Goal: Transaction & Acquisition: Subscribe to service/newsletter

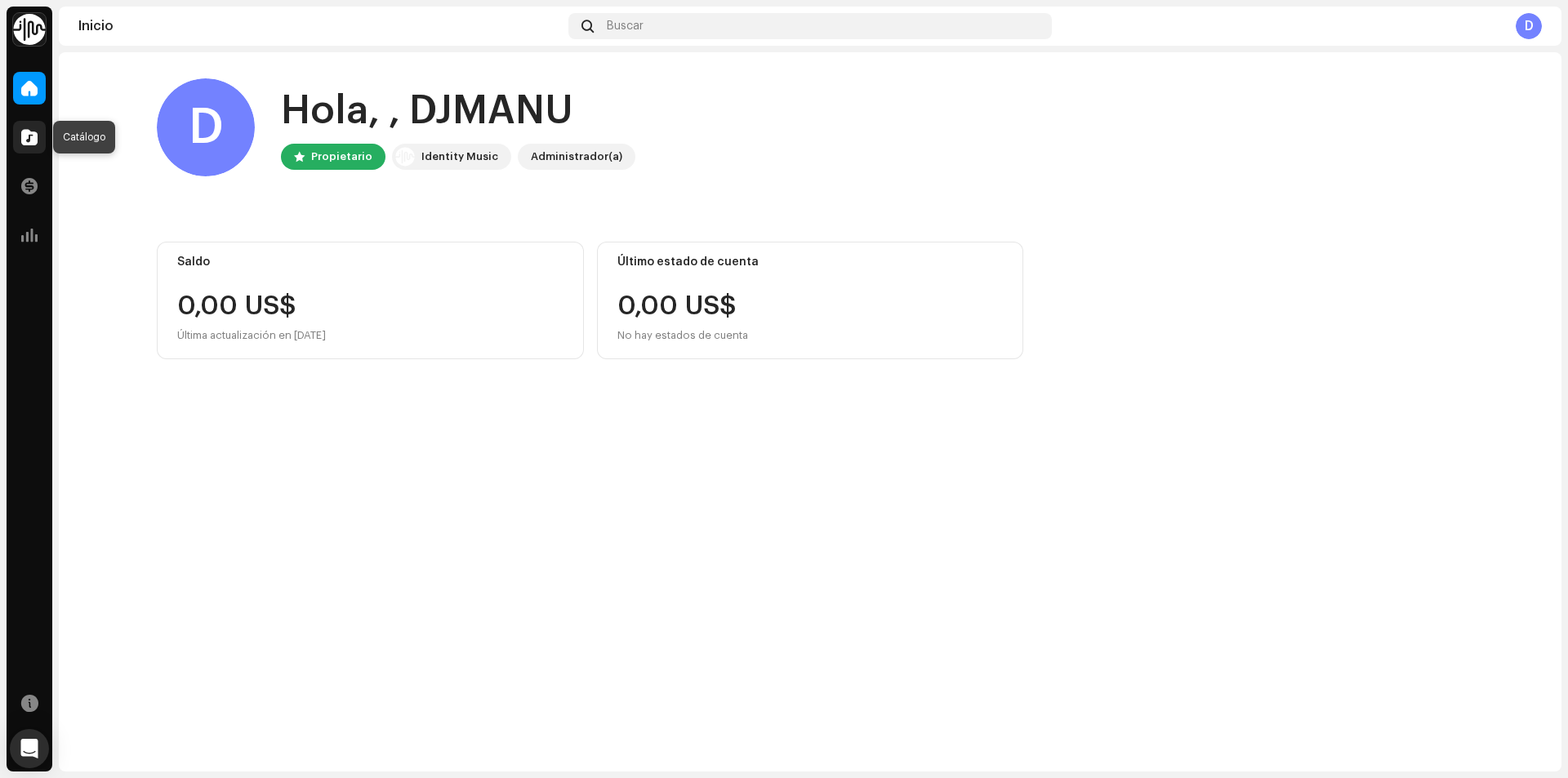
click at [35, 132] on span at bounding box center [29, 137] width 16 height 13
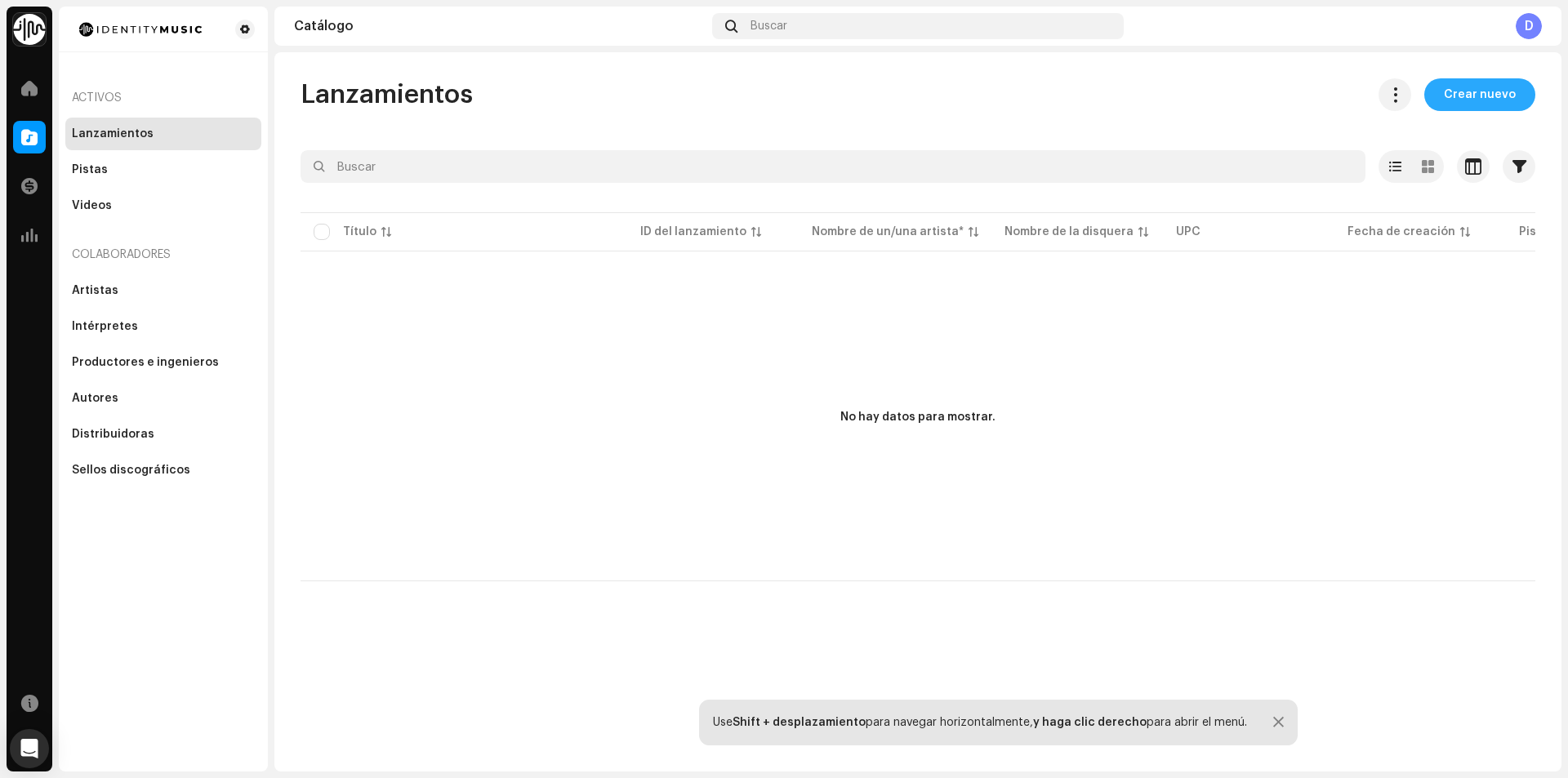
click at [1501, 90] on span "Crear nuevo" at bounding box center [1479, 94] width 72 height 33
click at [1479, 94] on span "Crear nuevo" at bounding box center [1479, 94] width 72 height 33
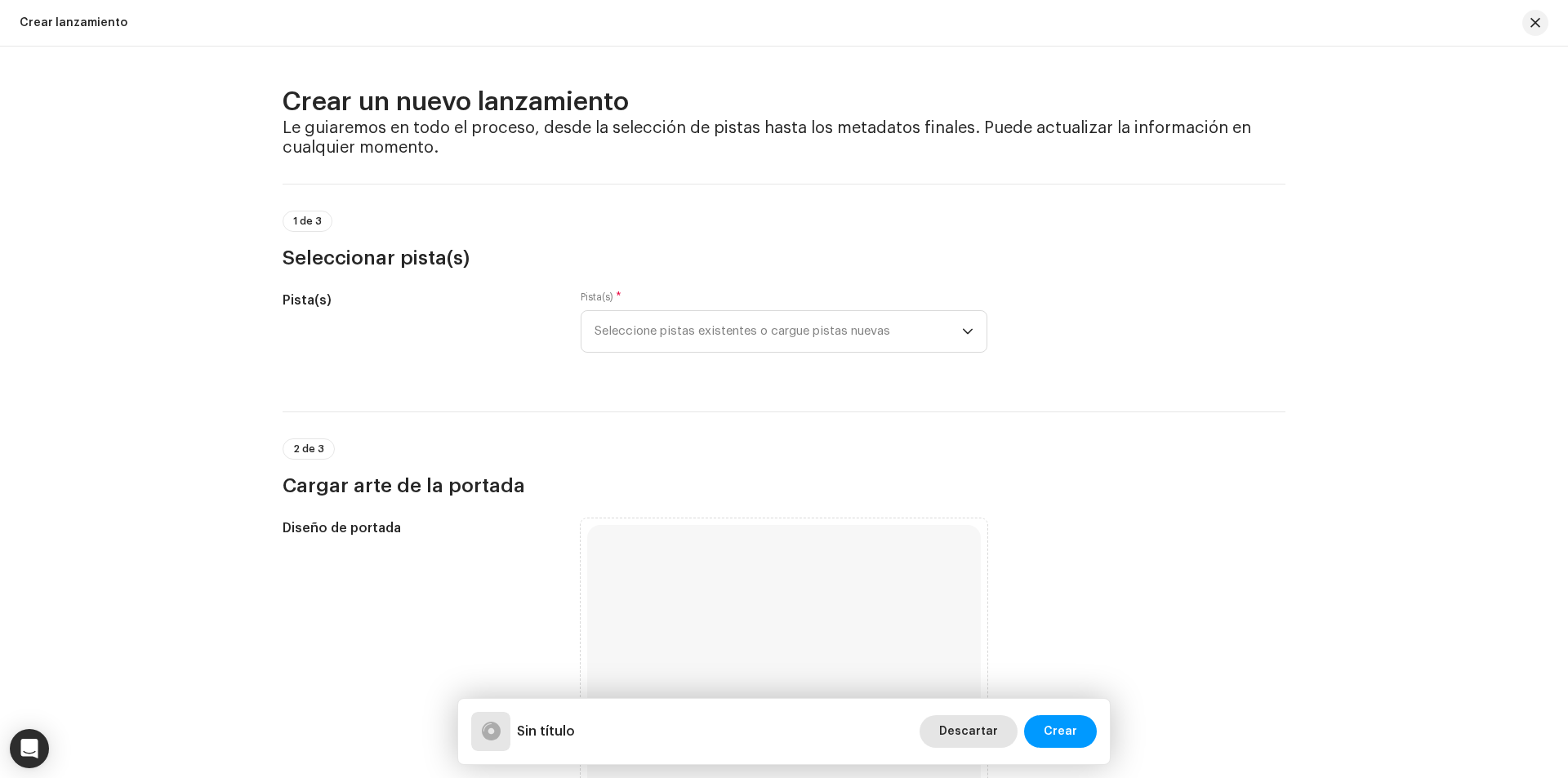
click at [973, 738] on span "Descartar" at bounding box center [968, 731] width 59 height 33
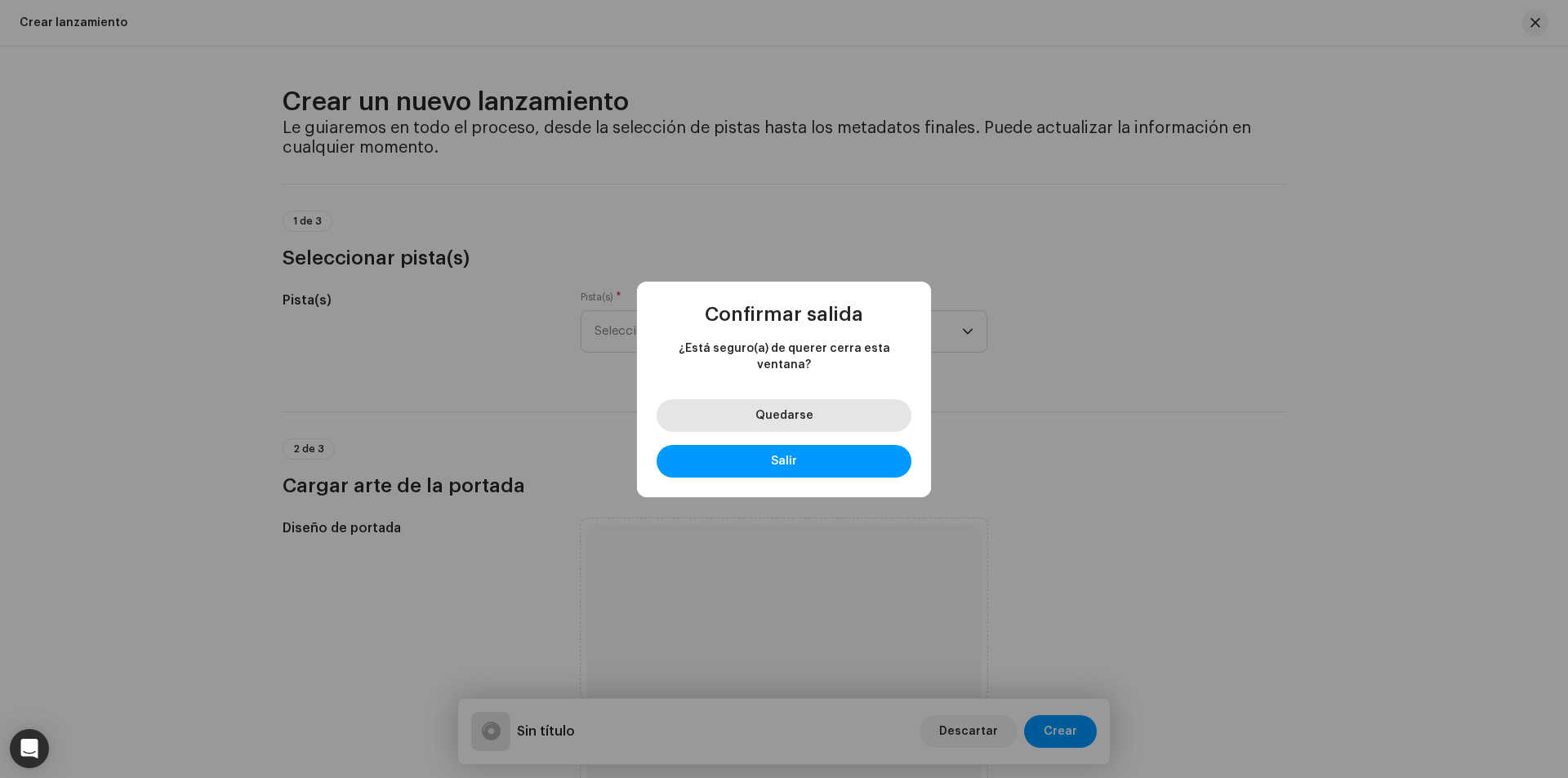
click at [845, 416] on button "Quedarse" at bounding box center [784, 415] width 255 height 33
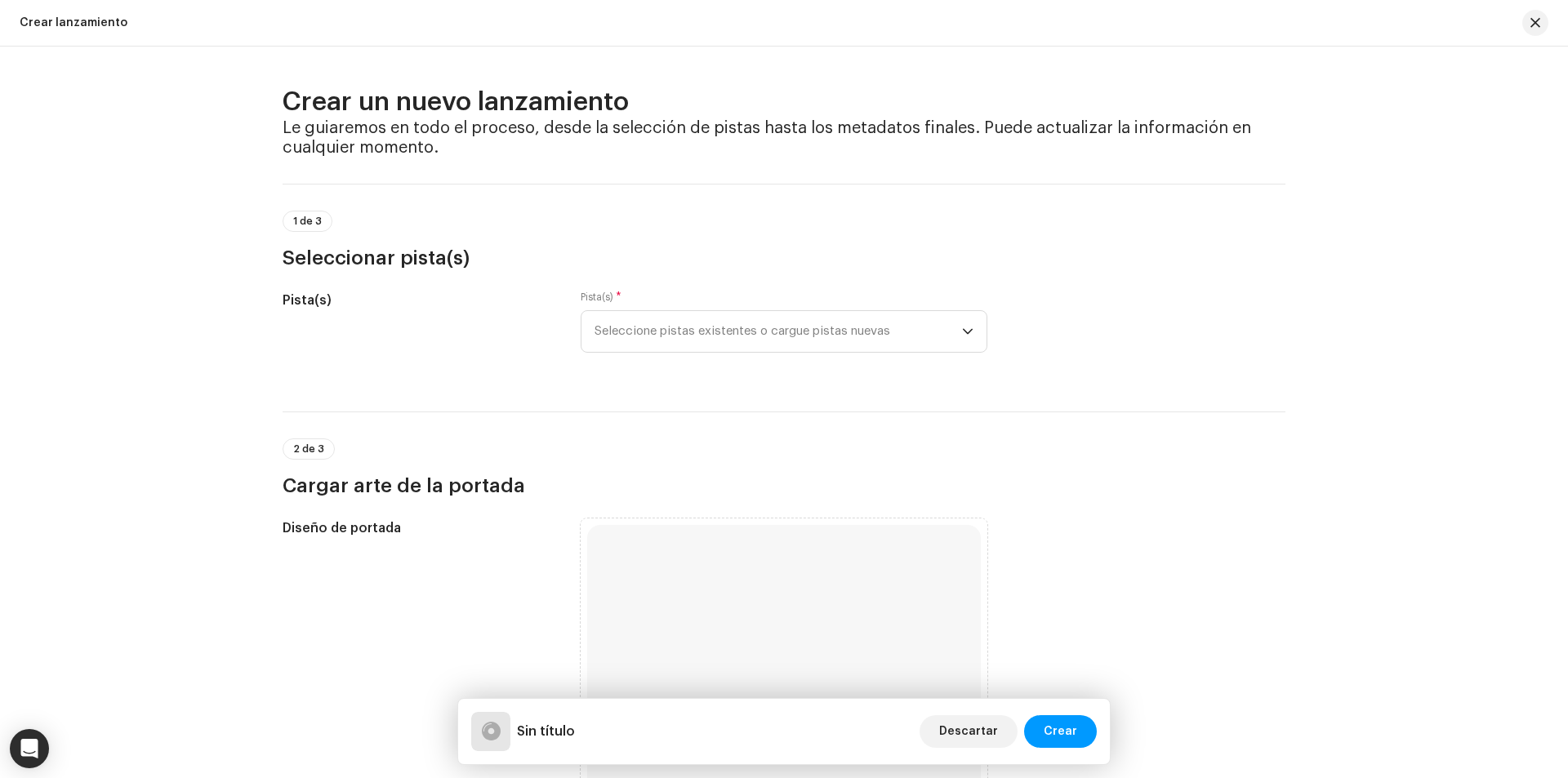
drag, startPoint x: 289, startPoint y: 222, endPoint x: 392, endPoint y: 202, distance: 104.9
click at [392, 202] on div "1 de 3 Seleccionar pista(s)" at bounding box center [784, 227] width 1003 height 88
click at [998, 719] on span "Descartar" at bounding box center [968, 731] width 59 height 33
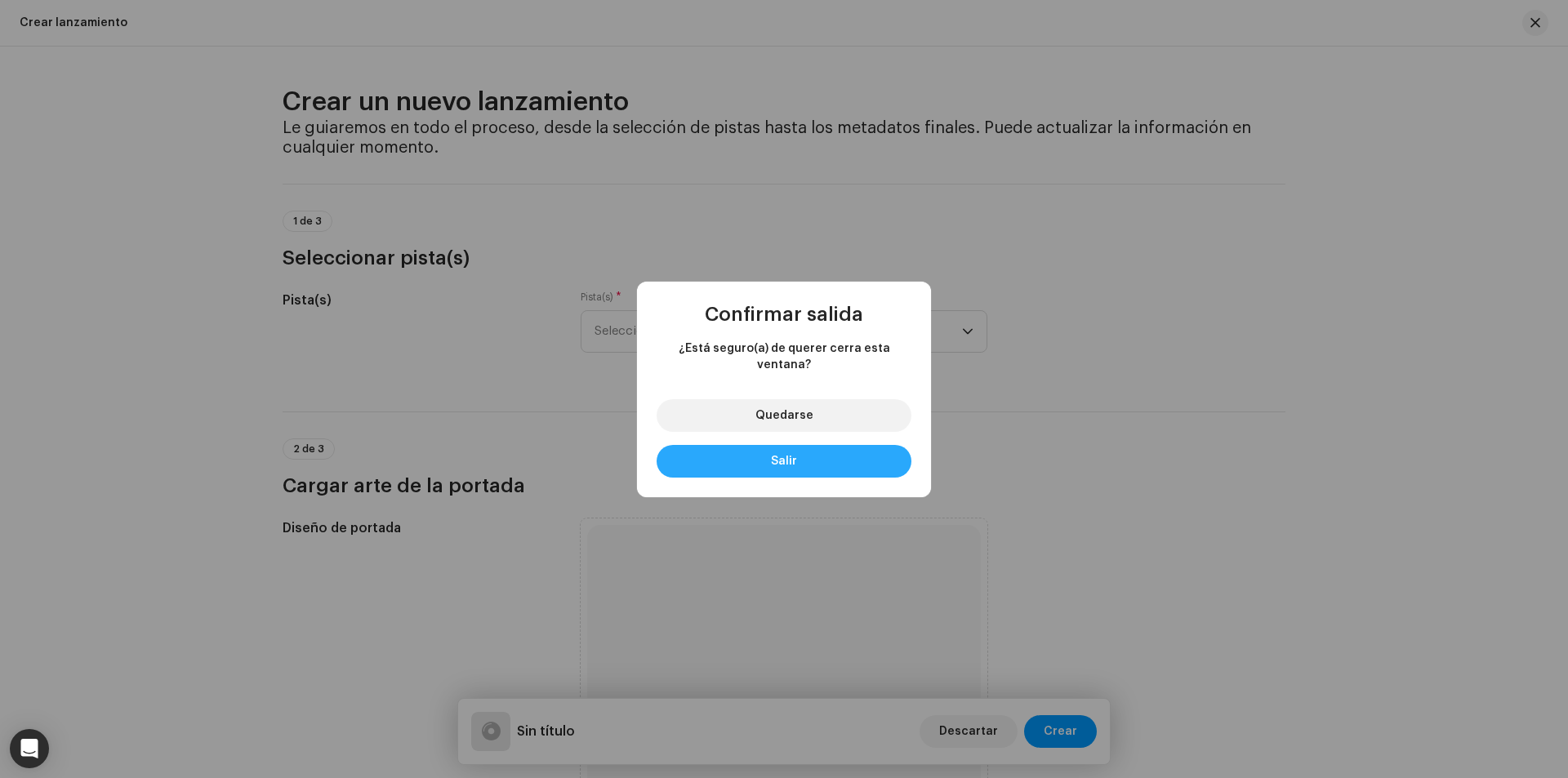
click at [788, 445] on button "Salir" at bounding box center [784, 461] width 255 height 33
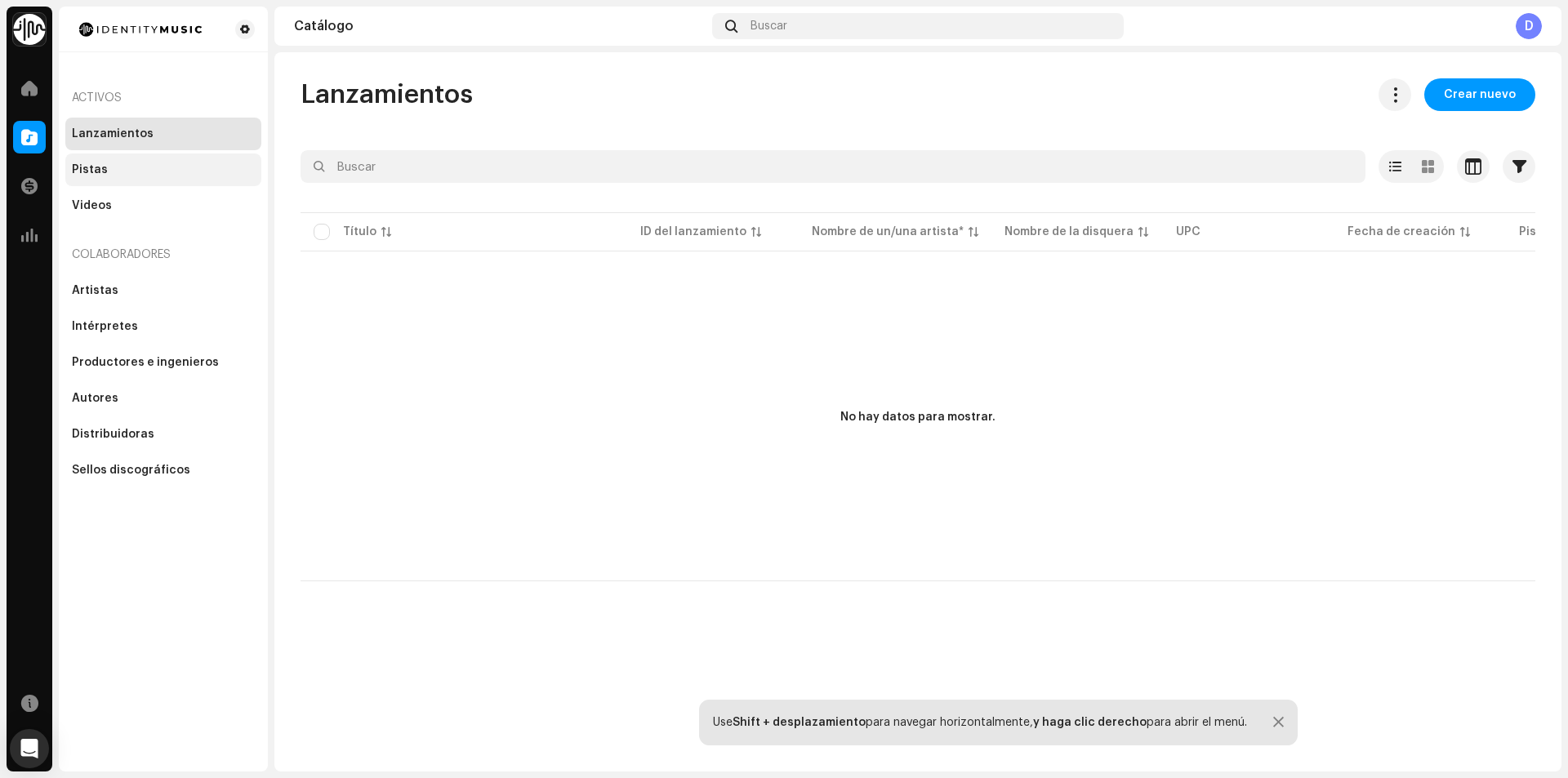
click at [104, 168] on div "Pistas" at bounding box center [163, 170] width 183 height 13
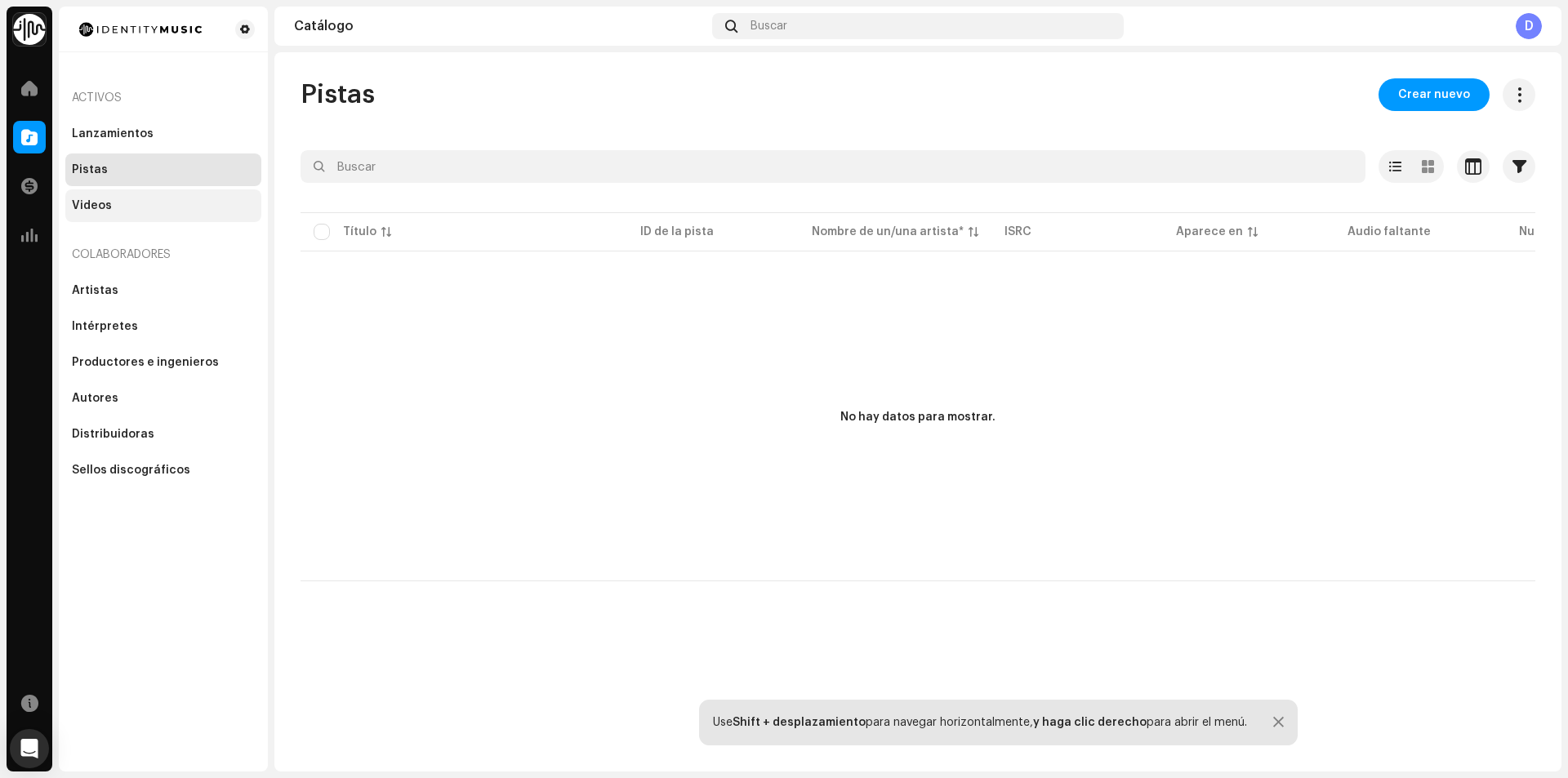
click at [110, 210] on div "Videos" at bounding box center [163, 206] width 183 height 13
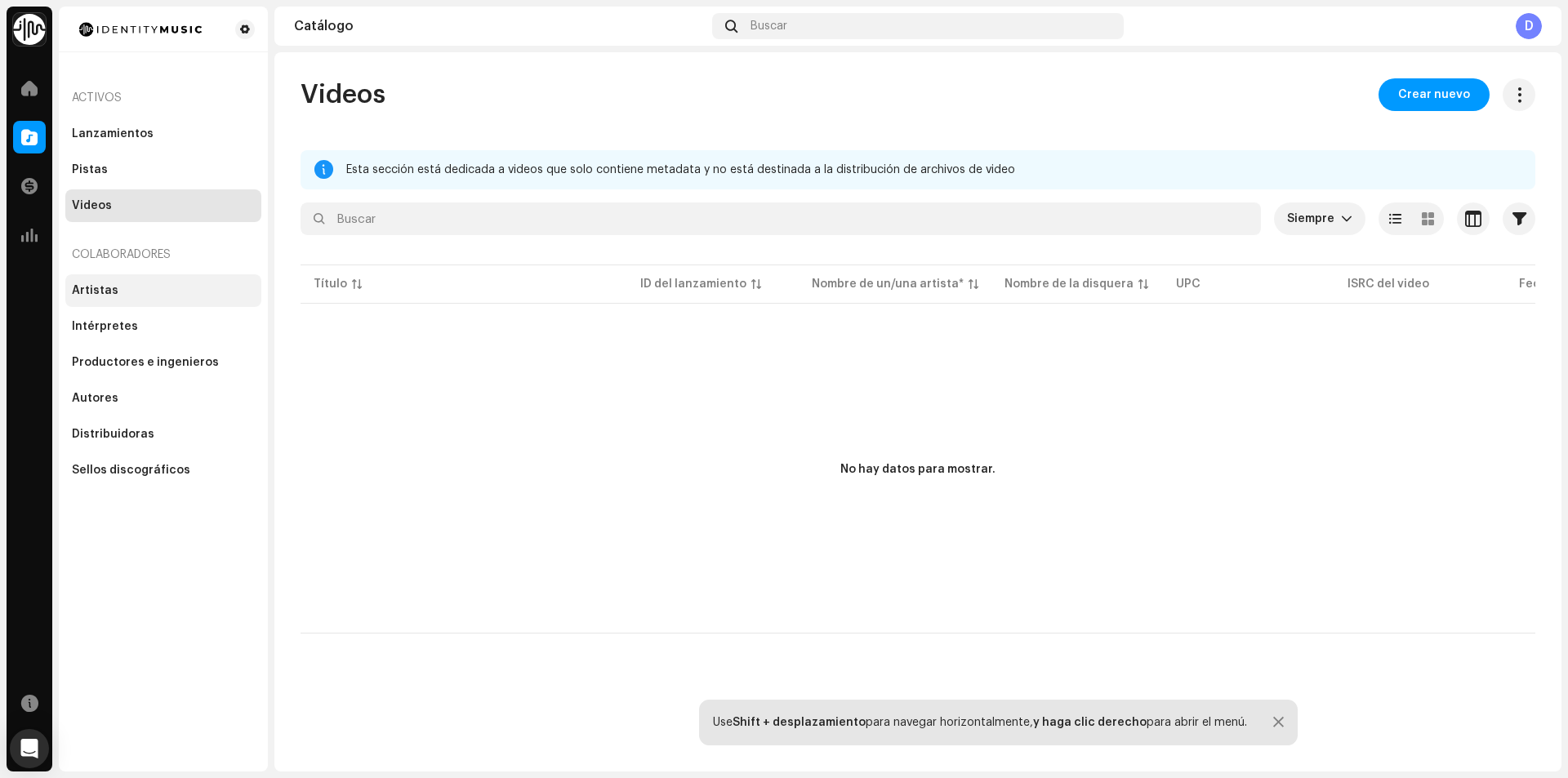
click at [94, 288] on div "Artistas" at bounding box center [94, 290] width 46 height 13
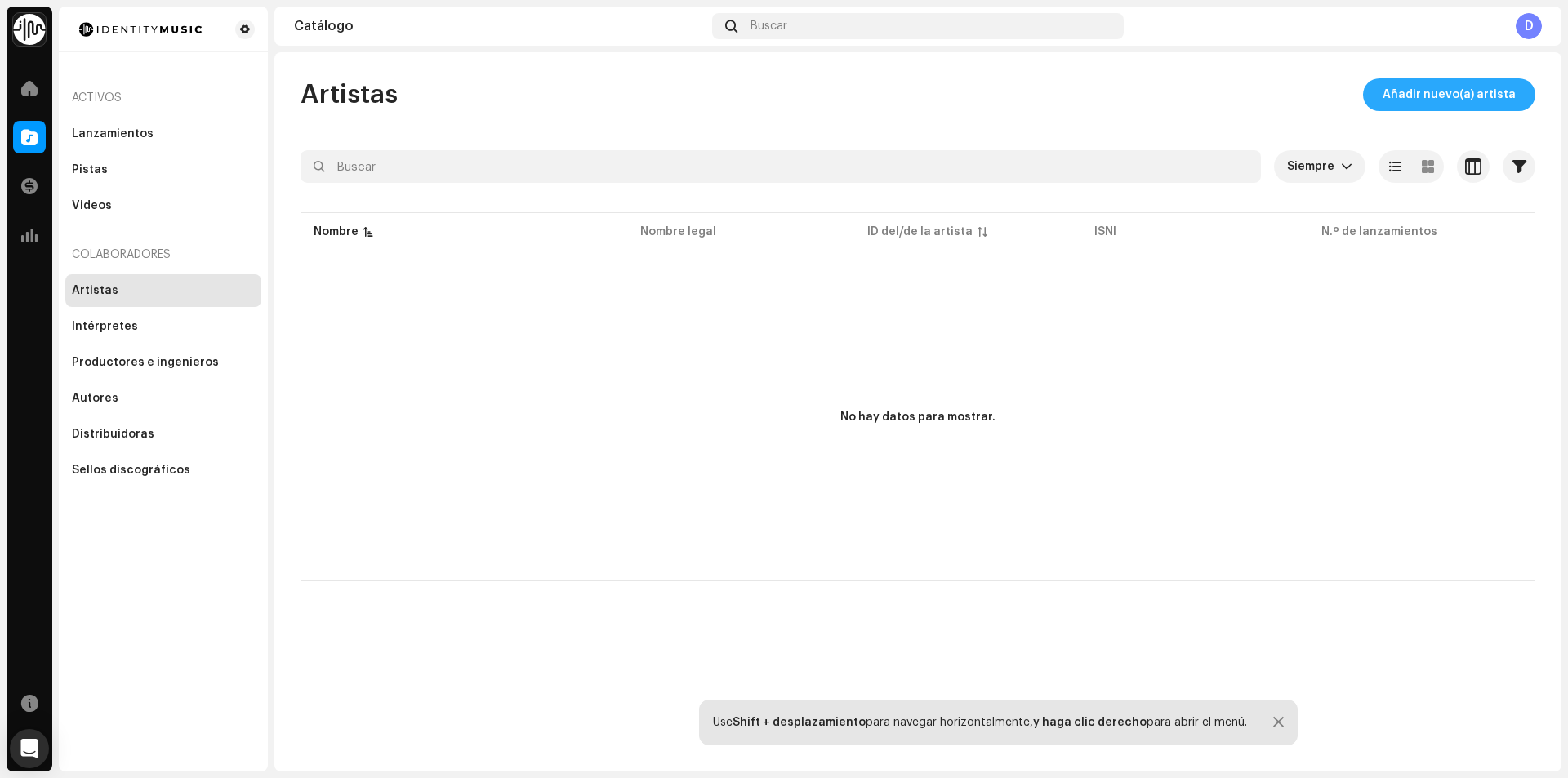
click at [1496, 88] on span "Añadir nuevo(a) artista" at bounding box center [1449, 94] width 133 height 33
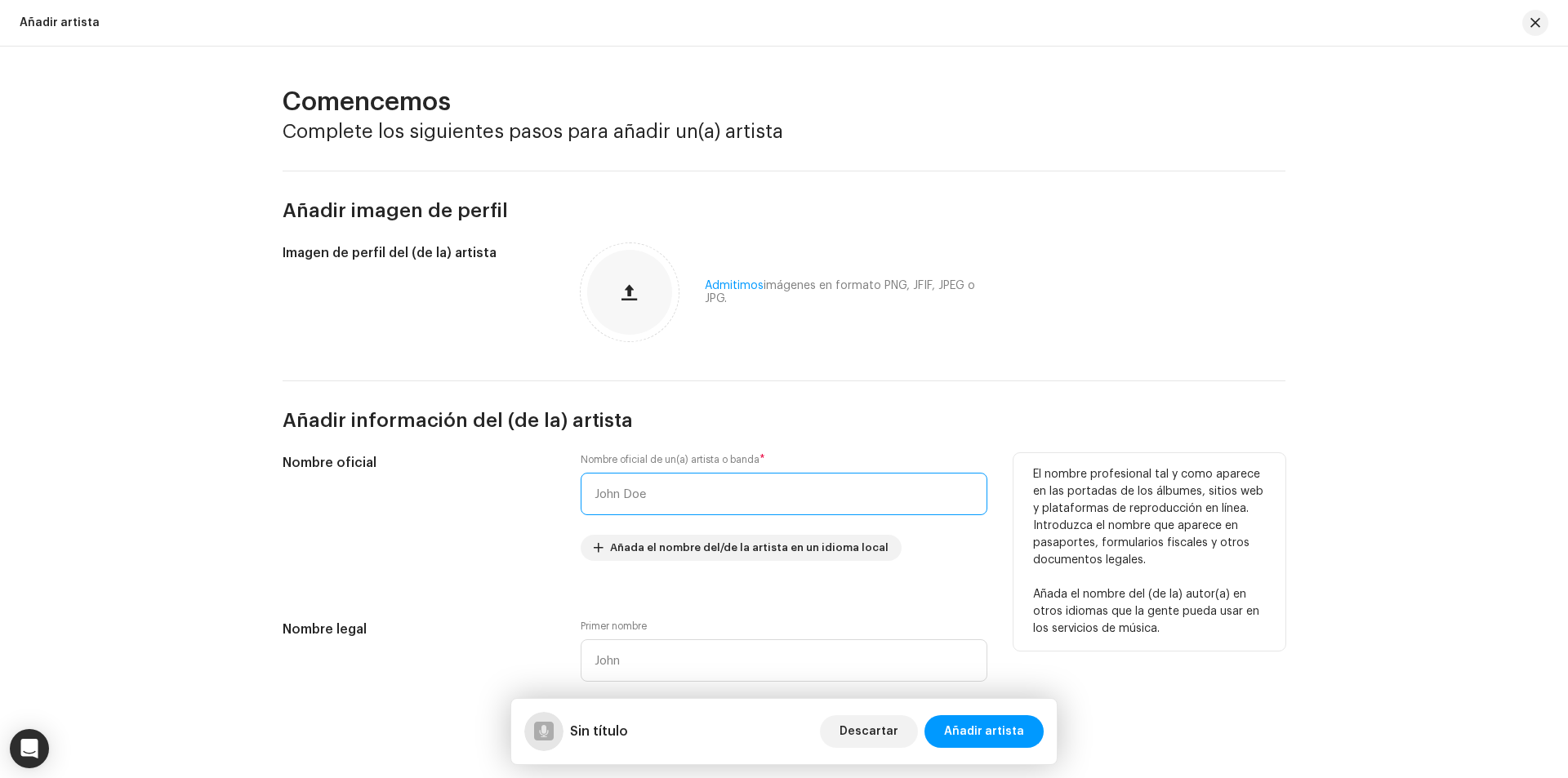
click at [642, 487] on input "text" at bounding box center [783, 493] width 407 height 42
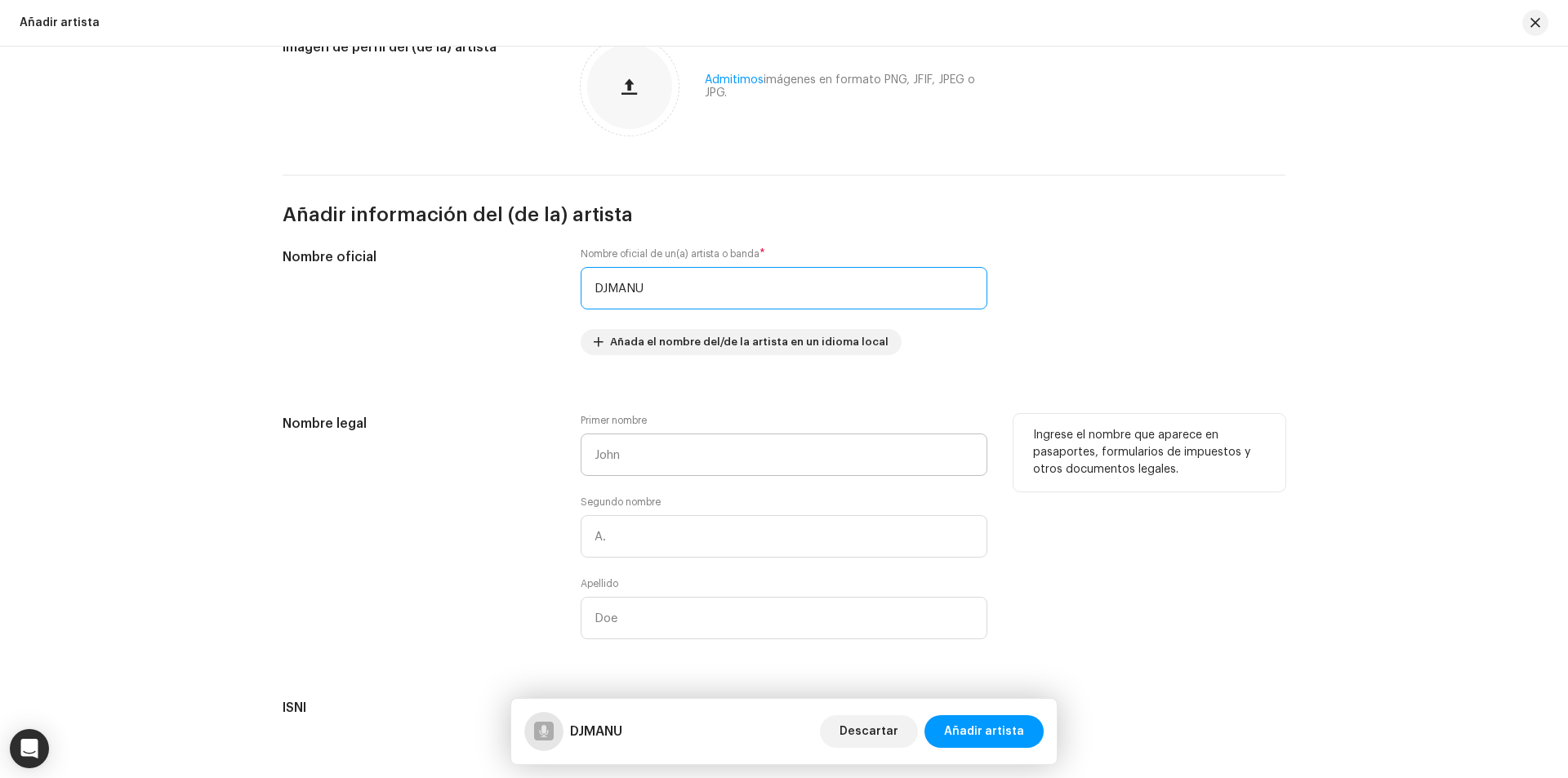
scroll to position [245, 0]
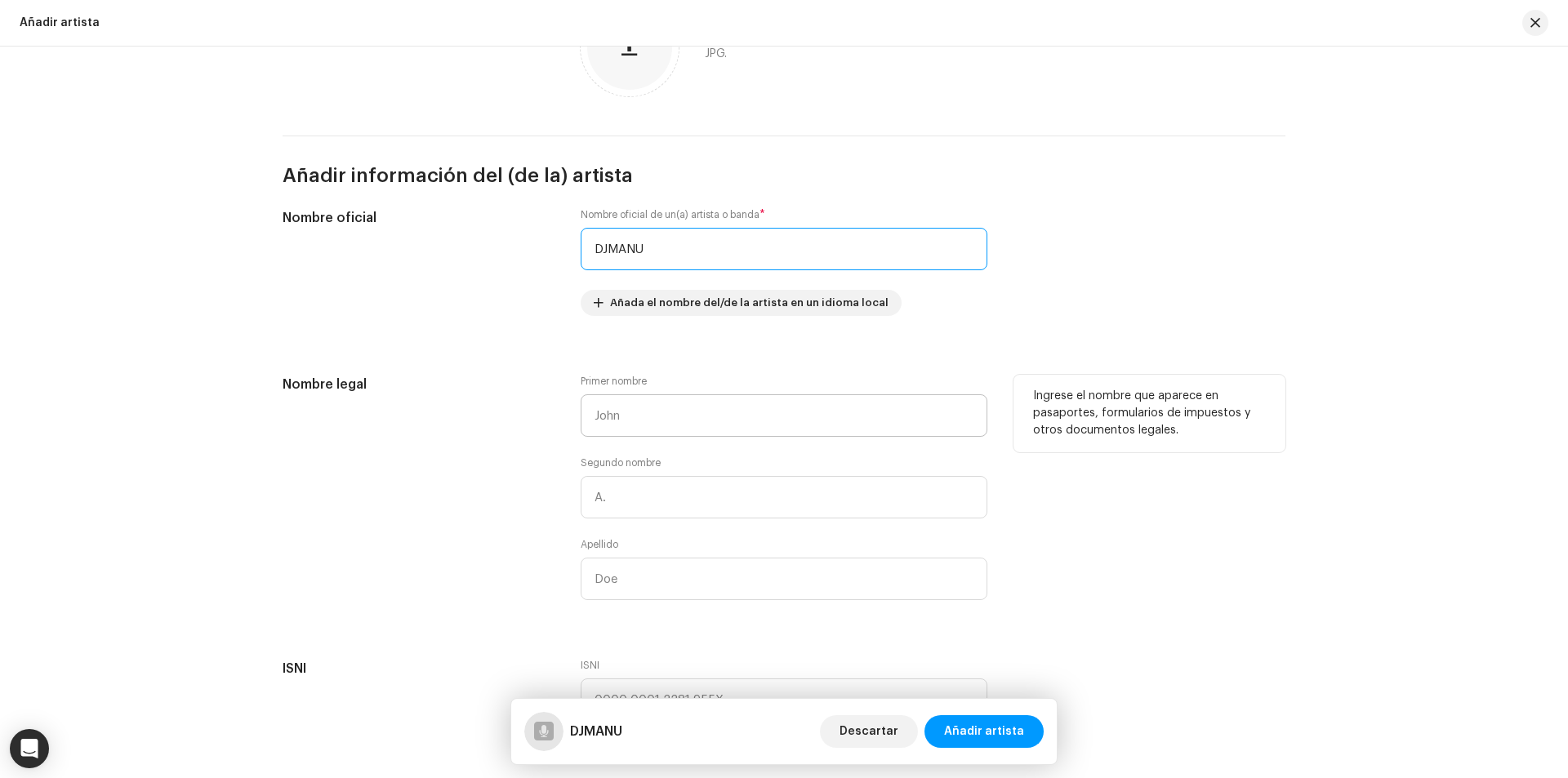
type input "DJMANU"
click at [614, 424] on input "text" at bounding box center [783, 415] width 407 height 42
type input "[PERSON_NAME]"
click at [670, 585] on input "text" at bounding box center [783, 578] width 407 height 42
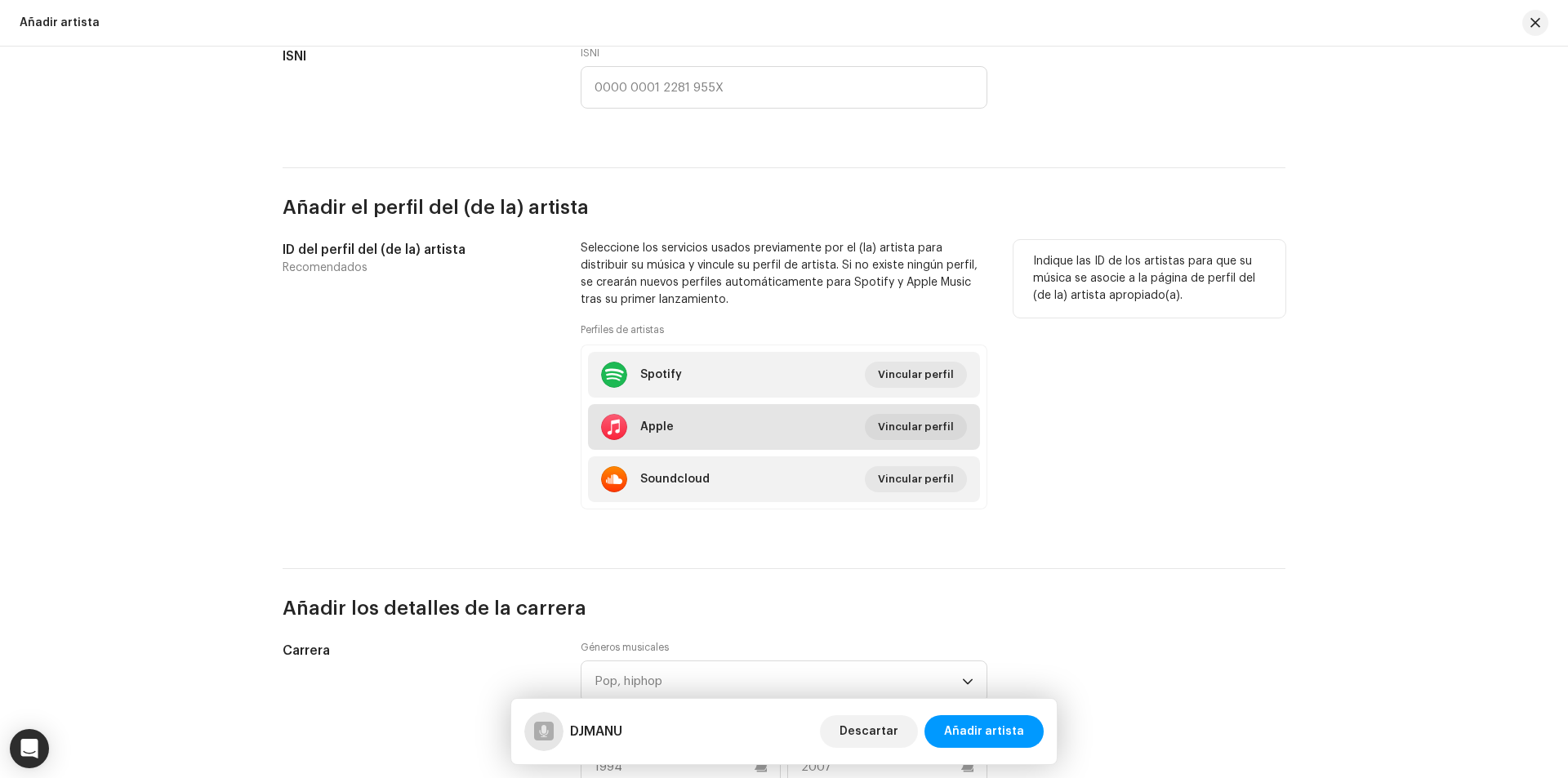
scroll to position [898, 0]
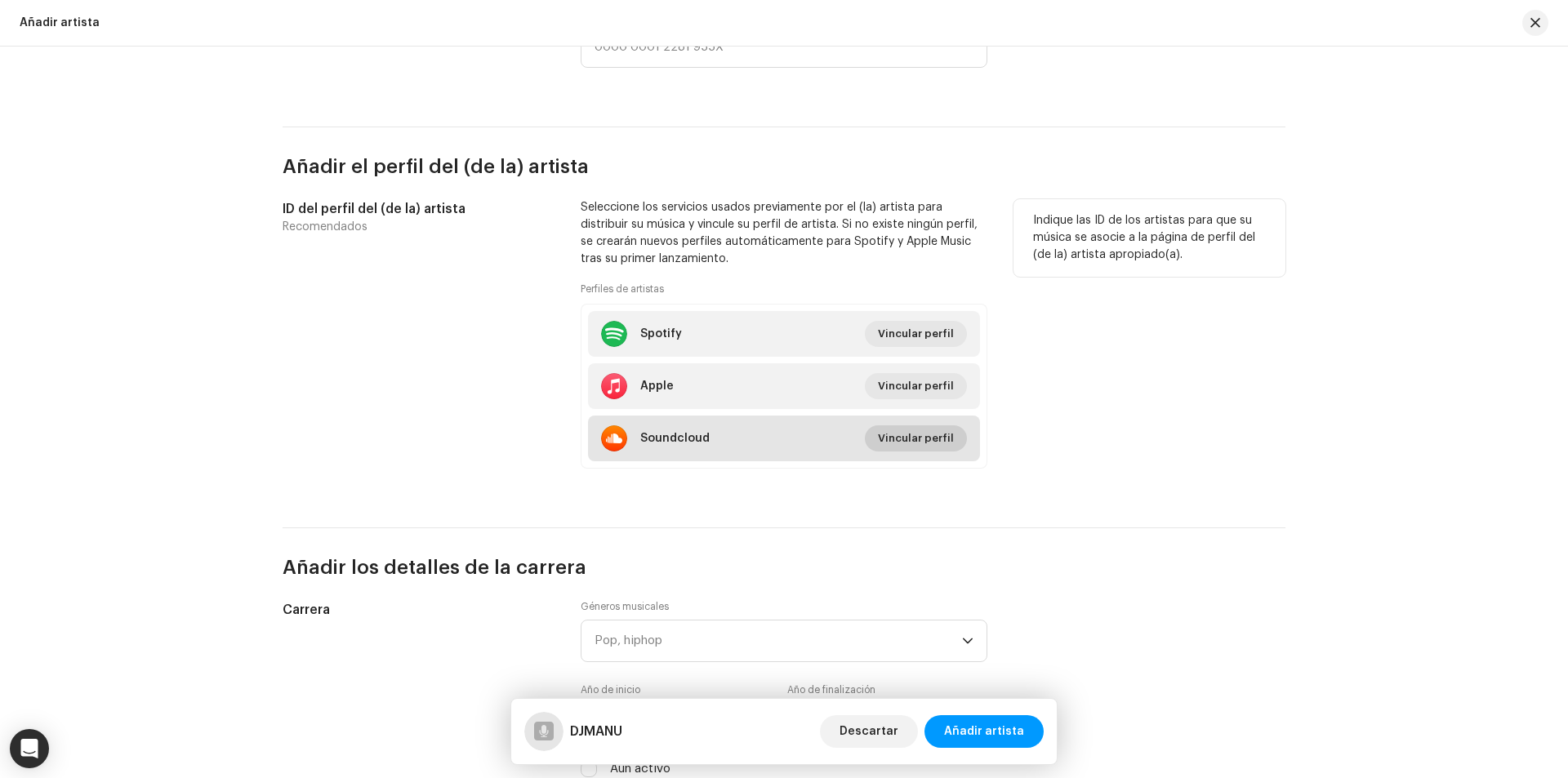
type input "[PERSON_NAME]"
click at [928, 443] on span "Vincular perfil" at bounding box center [915, 438] width 76 height 33
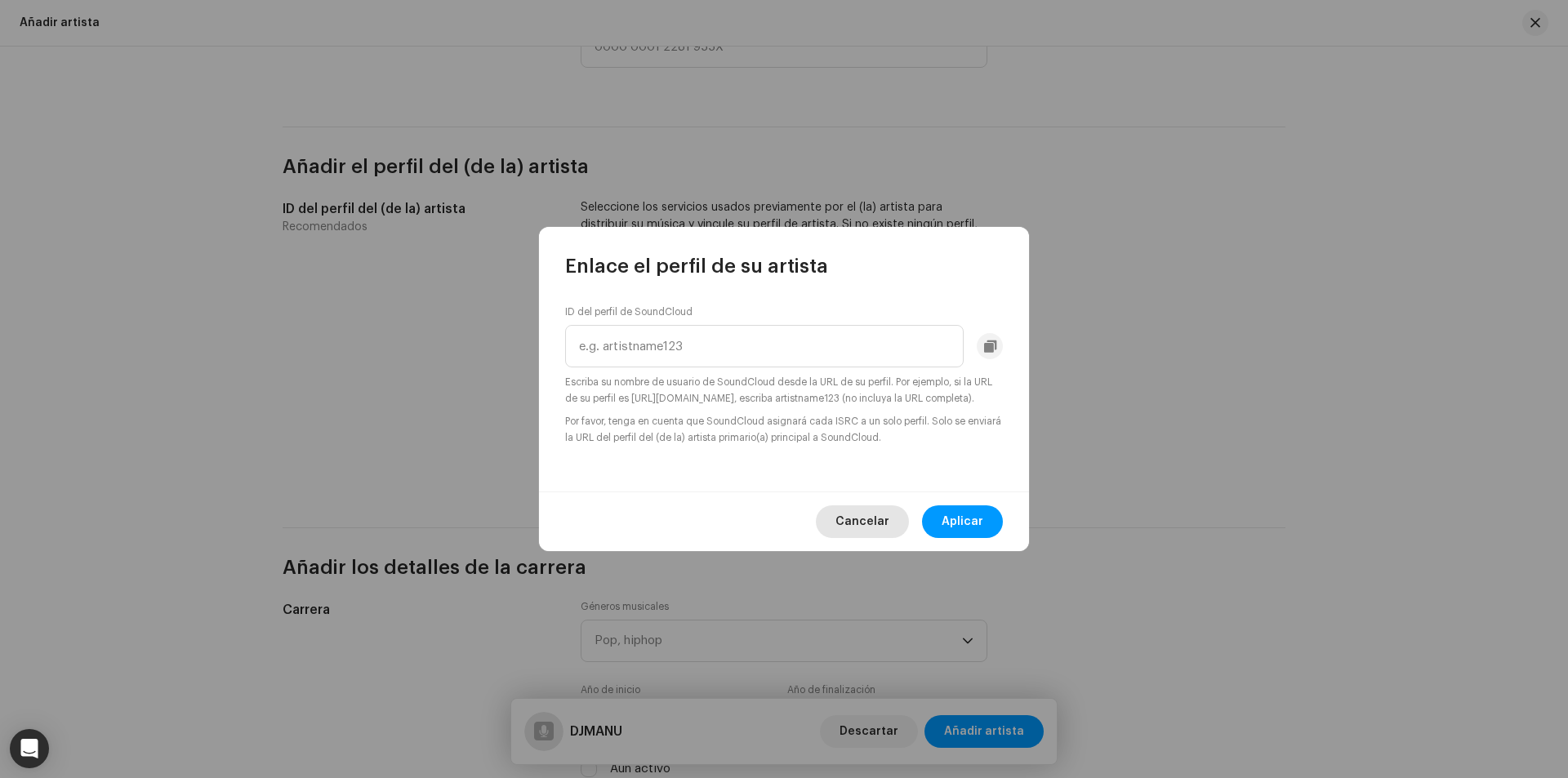
click at [864, 537] on span "Cancelar" at bounding box center [862, 521] width 54 height 33
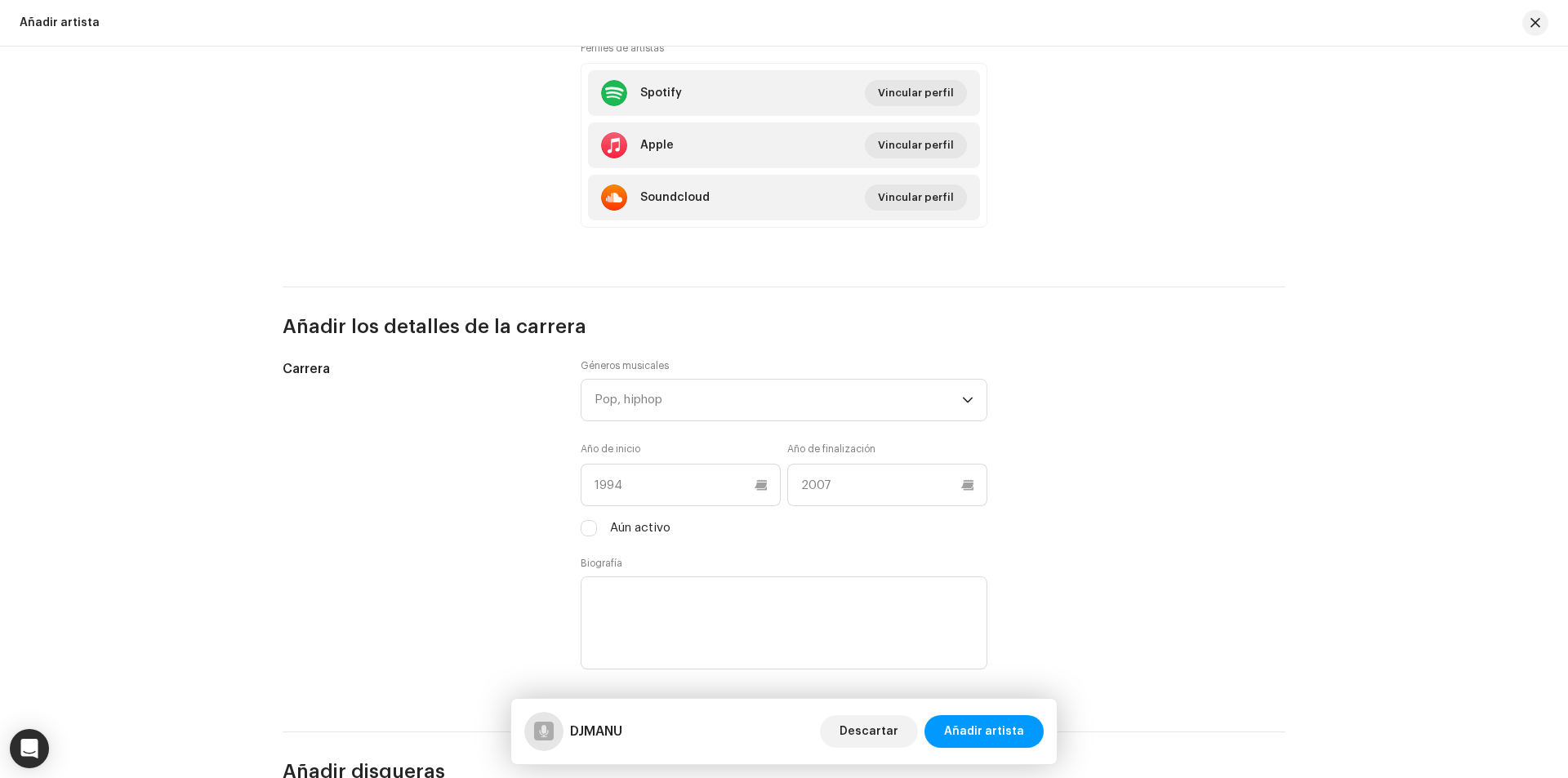
scroll to position [1225, 0]
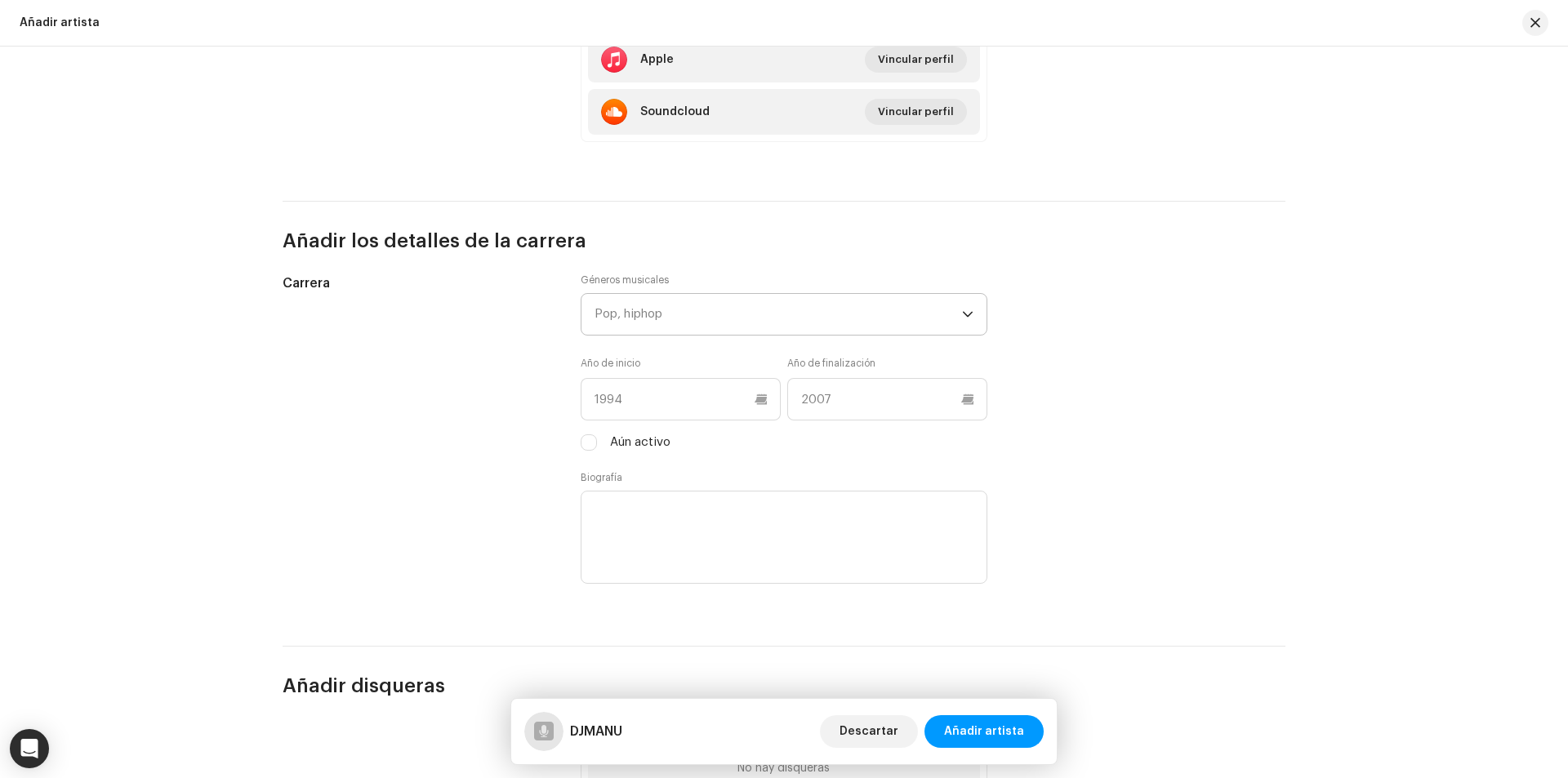
click at [671, 309] on div "Pop, hiphop" at bounding box center [778, 314] width 367 height 40
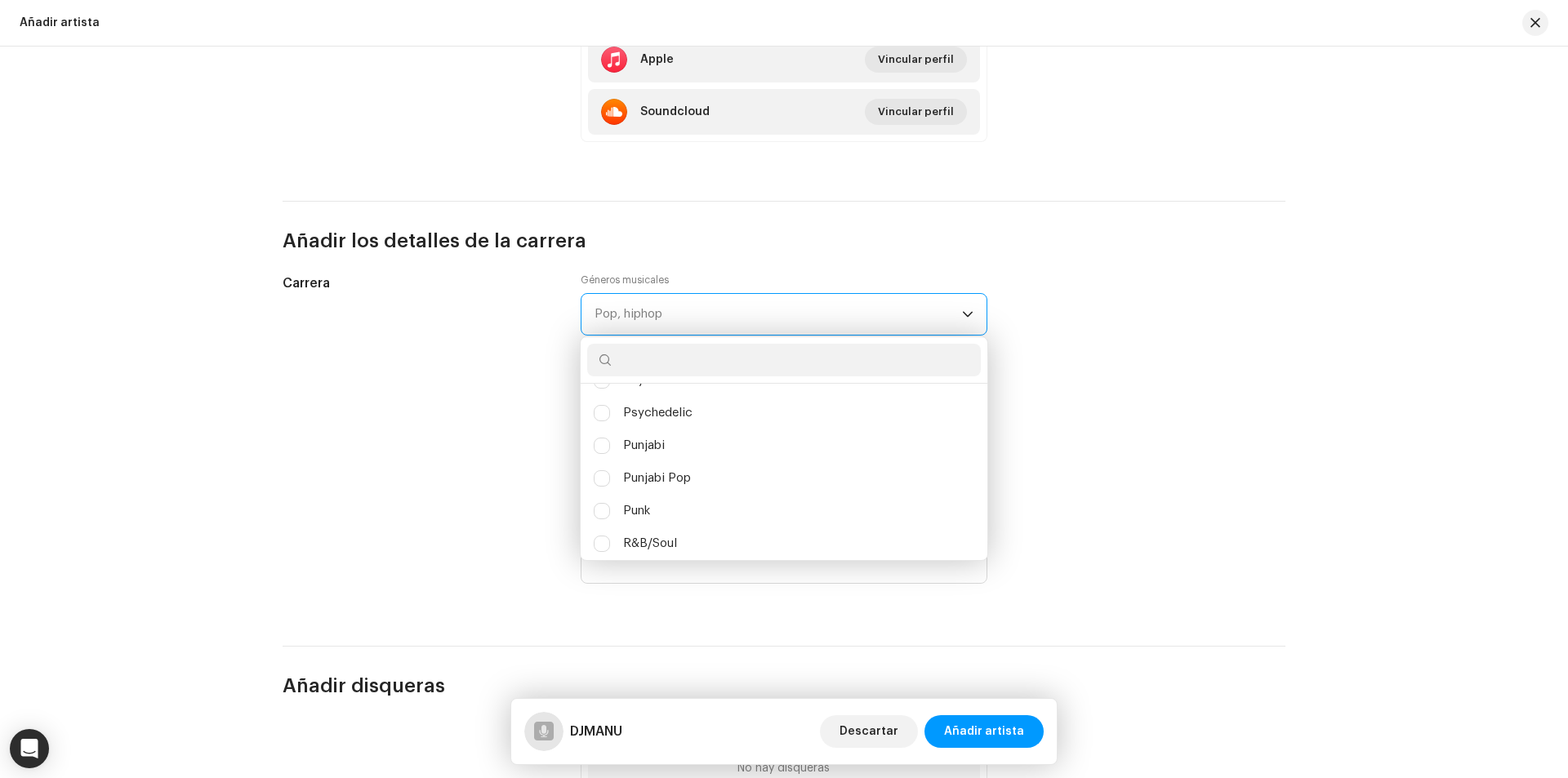
scroll to position [9804, 0]
click at [652, 365] on input "text" at bounding box center [783, 360] width 393 height 33
type input "rock"
click at [675, 424] on li "Hard Rock" at bounding box center [783, 439] width 393 height 33
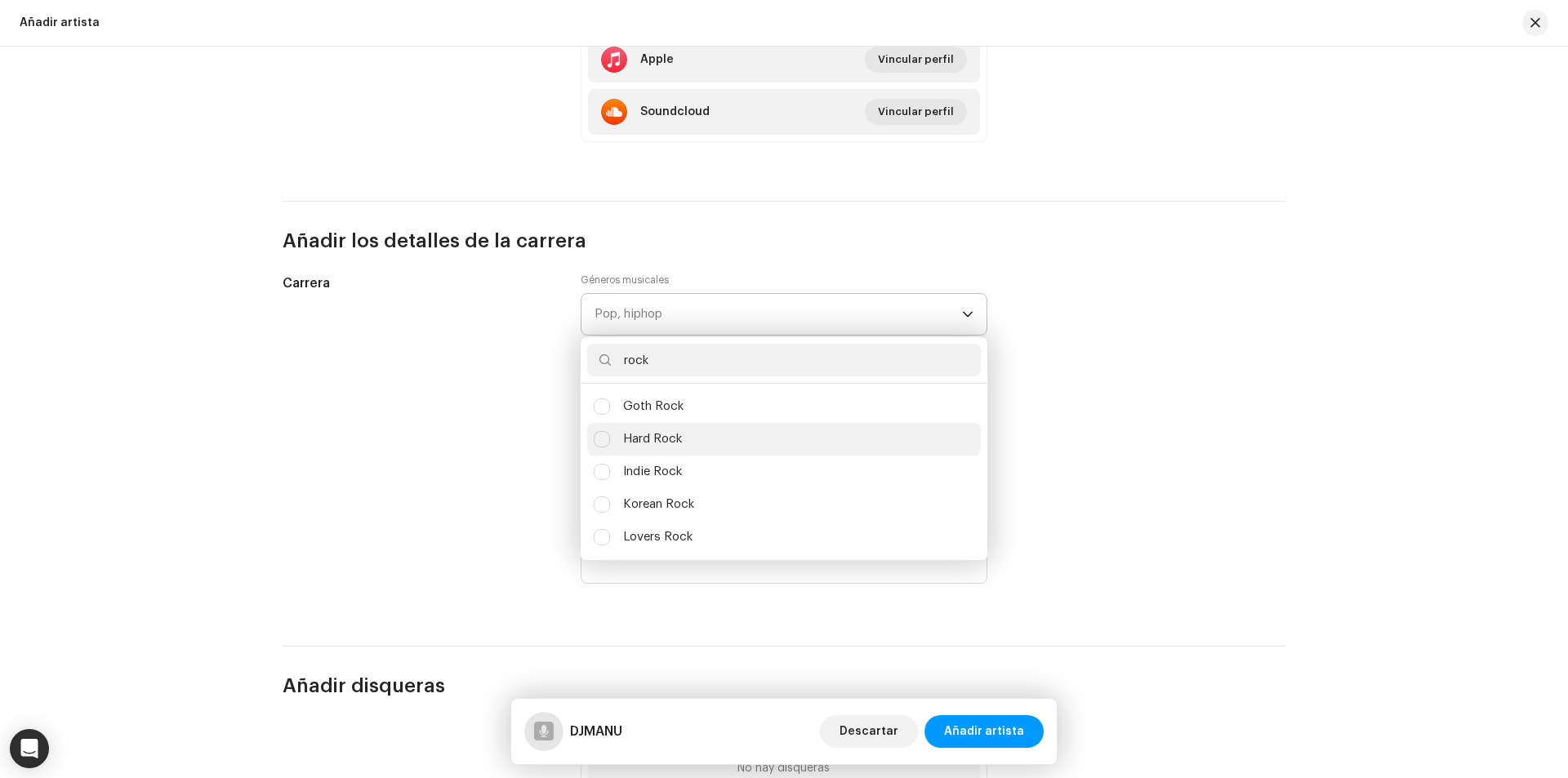
checkbox input "true"
click at [498, 405] on div "Carrera" at bounding box center [419, 440] width 272 height 333
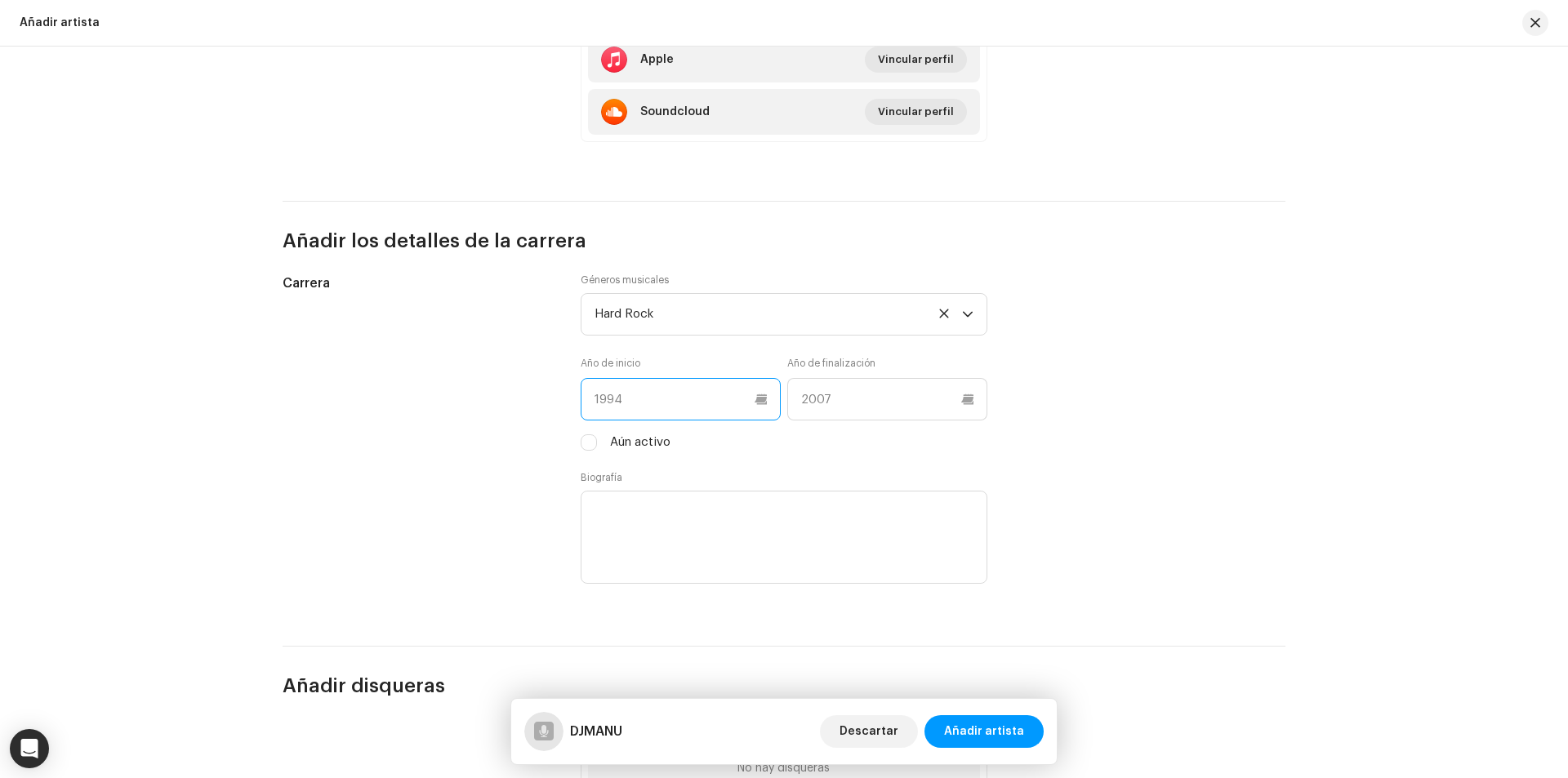
click at [669, 405] on input "text" at bounding box center [680, 399] width 200 height 42
type input "2023"
click at [1336, 504] on div "Comencemos Complete los siguientes pasos para añadir un(a) artista Añadir image…" at bounding box center [784, 412] width 1568 height 732
click at [841, 399] on input "text" at bounding box center [888, 399] width 200 height 42
click at [518, 412] on div "Carrera" at bounding box center [419, 440] width 272 height 333
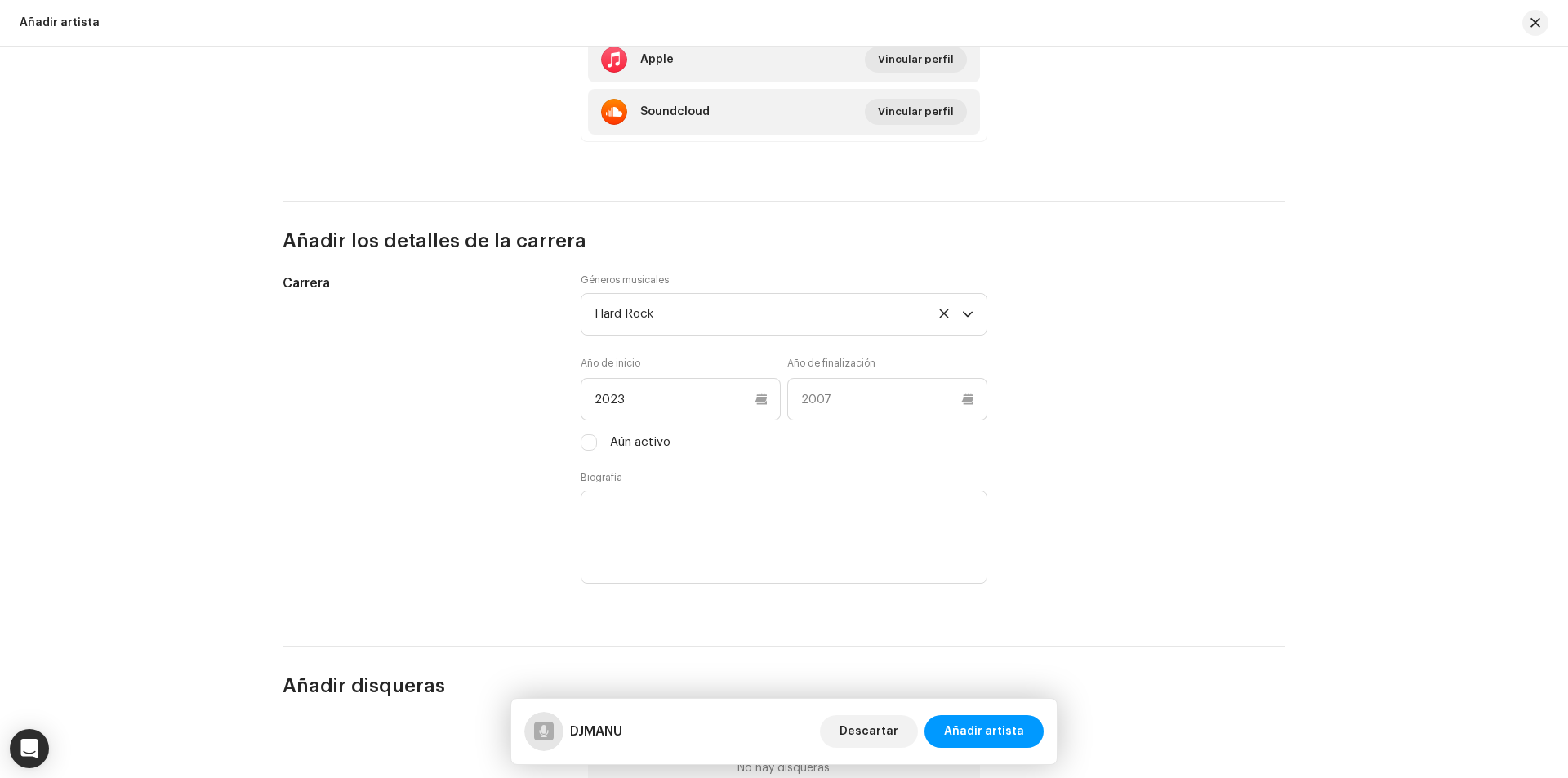
click at [653, 436] on label "Aún activo" at bounding box center [640, 442] width 61 height 18
click at [597, 436] on input "Aún activo" at bounding box center [588, 442] width 16 height 16
checkbox input "true"
click at [685, 507] on textarea at bounding box center [783, 537] width 407 height 93
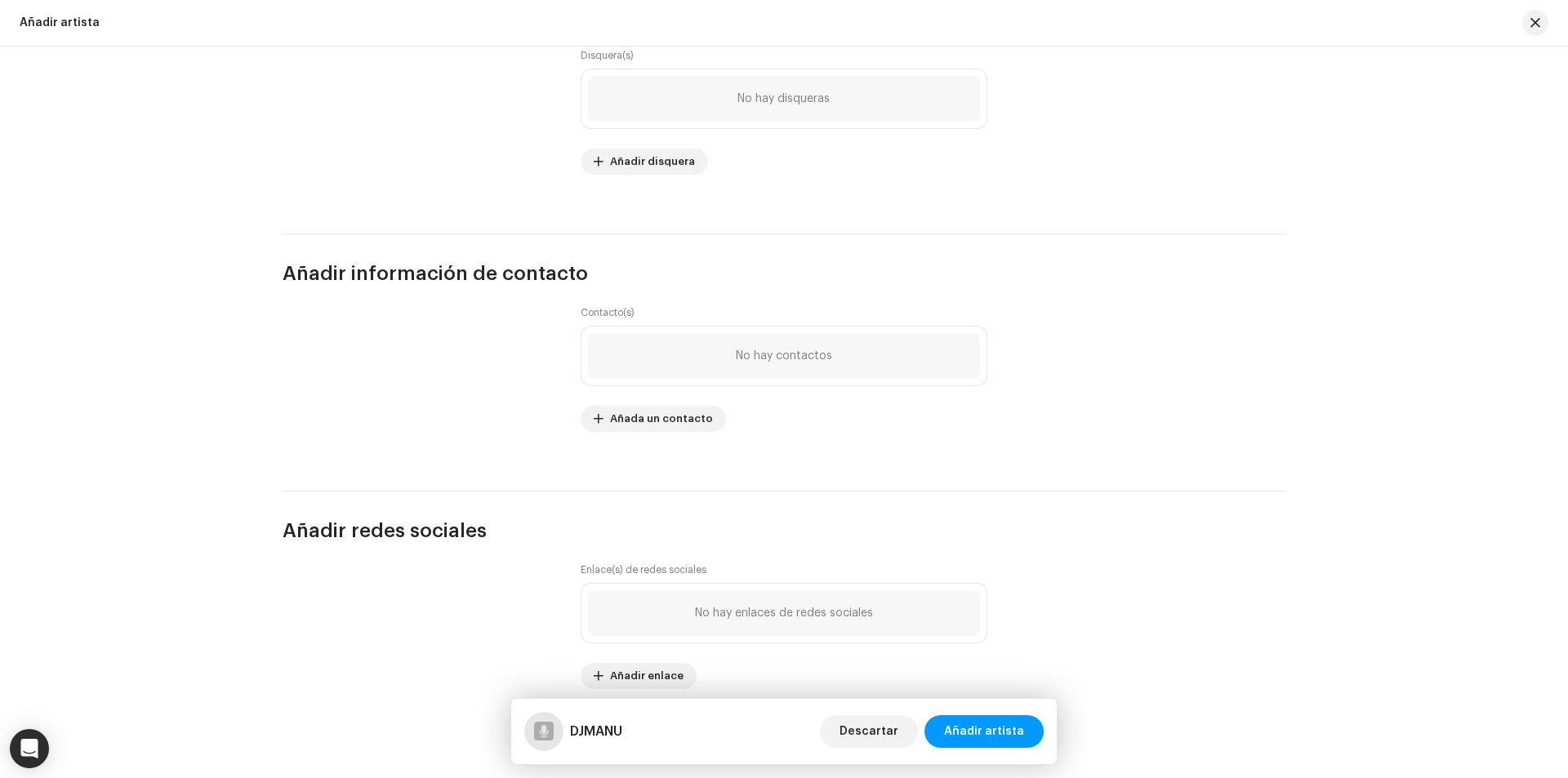
scroll to position [1923, 0]
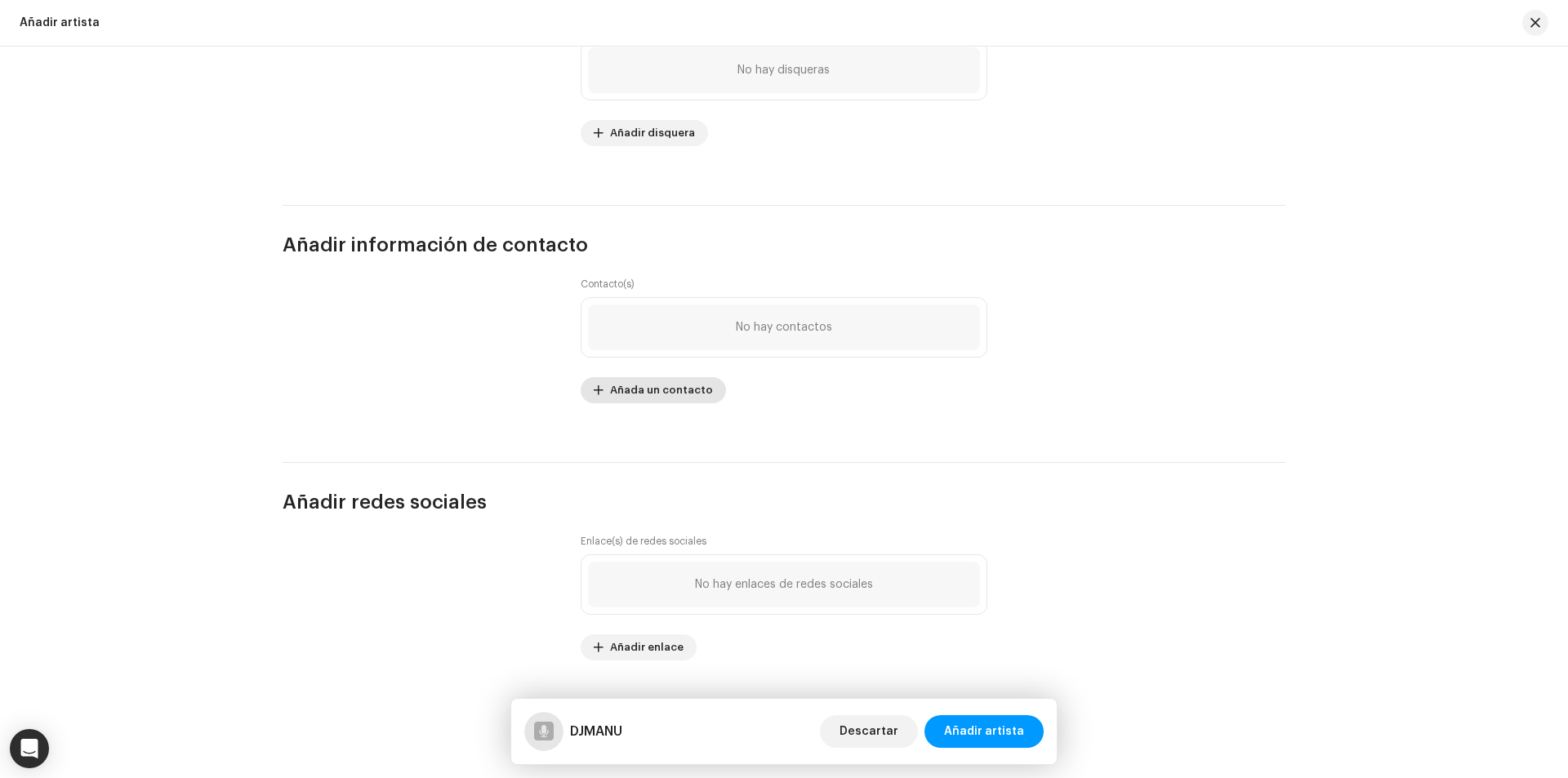
click at [628, 392] on span "Añada un contacto" at bounding box center [661, 390] width 103 height 33
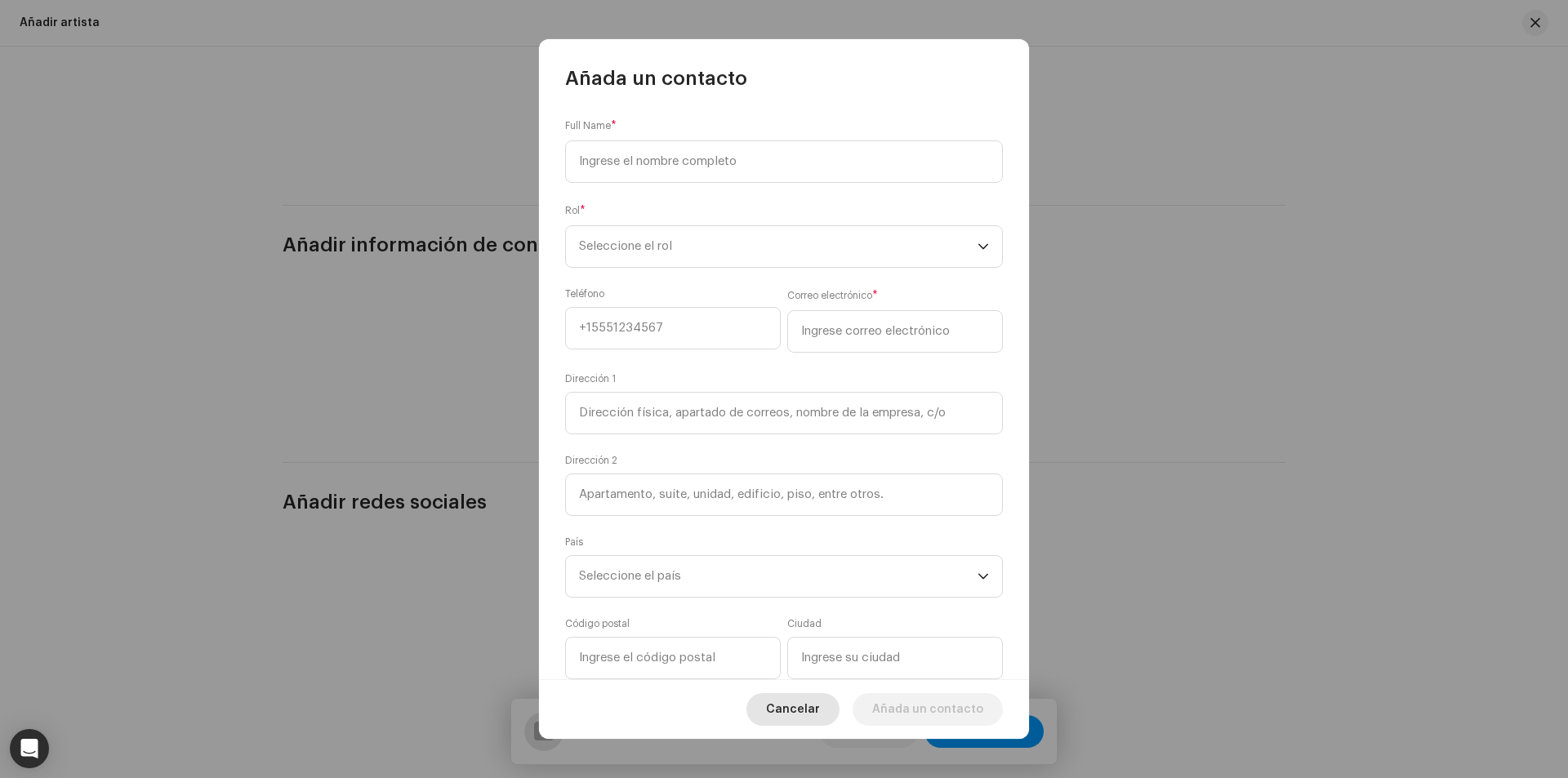
click at [813, 715] on span "Cancelar" at bounding box center [793, 709] width 54 height 33
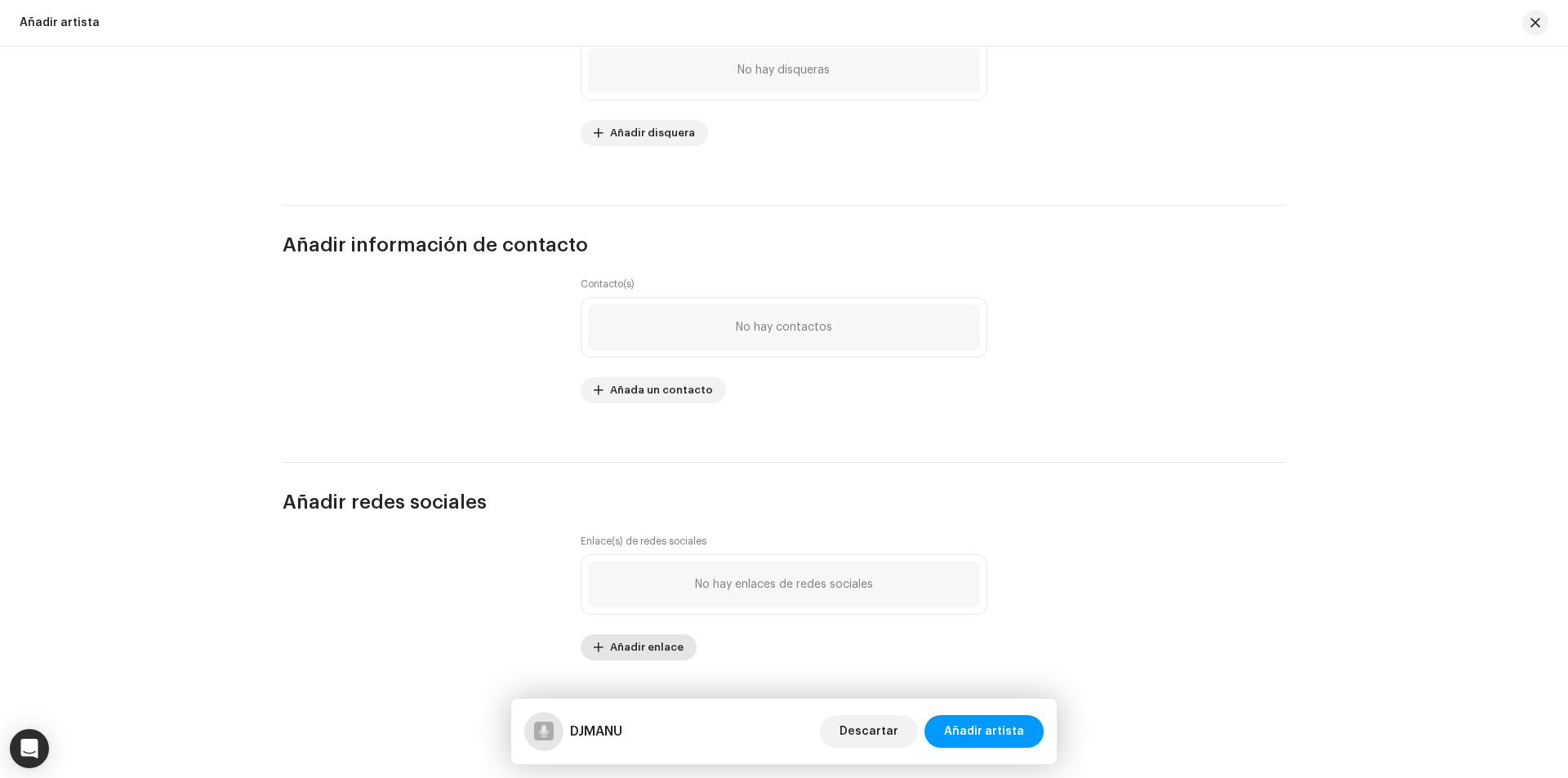
click at [622, 648] on span "Añadir enlace" at bounding box center [646, 647] width 73 height 33
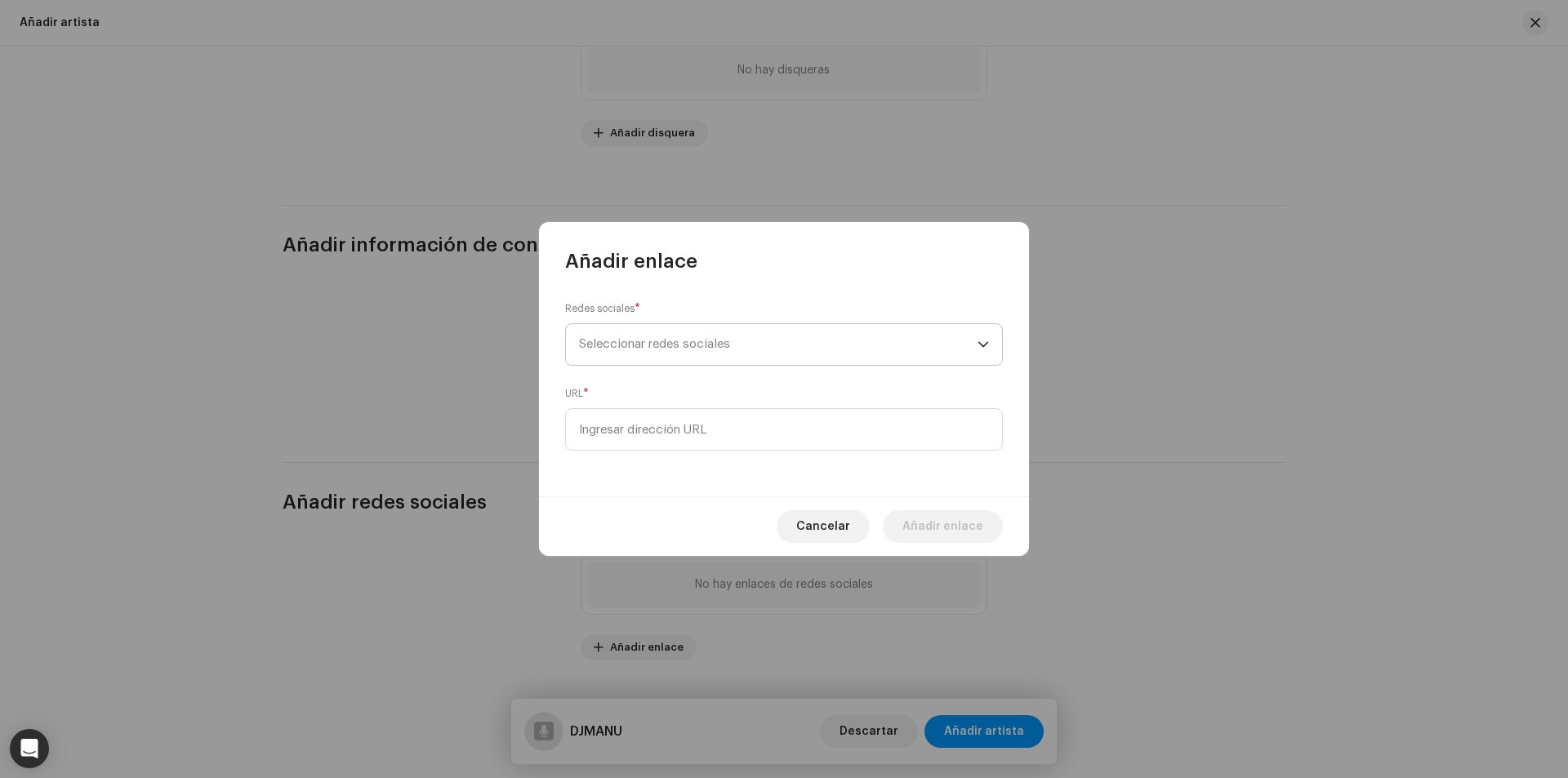
click at [714, 337] on span "Seleccionar redes sociales" at bounding box center [778, 344] width 398 height 40
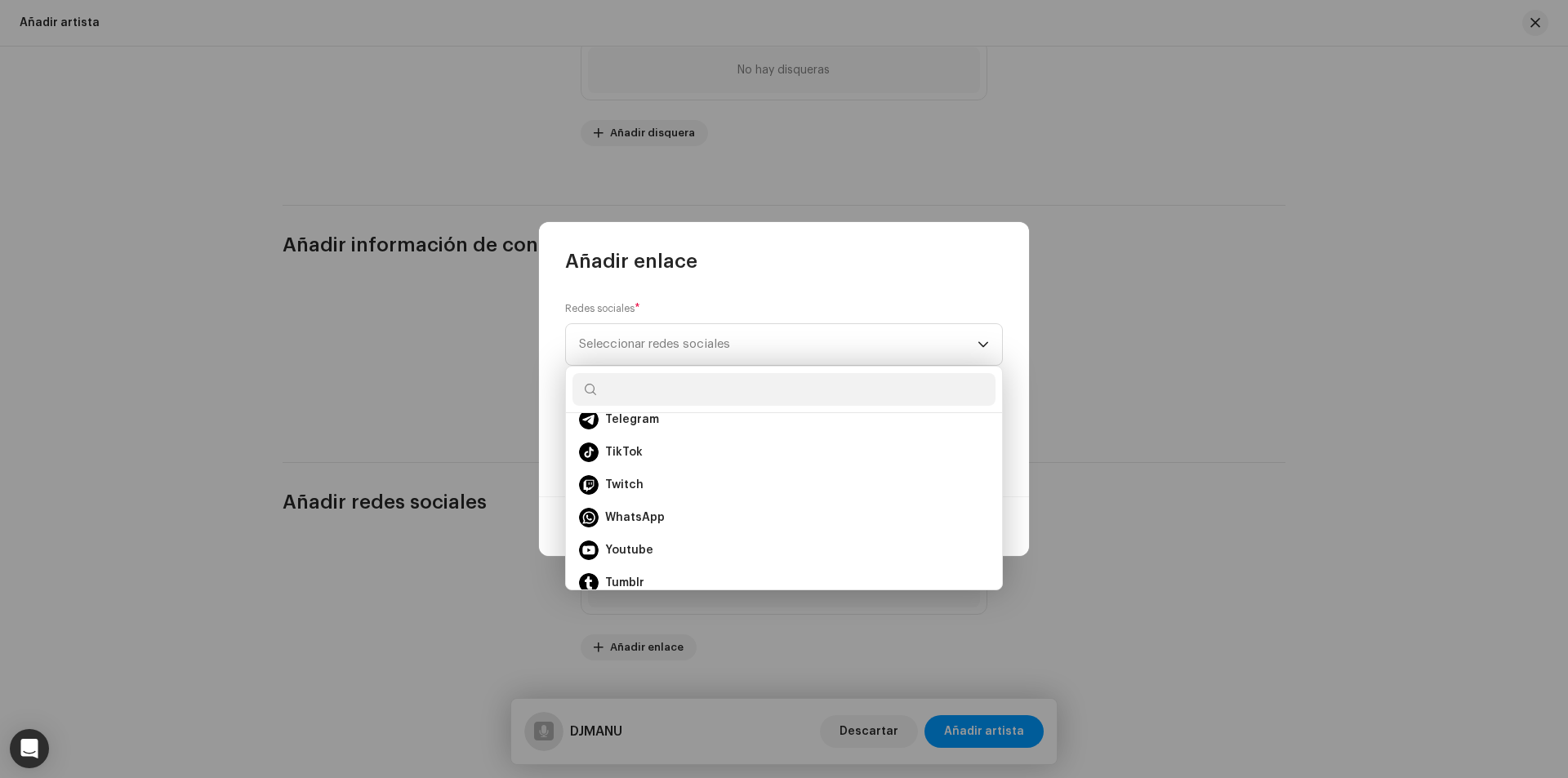
scroll to position [294, 0]
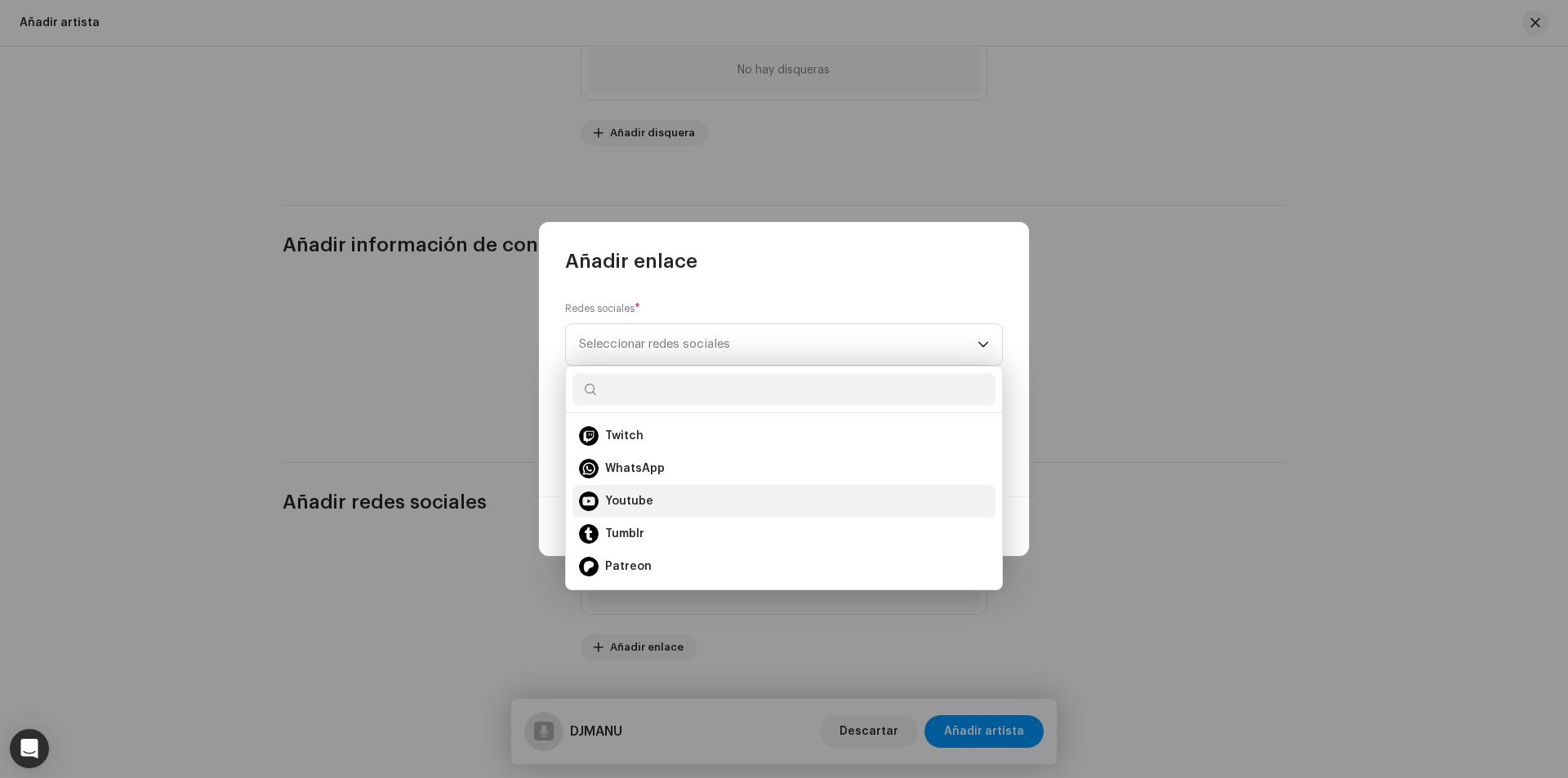
click at [612, 505] on span "Youtube" at bounding box center [629, 501] width 48 height 16
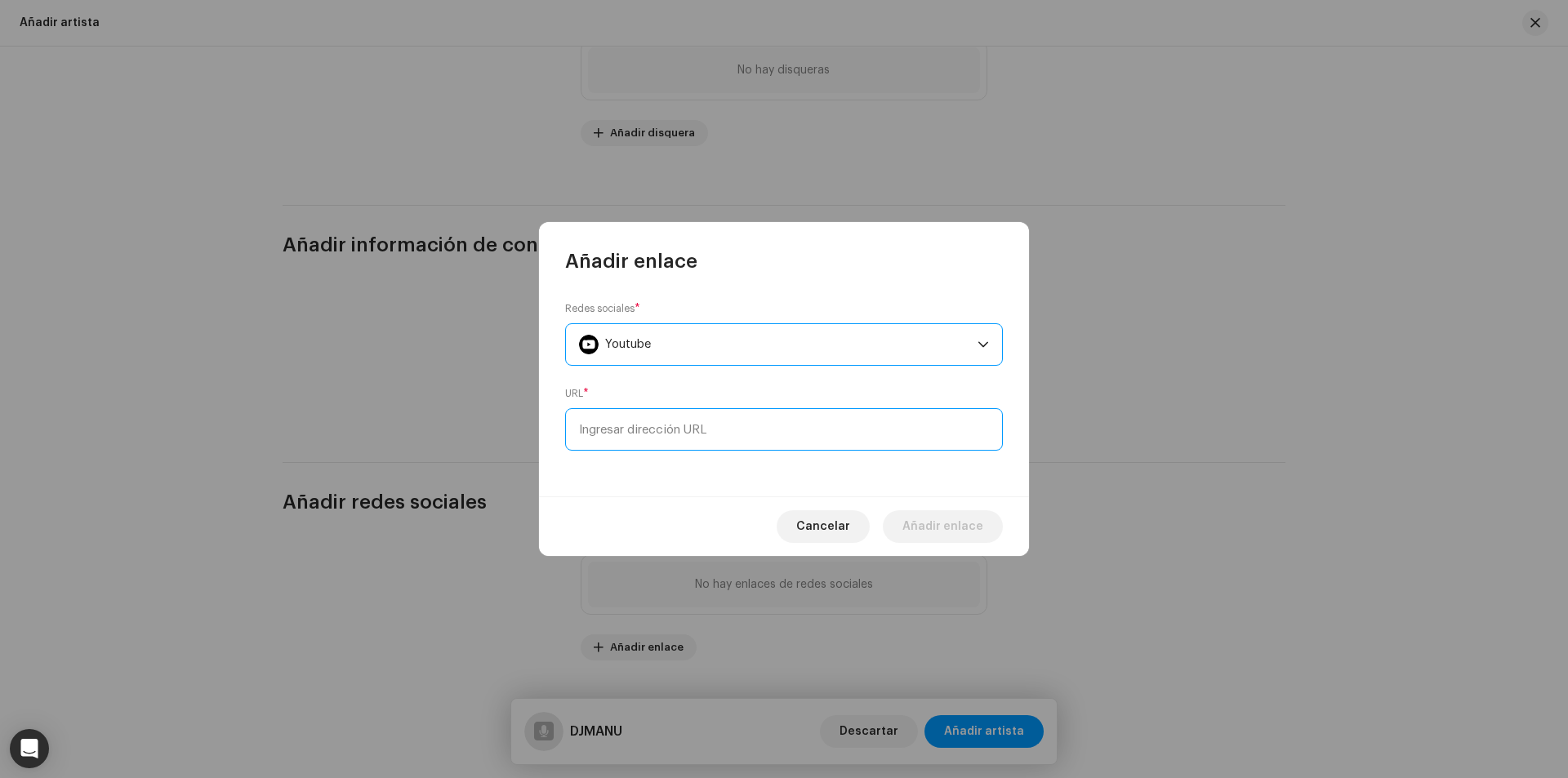
click at [646, 427] on input at bounding box center [784, 429] width 438 height 42
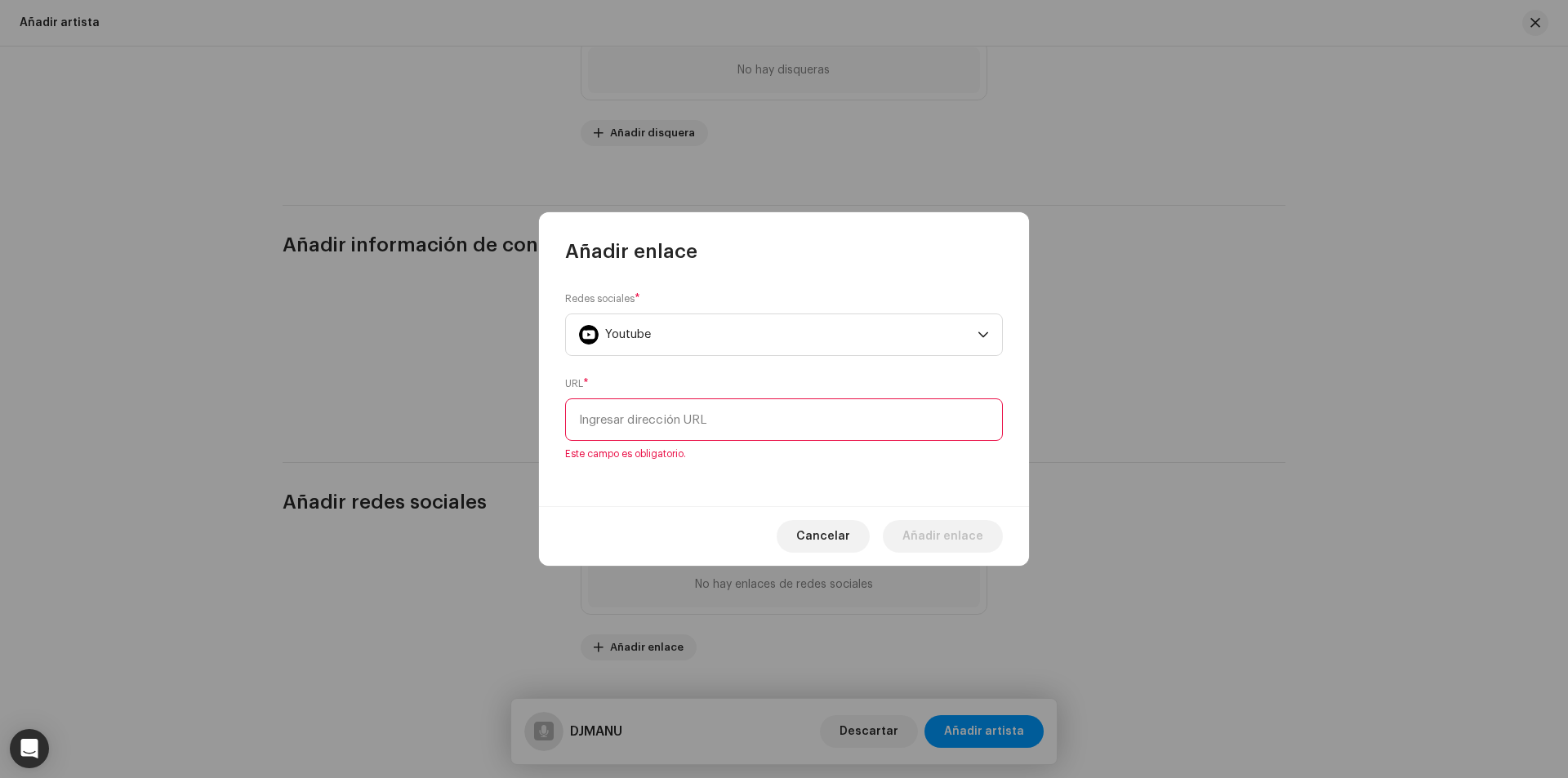
paste input "[URL][DOMAIN_NAME]"
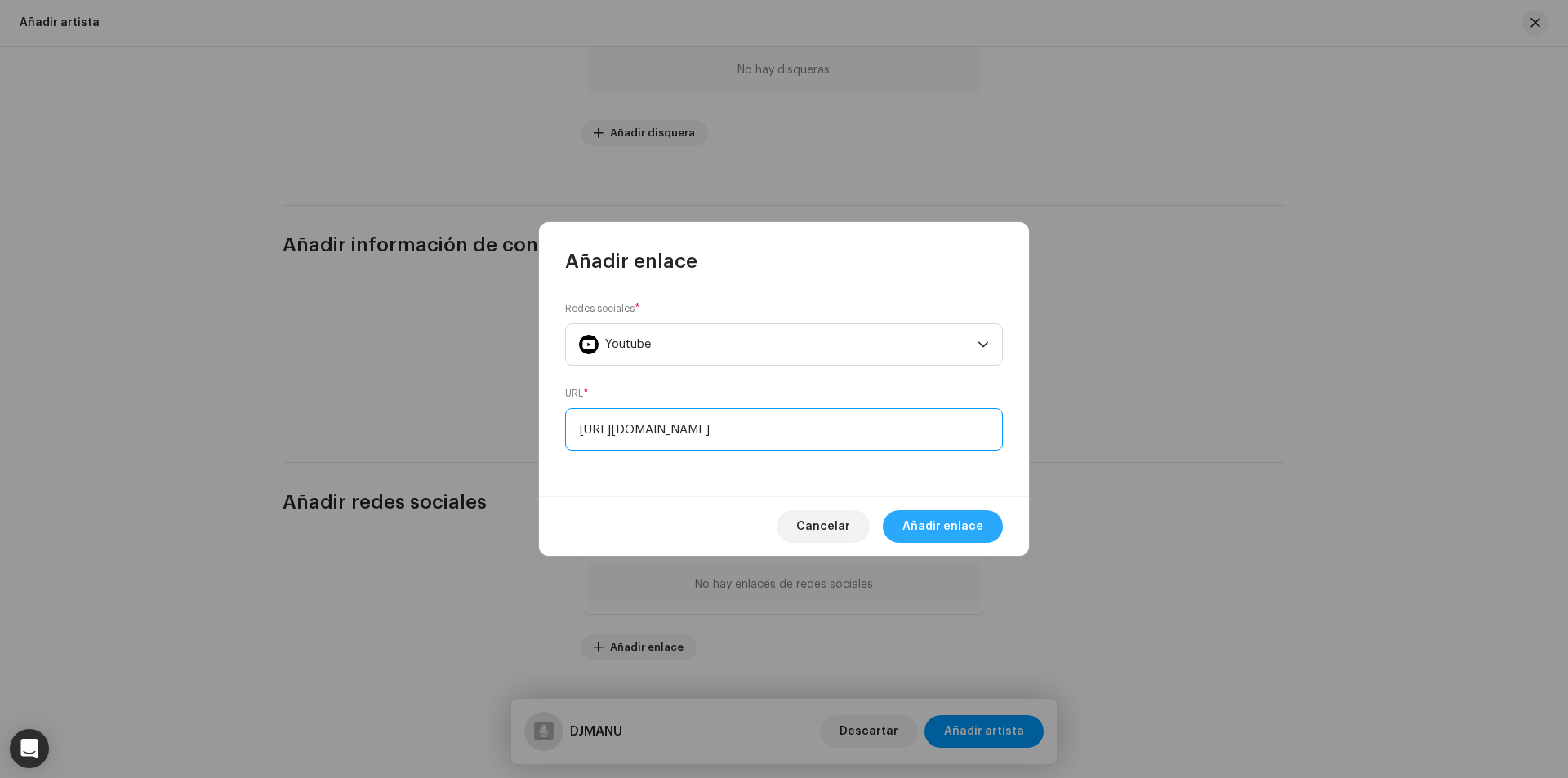
type input "[URL][DOMAIN_NAME]"
click at [930, 526] on span "Añadir enlace" at bounding box center [943, 526] width 81 height 33
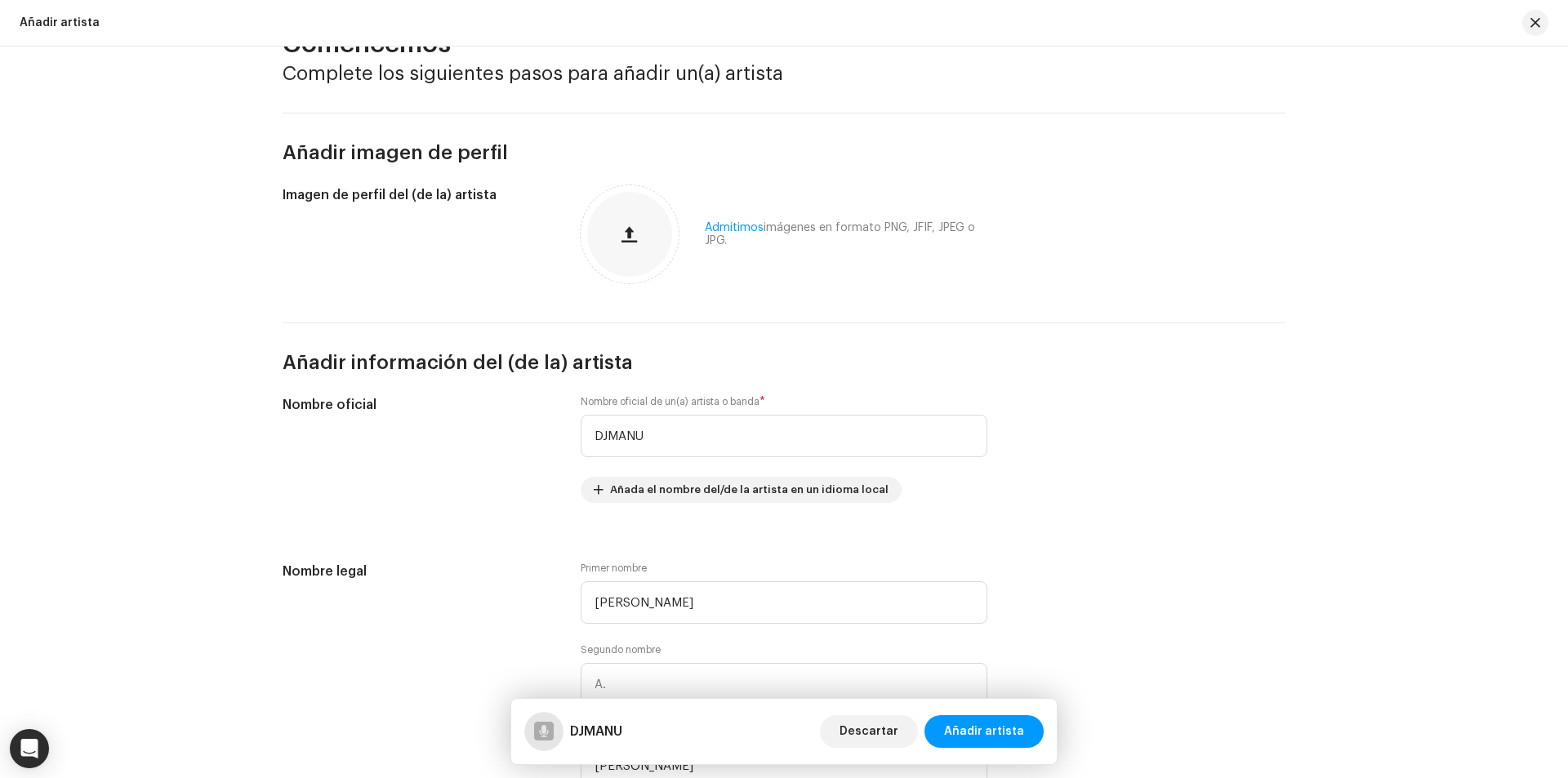
scroll to position [0, 0]
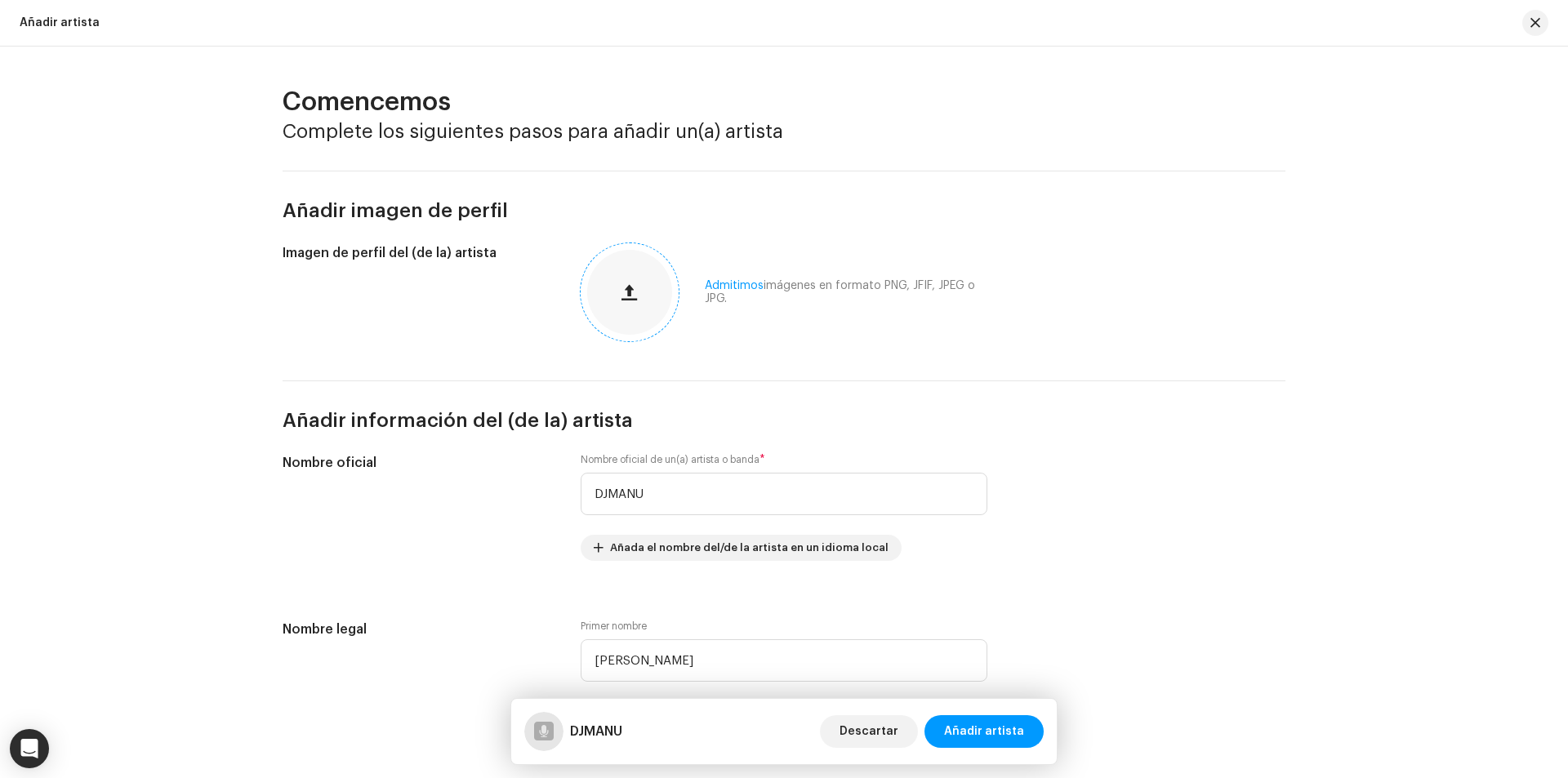
click at [632, 296] on button "button" at bounding box center [629, 292] width 40 height 40
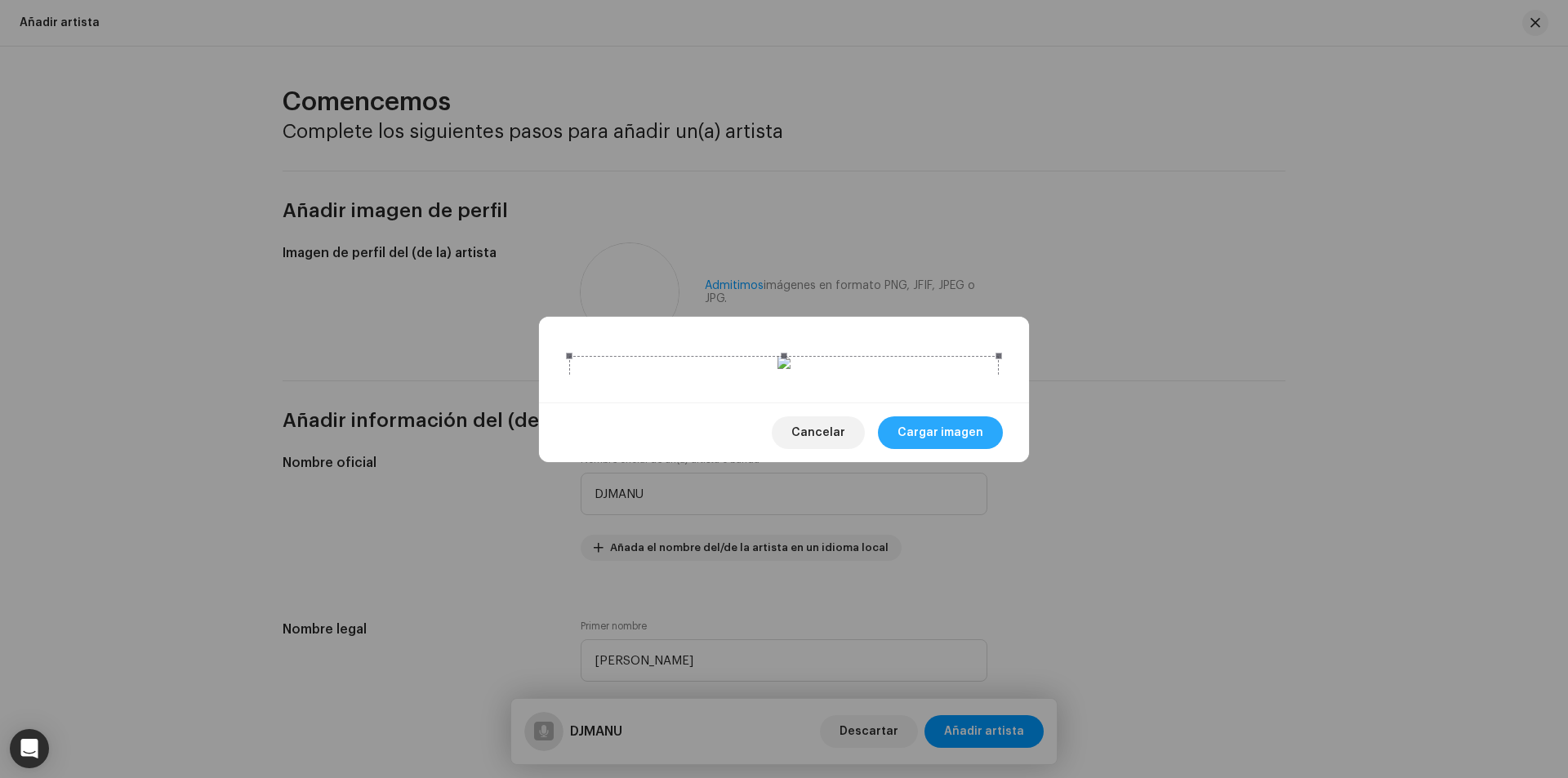
click at [969, 449] on span "Cargar imagen" at bounding box center [941, 433] width 86 height 33
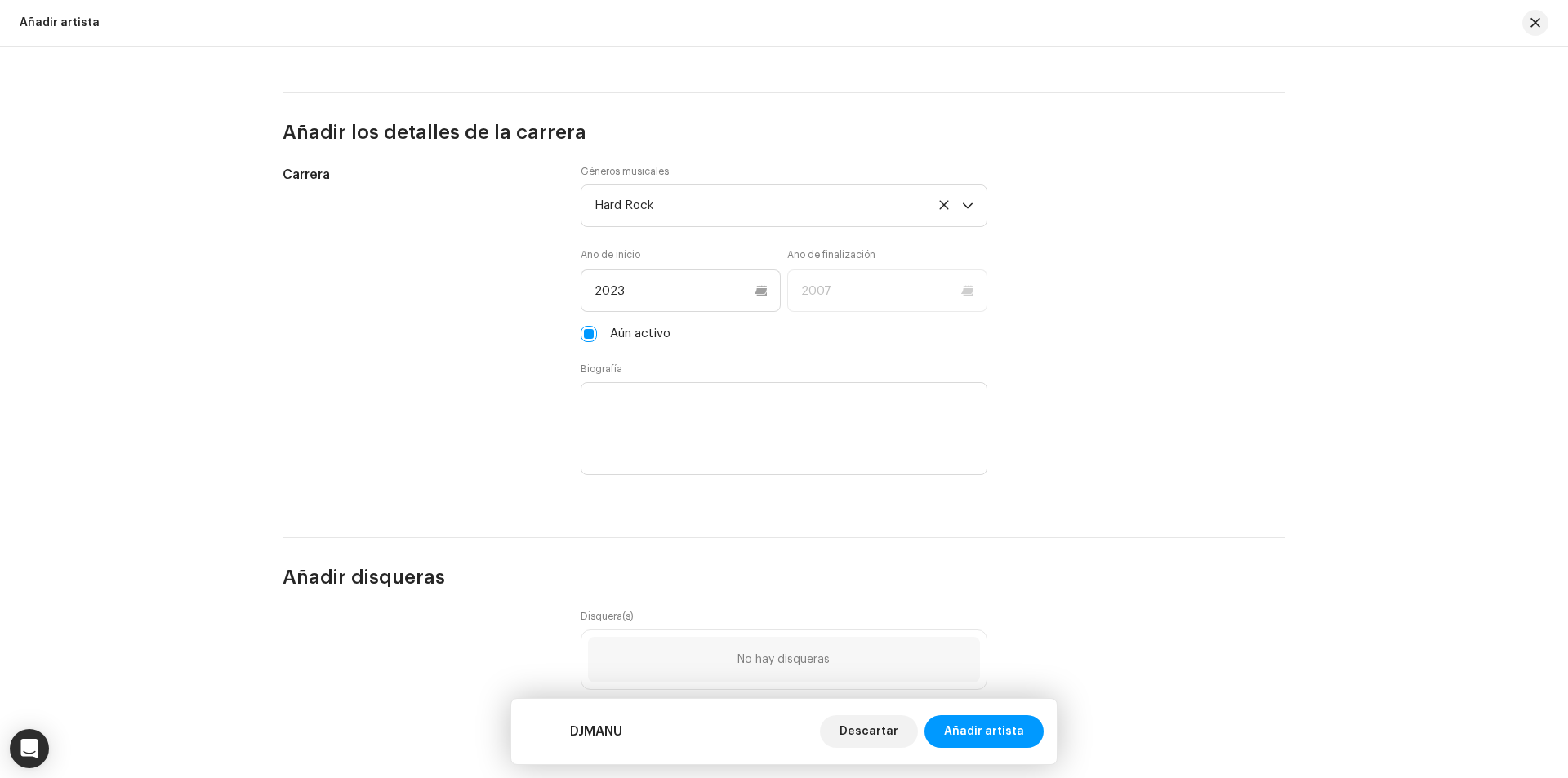
scroll to position [1388, 0]
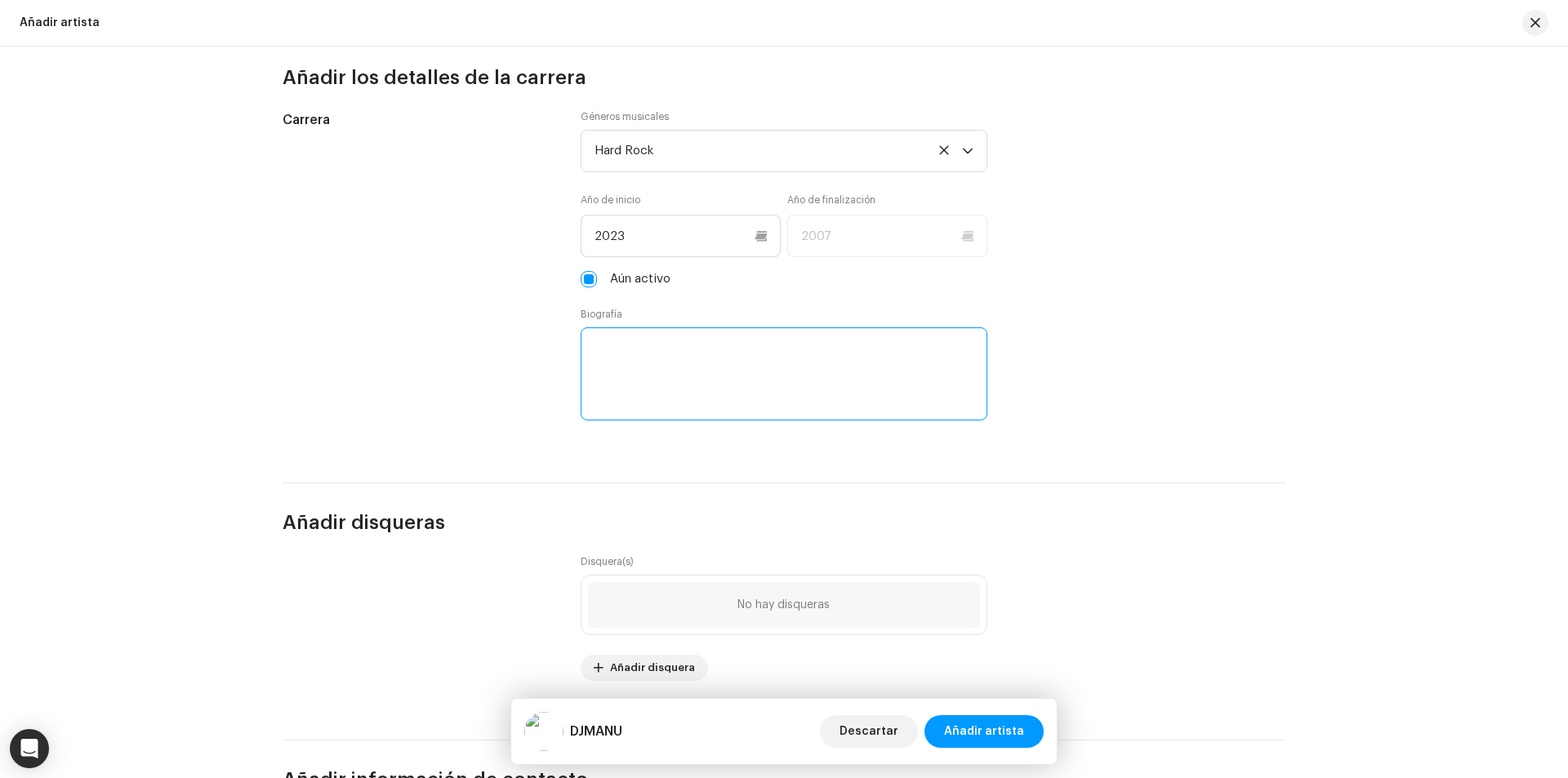
click at [635, 379] on textarea at bounding box center [783, 374] width 407 height 93
paste textarea "Me presento, soy [PERSON_NAME]. Más conocido como DJMANU o Manu. Mi gran pasión…"
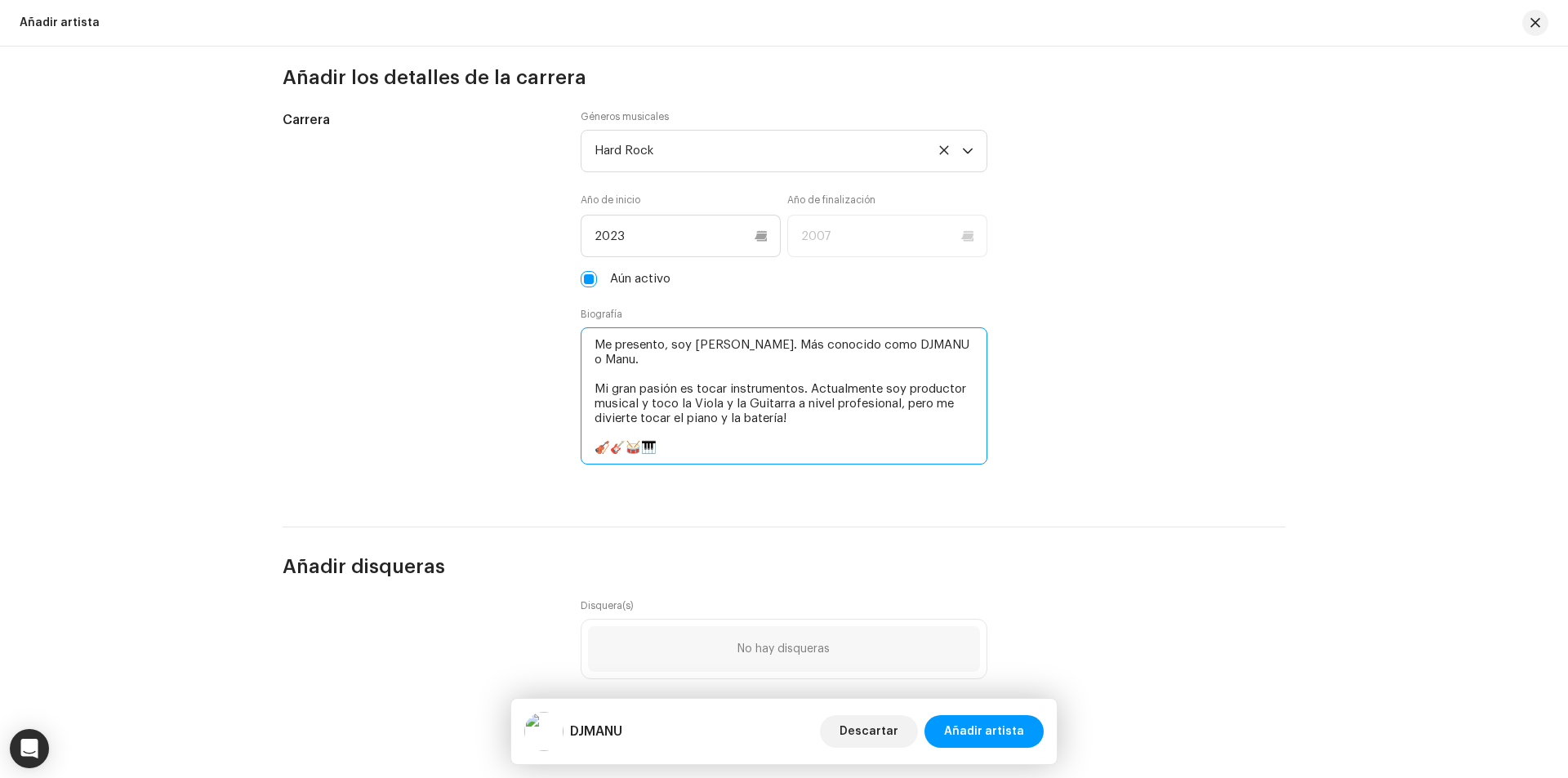
drag, startPoint x: 632, startPoint y: 453, endPoint x: 552, endPoint y: 450, distance: 80.1
click at [552, 450] on div "Carrera Géneros musicales Hard Rock Año de inicio 2023 Año de finalización Aún …" at bounding box center [784, 299] width 1003 height 377
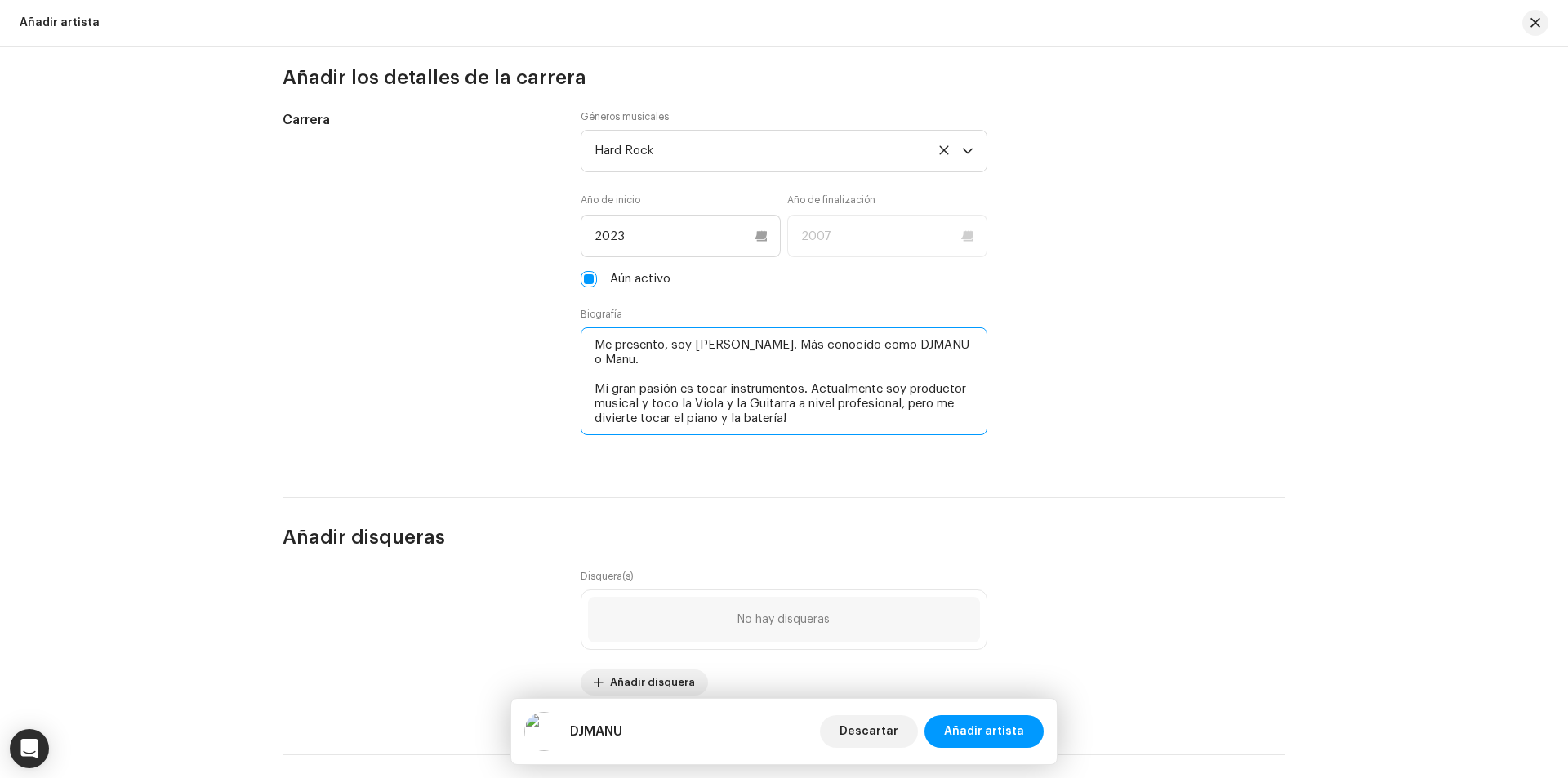
drag, startPoint x: 694, startPoint y: 345, endPoint x: 777, endPoint y: 344, distance: 83.0
click at [777, 344] on textarea at bounding box center [783, 381] width 407 height 108
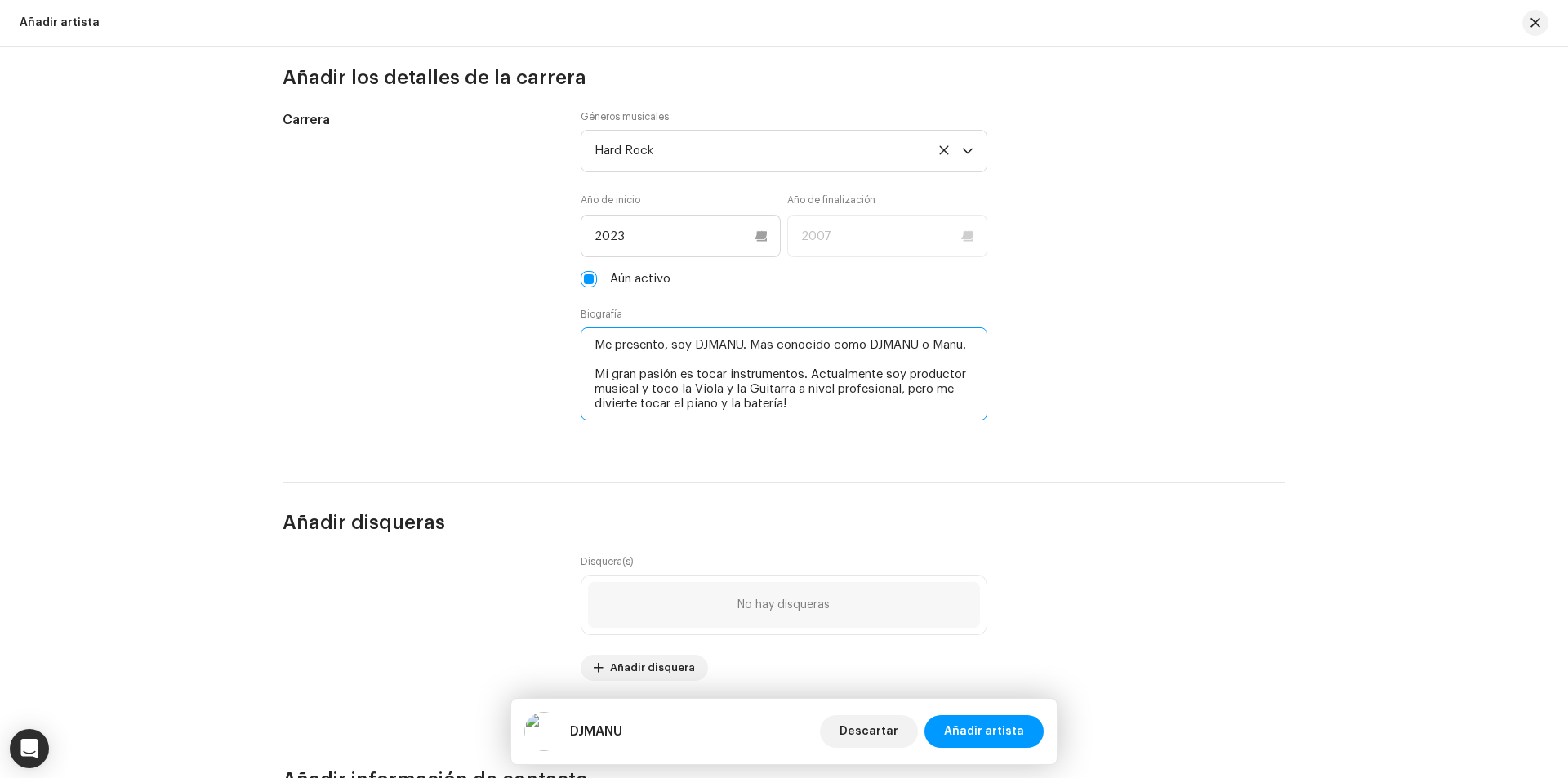
drag, startPoint x: 746, startPoint y: 337, endPoint x: 969, endPoint y: 348, distance: 223.3
click at [969, 348] on textarea at bounding box center [783, 374] width 407 height 93
click at [685, 361] on textarea at bounding box center [783, 374] width 407 height 93
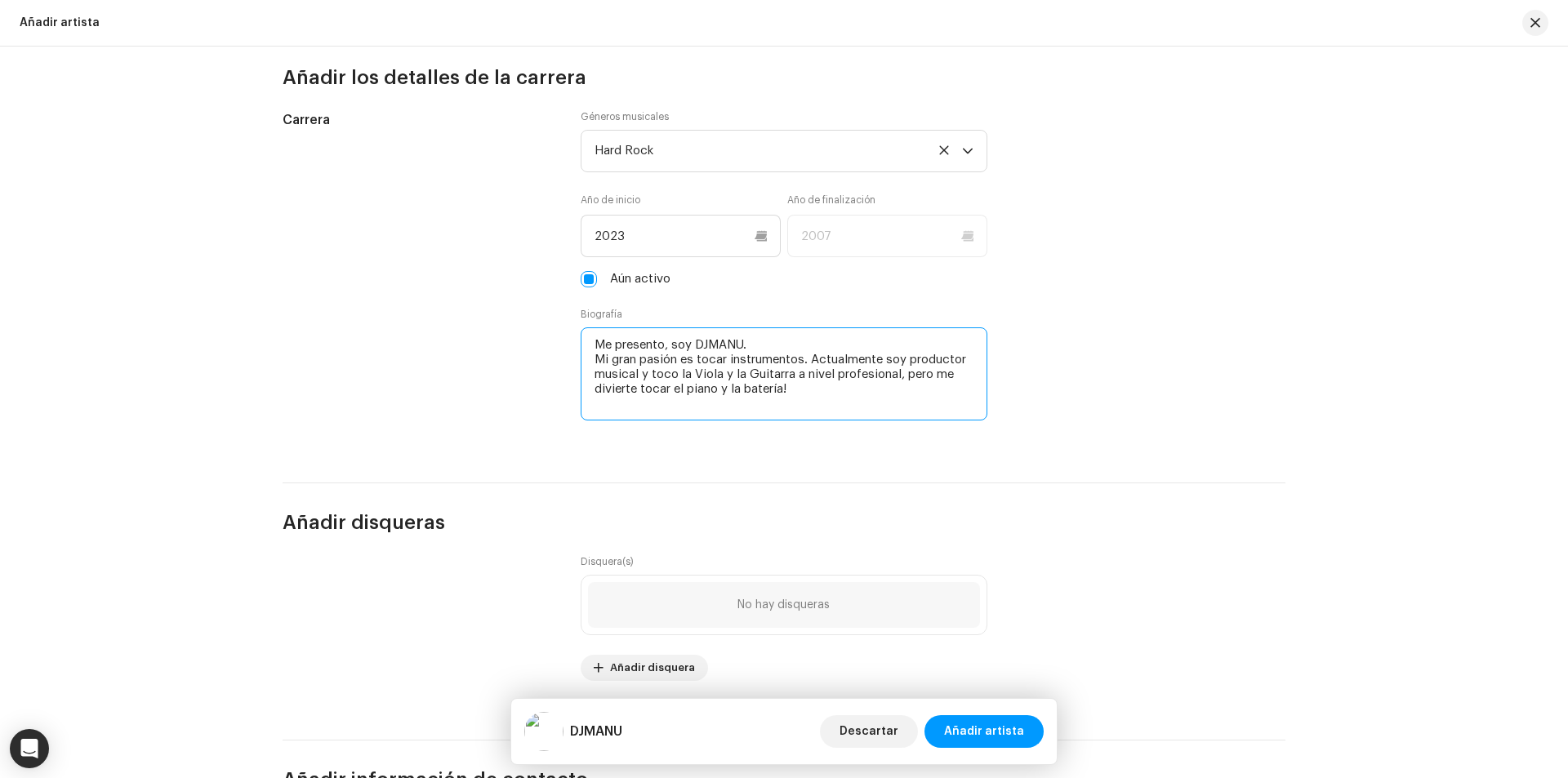
type textarea "Me presento, soy DJMANU. Mi gran pasión es tocar instrumentos. Actualmente soy …"
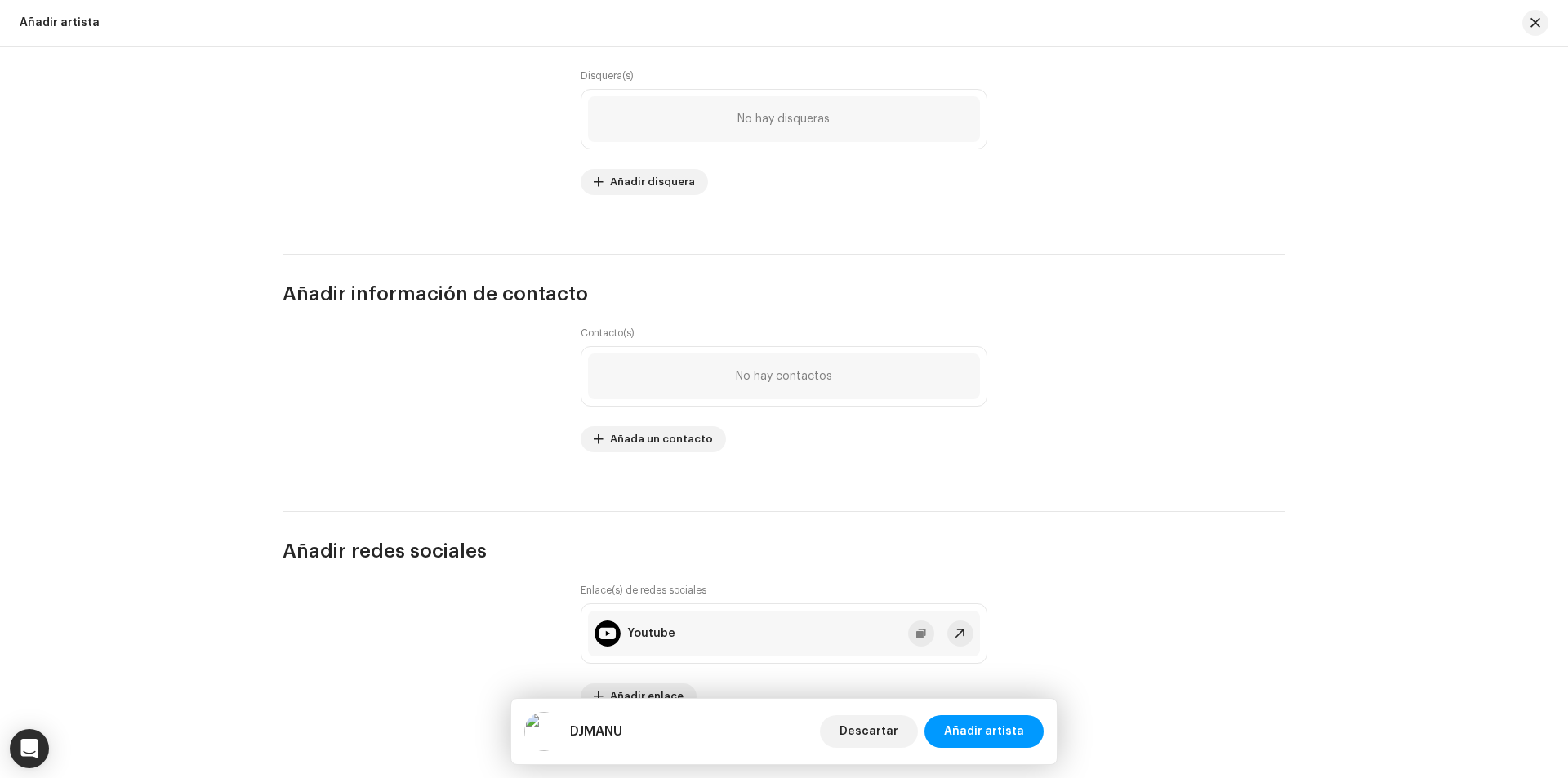
scroll to position [1923, 0]
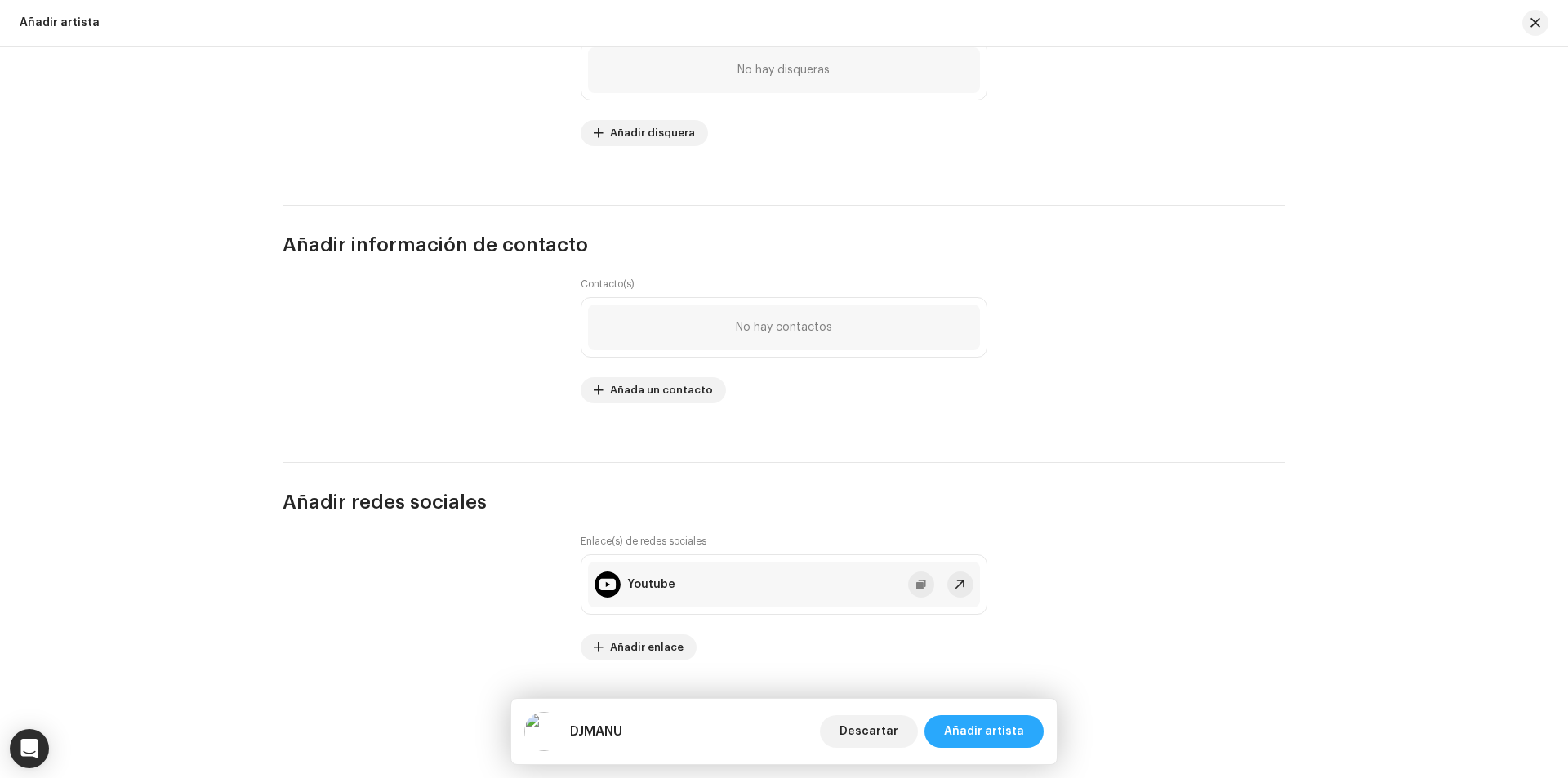
click at [969, 732] on span "Añadir artista" at bounding box center [984, 731] width 80 height 33
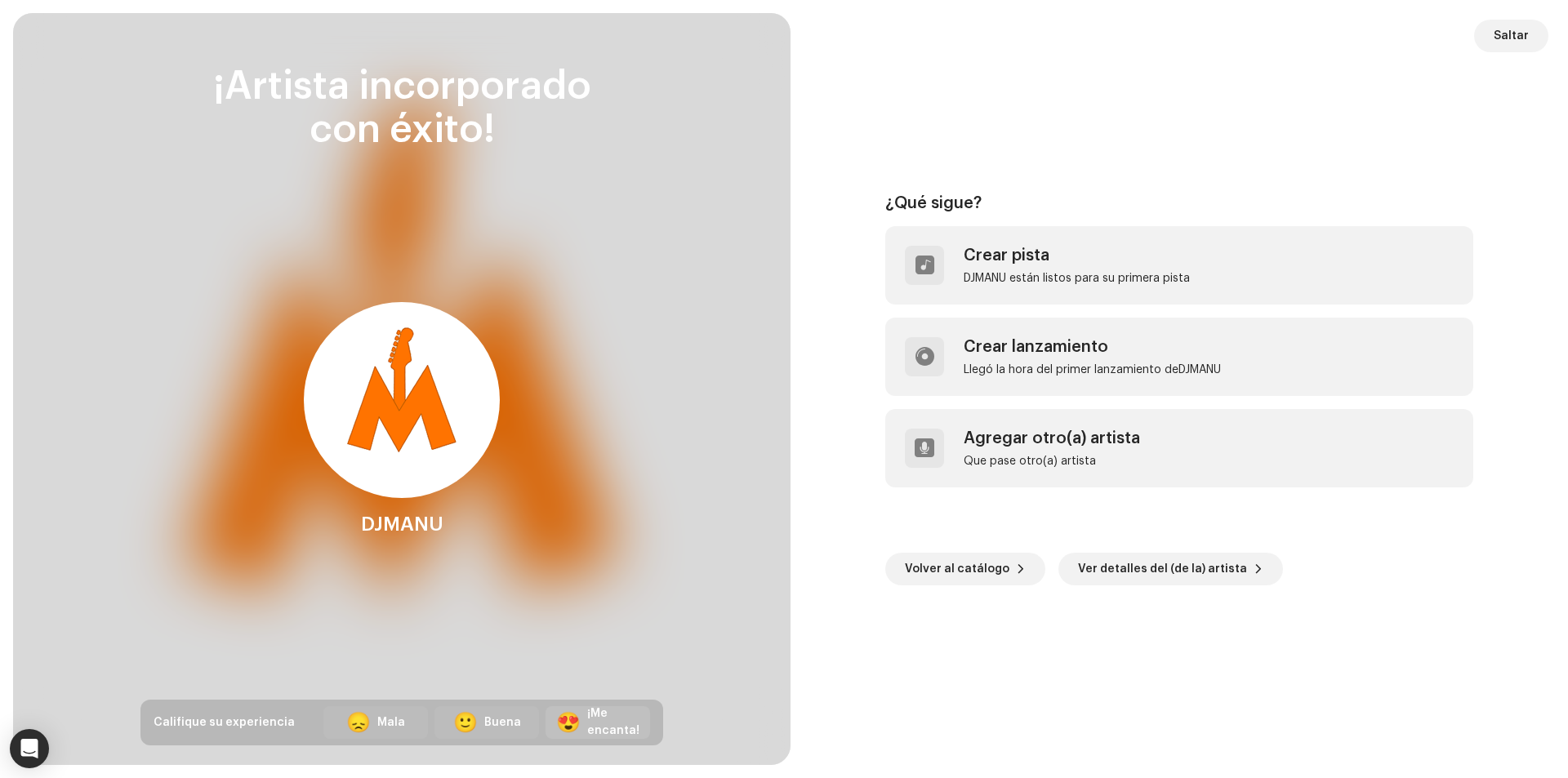
click at [612, 724] on div "¡Me encanta!" at bounding box center [613, 722] width 52 height 35
click at [568, 715] on span "Dejar comentario" at bounding box center [590, 722] width 93 height 33
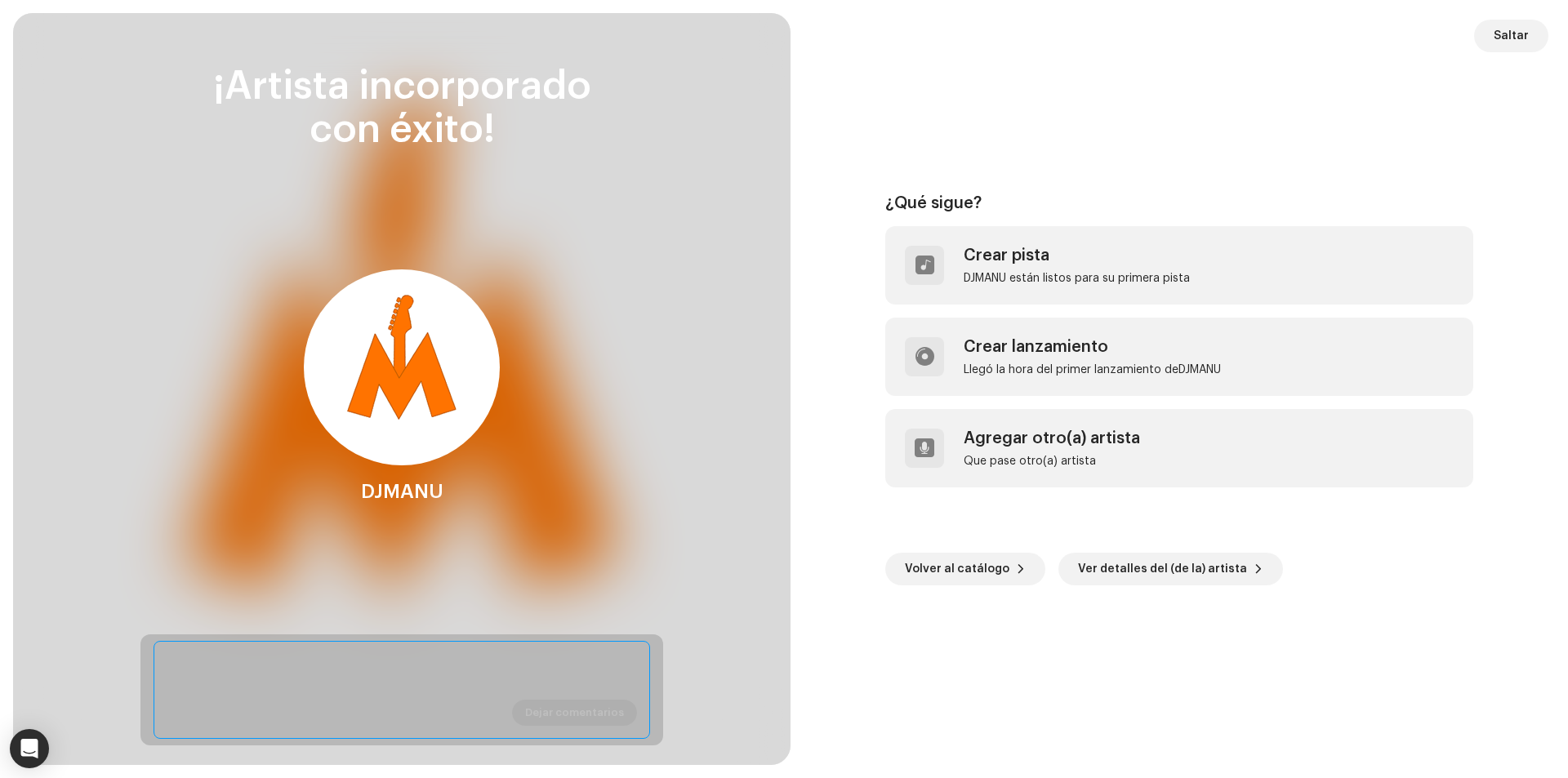
click at [472, 689] on textarea at bounding box center [402, 690] width 497 height 98
type textarea "Página Web muy agradable!"
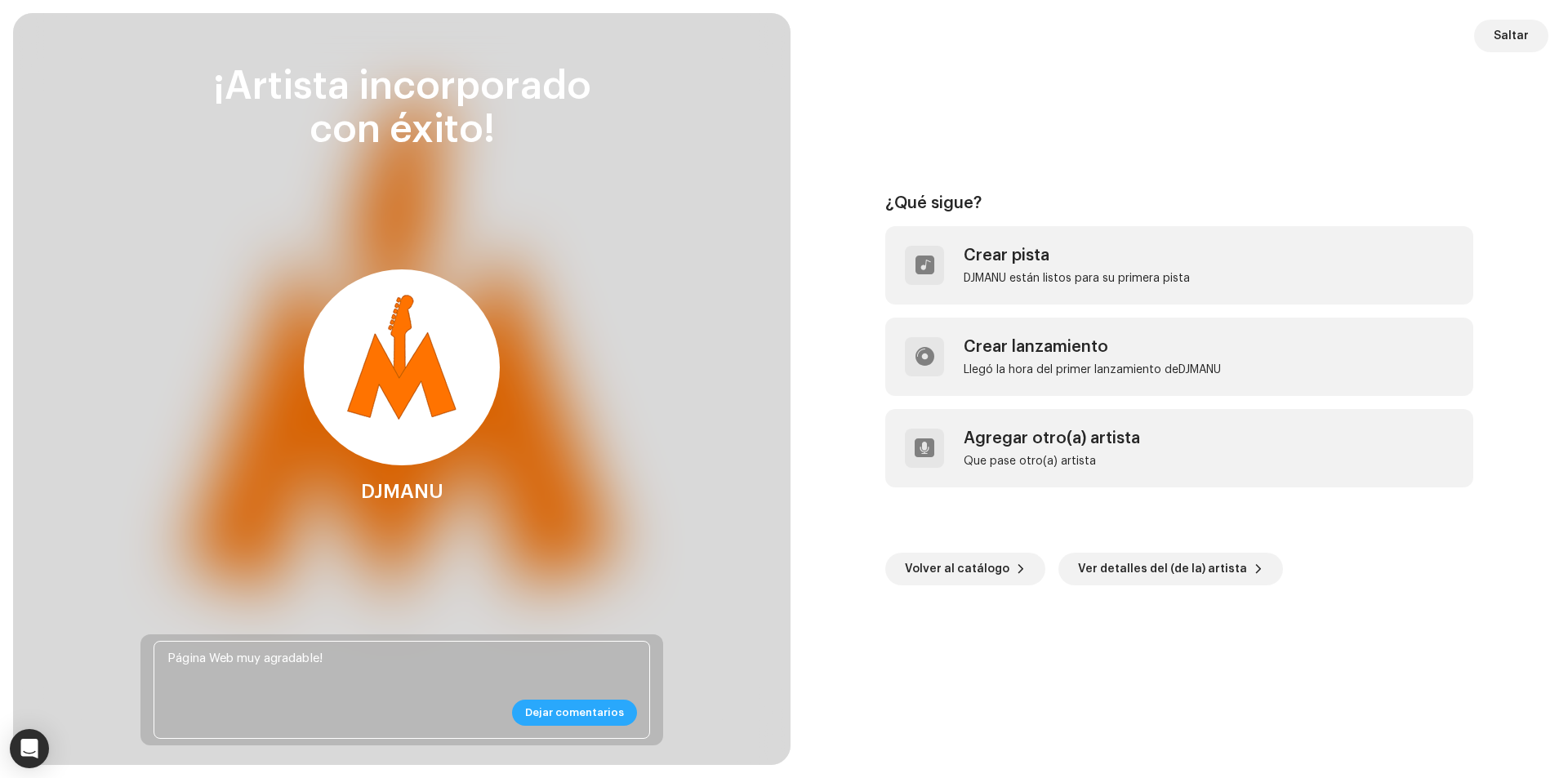
click at [606, 700] on span "Dejar comentarios" at bounding box center [574, 712] width 99 height 33
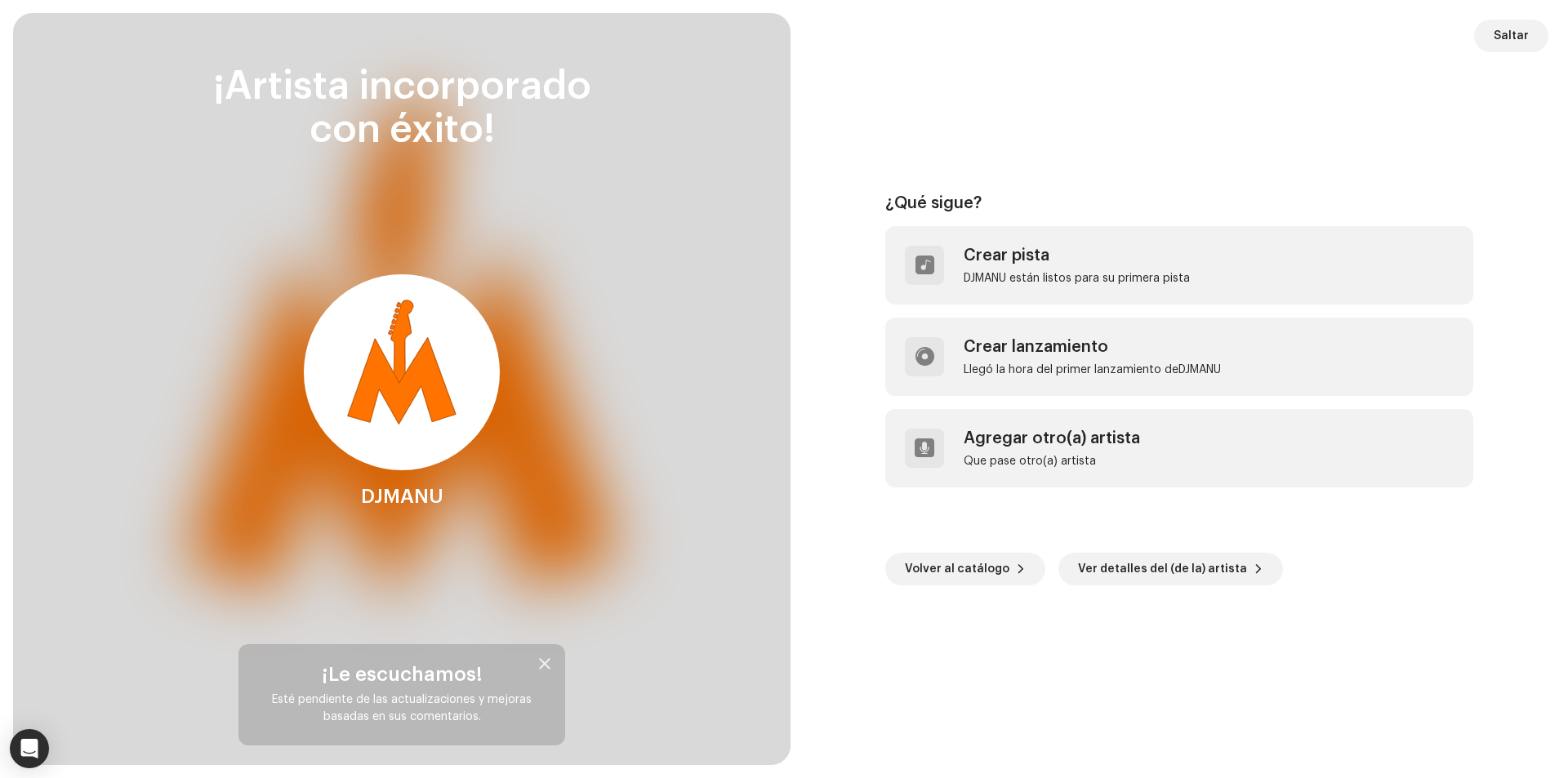
click at [543, 660] on div at bounding box center [546, 664] width 13 height 13
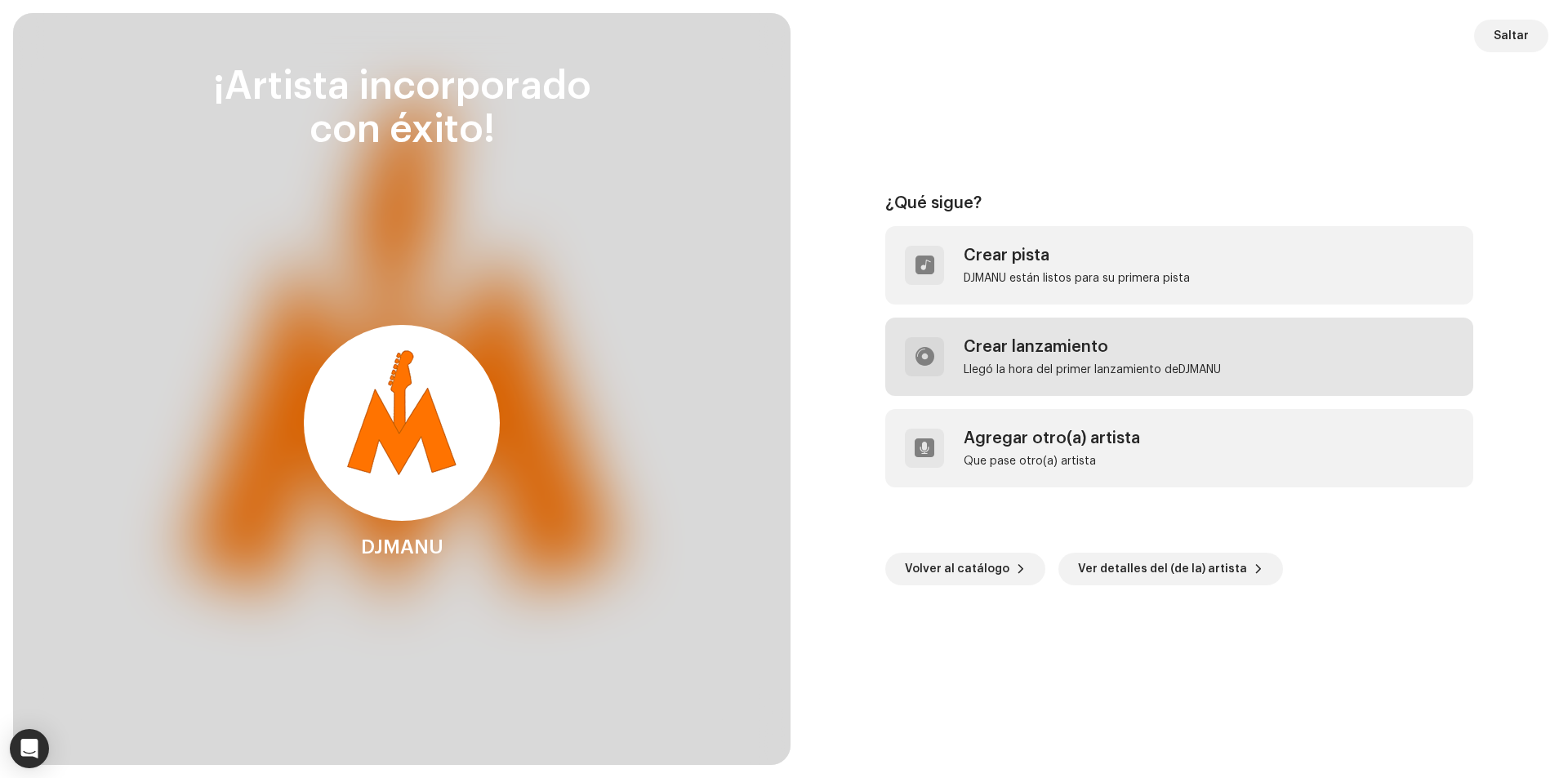
click at [1069, 376] on div "Llegó la hora del primer lanzamiento deDJMANU" at bounding box center [1091, 370] width 257 height 13
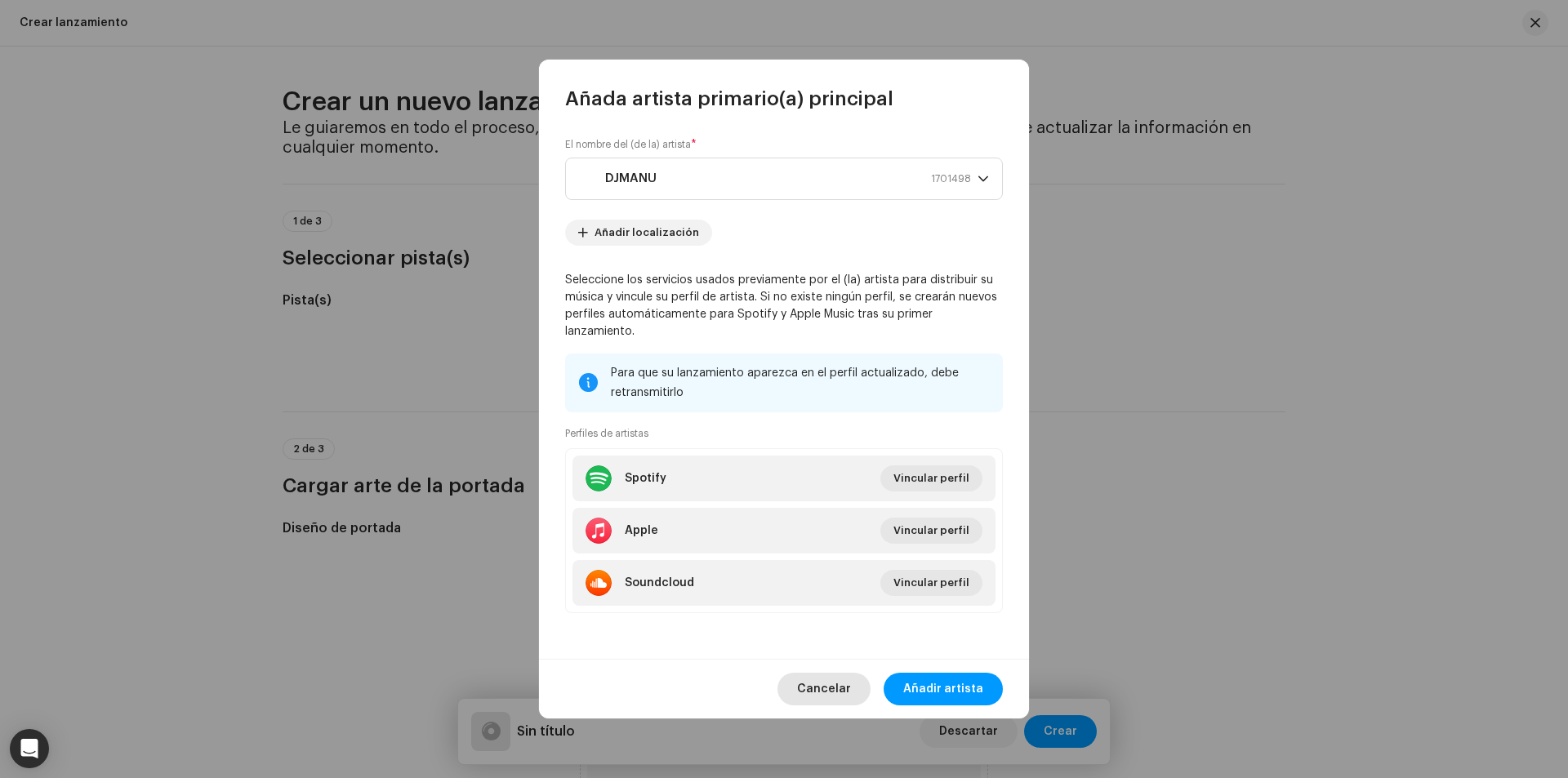
click at [832, 687] on span "Cancelar" at bounding box center [824, 689] width 54 height 33
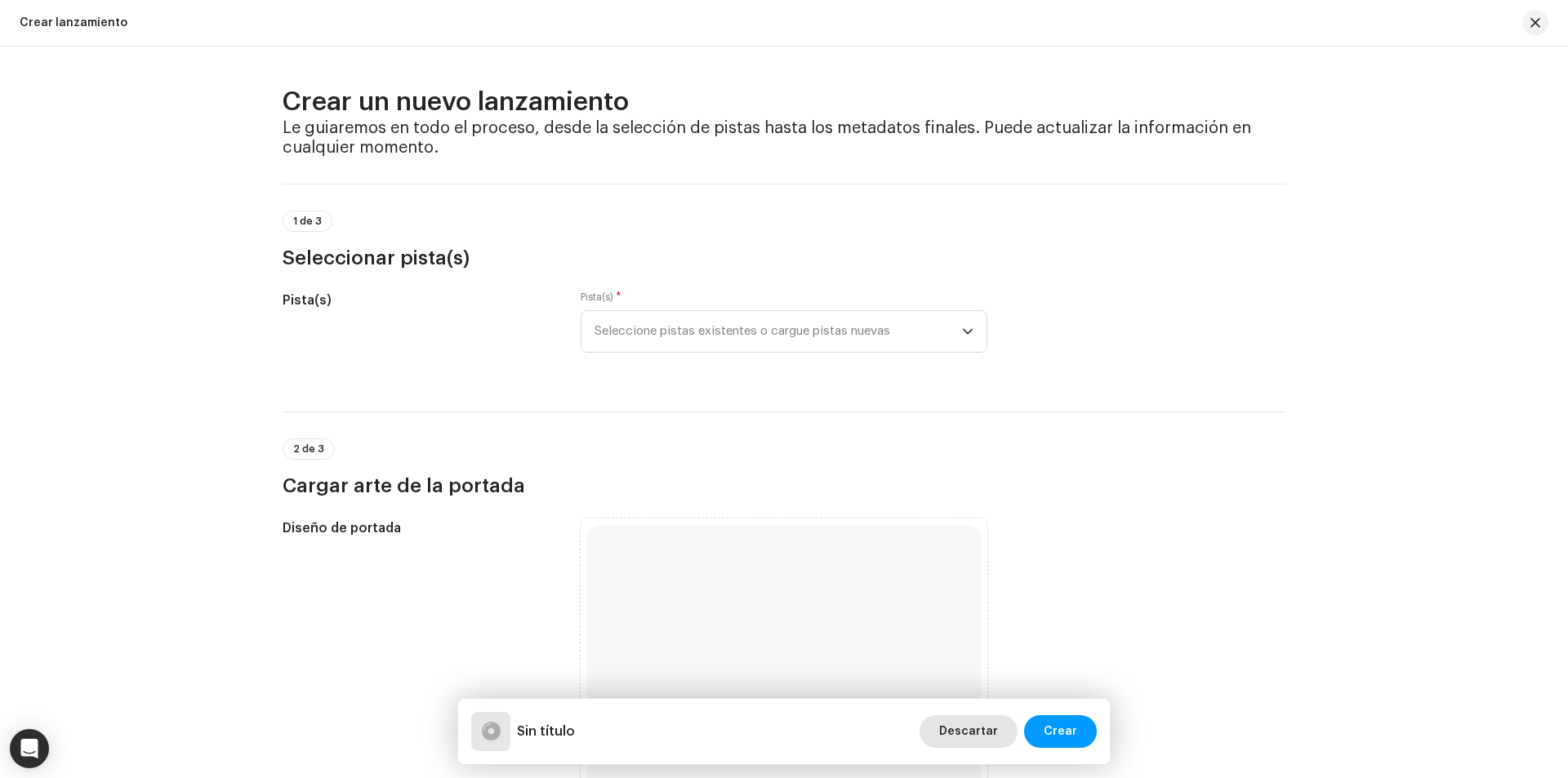
click at [993, 738] on span "Descartar" at bounding box center [968, 731] width 59 height 33
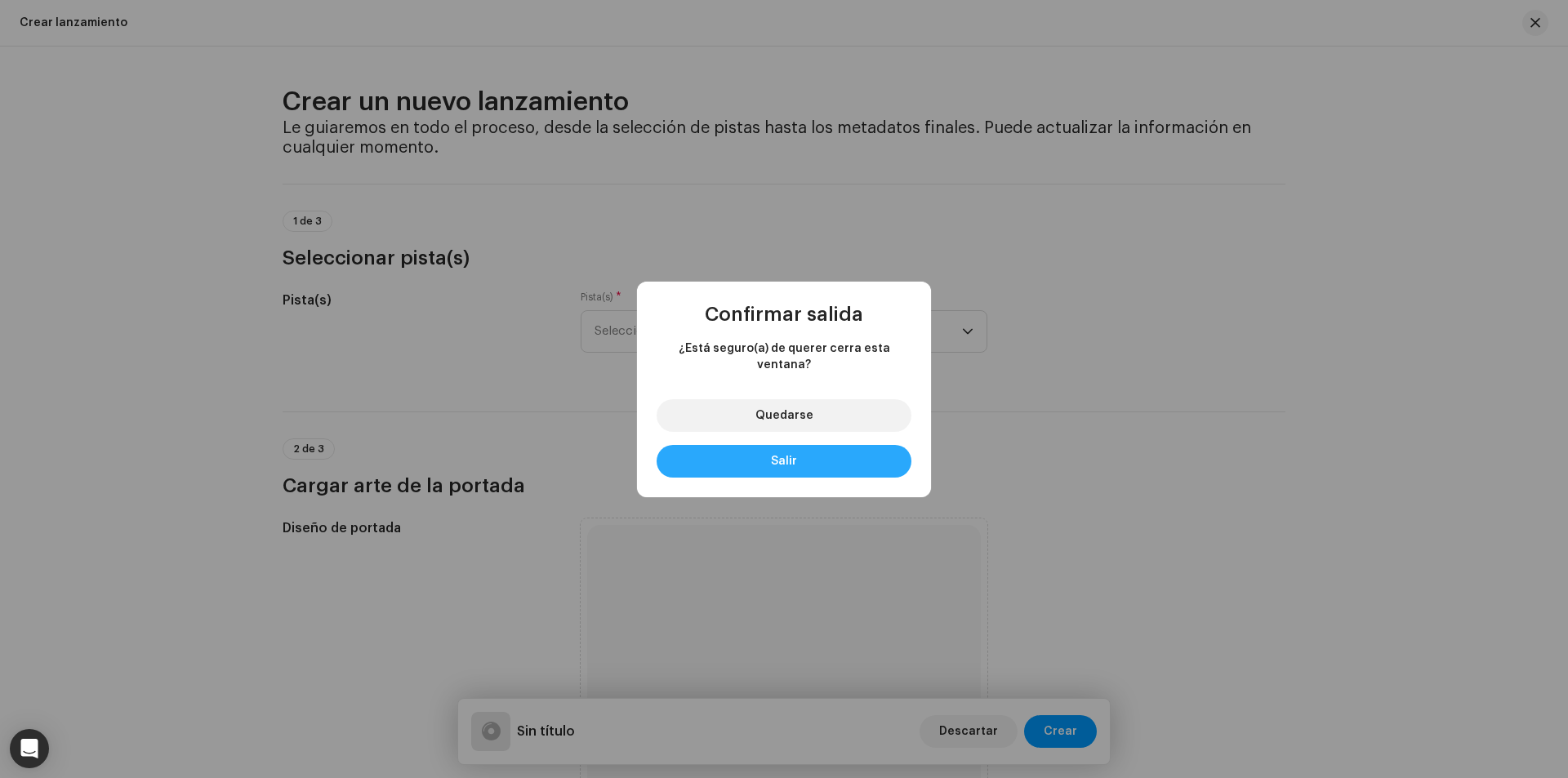
click at [765, 451] on button "Salir" at bounding box center [784, 461] width 255 height 33
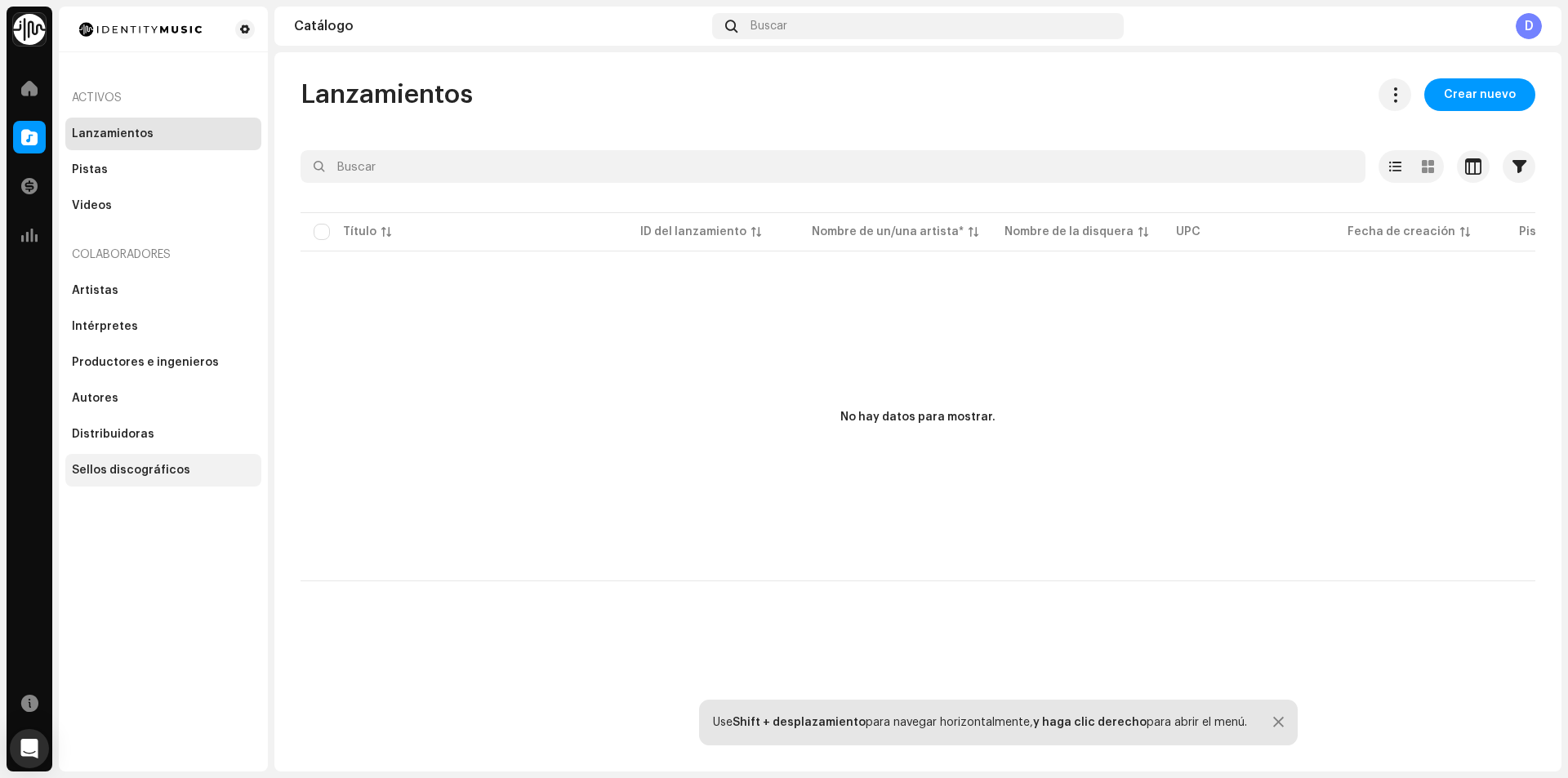
click at [163, 462] on div "Sellos discográficos" at bounding box center [163, 470] width 196 height 33
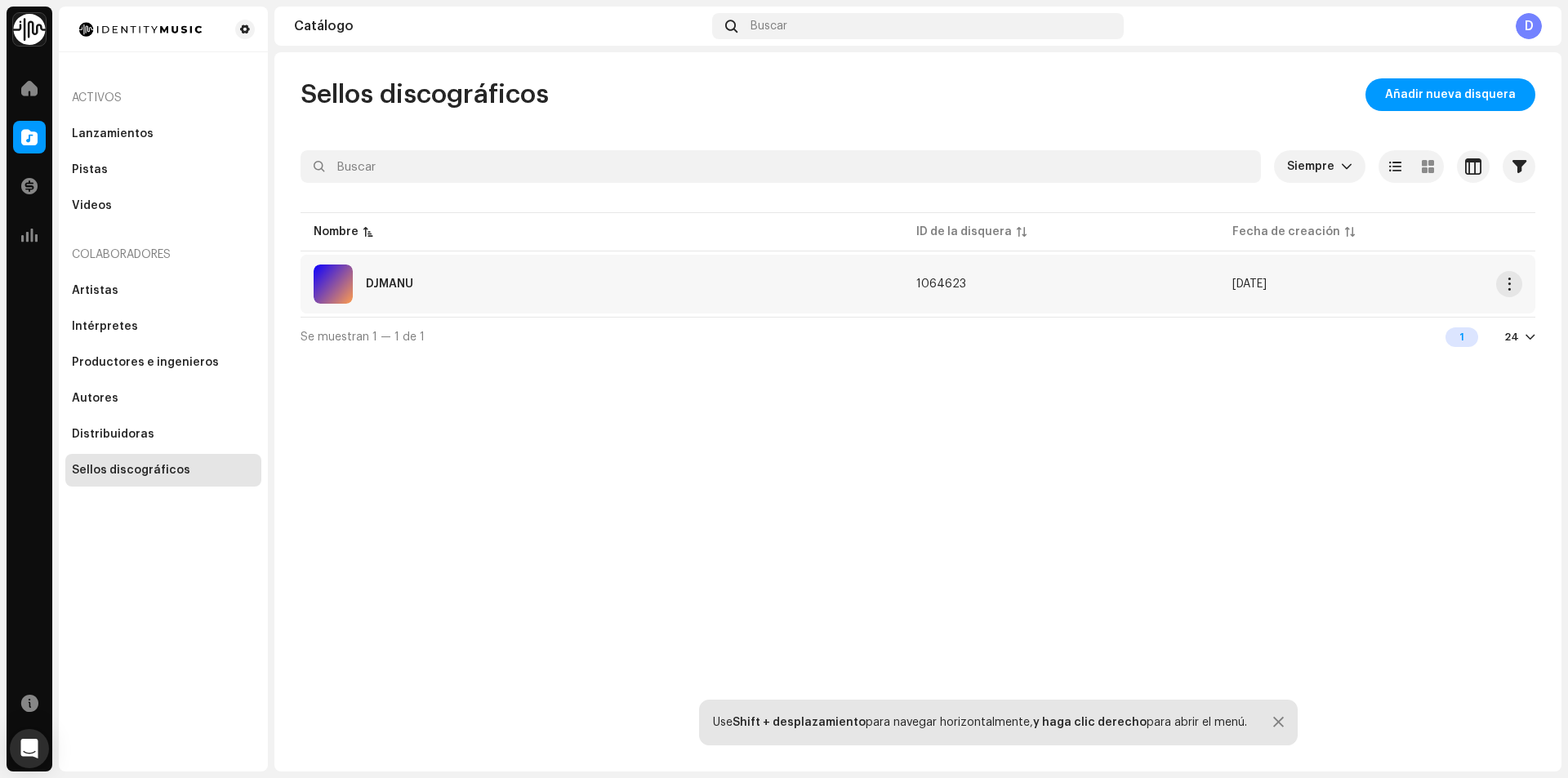
click at [379, 290] on div "DJMANU" at bounding box center [601, 284] width 577 height 40
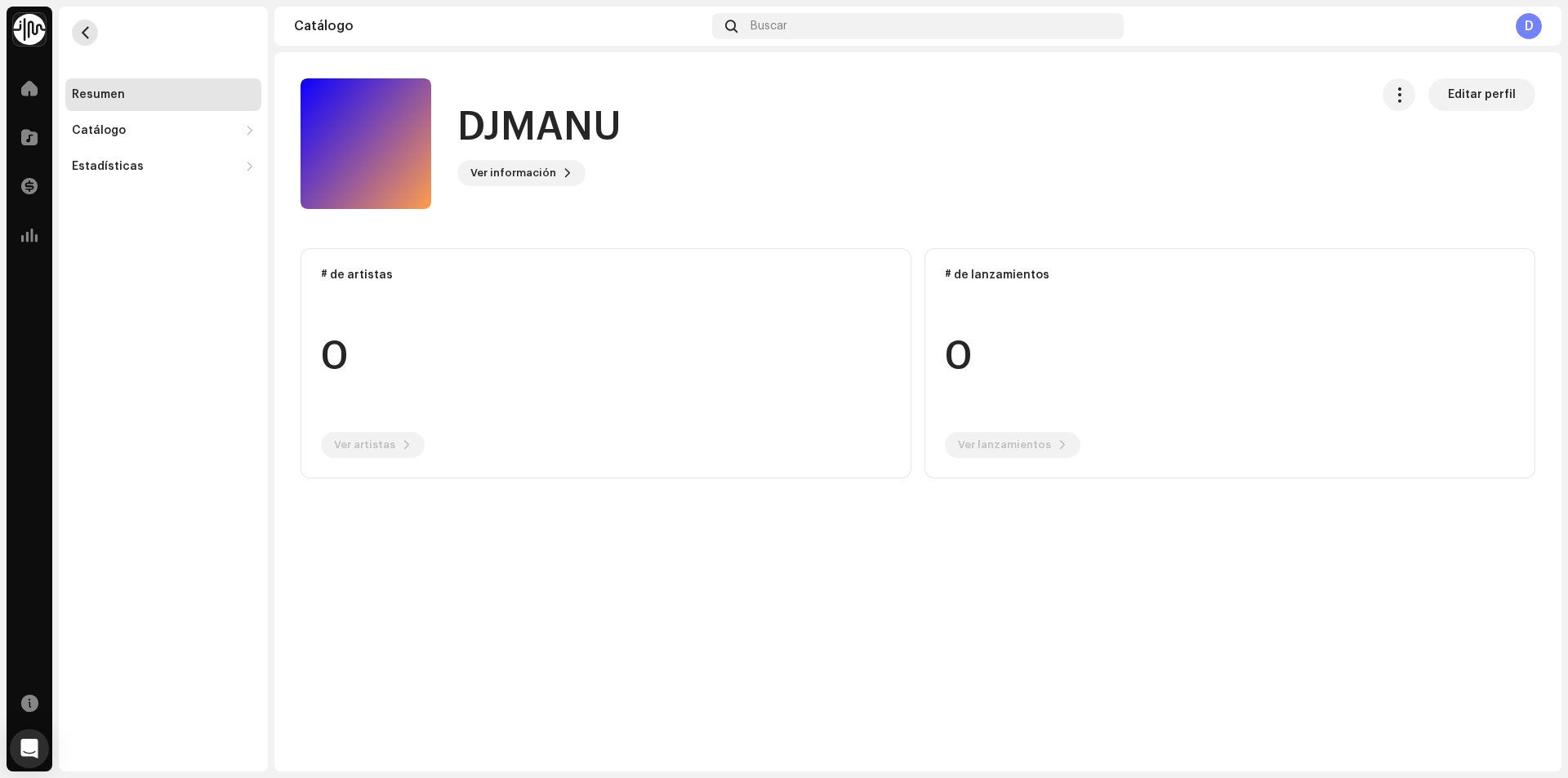
click at [79, 41] on button "button" at bounding box center [84, 32] width 26 height 26
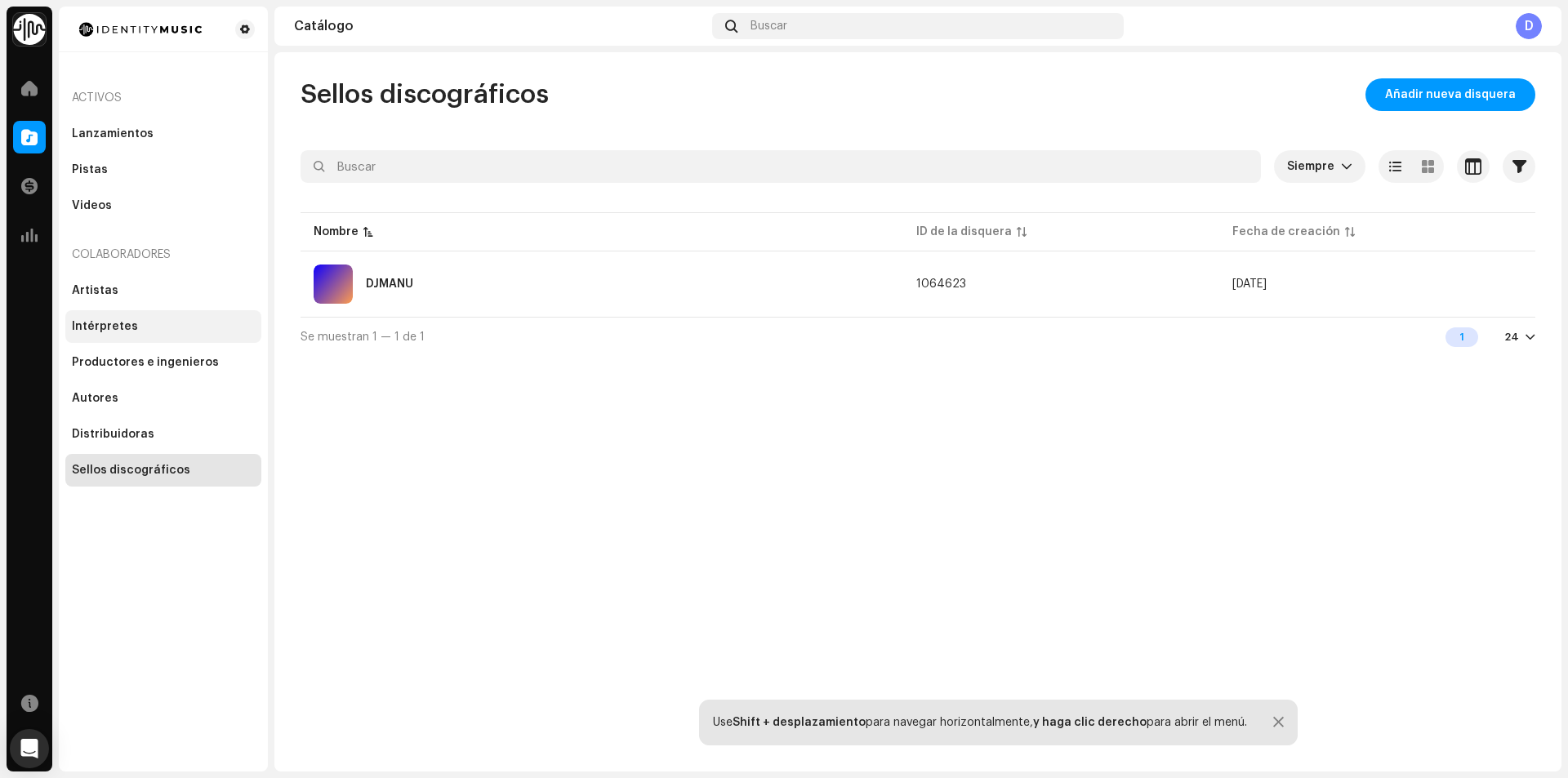
click at [131, 331] on div "Intérpretes" at bounding box center [104, 327] width 67 height 13
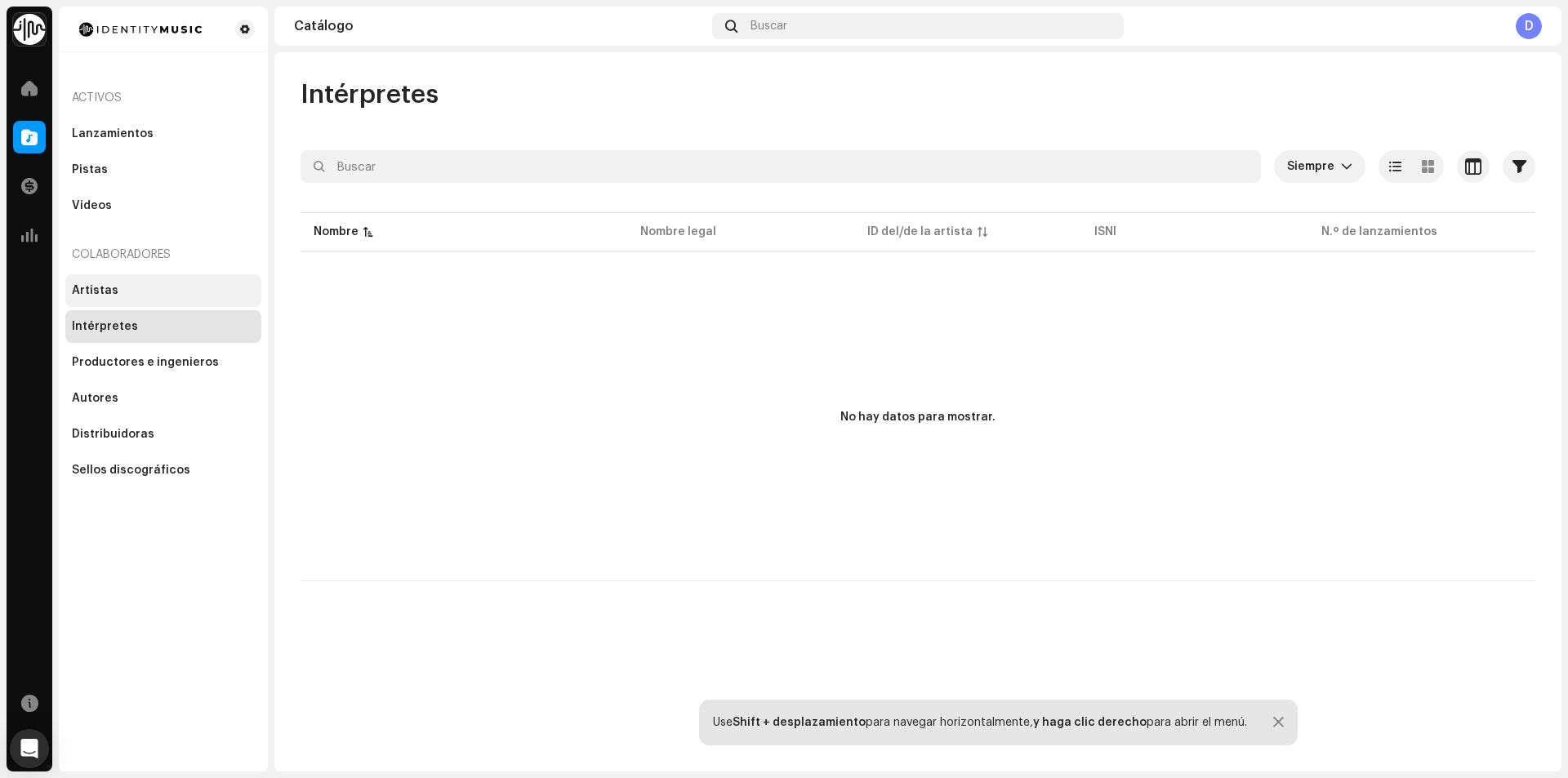
click at [131, 280] on div "Artistas" at bounding box center [163, 290] width 196 height 33
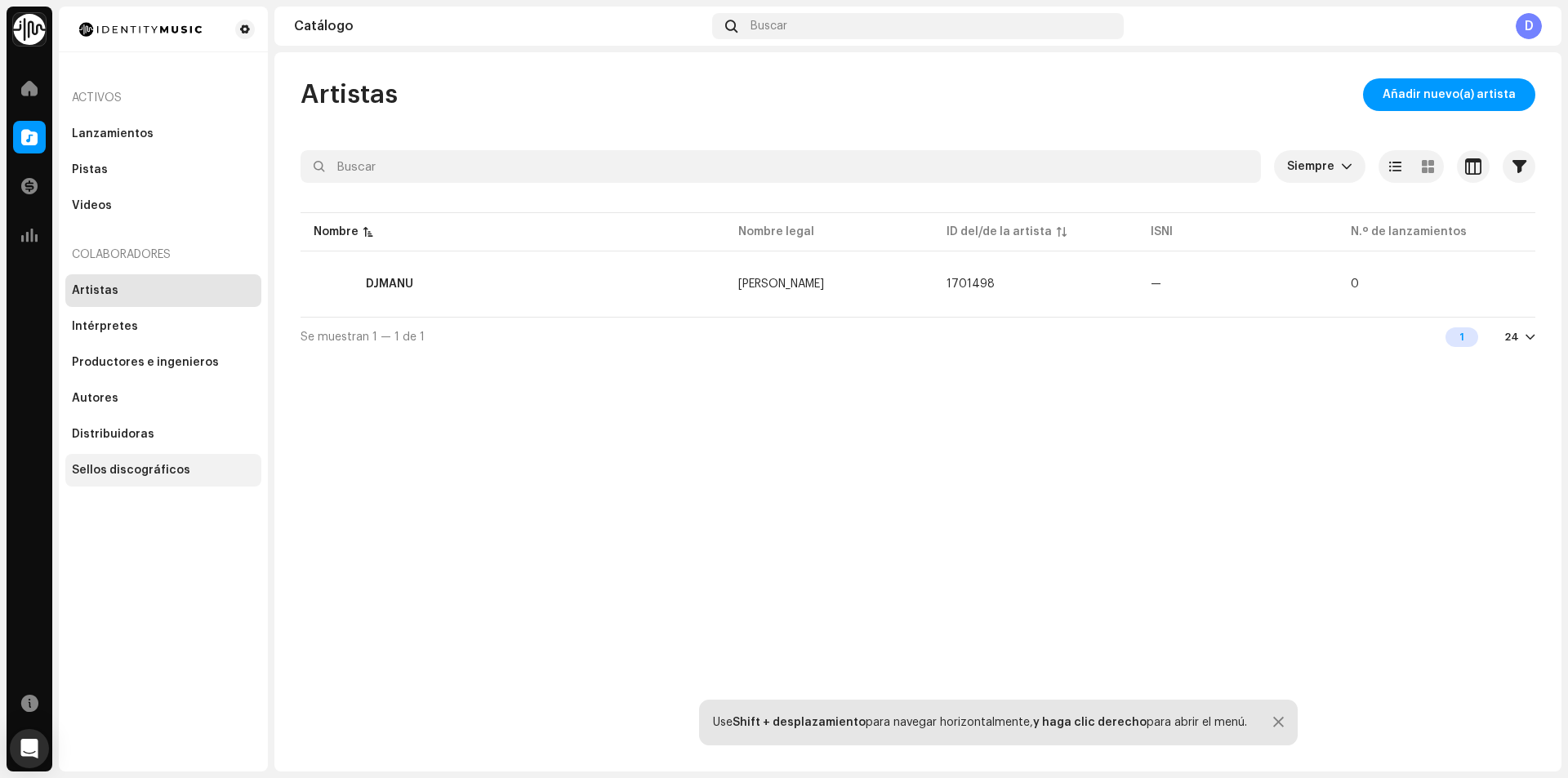
click at [187, 482] on div "Sellos discográficos" at bounding box center [163, 470] width 196 height 33
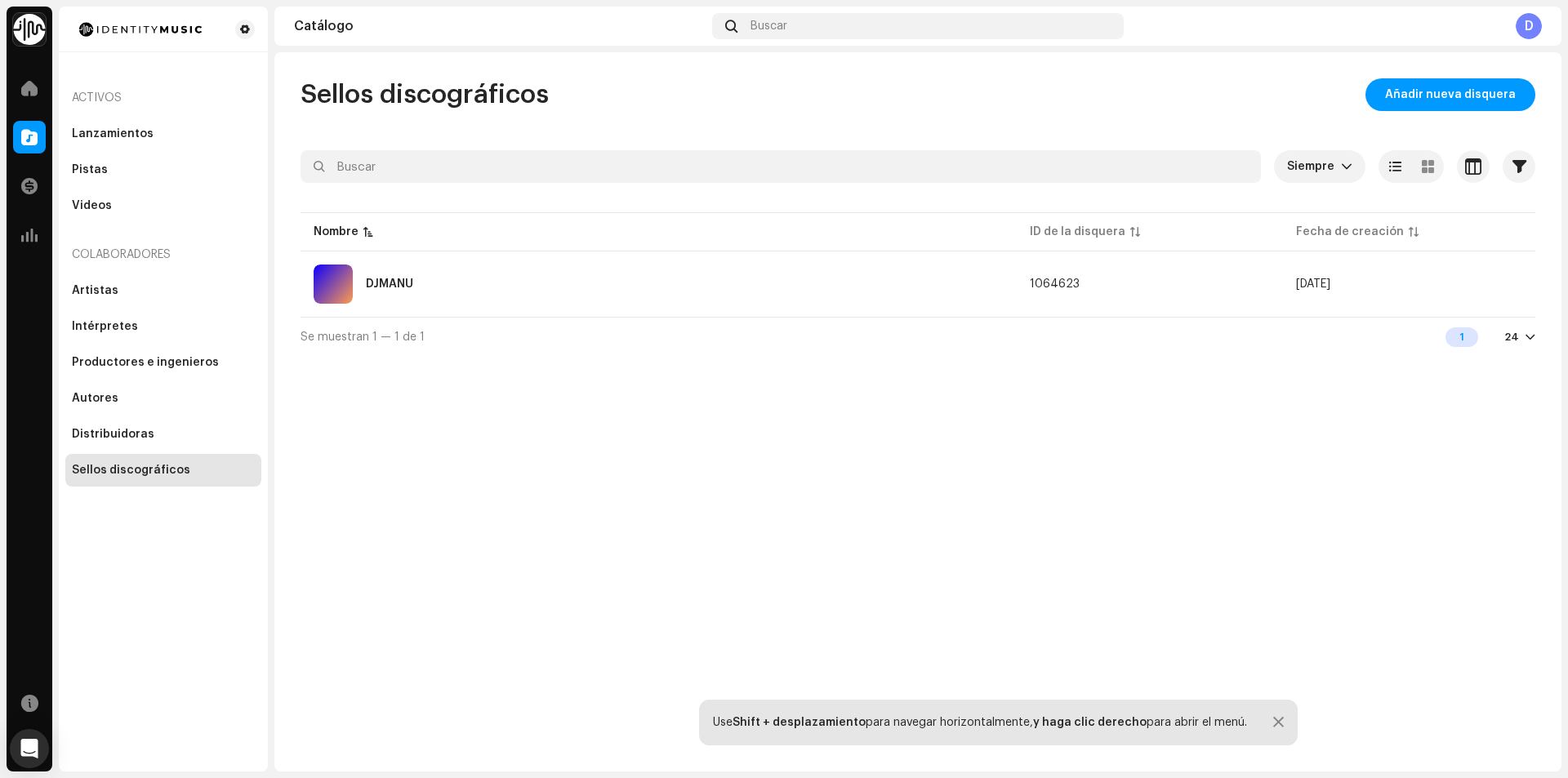
click at [1538, 21] on div "D" at bounding box center [1528, 26] width 26 height 26
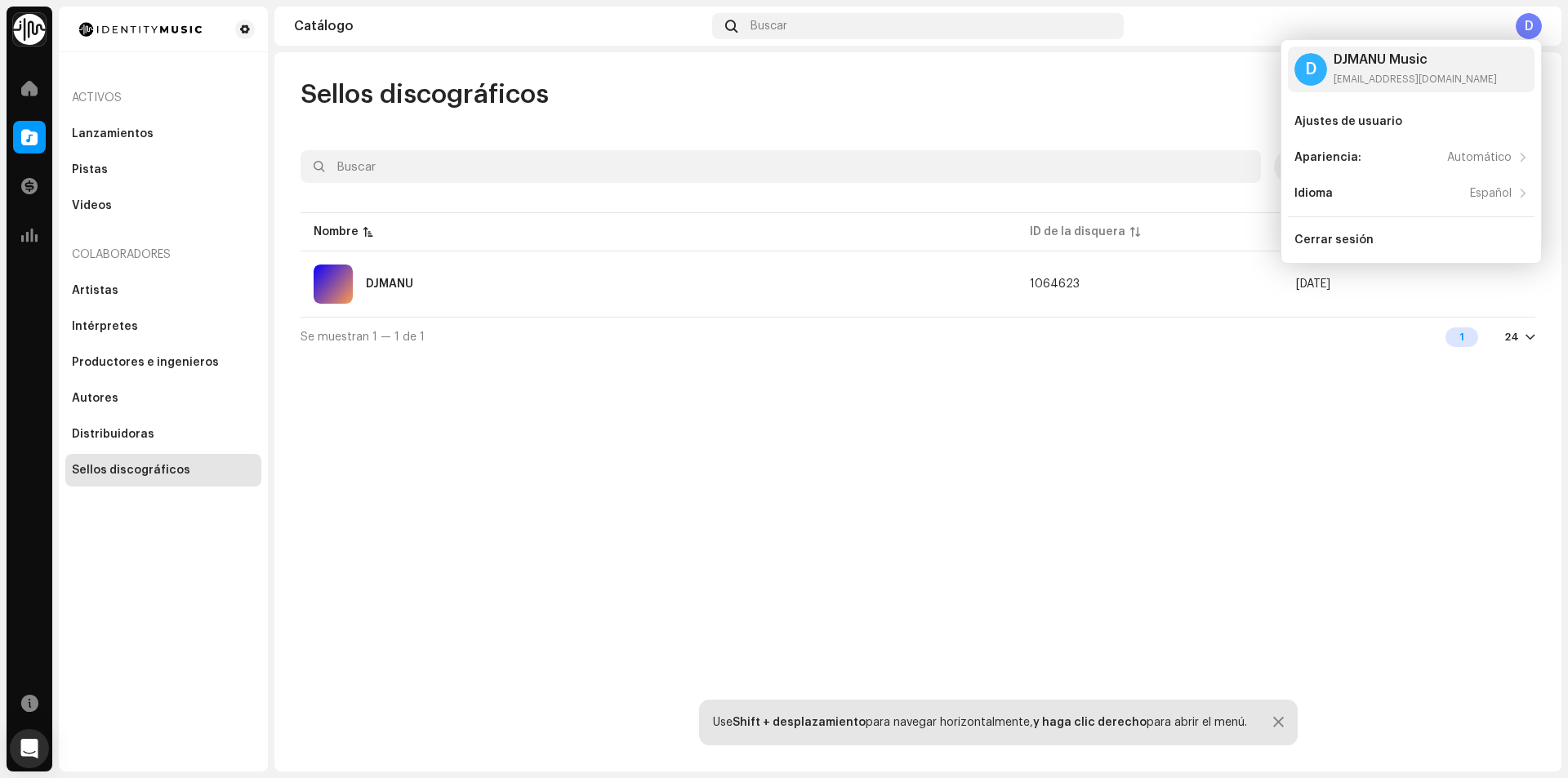
click at [511, 364] on div "Sellos discográficos Añadir nueva disquera Siempre Seleccionado 0 Seleccionar t…" at bounding box center [918, 412] width 1287 height 719
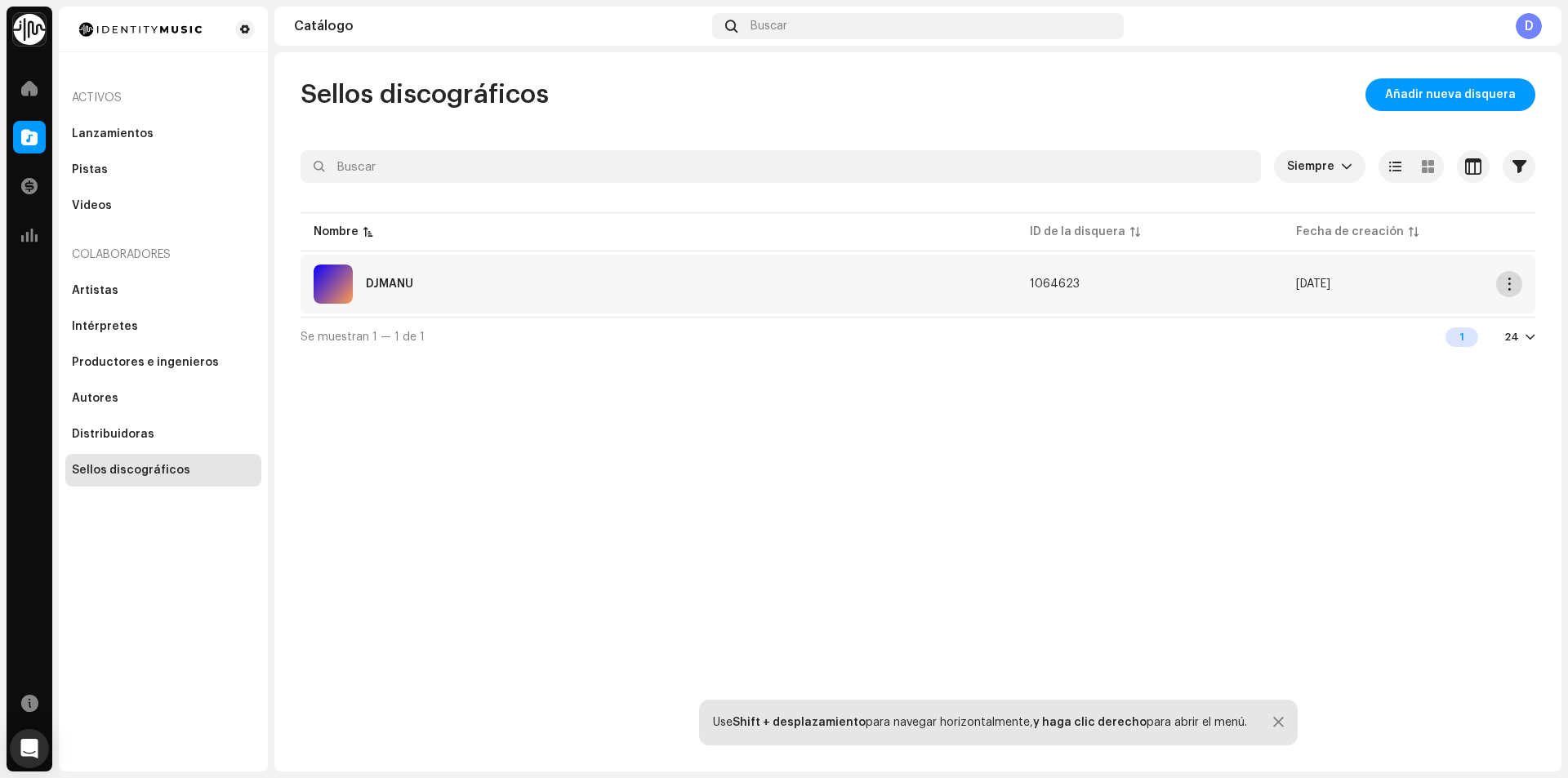
click at [1518, 283] on button "button" at bounding box center [1508, 284] width 26 height 26
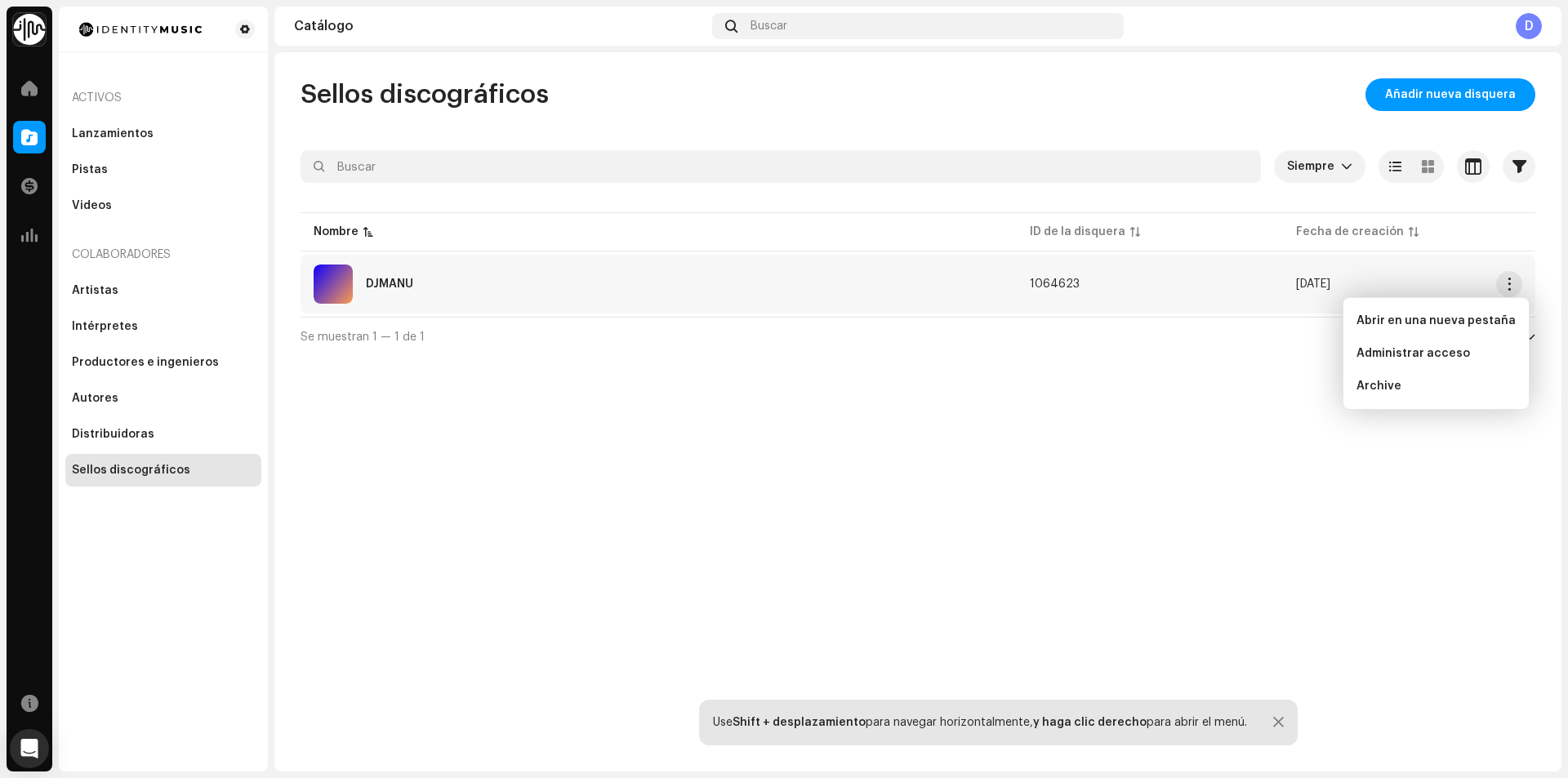
click at [542, 299] on div "DJMANU" at bounding box center [658, 284] width 690 height 40
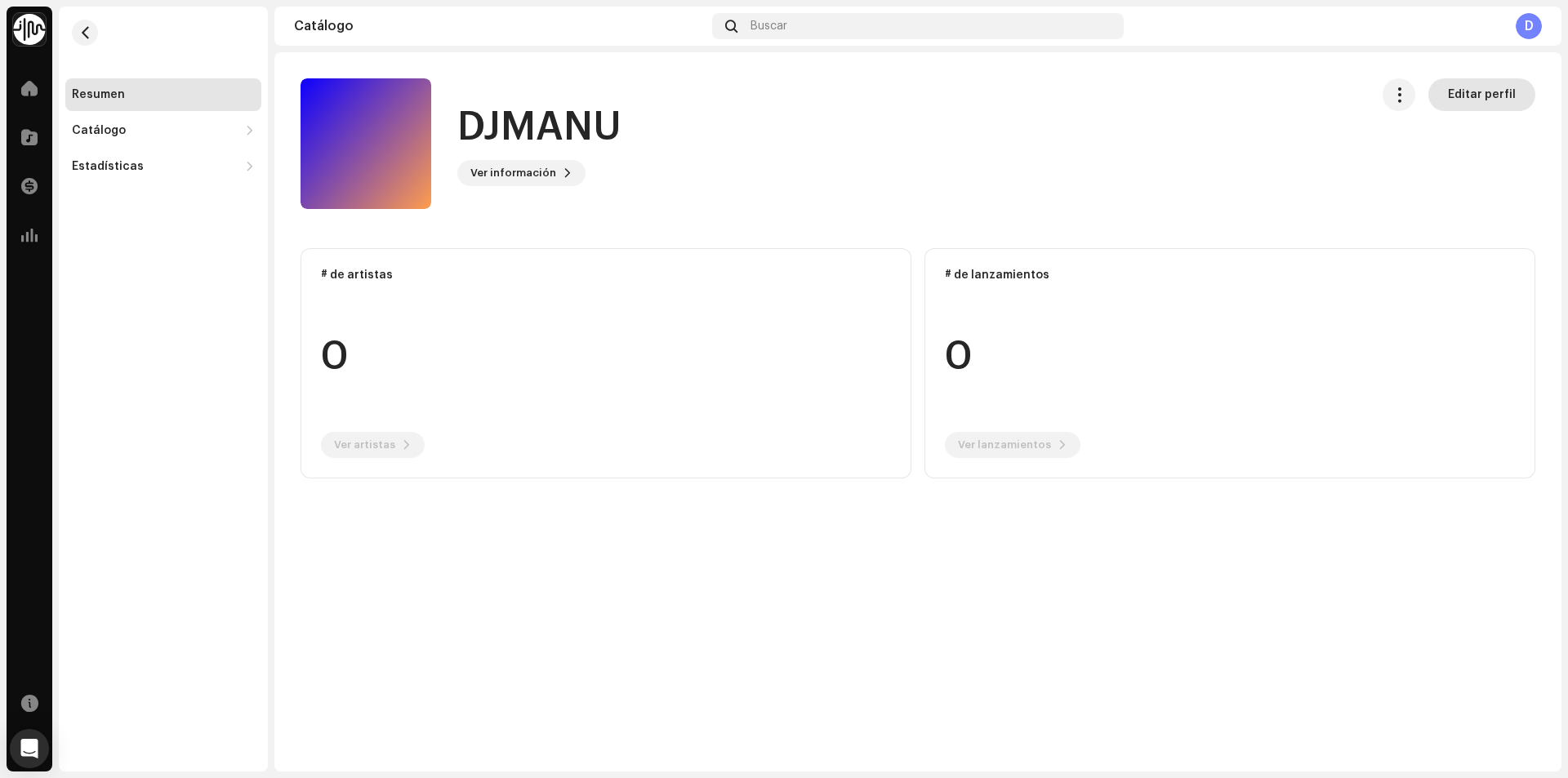
click at [1476, 99] on span "Editar perfil" at bounding box center [1481, 94] width 67 height 33
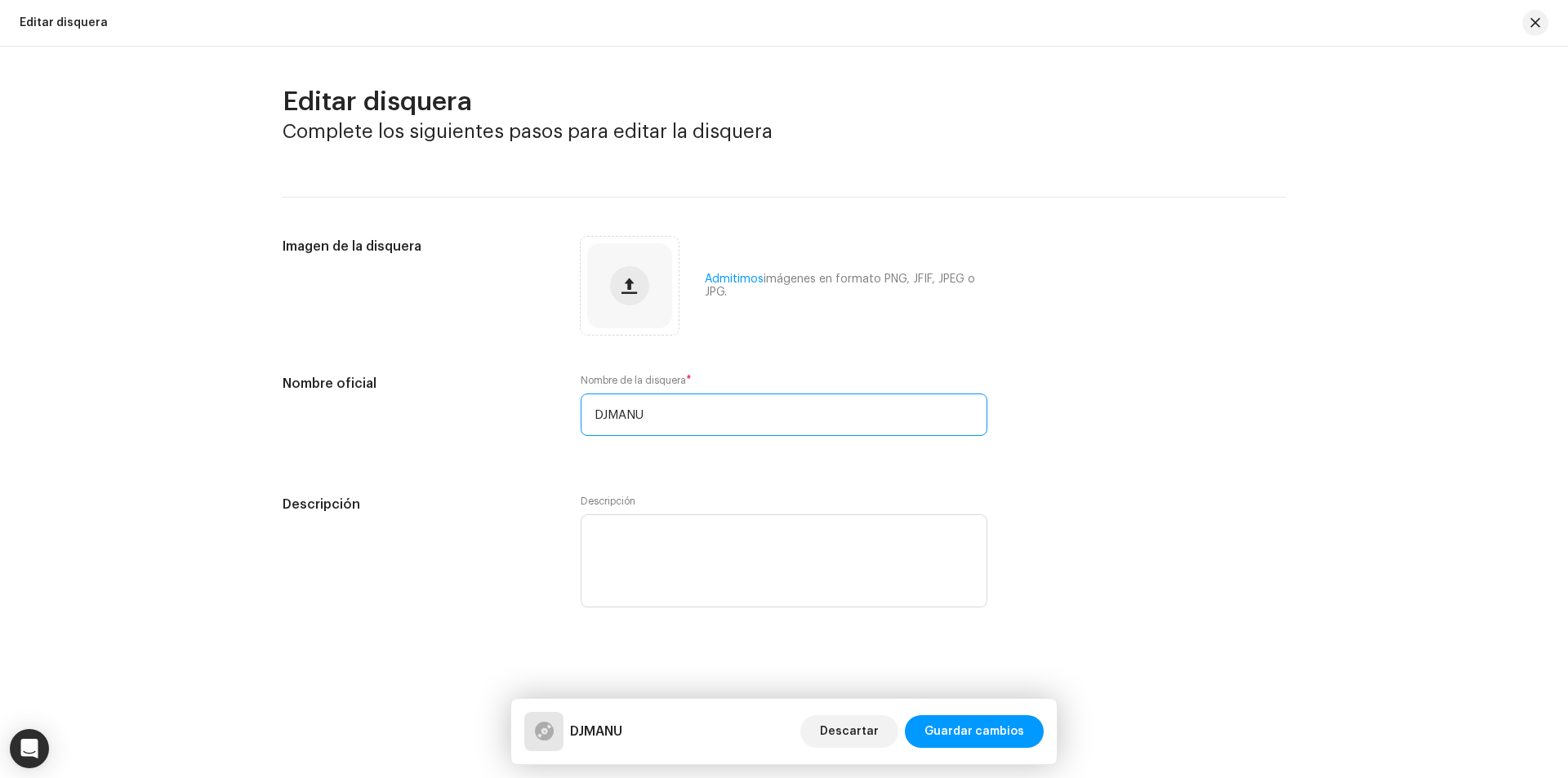
click at [737, 416] on input "DJMANU" at bounding box center [783, 414] width 407 height 42
type input "DJMANU Productions"
click at [728, 546] on textarea at bounding box center [783, 561] width 407 height 93
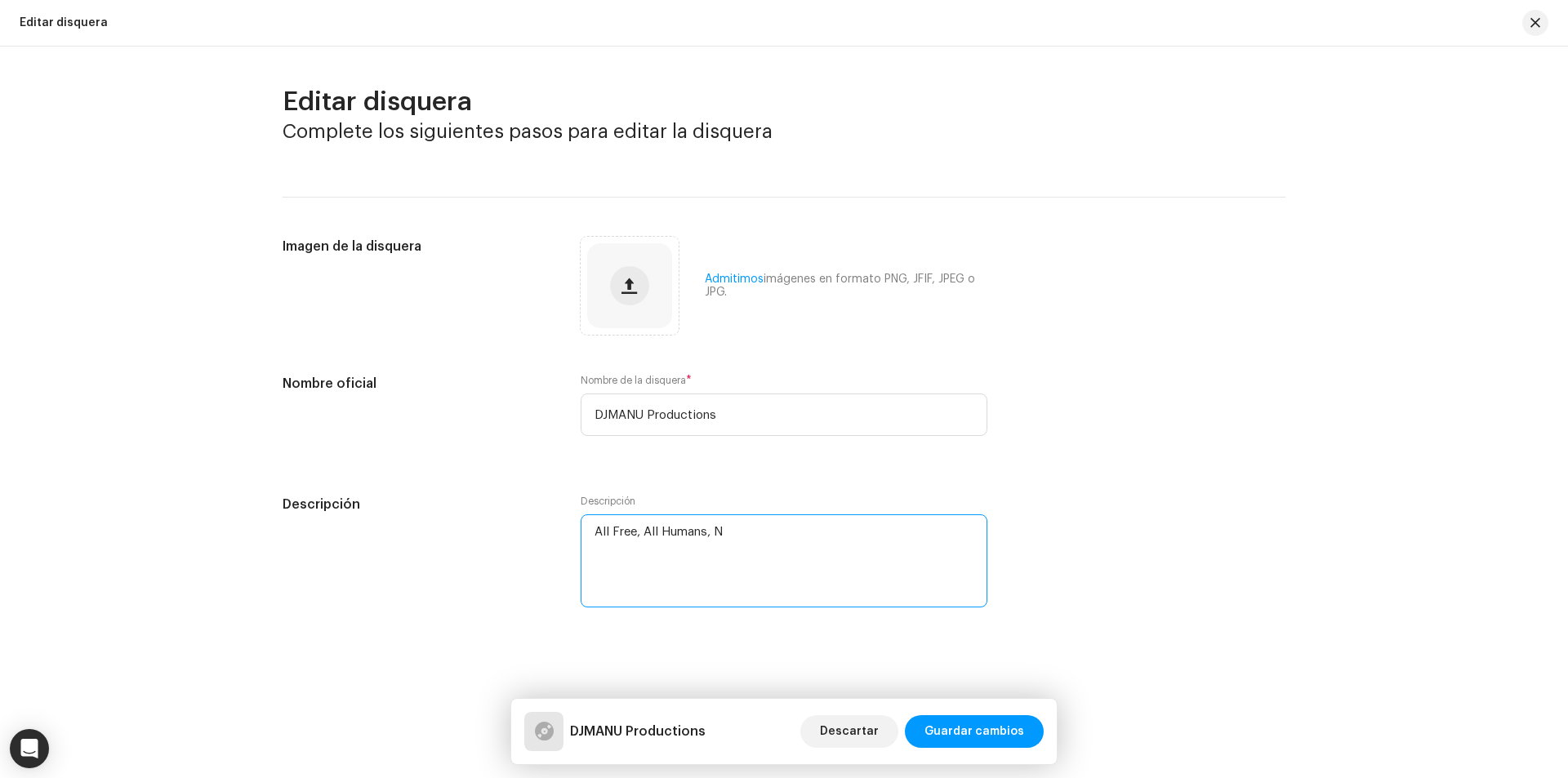
click at [667, 535] on textarea at bounding box center [783, 561] width 407 height 93
drag, startPoint x: 667, startPoint y: 535, endPoint x: 746, endPoint y: 565, distance: 84.5
click at [746, 565] on textarea at bounding box center [783, 561] width 407 height 93
click at [751, 539] on textarea at bounding box center [783, 561] width 407 height 93
type textarea "All Free, All Humans, All Natural"
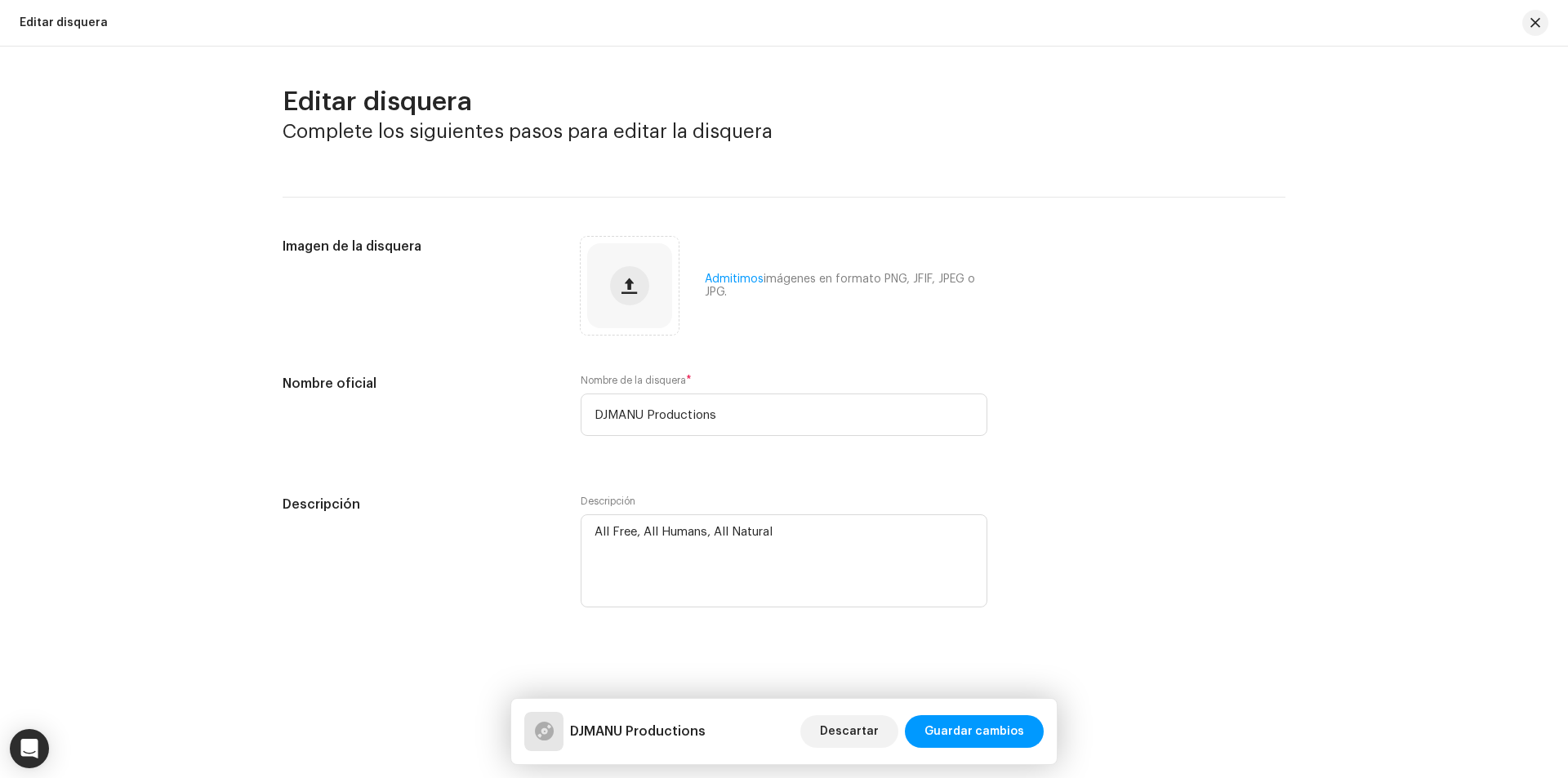
click at [1117, 562] on div "Descripción Descripción" at bounding box center [784, 562] width 1003 height 136
click at [625, 280] on span "button" at bounding box center [629, 286] width 15 height 13
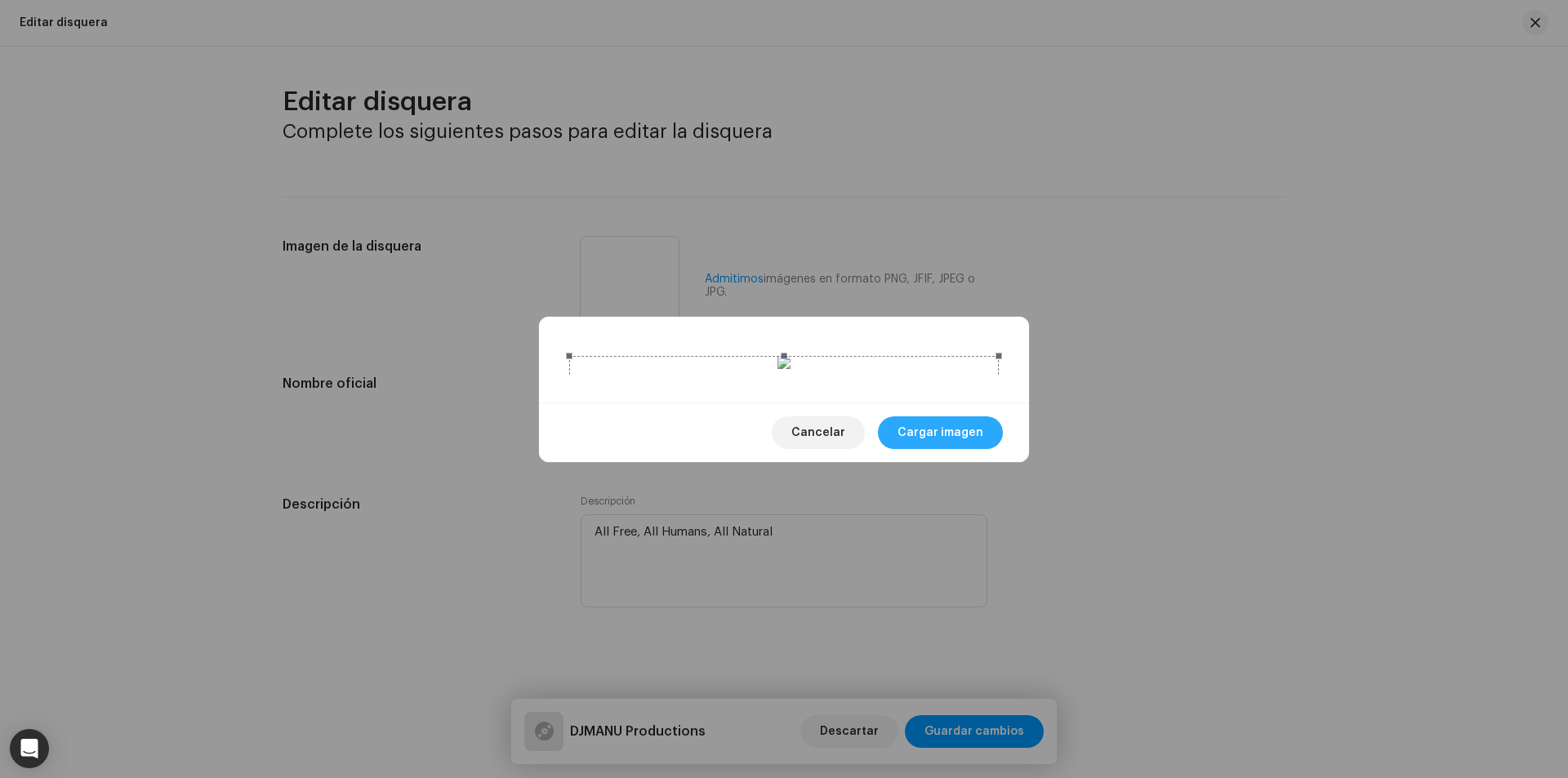
click at [946, 449] on span "Cargar imagen" at bounding box center [941, 433] width 86 height 33
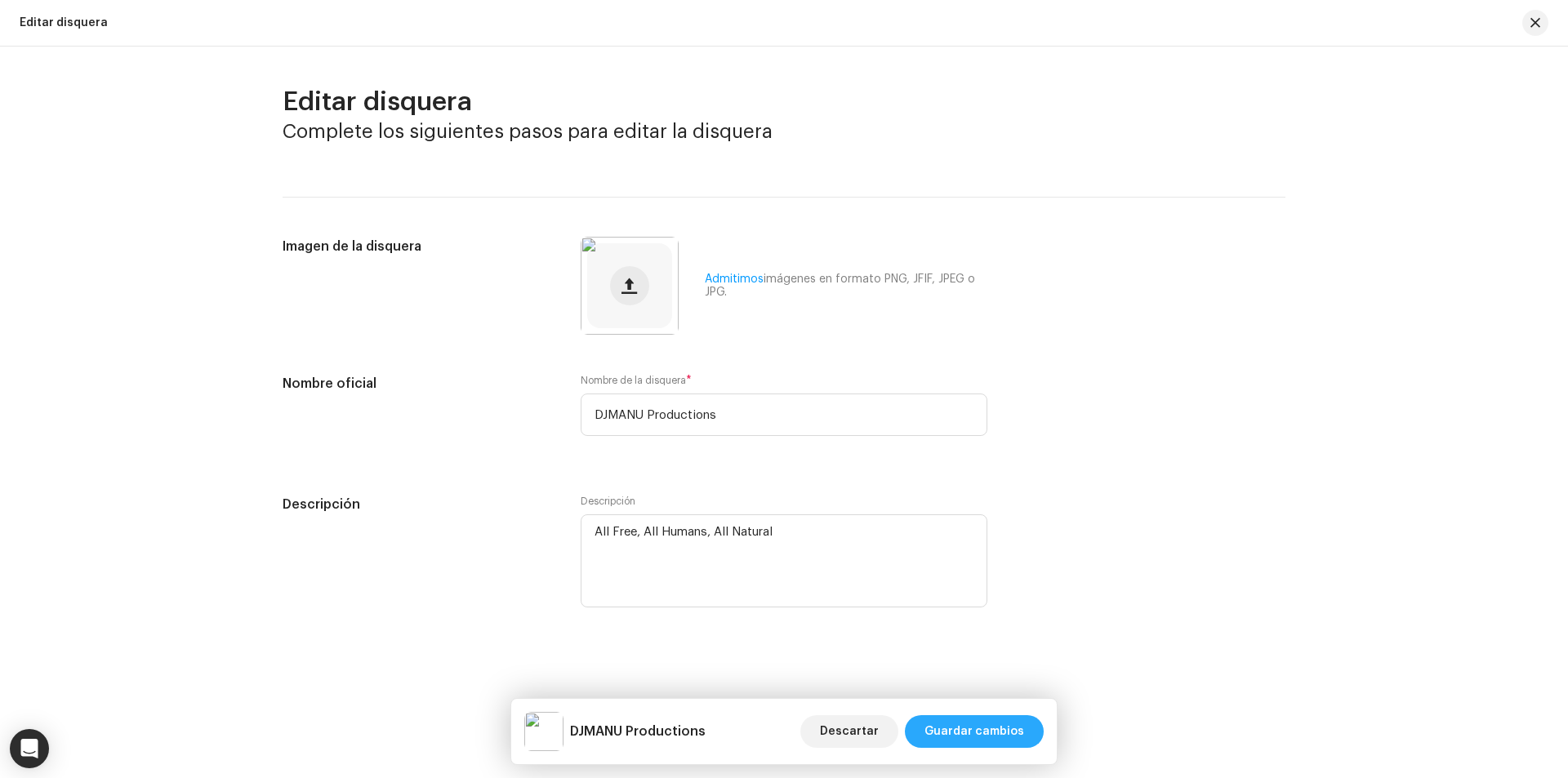
click at [983, 728] on span "Guardar cambios" at bounding box center [974, 731] width 99 height 33
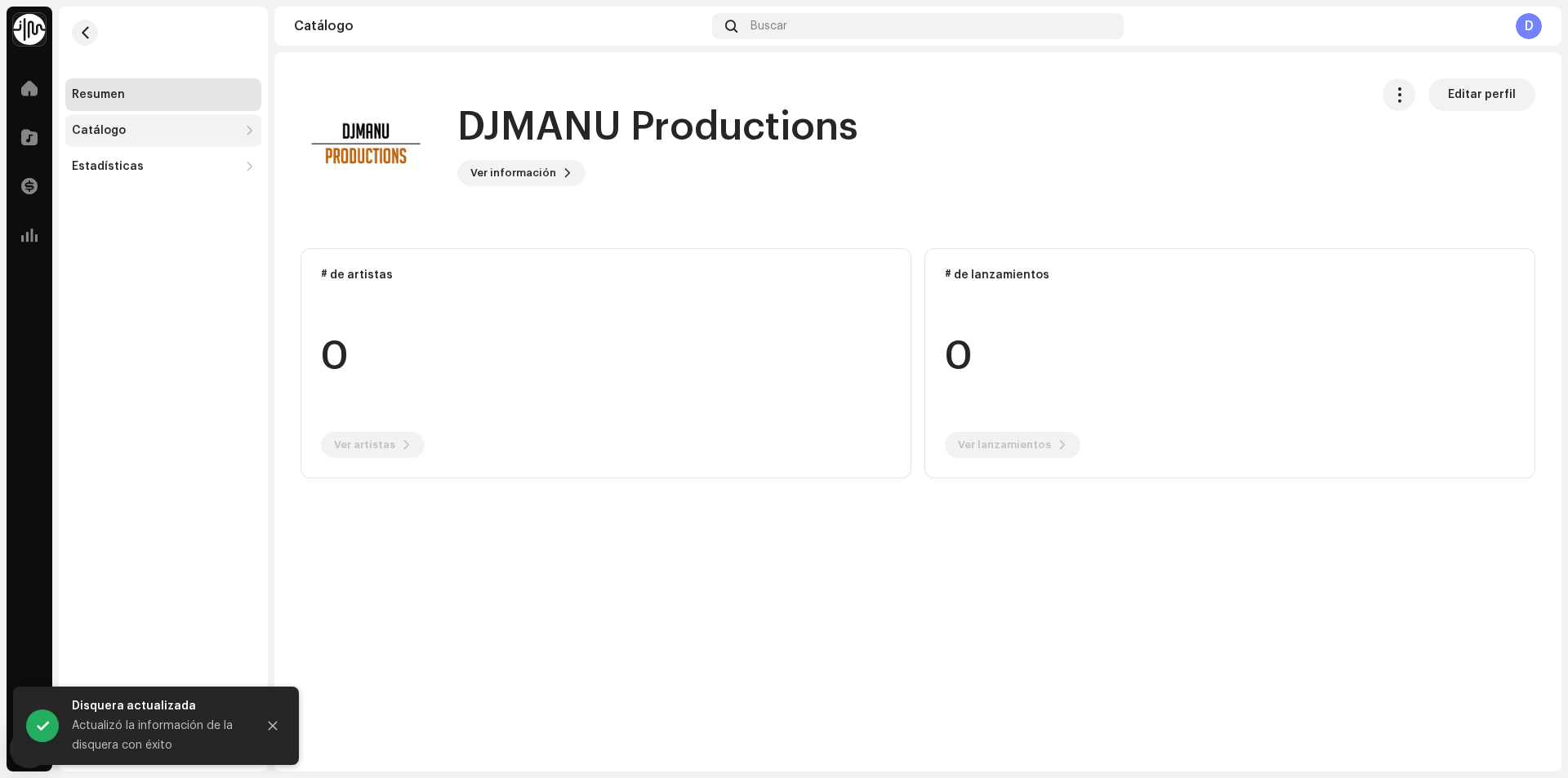
click at [91, 141] on div "Catálogo" at bounding box center [163, 131] width 196 height 33
click at [144, 160] on div "Lanzamientos" at bounding box center [119, 167] width 82 height 13
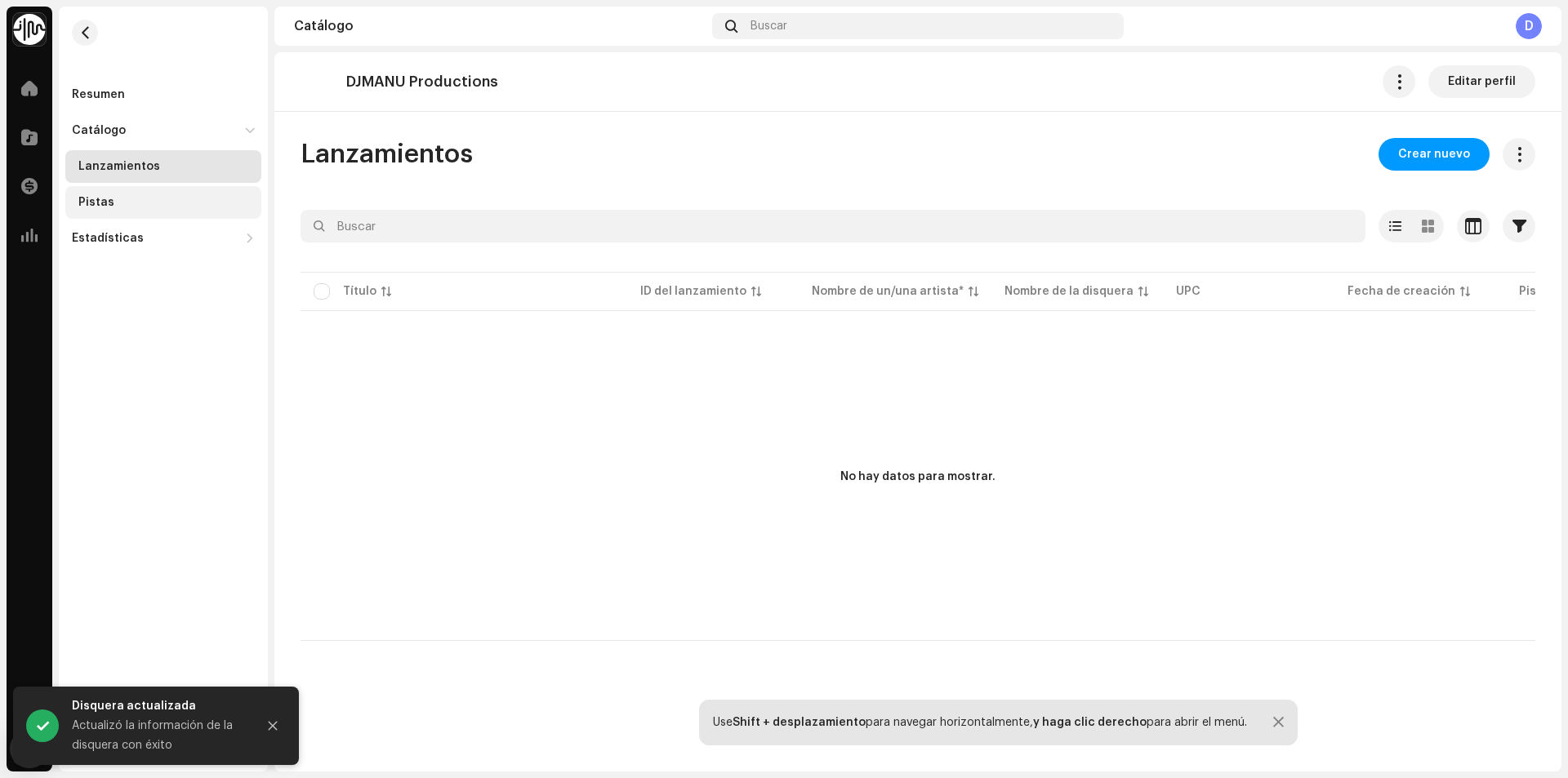
click at [152, 196] on div "Pistas" at bounding box center [166, 203] width 176 height 13
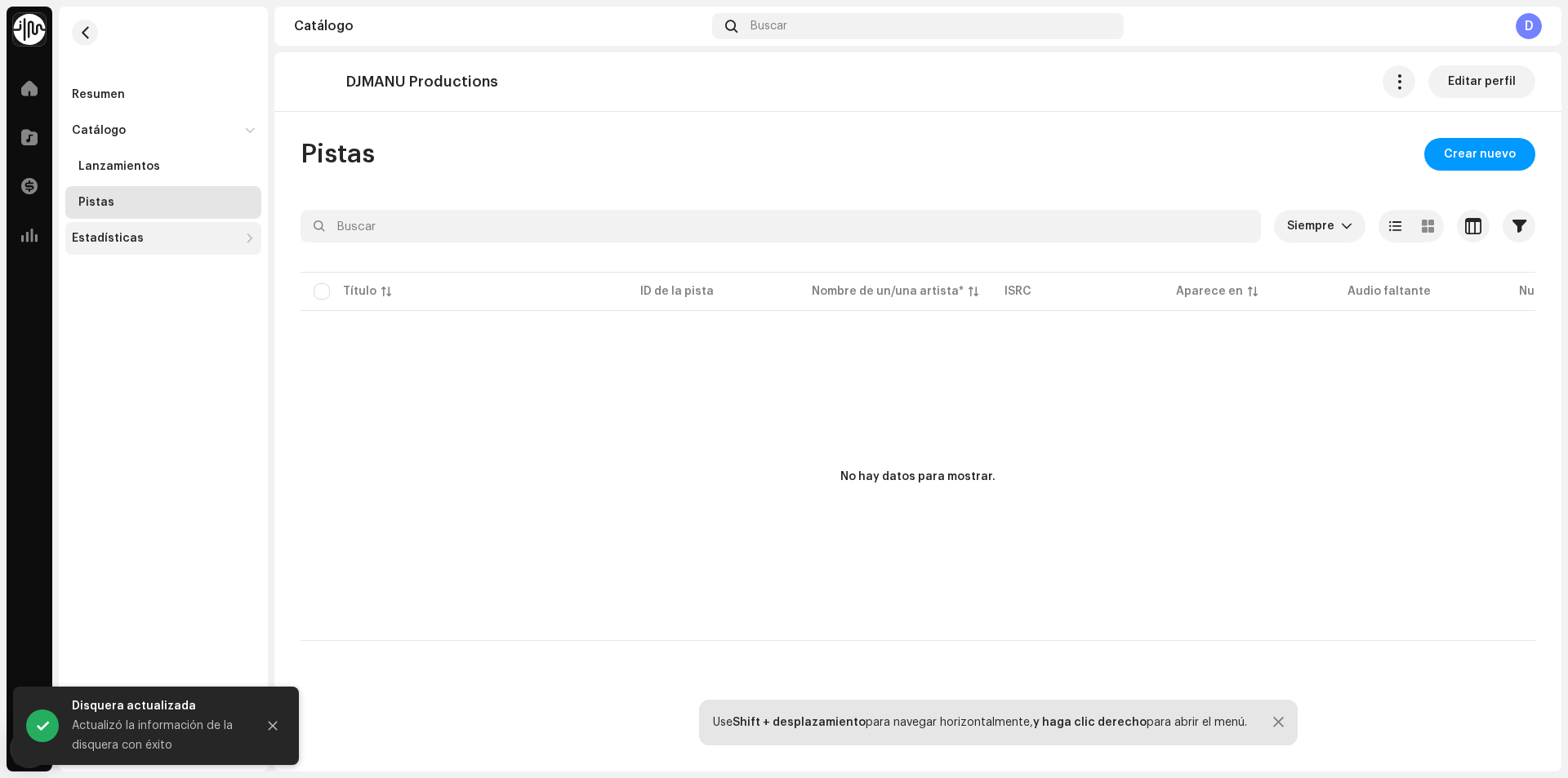
click at [109, 230] on div "Estadísticas" at bounding box center [163, 238] width 196 height 33
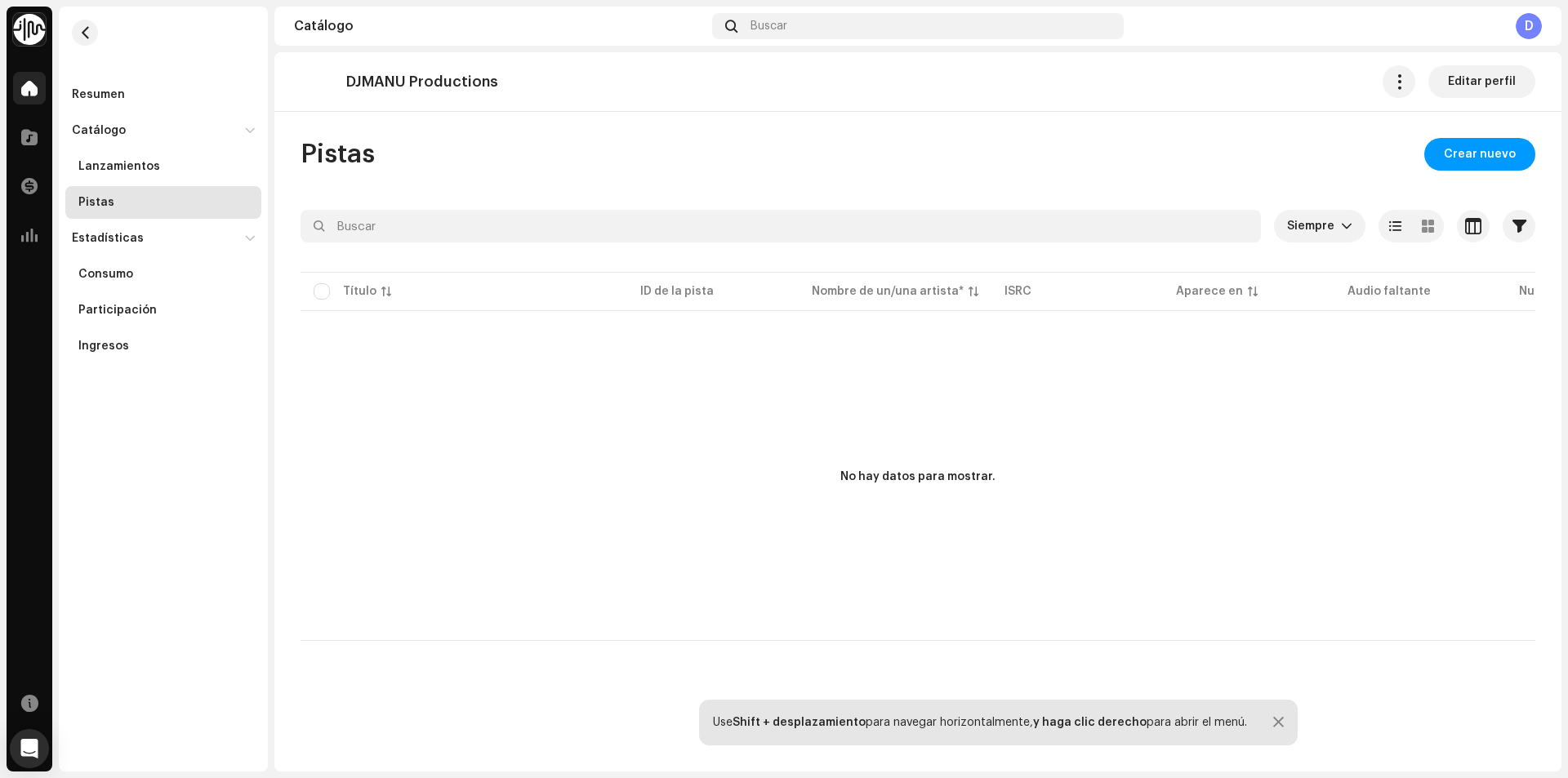
click at [37, 87] on span at bounding box center [29, 88] width 16 height 13
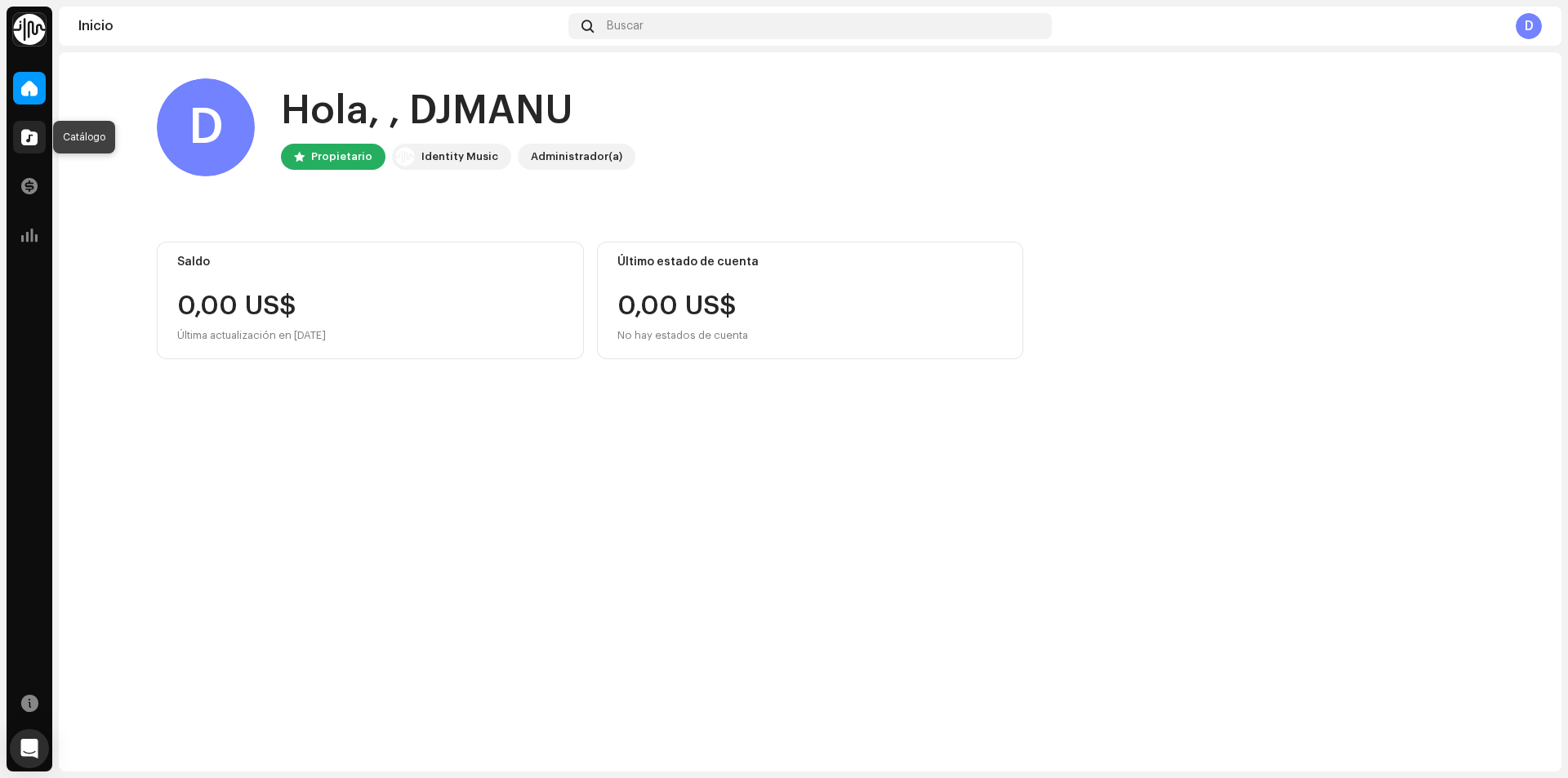
click at [25, 144] on span at bounding box center [29, 137] width 16 height 13
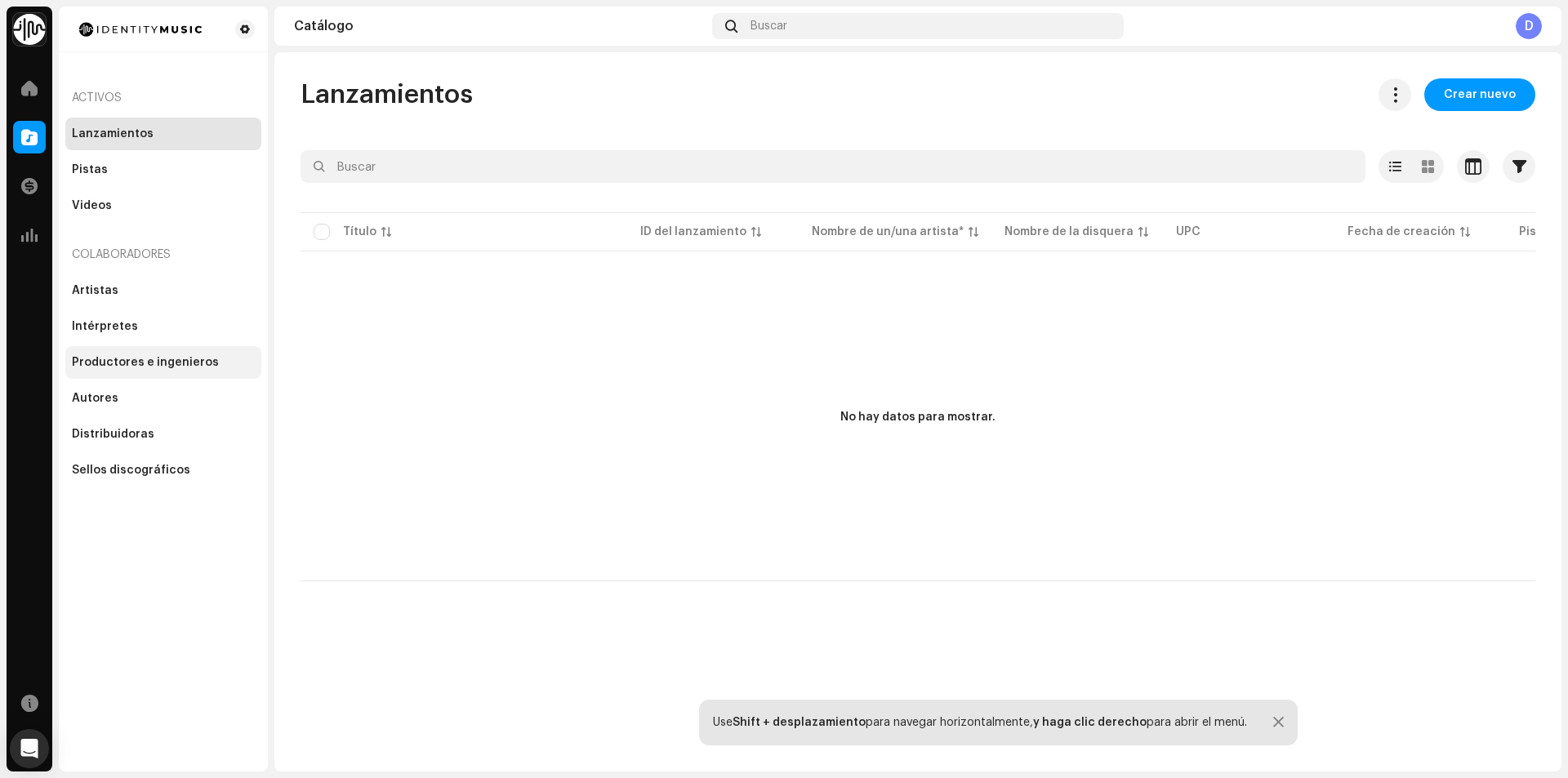
click at [176, 356] on div "Productores e ingenieros" at bounding box center [145, 363] width 147 height 13
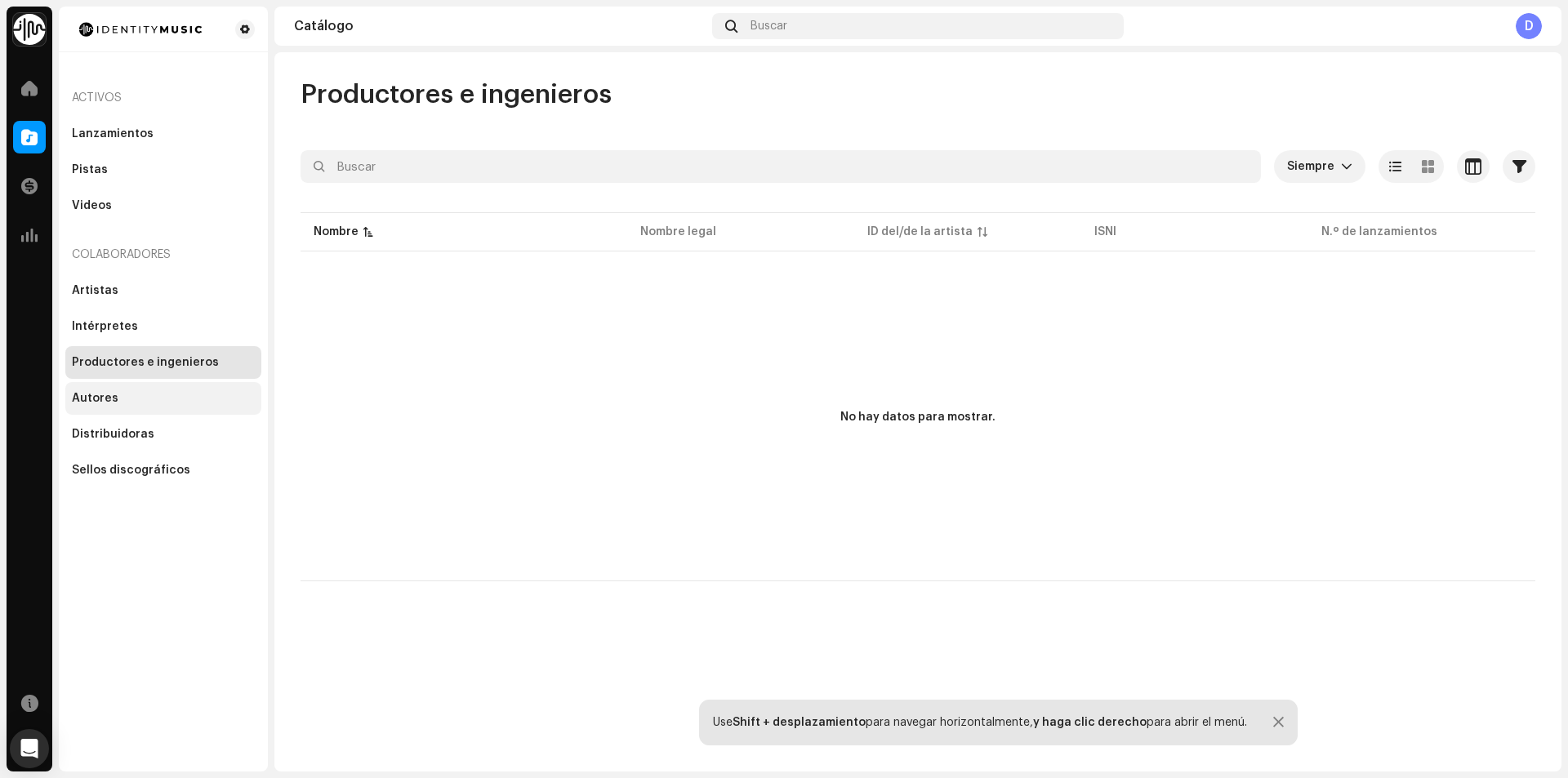
click at [153, 396] on div "Autores" at bounding box center [163, 398] width 183 height 13
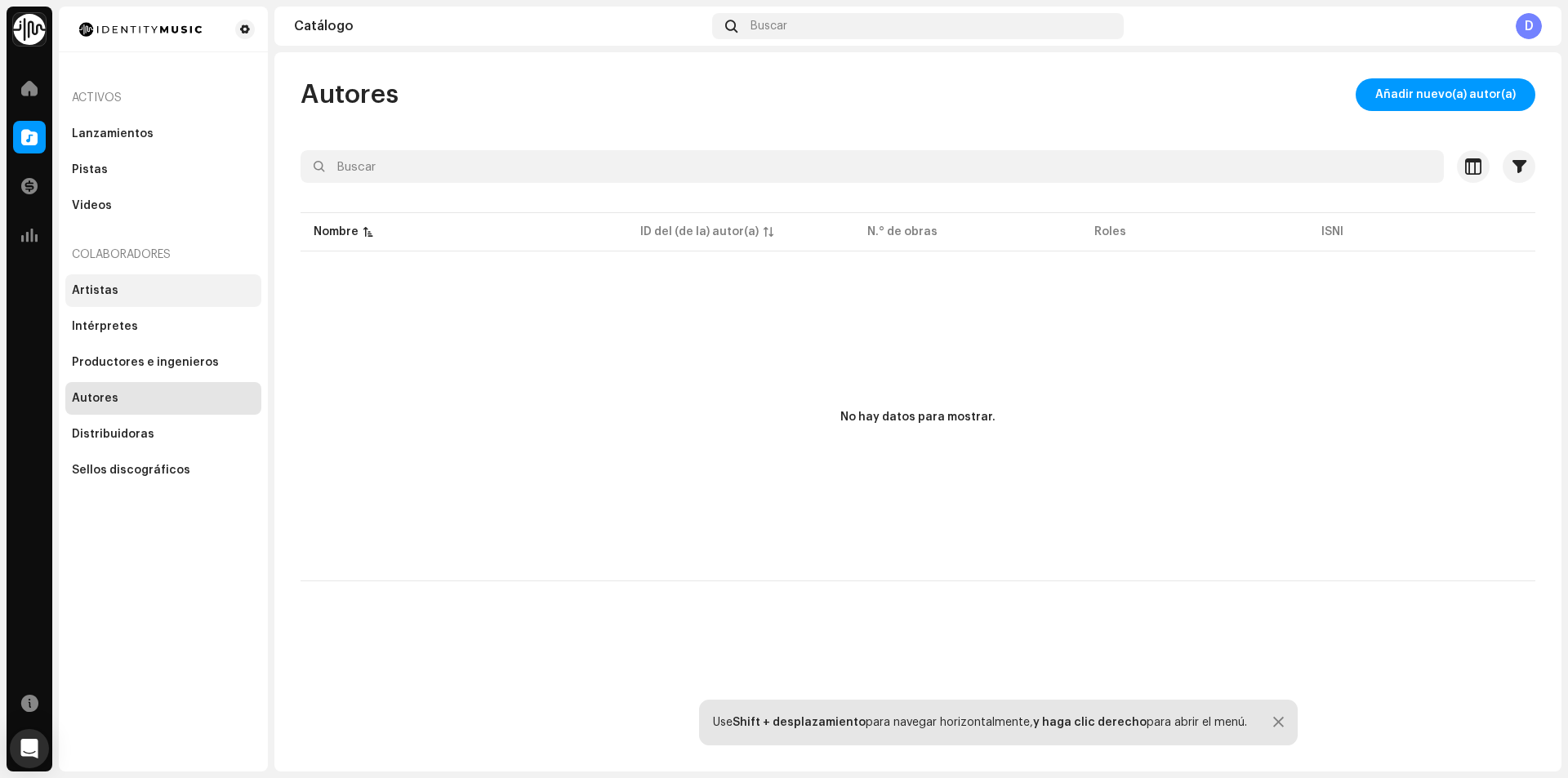
click at [127, 306] on div "Artistas" at bounding box center [163, 290] width 196 height 33
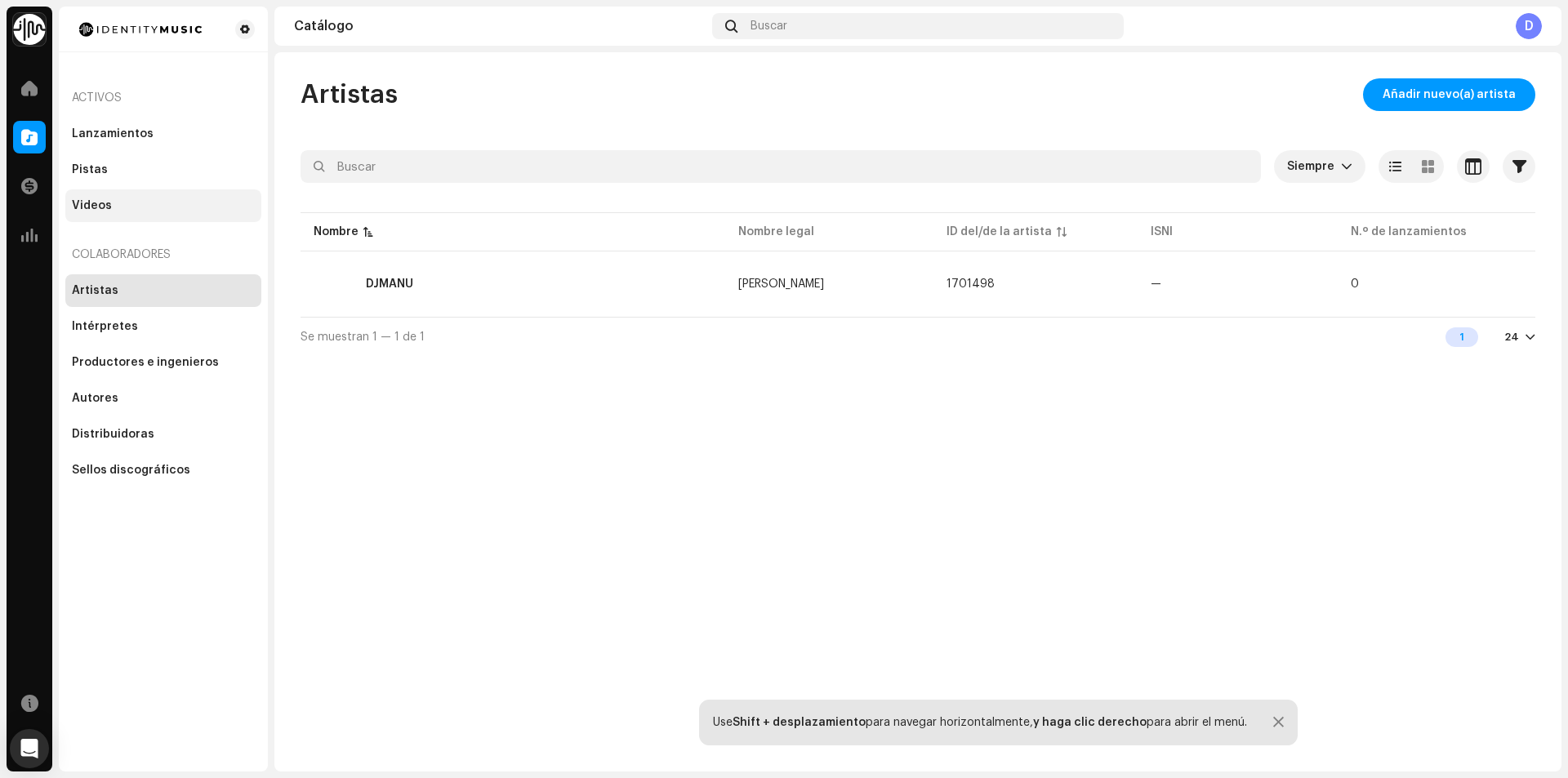
click at [121, 193] on div "Videos" at bounding box center [163, 205] width 196 height 33
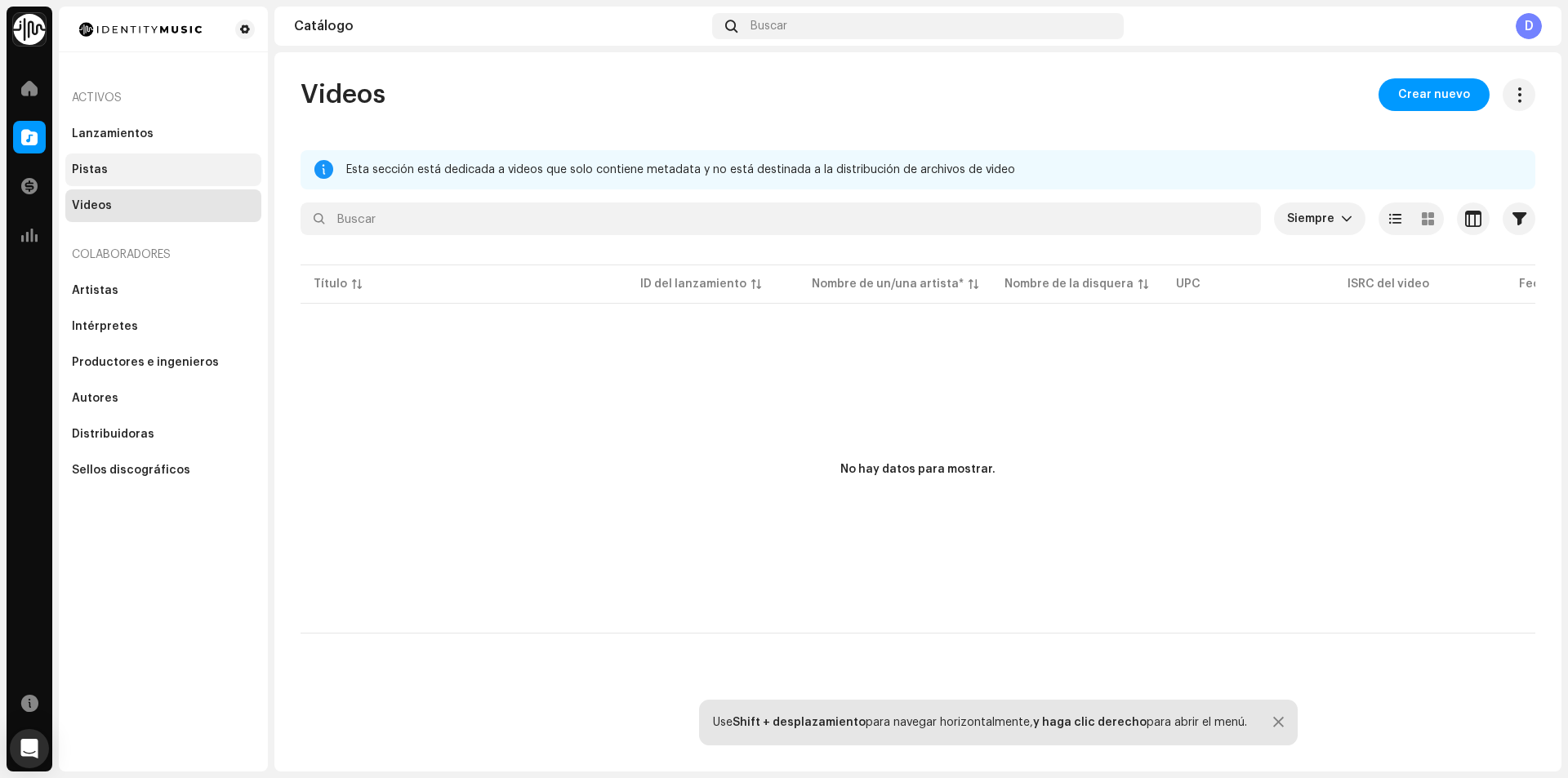
click at [120, 178] on div "Pistas" at bounding box center [163, 169] width 196 height 33
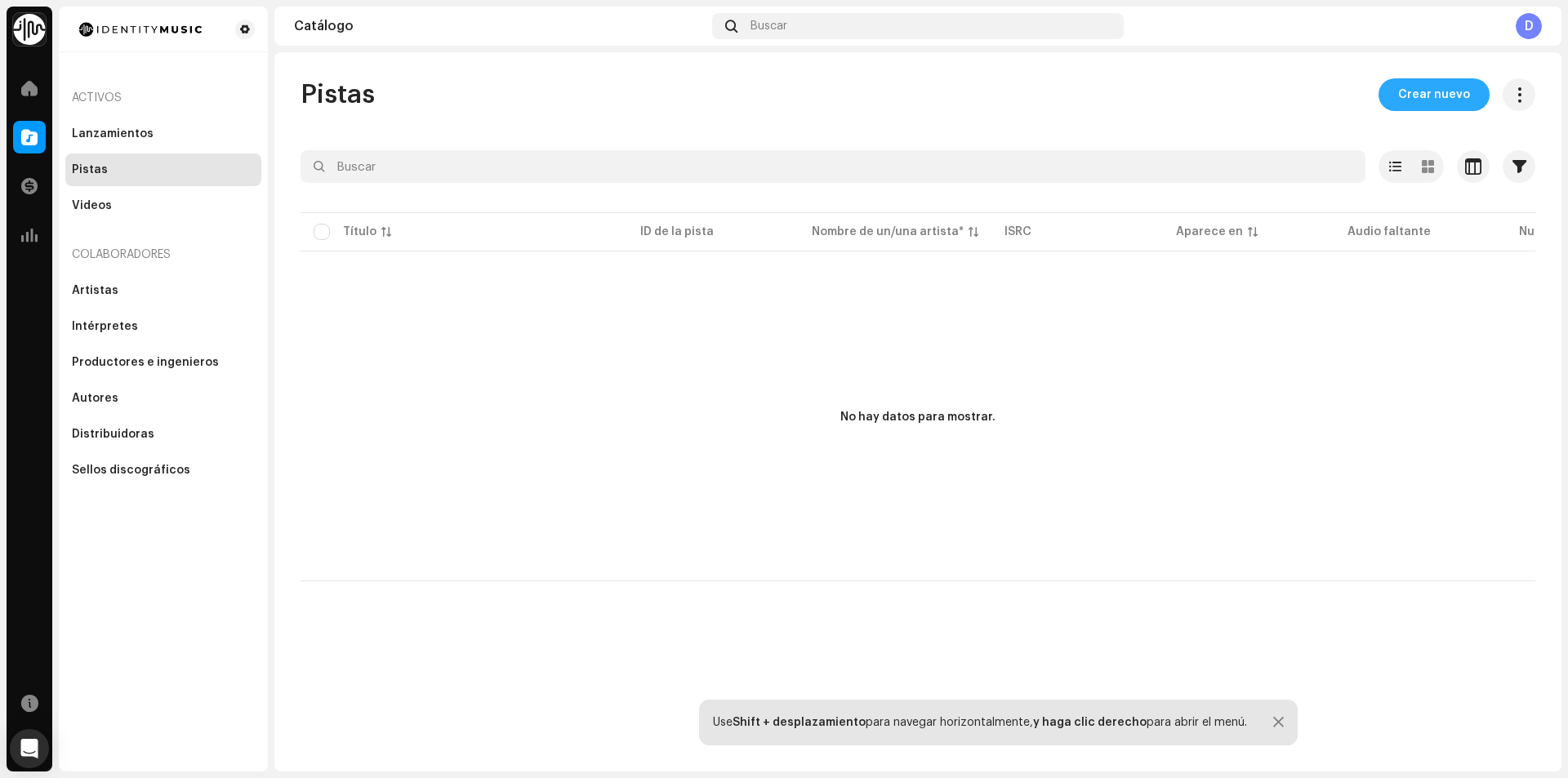
click at [1439, 100] on span "Crear nuevo" at bounding box center [1433, 94] width 72 height 33
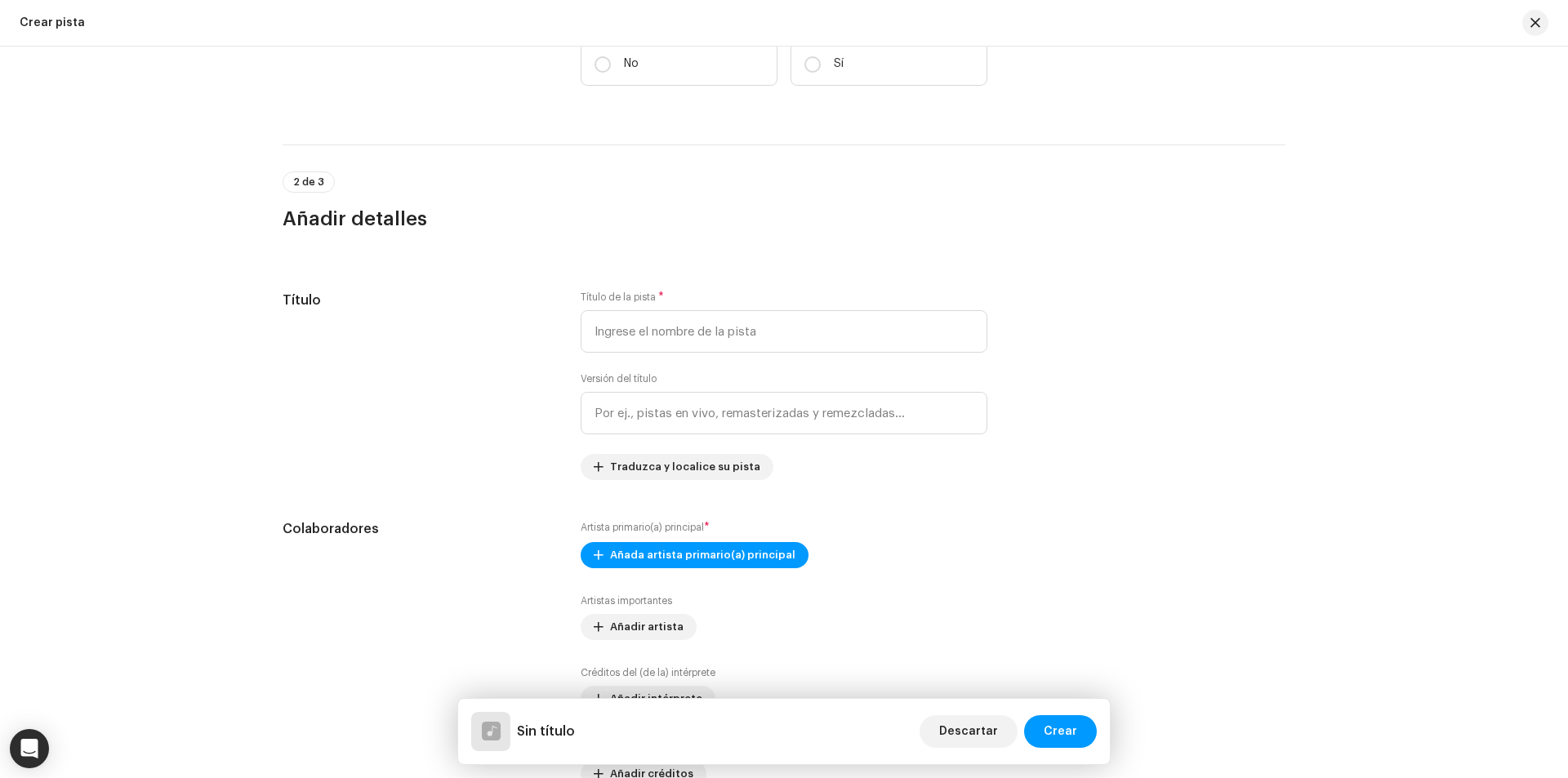
scroll to position [490, 0]
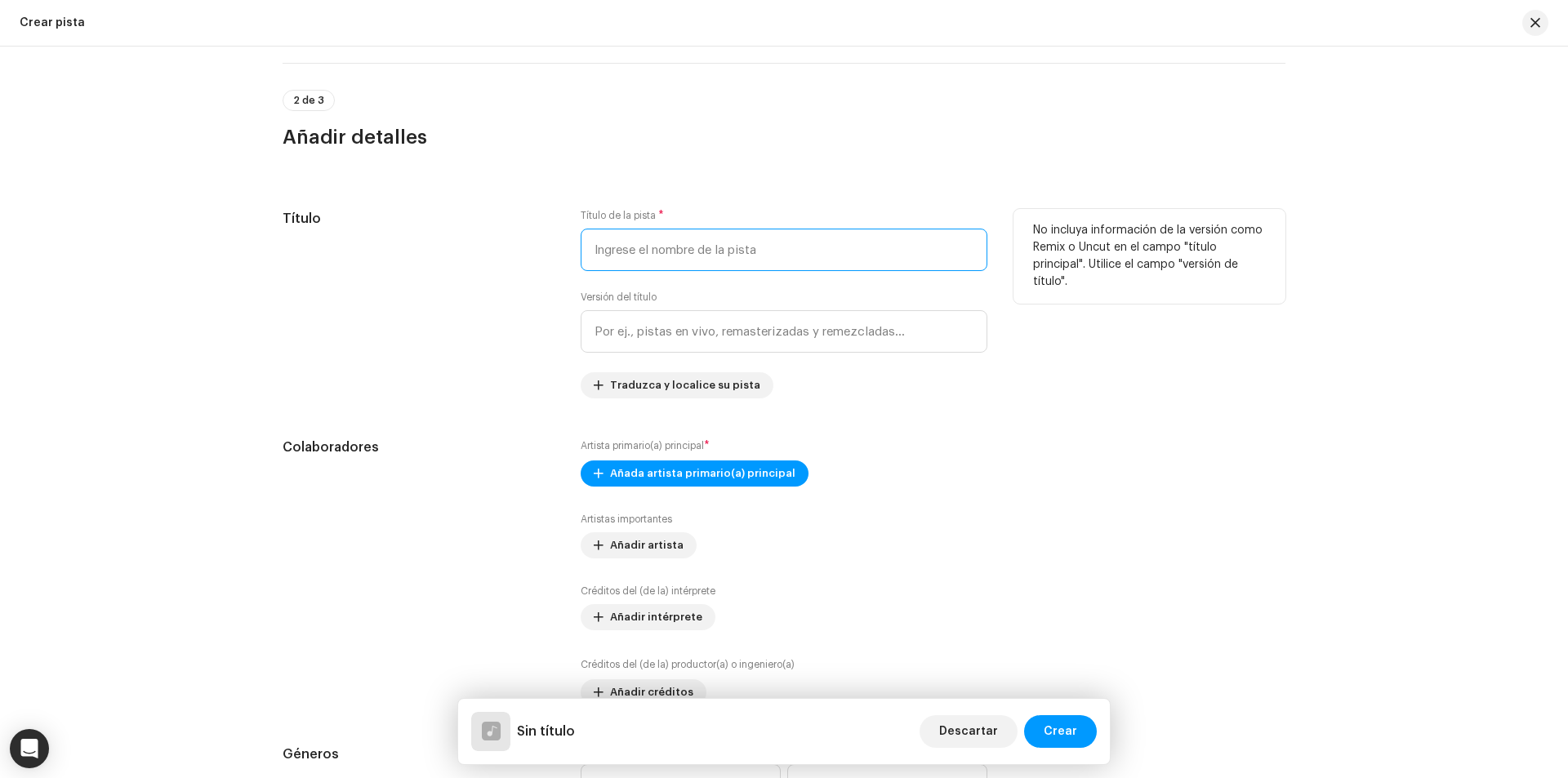
click at [708, 248] on input "text" at bounding box center [783, 250] width 407 height 42
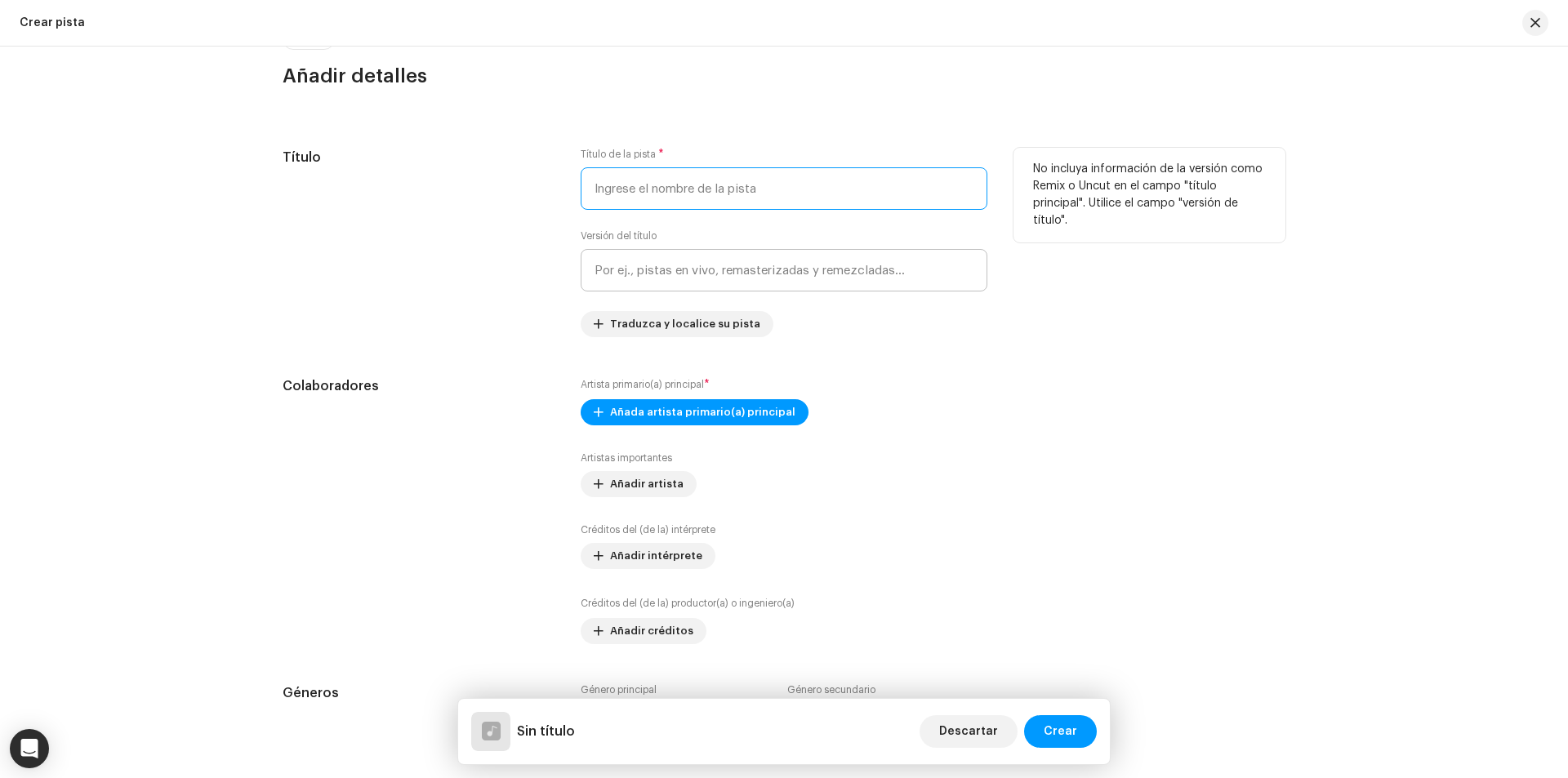
scroll to position [817, 0]
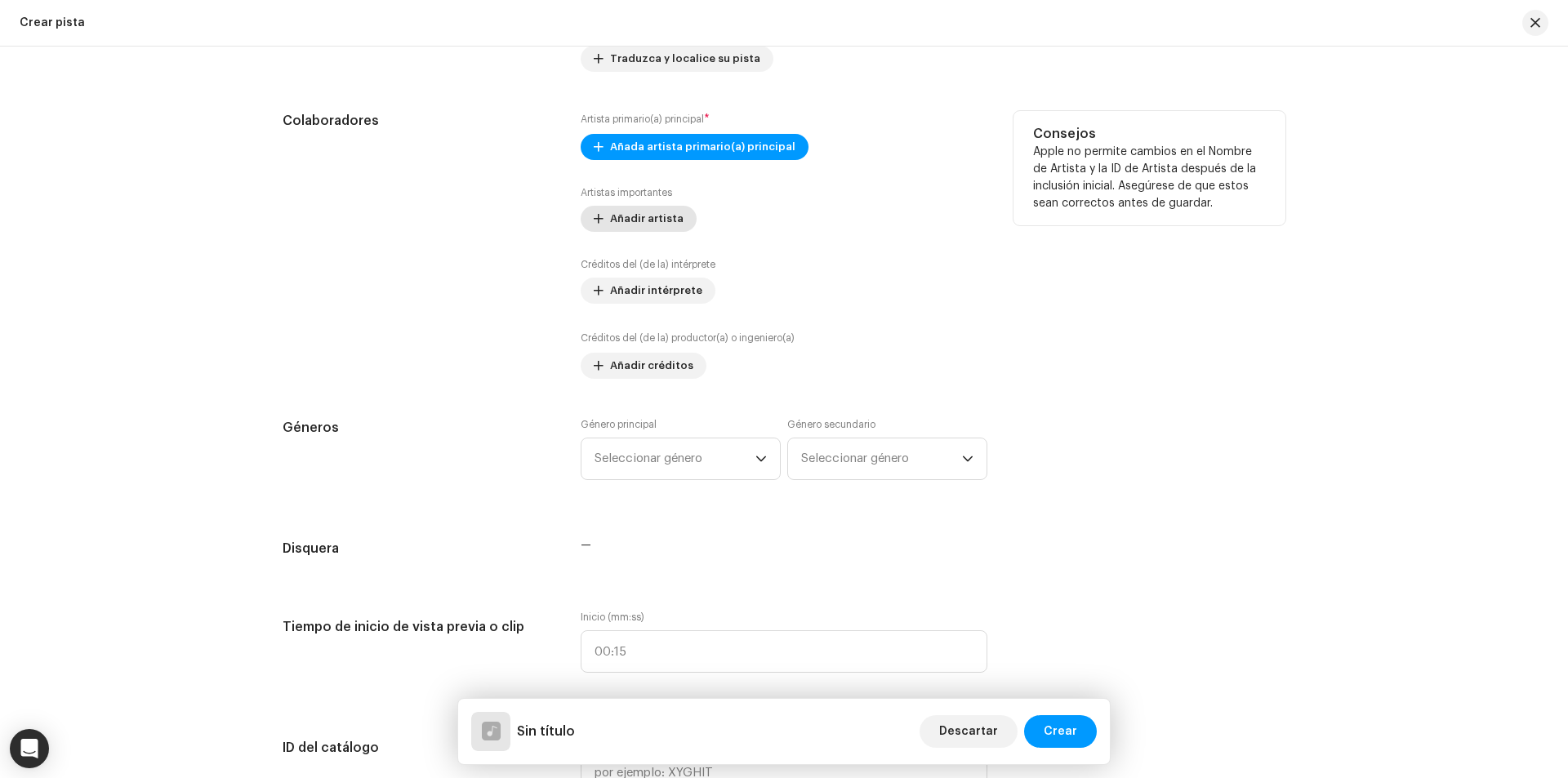
click at [632, 229] on span "Añadir artista" at bounding box center [646, 218] width 73 height 33
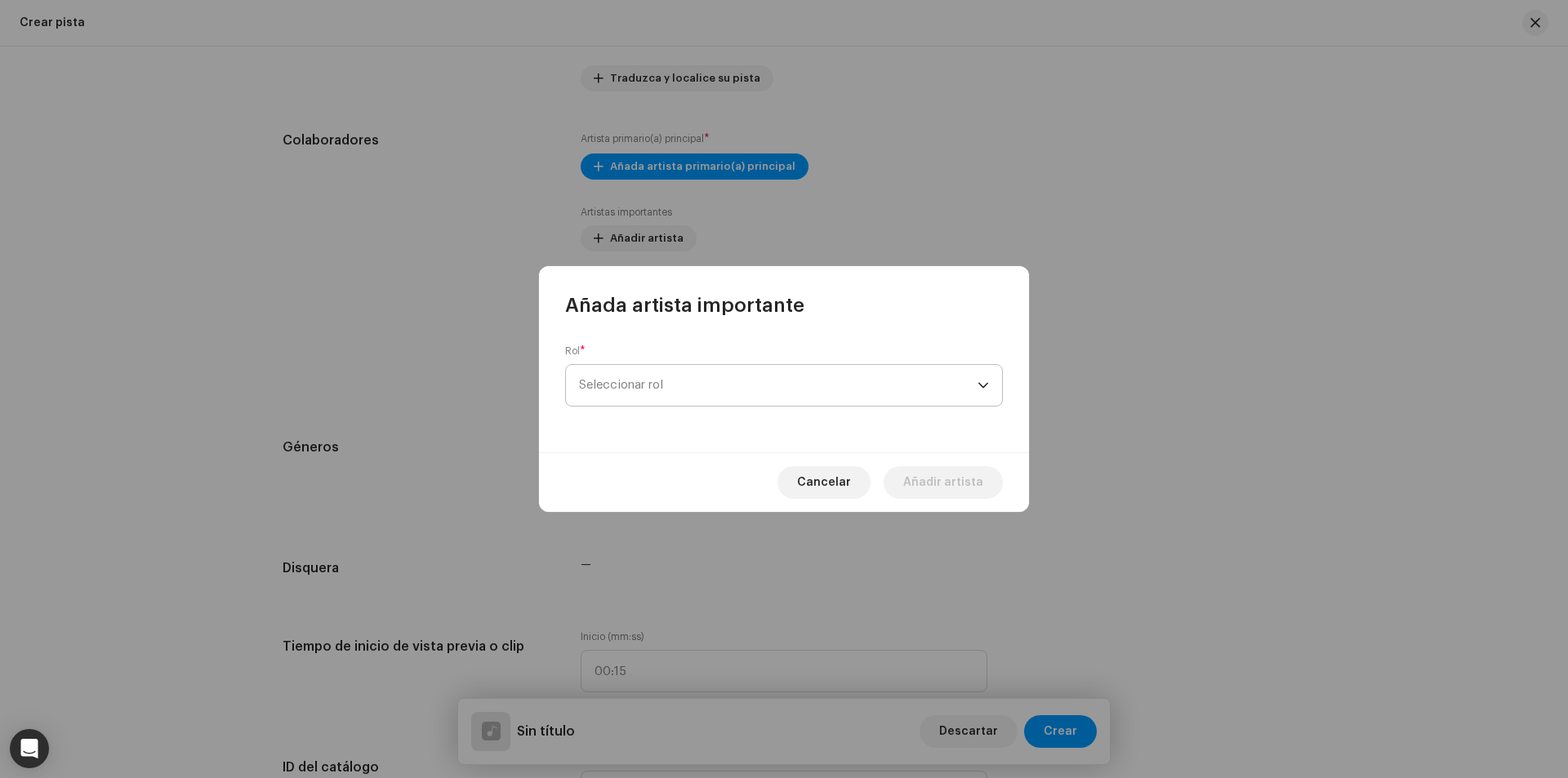
click at [656, 393] on span "Seleccionar rol" at bounding box center [778, 385] width 398 height 40
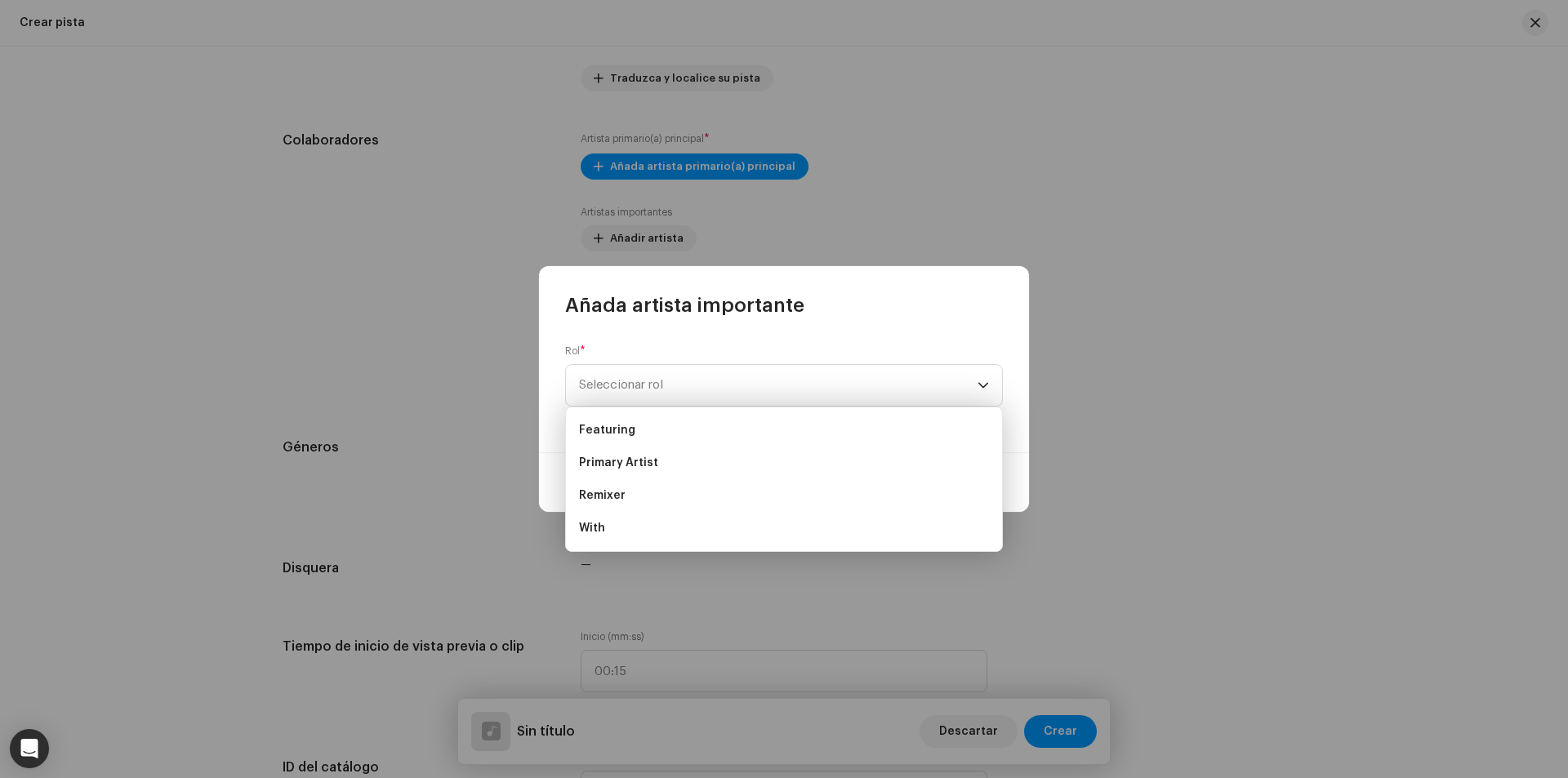
click at [643, 344] on div "Rol * Seleccionar rol" at bounding box center [784, 376] width 438 height 62
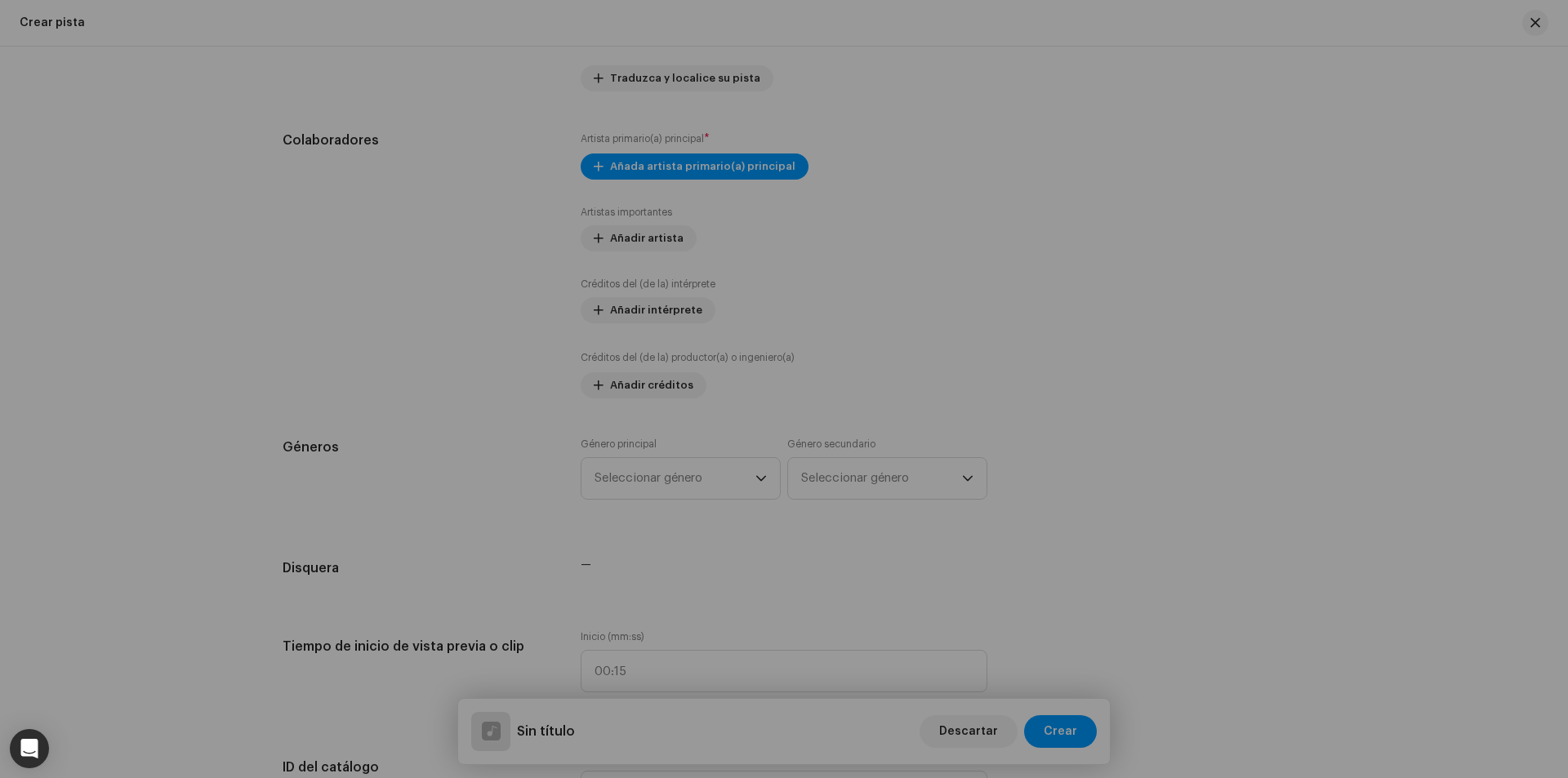
click at [1392, 377] on div "Añada artista importante Rol * Seleccionar rol Este campo es obligatorio. Cance…" at bounding box center [784, 389] width 1568 height 778
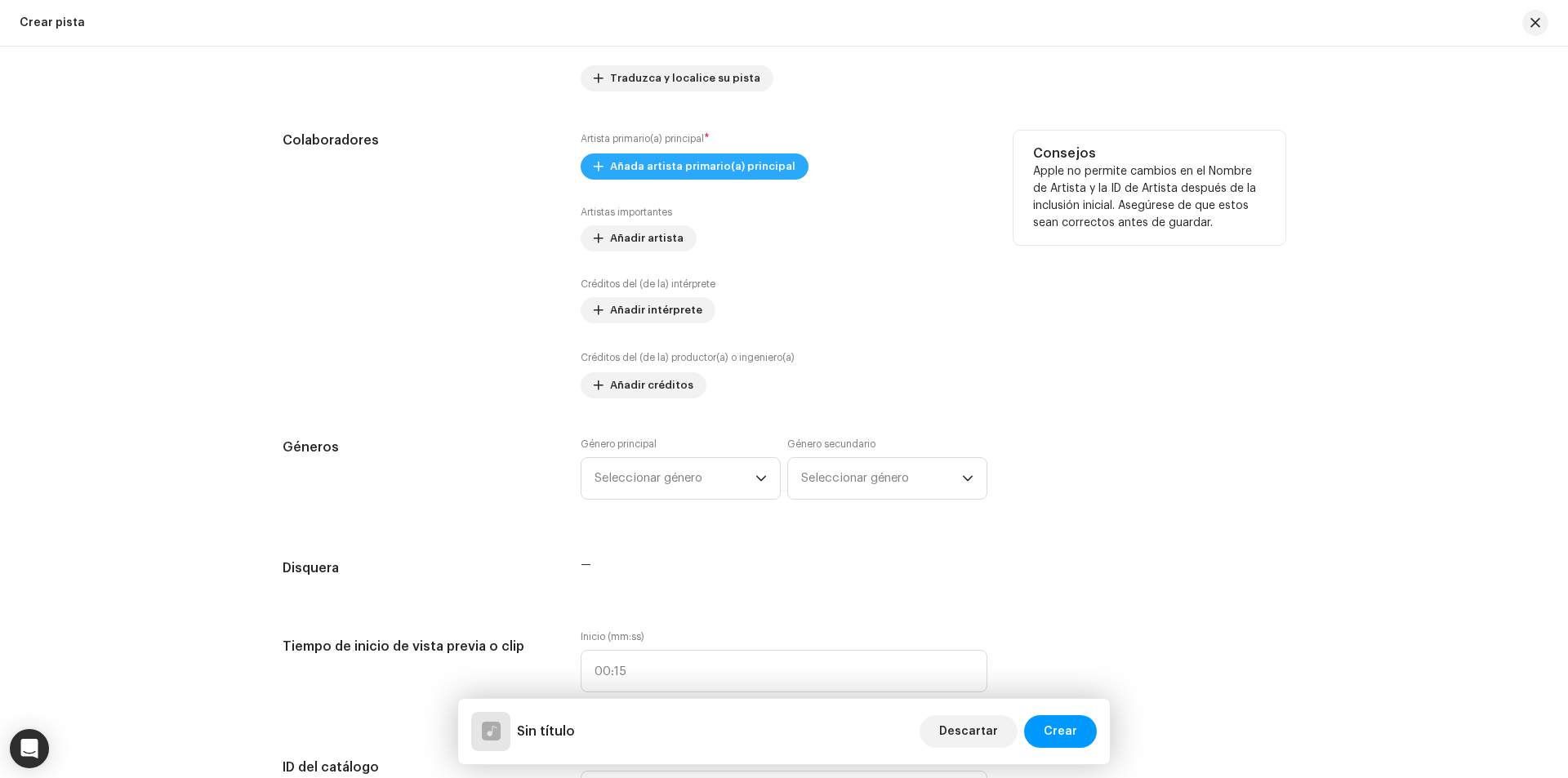
click at [760, 175] on span "Añada artista primario(a) principal" at bounding box center [702, 166] width 185 height 33
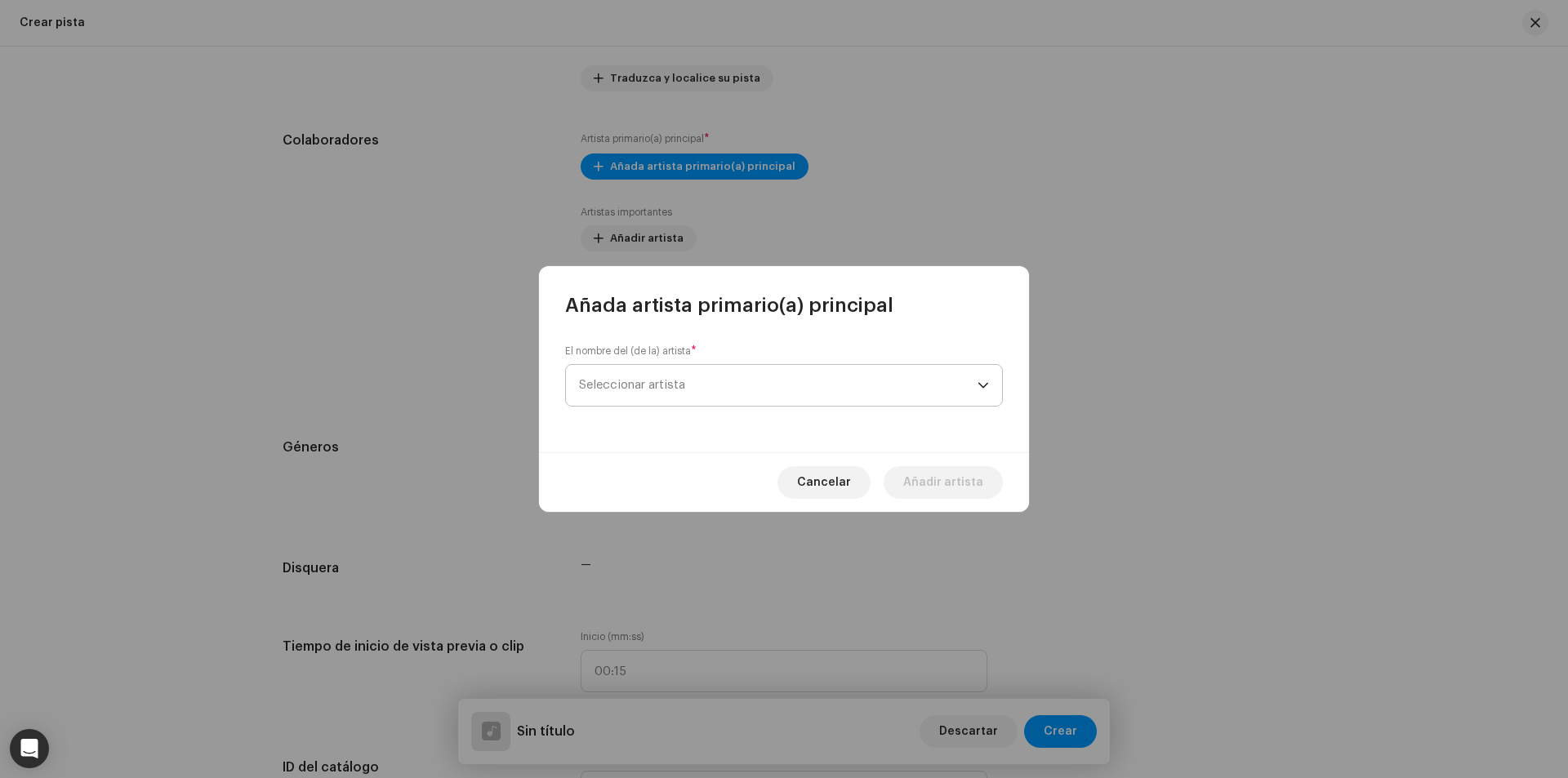
click at [668, 403] on span "Seleccionar artista" at bounding box center [778, 385] width 398 height 40
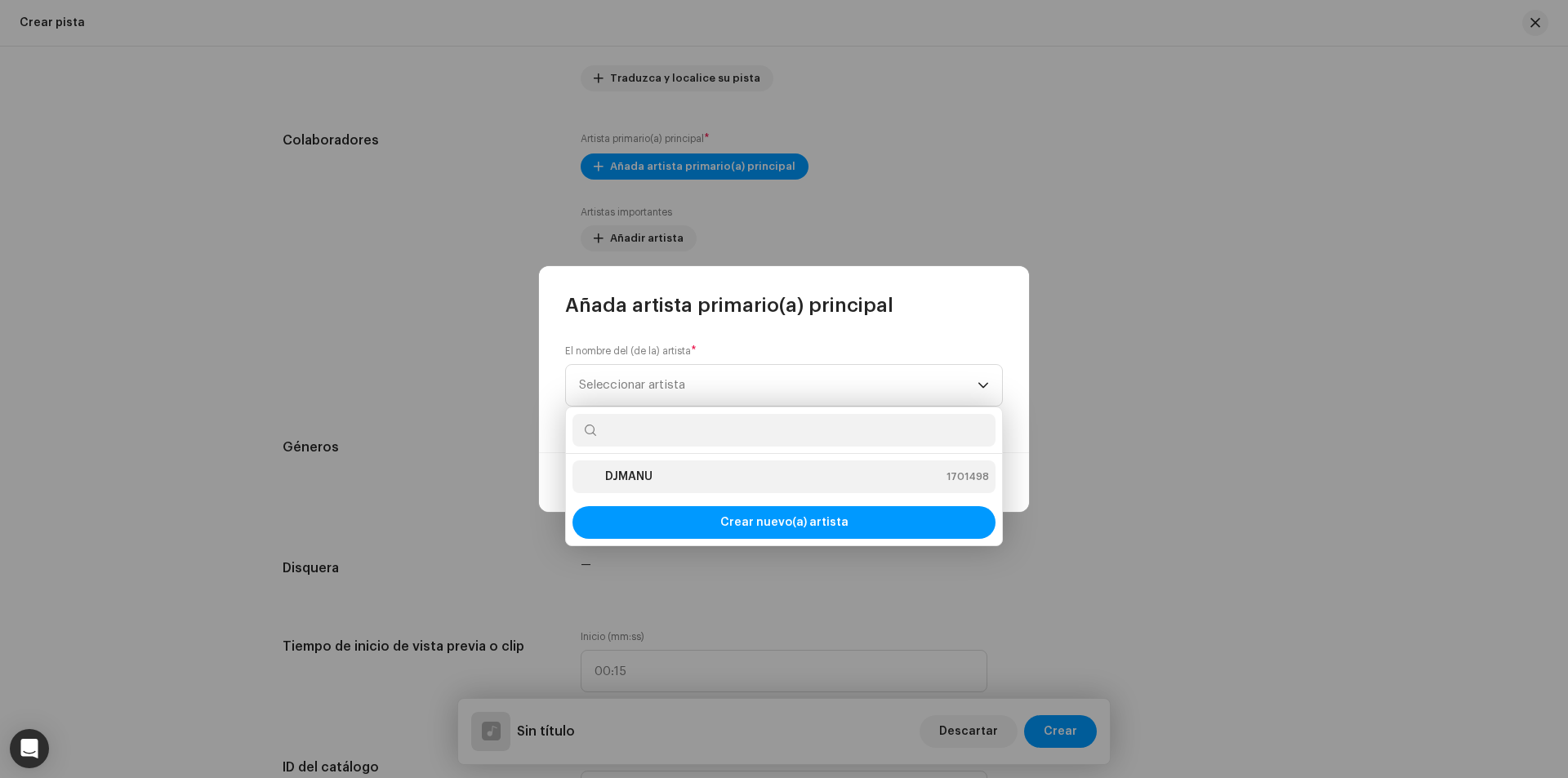
click at [674, 477] on div "DJMANU 1701498" at bounding box center [784, 477] width 410 height 19
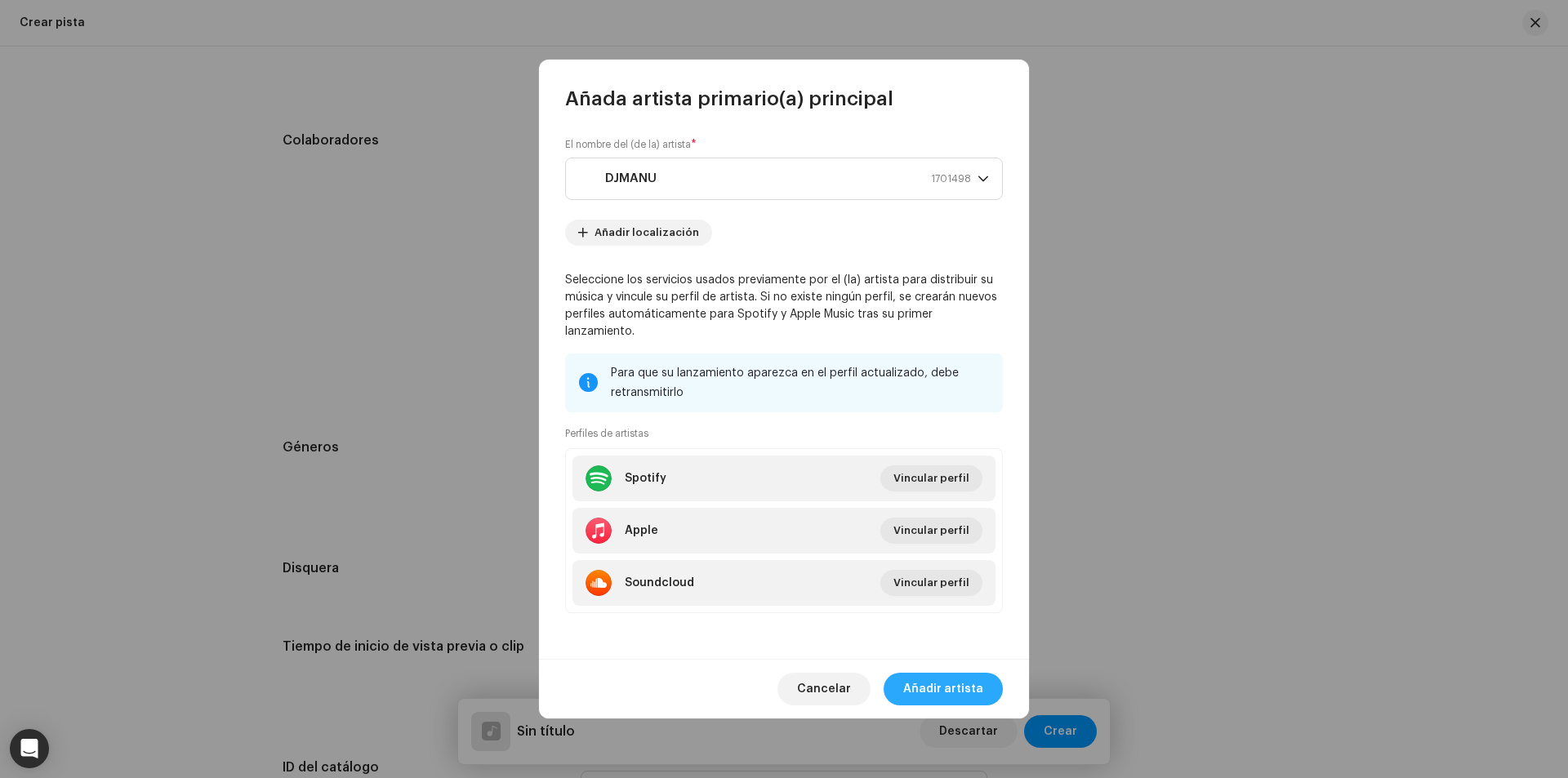
click at [958, 691] on span "Añadir artista" at bounding box center [942, 689] width 80 height 33
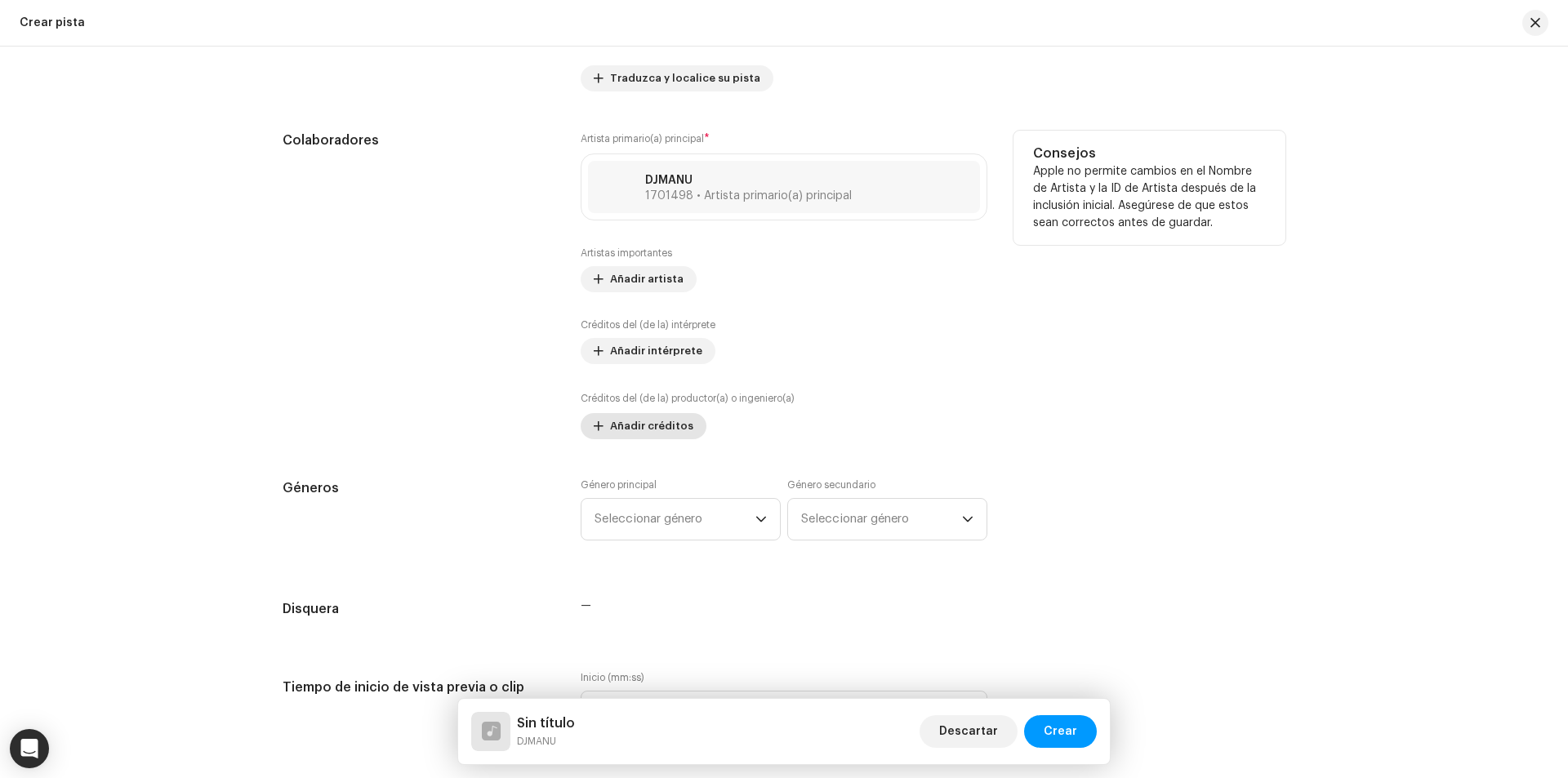
click at [627, 425] on span "Añadir créditos" at bounding box center [651, 426] width 83 height 33
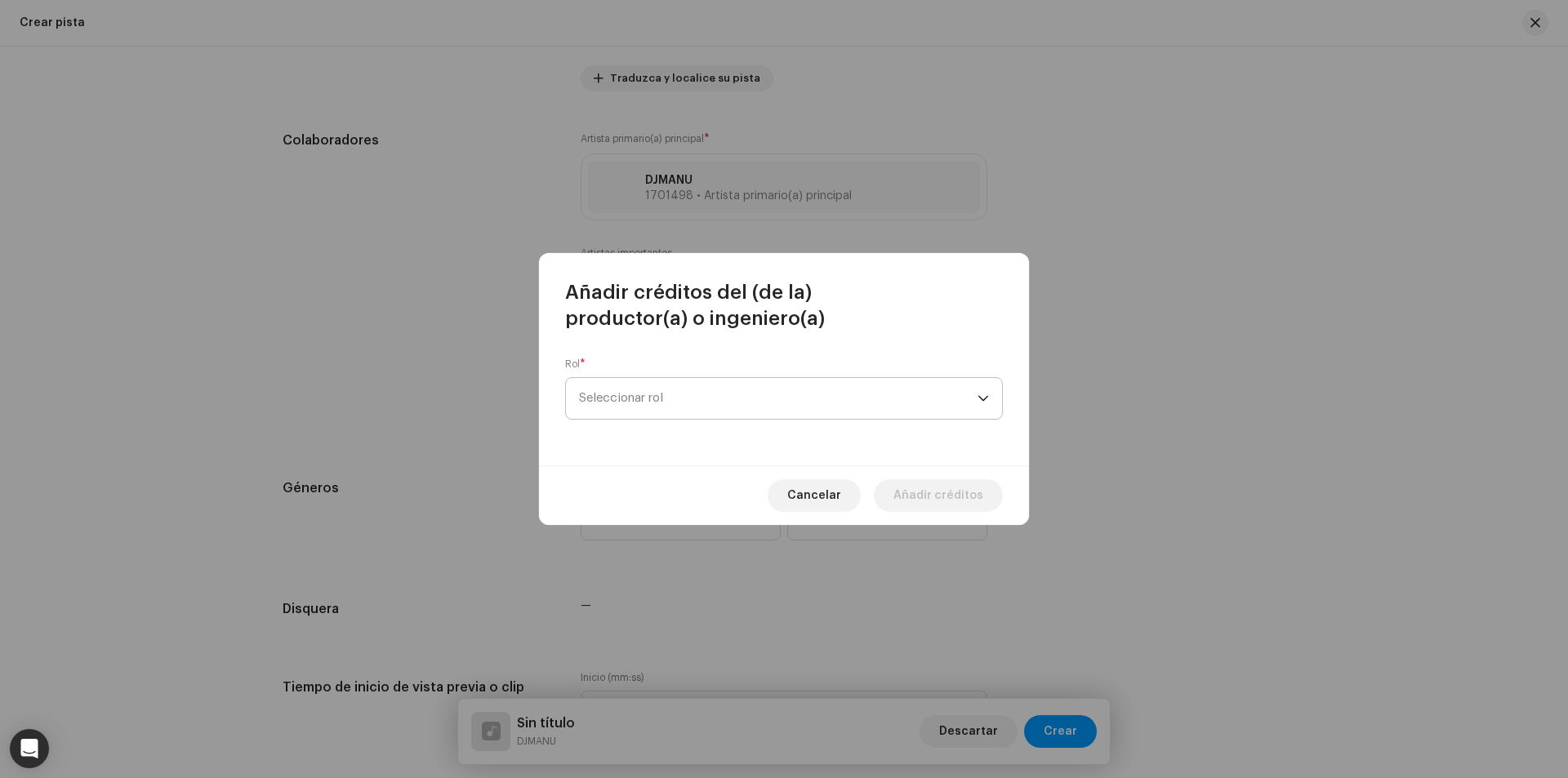
click at [708, 403] on span "Seleccionar rol" at bounding box center [778, 398] width 398 height 40
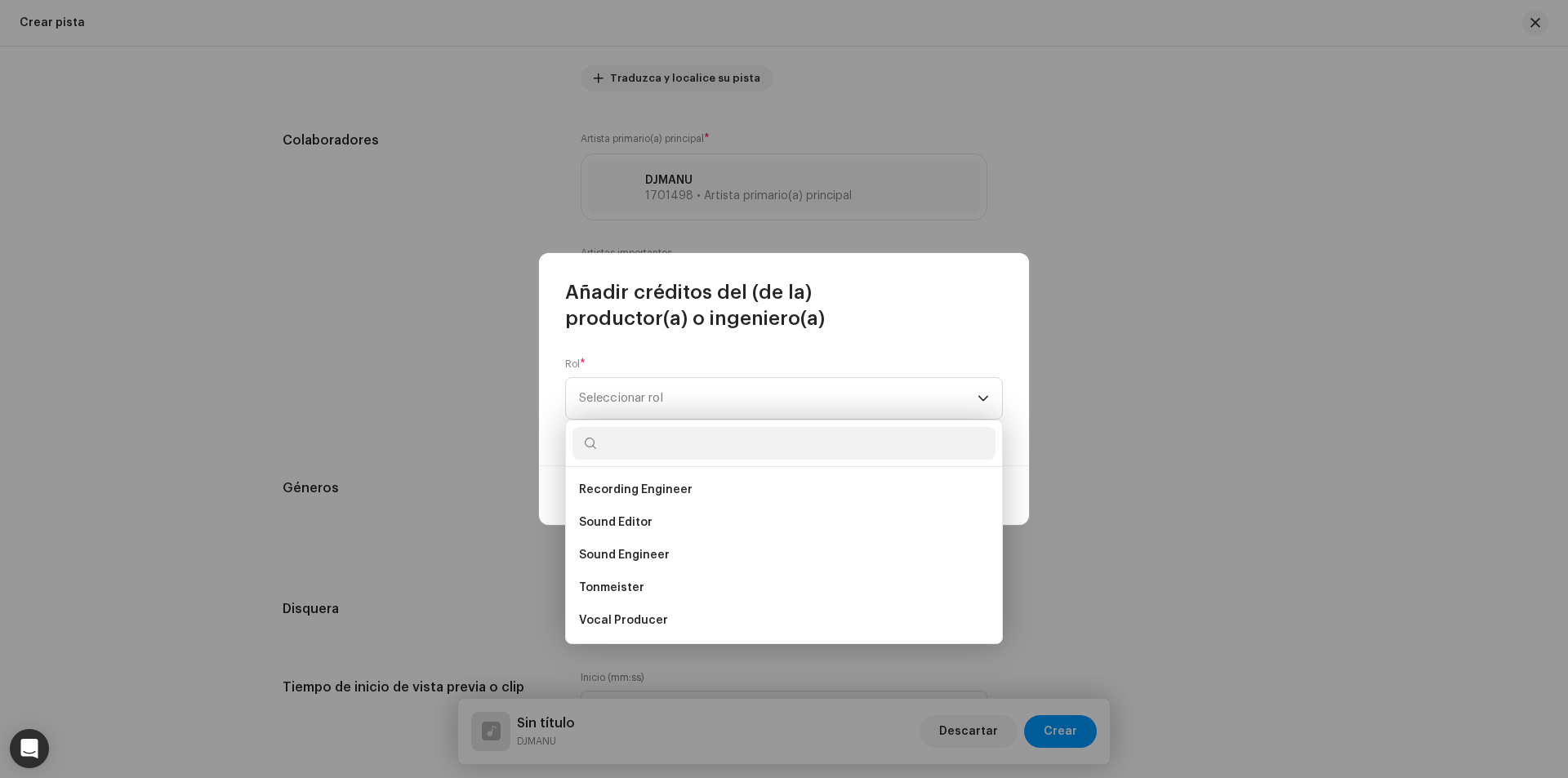
scroll to position [692, 0]
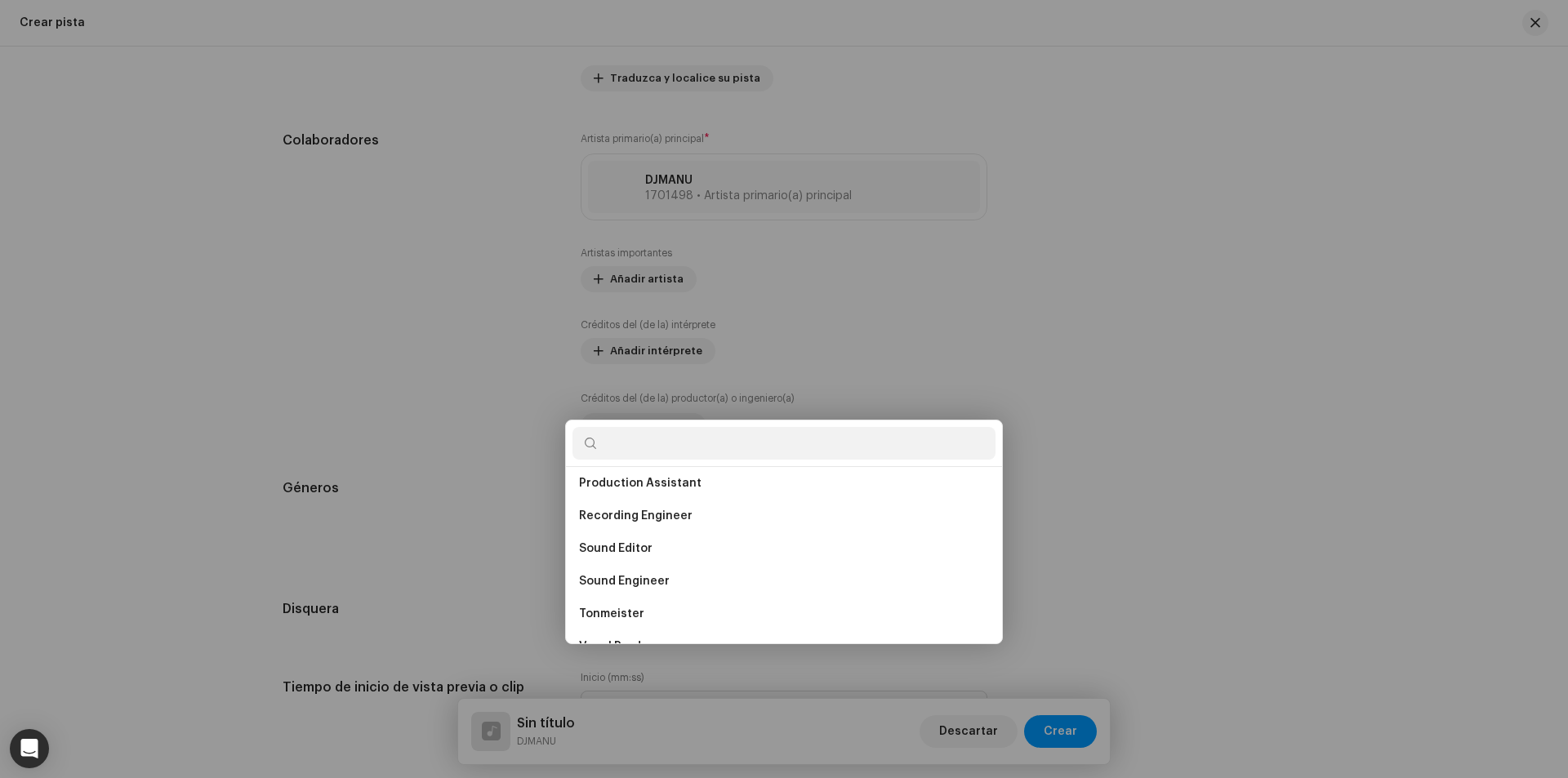
click at [1165, 381] on div "Añadir créditos del (de la) productor(a) o ingeniero(a) Rol * Seleccionar rol C…" at bounding box center [784, 389] width 1568 height 778
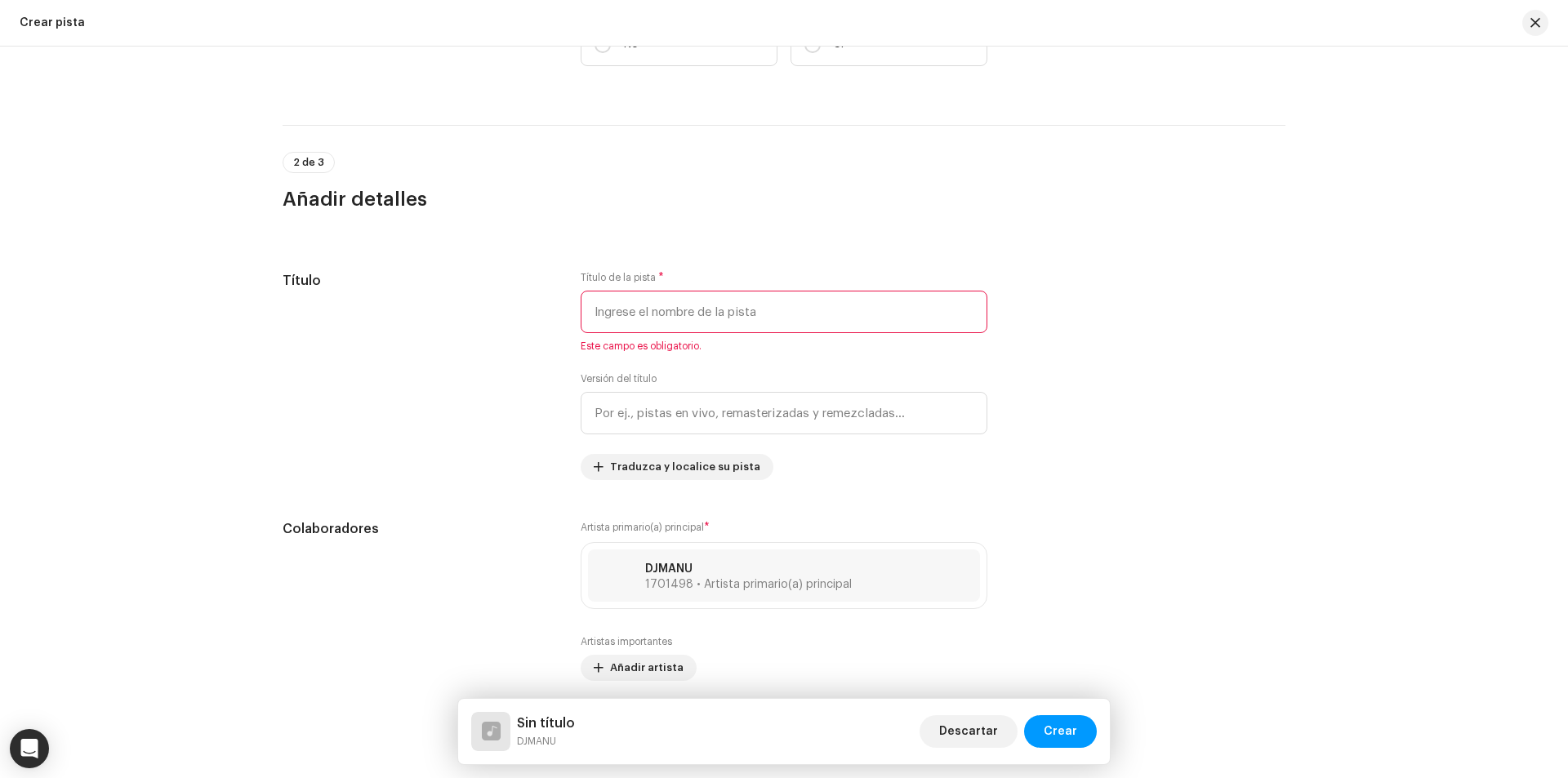
scroll to position [408, 0]
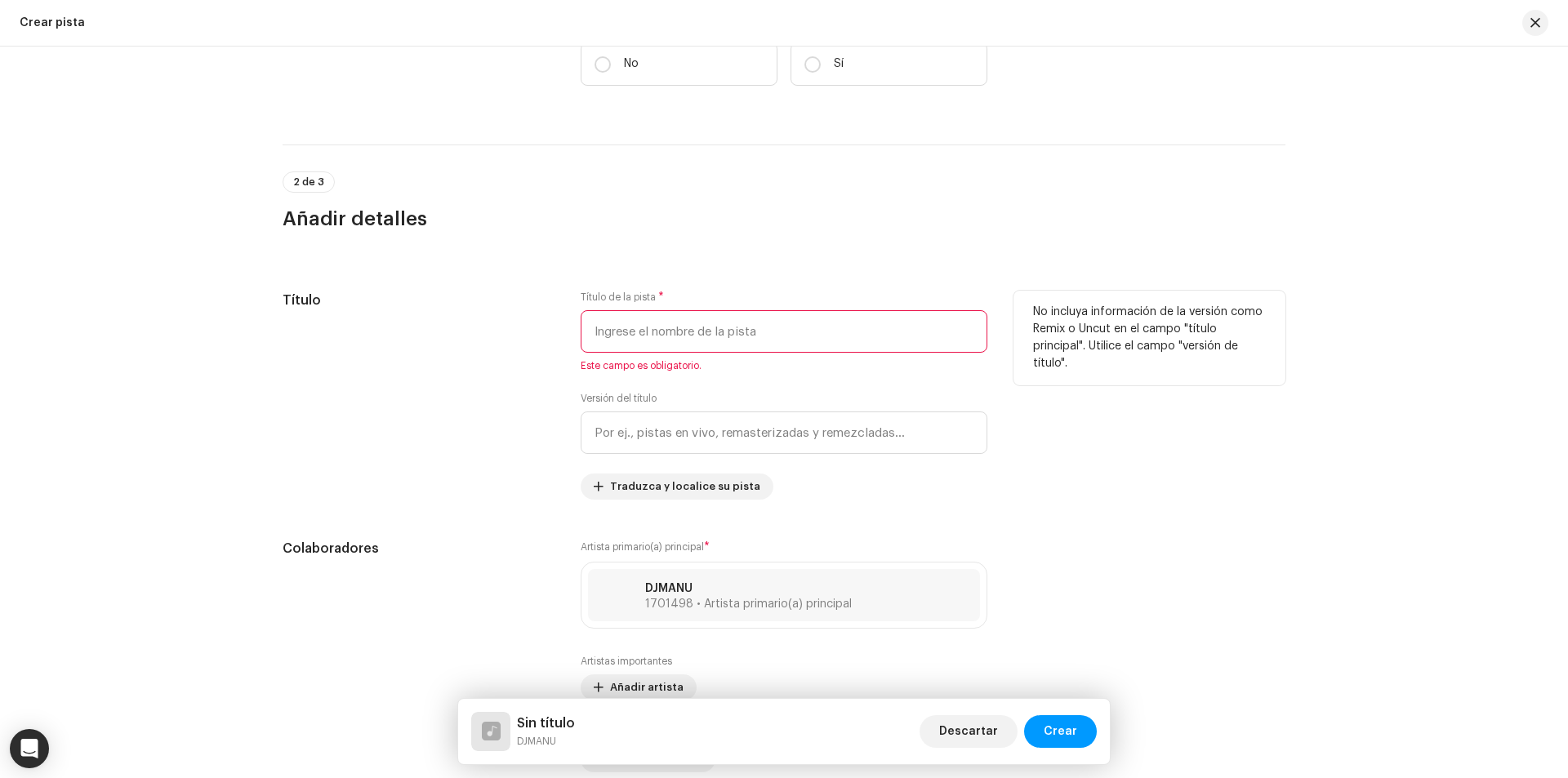
click at [715, 333] on input "text" at bounding box center [783, 331] width 407 height 42
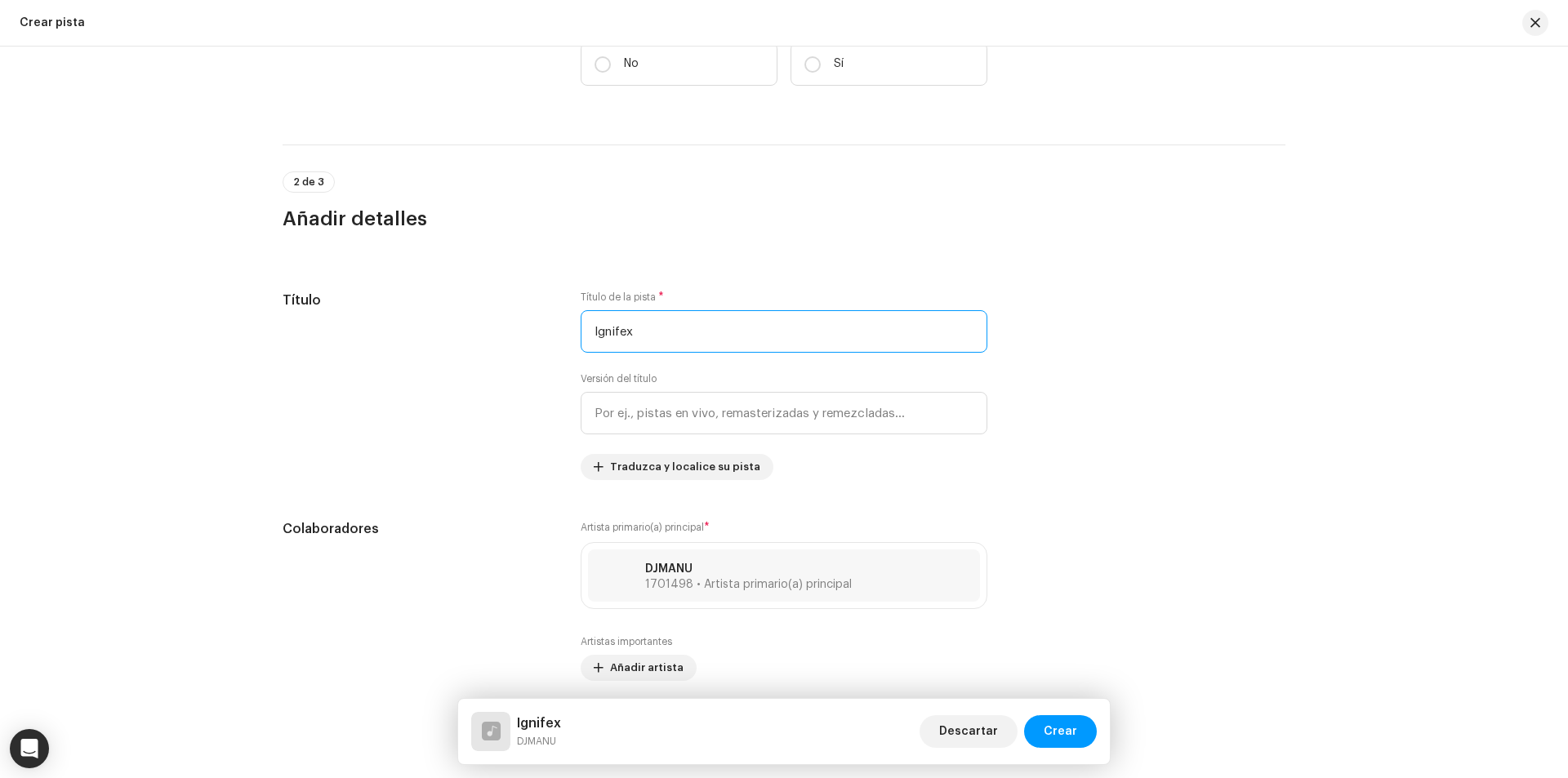
type input "Ignifex"
click at [1323, 486] on div "Detalles de la pista Complete los siguientes pasos para finalizar su pista. 1 d…" at bounding box center [784, 412] width 1568 height 732
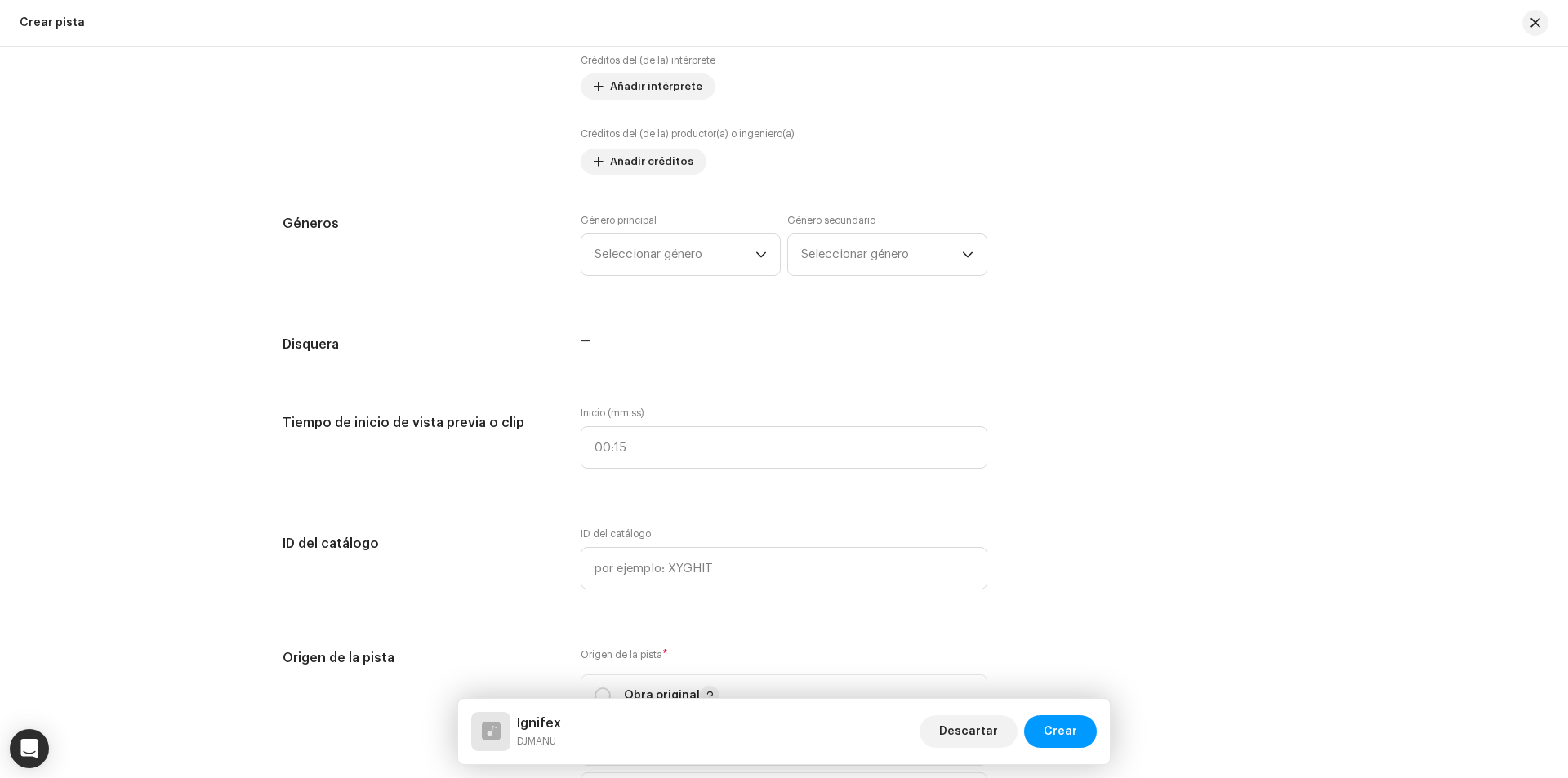
scroll to position [980, 0]
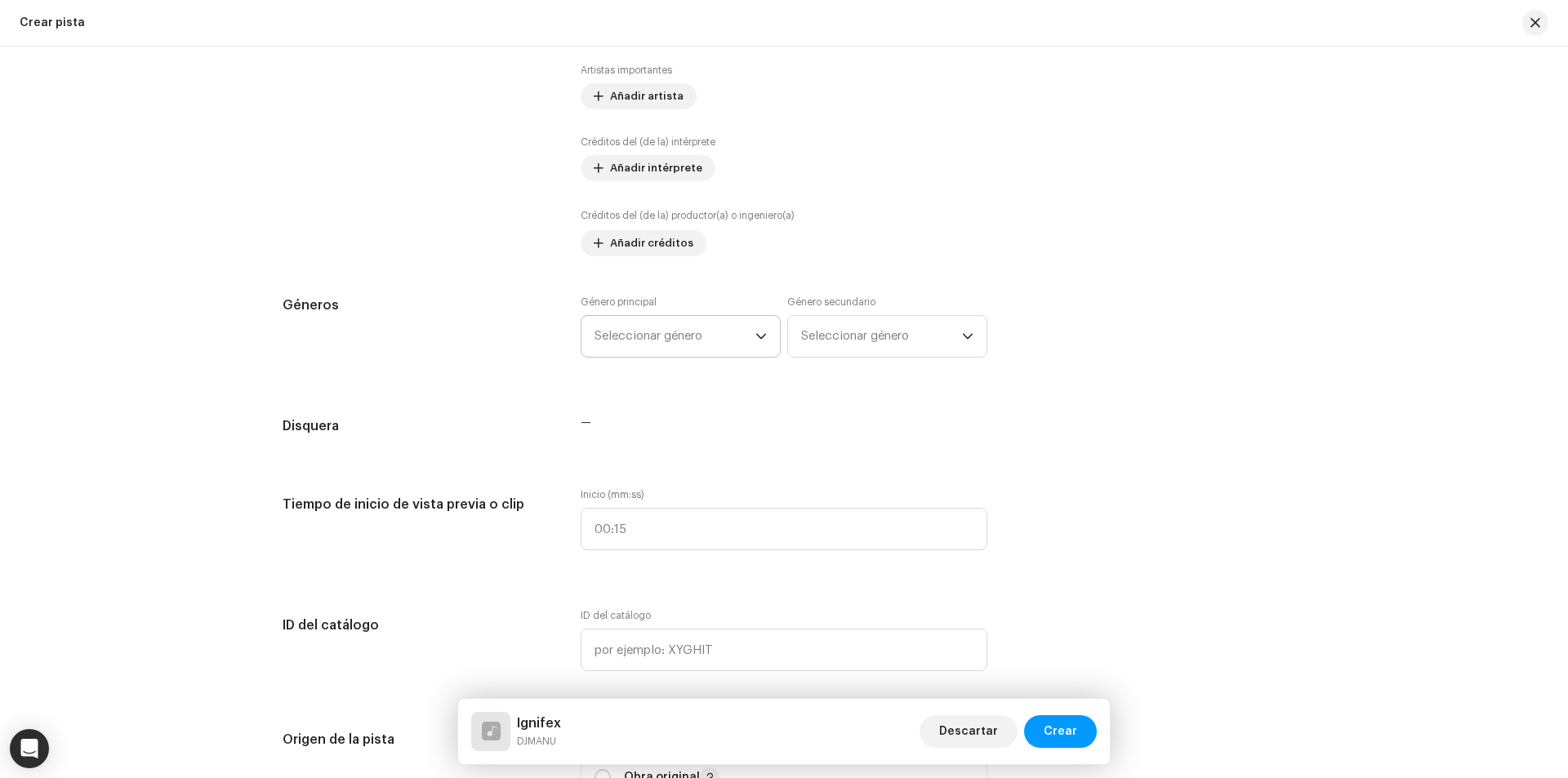
click at [652, 346] on span "Seleccionar género" at bounding box center [675, 336] width 161 height 40
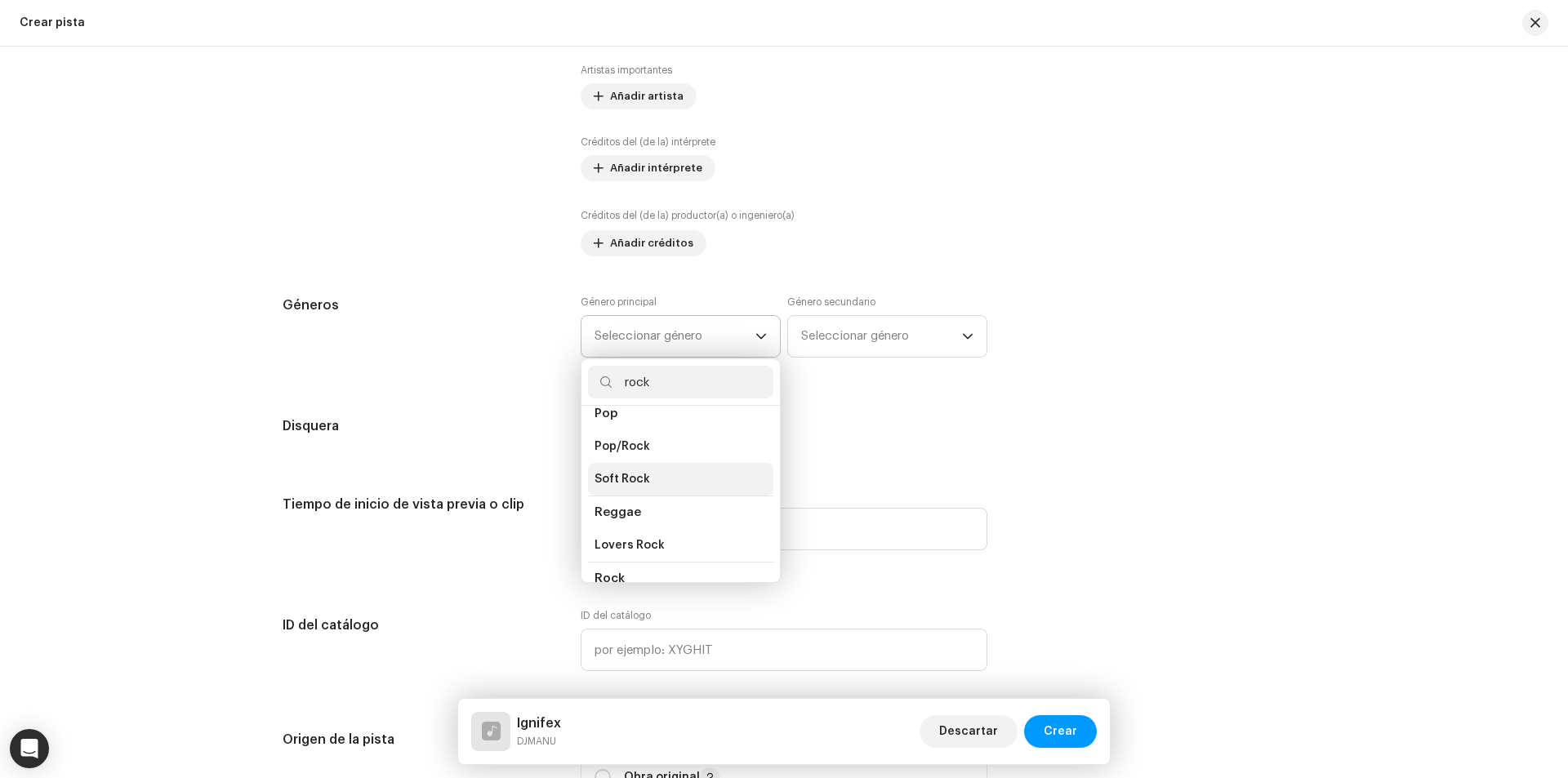
scroll to position [572, 0]
type input "rock"
click at [615, 491] on span "Rock" at bounding box center [610, 497] width 30 height 13
click at [601, 491] on span "Rock" at bounding box center [610, 497] width 30 height 13
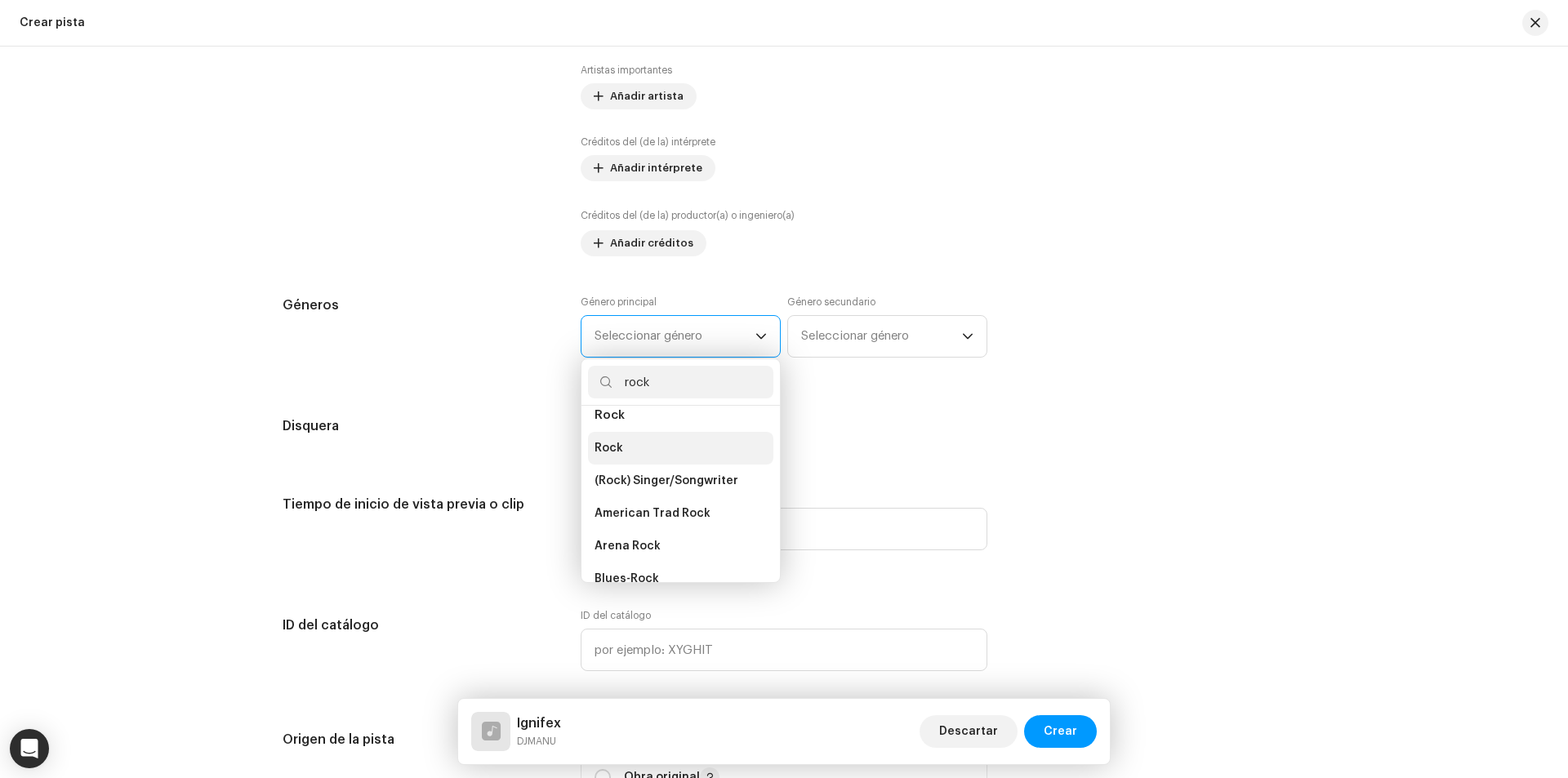
click at [619, 438] on li "Rock" at bounding box center [680, 448] width 185 height 33
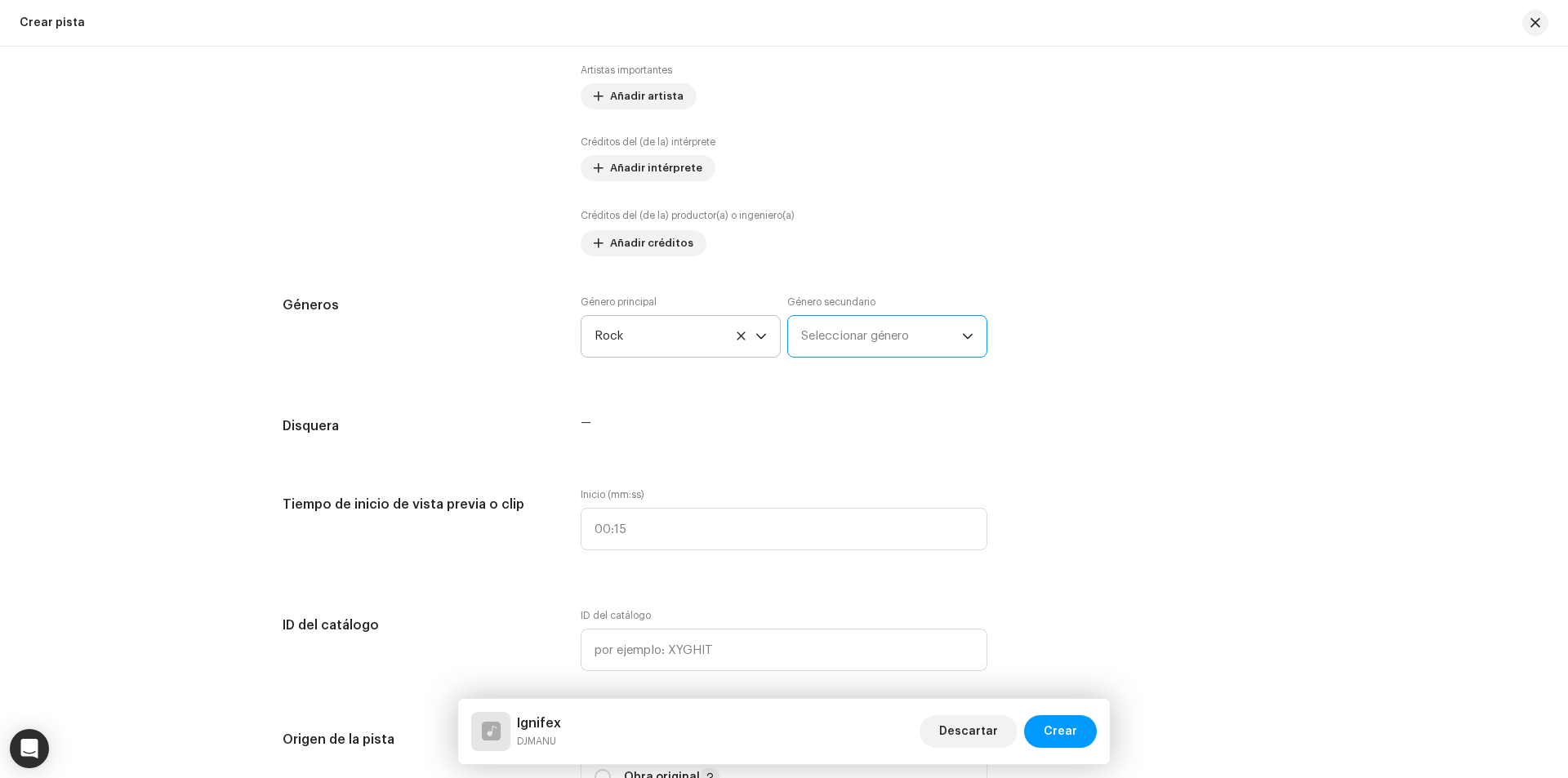
click at [835, 332] on span "Seleccionar género" at bounding box center [881, 336] width 161 height 40
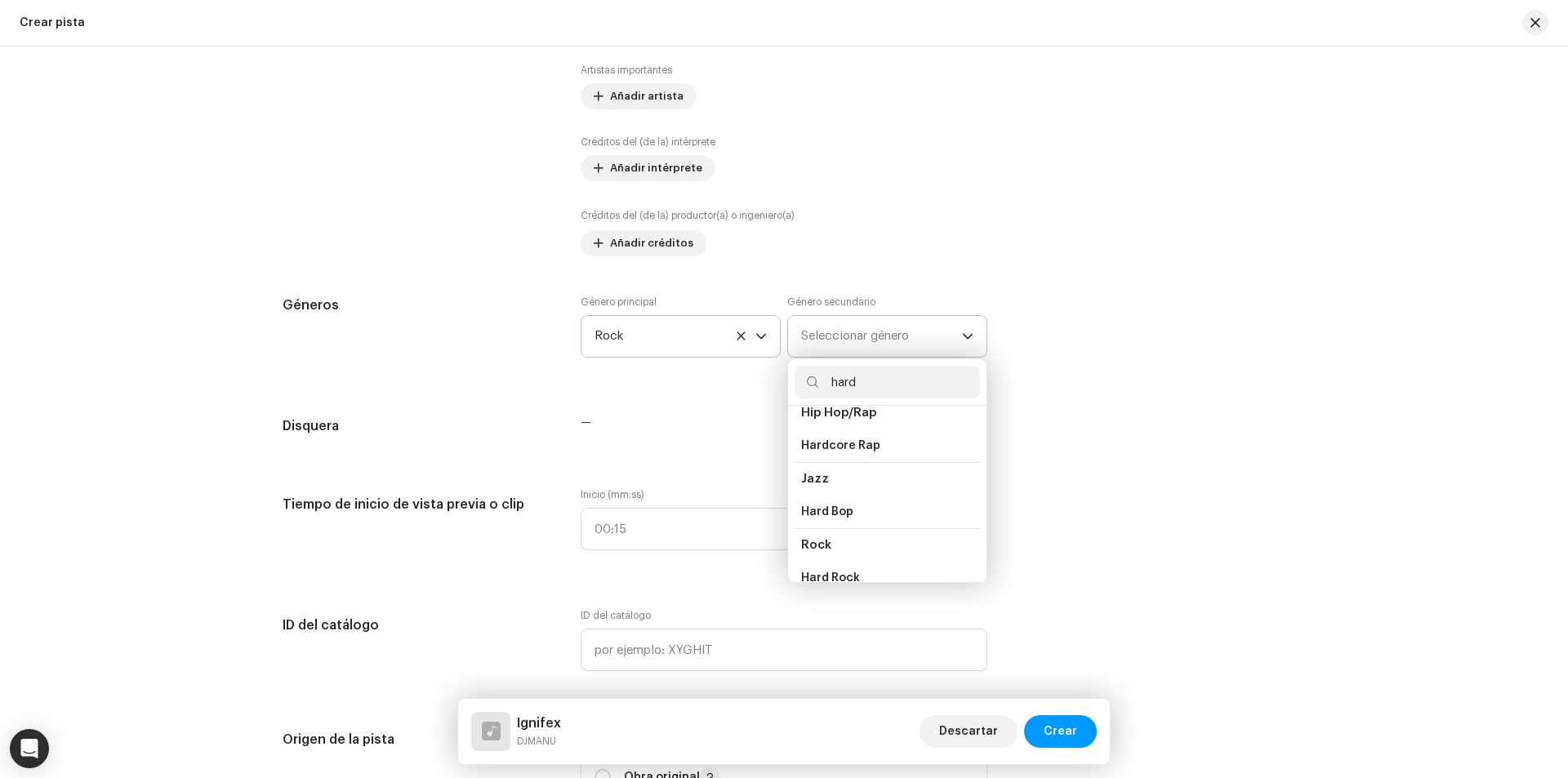
scroll to position [100, 0]
type input "hard"
click at [827, 560] on span "Hard Rock" at bounding box center [830, 559] width 59 height 16
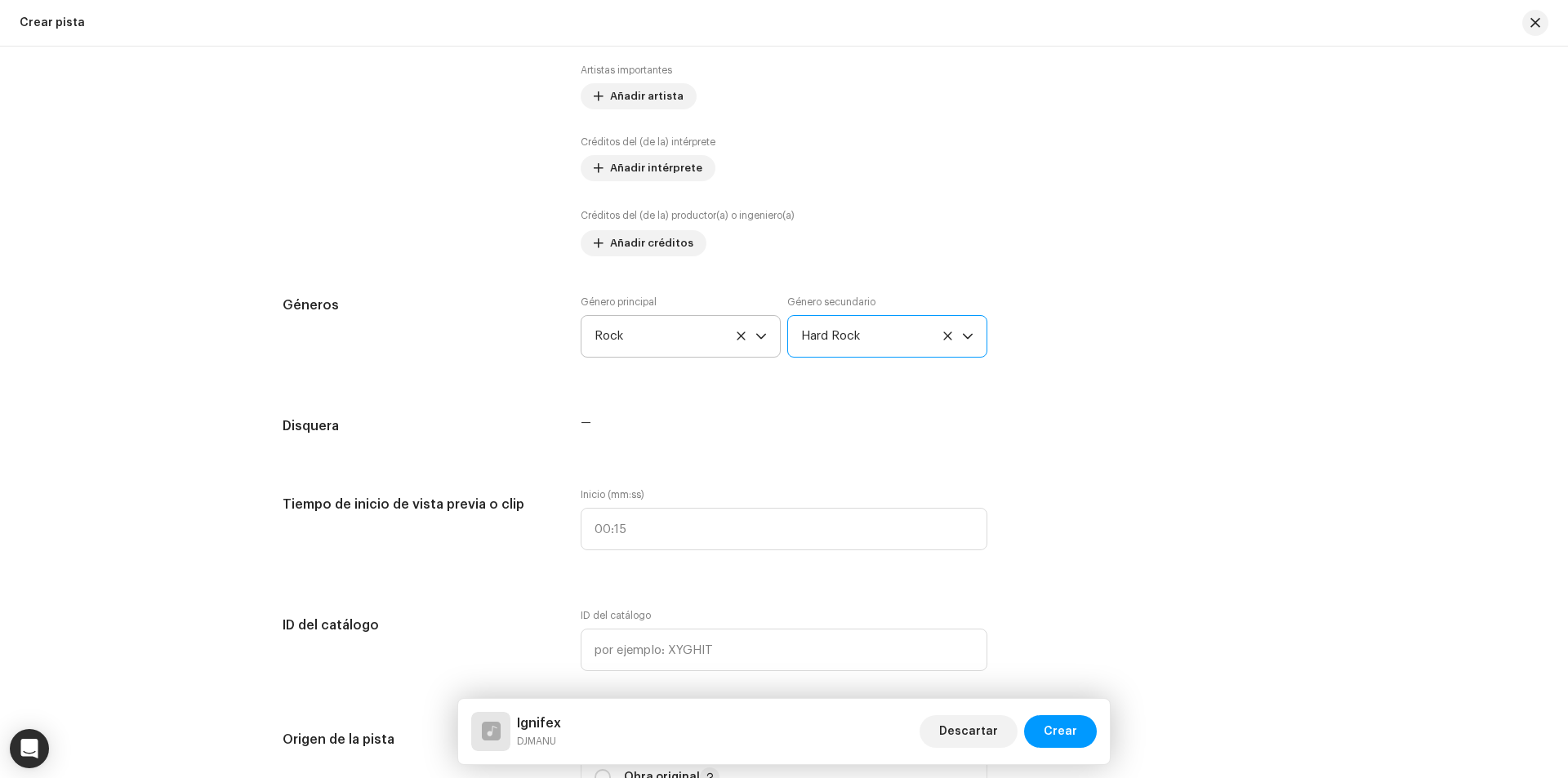
click at [764, 452] on div "Detalles de la pista Complete los siguientes pasos para finalizar su pista. 1 d…" at bounding box center [783, 694] width 1055 height 3176
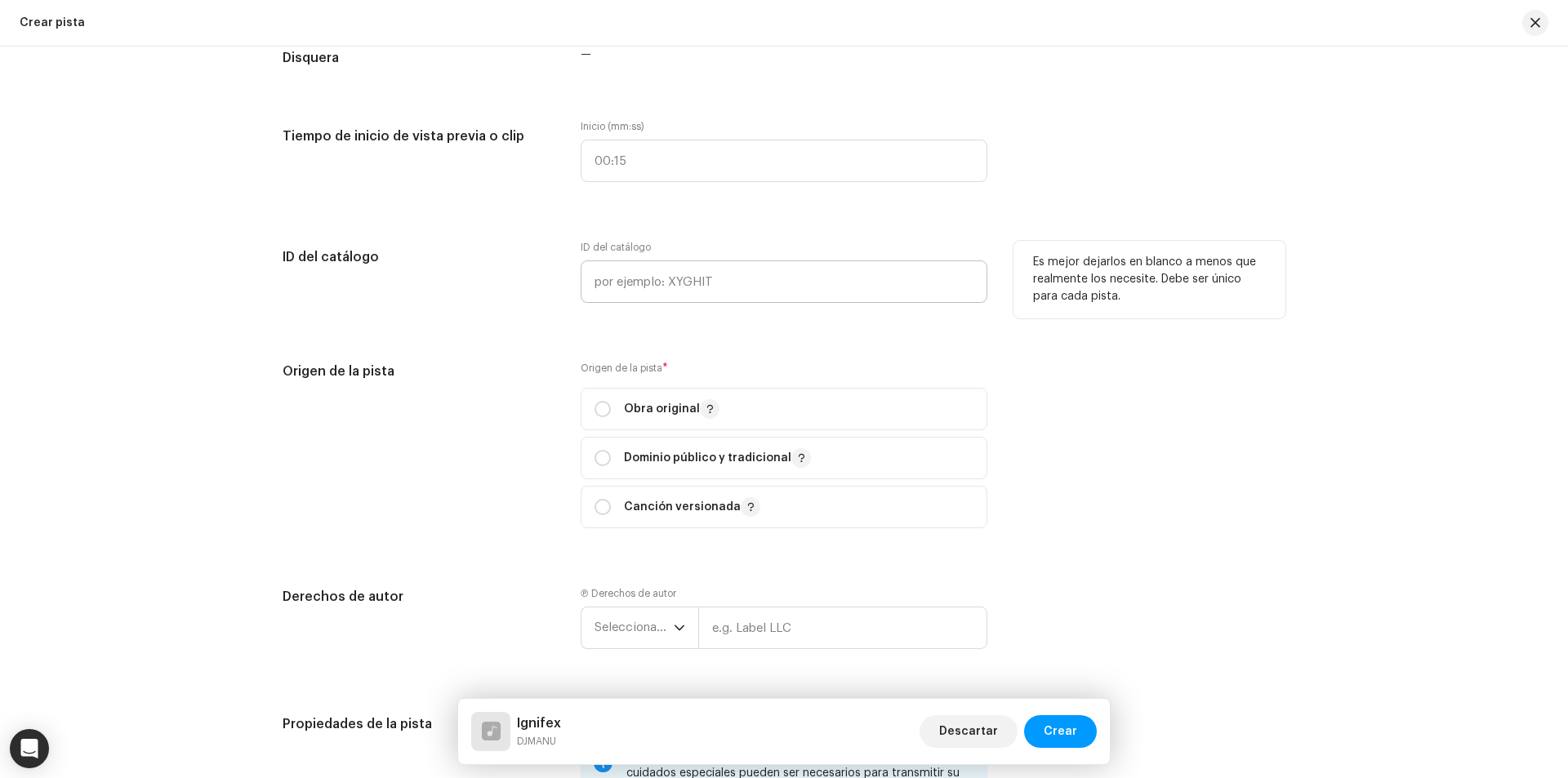
scroll to position [1388, 0]
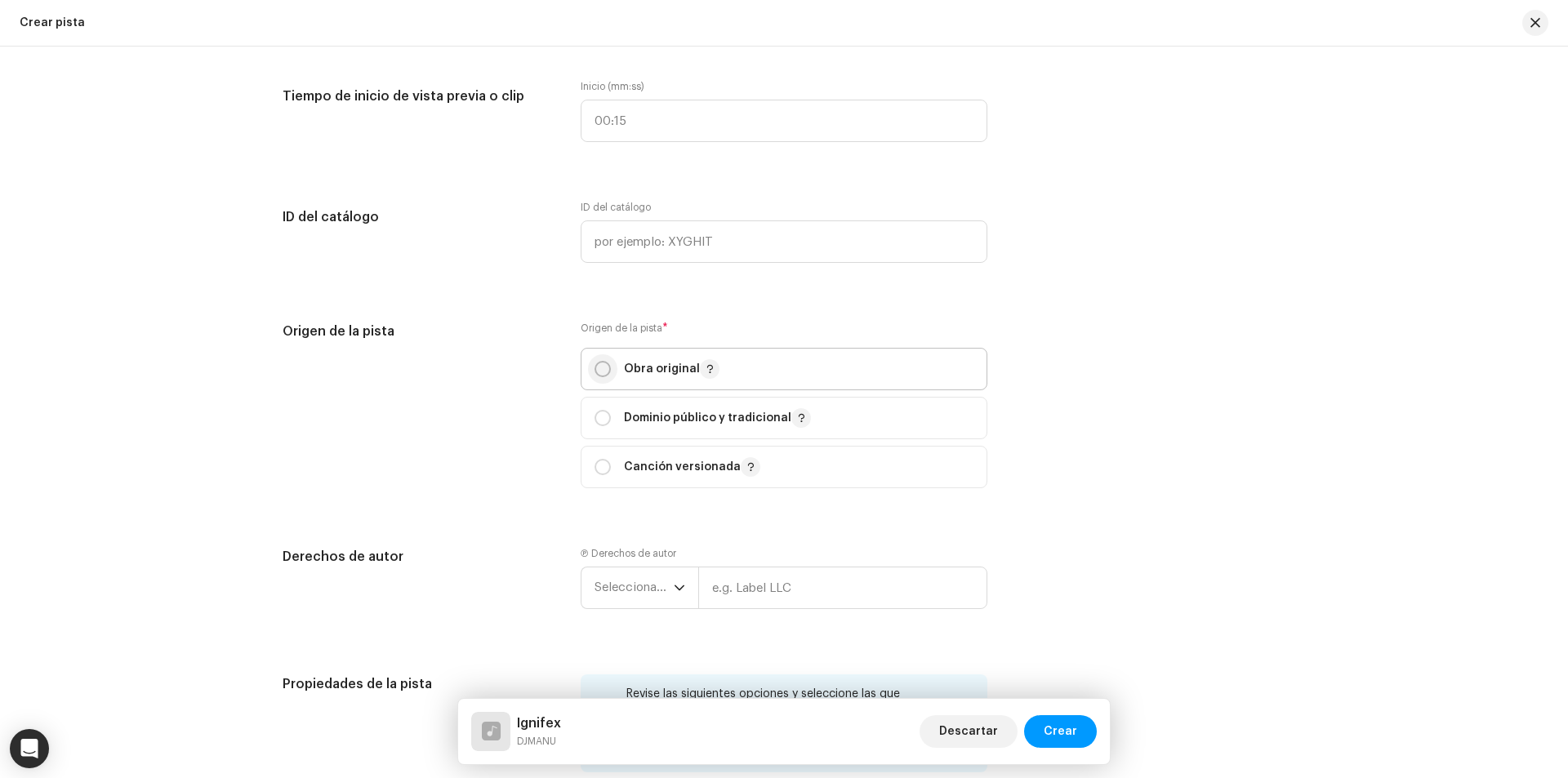
click at [595, 364] on input "radio" at bounding box center [602, 369] width 16 height 16
radio input "true"
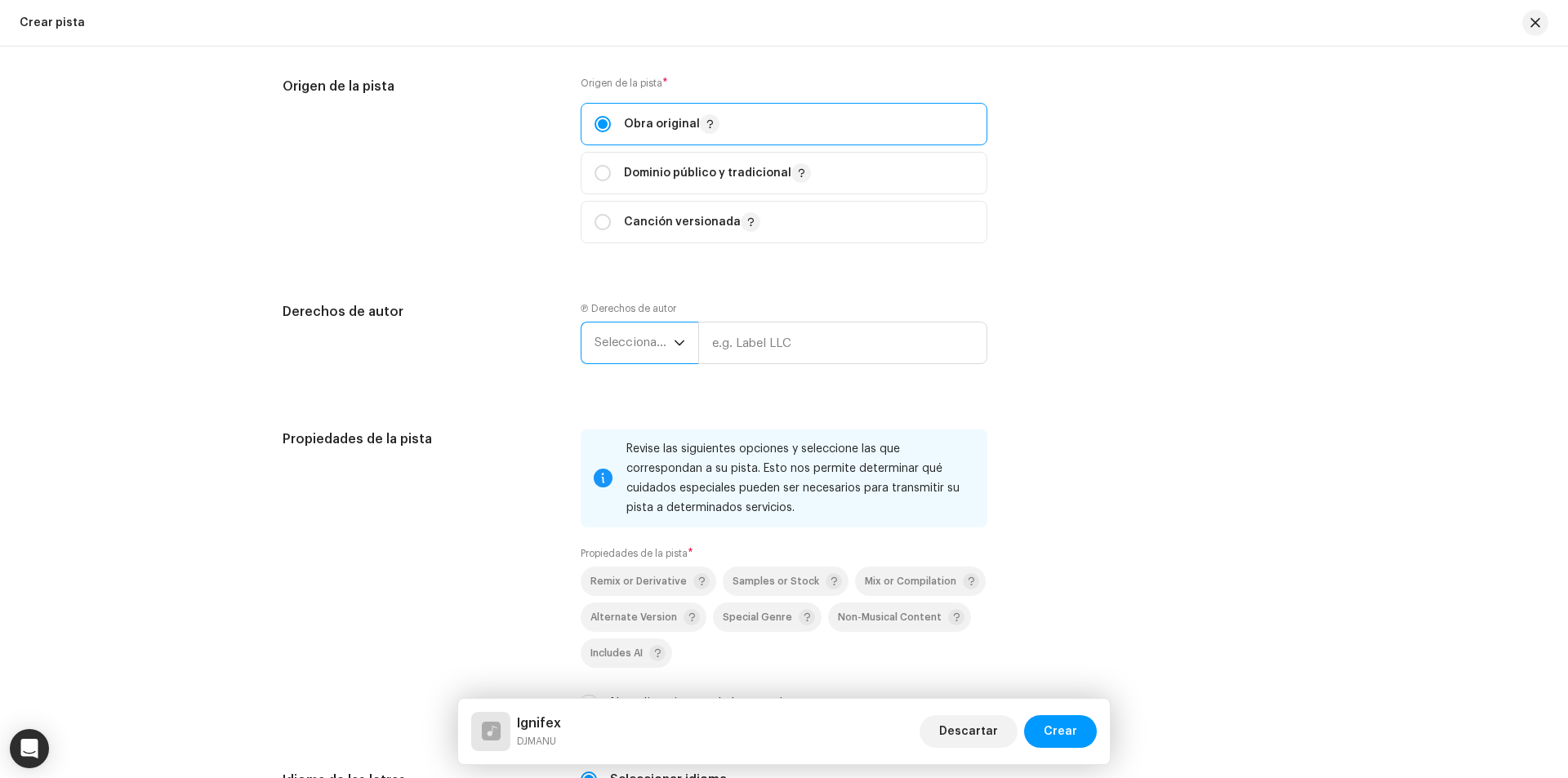
click at [623, 354] on span "Seleccionar año" at bounding box center [634, 343] width 79 height 40
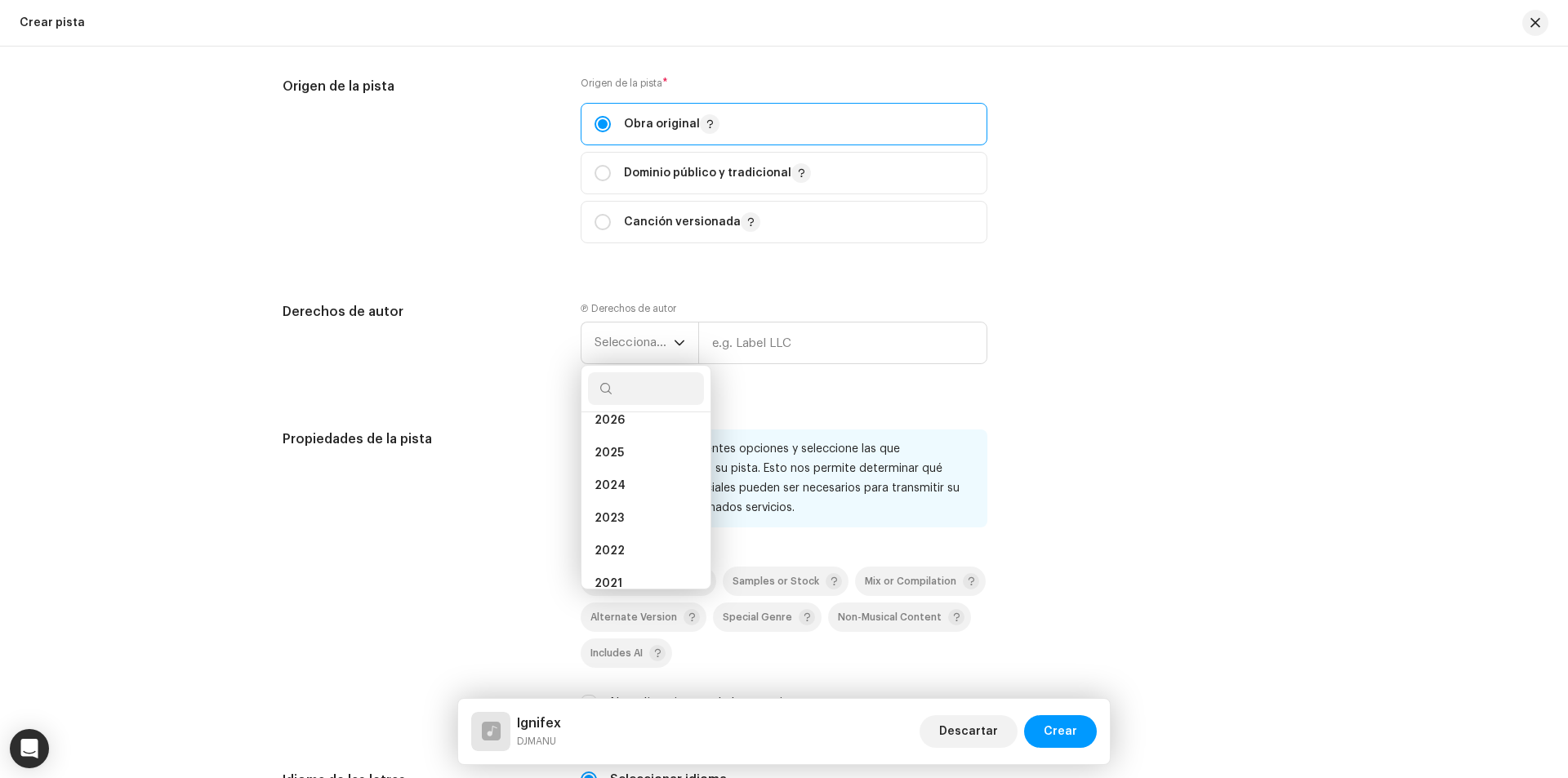
scroll to position [0, 0]
click at [621, 530] on li "2023" at bounding box center [646, 533] width 116 height 33
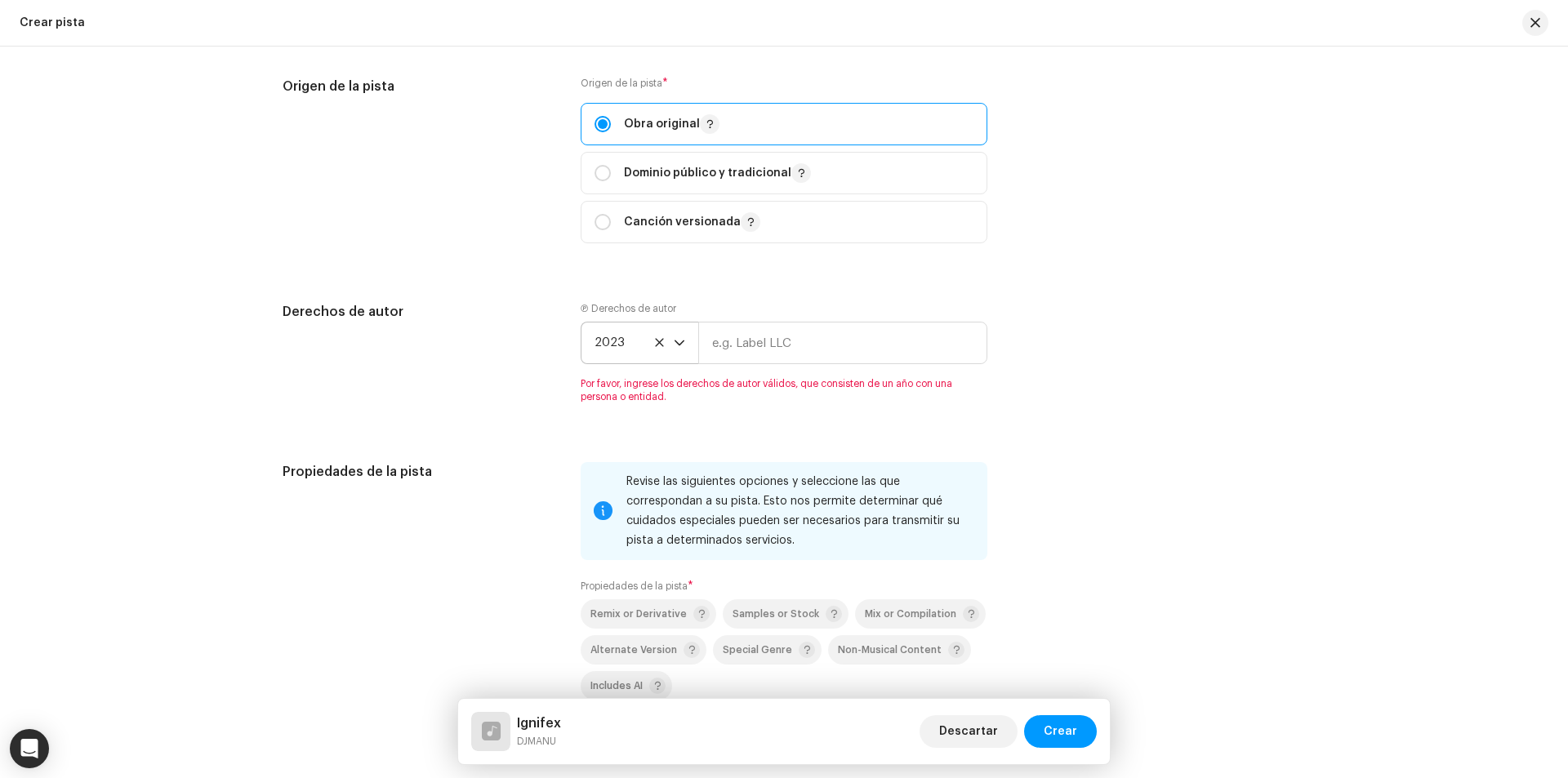
click at [655, 347] on icon at bounding box center [659, 342] width 11 height 11
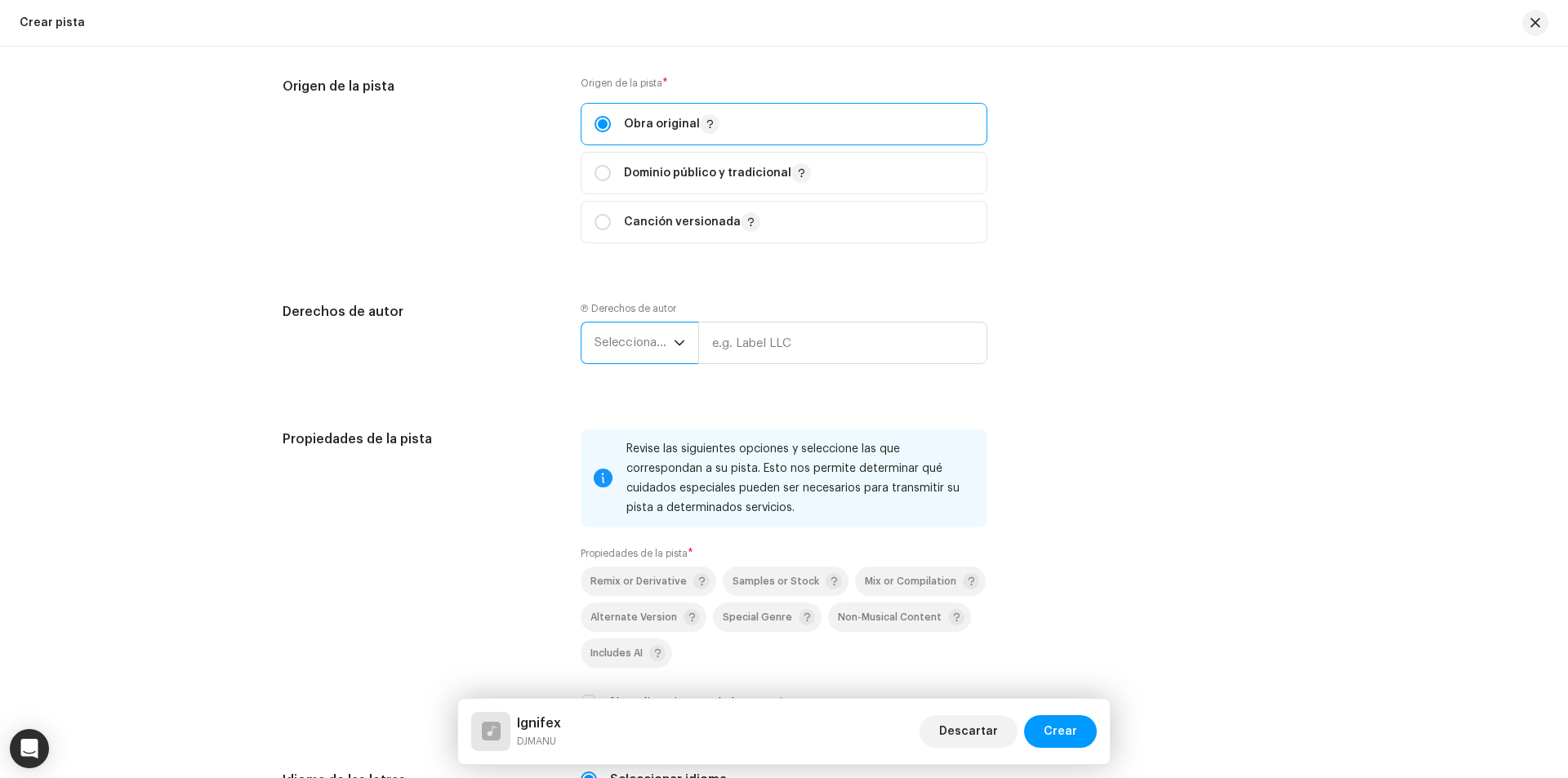
click at [702, 421] on div "Detalles de la pista Complete los siguientes pasos para finalizar su pista. 1 d…" at bounding box center [783, 40] width 1055 height 3176
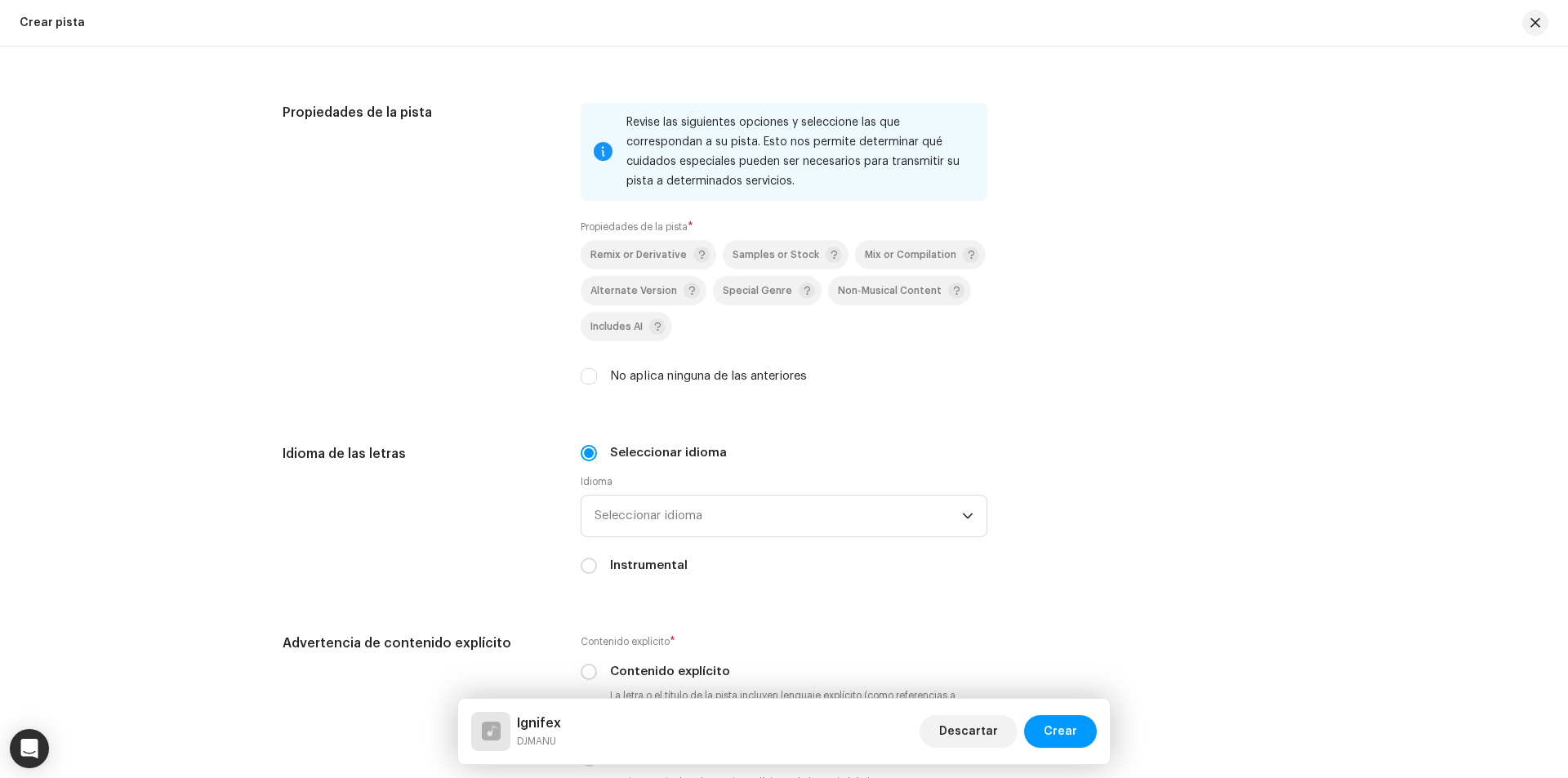
scroll to position [2041, 0]
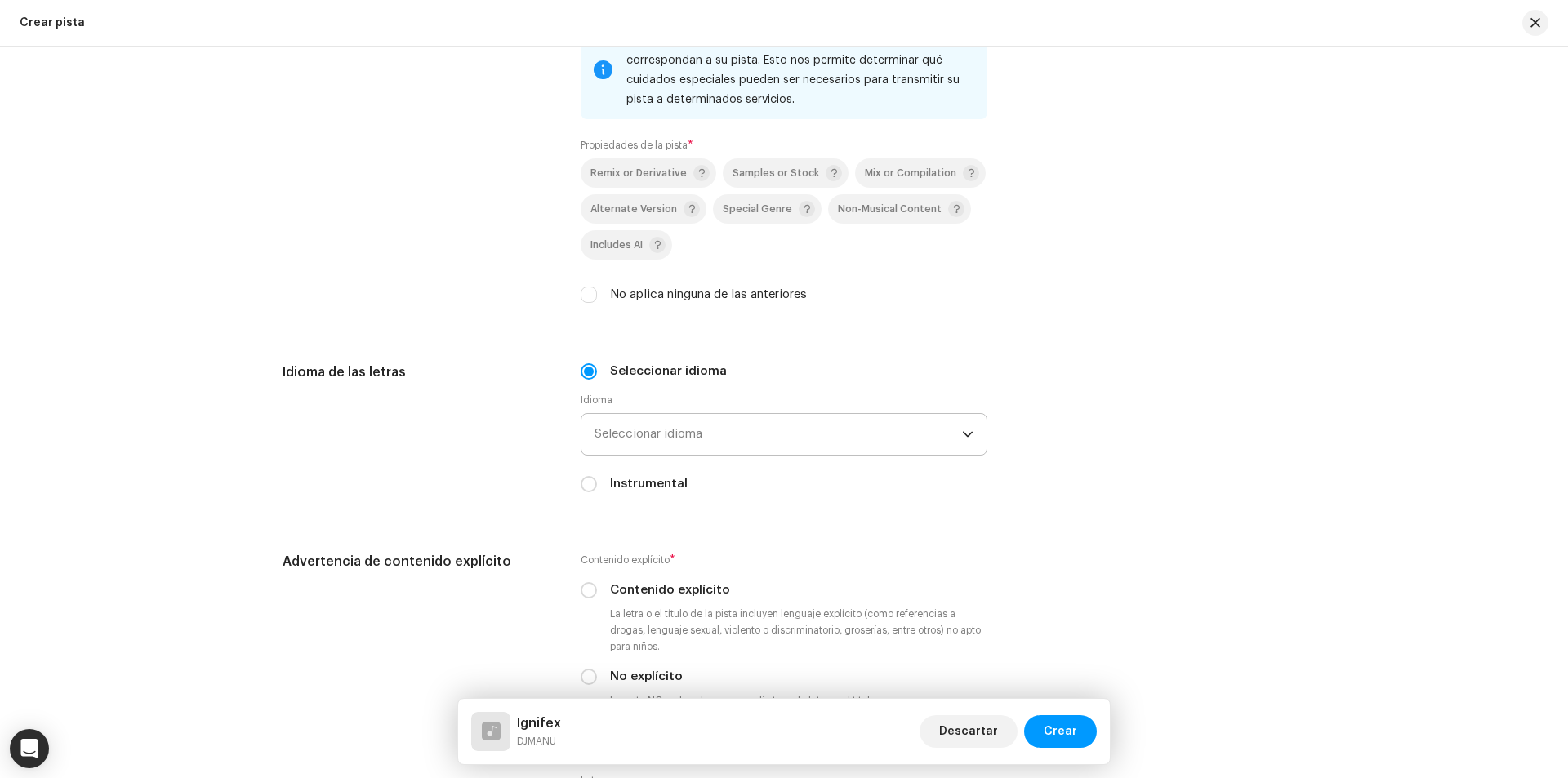
click at [644, 438] on span "Seleccionar idioma" at bounding box center [778, 434] width 367 height 40
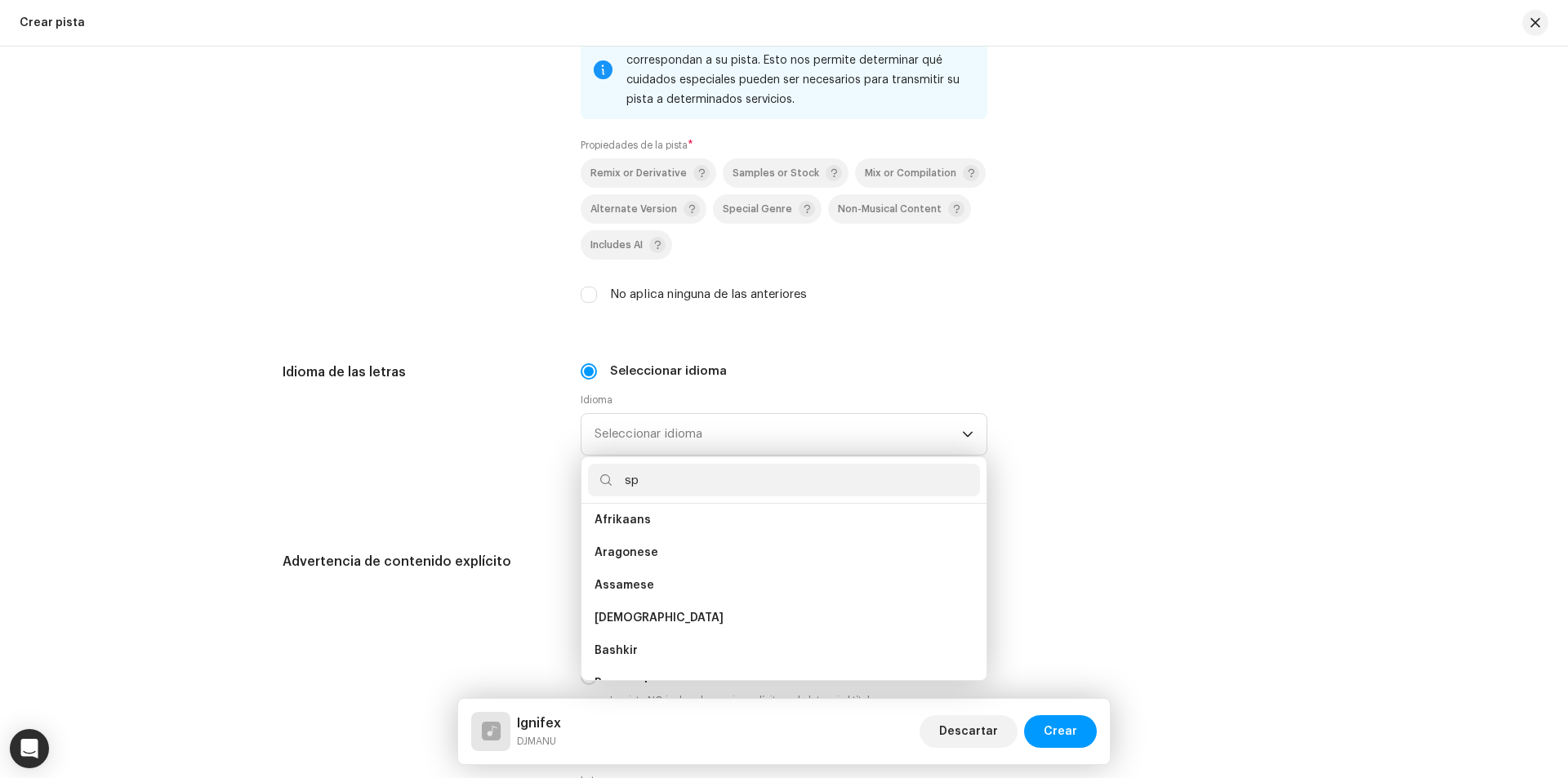
scroll to position [0, 0]
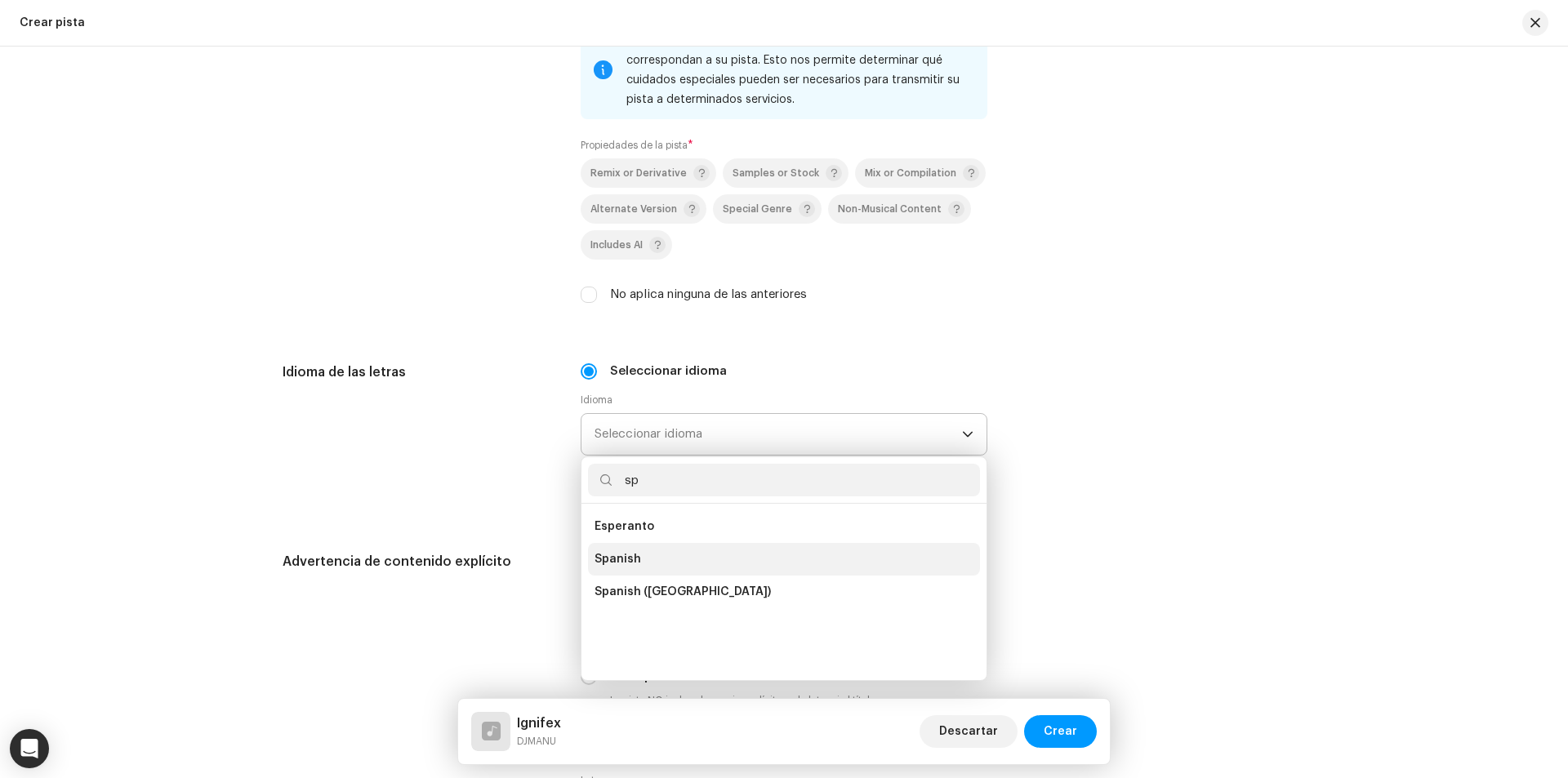
type input "sp"
click at [666, 558] on li "Spanish" at bounding box center [783, 559] width 392 height 33
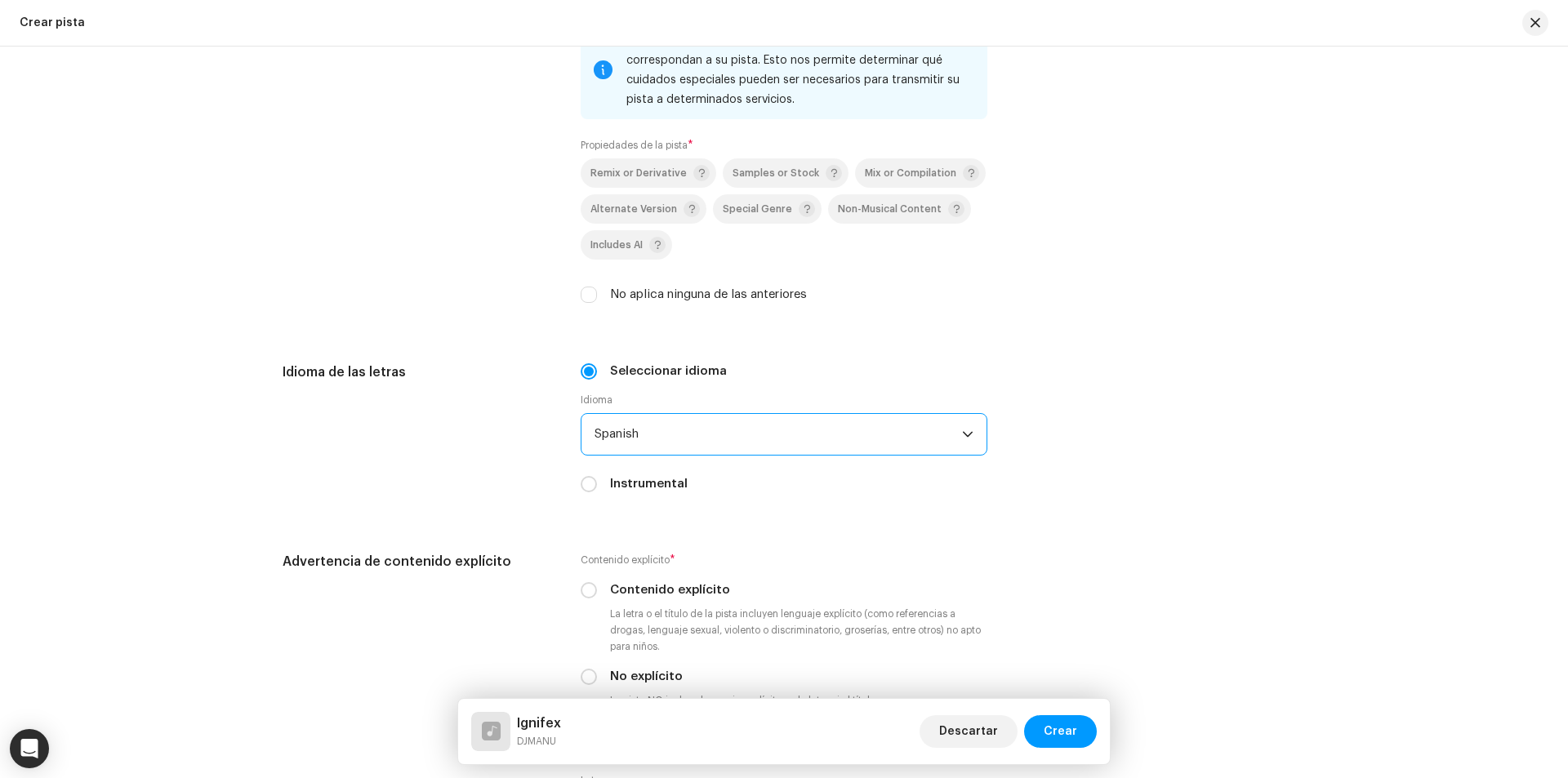
click at [510, 449] on div "Idioma de las letras" at bounding box center [419, 438] width 272 height 150
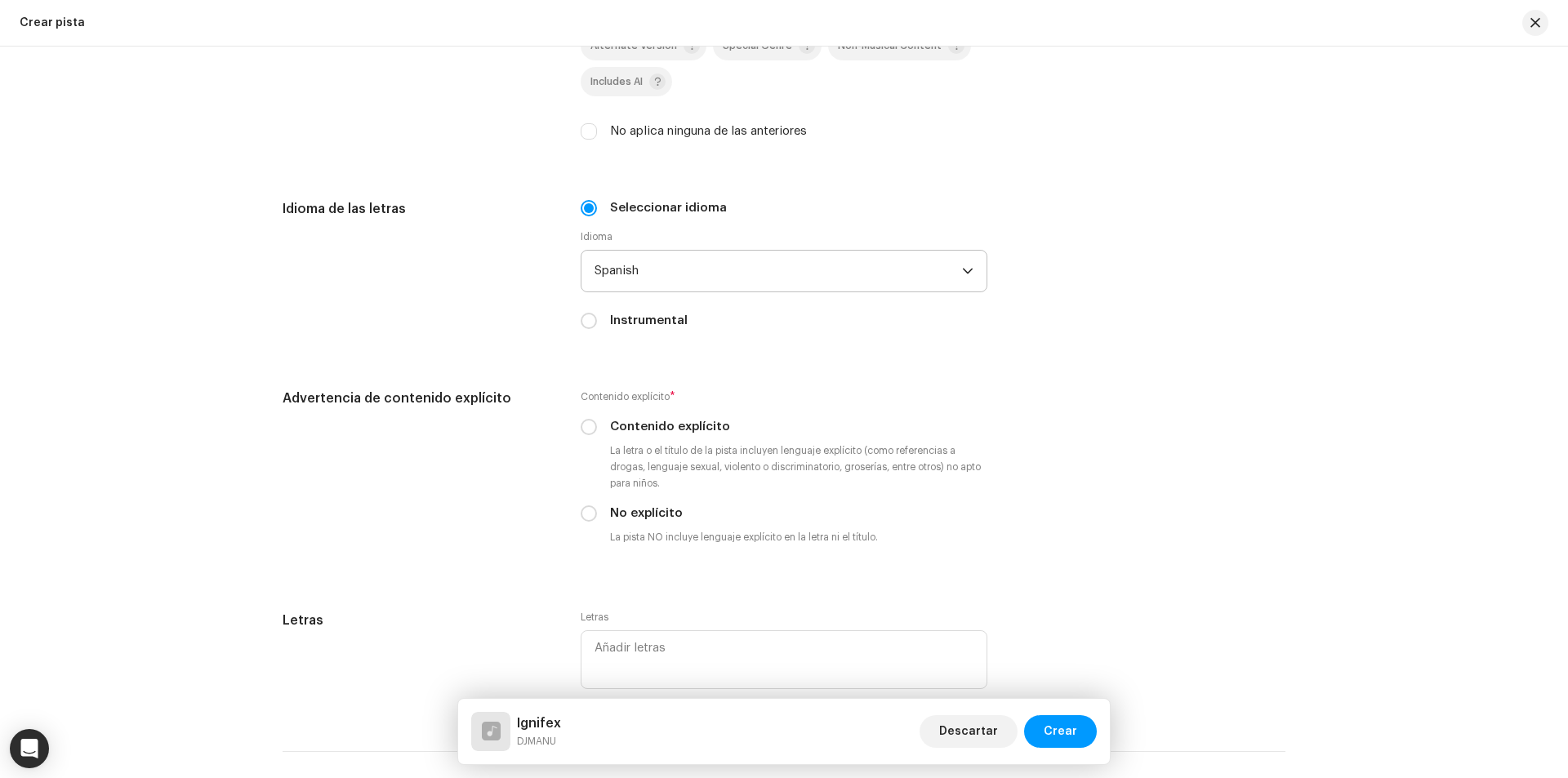
scroll to position [2286, 0]
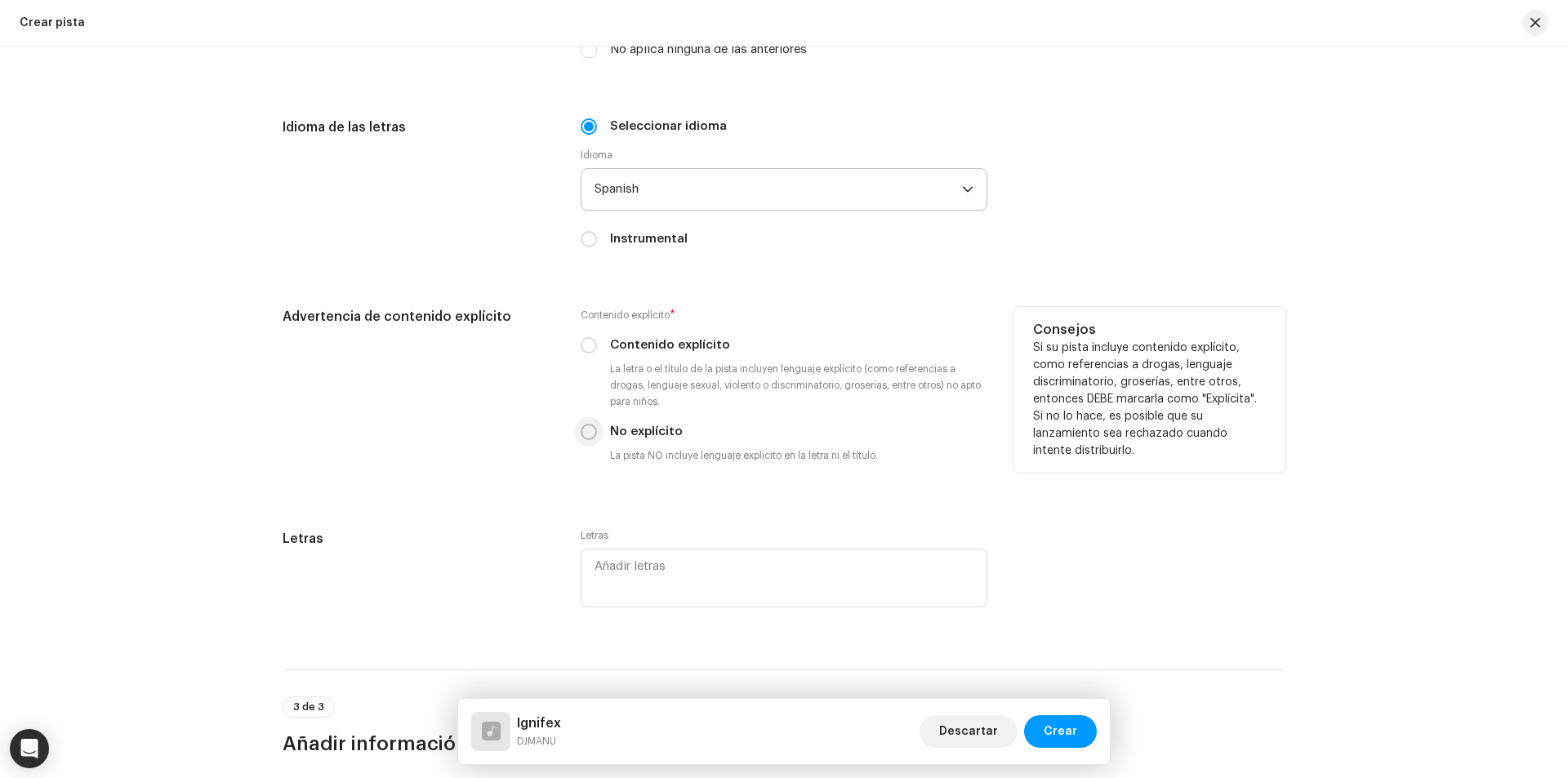
click at [583, 433] on input "No explícito" at bounding box center [588, 431] width 16 height 16
radio input "true"
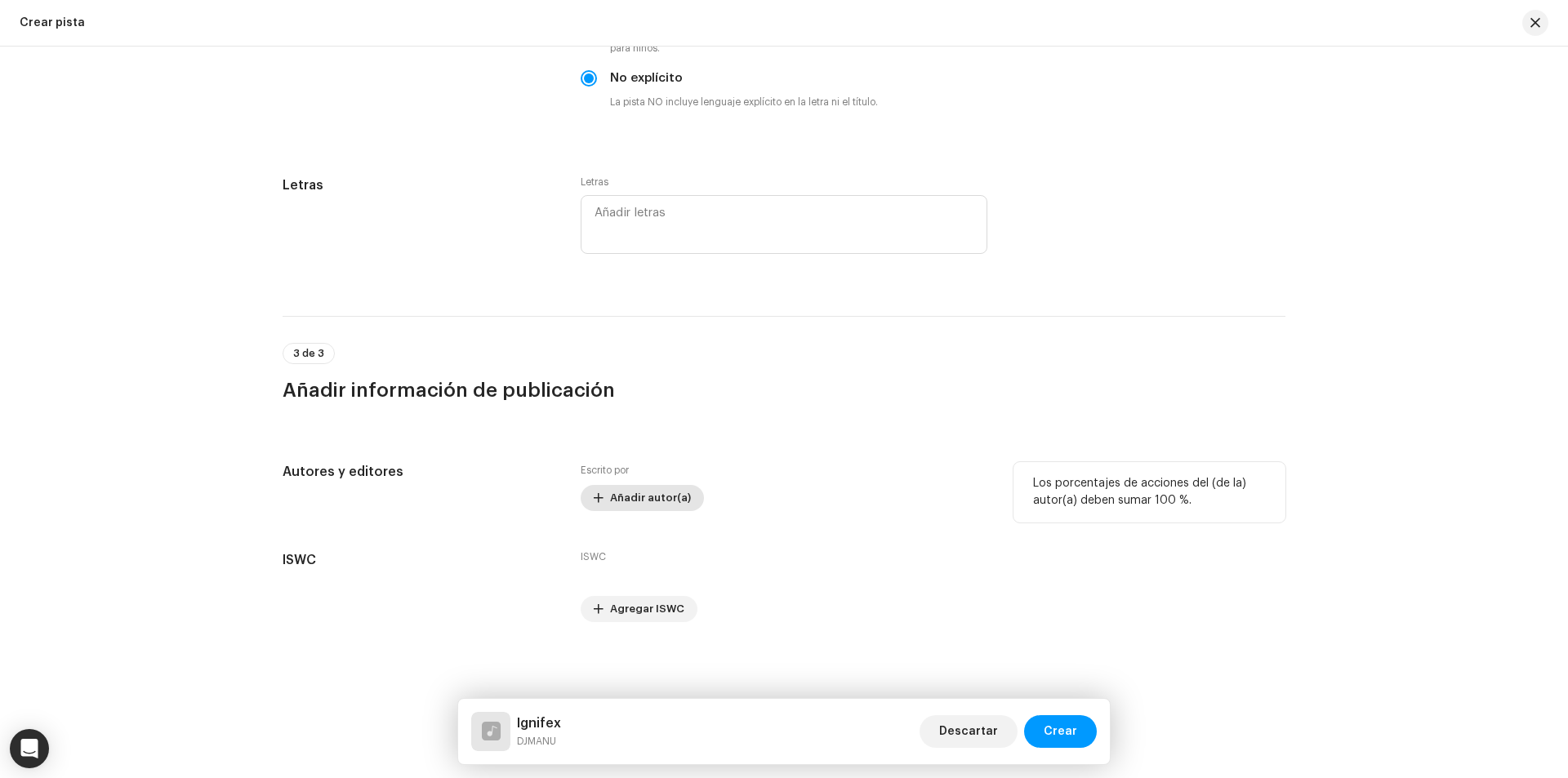
scroll to position [2640, 0]
click at [650, 499] on span "Añadir autor(a)" at bounding box center [650, 497] width 81 height 33
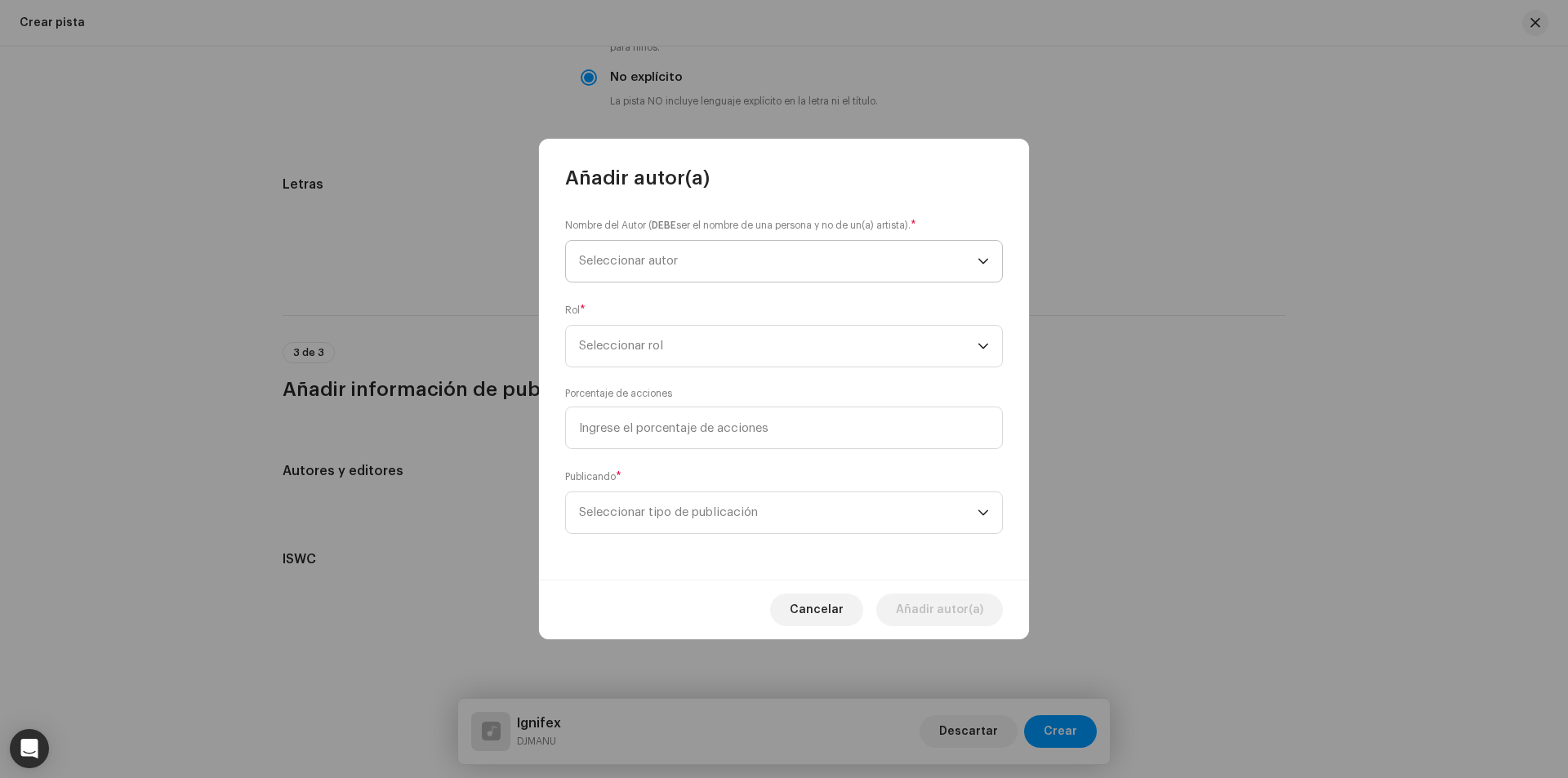
click at [680, 267] on span "Seleccionar autor" at bounding box center [778, 261] width 398 height 40
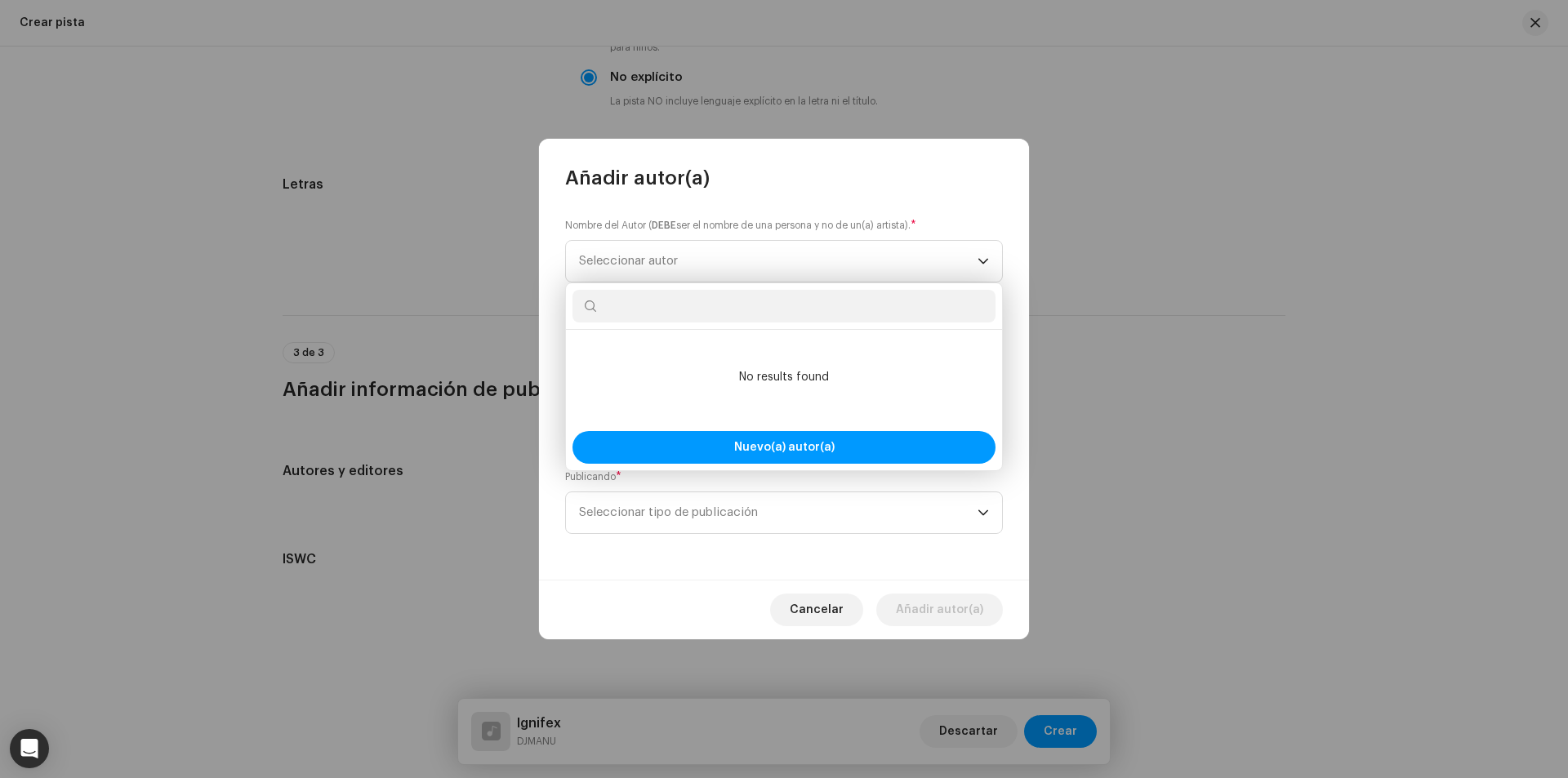
click at [990, 217] on div "Nombre del Autor ( DEBE ser el nombre de una persona y no de un(a) artista). * …" at bounding box center [784, 250] width 438 height 66
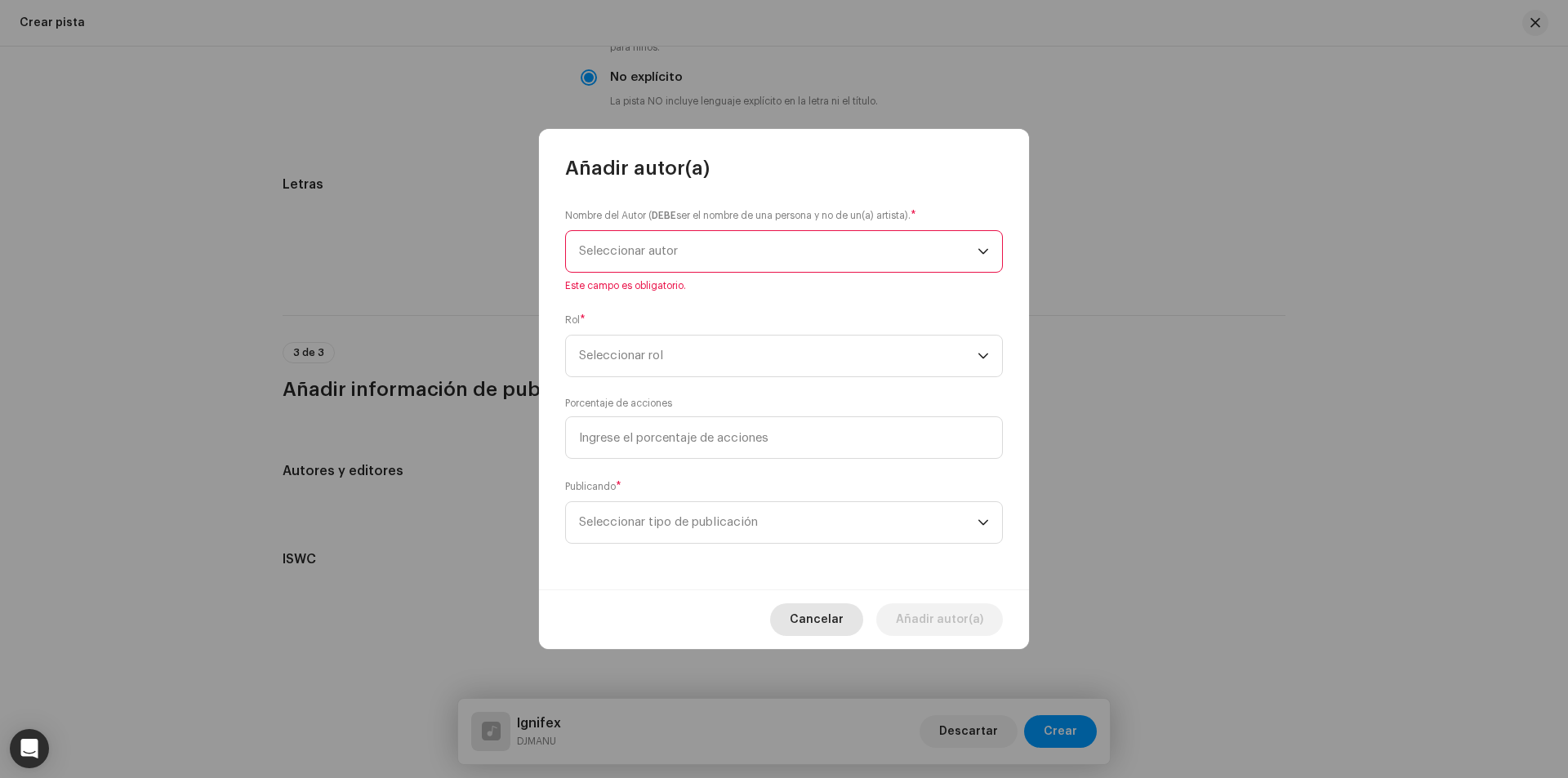
click at [841, 623] on span "Cancelar" at bounding box center [817, 620] width 54 height 33
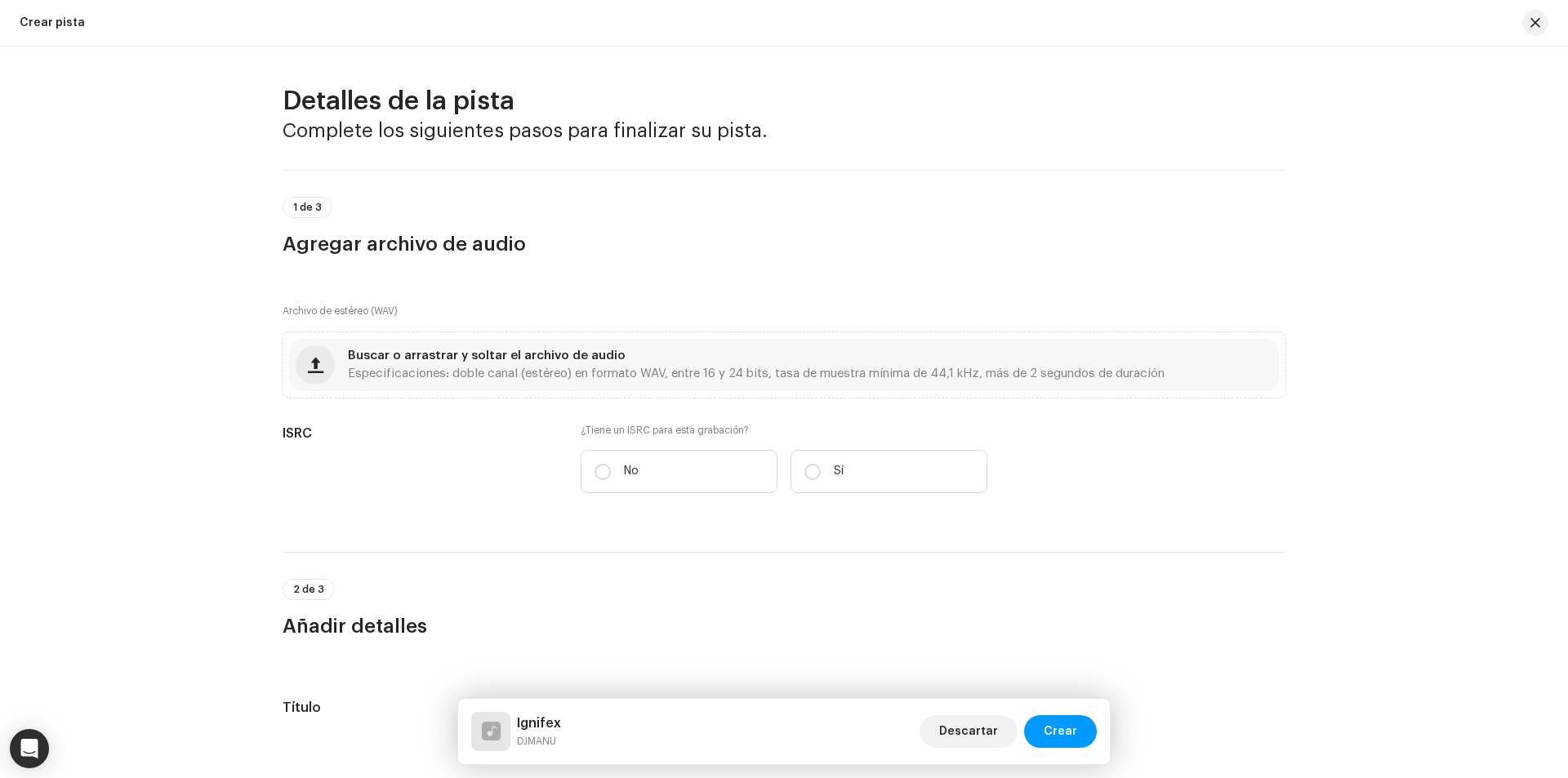
scroll to position [0, 0]
click at [471, 352] on span "Buscar o arrastrar y soltar el archivo de audio" at bounding box center [487, 357] width 278 height 12
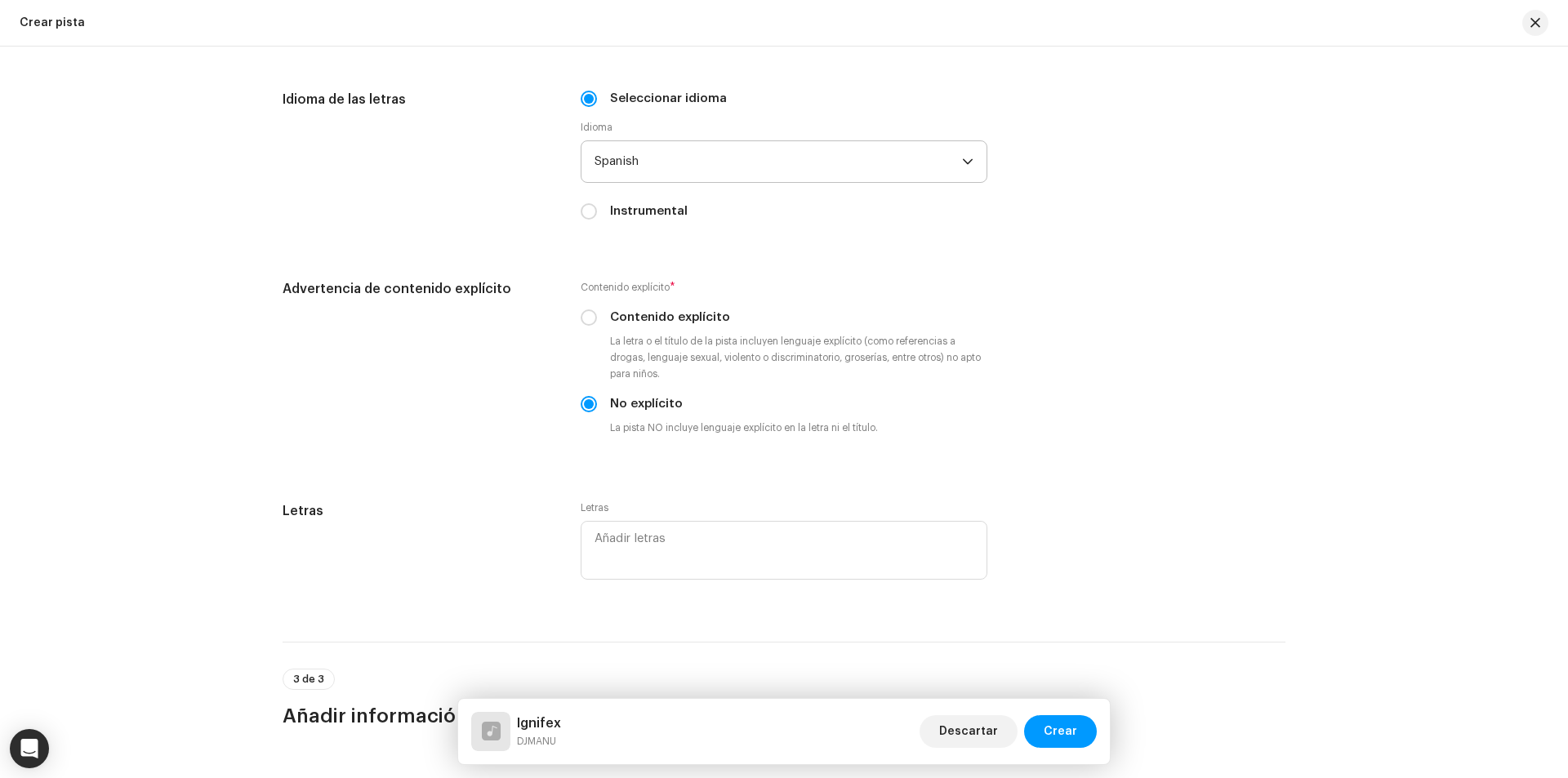
scroll to position [2560, 0]
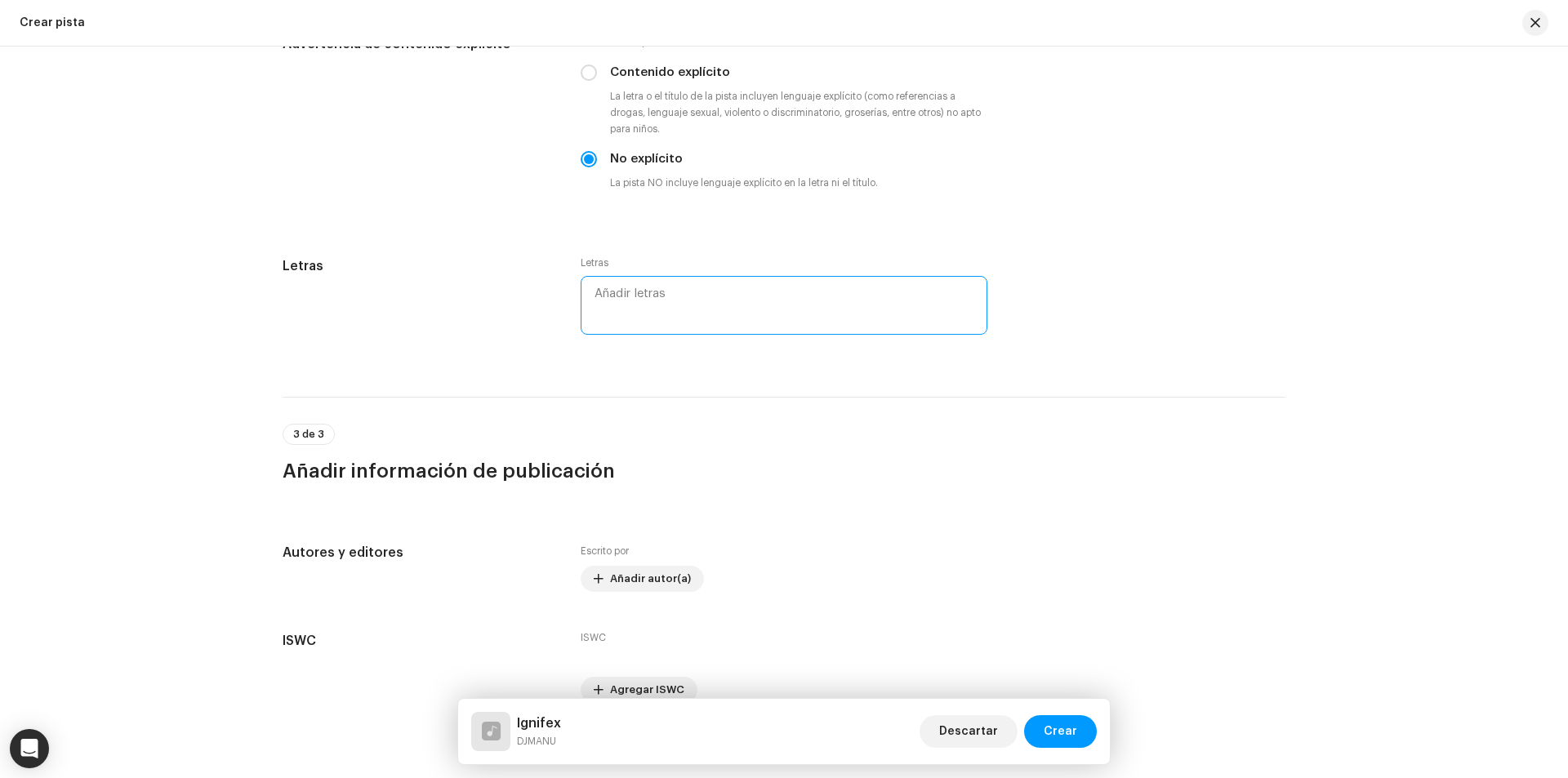
click at [707, 306] on textarea at bounding box center [783, 306] width 407 height 59
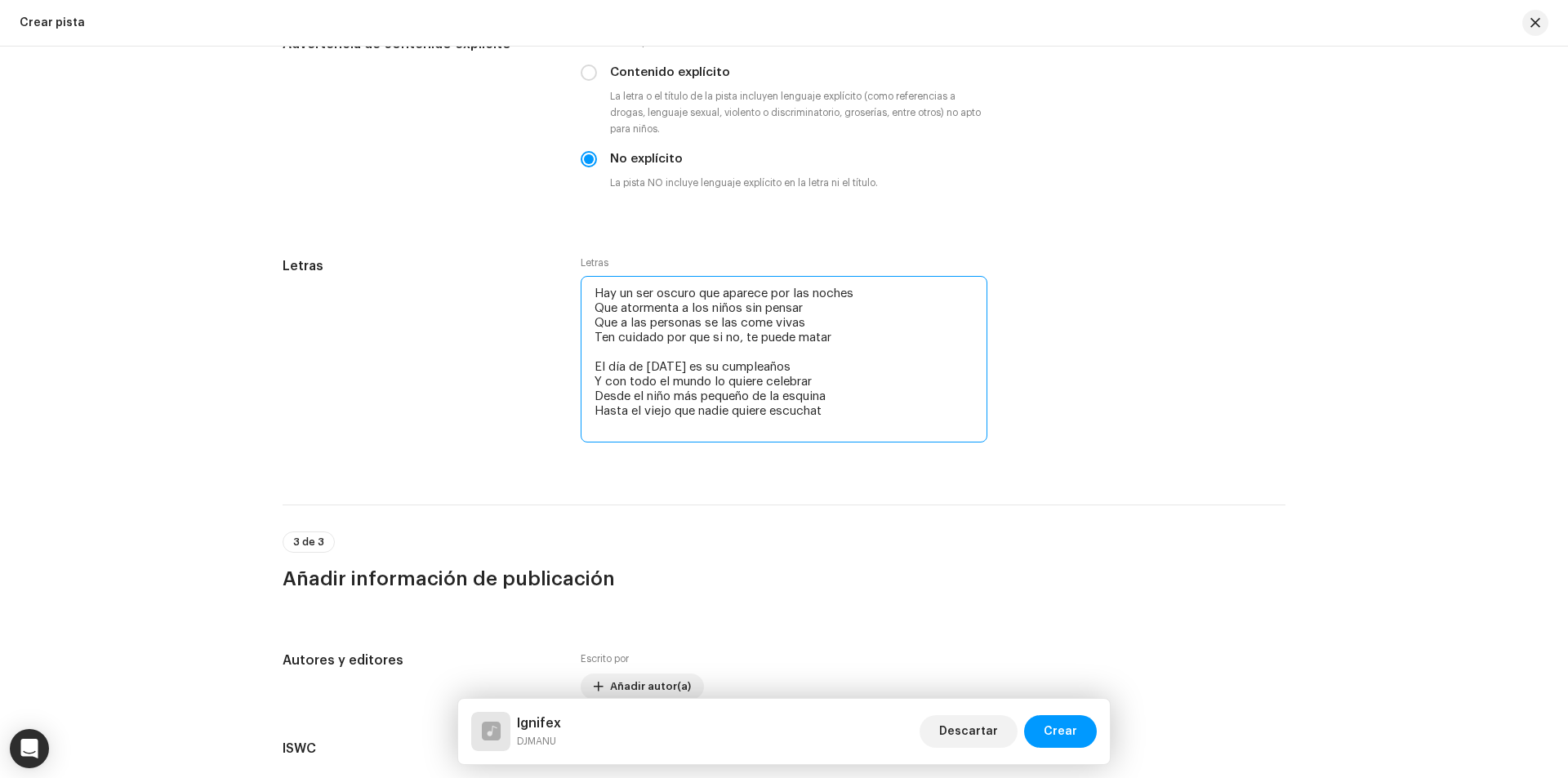
click at [785, 413] on textarea "Hay un ser oscuro que aparece por las noches Que atormenta a los niños sin pens…" at bounding box center [783, 360] width 407 height 167
click at [773, 436] on textarea "Hay un ser oscuro que aparece por las noches Que atormenta a los niños sin pens…" at bounding box center [783, 360] width 407 height 167
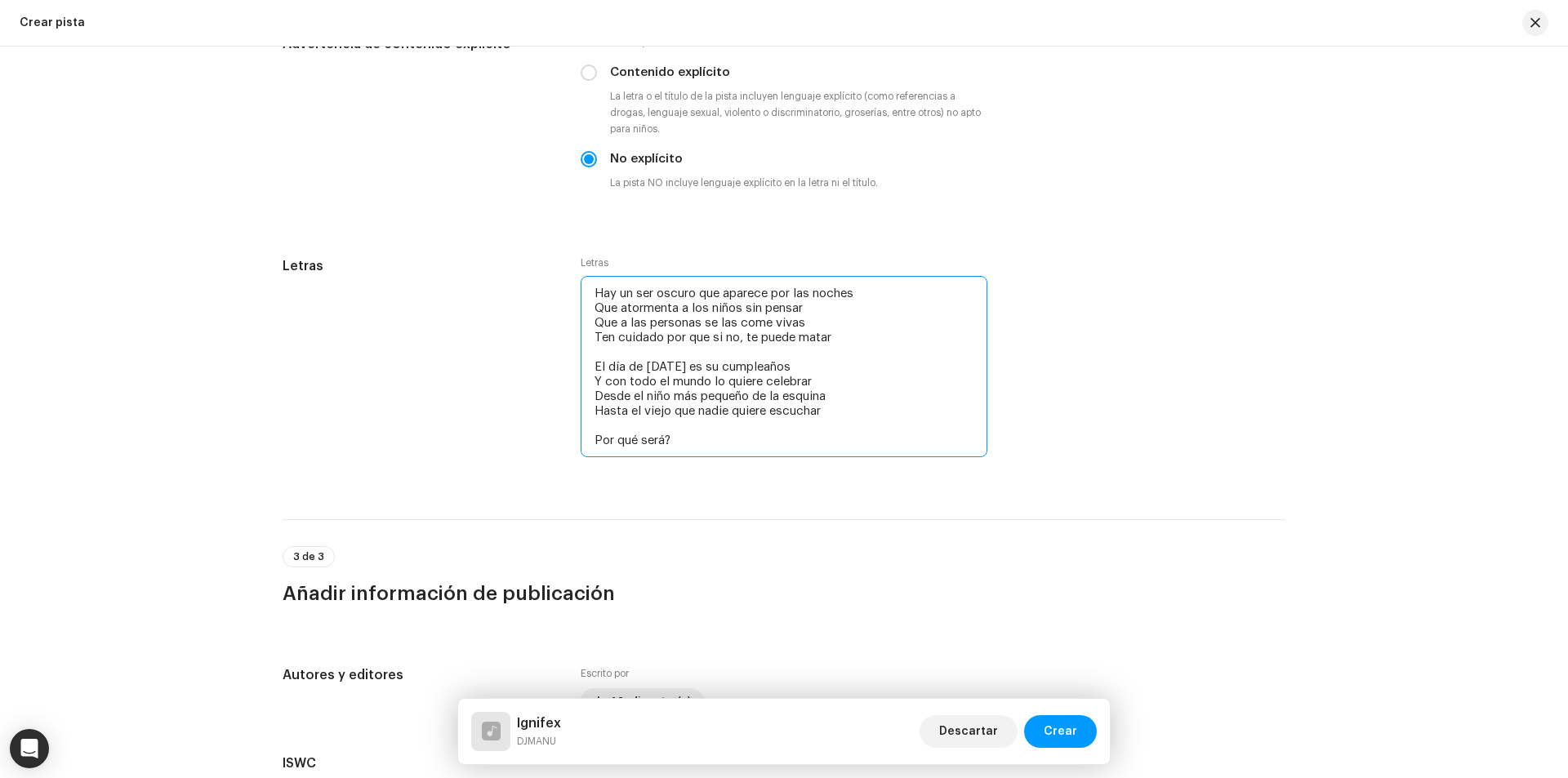
click at [590, 445] on textarea "Hay un ser oscuro que aparece por las noches Que atormenta a los niños sin pens…" at bounding box center [783, 366] width 407 height 181
click at [696, 443] on textarea "Hay un ser oscuro que aparece por las noches Que atormenta a los niños sin pens…" at bounding box center [783, 366] width 407 height 181
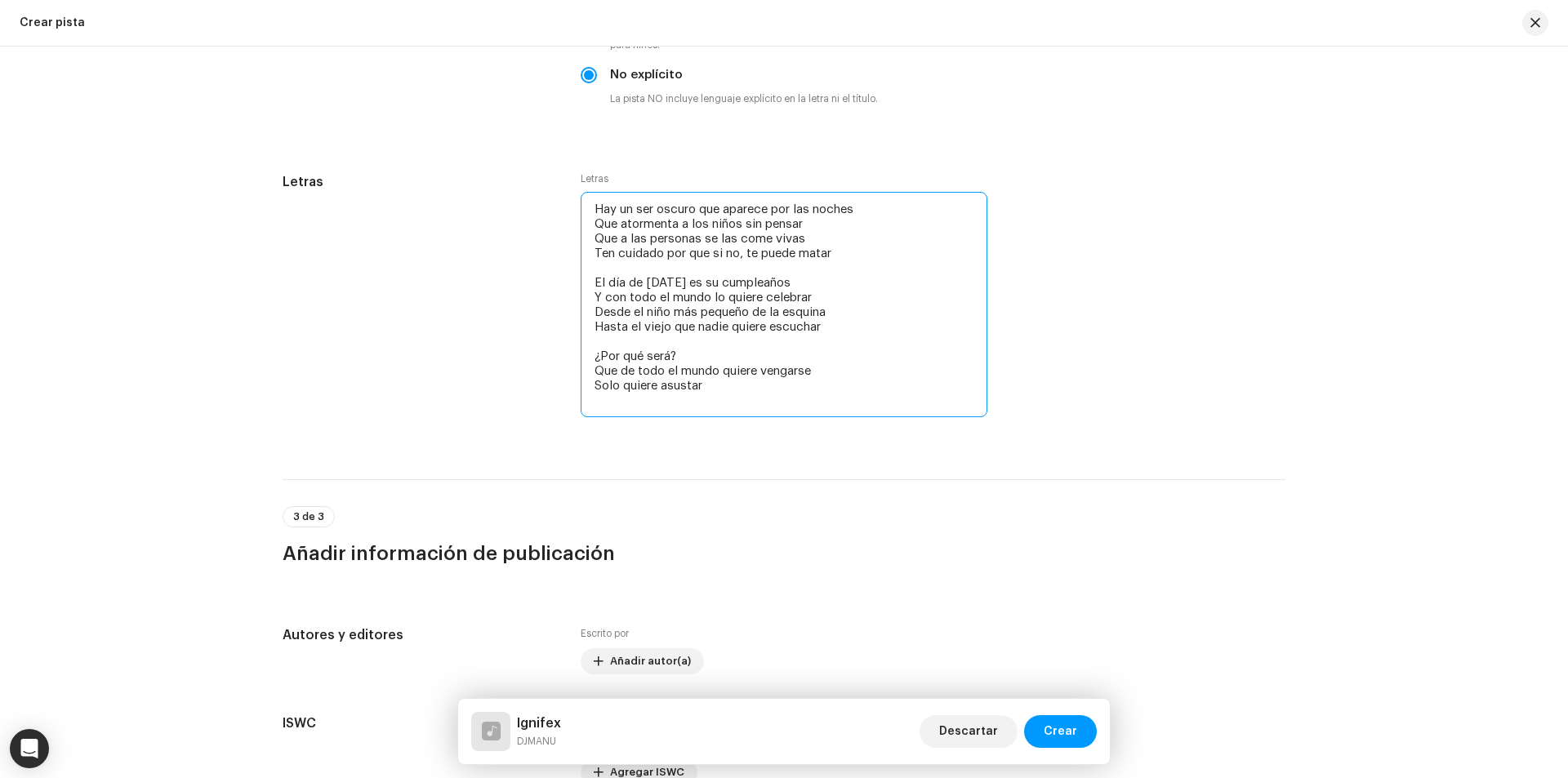
scroll to position [2724, 0]
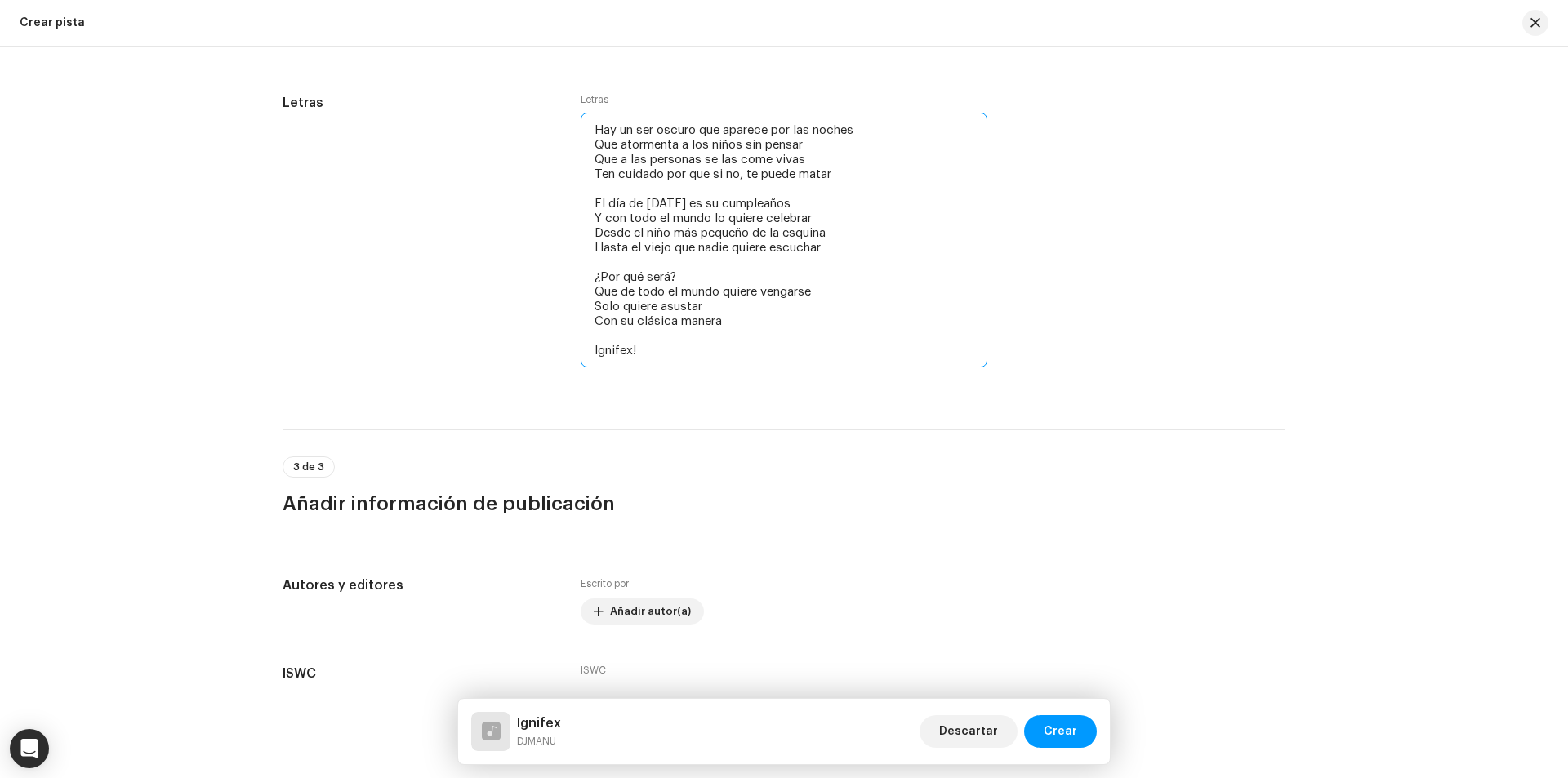
click at [591, 345] on textarea "Hay un ser oscuro que aparece por las noches Que atormenta a los niños sin pens…" at bounding box center [783, 240] width 407 height 255
click at [655, 358] on textarea "Hay un ser oscuro que aparece por las noches Que atormenta a los niños sin pens…" at bounding box center [783, 240] width 407 height 255
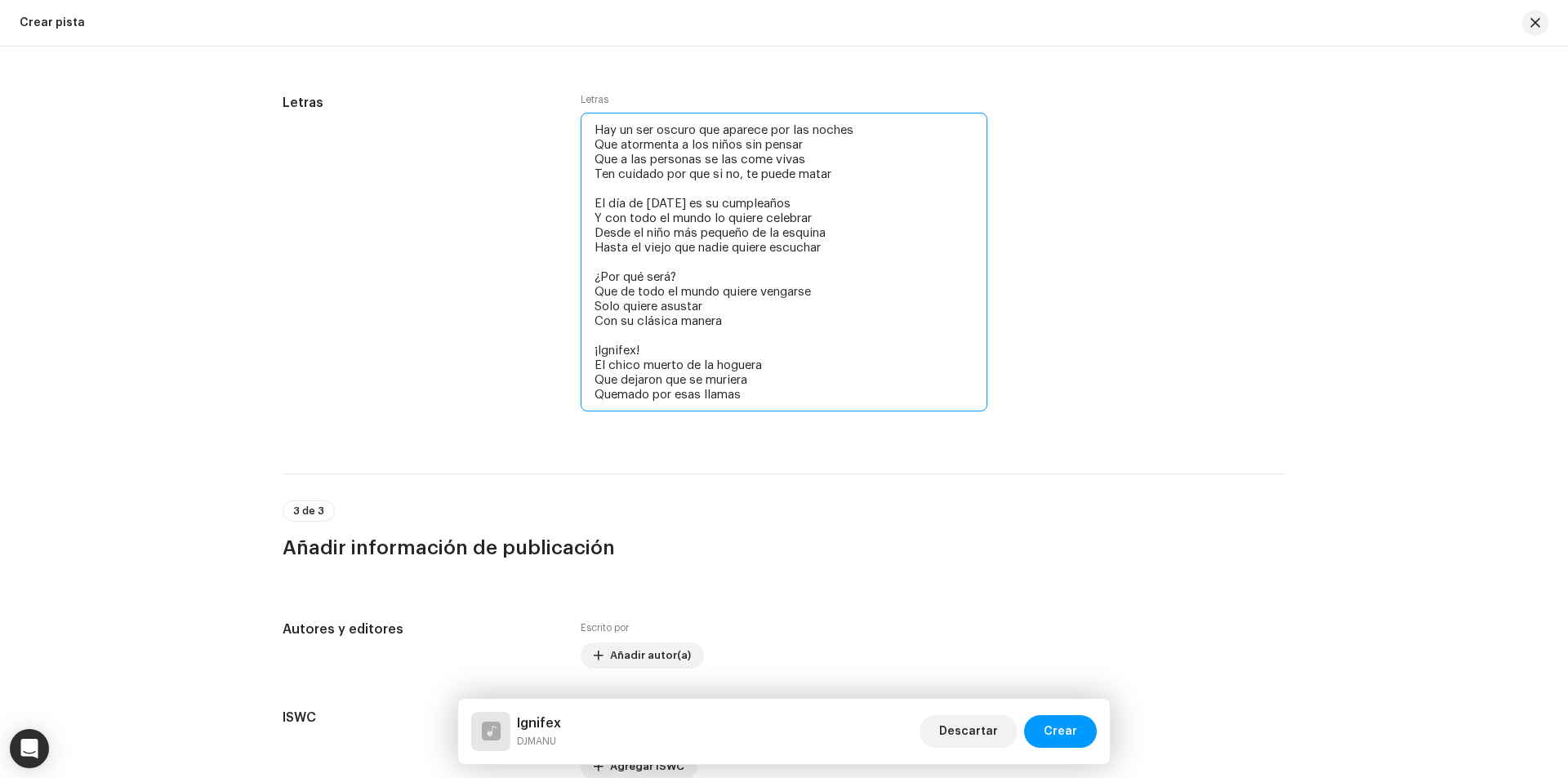
drag, startPoint x: 749, startPoint y: 407, endPoint x: 547, endPoint y: 354, distance: 208.8
click at [547, 354] on div "Letras Letras Hay un ser oscuro que aparece por las noches Que atormenta a los …" at bounding box center [784, 264] width 1003 height 341
click at [761, 405] on textarea "Hay un ser oscuro que aparece por las noches Que atormenta a los niños sin pens…" at bounding box center [783, 262] width 407 height 299
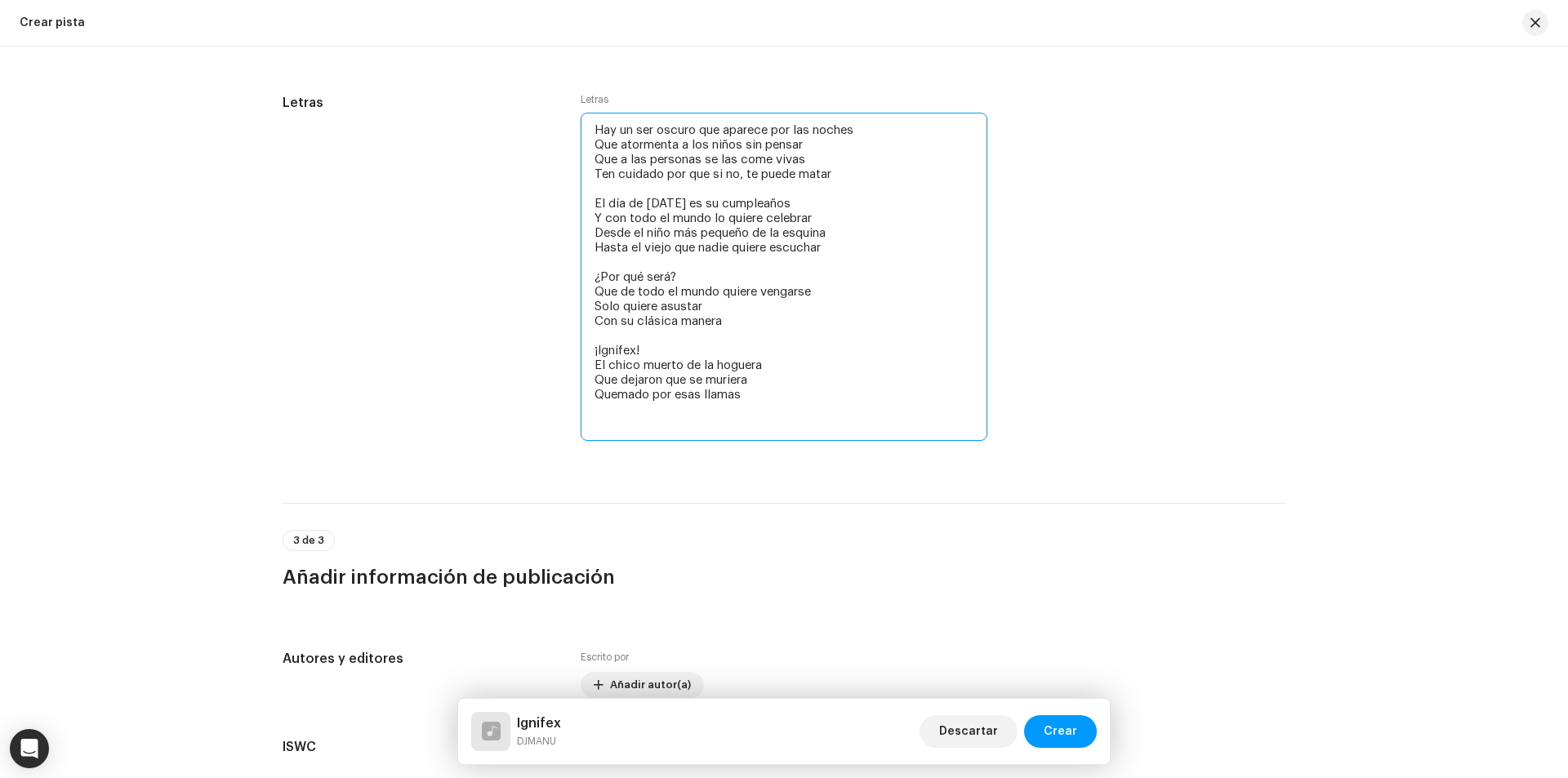
paste textarea "¡Ignifex! El chico muerto de la hoguera Que dejaron que se muriera Quemado por …"
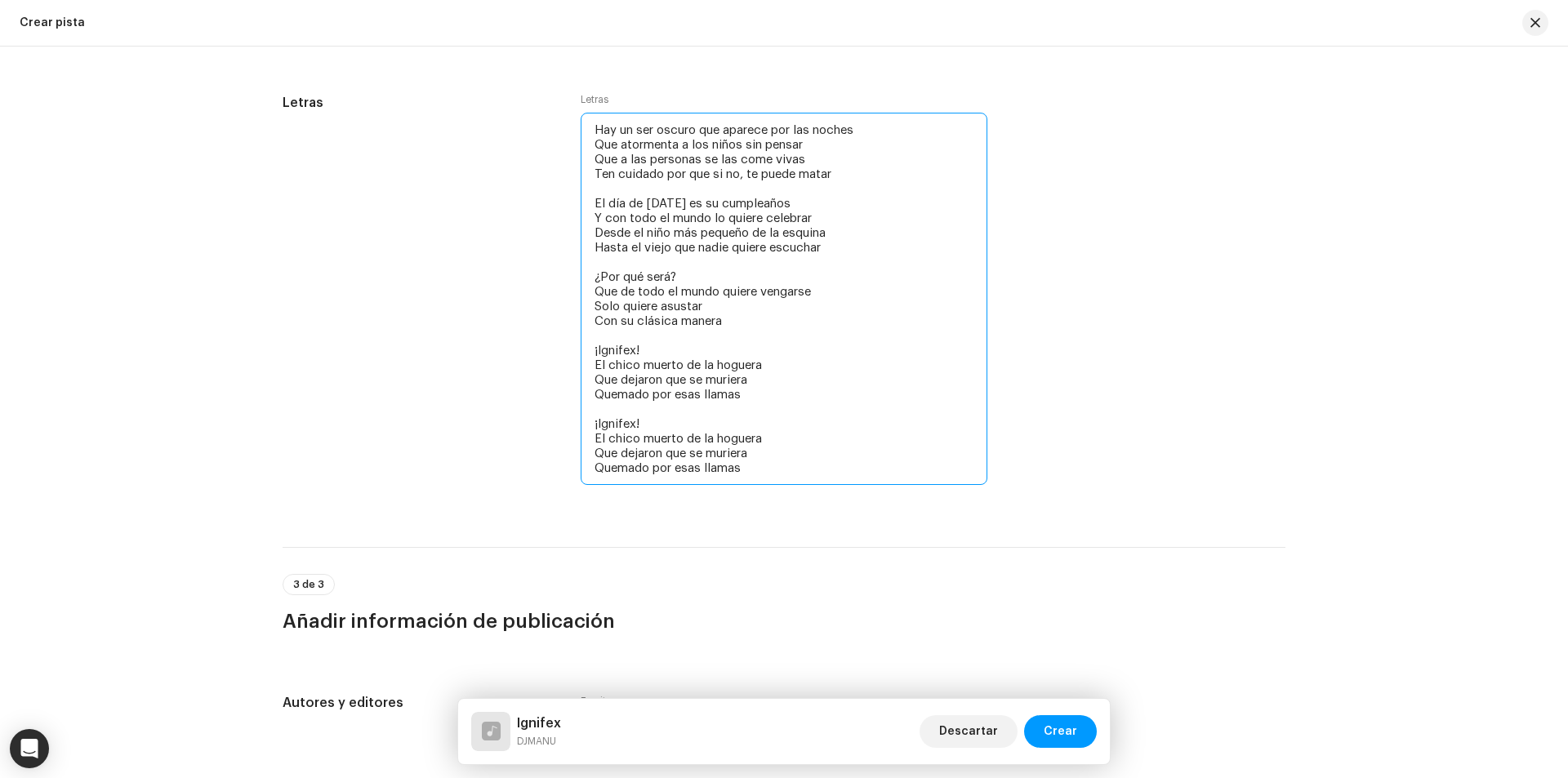
drag, startPoint x: 707, startPoint y: 376, endPoint x: 617, endPoint y: 376, distance: 90.0
click at [617, 376] on textarea "Hay un ser oscuro que aparece por las noches Que atormenta a los niños sin pens…" at bounding box center [783, 299] width 407 height 372
click at [849, 420] on textarea "Hay un ser oscuro que aparece por las noches Que atormenta a los niños sin pens…" at bounding box center [783, 299] width 407 height 372
click at [845, 441] on textarea "Hay un ser oscuro que aparece por las noches Que atormenta a los niños sin pens…" at bounding box center [783, 299] width 407 height 372
click at [819, 456] on textarea "Hay un ser oscuro que aparece por las noches Que atormenta a los niños sin pens…" at bounding box center [783, 299] width 407 height 372
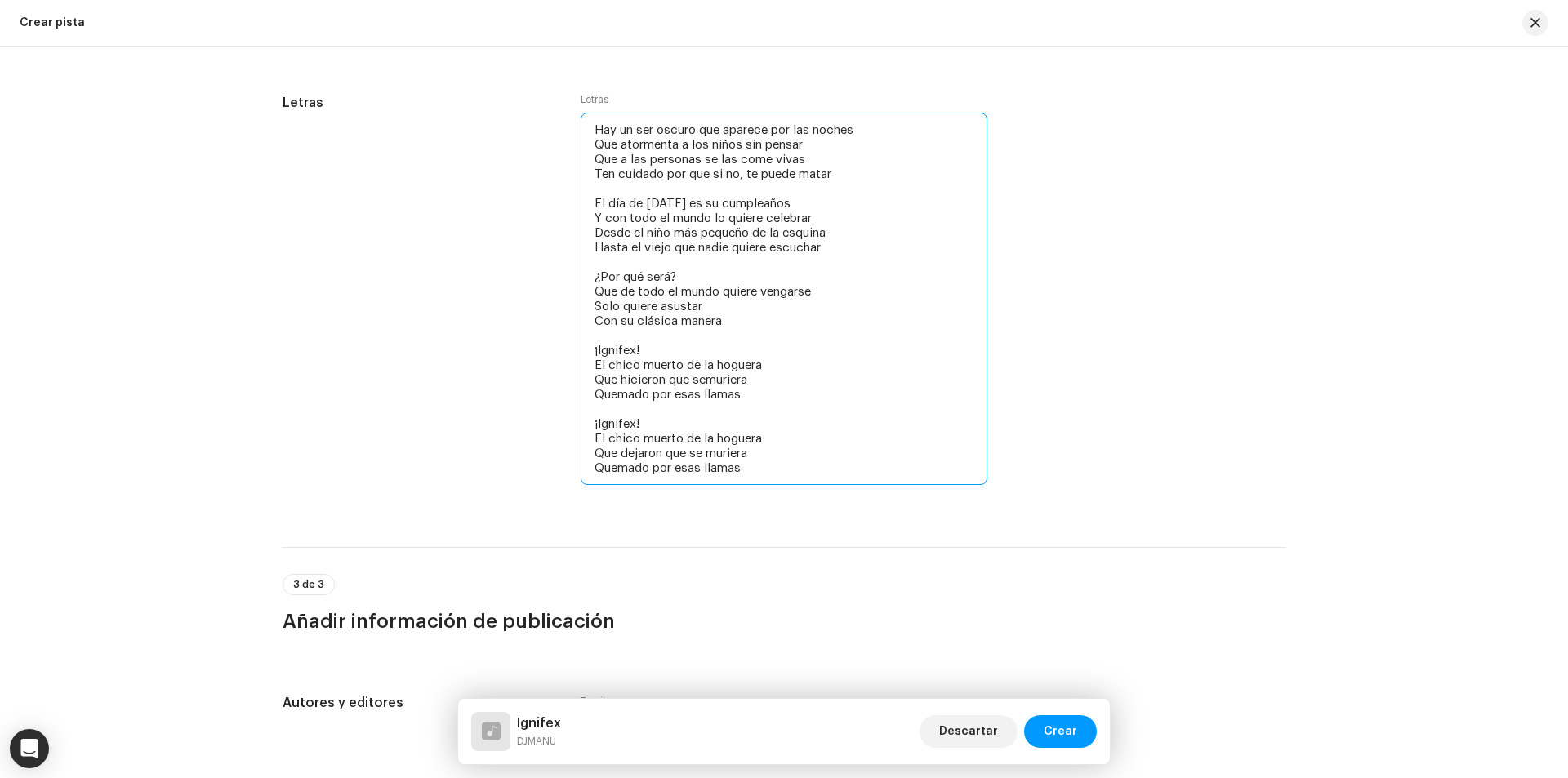
click at [795, 465] on textarea "Hay un ser oscuro que aparece por las noches Que atormenta a los niños sin pens…" at bounding box center [783, 299] width 407 height 372
drag, startPoint x: 742, startPoint y: 472, endPoint x: 589, endPoint y: 451, distance: 154.4
click at [589, 451] on textarea "Hay un ser oscuro que aparece por las noches Que atormenta a los niños sin pens…" at bounding box center [783, 299] width 407 height 372
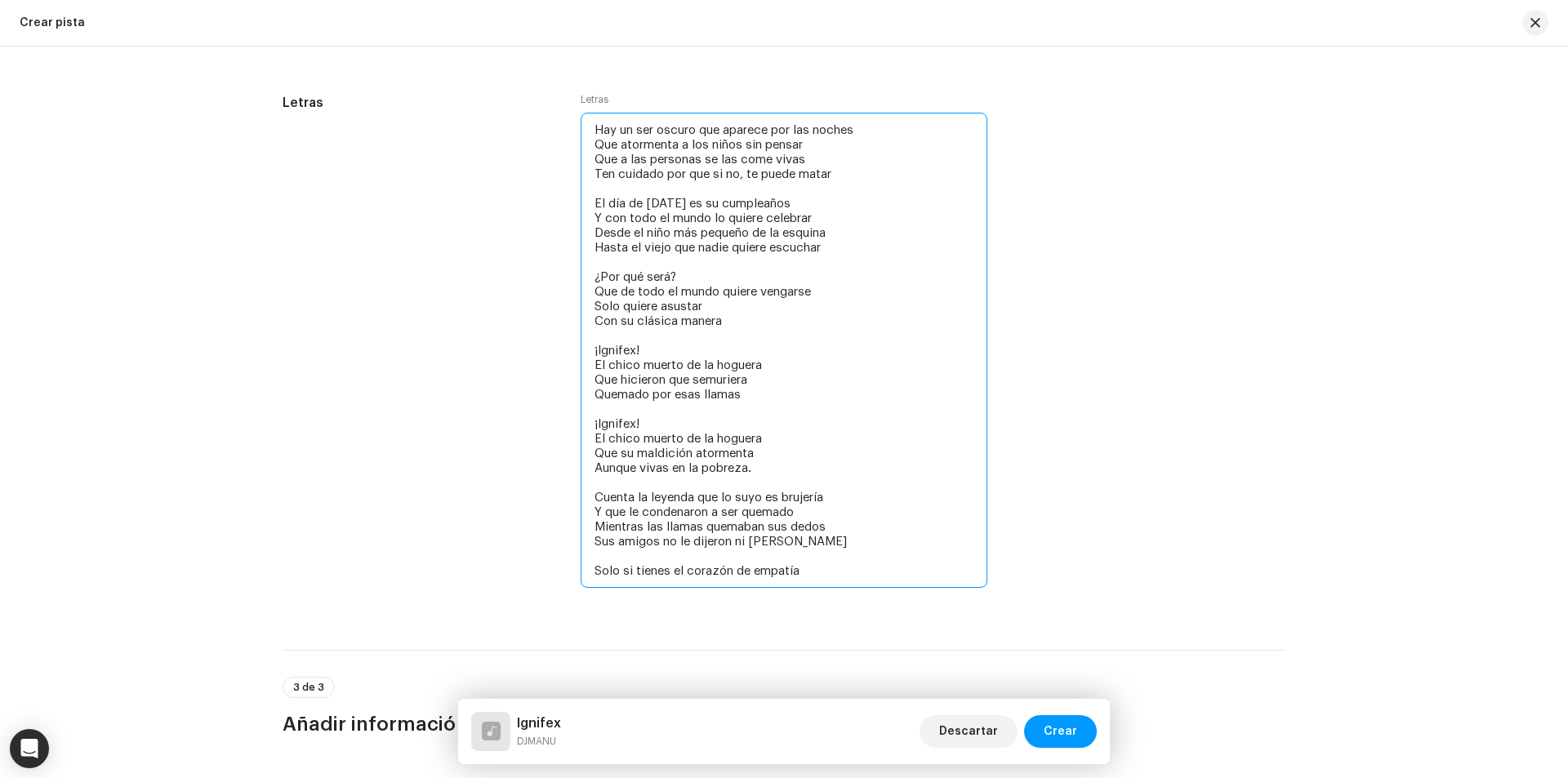
click at [588, 416] on textarea "Hay un ser oscuro que aparece por las noches Que atormenta a los niños sin pens…" at bounding box center [783, 350] width 407 height 475
click at [589, 418] on textarea "Hay un ser oscuro que aparece por las noches Que atormenta a los niños sin pens…" at bounding box center [783, 350] width 407 height 475
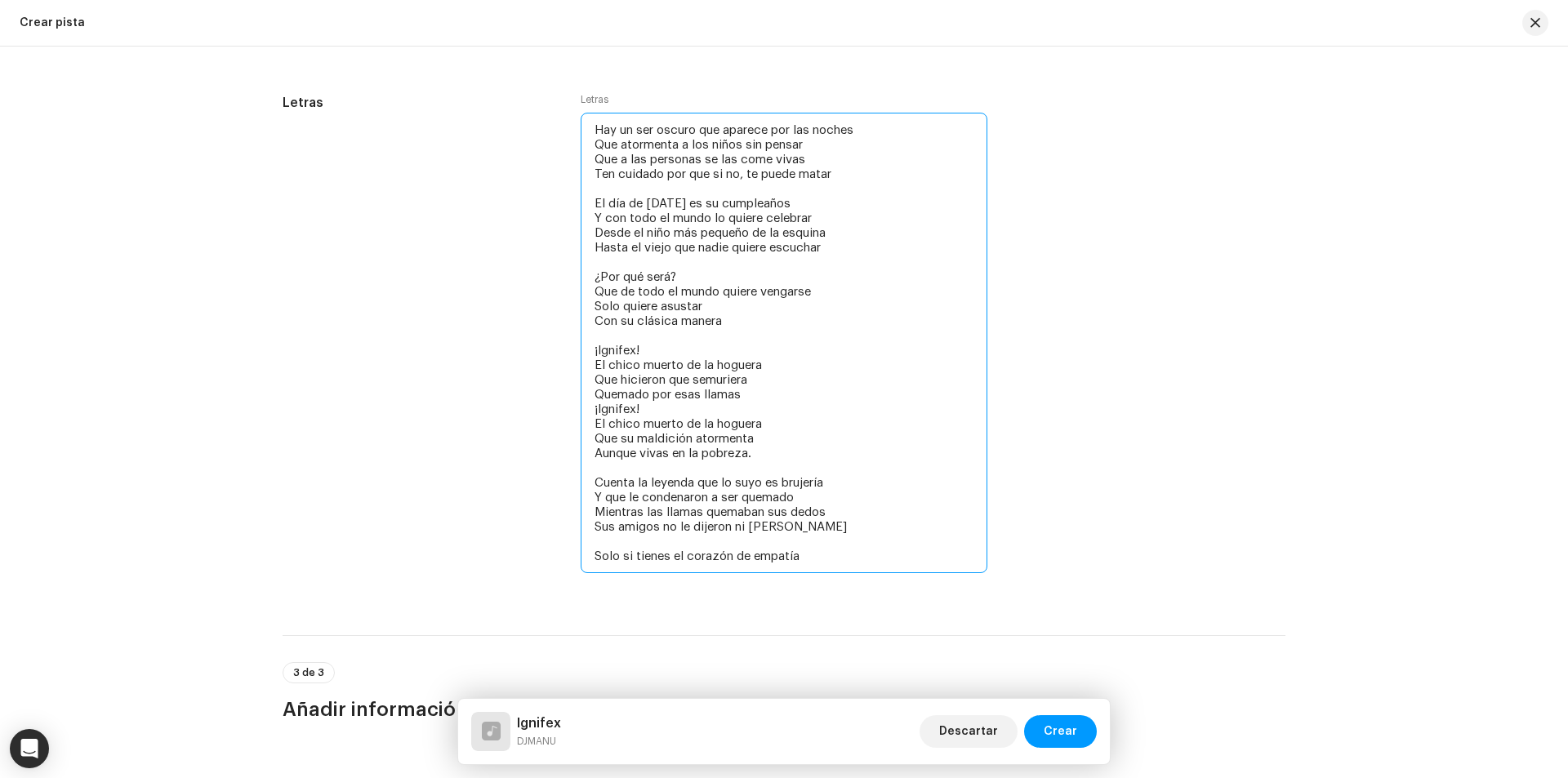
click at [813, 561] on textarea "Hay un ser oscuro que aparece por las noches Que atormenta a los niños sin pens…" at bounding box center [783, 343] width 407 height 461
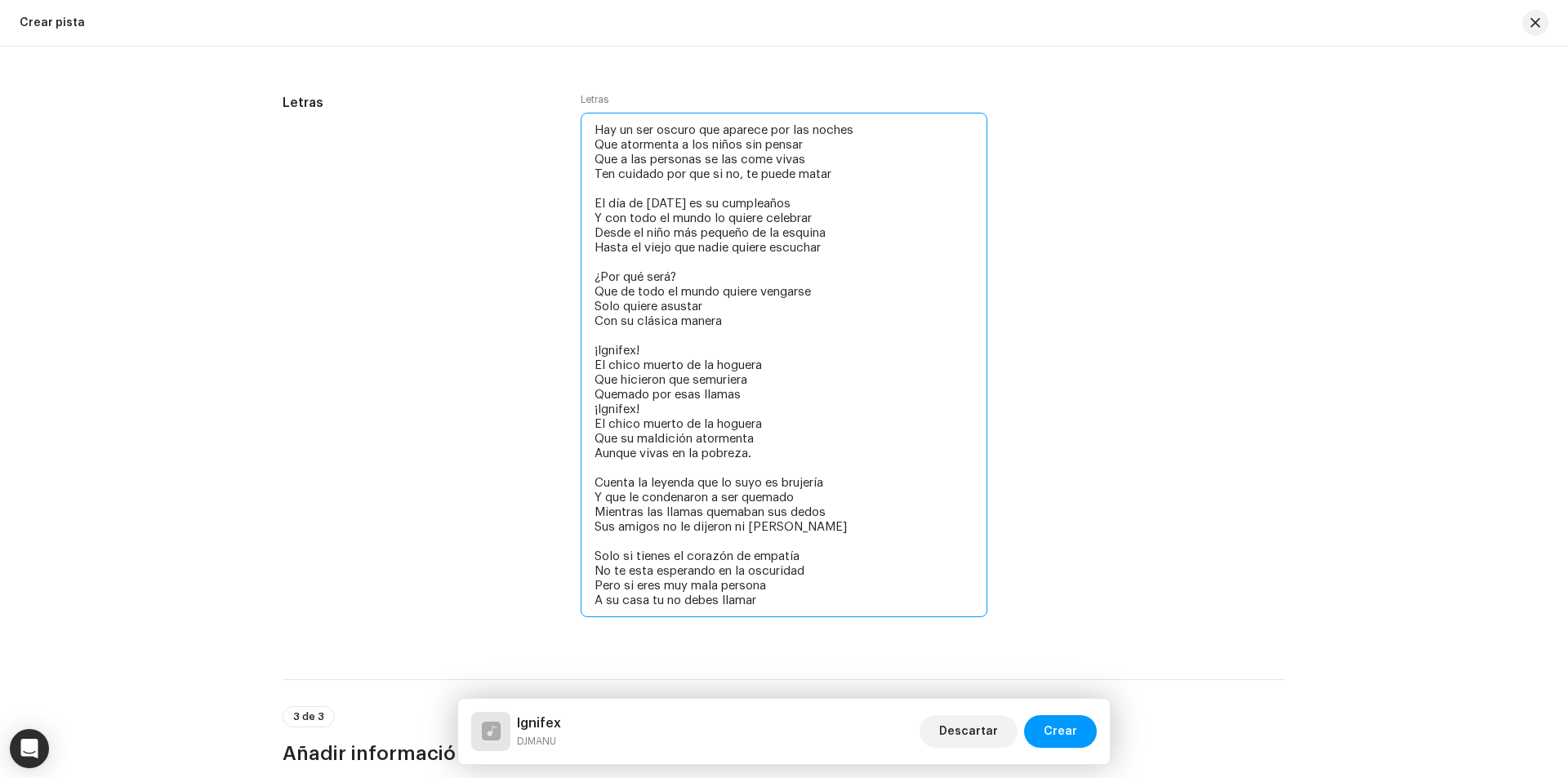
drag, startPoint x: 759, startPoint y: 464, endPoint x: 545, endPoint y: 261, distance: 295.0
click at [545, 261] on div "Letras Letras Hay un ser oscuro que aparece por las noches Que atormenta a los …" at bounding box center [784, 367] width 1003 height 547
click at [822, 581] on textarea "Hay un ser oscuro que aparece por las noches Que atormenta a los niños sin pens…" at bounding box center [783, 365] width 407 height 504
click at [842, 599] on textarea "Hay un ser oscuro que aparece por las noches Que atormenta a los niños sin pens…" at bounding box center [783, 365] width 407 height 504
paste textarea "¿Por qué será? Que de todo el mundo quiere vengarse Solo quiere asustar Con su …"
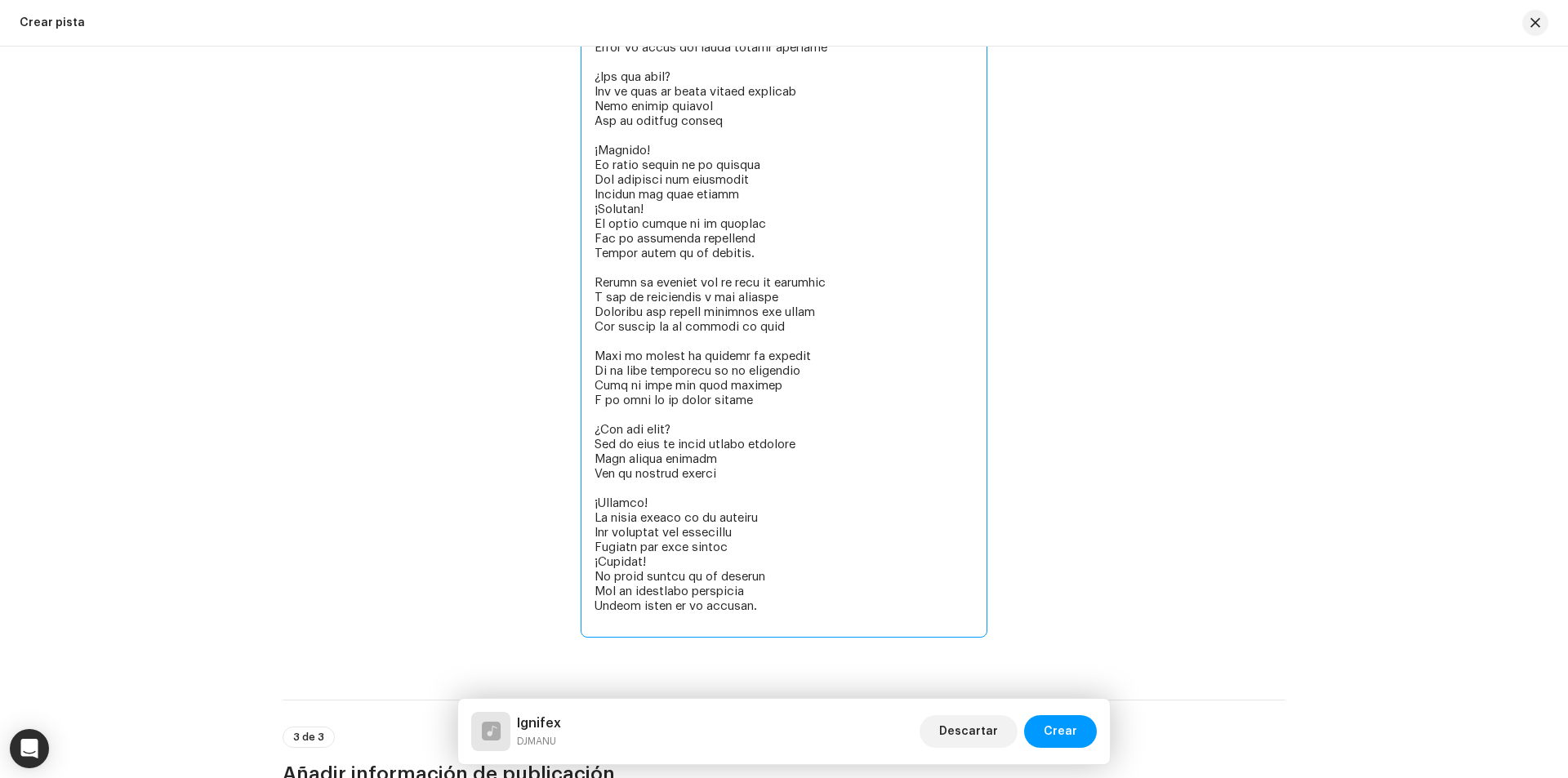
scroll to position [3099, 0]
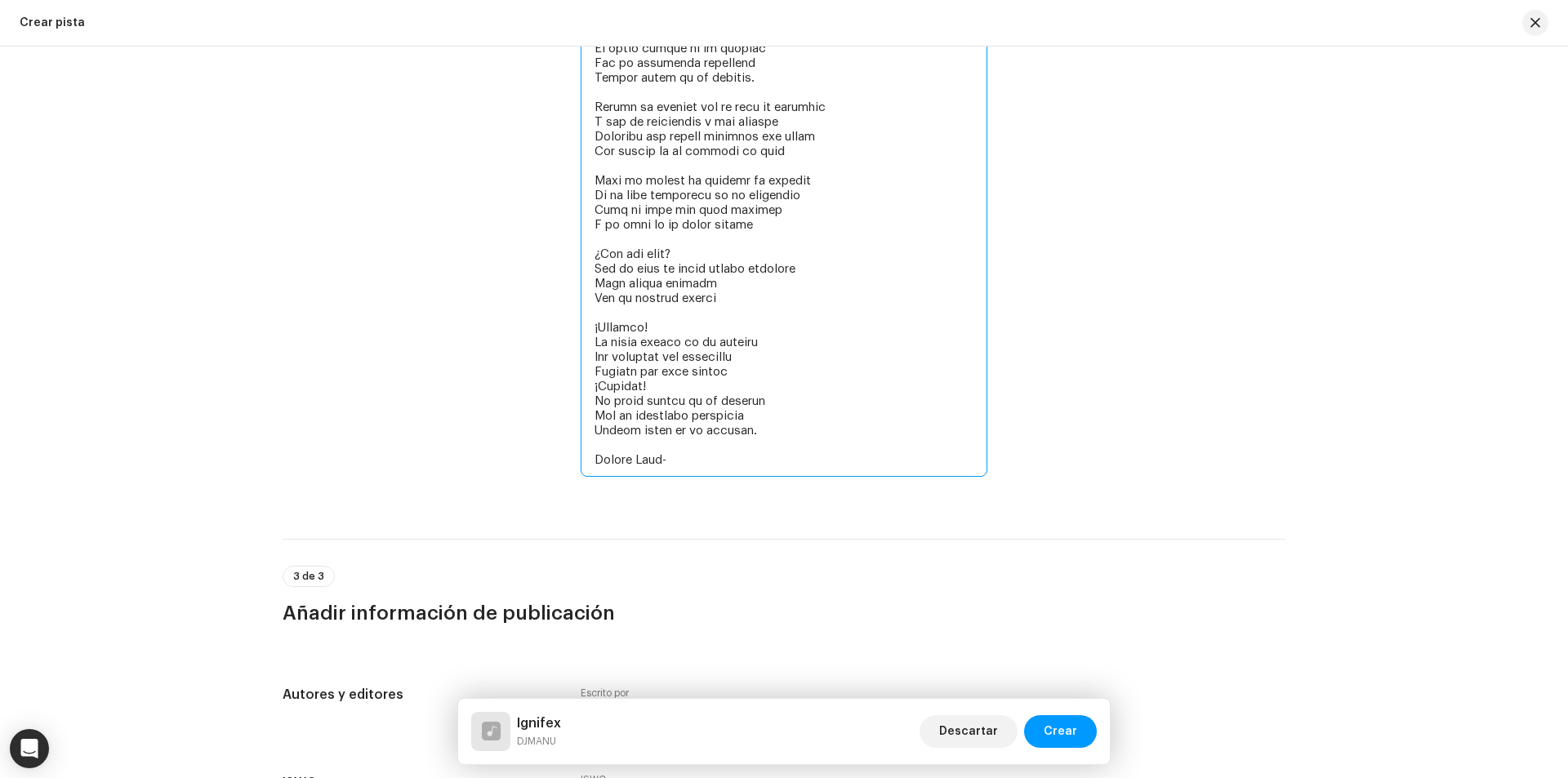
click at [592, 445] on textarea at bounding box center [783, 107] width 407 height 740
click at [587, 466] on textarea at bounding box center [783, 107] width 407 height 740
drag, startPoint x: 768, startPoint y: 435, endPoint x: 555, endPoint y: 310, distance: 247.0
click at [555, 310] on div "Letras Letras" at bounding box center [784, 108] width 1003 height 782
click at [691, 472] on textarea at bounding box center [783, 107] width 407 height 740
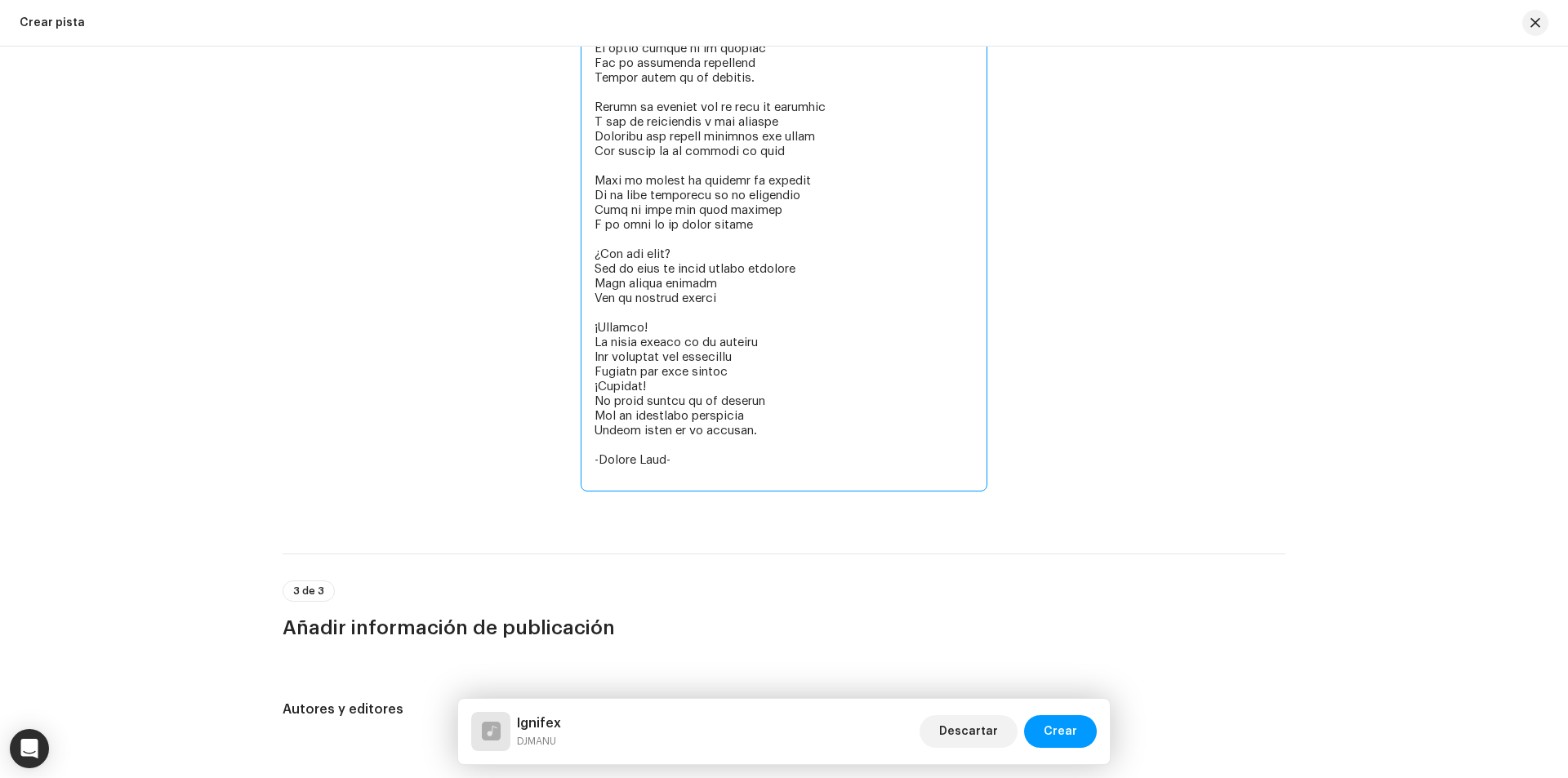
paste textarea "¡Ignifex! El chico muerto de la hoguera Que hicieron que semuriera Quemado por …"
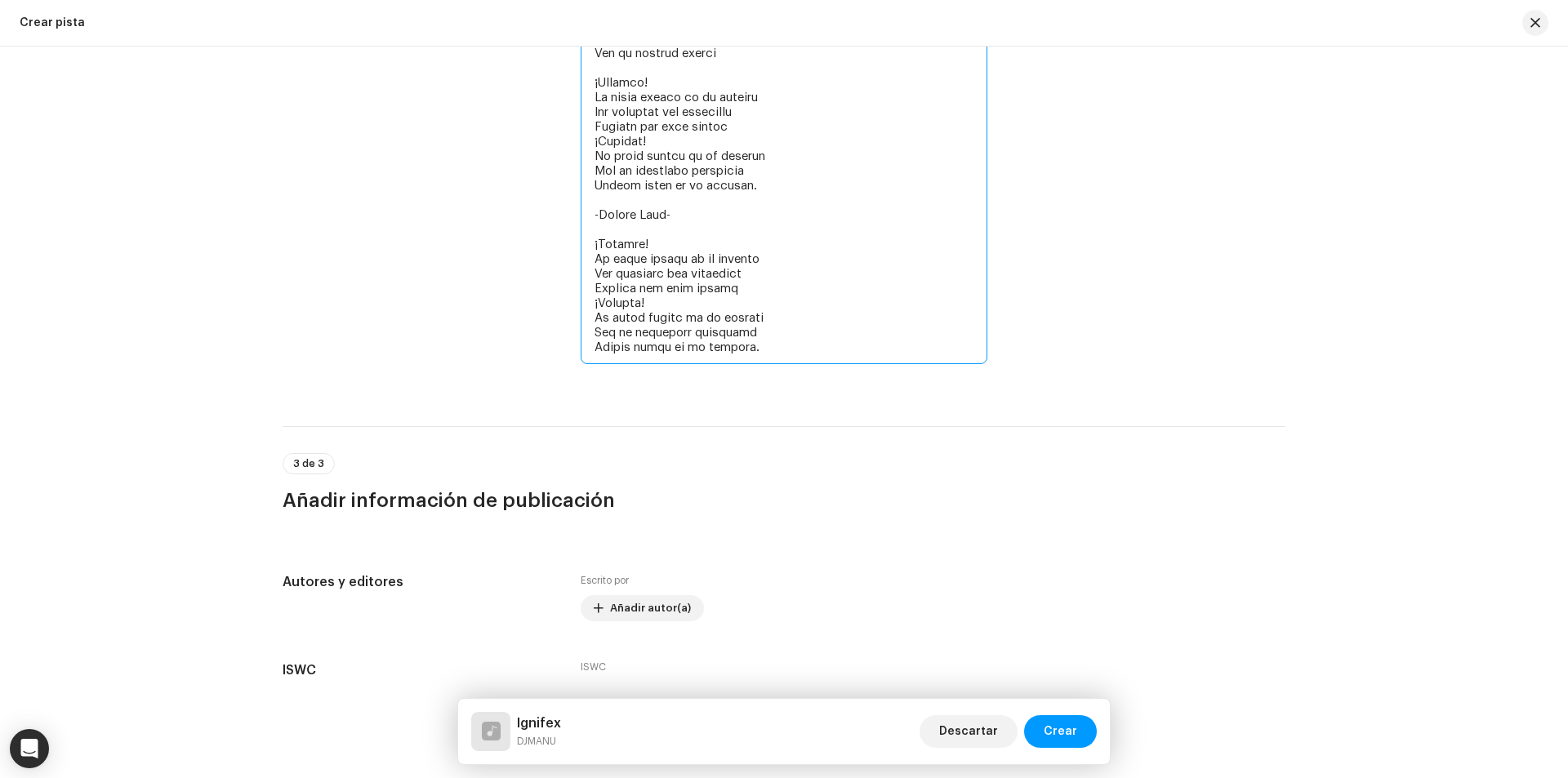
scroll to position [3456, 0]
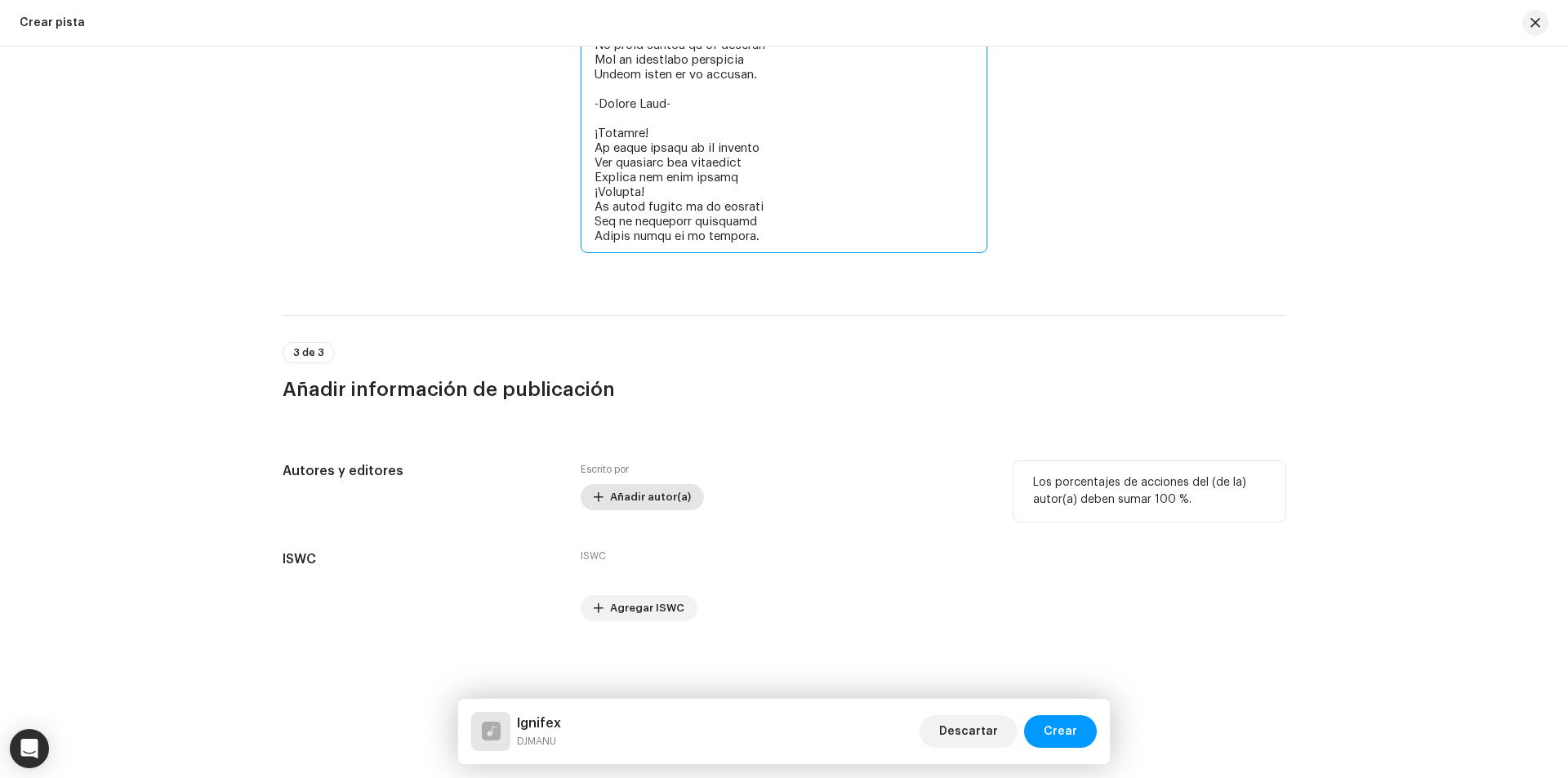
type textarea "Lor ip dol sitame con adipisc eli sed doeius Tem incididun u lab etdol mag aliq…"
click at [647, 489] on span "Añadir autor(a)" at bounding box center [650, 497] width 81 height 33
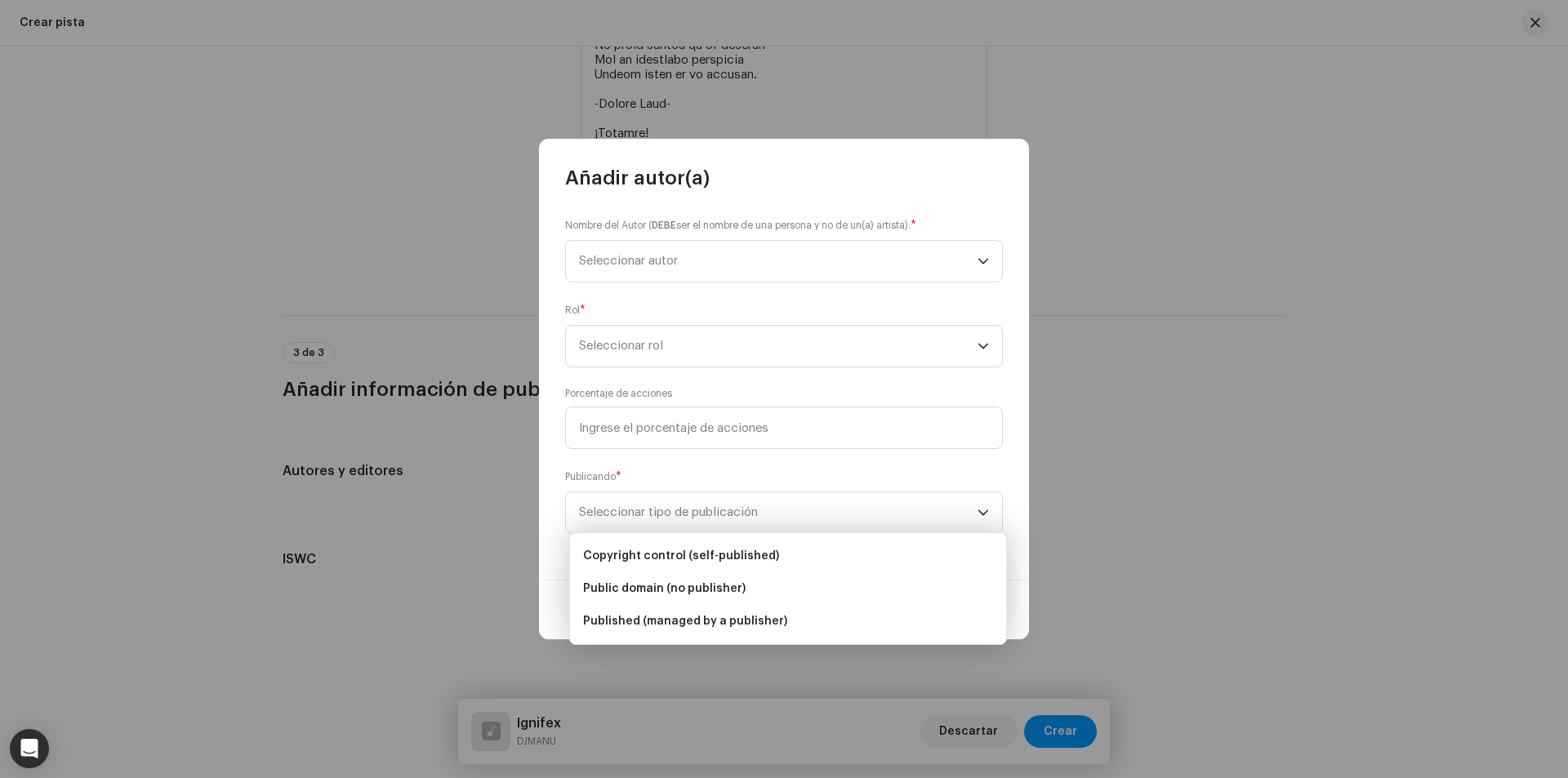
click at [652, 316] on div "Rol * Seleccionar rol" at bounding box center [784, 335] width 438 height 66
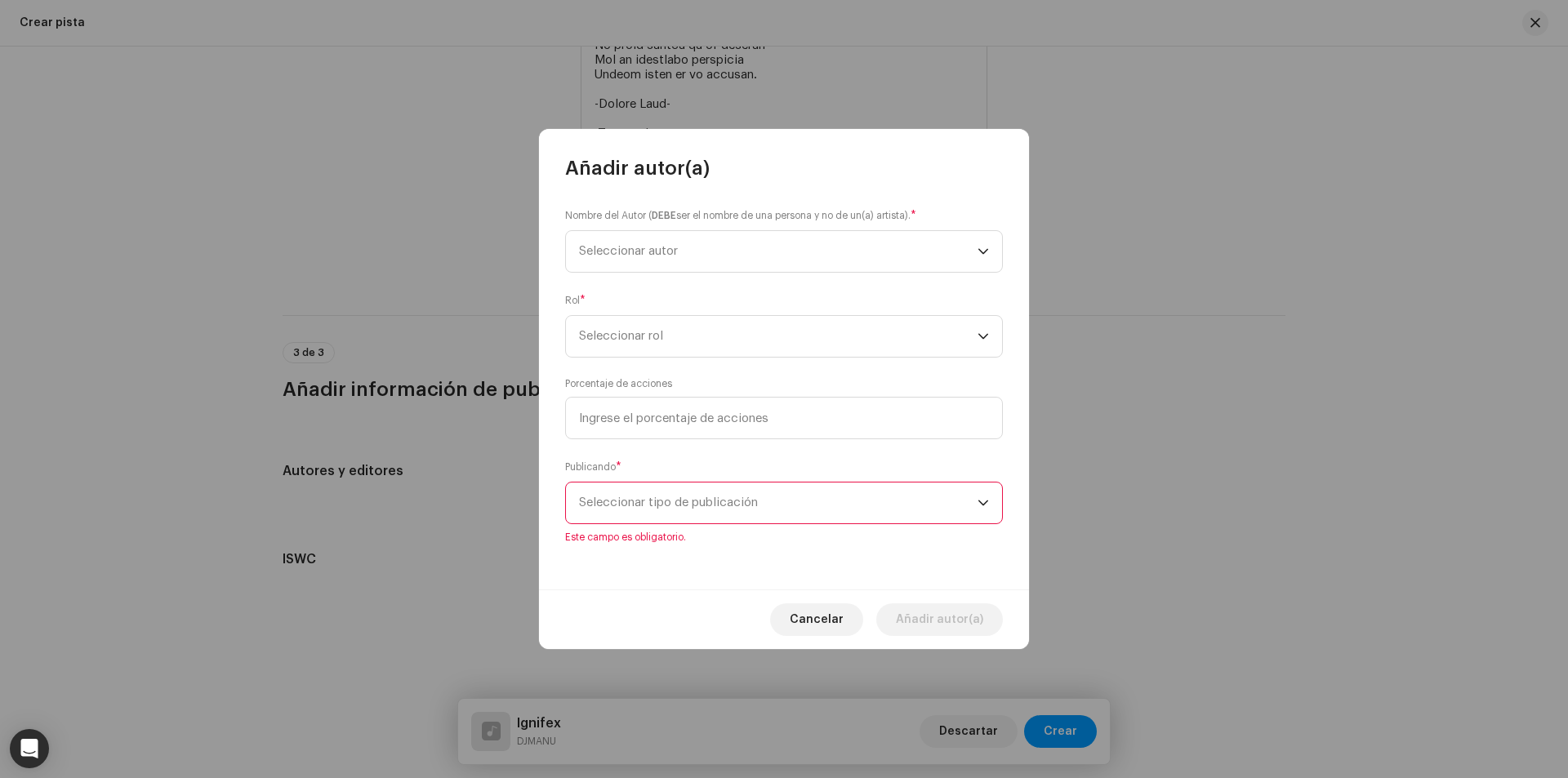
click at [739, 488] on span "Seleccionar tipo de publicación" at bounding box center [778, 503] width 398 height 40
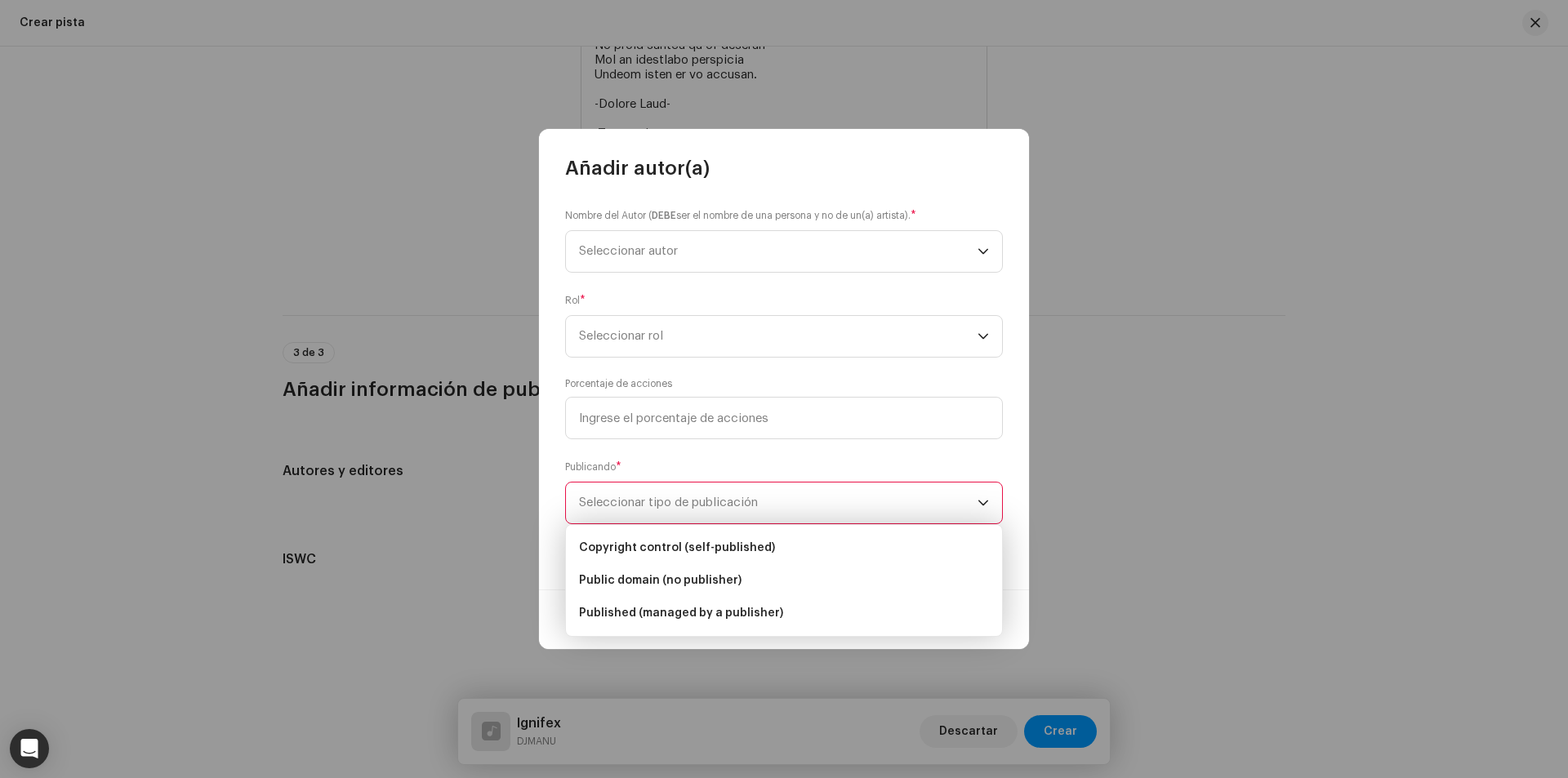
click at [723, 459] on div "Publicando * Seleccionar tipo de publicación Este campo es obligatorio." at bounding box center [784, 501] width 438 height 85
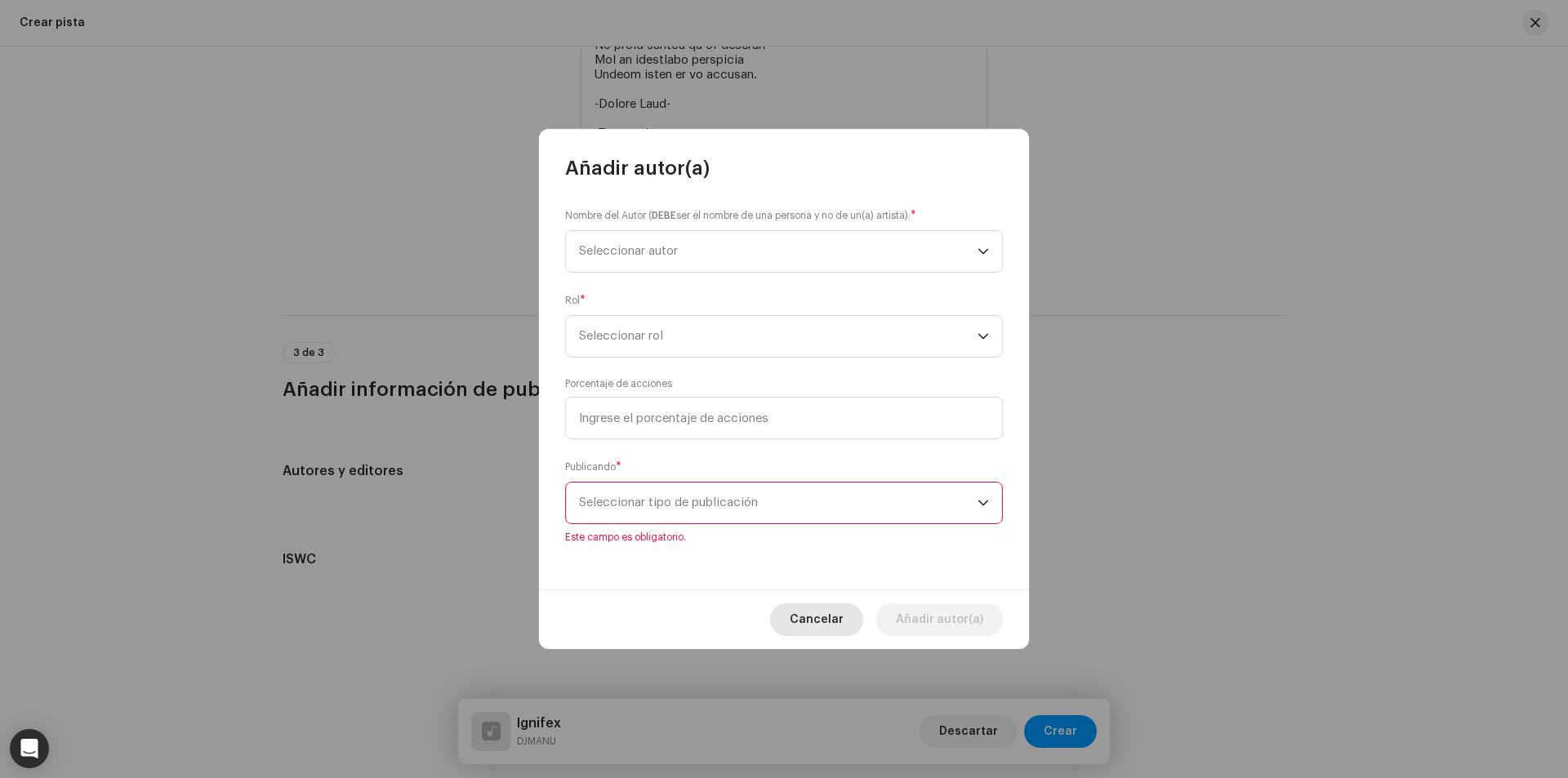
click at [839, 608] on span "Cancelar" at bounding box center [817, 620] width 54 height 33
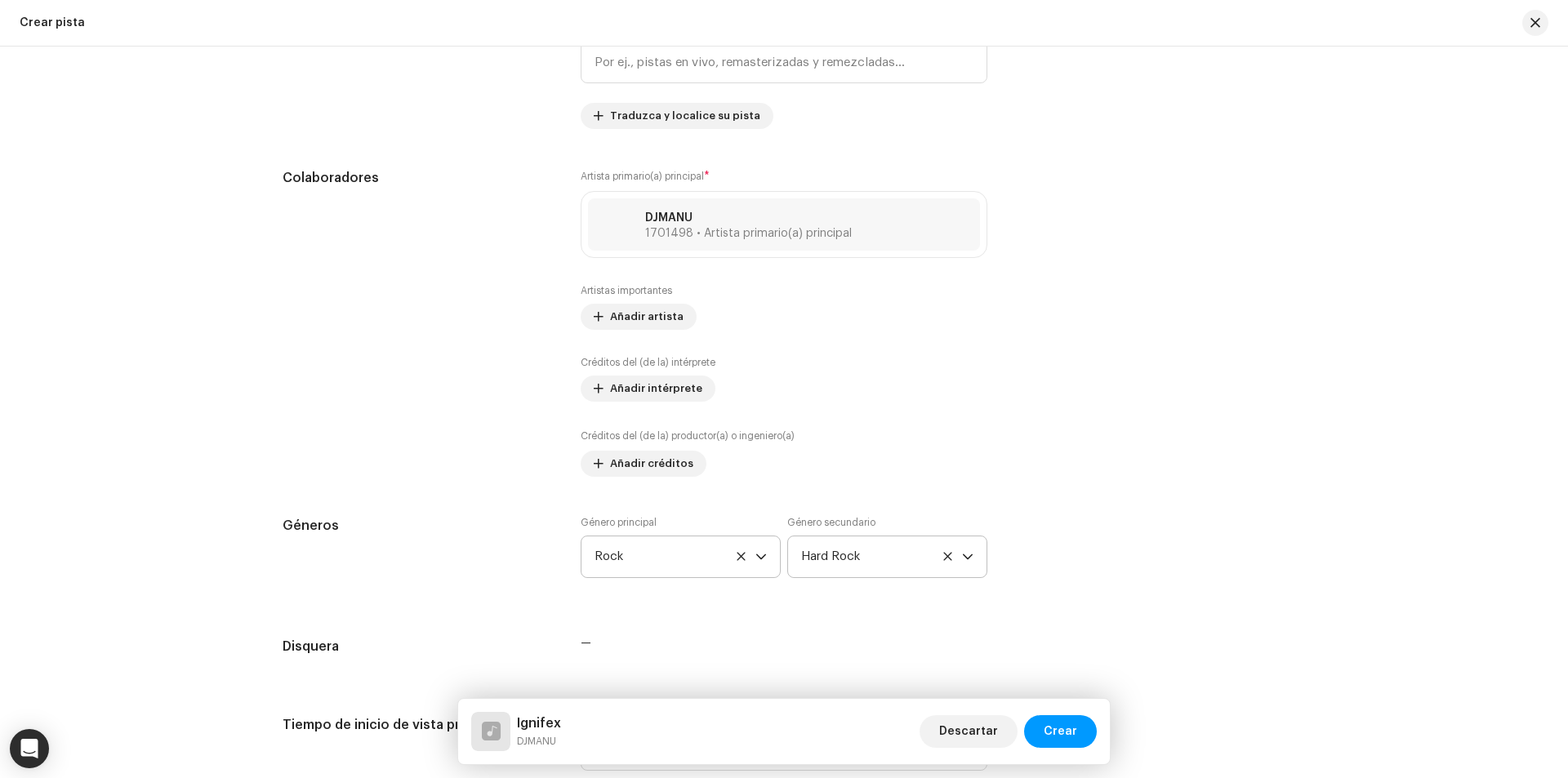
scroll to position [434, 0]
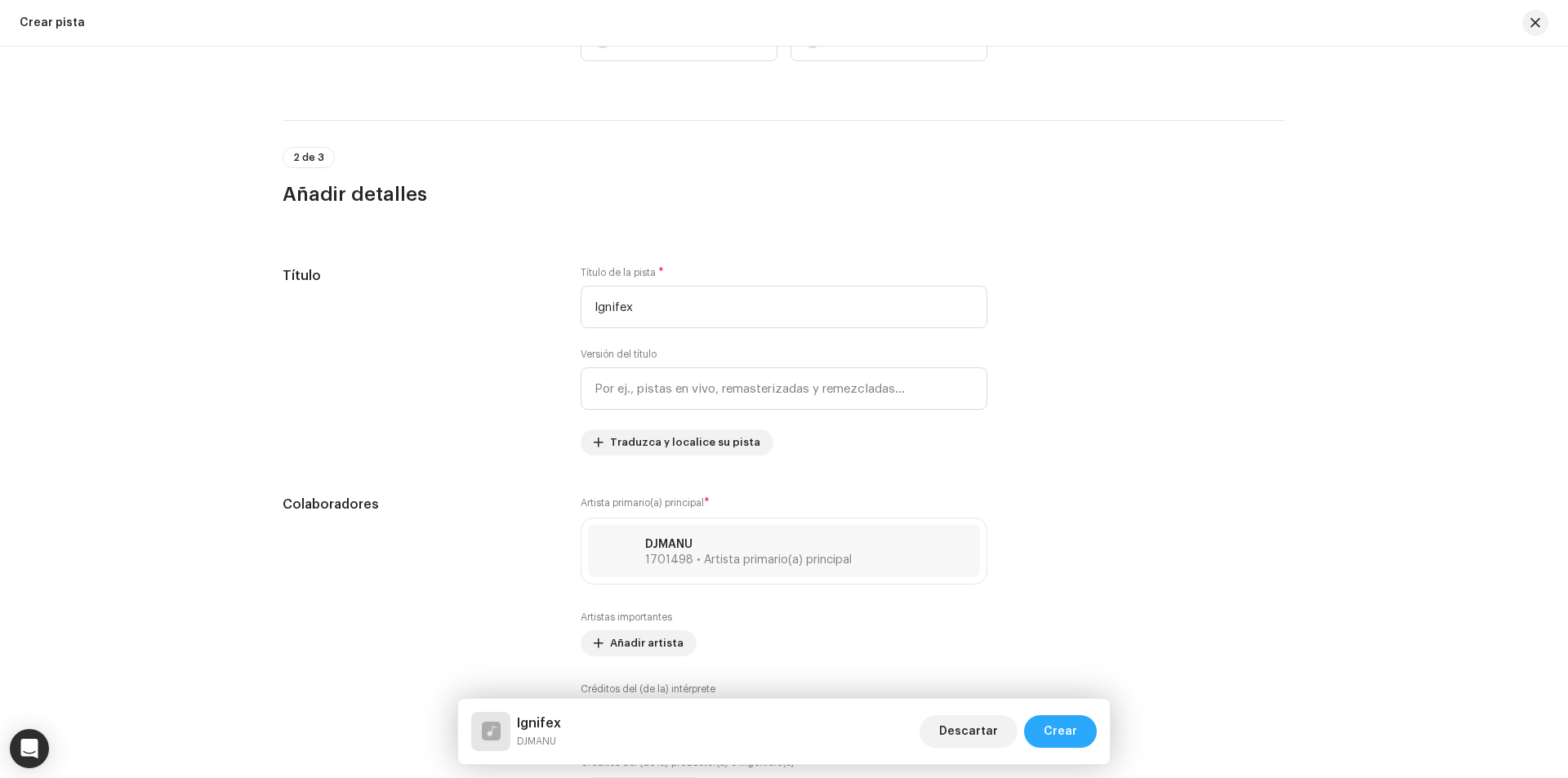
click at [1070, 727] on span "Crear" at bounding box center [1060, 731] width 34 height 33
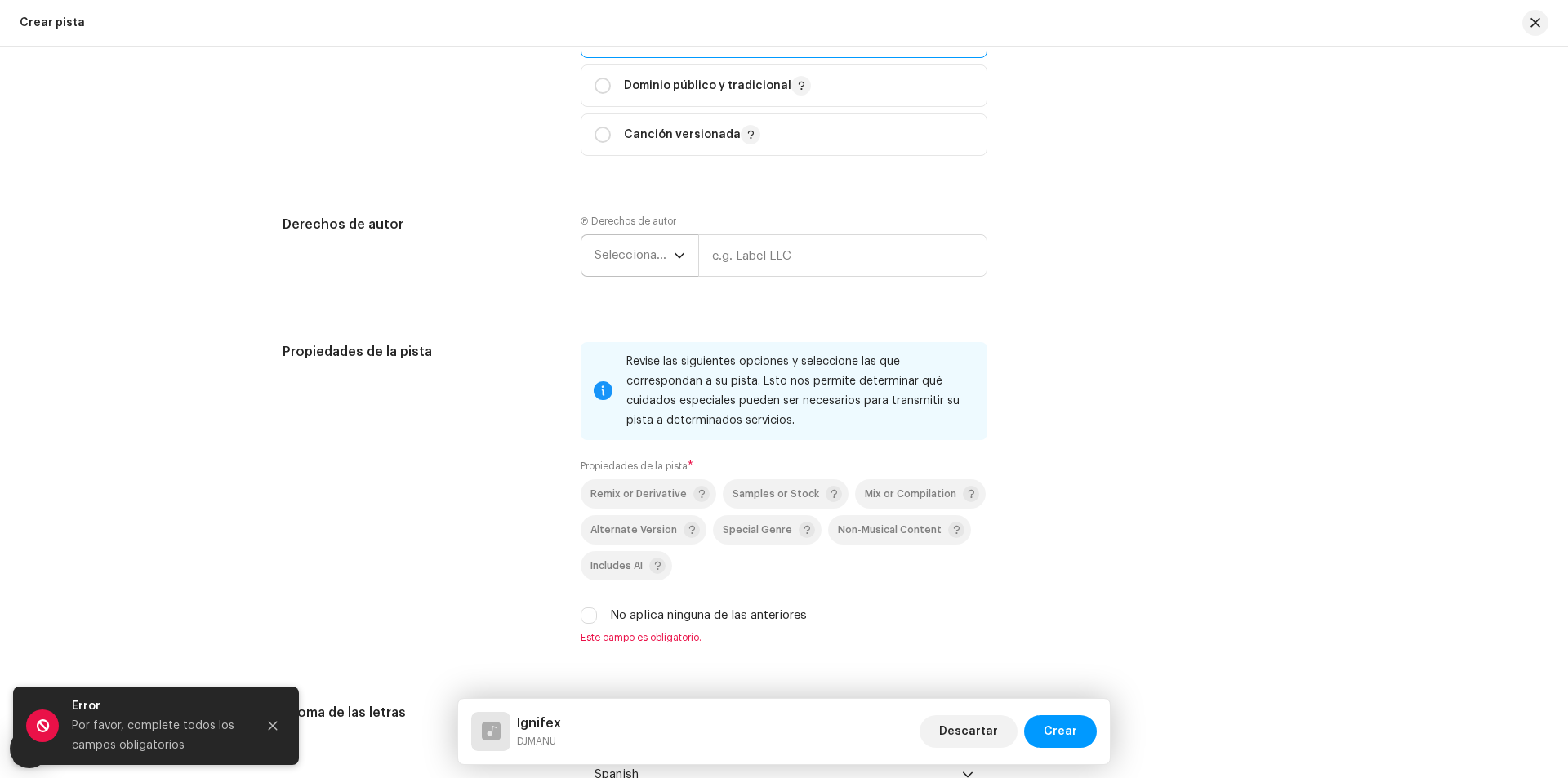
scroll to position [1822, 0]
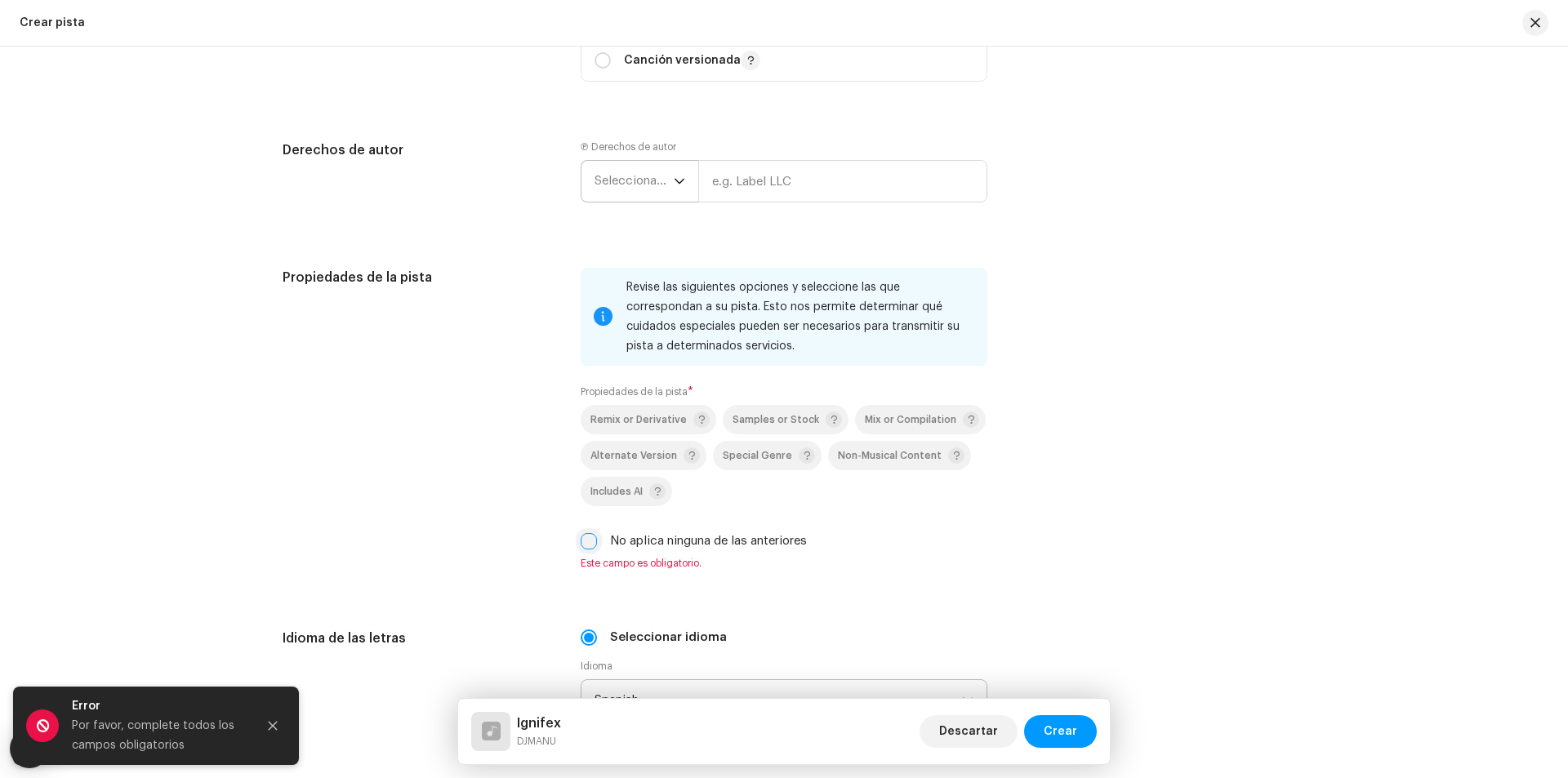
click at [584, 541] on input "No aplica ninguna de las anteriores" at bounding box center [588, 541] width 16 height 16
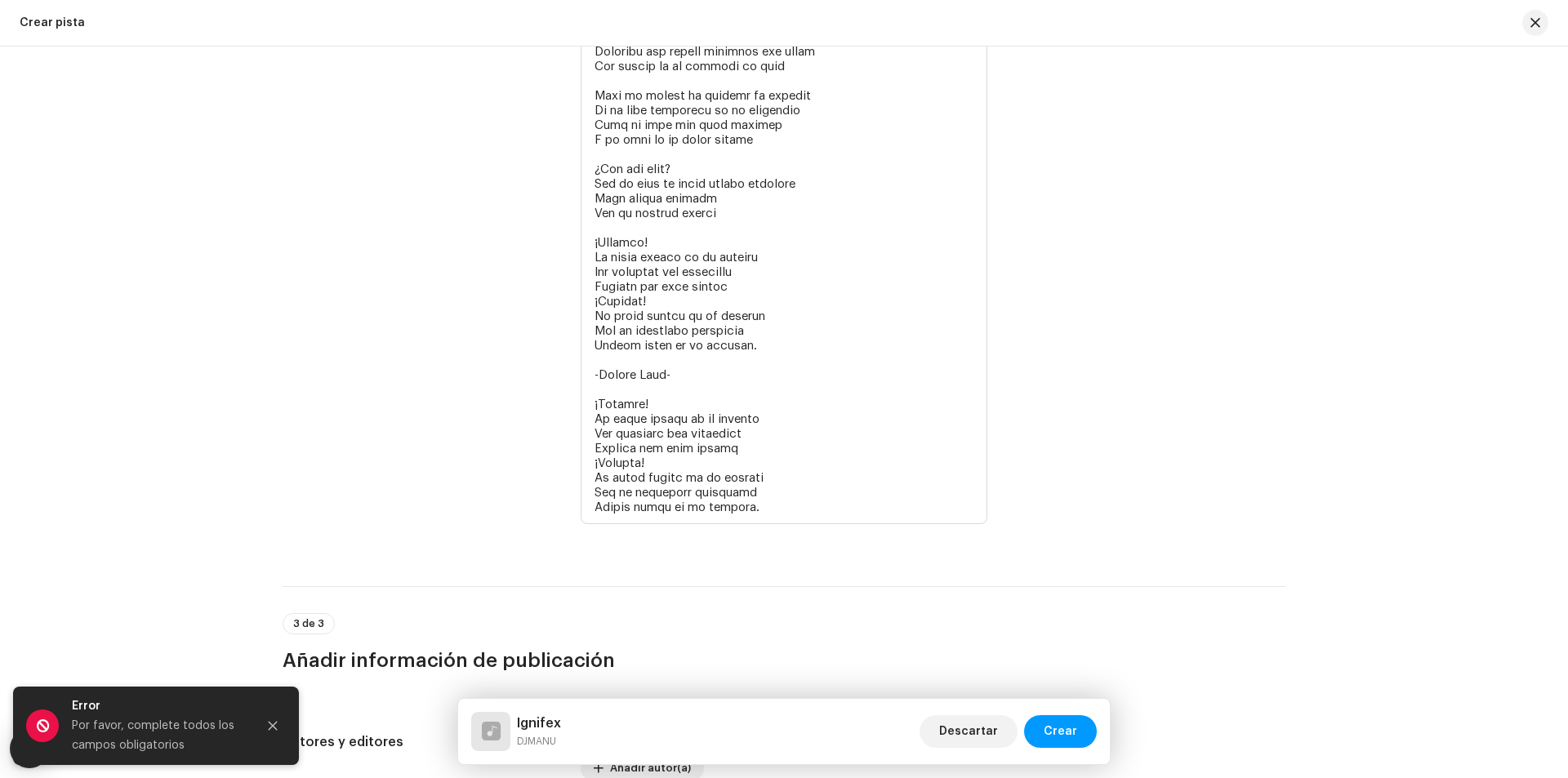
scroll to position [3482, 0]
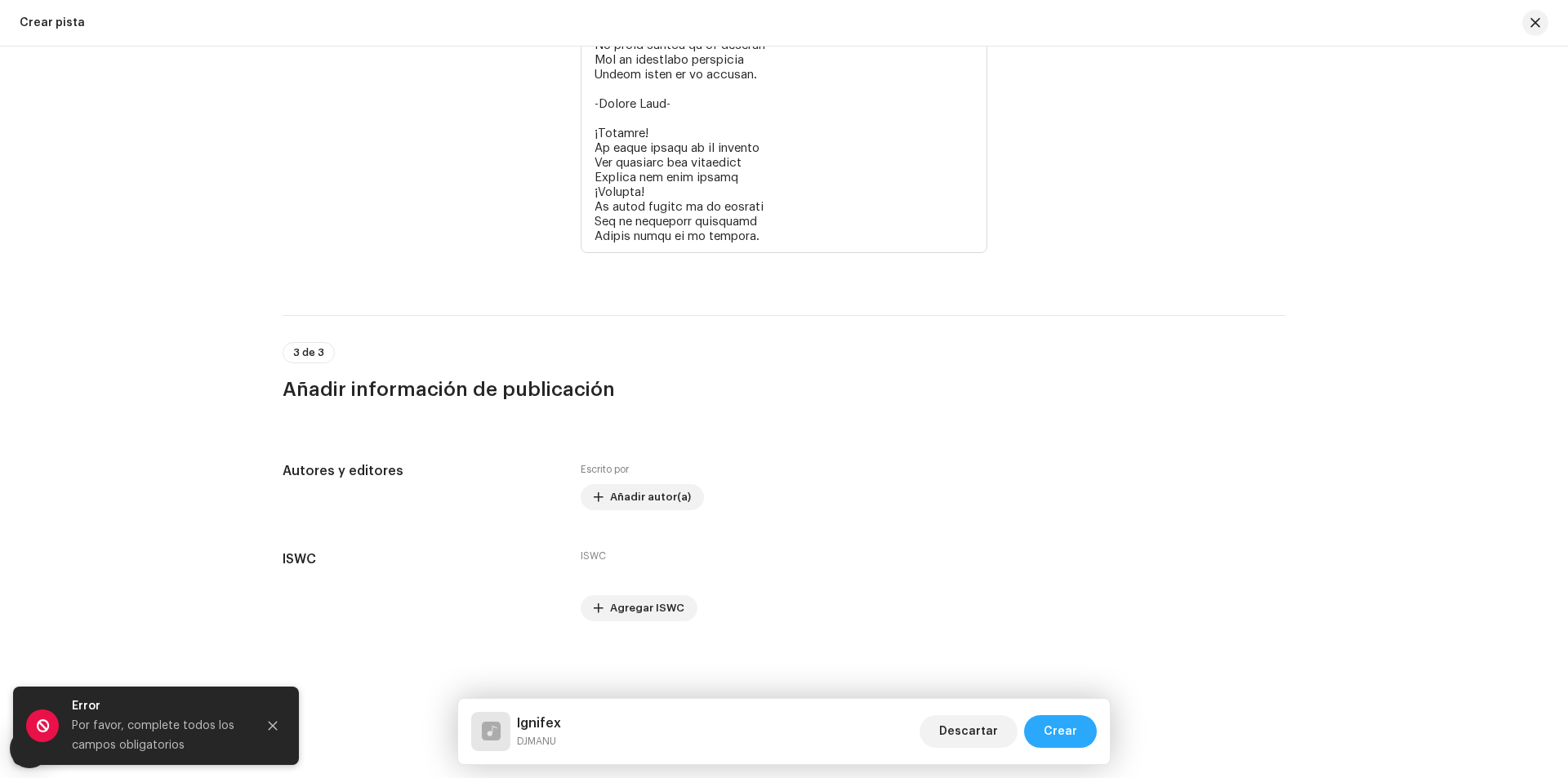
click at [1060, 734] on span "Crear" at bounding box center [1060, 731] width 34 height 33
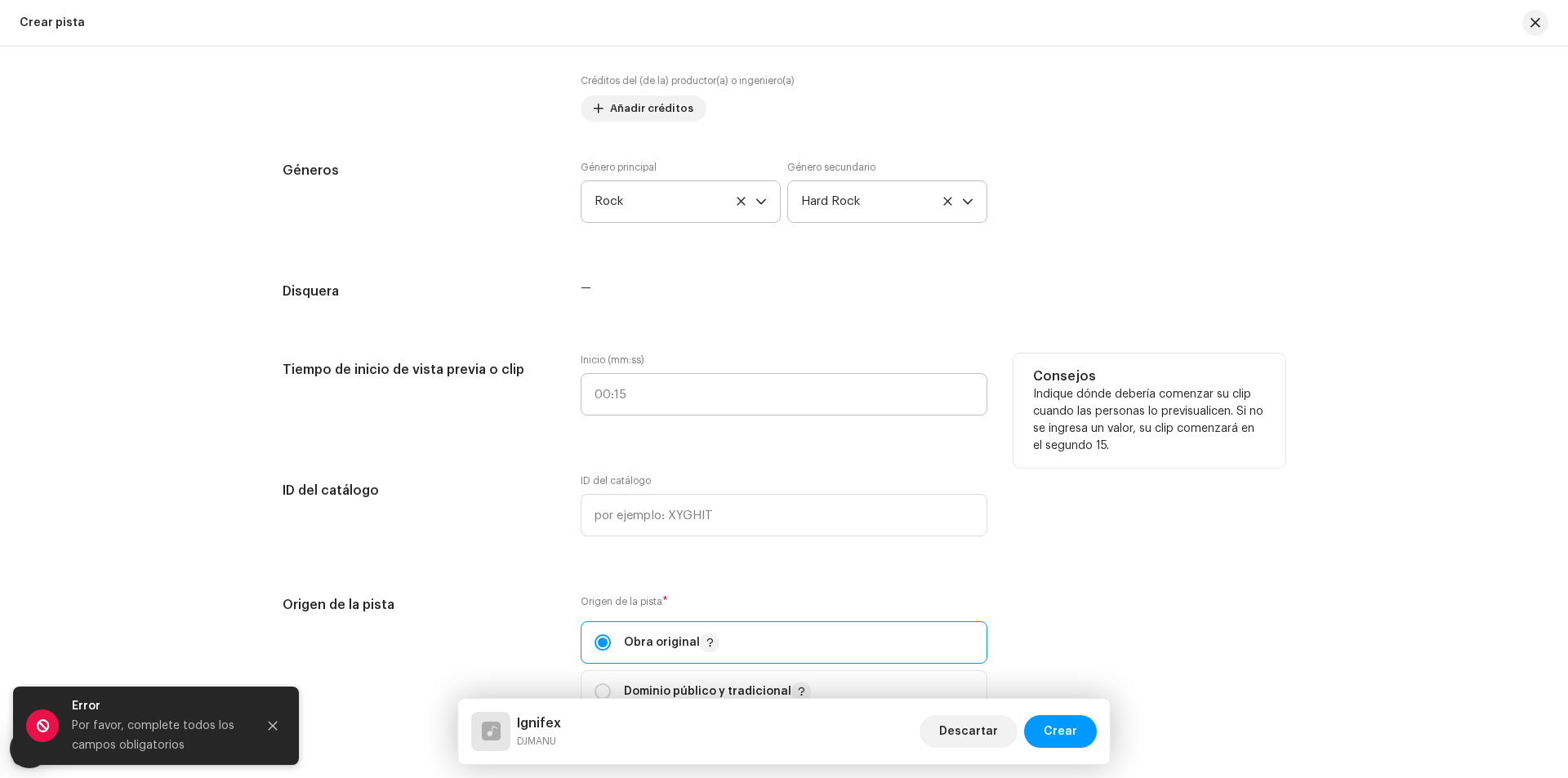
scroll to position [1114, 0]
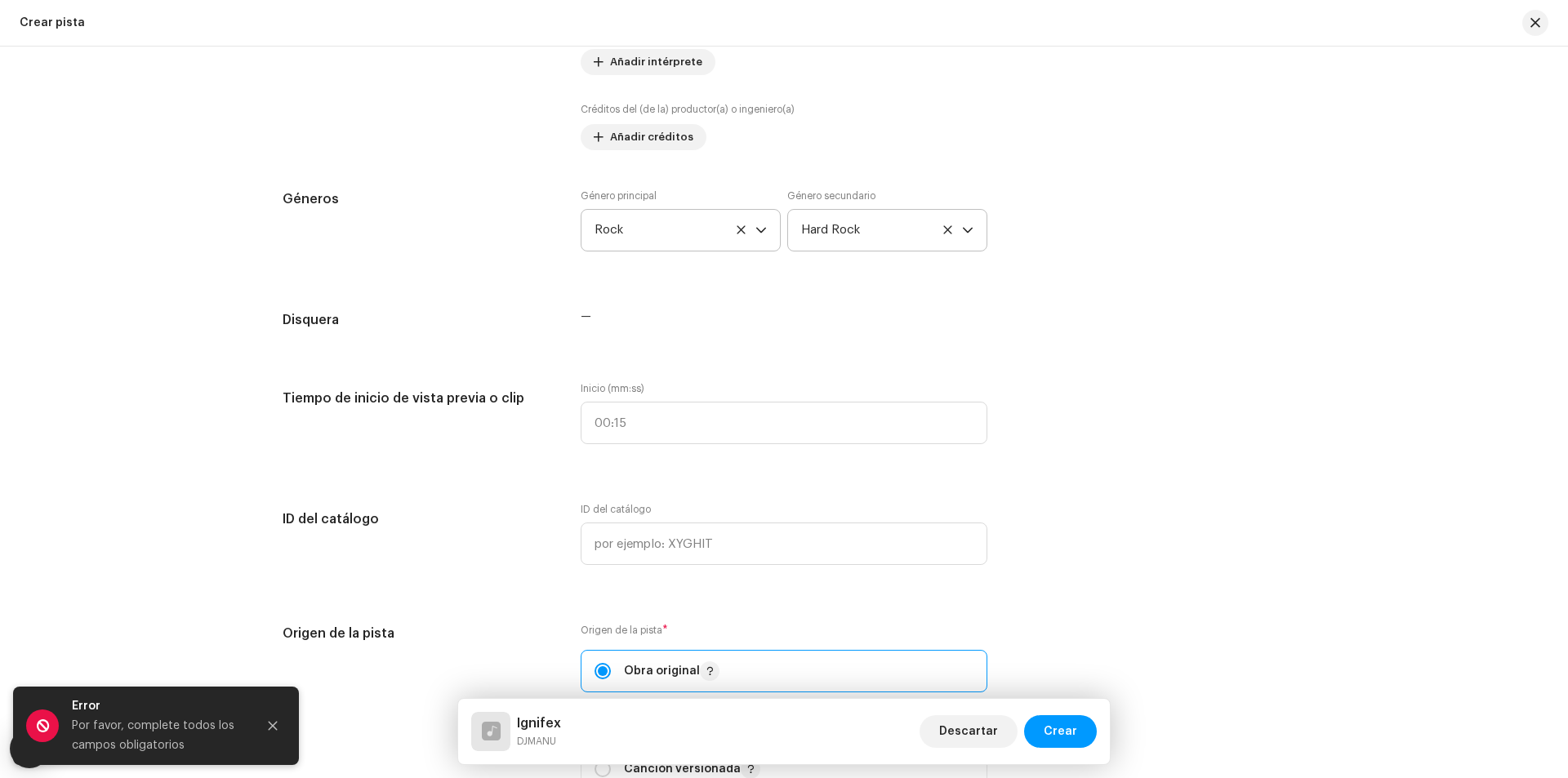
click at [580, 319] on span "—" at bounding box center [585, 317] width 11 height 12
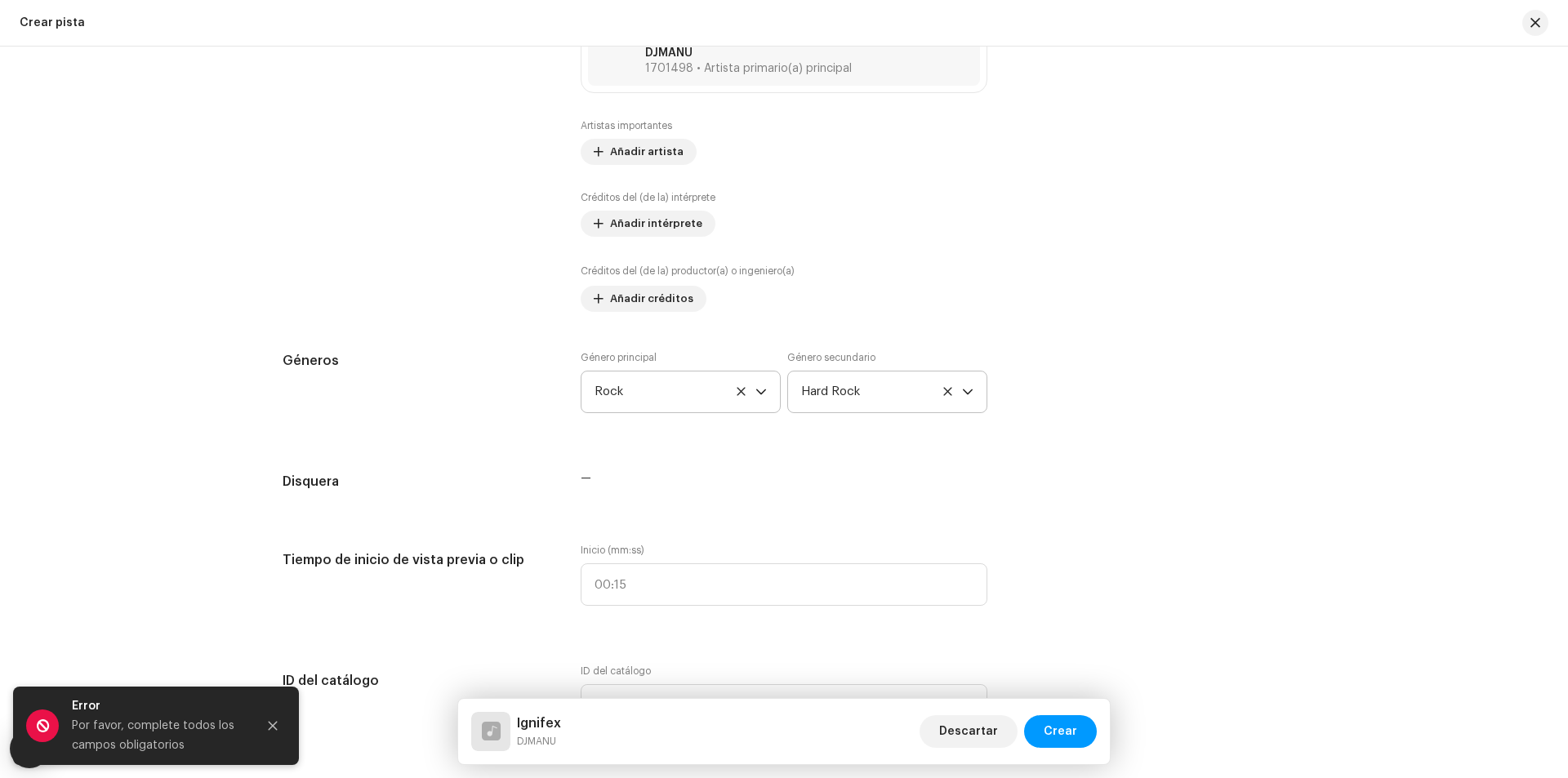
scroll to position [706, 0]
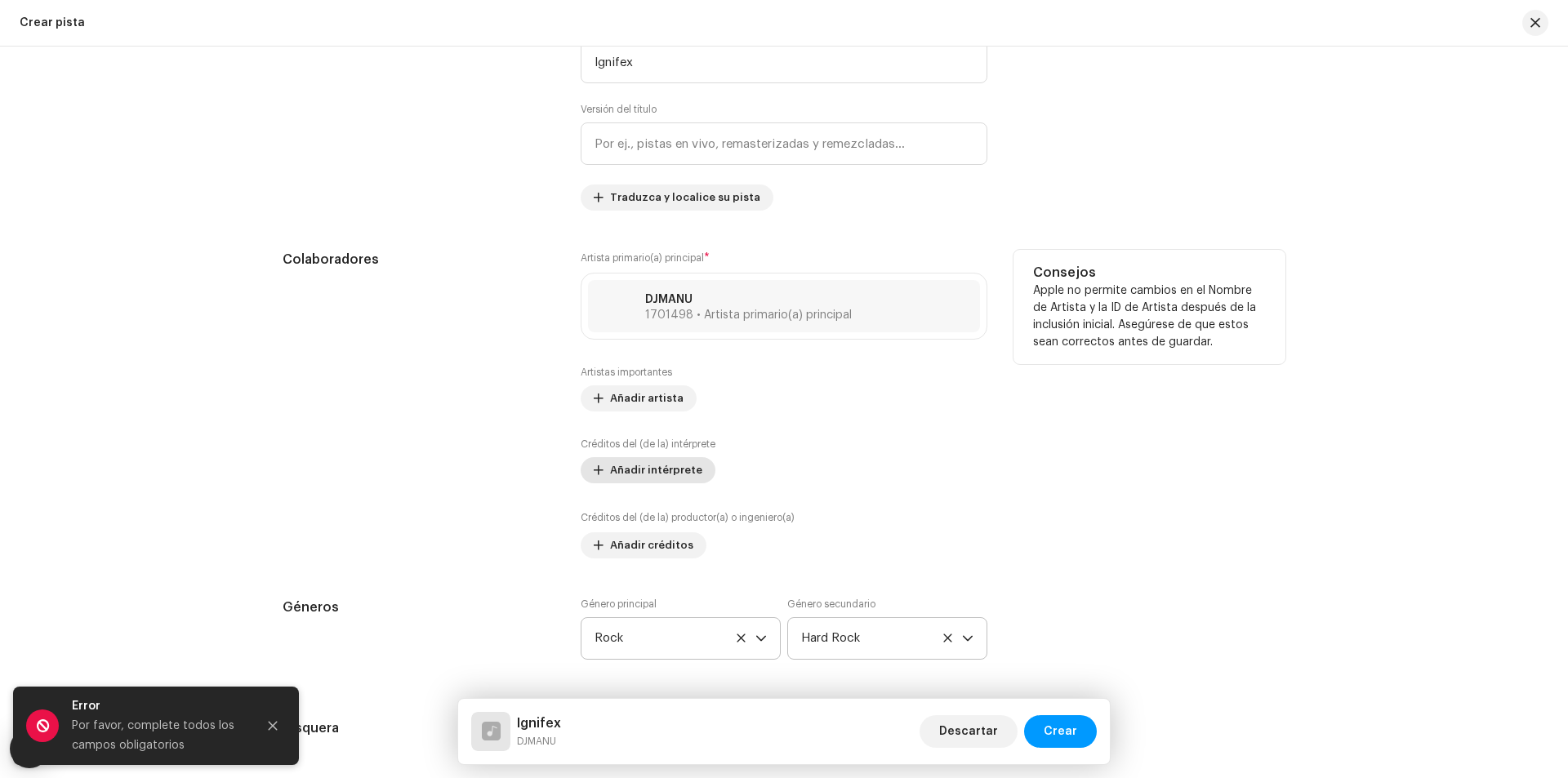
click at [632, 464] on span "Añadir intérprete" at bounding box center [656, 470] width 93 height 33
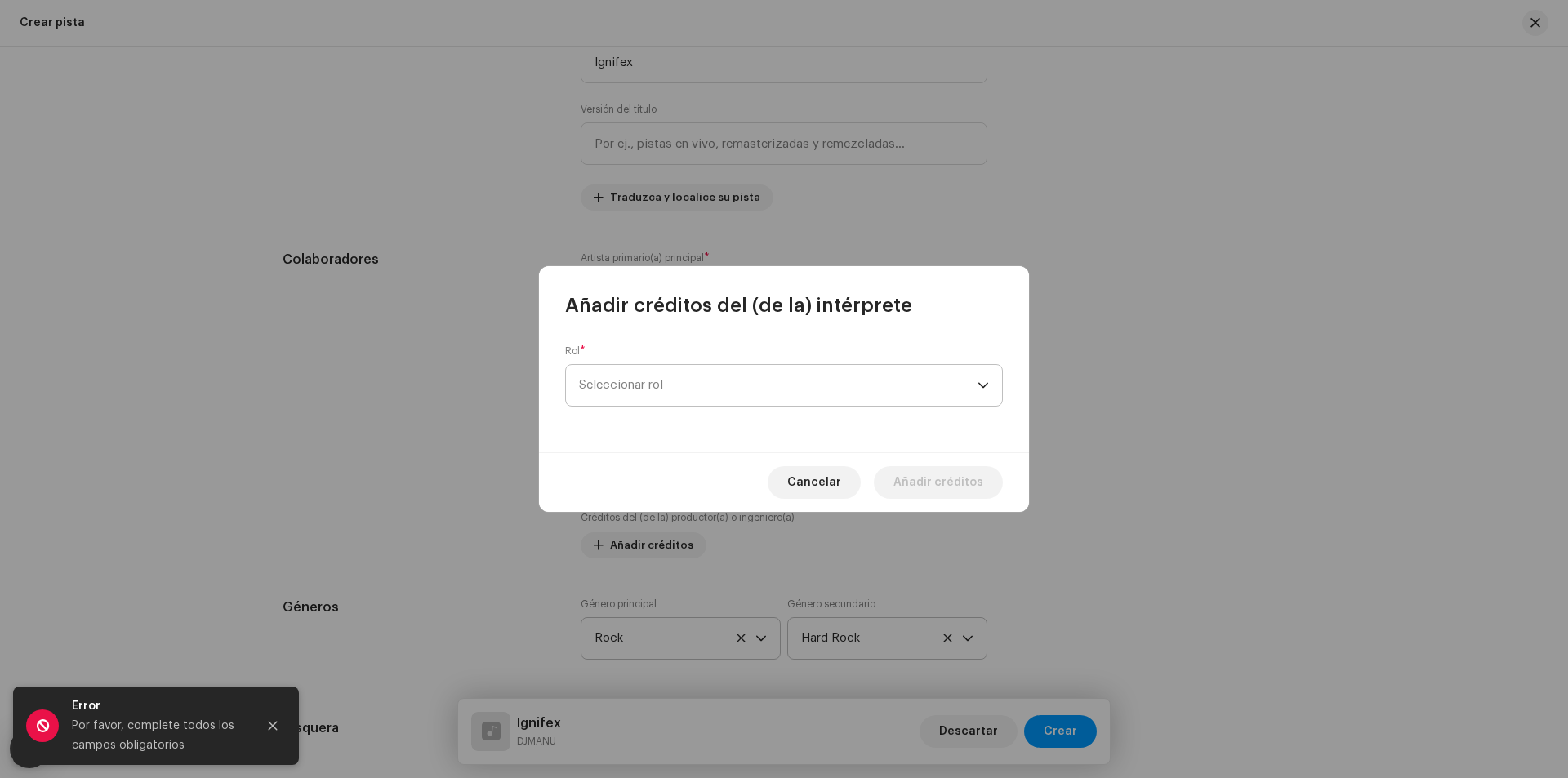
click at [643, 396] on span "Seleccionar rol" at bounding box center [778, 385] width 398 height 40
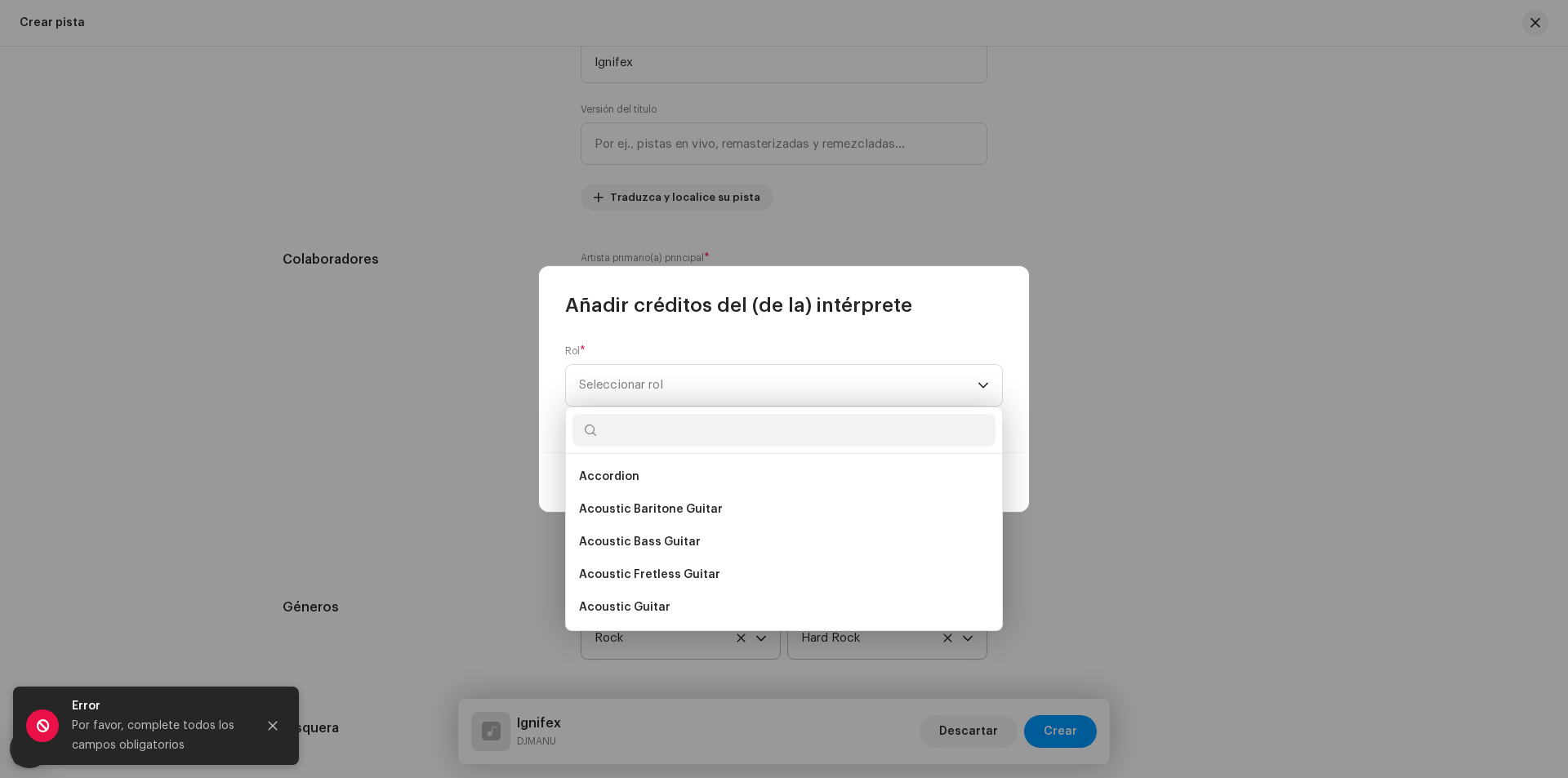
click at [691, 332] on div "Rol * Seleccionar rol" at bounding box center [784, 385] width 490 height 134
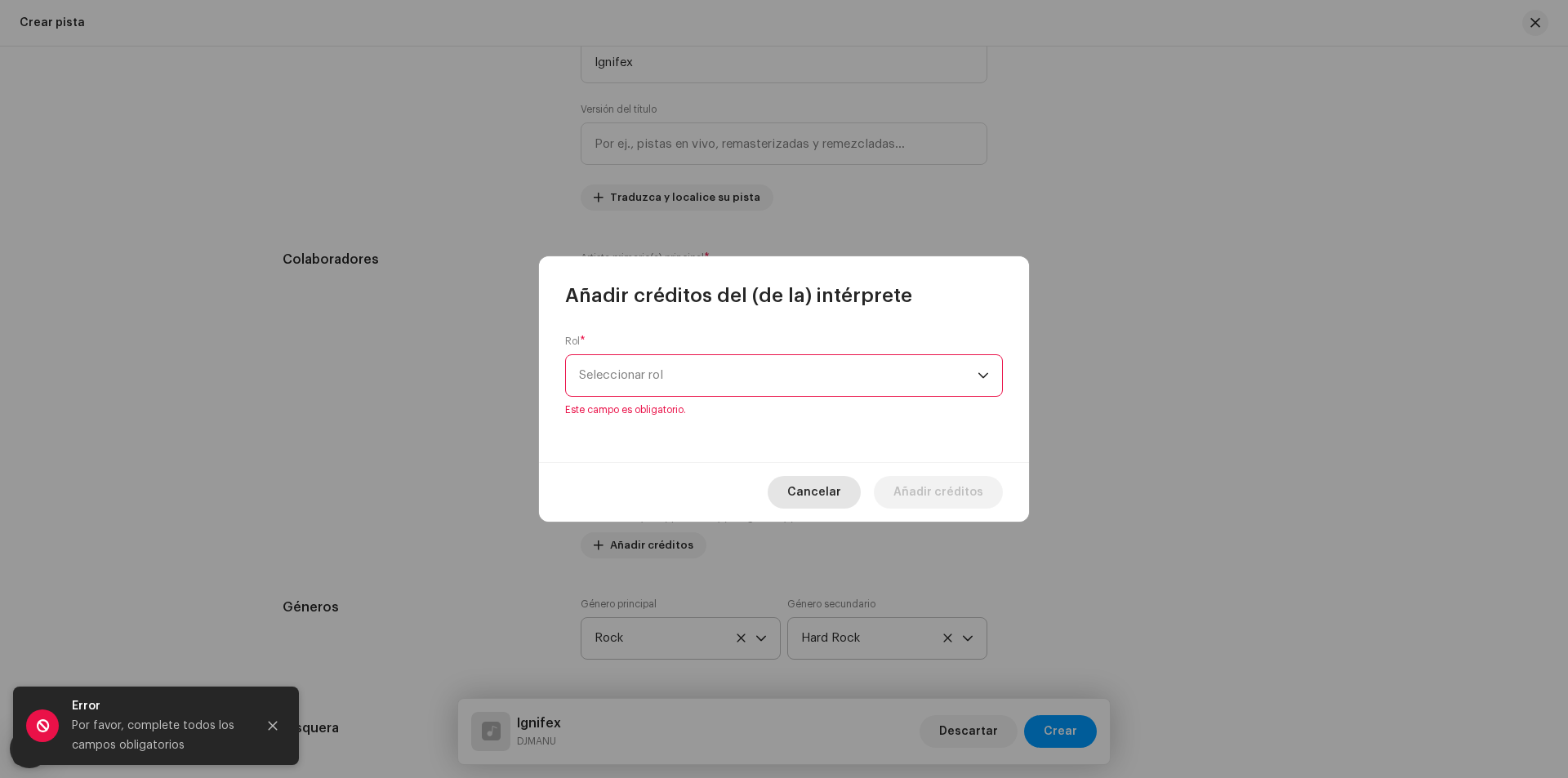
click at [841, 498] on span "Cancelar" at bounding box center [814, 492] width 54 height 33
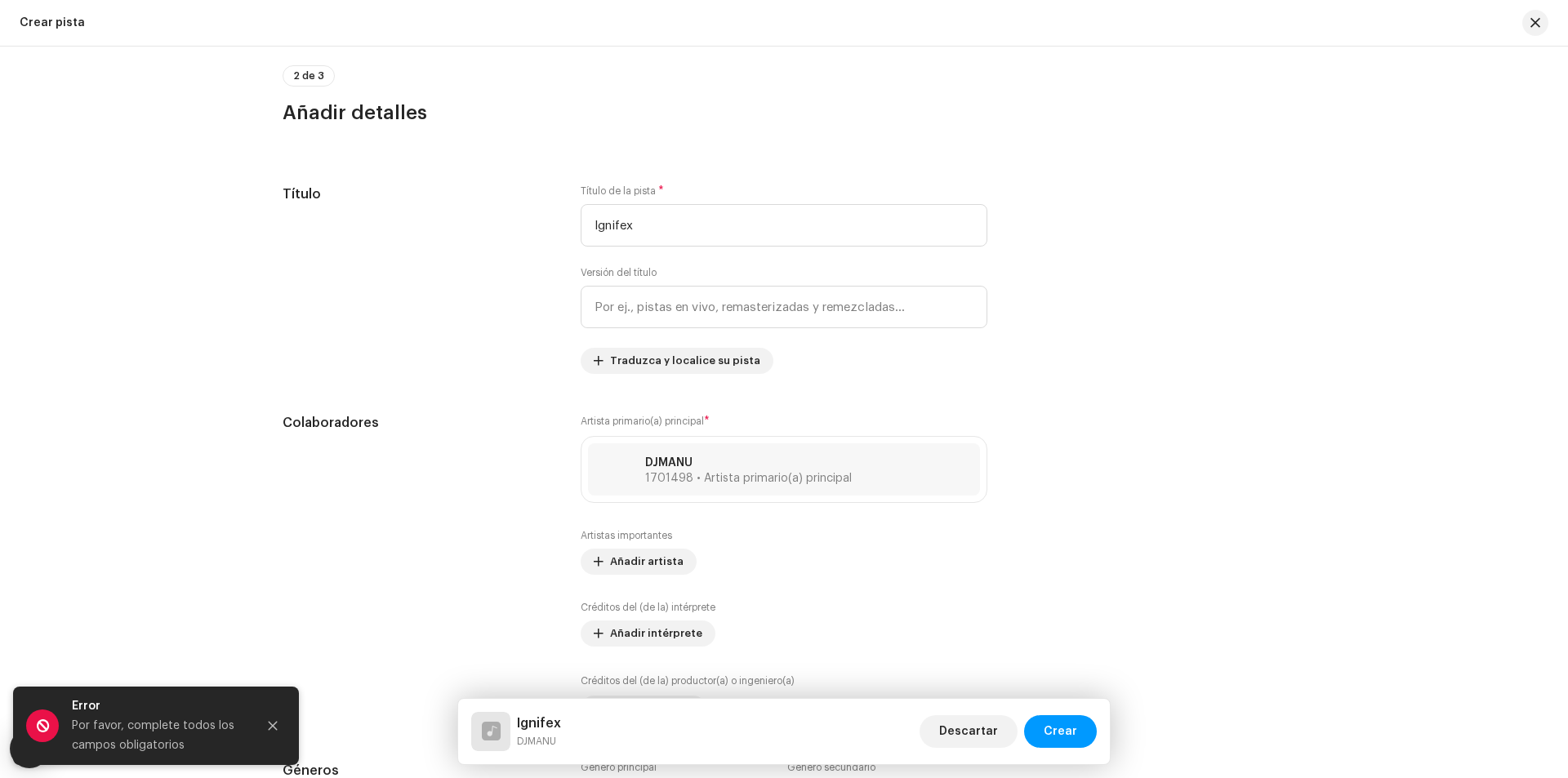
scroll to position [787, 0]
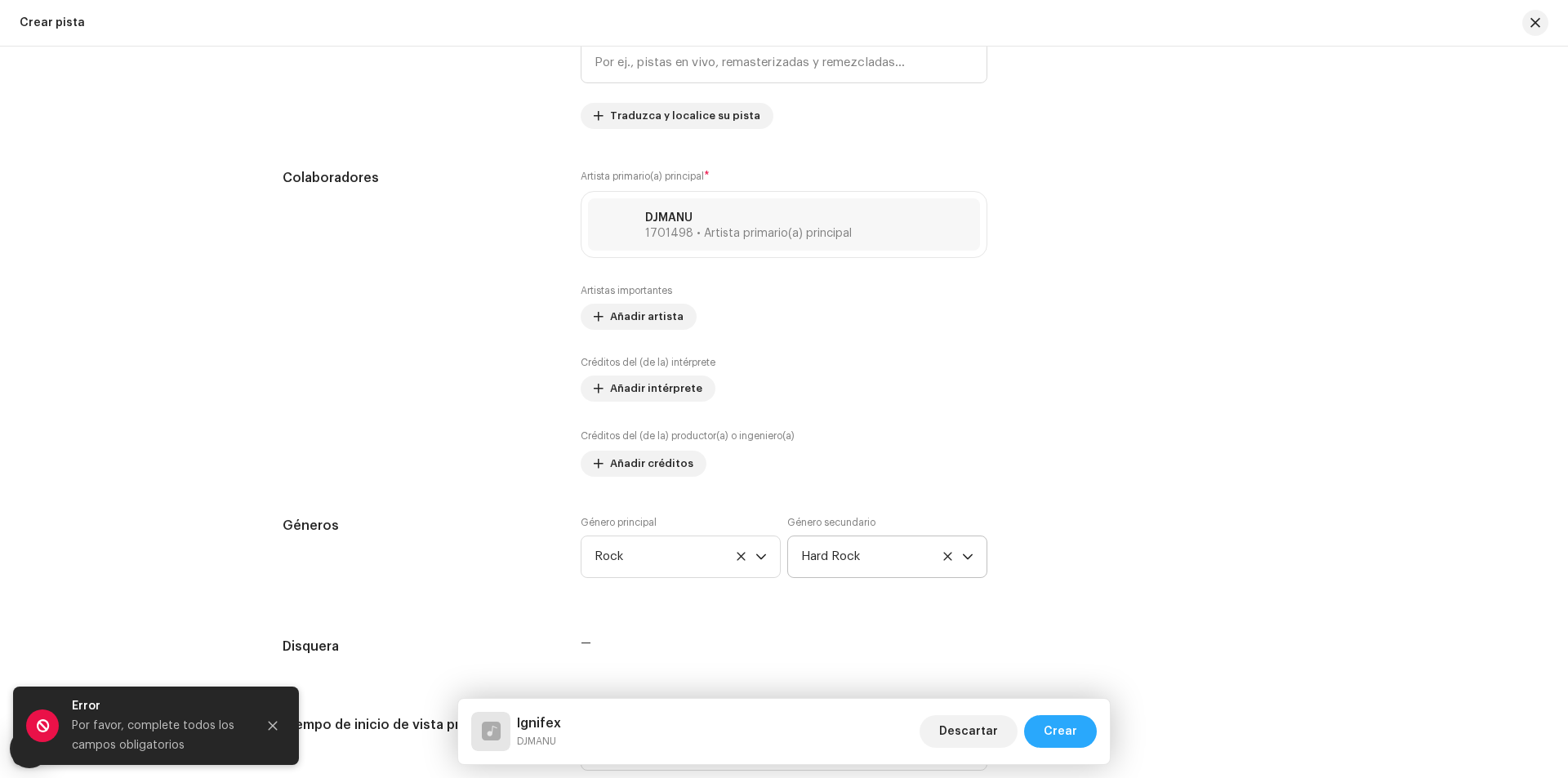
click at [1044, 727] on button "Crear" at bounding box center [1060, 731] width 72 height 33
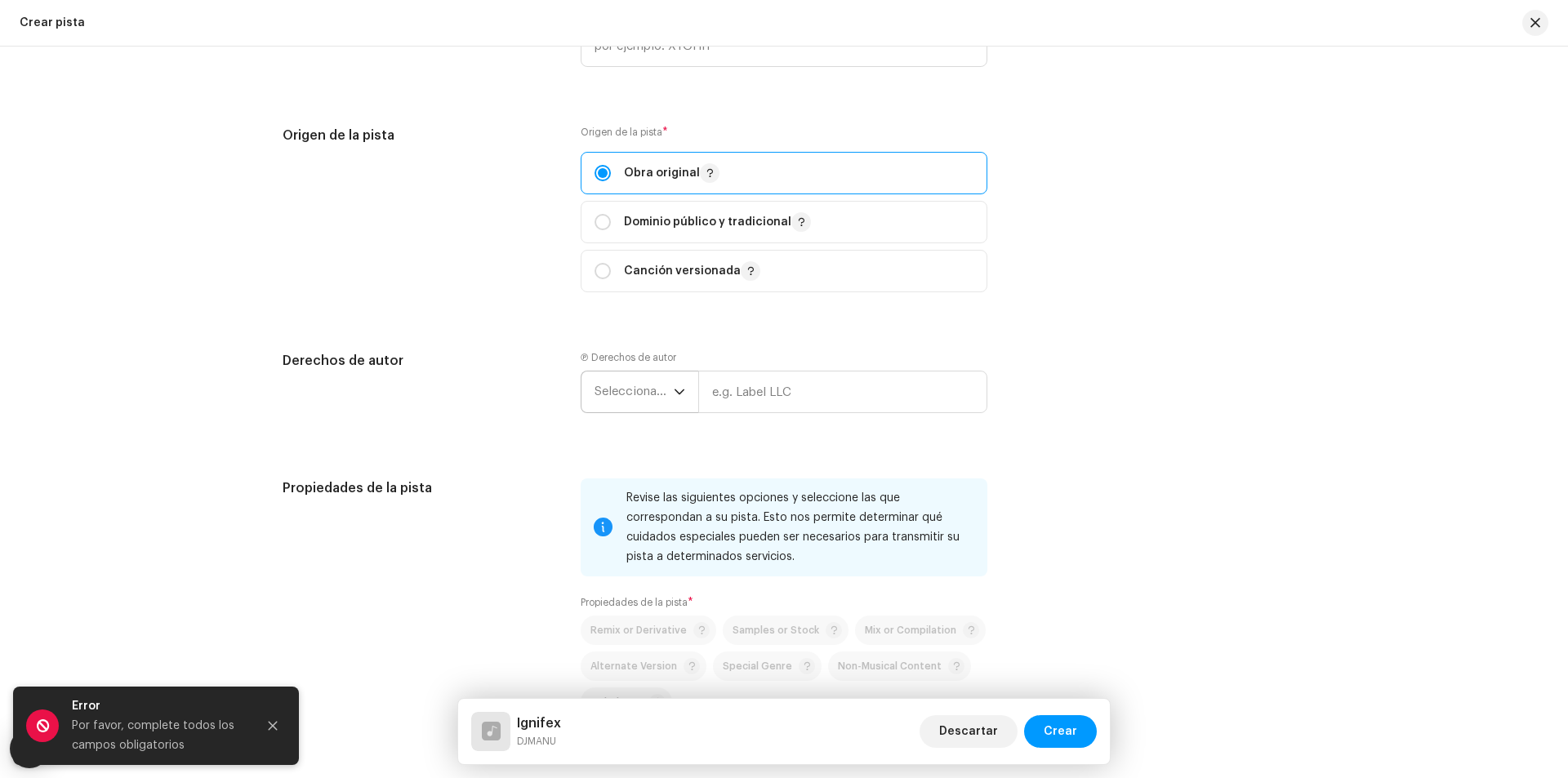
scroll to position [2012, 0]
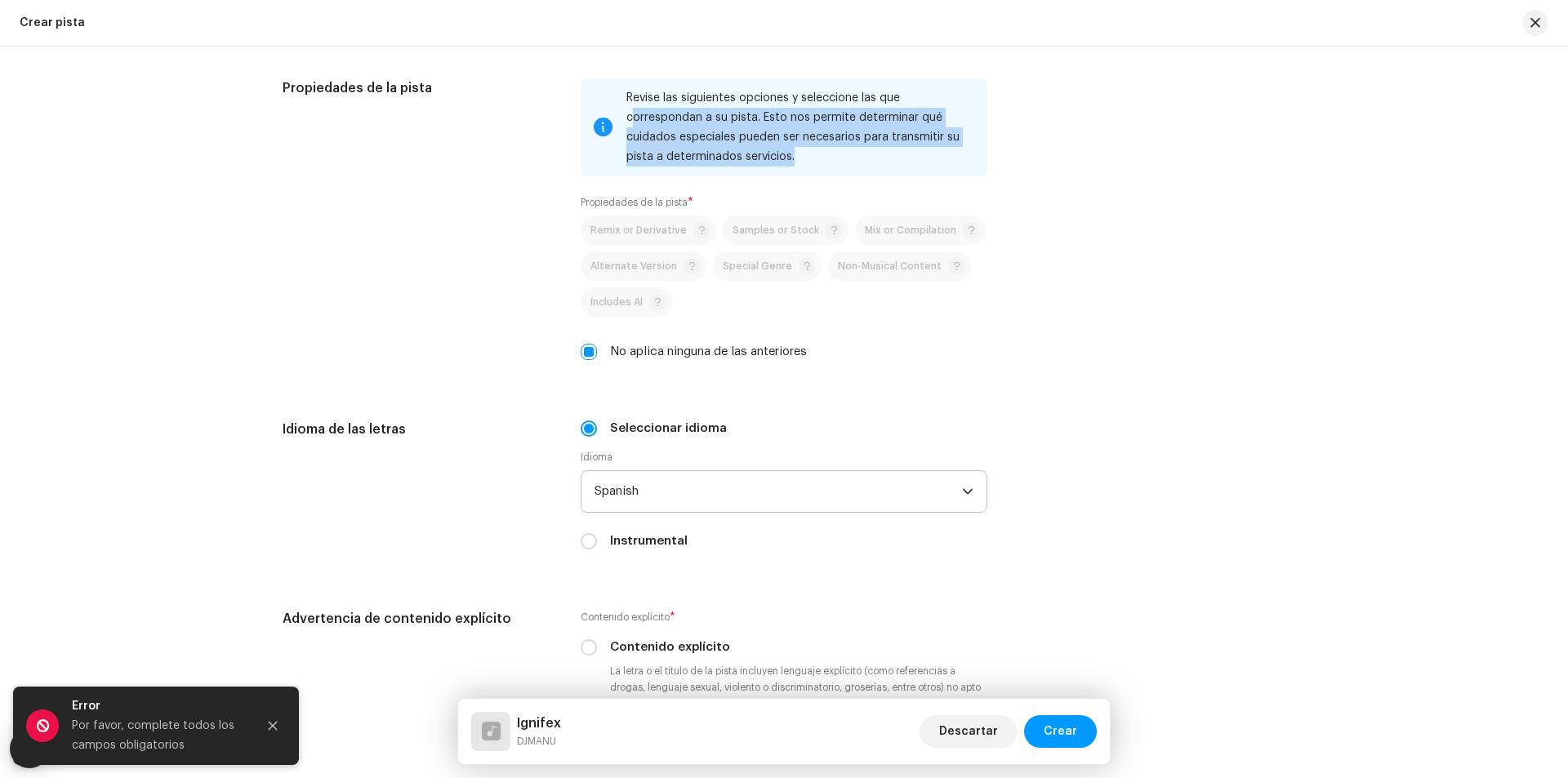
drag, startPoint x: 634, startPoint y: 109, endPoint x: 867, endPoint y: 151, distance: 236.8
click at [867, 151] on div "Revise las siguientes opciones y seleccione las que correspondan a su pista. Es…" at bounding box center [800, 127] width 348 height 78
click at [837, 151] on div "Revise las siguientes opciones y seleccione las que correspondan a su pista. Es…" at bounding box center [800, 127] width 348 height 78
drag, startPoint x: 801, startPoint y: 151, endPoint x: 703, endPoint y: 125, distance: 101.4
click at [703, 125] on div "Revise las siguientes opciones y seleccione las que correspondan a su pista. Es…" at bounding box center [800, 127] width 348 height 78
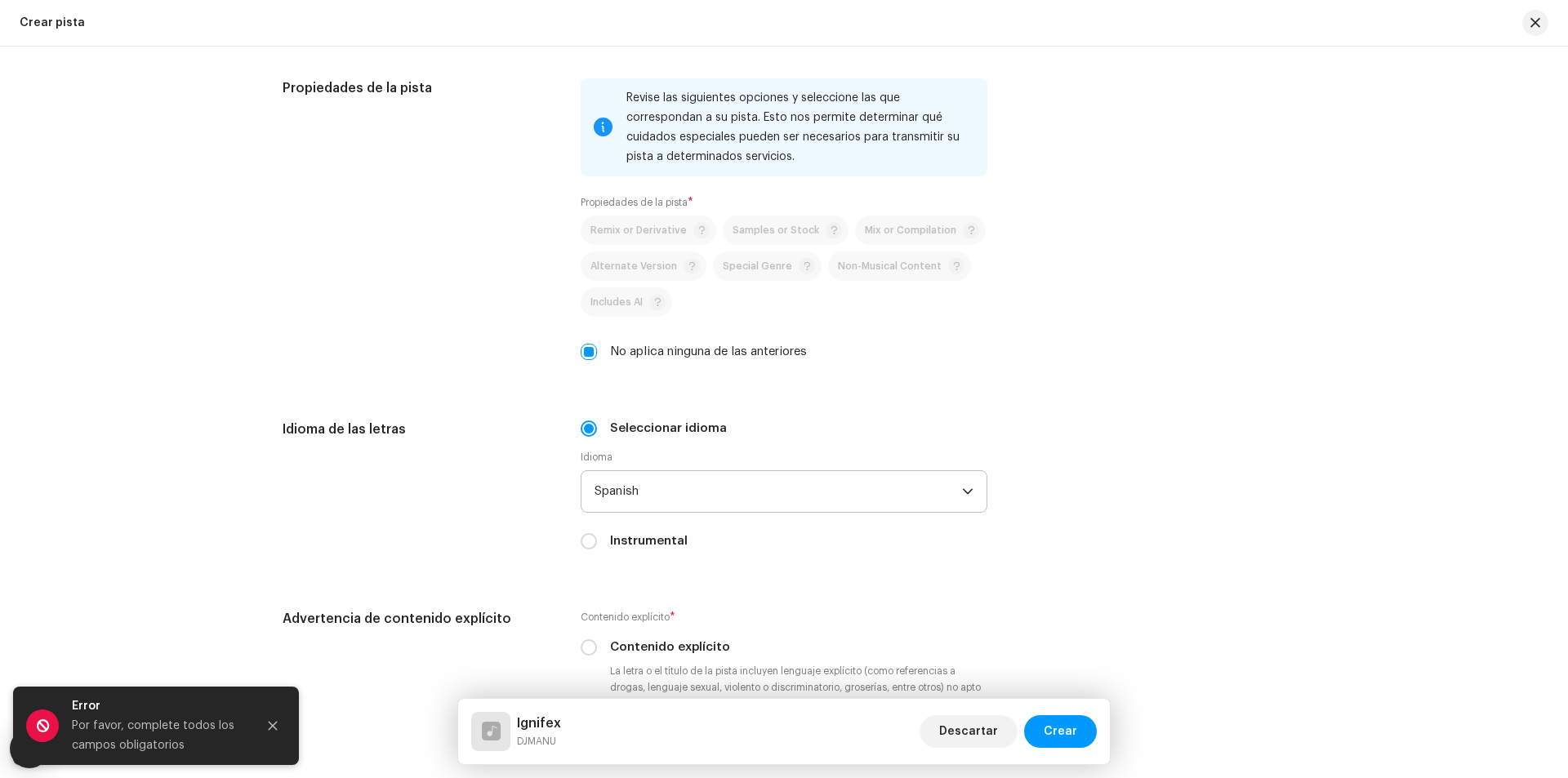
click at [595, 349] on div "No aplica ninguna de las anteriores" at bounding box center [783, 351] width 407 height 18
click at [580, 346] on input "No aplica ninguna de las anteriores" at bounding box center [588, 351] width 16 height 16
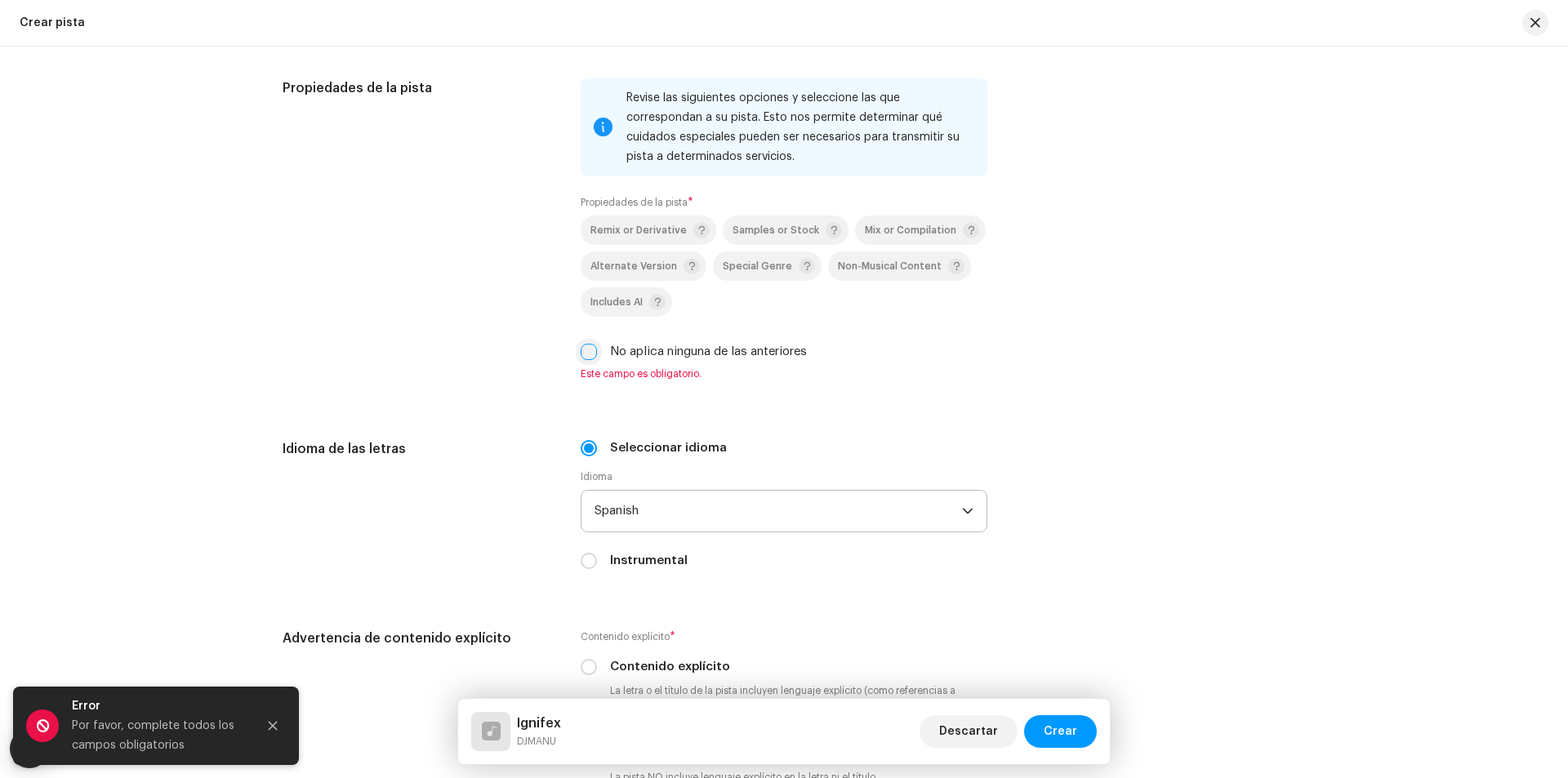
click at [581, 346] on input "No aplica ninguna de las anteriores" at bounding box center [588, 351] width 16 height 16
checkbox input "true"
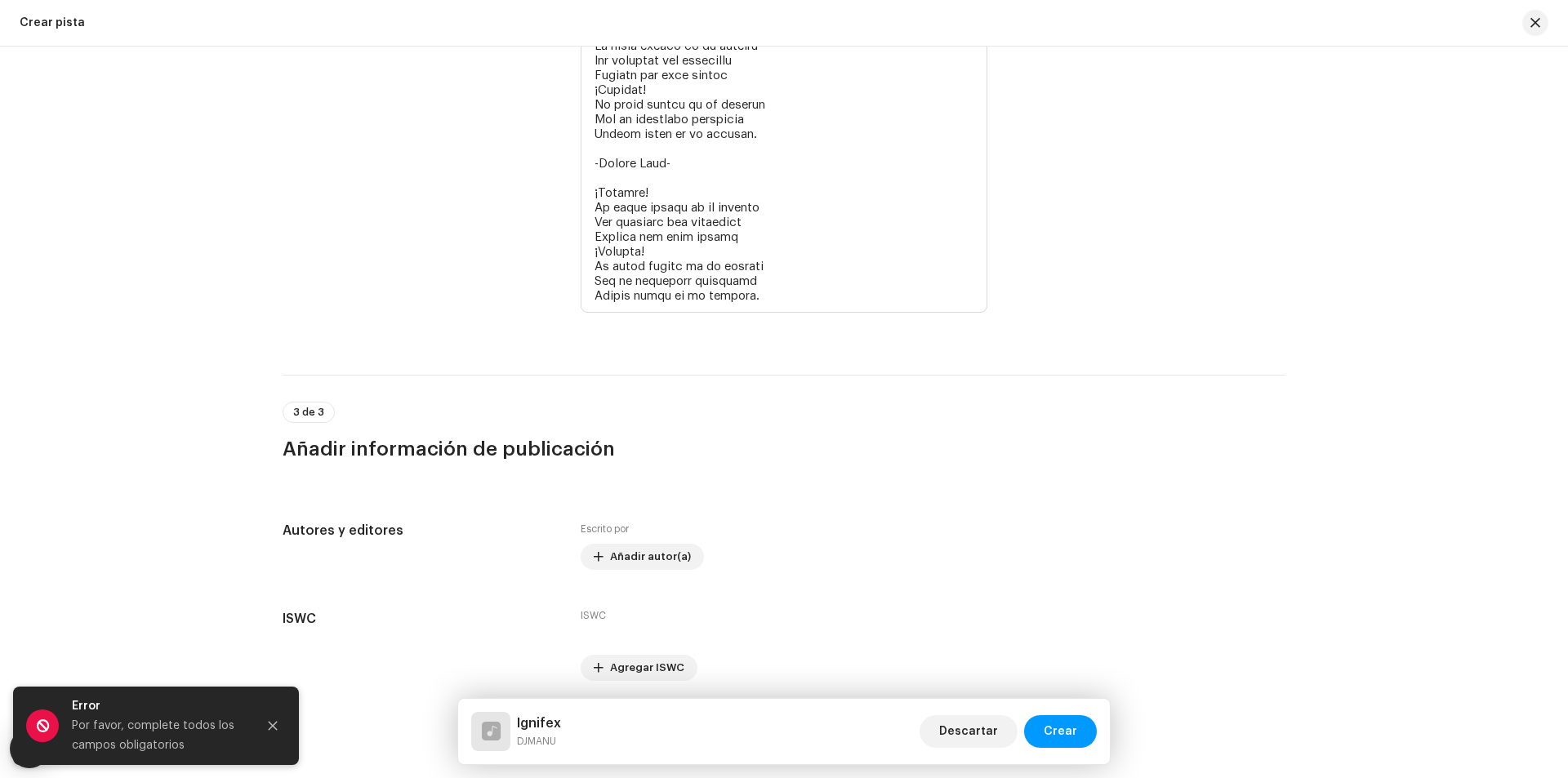
scroll to position [3482, 0]
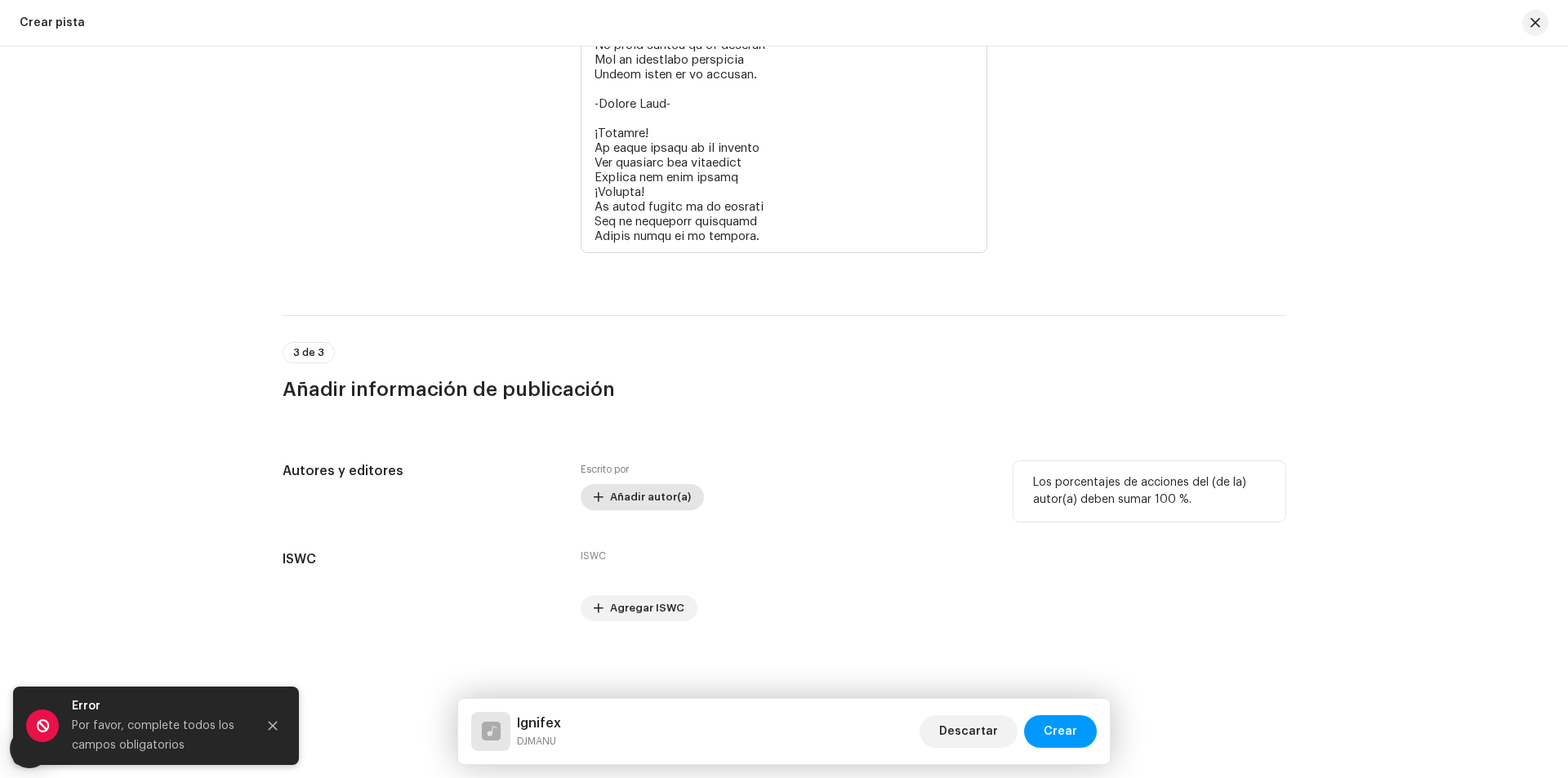
click at [627, 487] on span "Añadir autor(a)" at bounding box center [650, 497] width 81 height 33
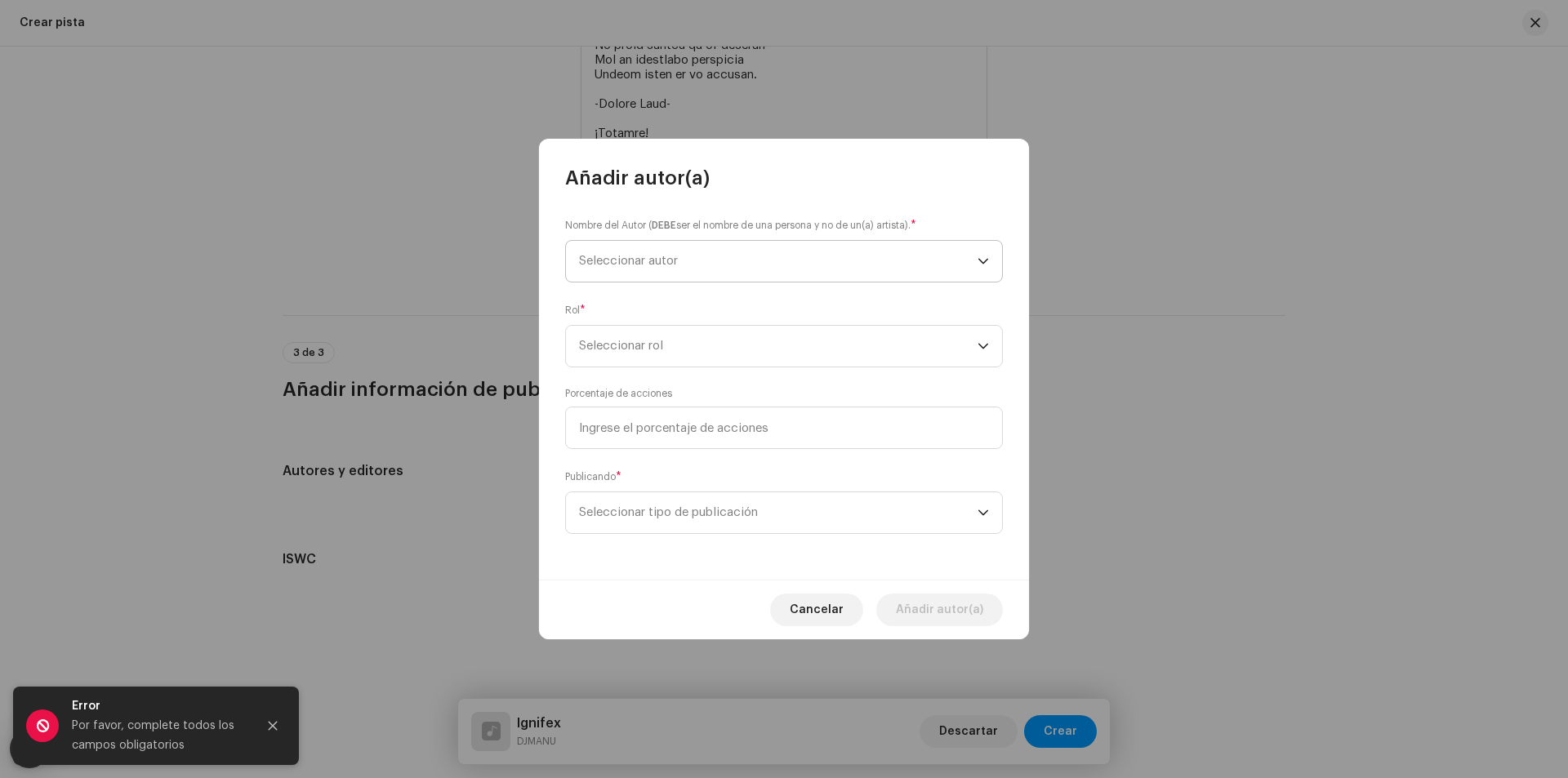
click at [608, 247] on span "Seleccionar autor" at bounding box center [778, 261] width 398 height 40
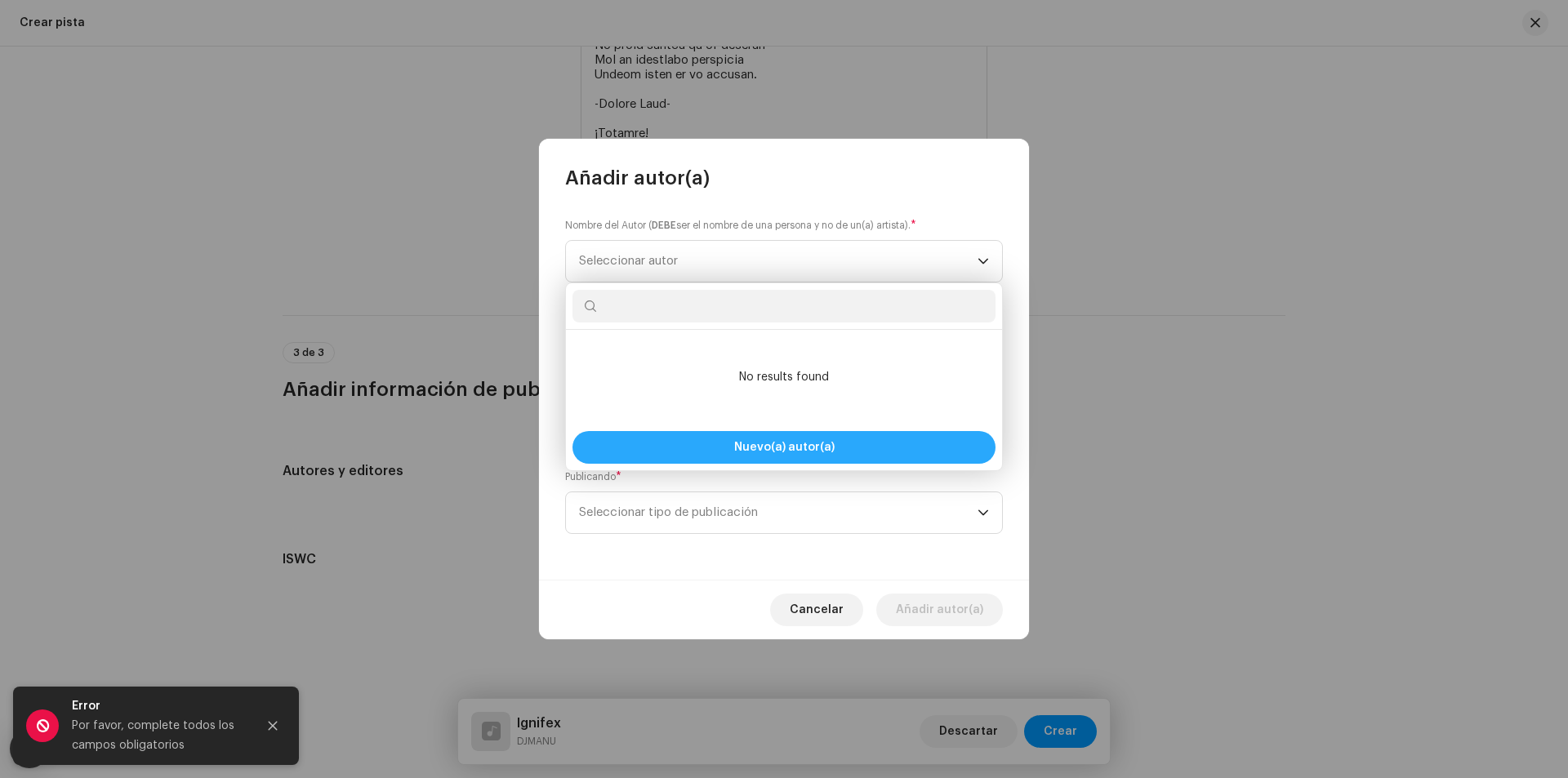
click at [711, 440] on button "Nuevo(a) autor(a)" at bounding box center [784, 447] width 423 height 33
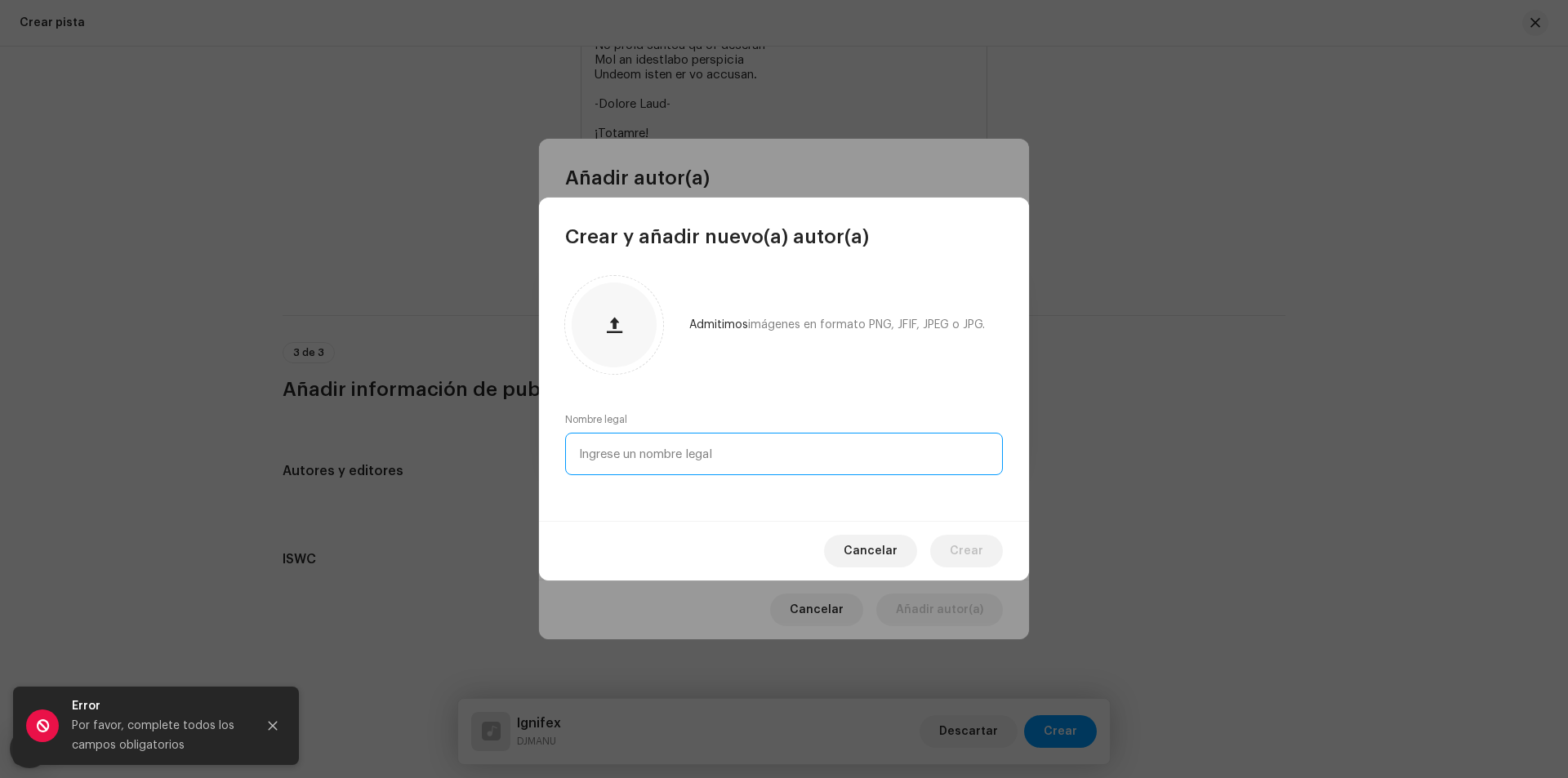
click at [698, 436] on input "text" at bounding box center [784, 454] width 438 height 42
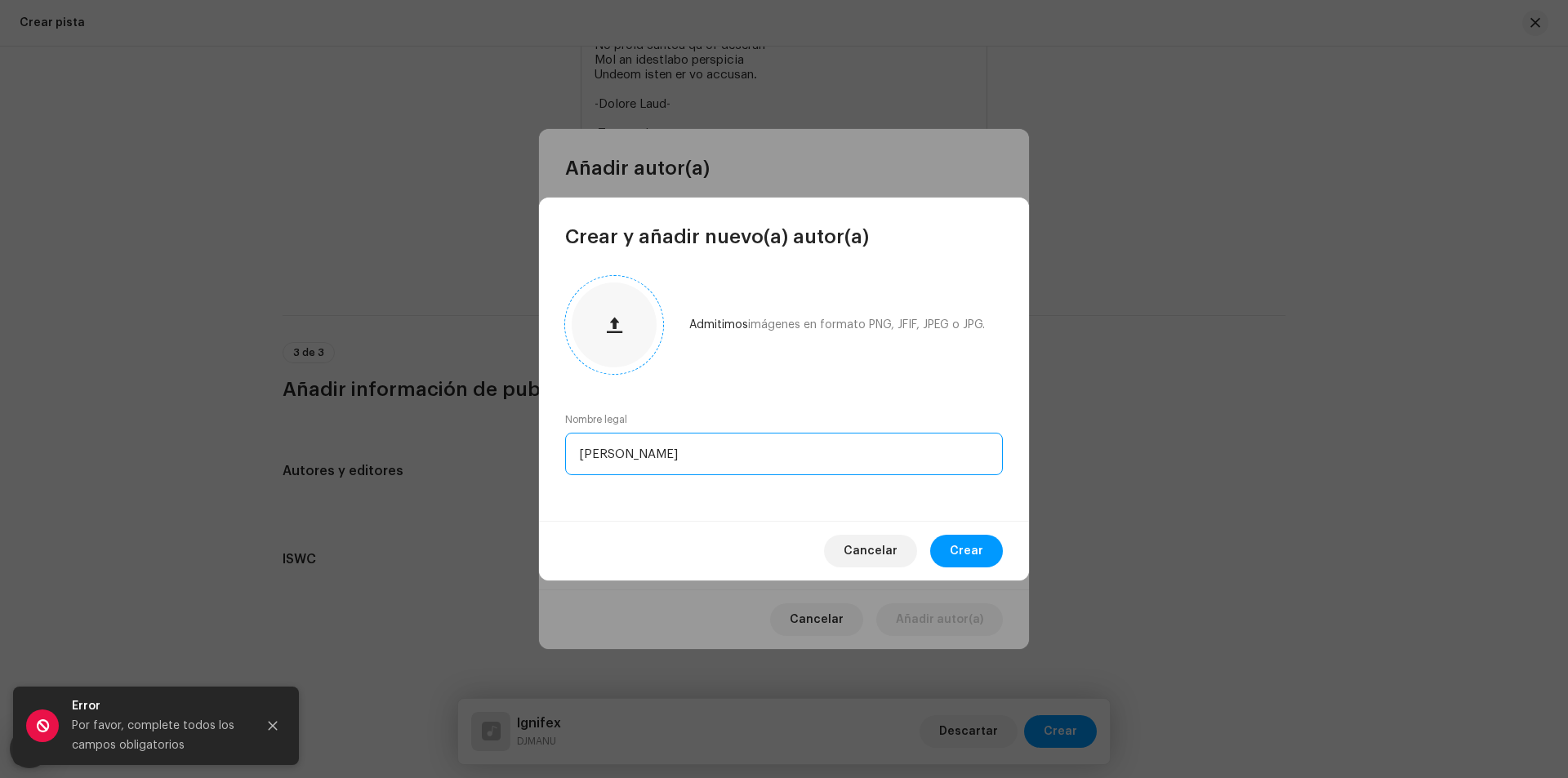
type input "[PERSON_NAME]"
click at [624, 319] on button "button" at bounding box center [614, 325] width 40 height 40
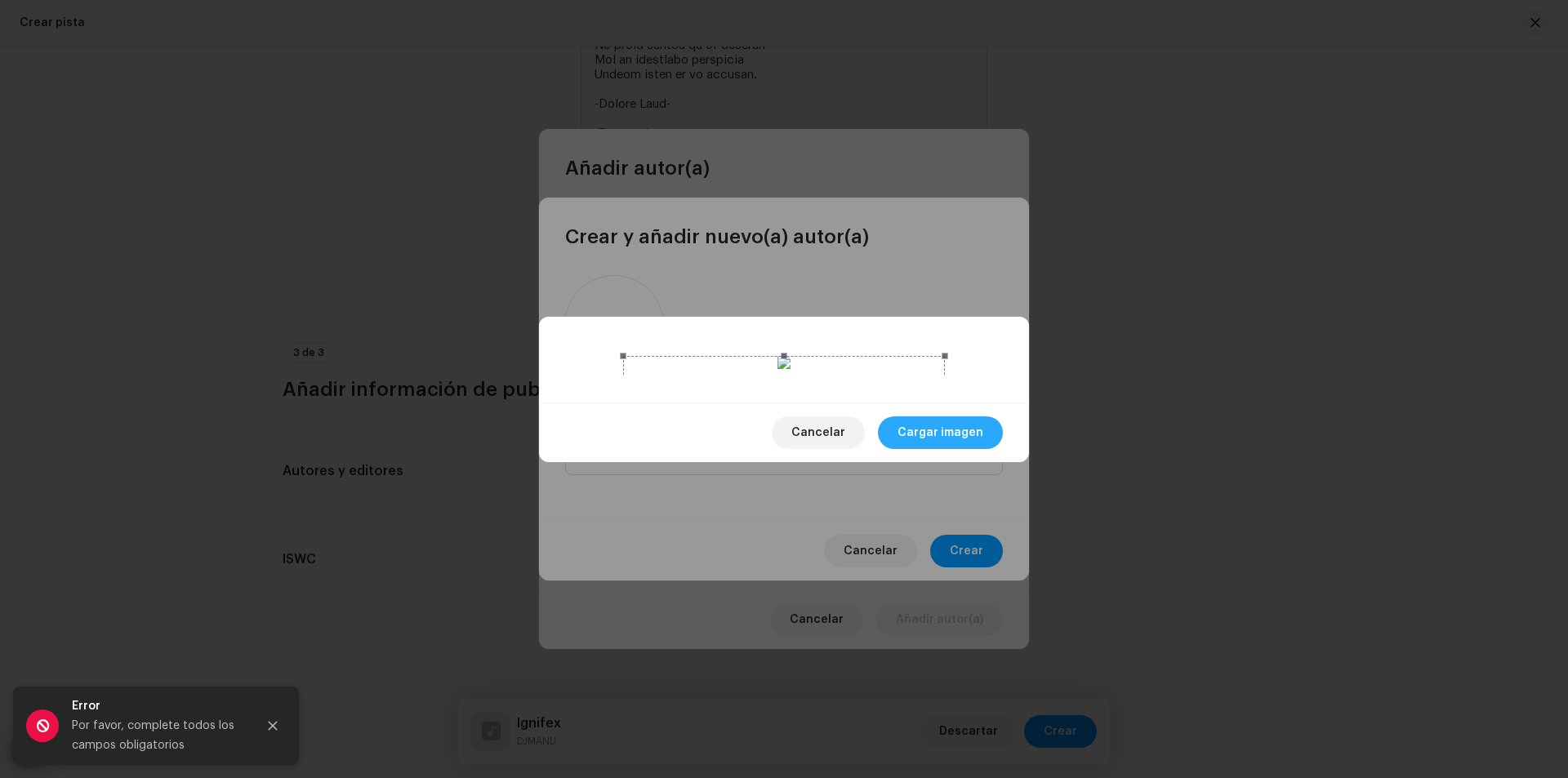
click at [936, 449] on span "Cargar imagen" at bounding box center [941, 433] width 86 height 33
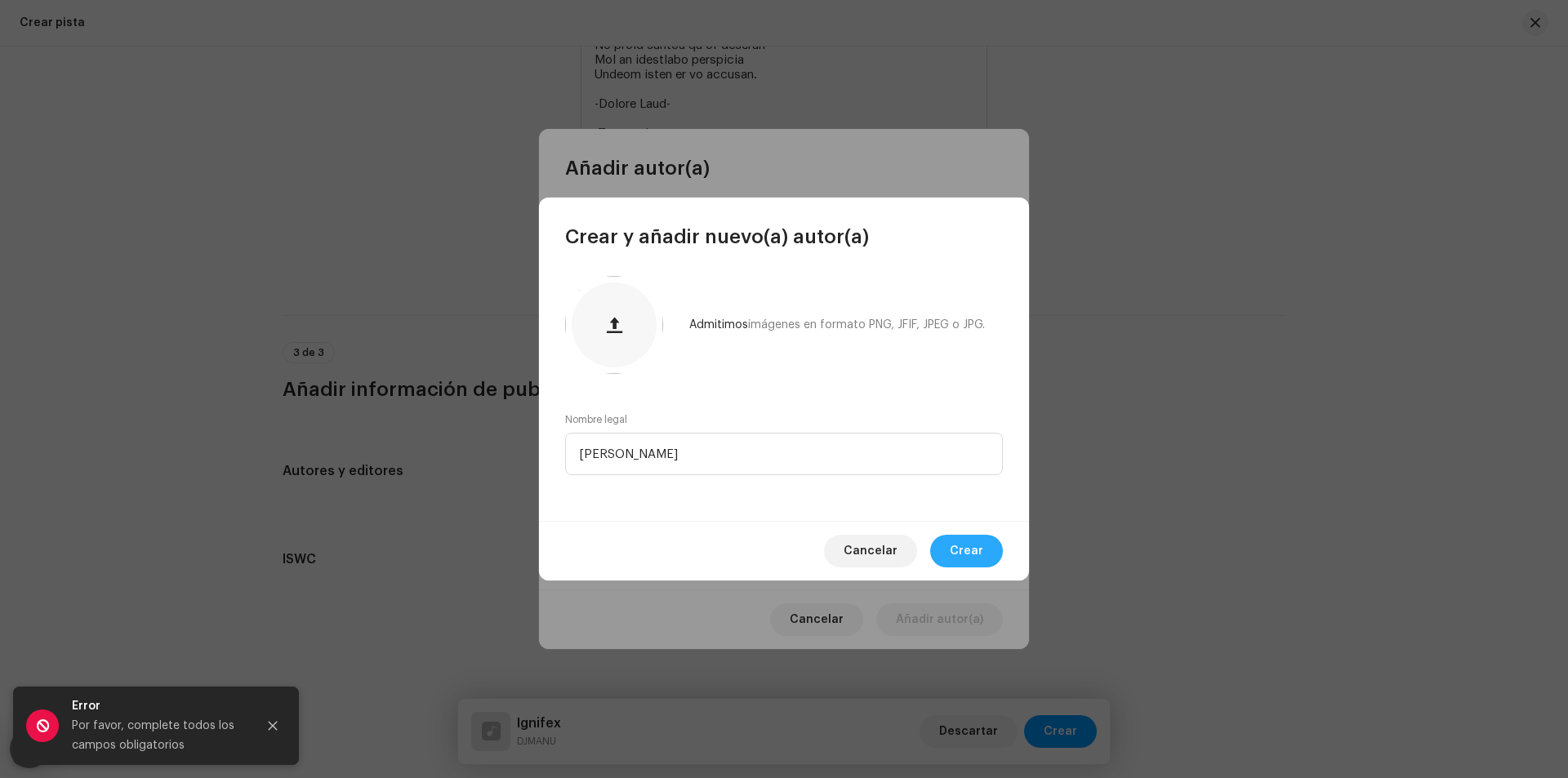
click at [966, 542] on span "Crear" at bounding box center [967, 551] width 34 height 33
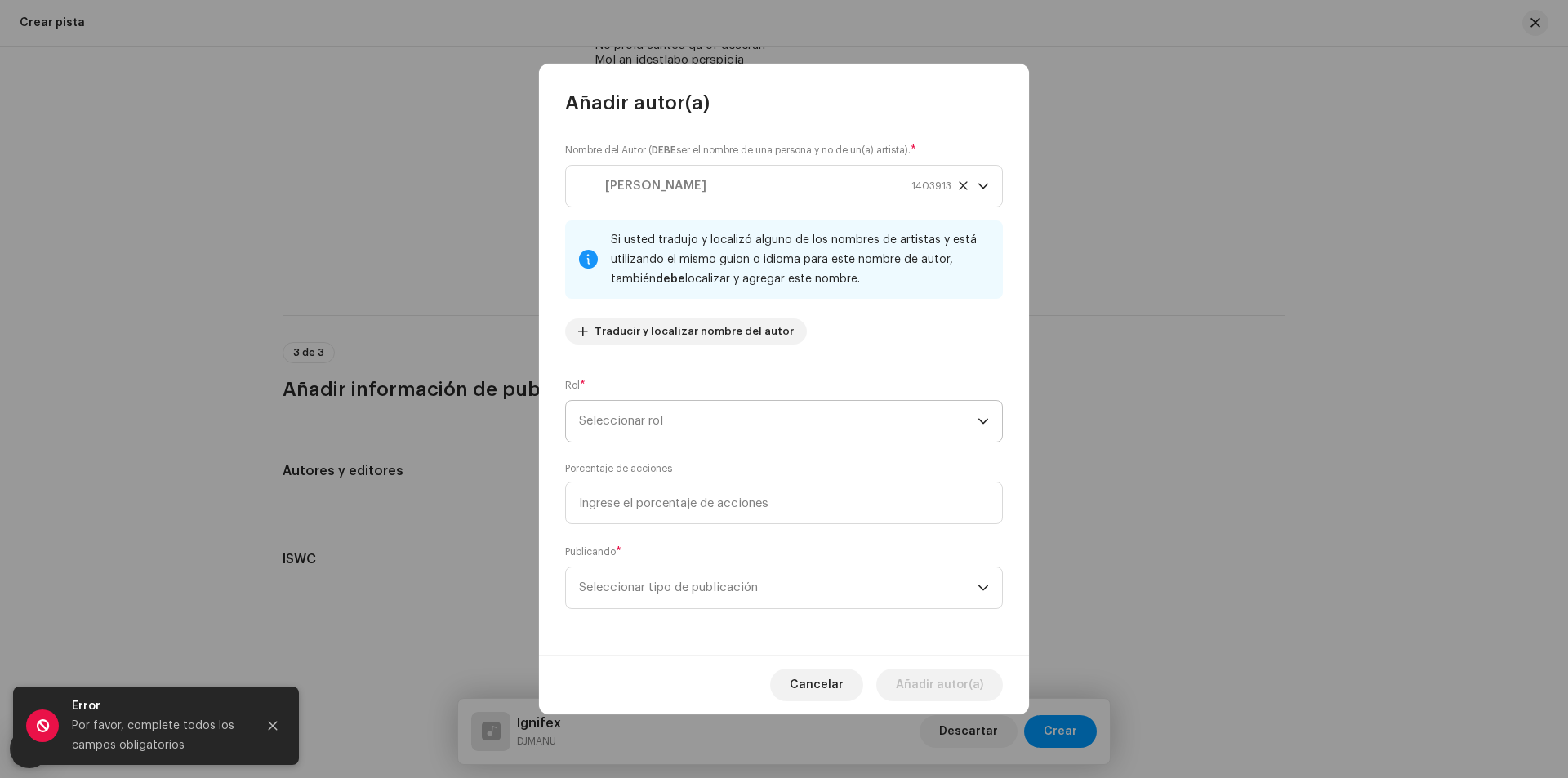
click at [790, 416] on span "Seleccionar rol" at bounding box center [778, 421] width 398 height 40
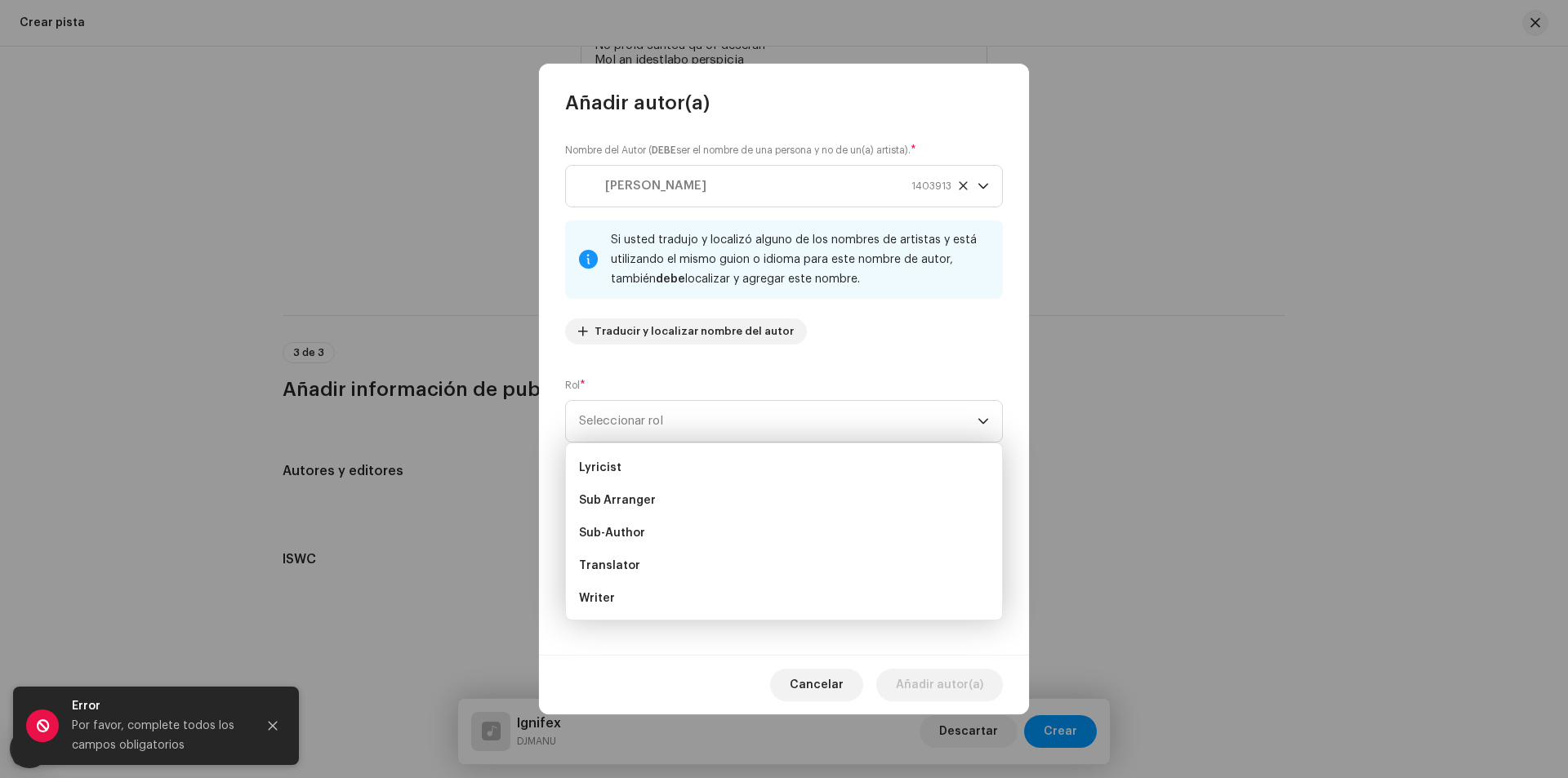
scroll to position [163, 0]
click at [617, 593] on li "Writer" at bounding box center [784, 596] width 423 height 33
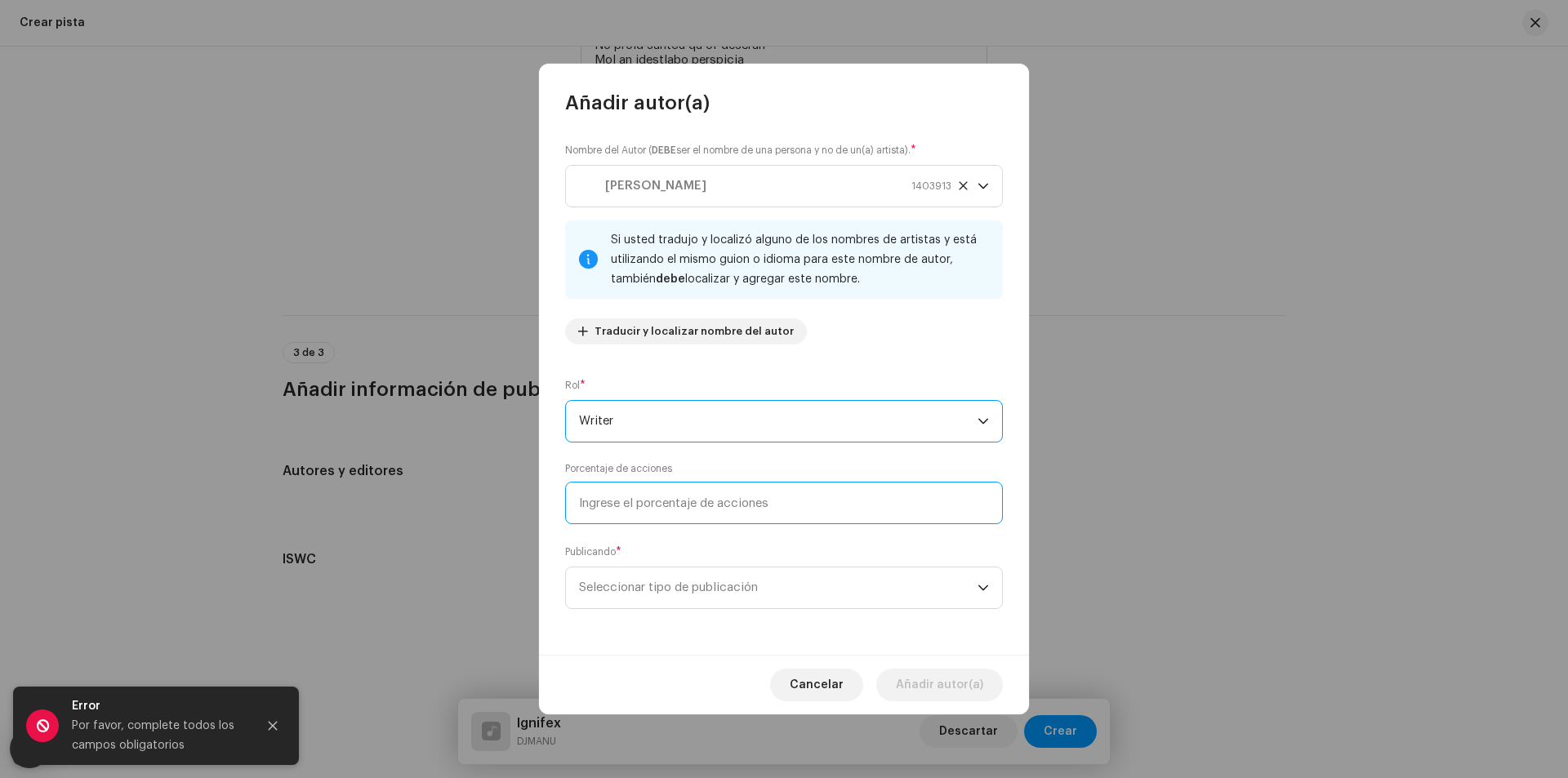
click at [702, 498] on input at bounding box center [784, 503] width 438 height 42
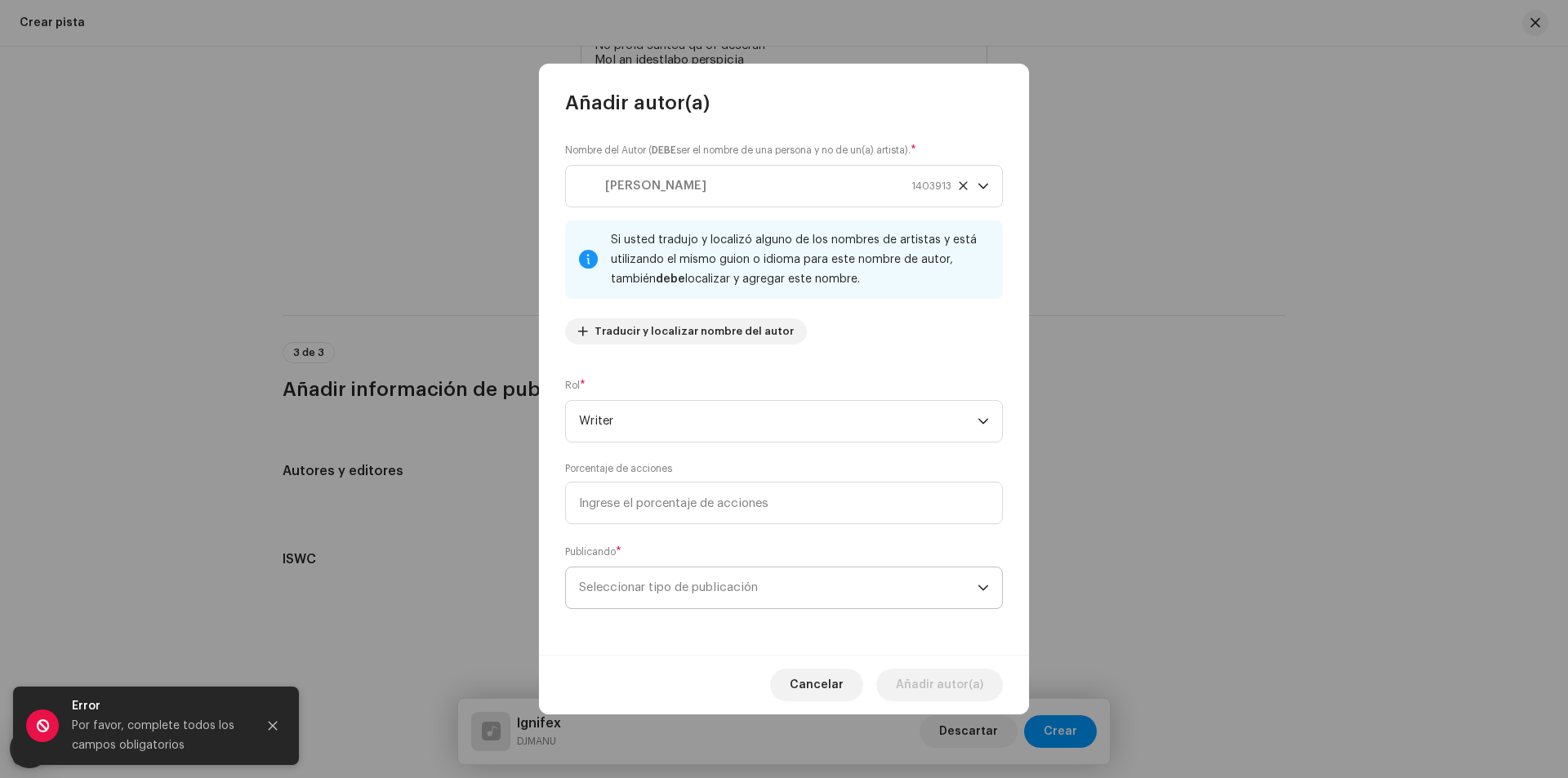
click at [747, 596] on span "Seleccionar tipo de publicación" at bounding box center [778, 588] width 398 height 40
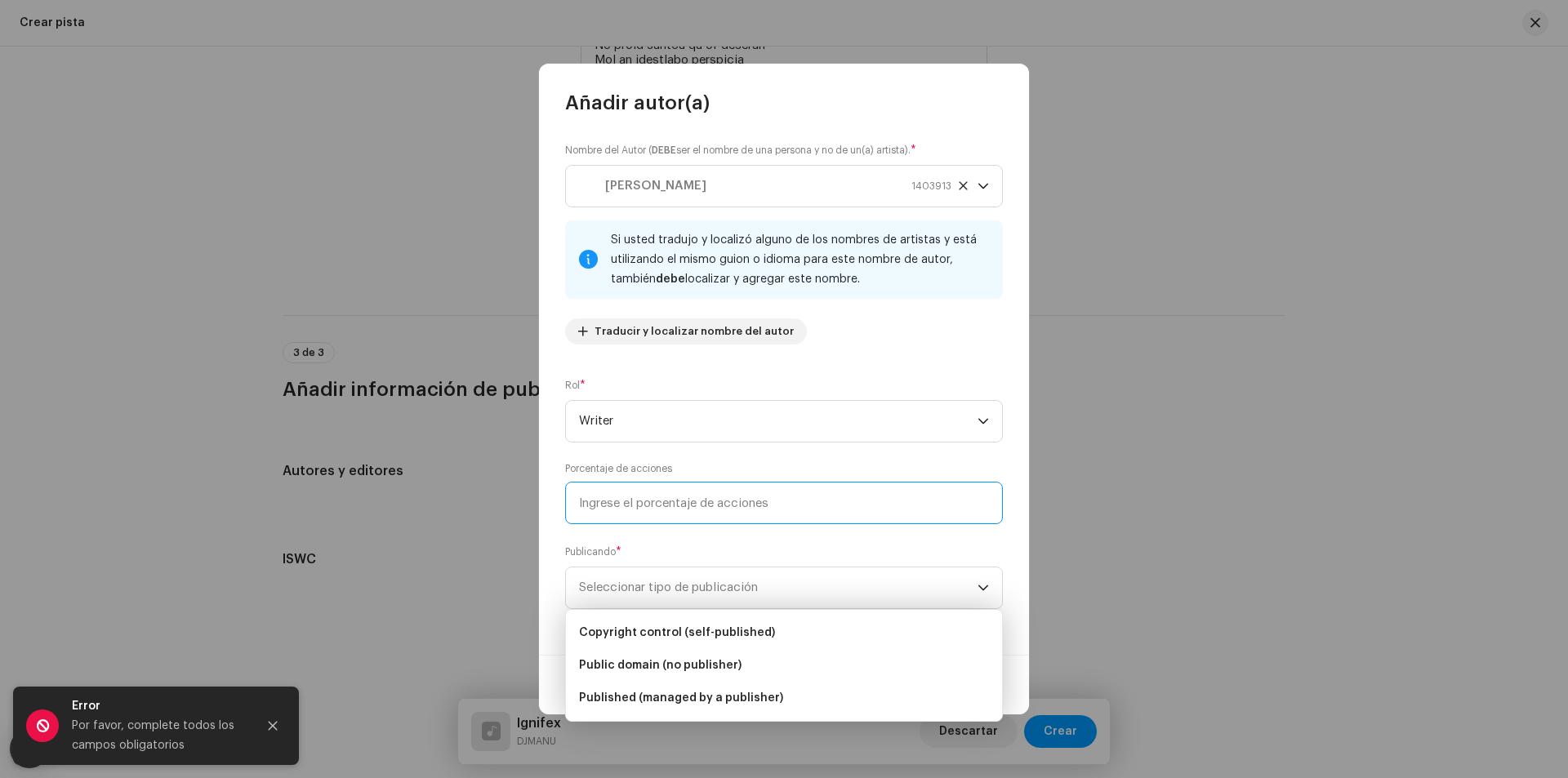
click at [707, 494] on input at bounding box center [784, 503] width 438 height 42
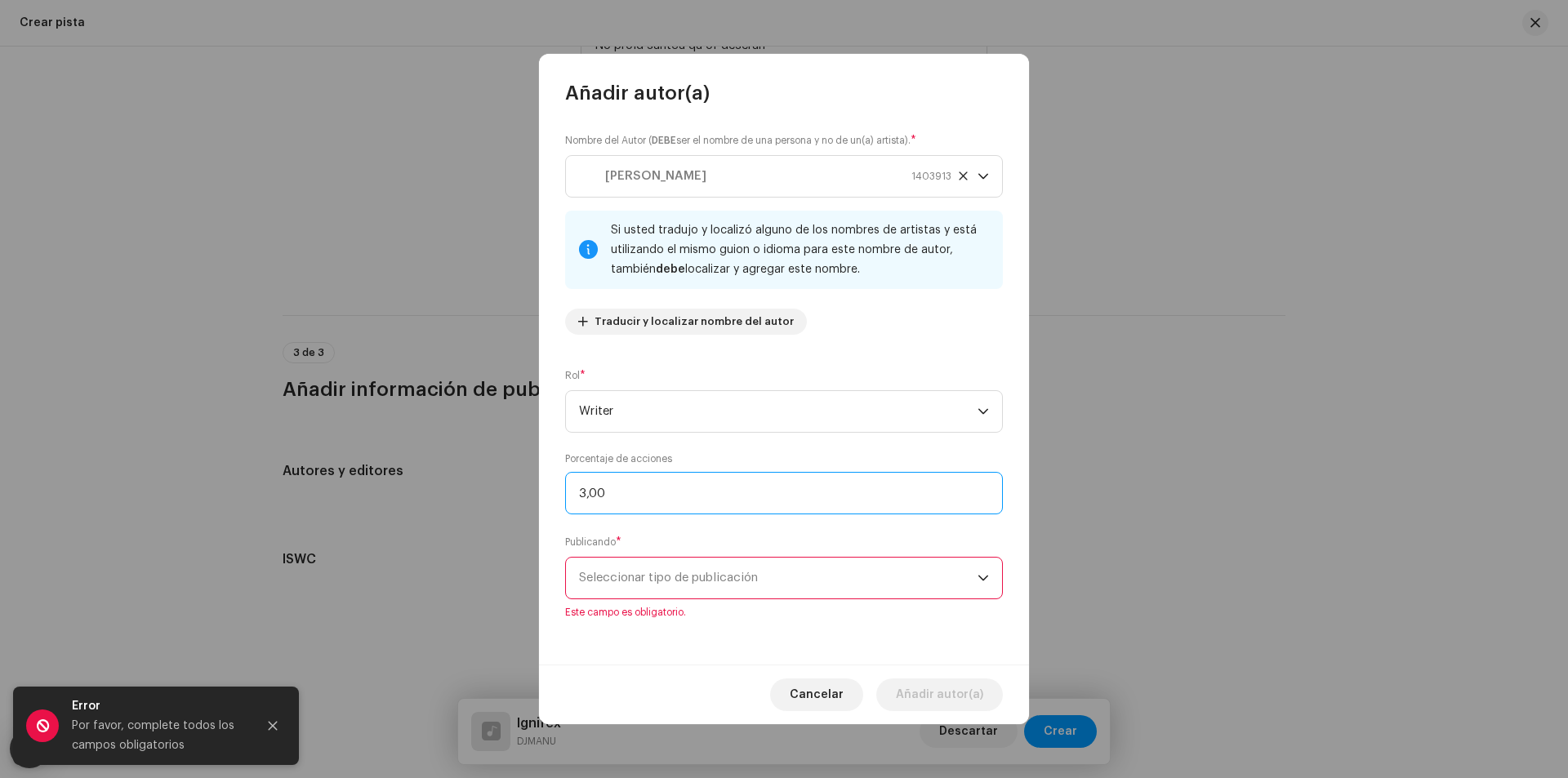
type input "30,00"
click at [688, 573] on span "Seleccionar tipo de publicación" at bounding box center [778, 578] width 398 height 40
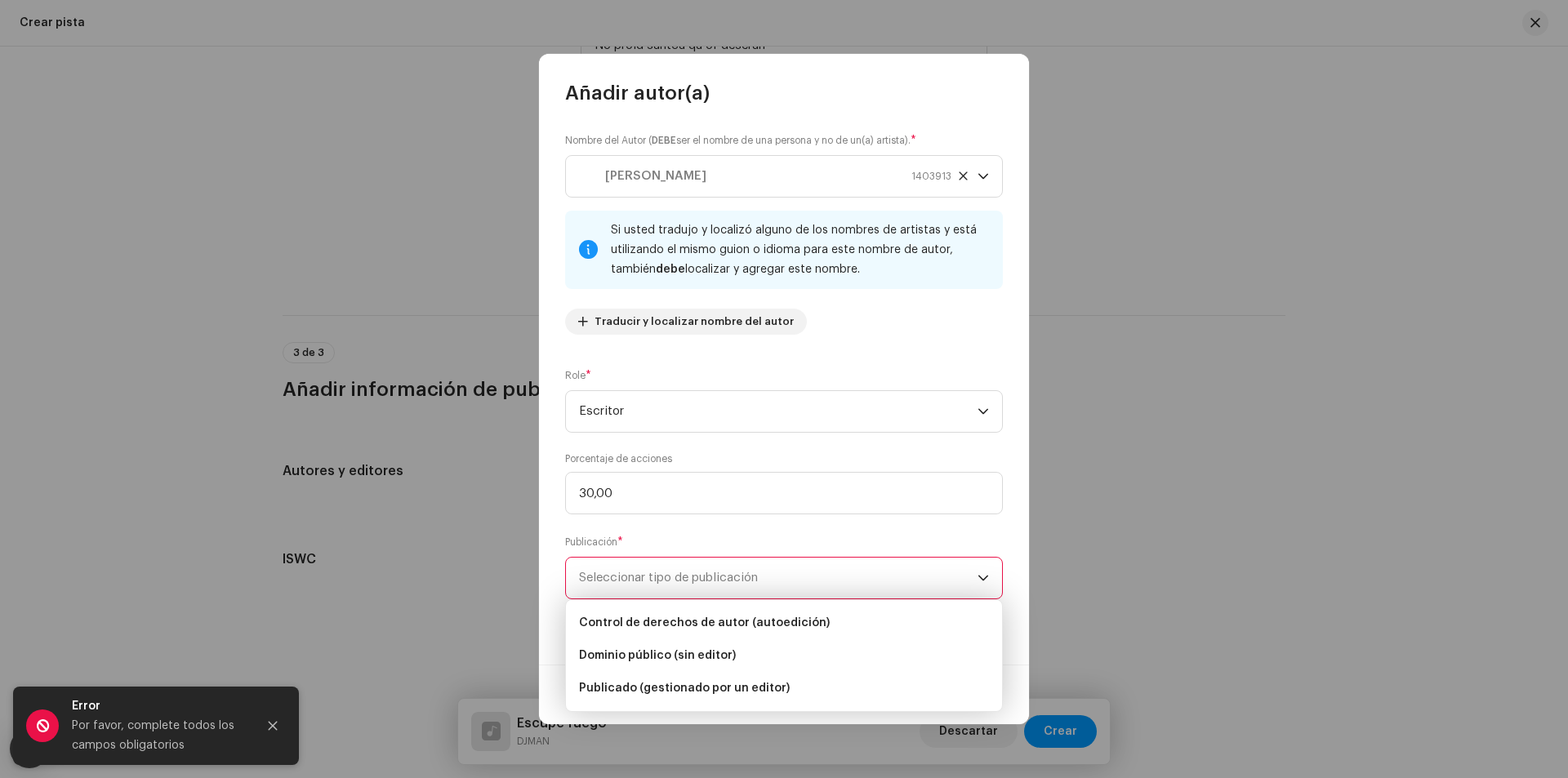
click at [814, 534] on div "Publicación * Seleccionar tipo de publicación Este campo es obligatorio." at bounding box center [784, 576] width 438 height 85
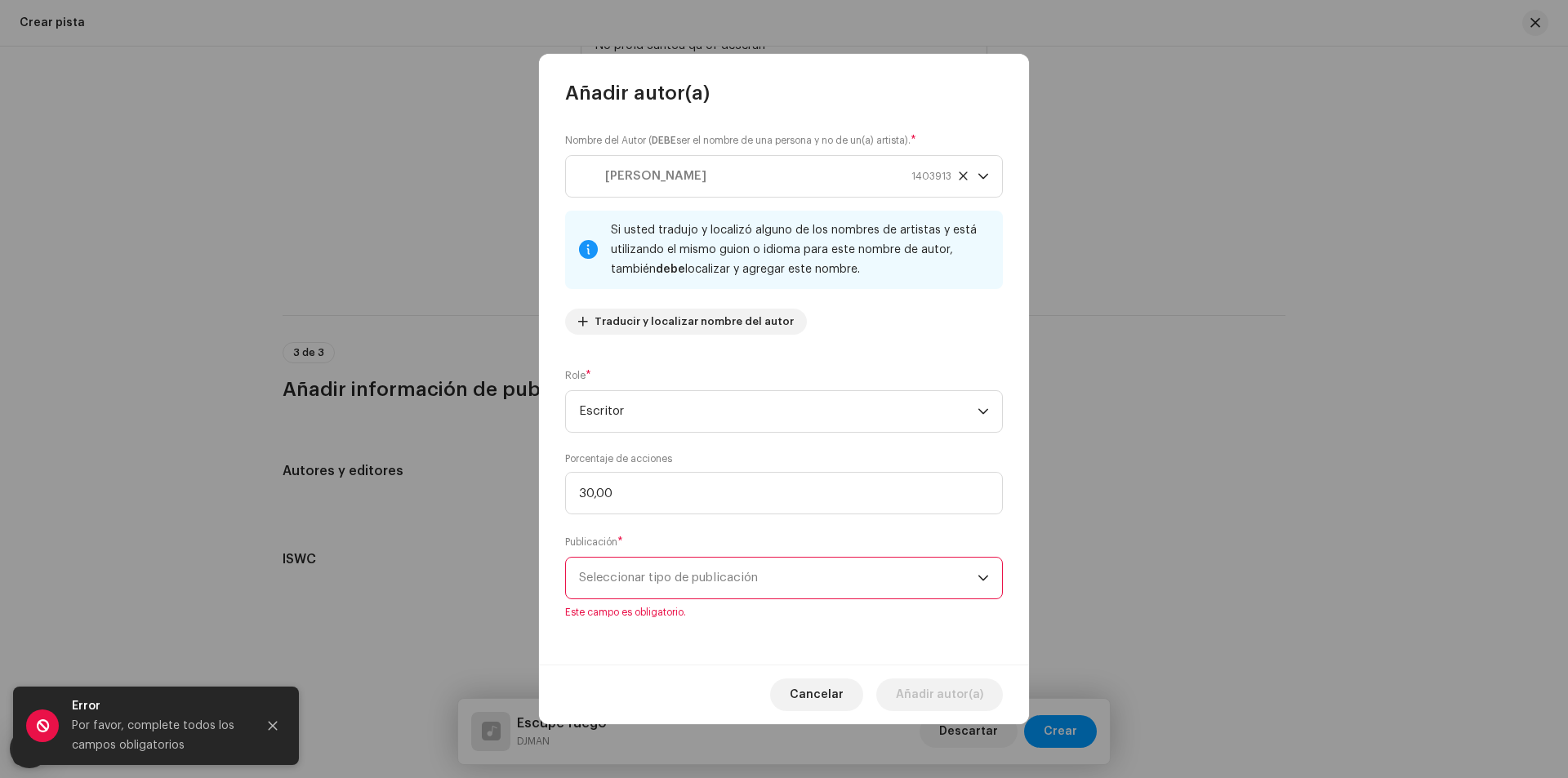
click at [675, 557] on span "Seleccionar tipo de publicación" at bounding box center [778, 578] width 398 height 40
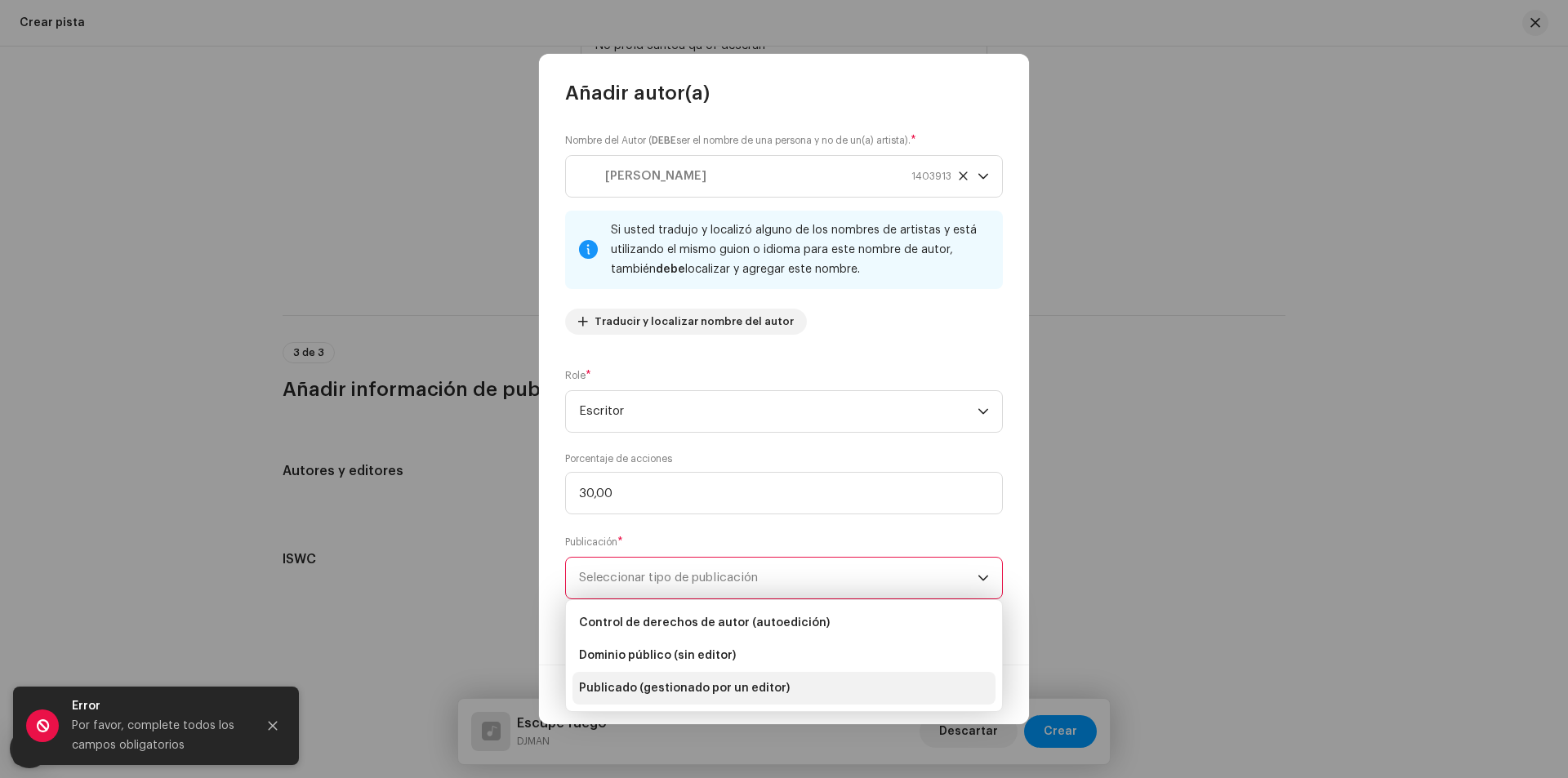
click at [733, 692] on font "Publicado (gestionado por un editor)" at bounding box center [685, 689] width 211 height 12
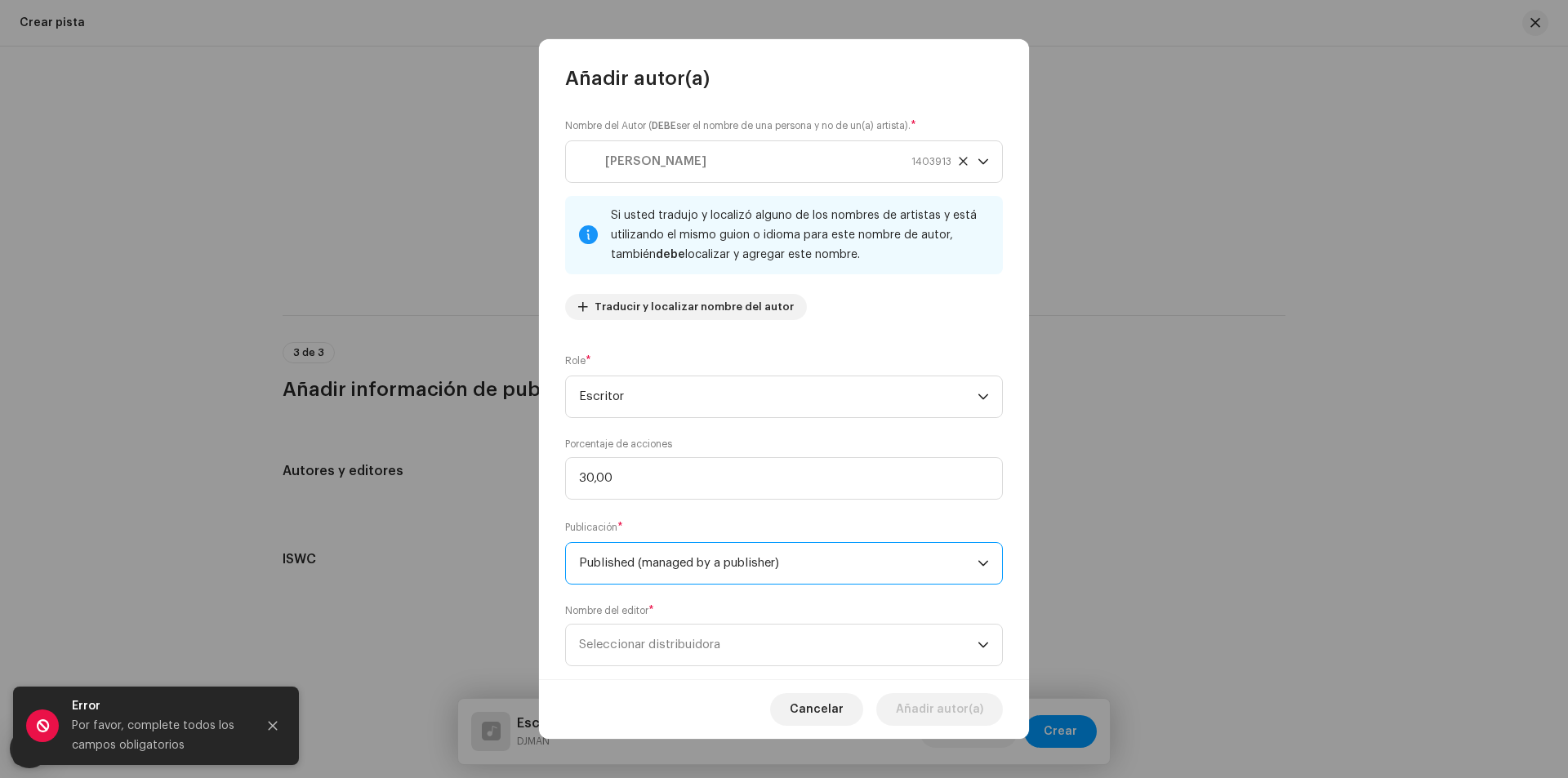
click at [668, 579] on span "Published (managed by a publisher)" at bounding box center [778, 563] width 398 height 40
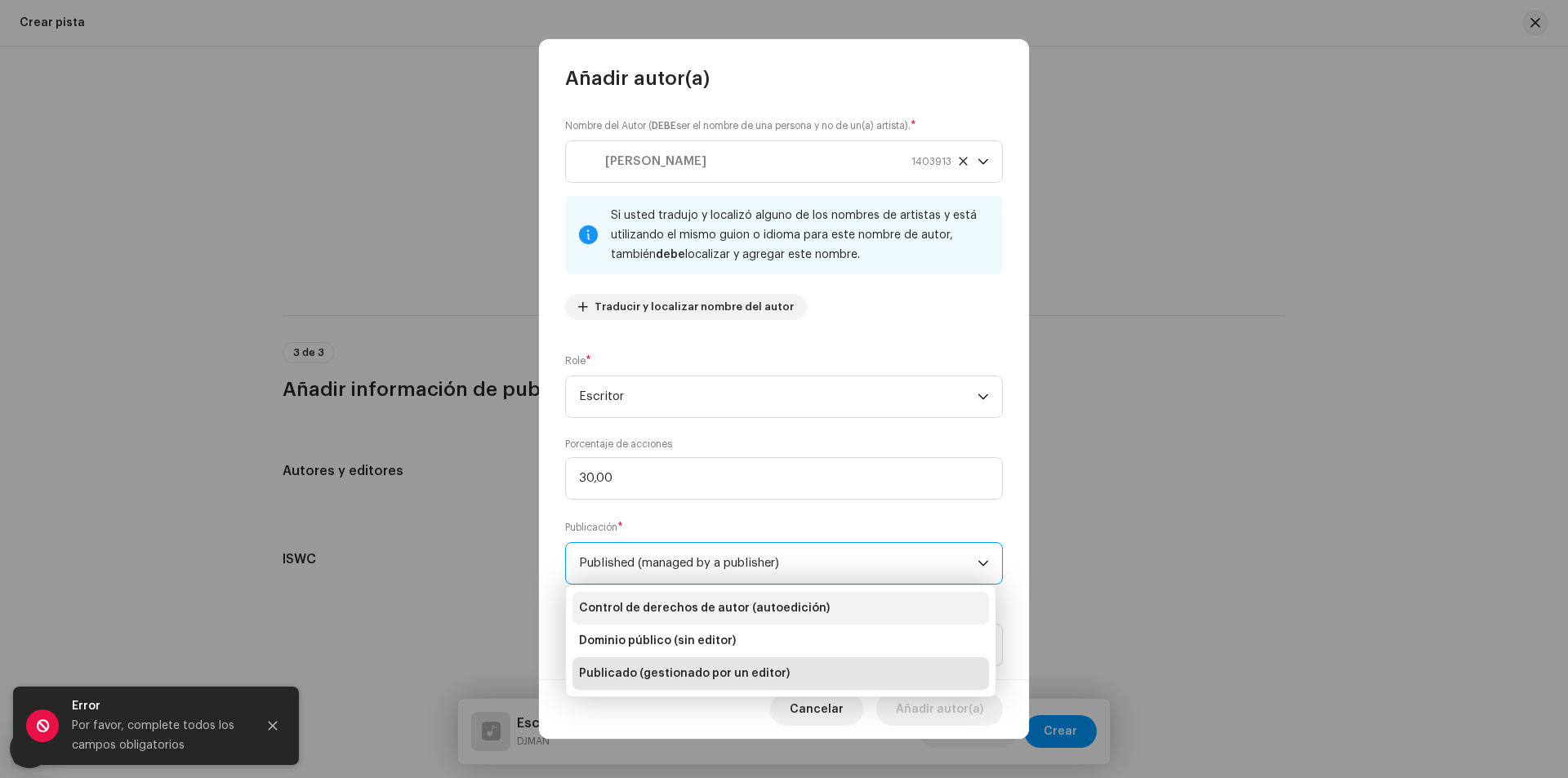
click at [684, 607] on font "Control de derechos de autor (autoedición)" at bounding box center [705, 609] width 251 height 12
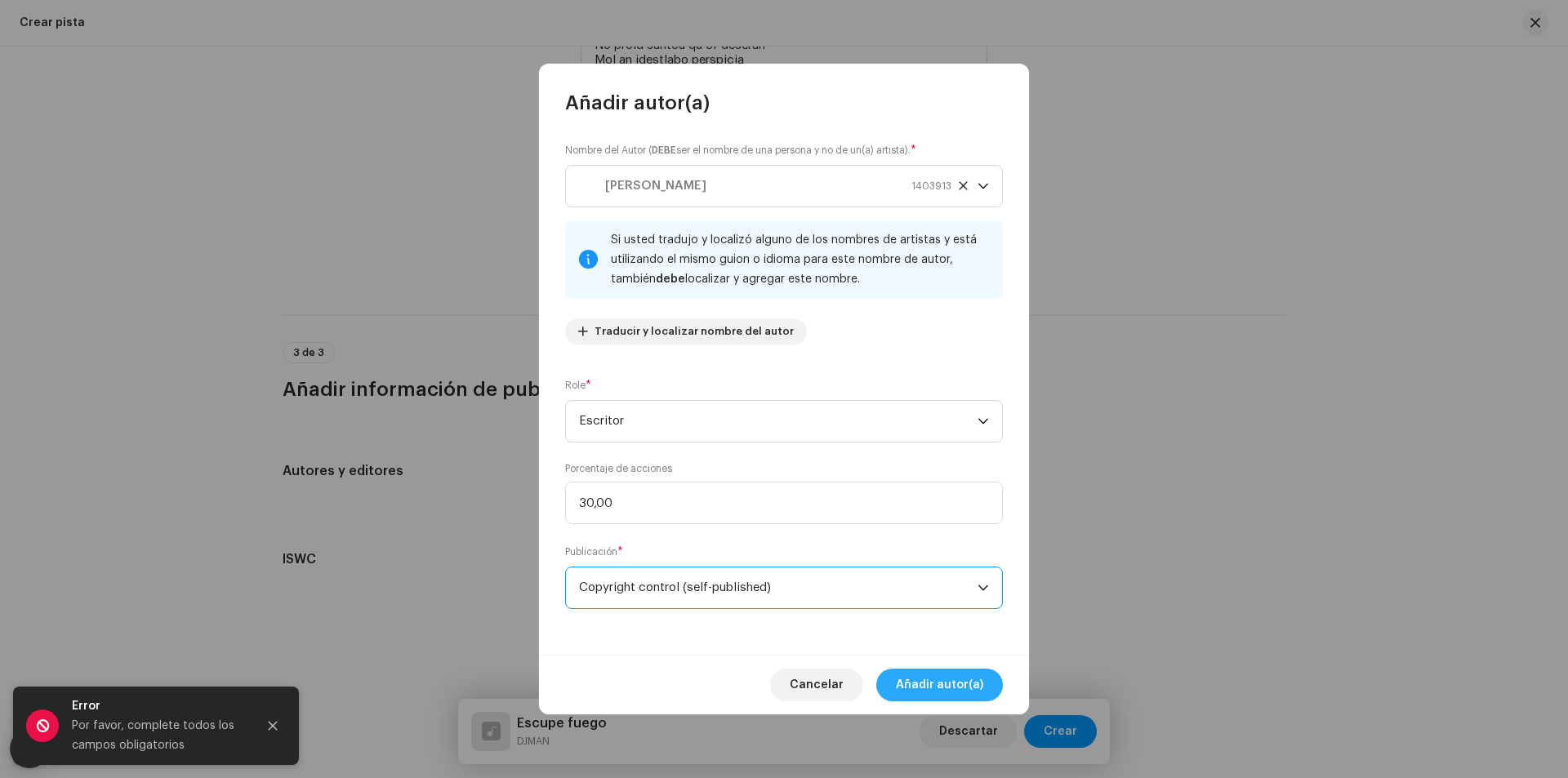
click at [933, 684] on font "Añadir autor(a)" at bounding box center [940, 685] width 88 height 12
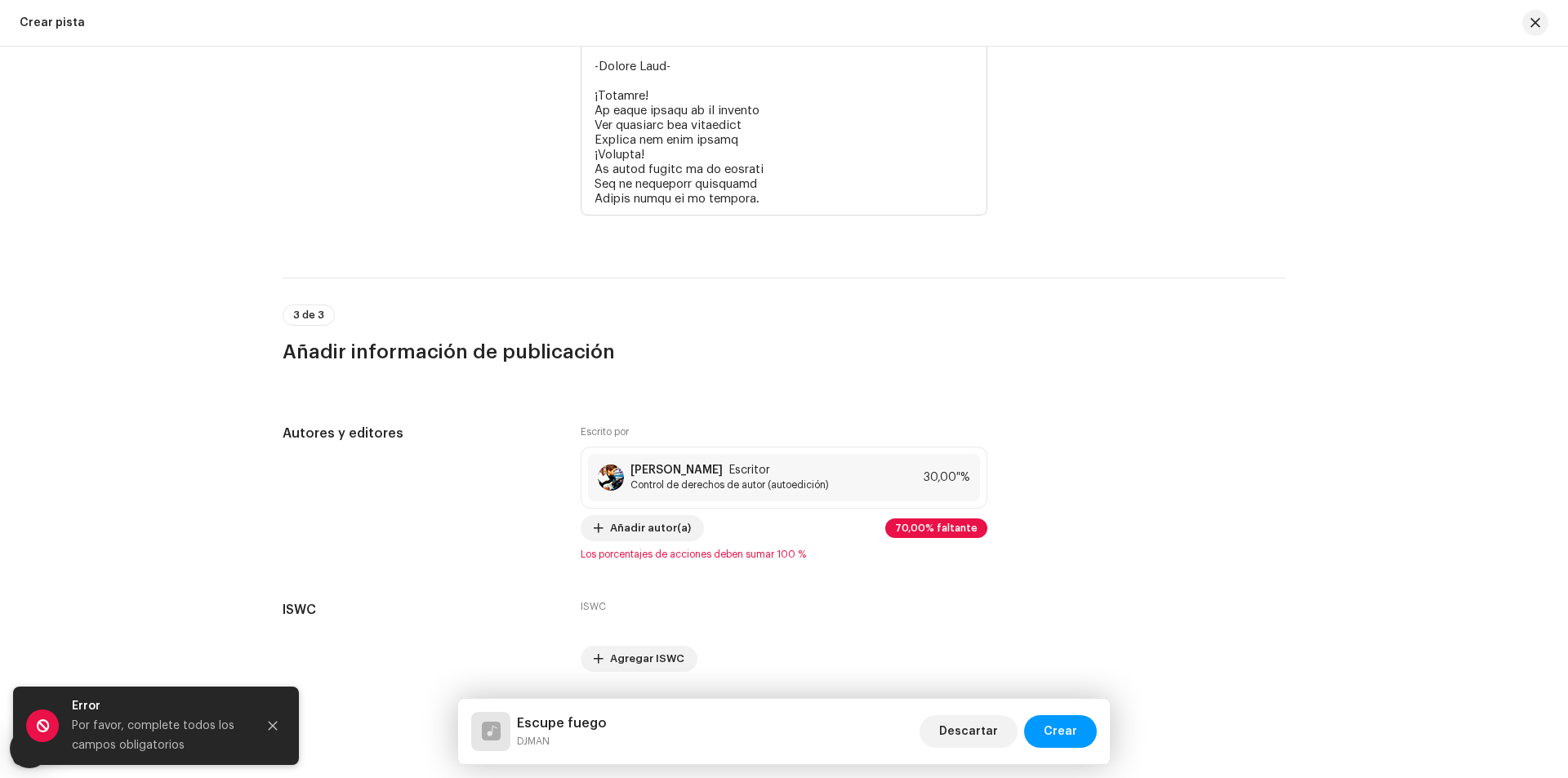
scroll to position [3569, 0]
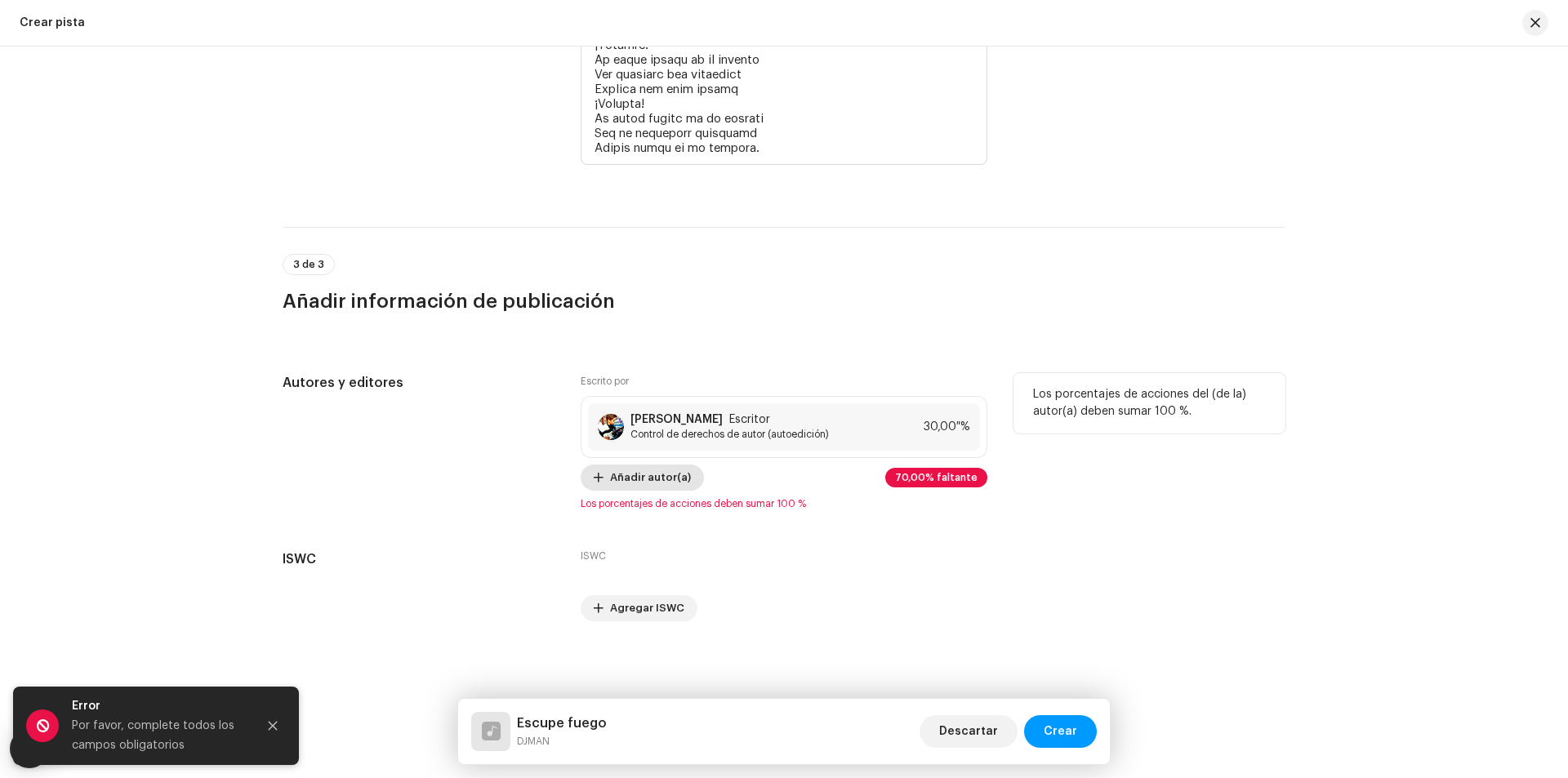
click at [639, 481] on span "Añadir autor(a)" at bounding box center [650, 477] width 81 height 33
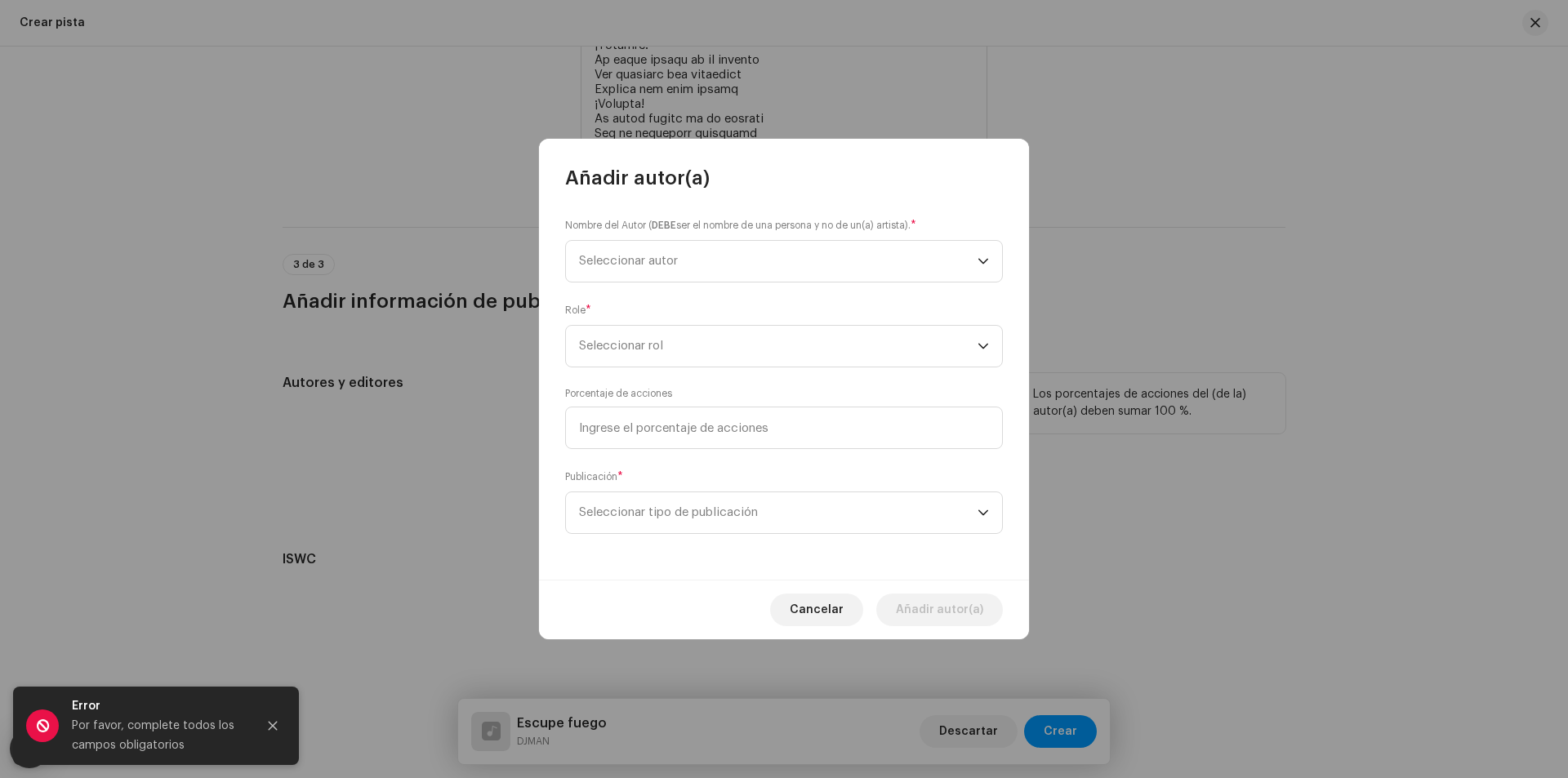
drag, startPoint x: 840, startPoint y: 624, endPoint x: 771, endPoint y: 474, distance: 165.1
click at [839, 624] on span "Cancelar" at bounding box center [817, 610] width 54 height 33
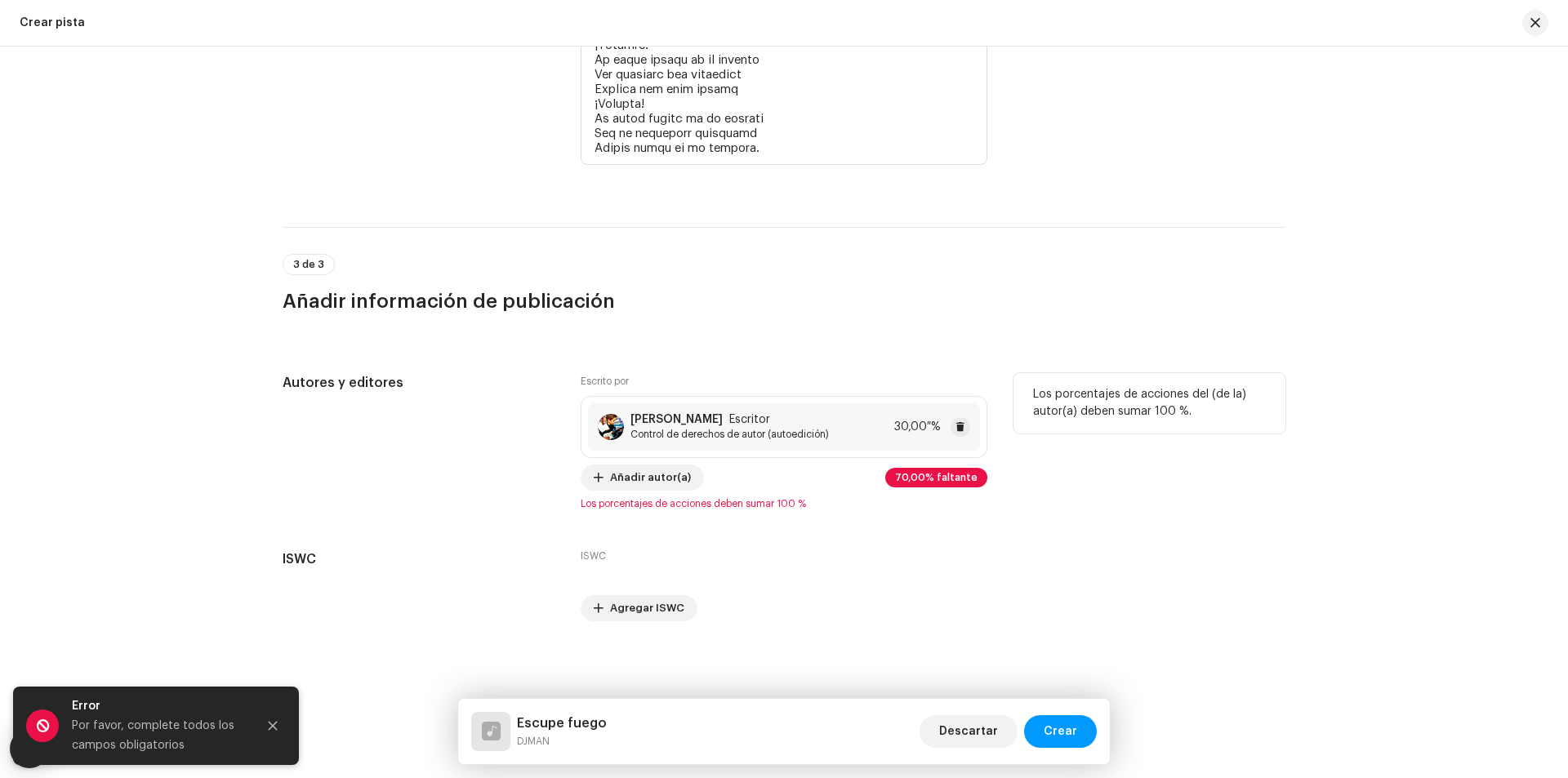
click at [737, 429] on span "Control de derechos de autor (autoedición)" at bounding box center [730, 434] width 199 height 13
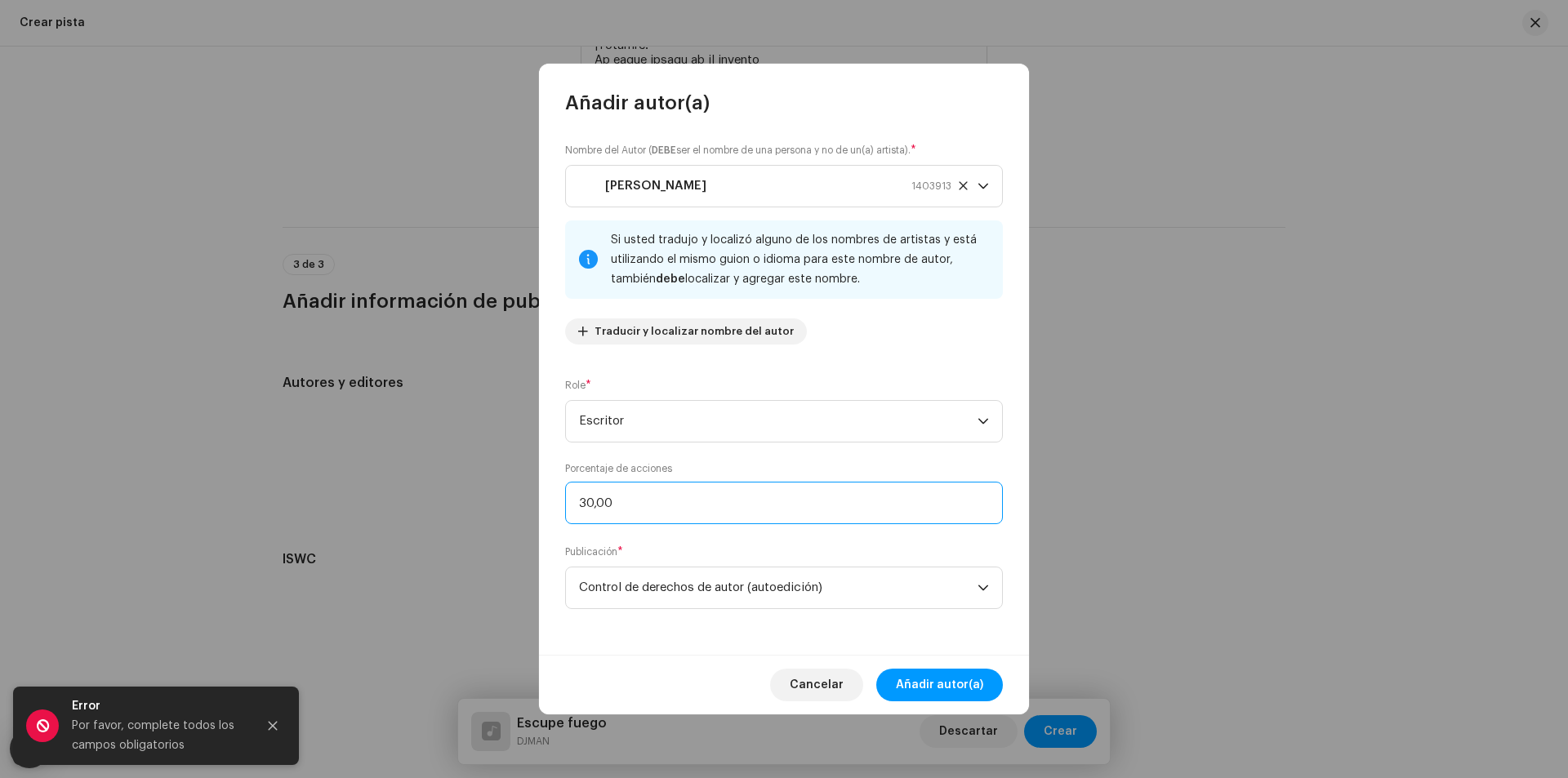
drag, startPoint x: 652, startPoint y: 494, endPoint x: 482, endPoint y: 495, distance: 170.0
click at [482, 495] on div "Añadir autor(a) Nombre del Autor ( DEBE ser el nombre de una persona y no de un…" at bounding box center [784, 389] width 1568 height 778
type input "100,00"
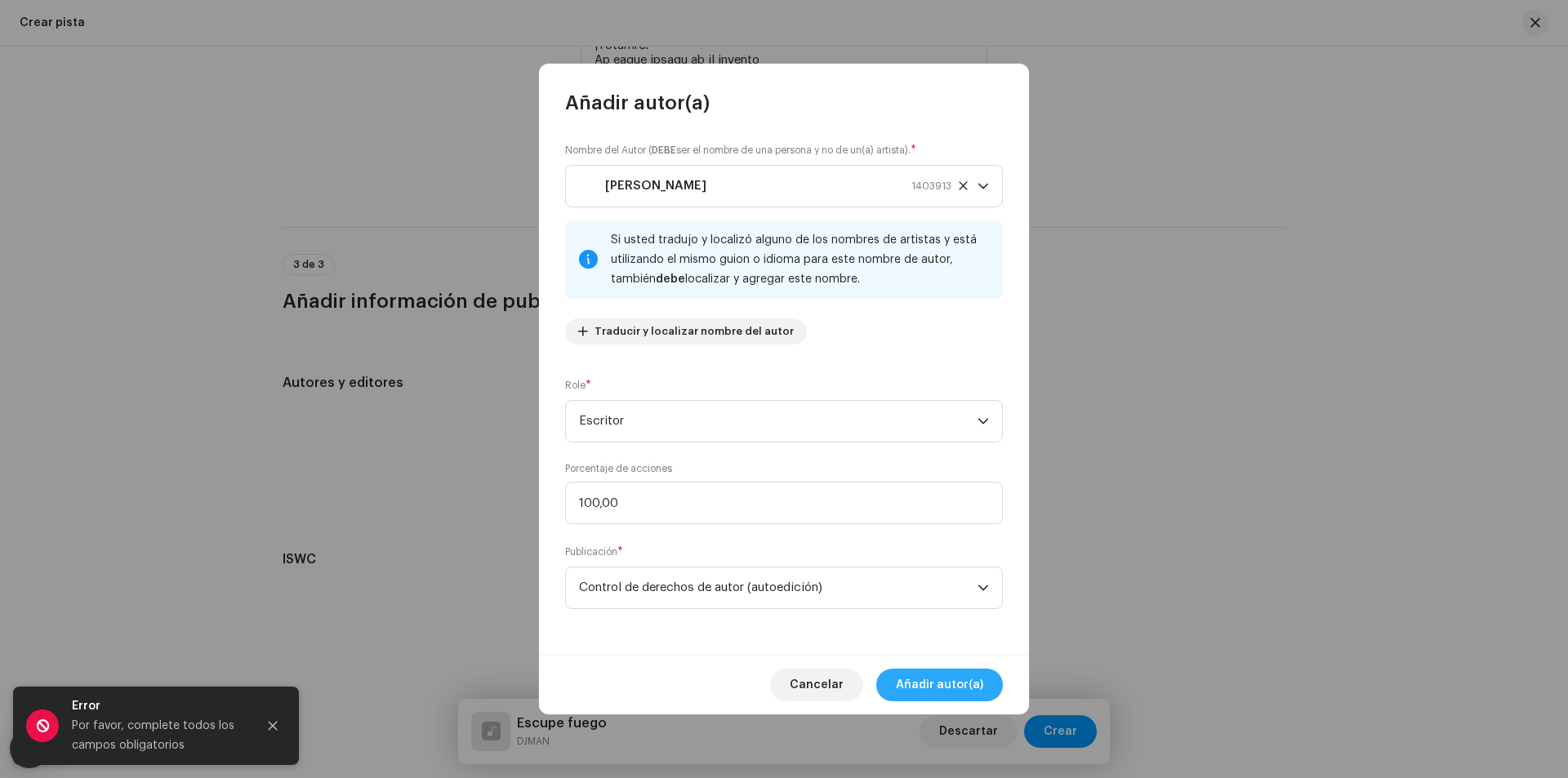
click at [925, 694] on span "Añadir autor(a)" at bounding box center [940, 685] width 88 height 33
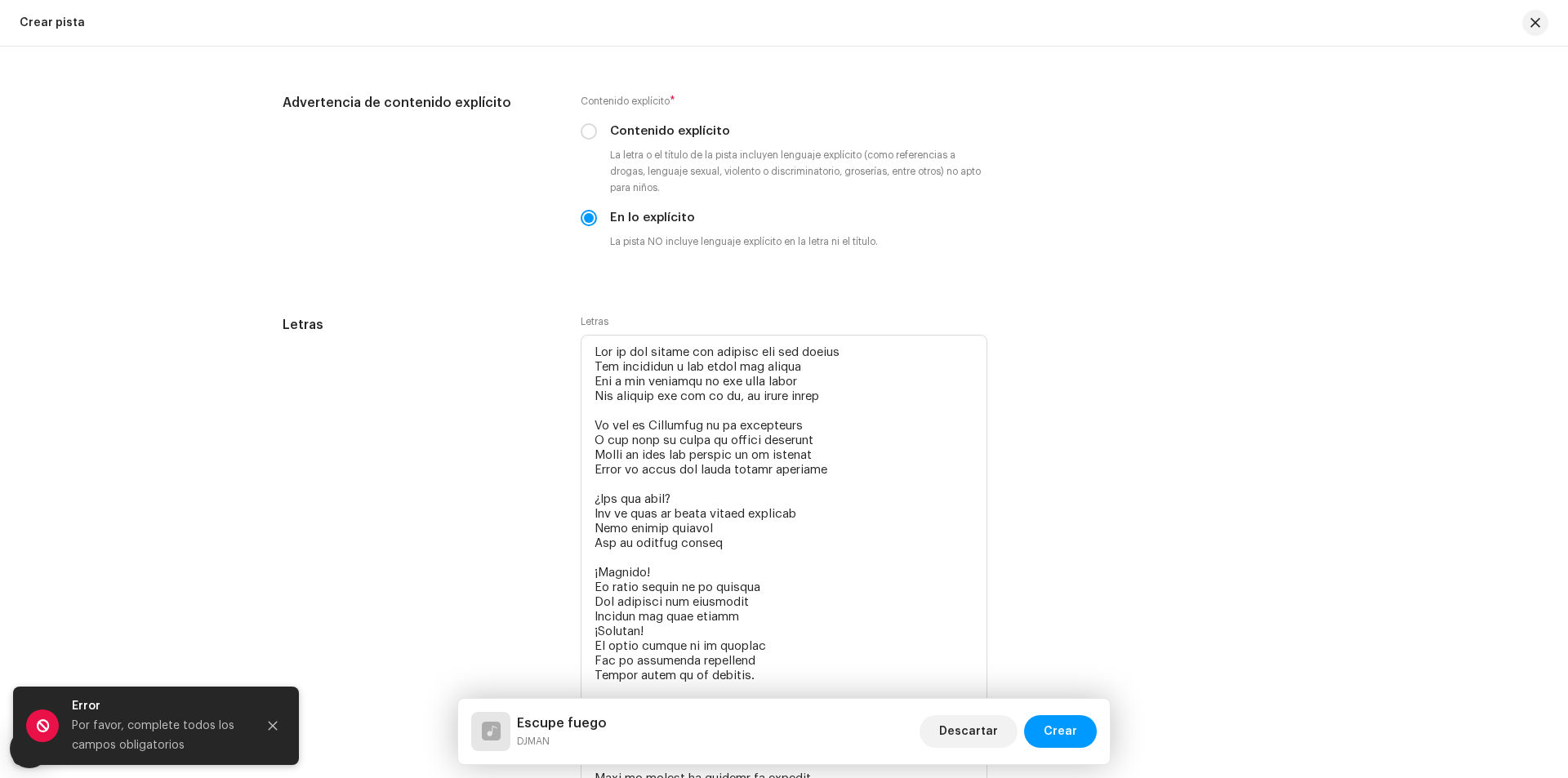
scroll to position [2773, 0]
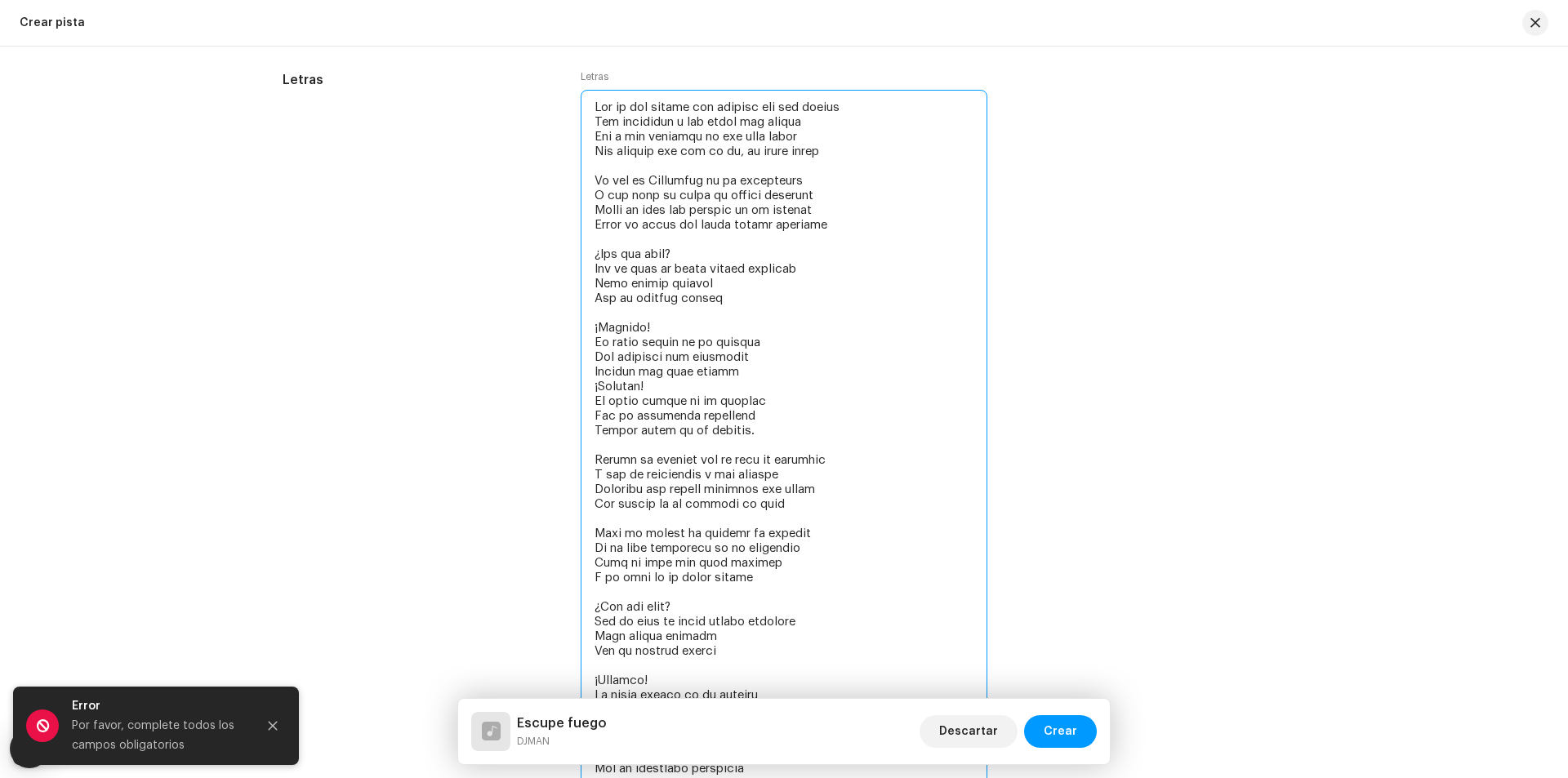
click at [730, 358] on textarea at bounding box center [783, 526] width 407 height 872
click at [708, 355] on textarea at bounding box center [783, 526] width 407 height 872
click at [762, 370] on textarea at bounding box center [783, 526] width 407 height 872
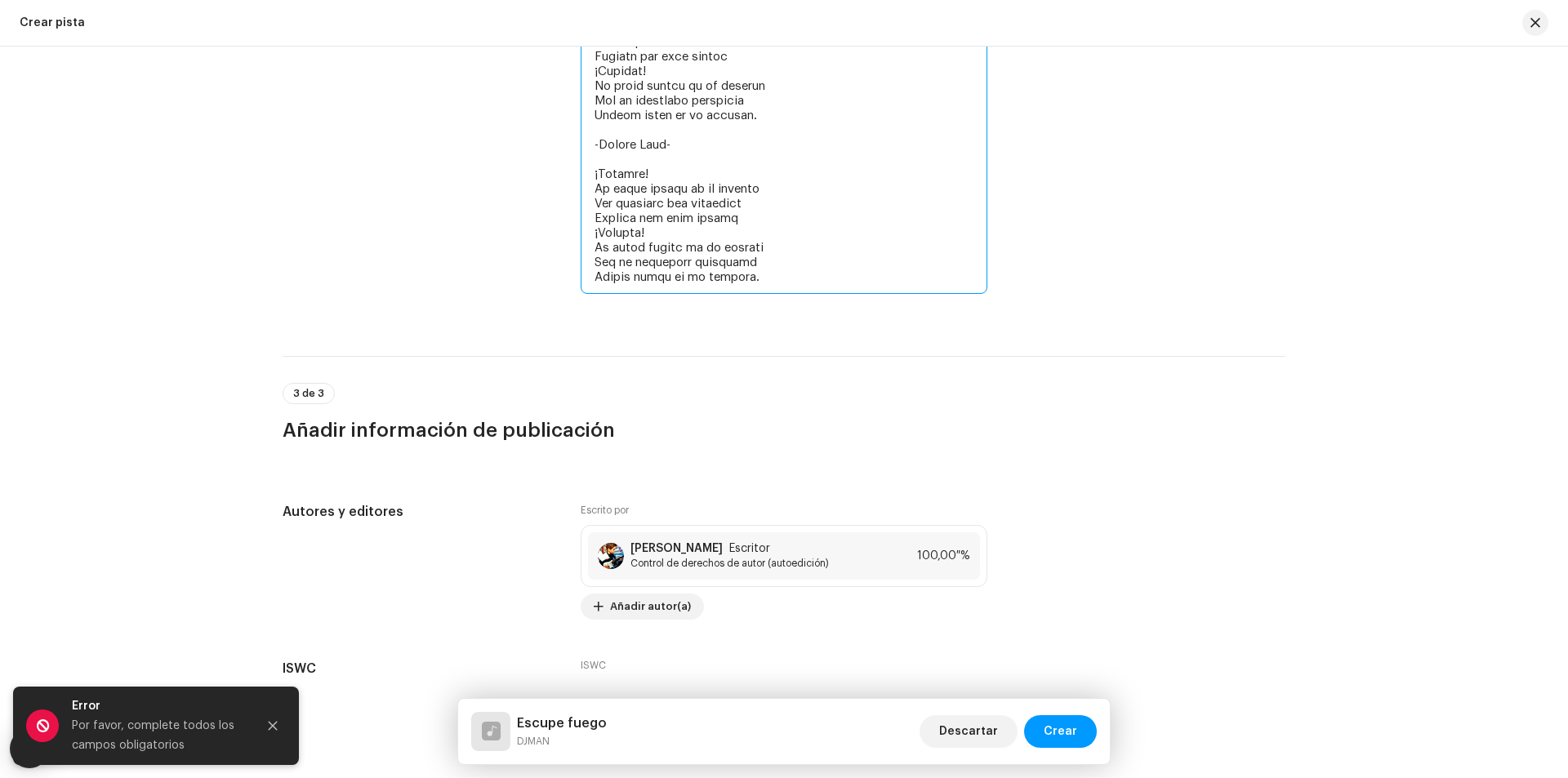
scroll to position [3141, 0]
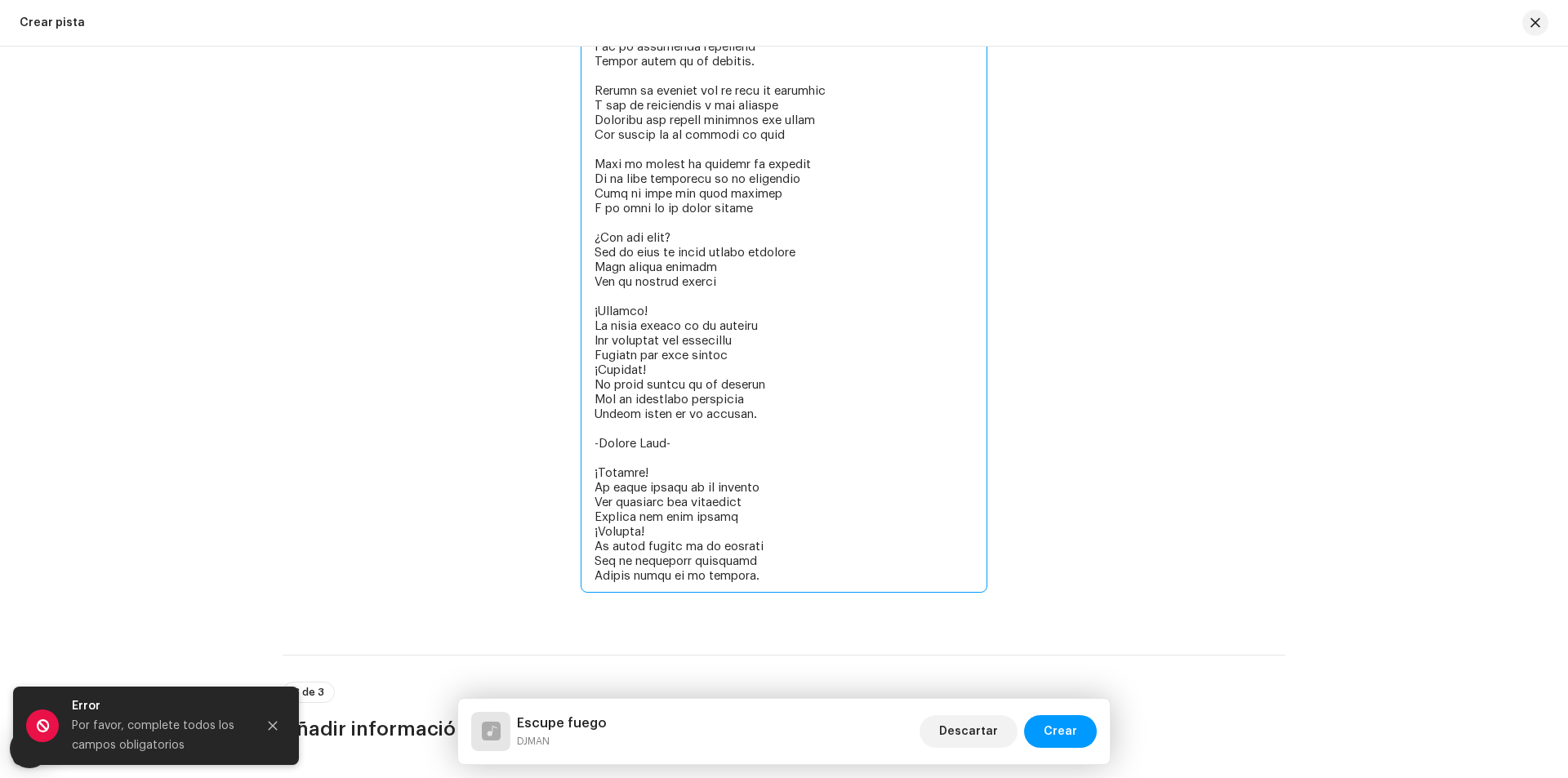
click at [706, 344] on textarea at bounding box center [783, 157] width 407 height 872
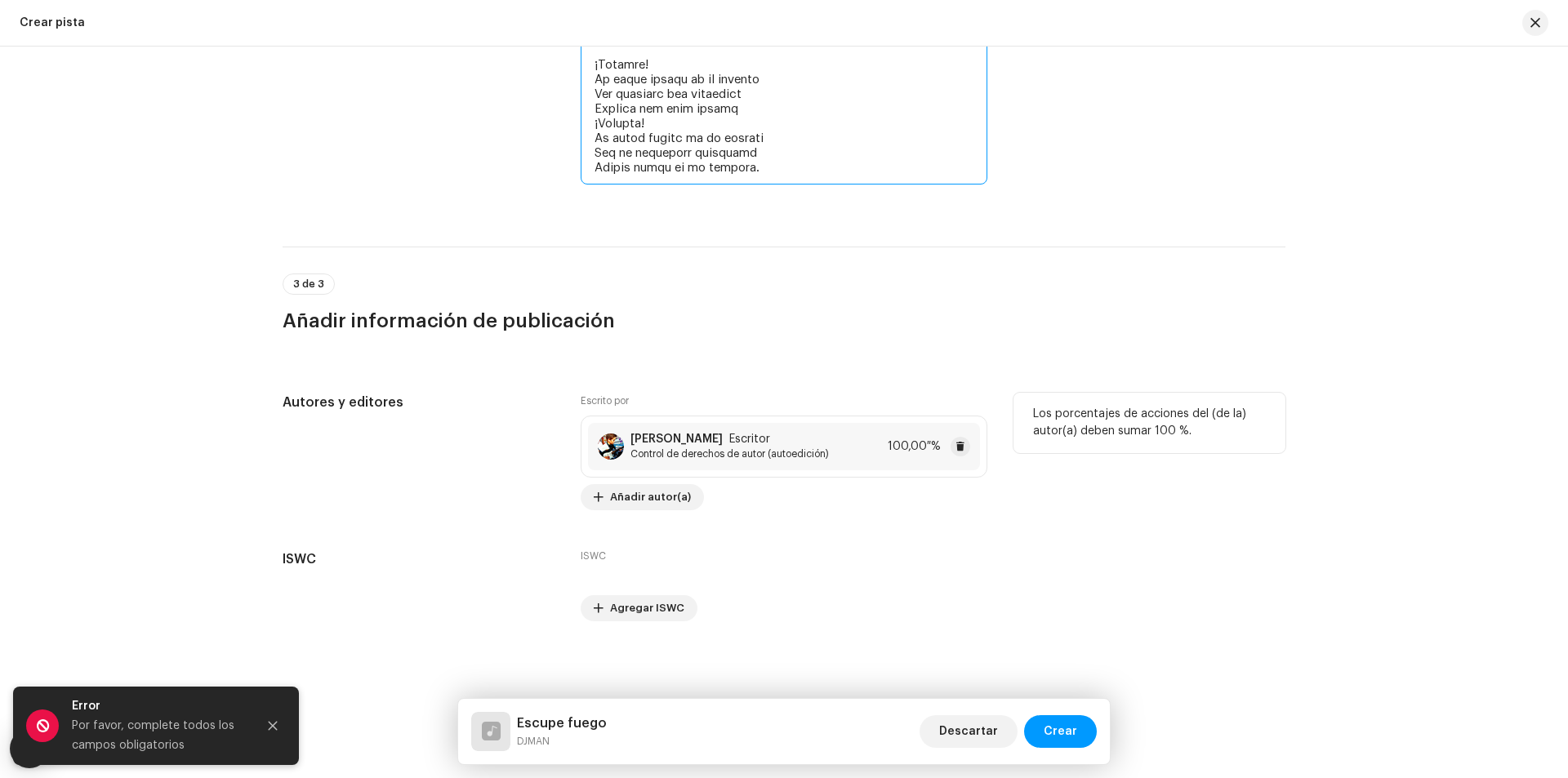
scroll to position [3223, 0]
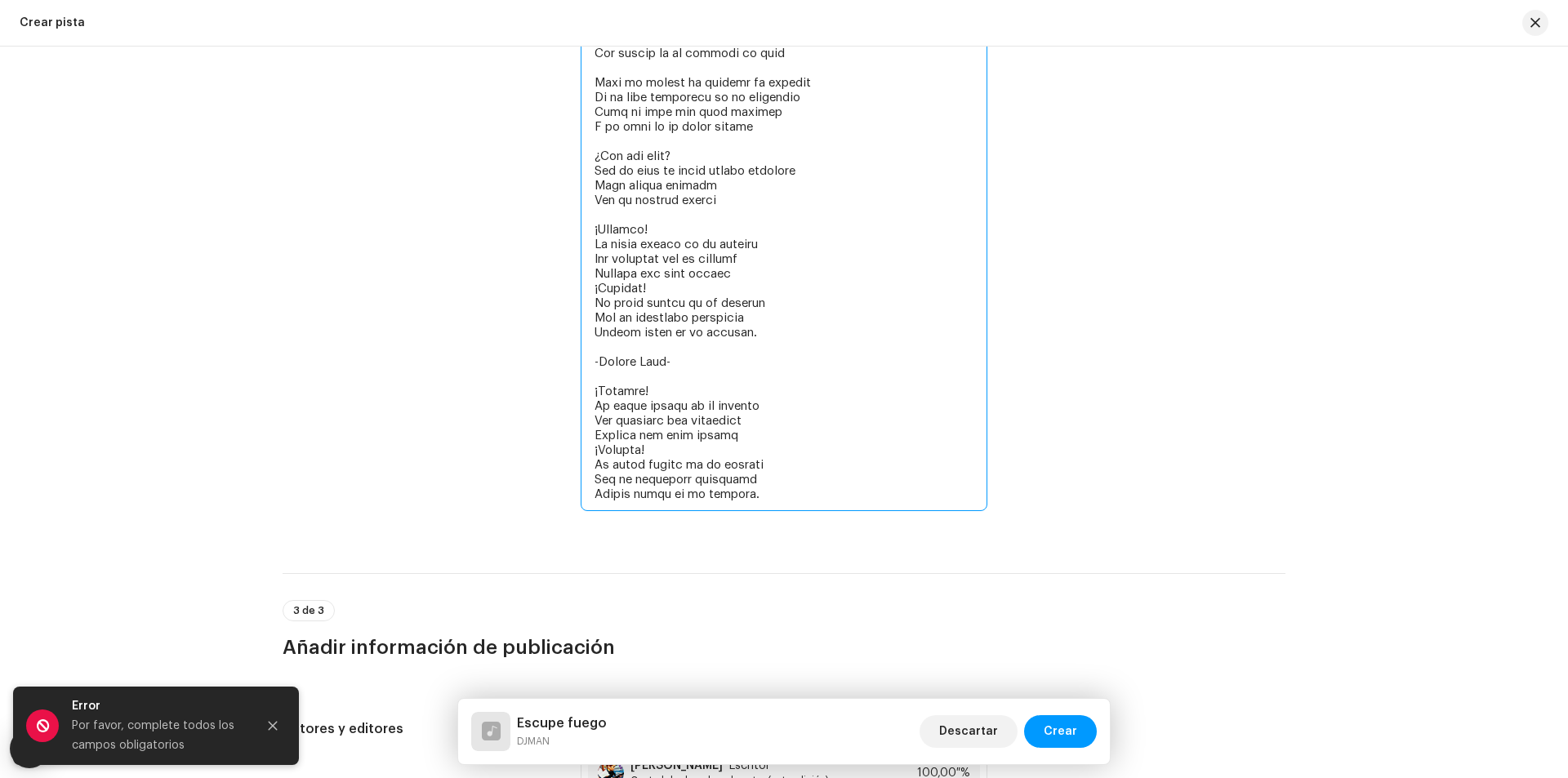
click at [783, 497] on textarea at bounding box center [783, 75] width 407 height 872
click at [712, 422] on textarea at bounding box center [783, 75] width 407 height 872
click at [701, 420] on textarea at bounding box center [783, 75] width 407 height 872
click at [705, 420] on textarea at bounding box center [783, 75] width 407 height 872
click at [804, 446] on textarea at bounding box center [783, 75] width 407 height 872
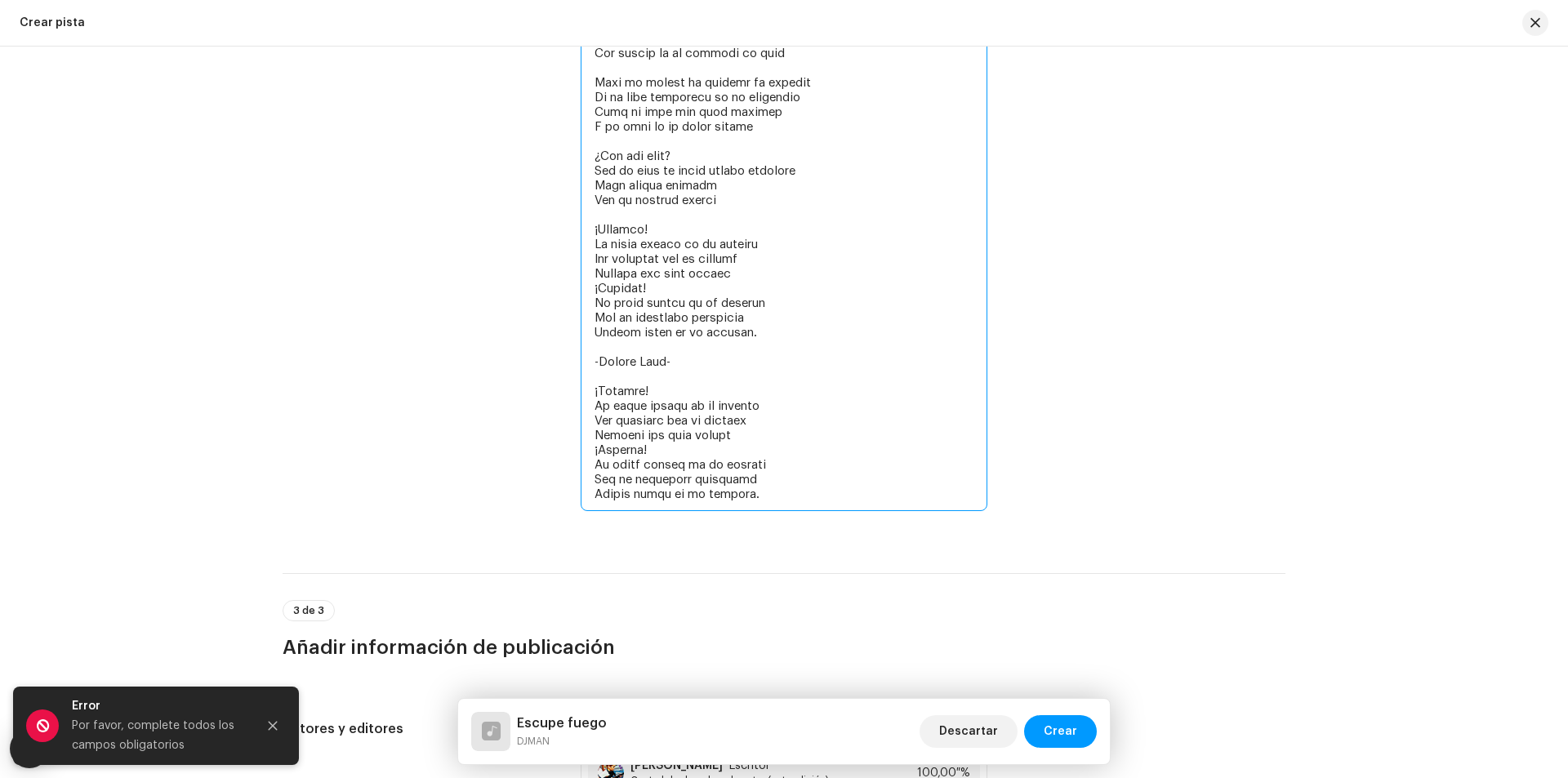
type textarea "Lor ip dol sitame con adipisc eli sed doeius Tem incididun u lab etdol mag aliq…"
click at [850, 532] on div "Letras" at bounding box center [783, 77] width 407 height 914
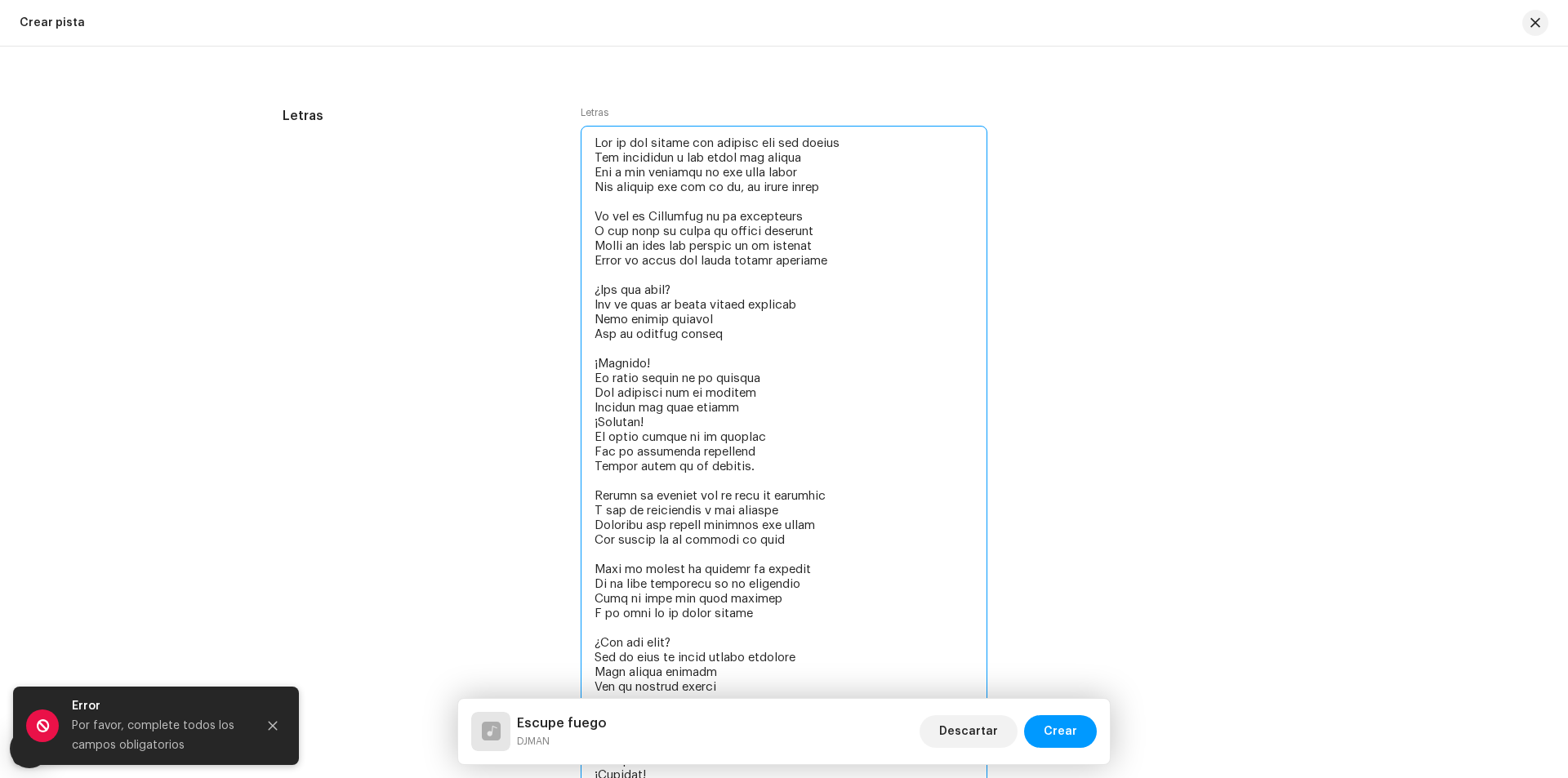
click at [582, 492] on textarea at bounding box center [783, 562] width 407 height 872
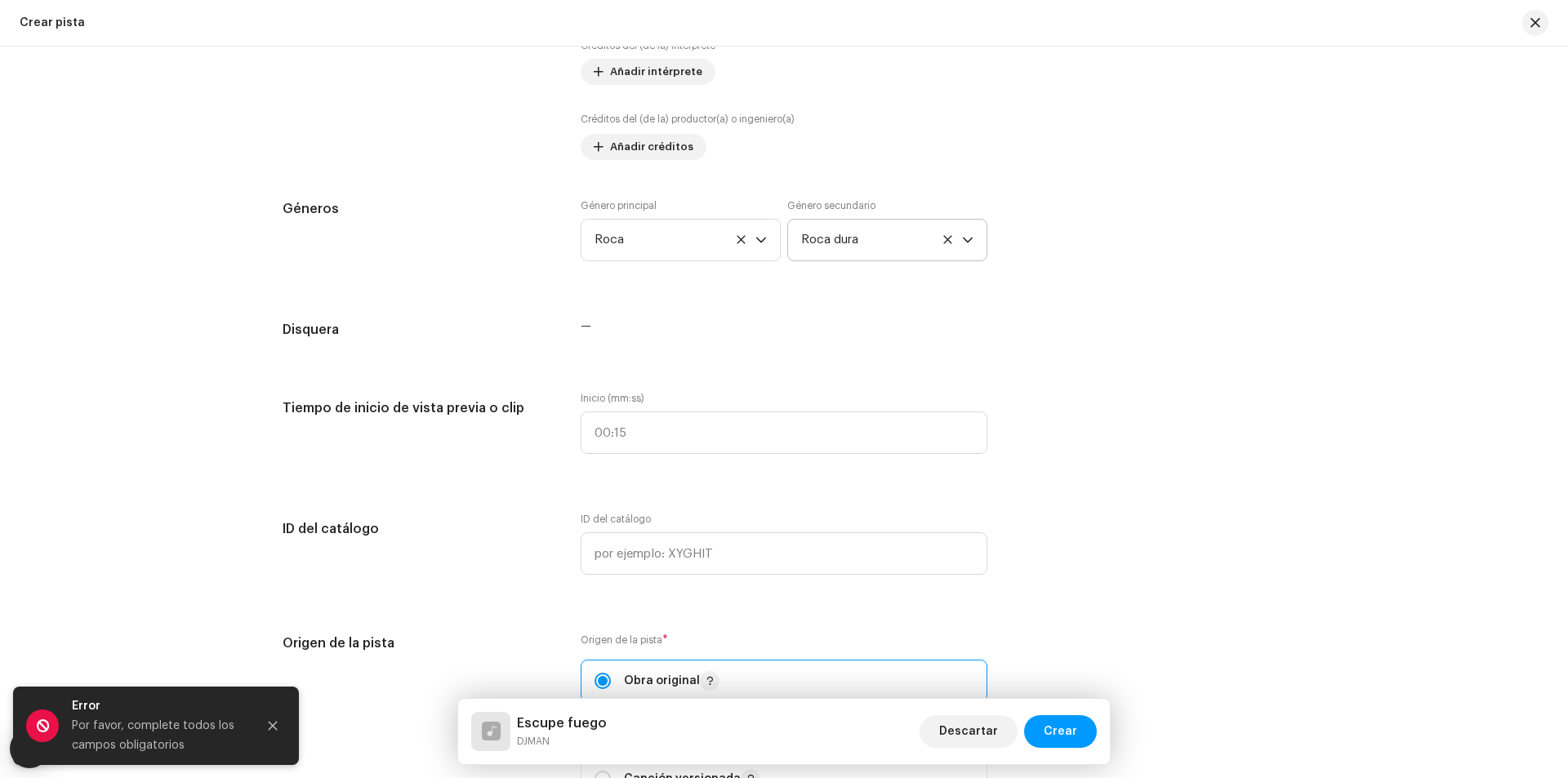
scroll to position [614, 0]
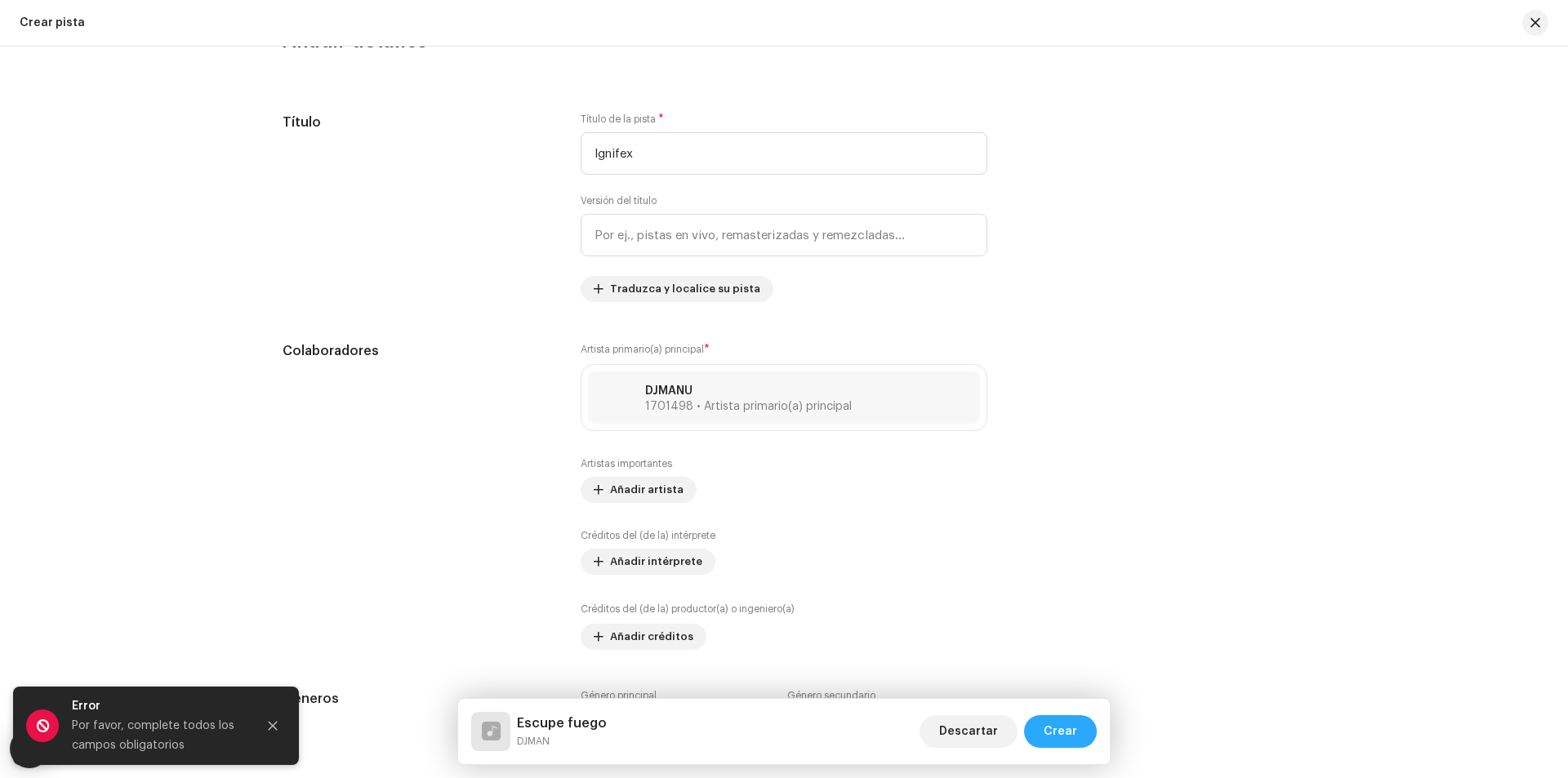
click at [1058, 742] on span "Crear" at bounding box center [1060, 731] width 34 height 33
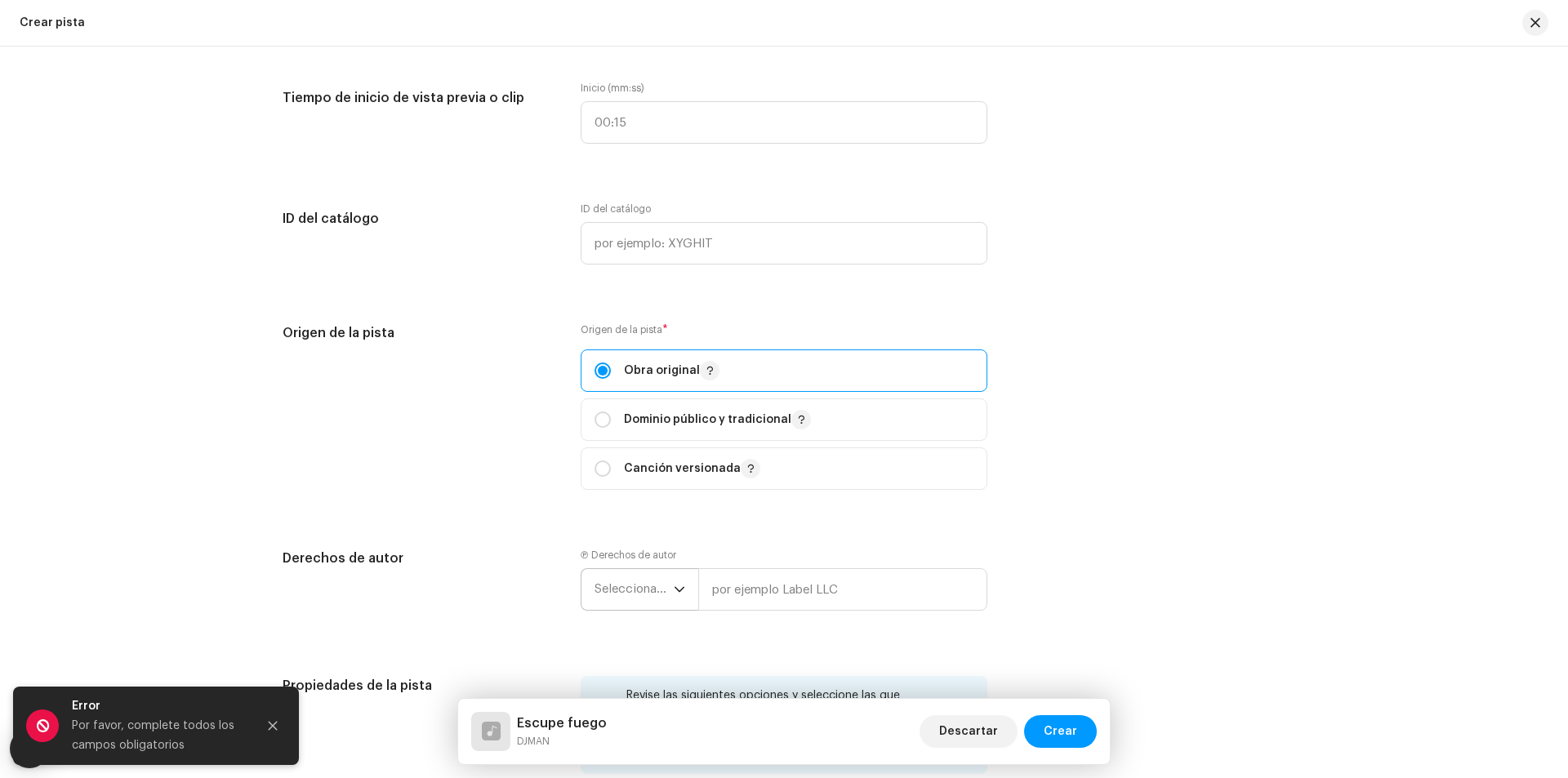
scroll to position [1427, 0]
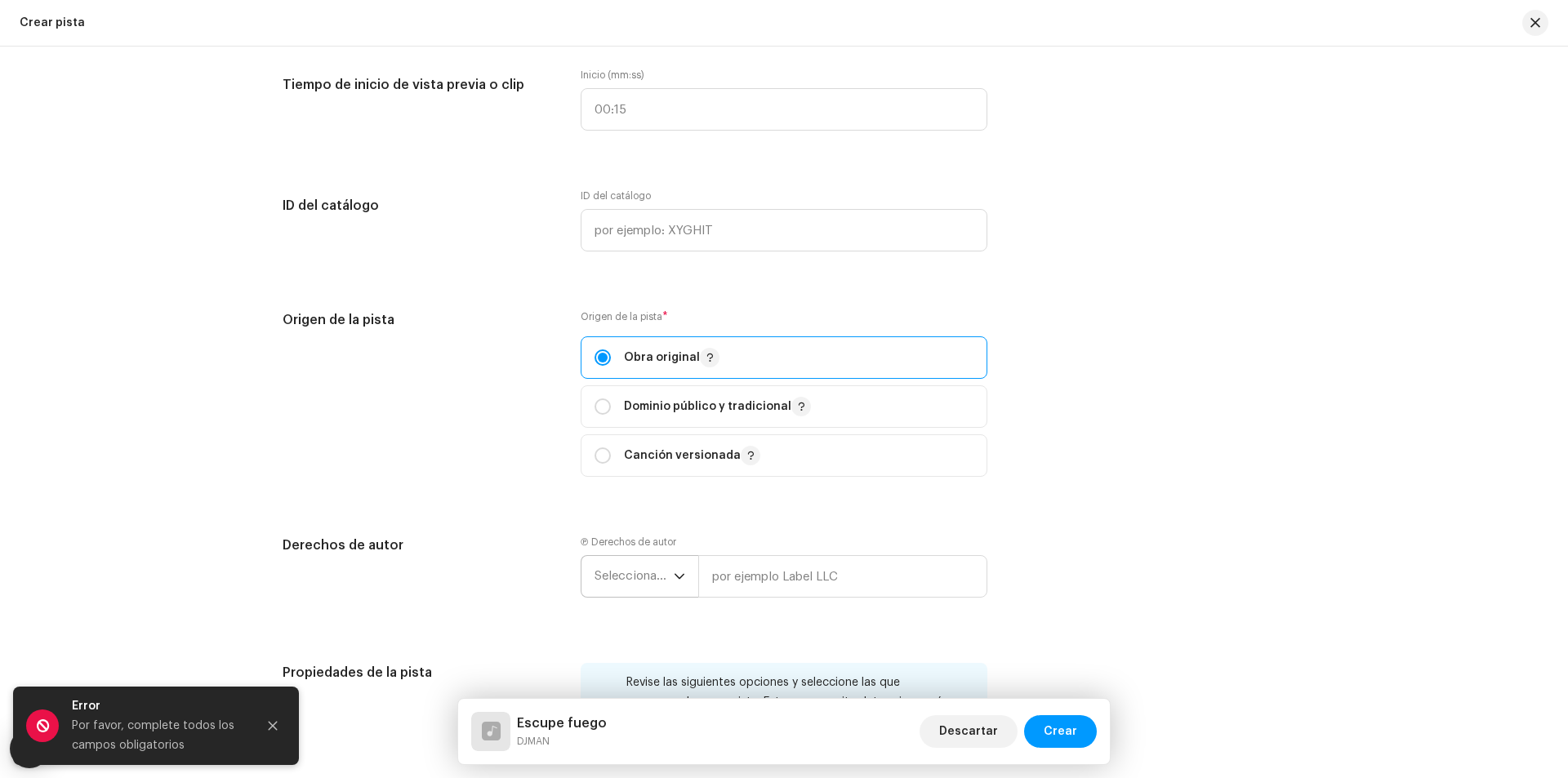
click at [584, 544] on label "Ⓟ Derechos de autor" at bounding box center [627, 542] width 95 height 13
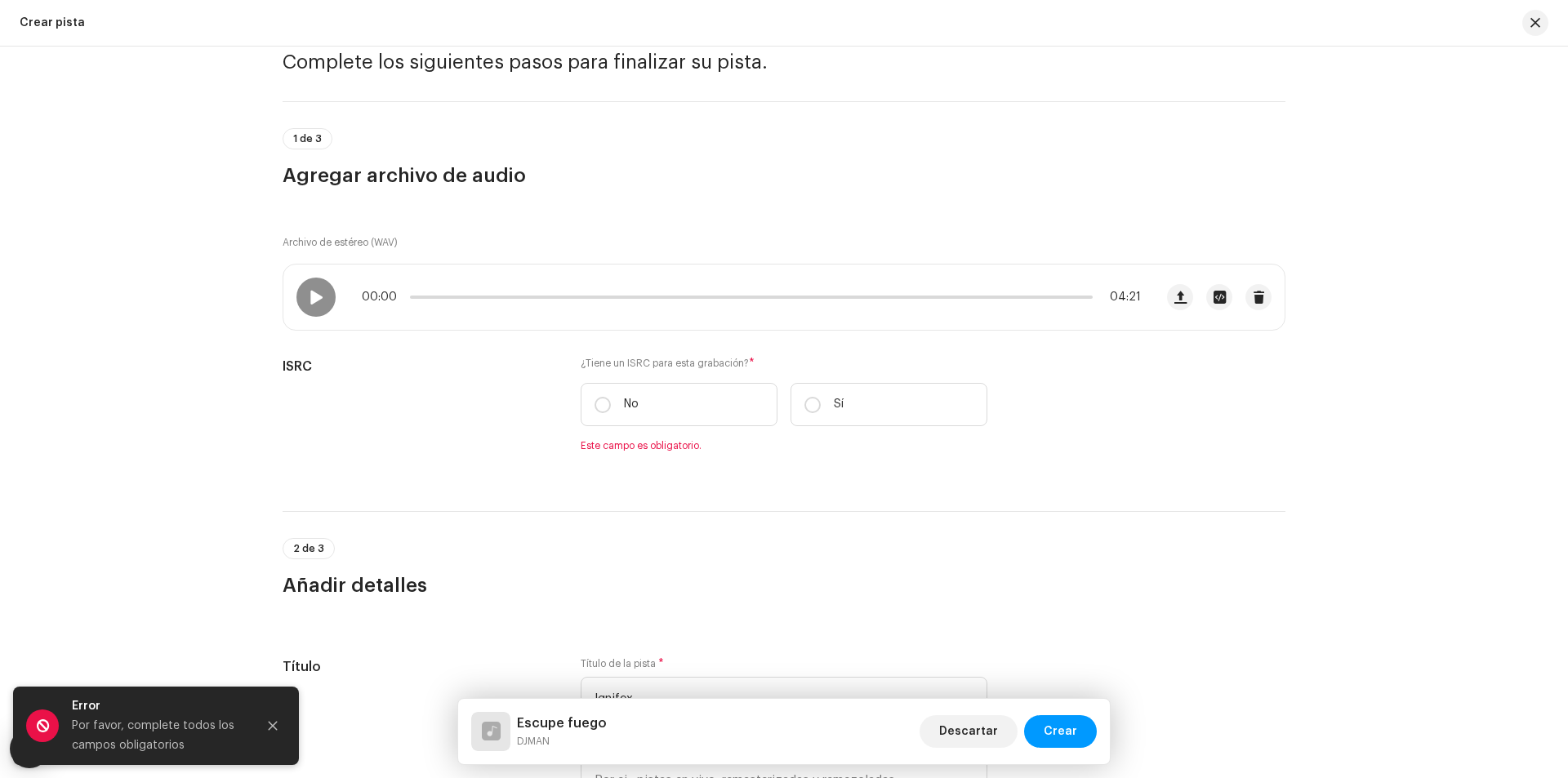
scroll to position [0, 0]
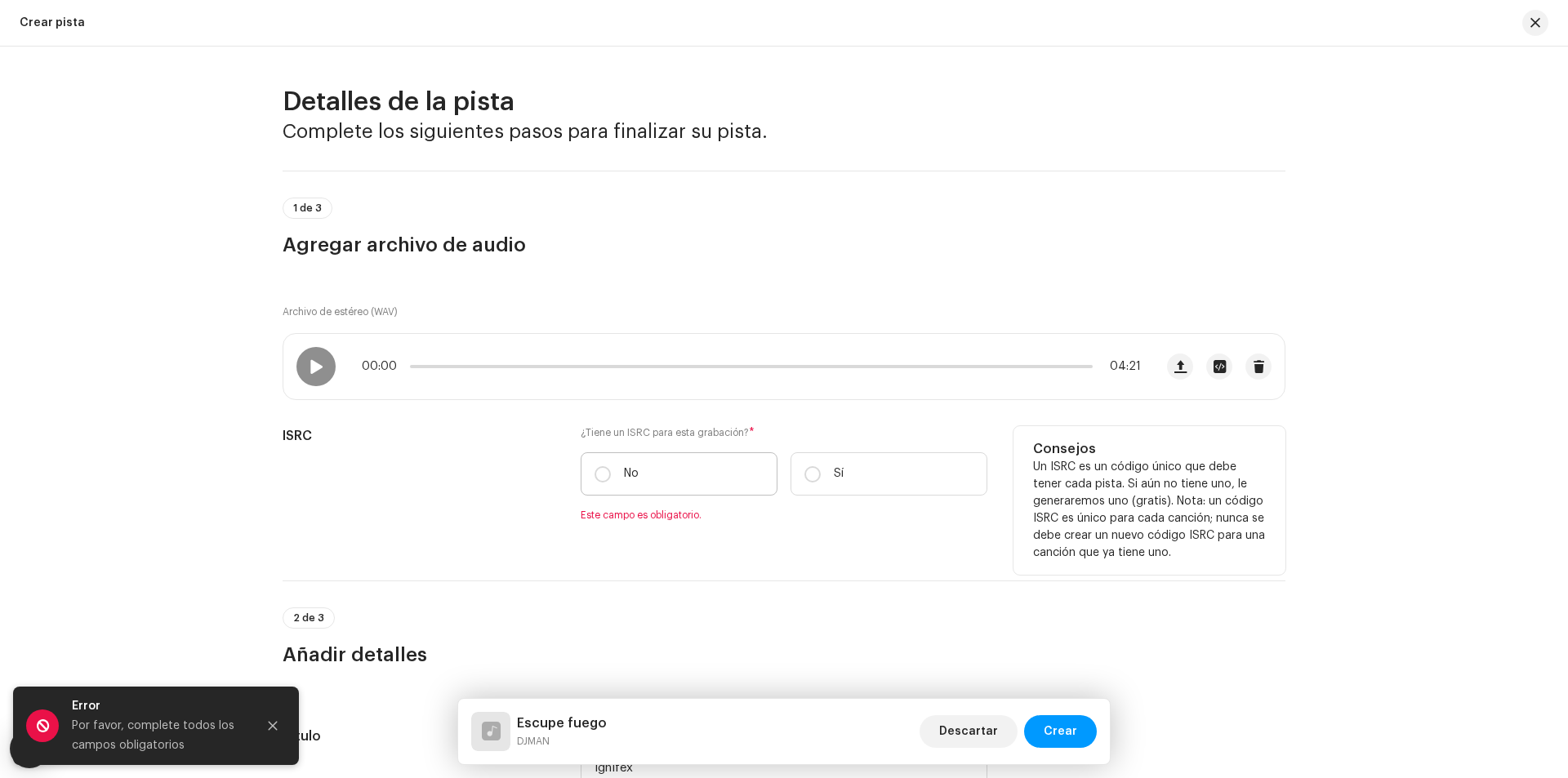
click at [630, 477] on font "No" at bounding box center [631, 474] width 14 height 12
click at [611, 477] on input "No" at bounding box center [602, 474] width 16 height 16
radio input "true"
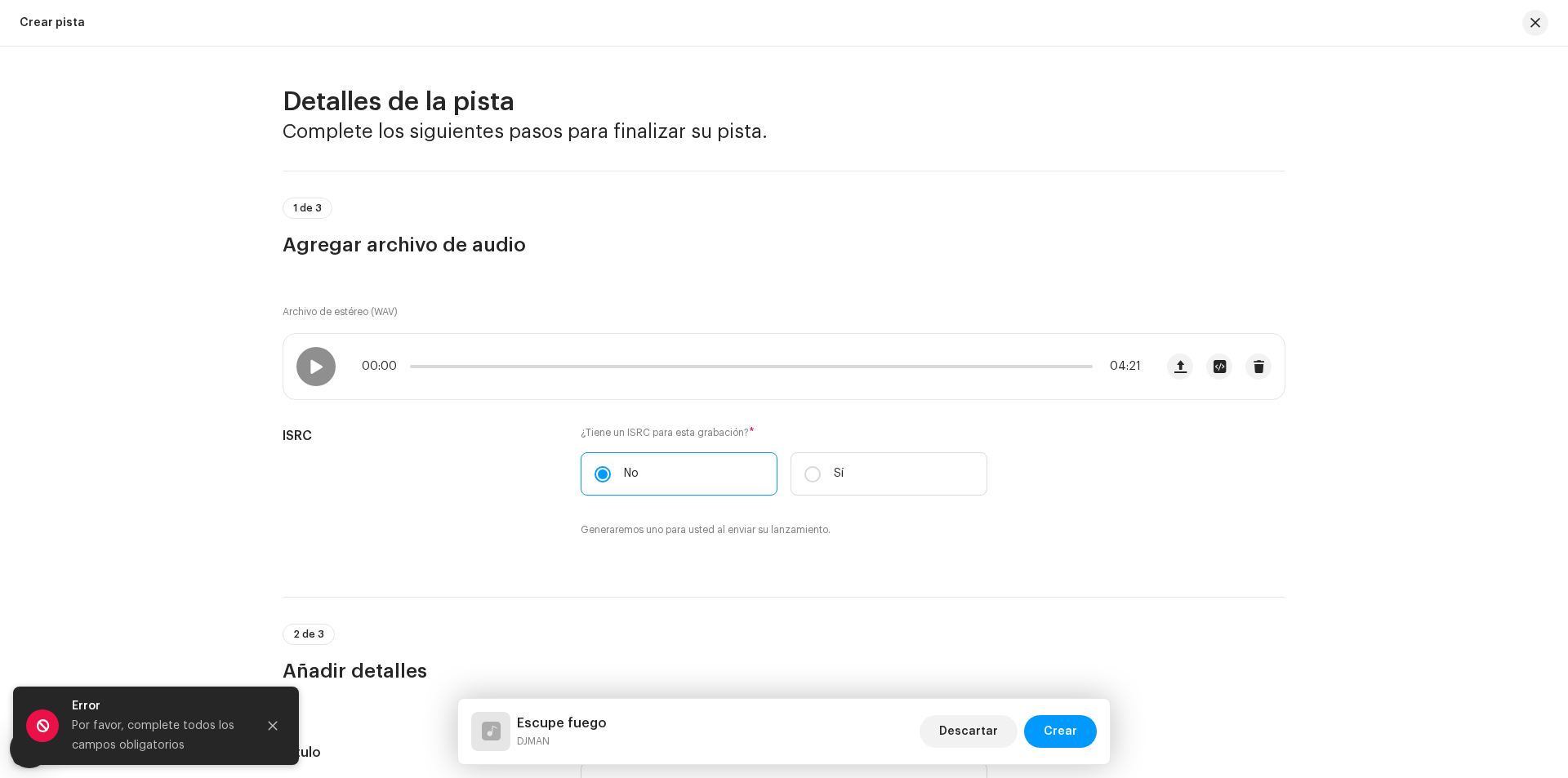
click at [143, 426] on div "Detalles de la pista Complete los siguientes pasos para finalizar su pista. 1 d…" at bounding box center [784, 412] width 1568 height 732
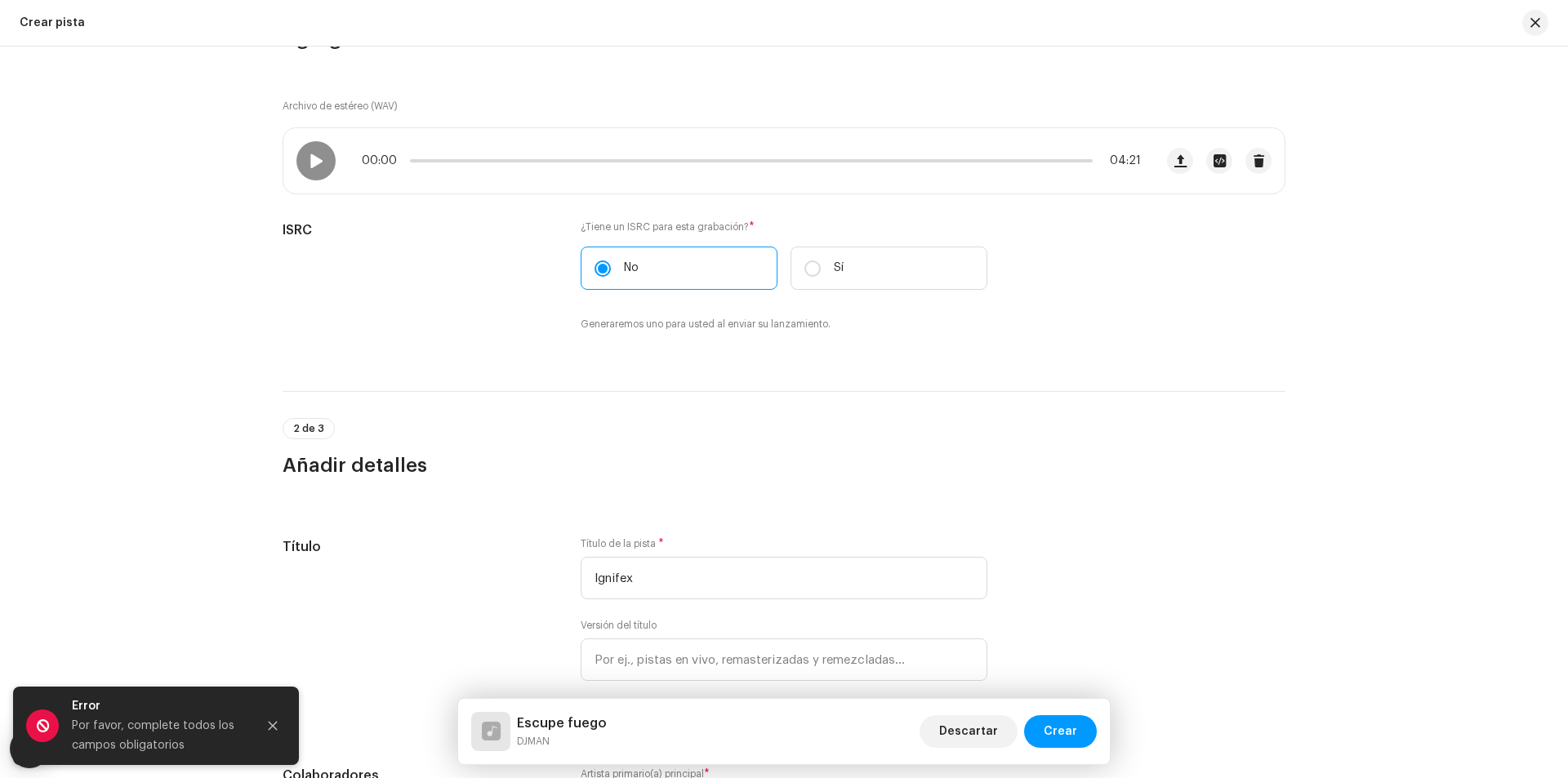
scroll to position [245, 0]
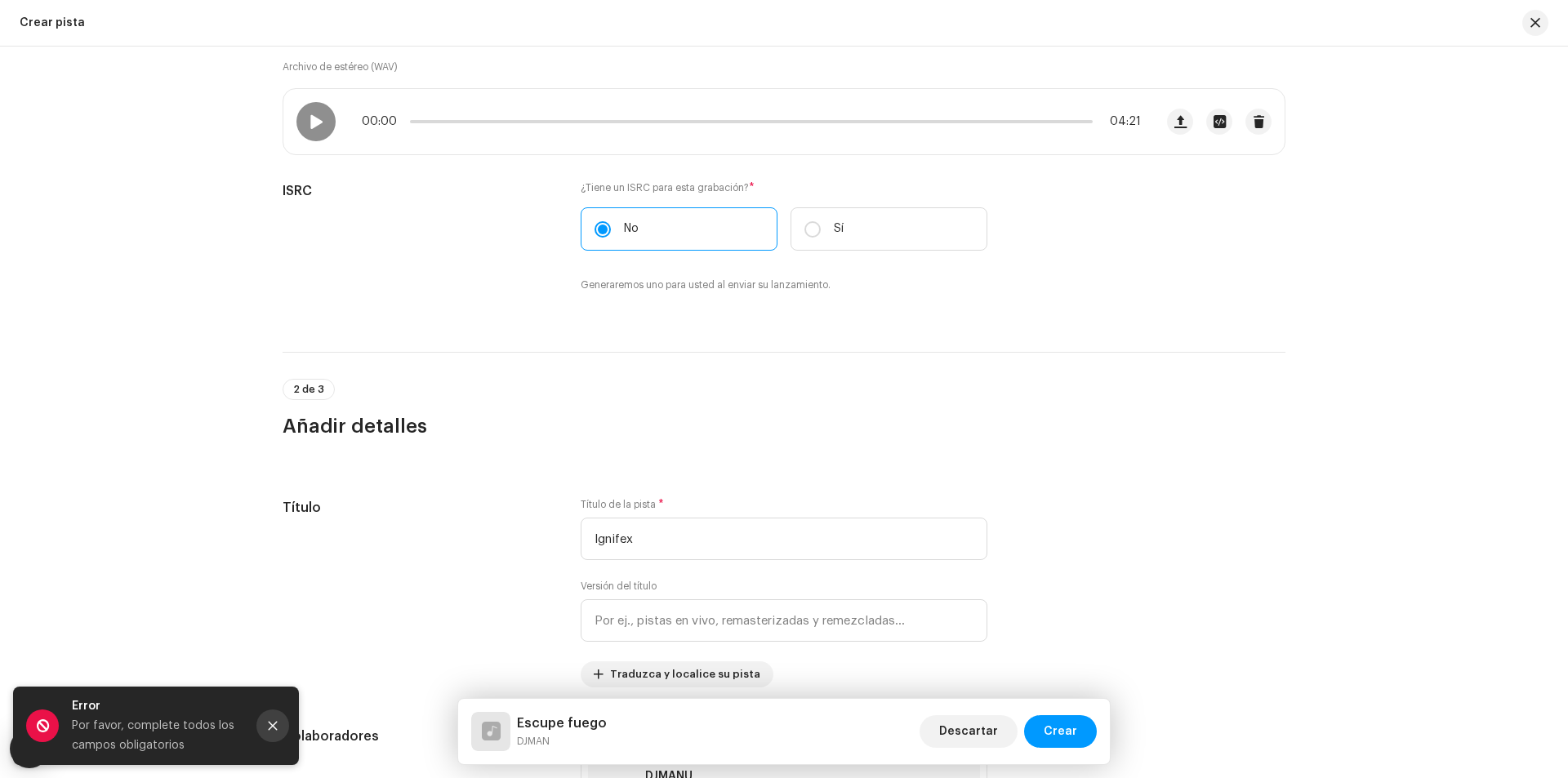
click at [269, 732] on button "Cerca" at bounding box center [272, 726] width 33 height 33
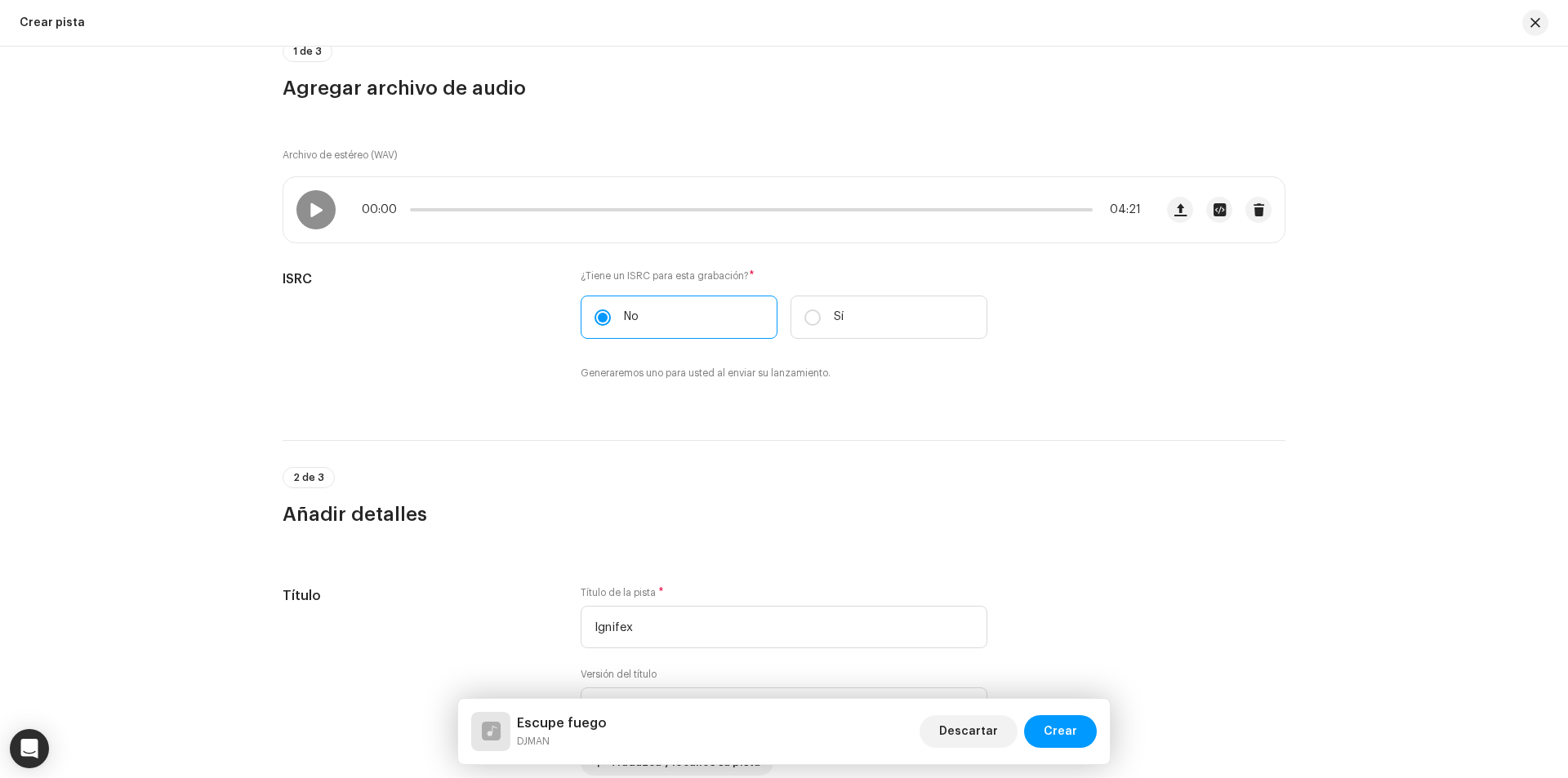
scroll to position [0, 0]
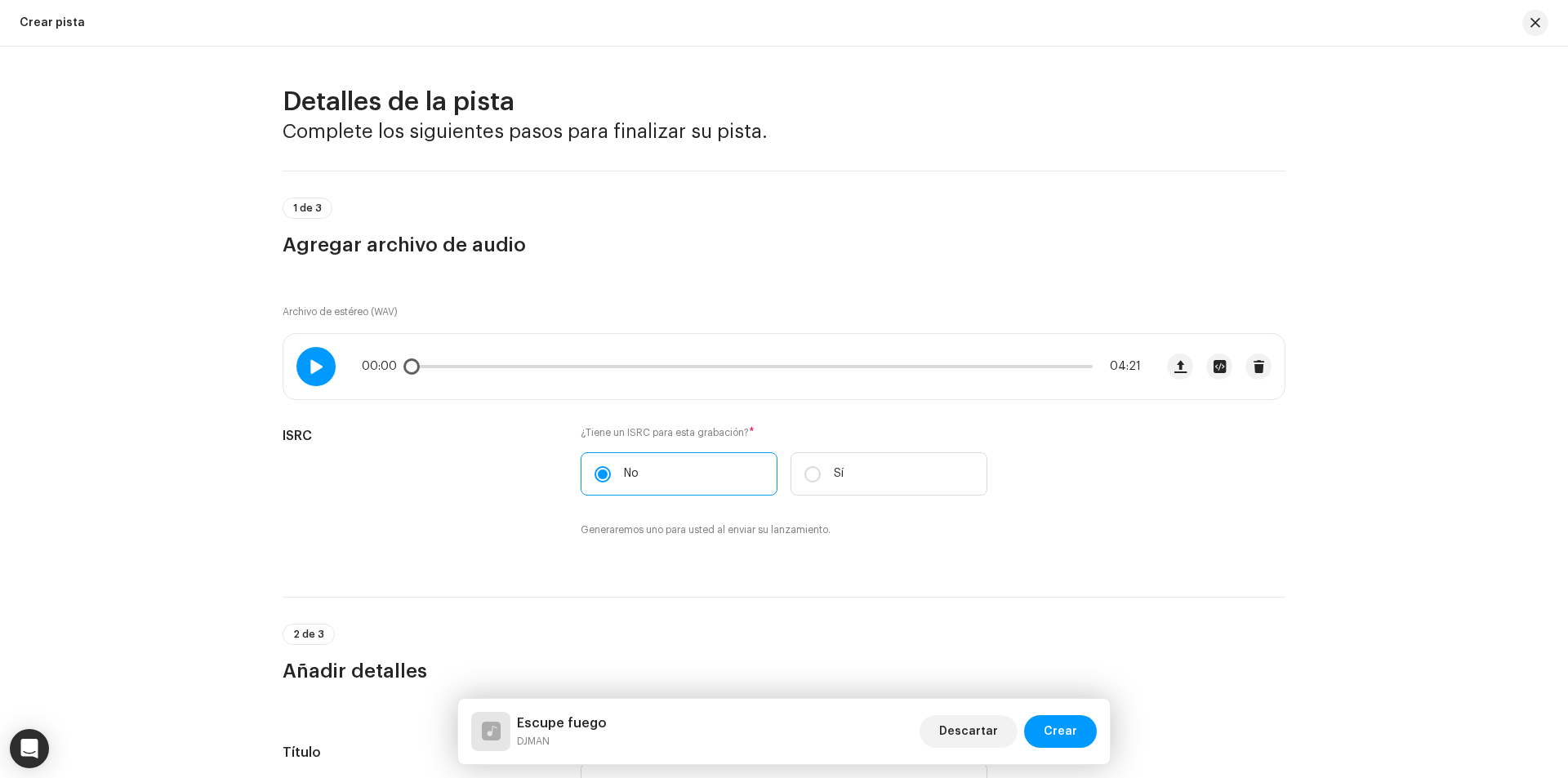
click at [323, 372] on div at bounding box center [316, 366] width 40 height 40
click at [655, 368] on div "00:00 04:21" at bounding box center [751, 367] width 779 height 13
click at [717, 367] on p-slider at bounding box center [751, 366] width 683 height 3
click at [301, 364] on div at bounding box center [316, 366] width 40 height 40
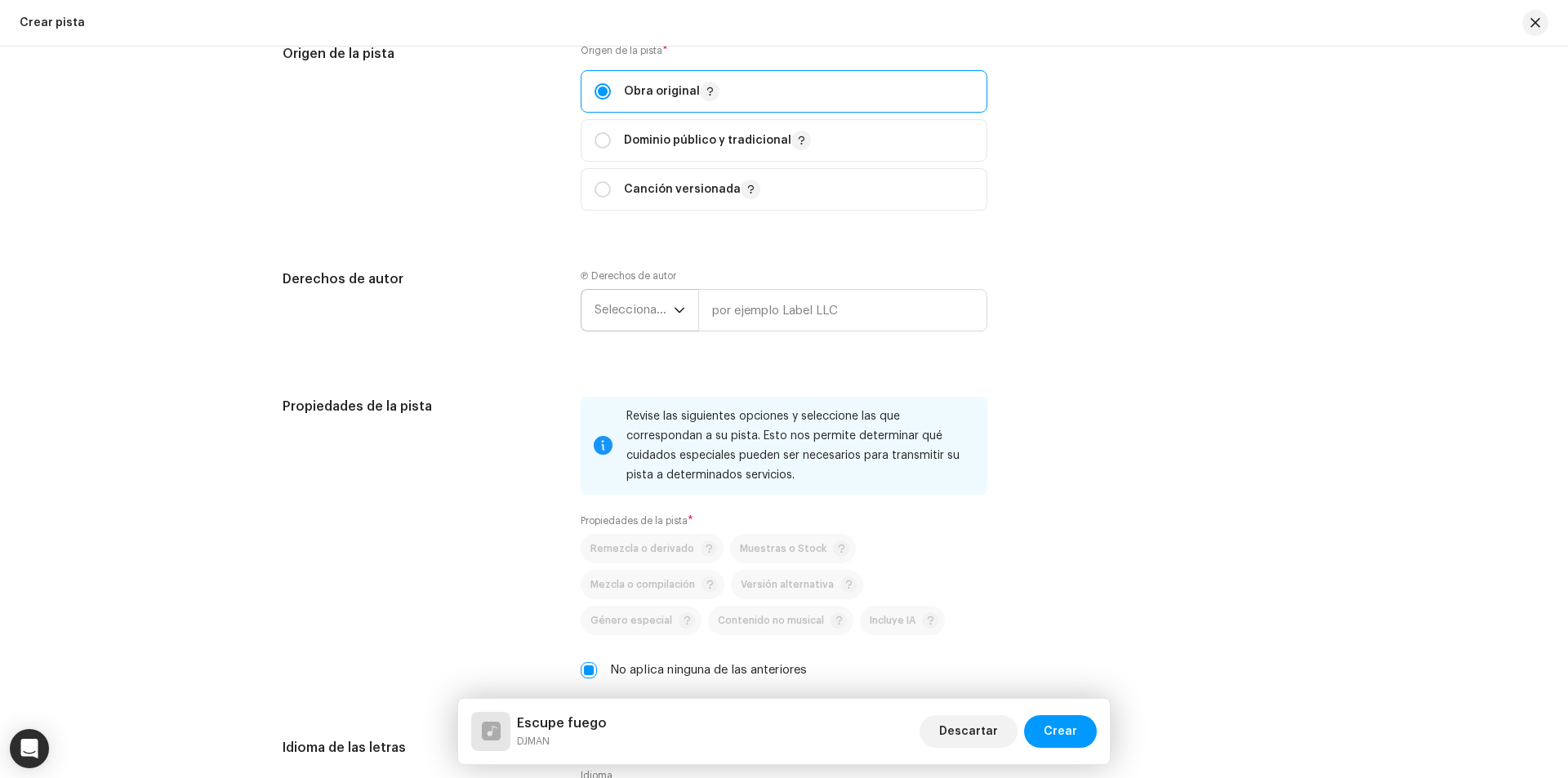
scroll to position [1878, 0]
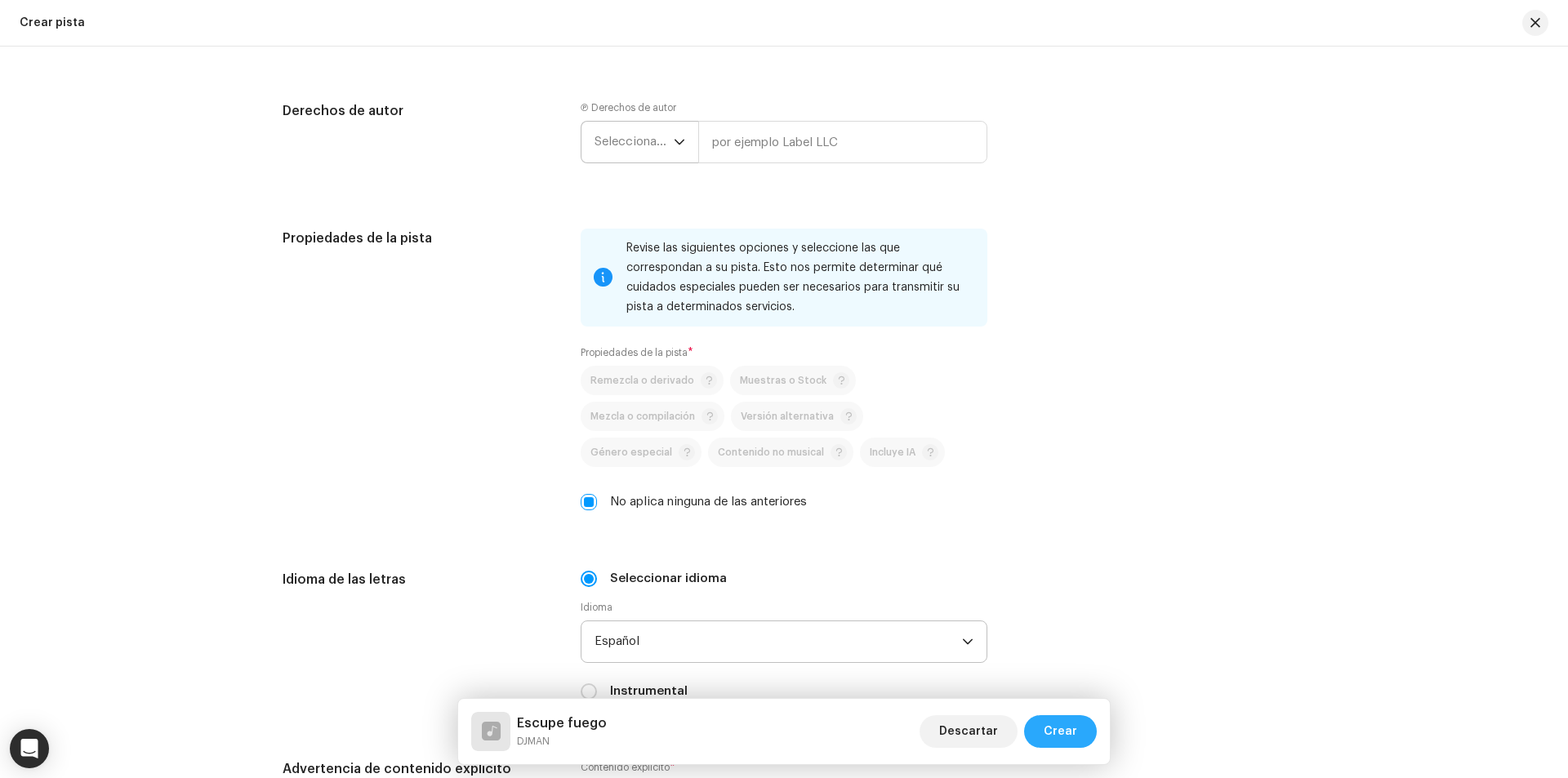
click at [1048, 735] on span "Crear" at bounding box center [1060, 731] width 34 height 33
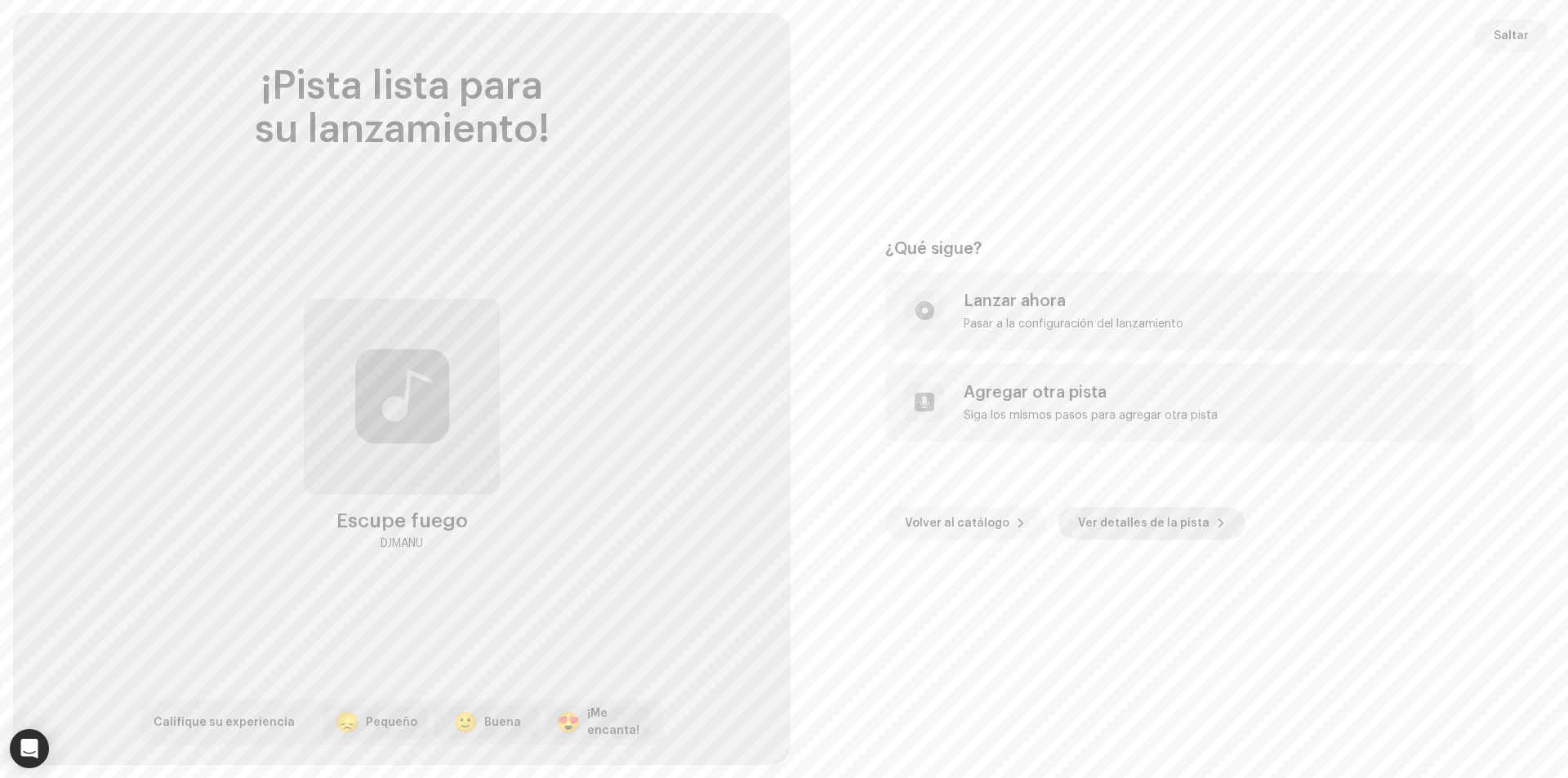
click at [1156, 512] on span "Ver detalles de la pista" at bounding box center [1144, 523] width 131 height 33
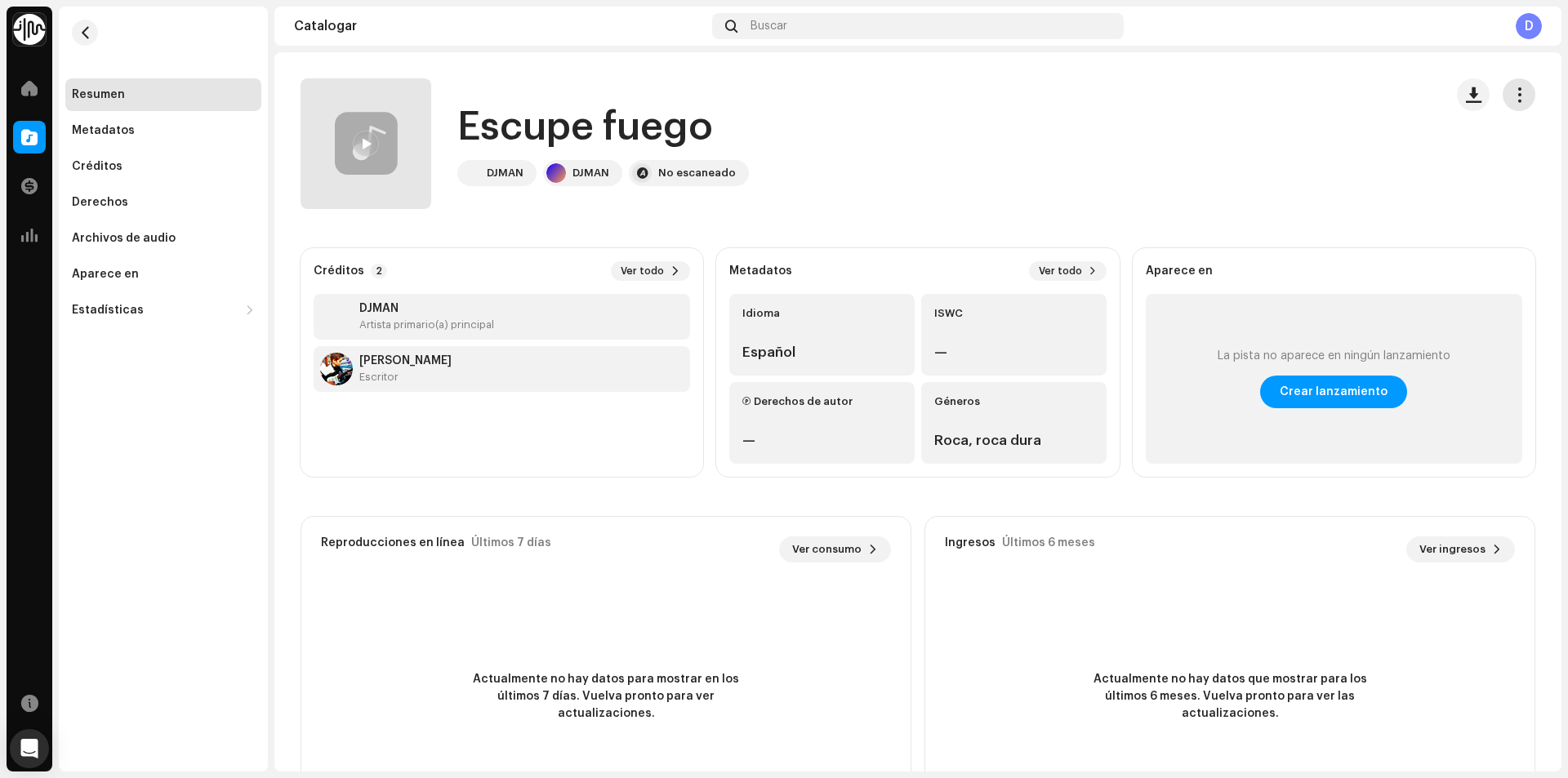
click at [1523, 98] on button "button" at bounding box center [1518, 94] width 33 height 33
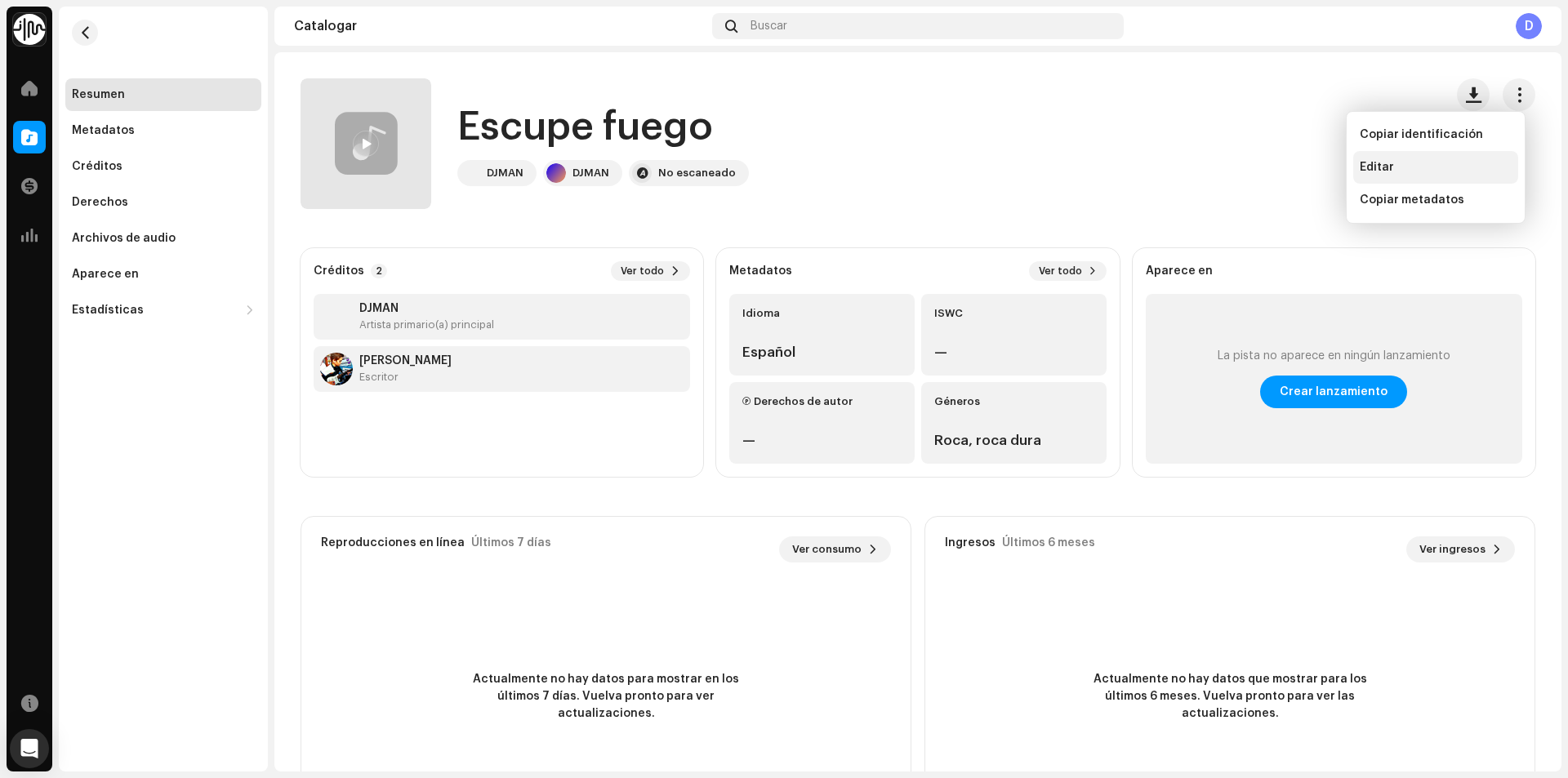
click at [1373, 168] on font "Editar" at bounding box center [1377, 168] width 35 height 12
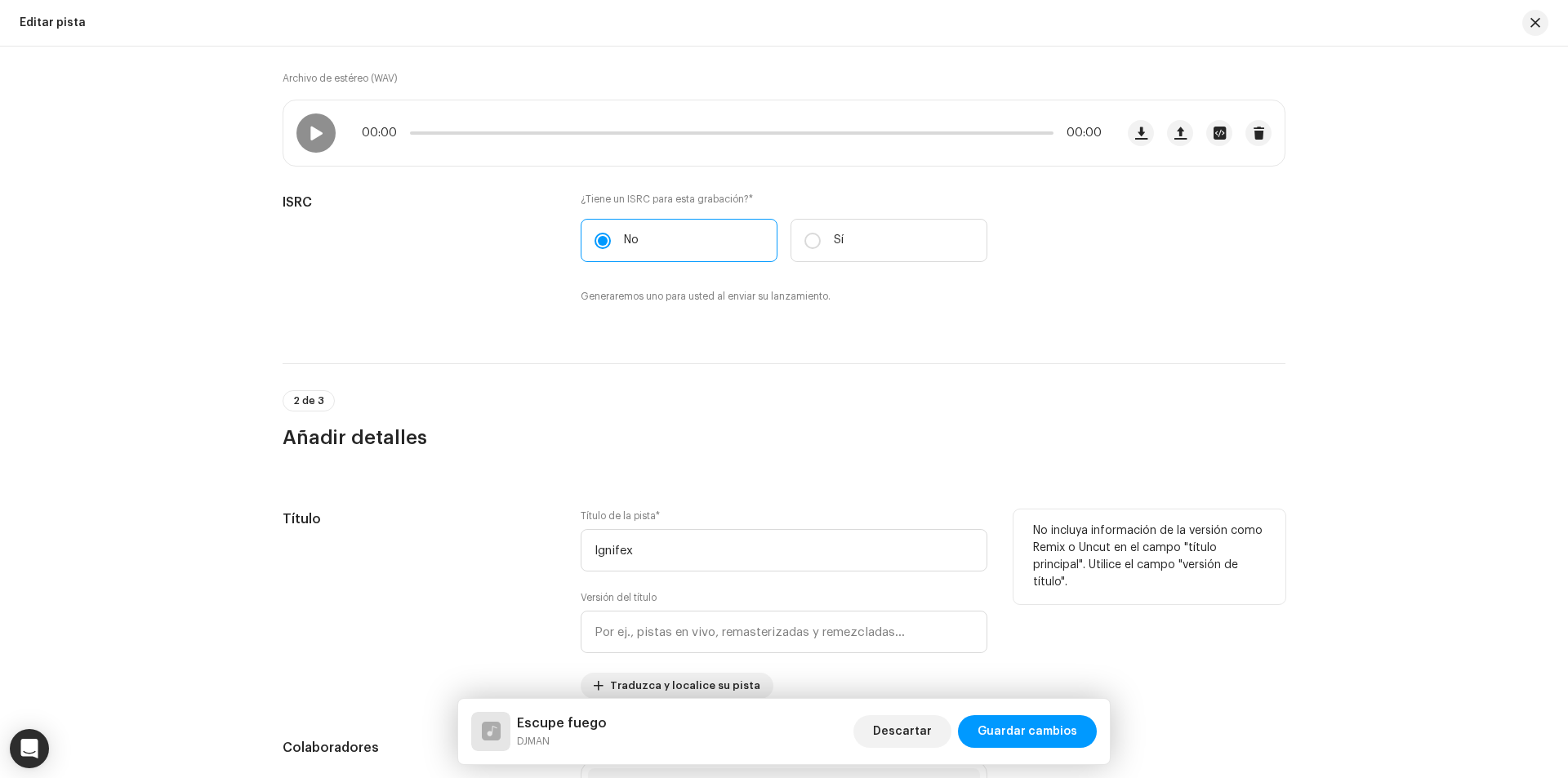
scroll to position [245, 0]
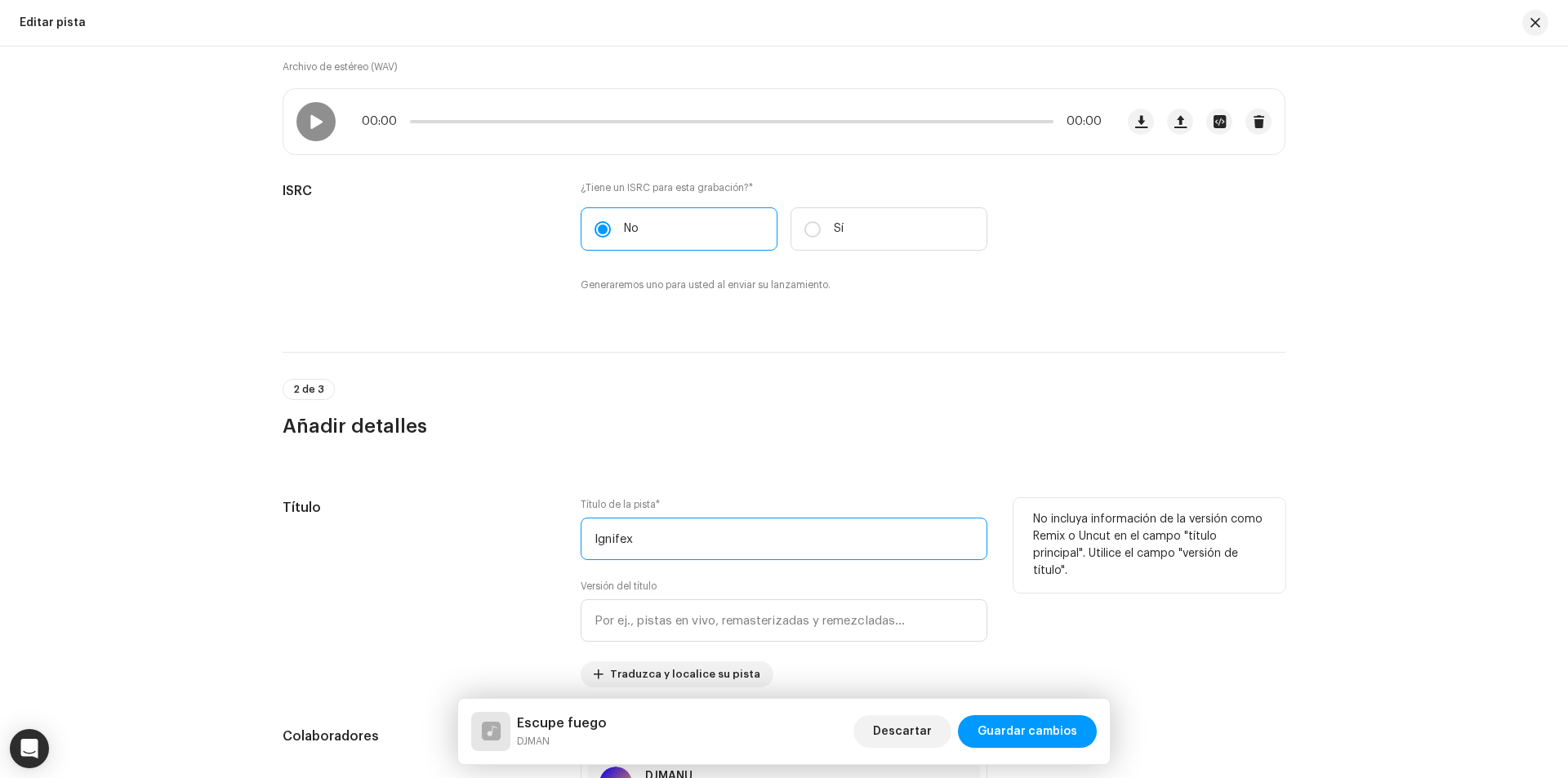
click at [632, 538] on input "Ignifex" at bounding box center [783, 539] width 407 height 42
drag, startPoint x: 632, startPoint y: 538, endPoint x: 565, endPoint y: 538, distance: 67.0
click at [565, 538] on div "Título Título de la pista * Ignifex Versión del título Traduzca y localice su p…" at bounding box center [784, 593] width 1003 height 189
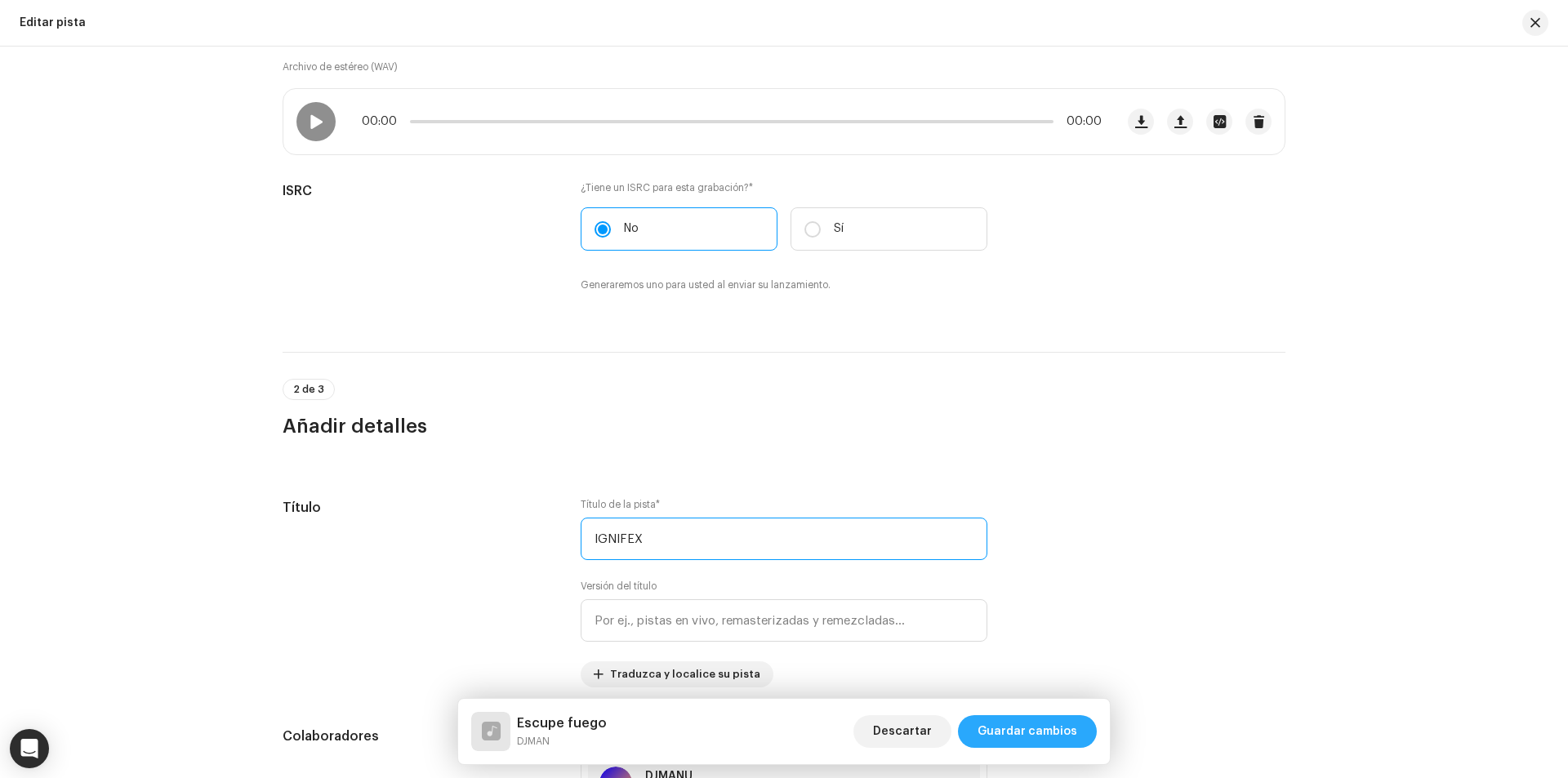
type input "IGNIFEX"
click at [1025, 735] on span "Guardar cambios" at bounding box center [1027, 731] width 99 height 33
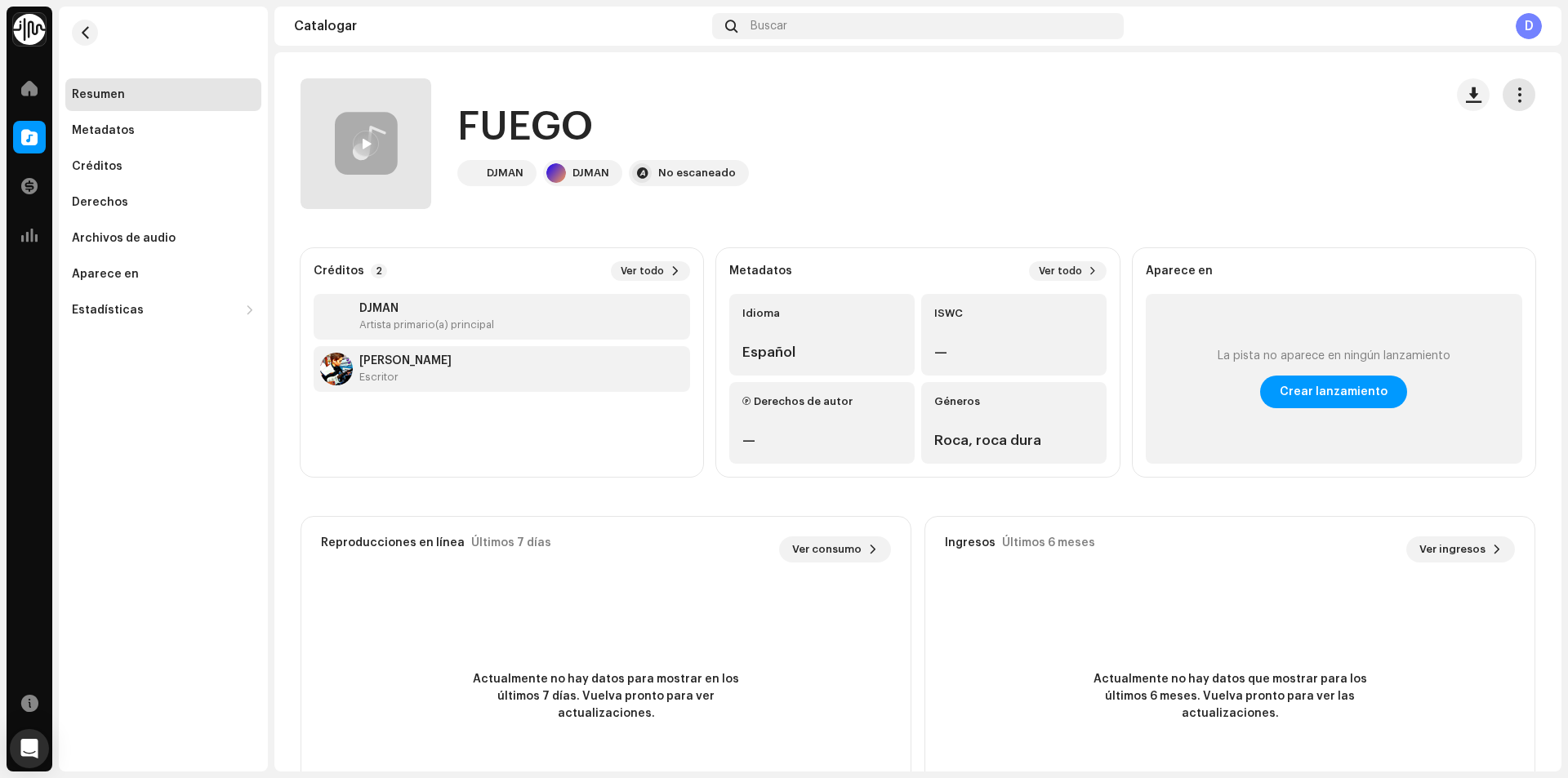
click at [1517, 95] on span "button" at bounding box center [1519, 95] width 15 height 13
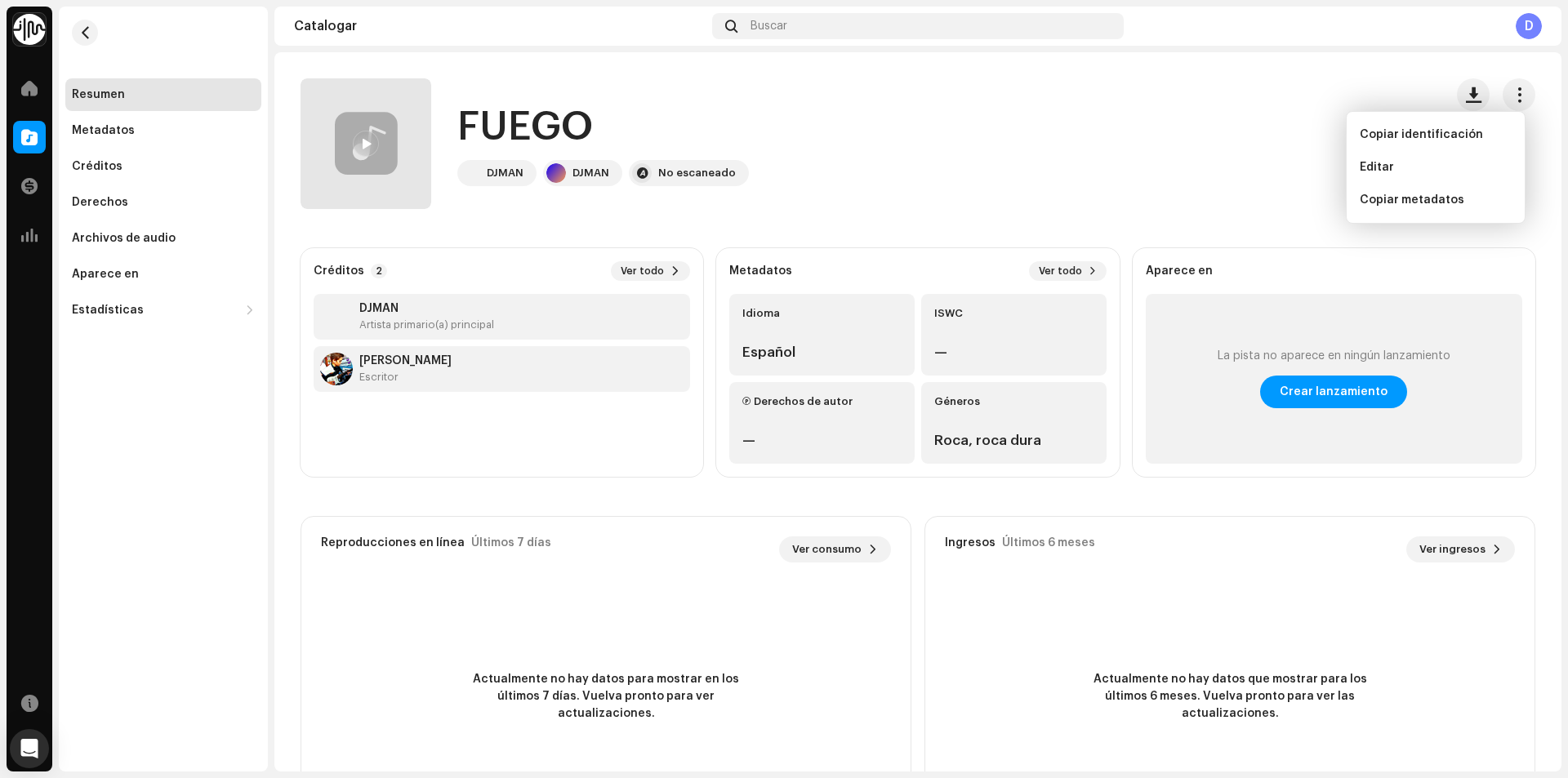
click at [1031, 187] on div "FUEGO DJMAN DJMAN No escaneado" at bounding box center [866, 143] width 1130 height 131
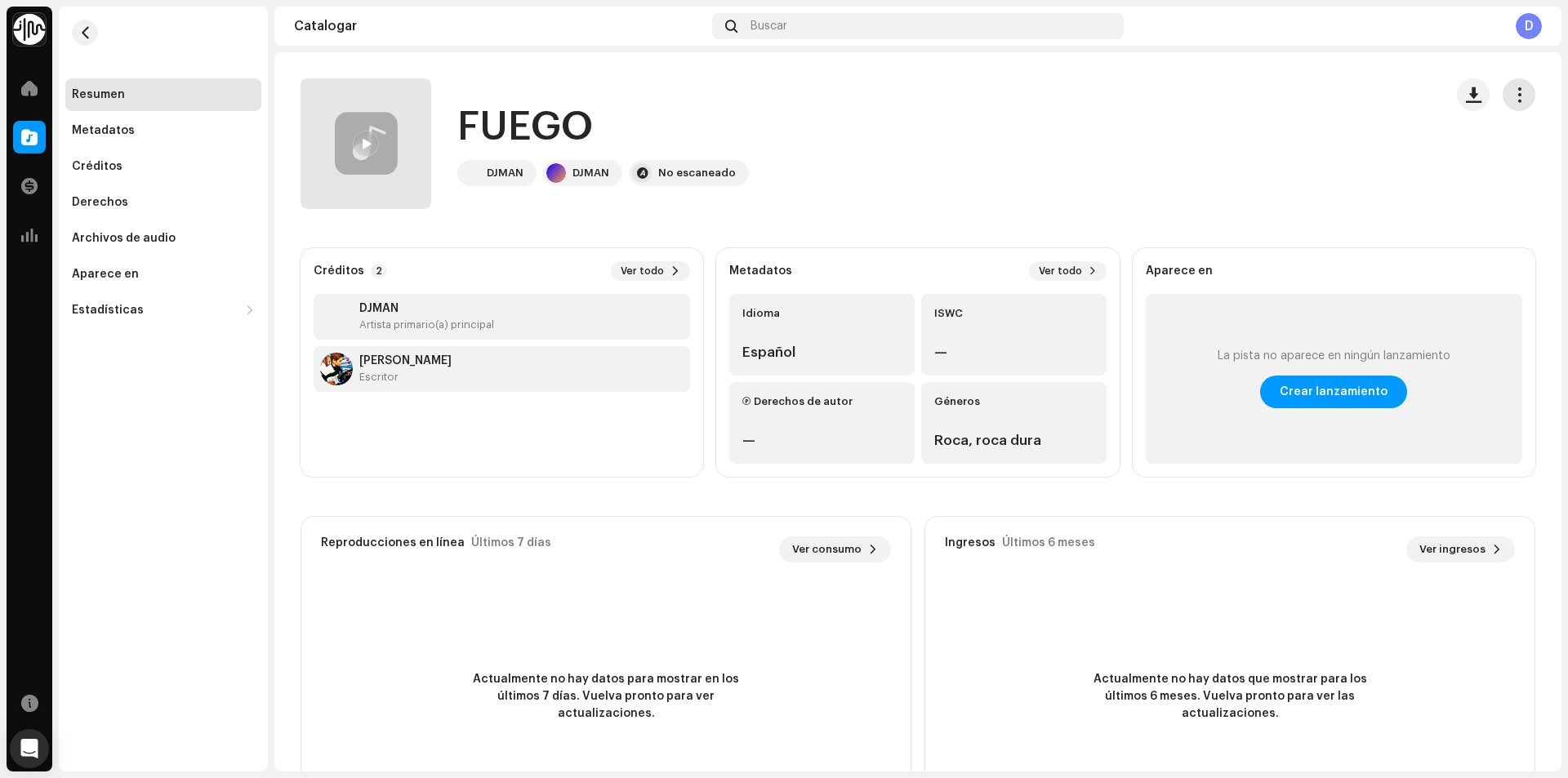
click at [1512, 98] on span "button" at bounding box center [1519, 95] width 15 height 13
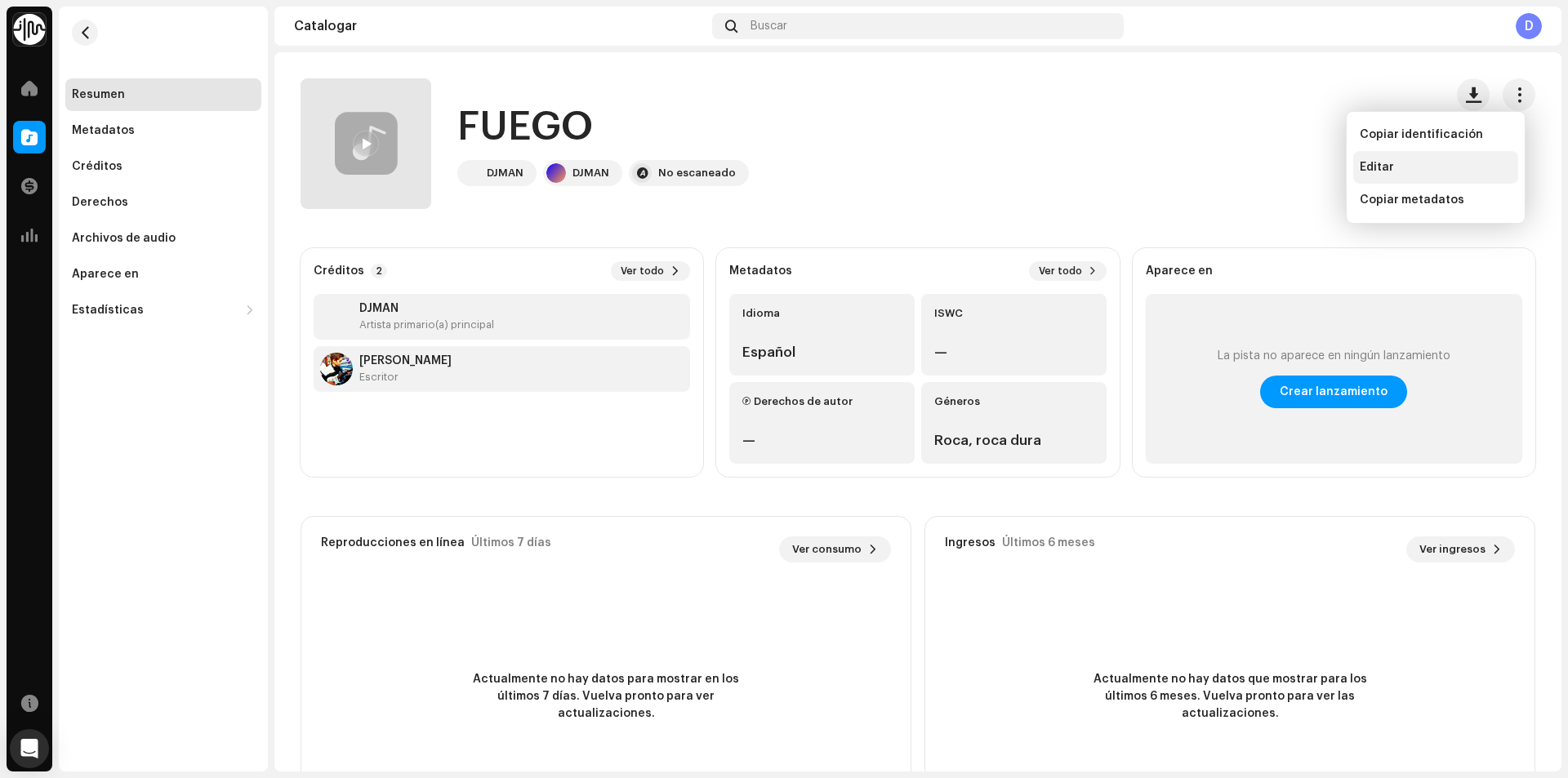
click at [1376, 162] on font "Editar" at bounding box center [1377, 168] width 35 height 12
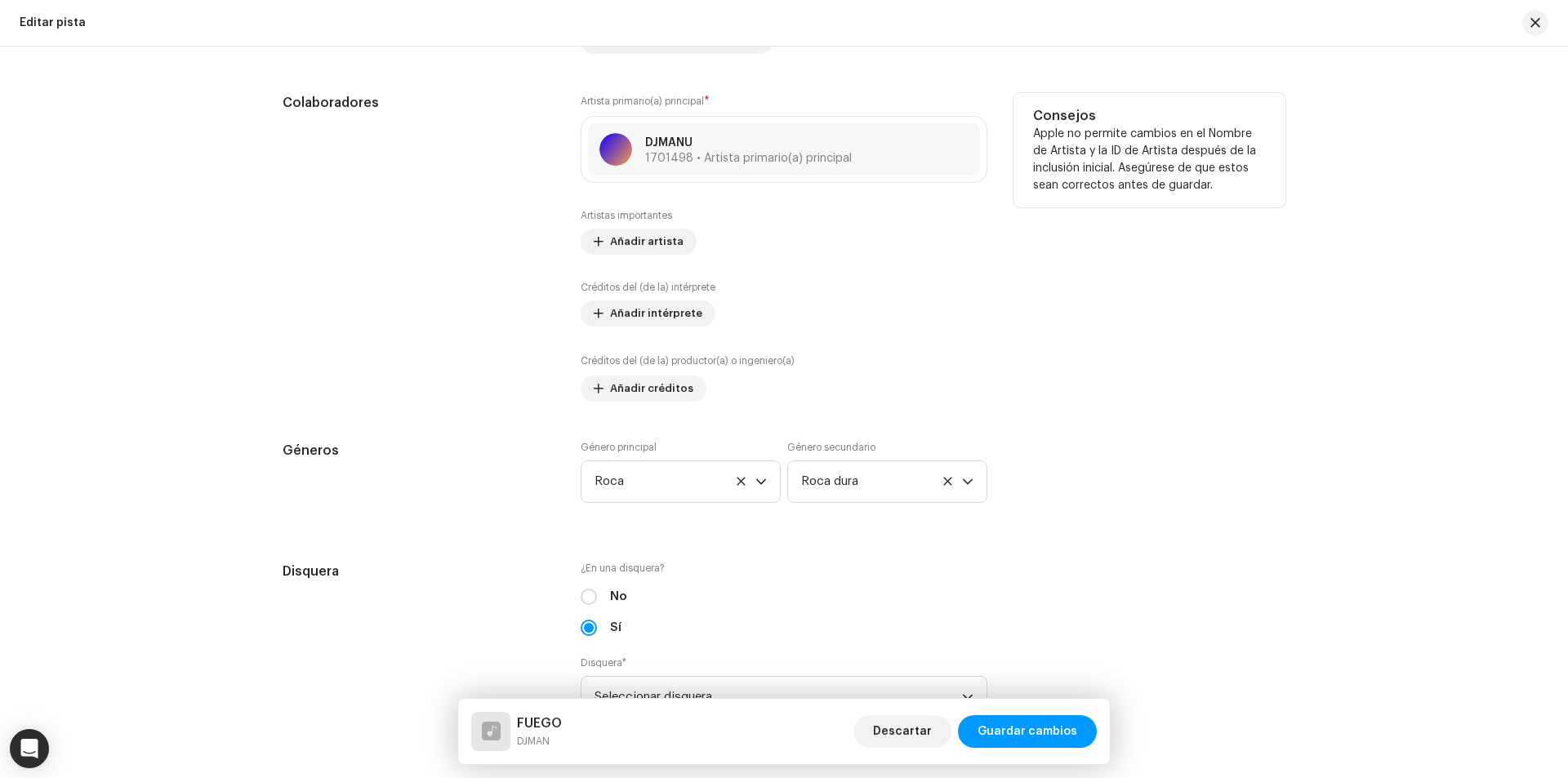
scroll to position [898, 0]
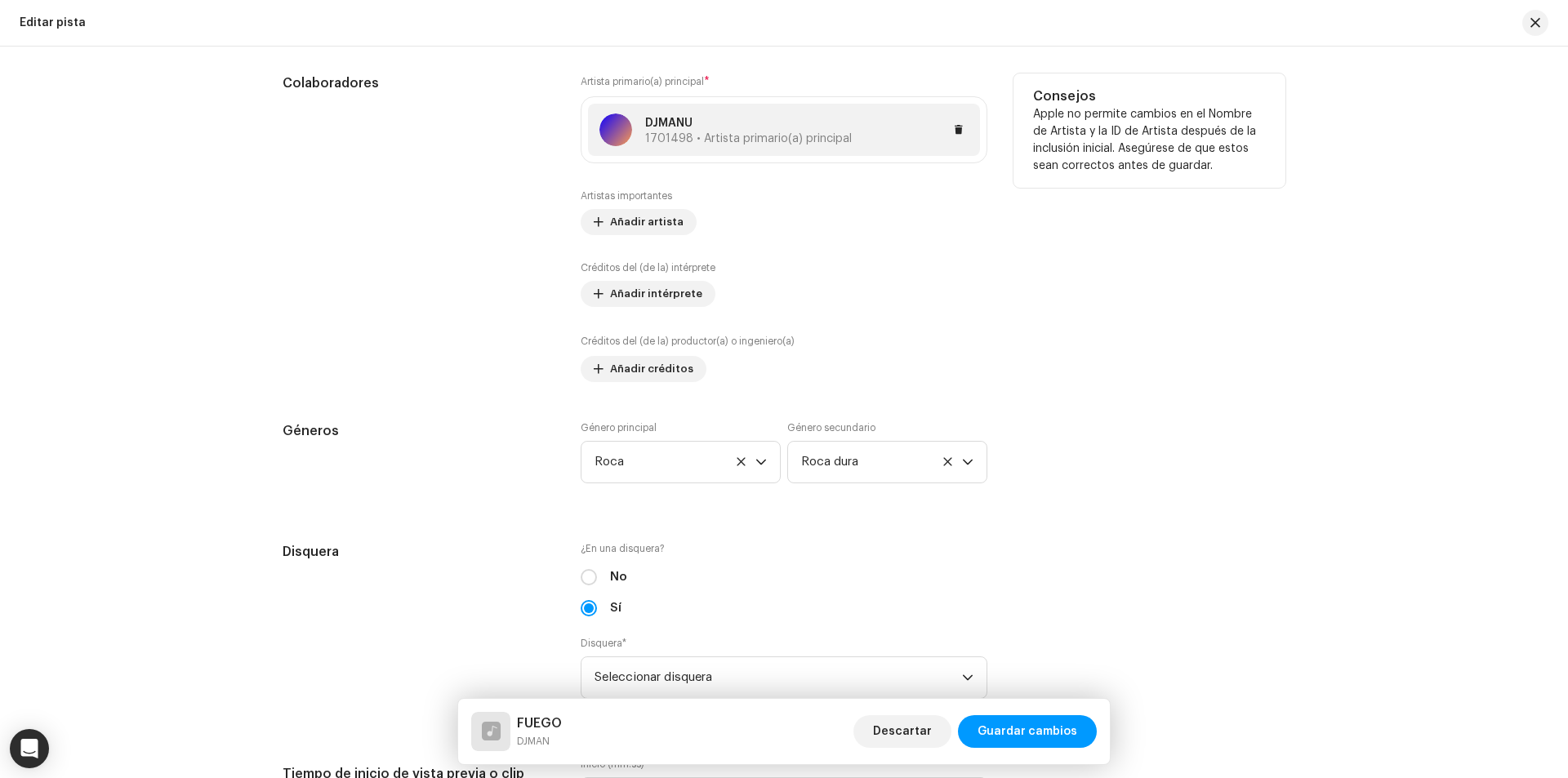
click at [749, 136] on font "1701498 • Artista primario(a) principal" at bounding box center [748, 139] width 206 height 12
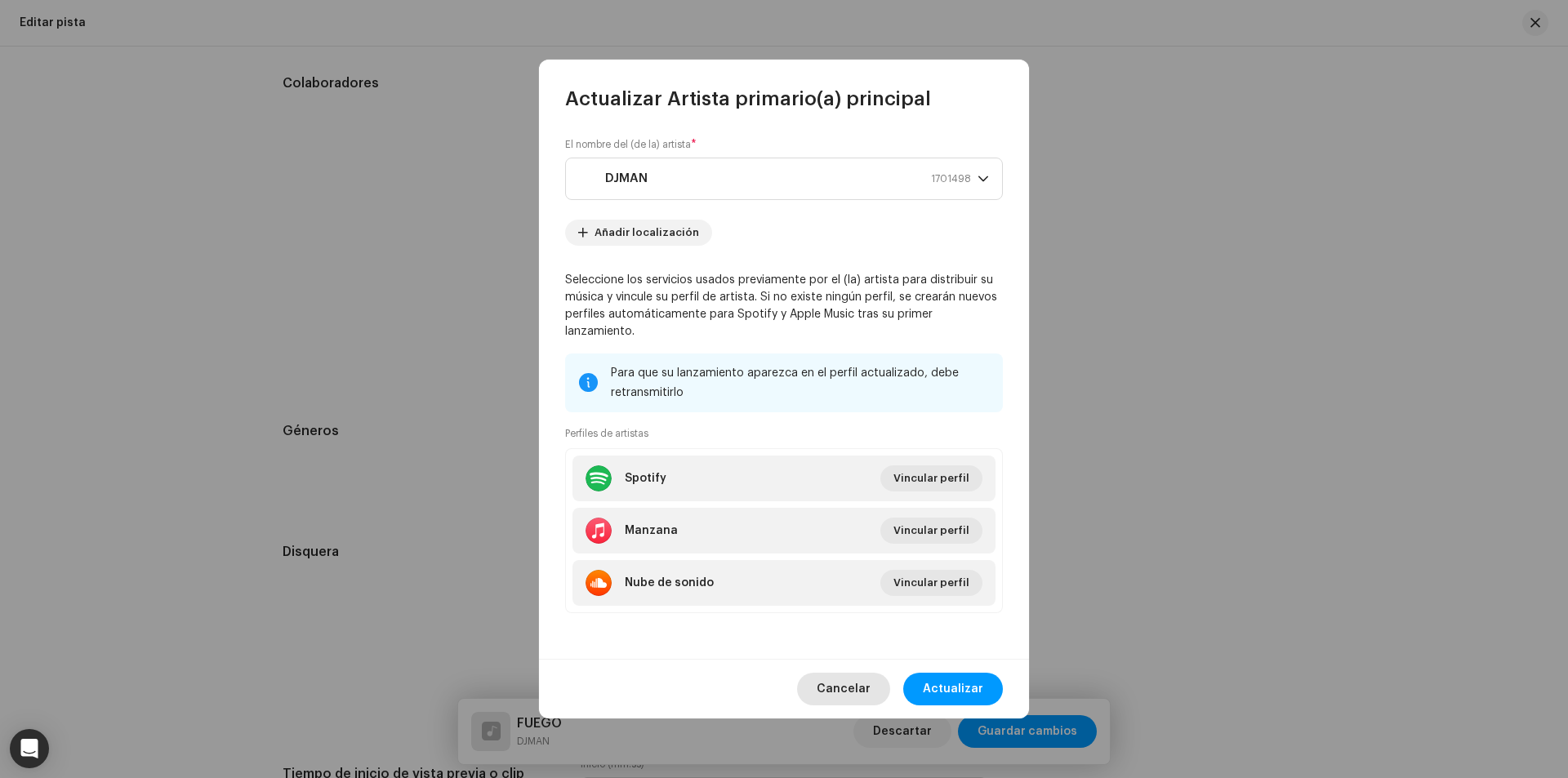
click at [849, 685] on font "Cancelar" at bounding box center [844, 690] width 54 height 12
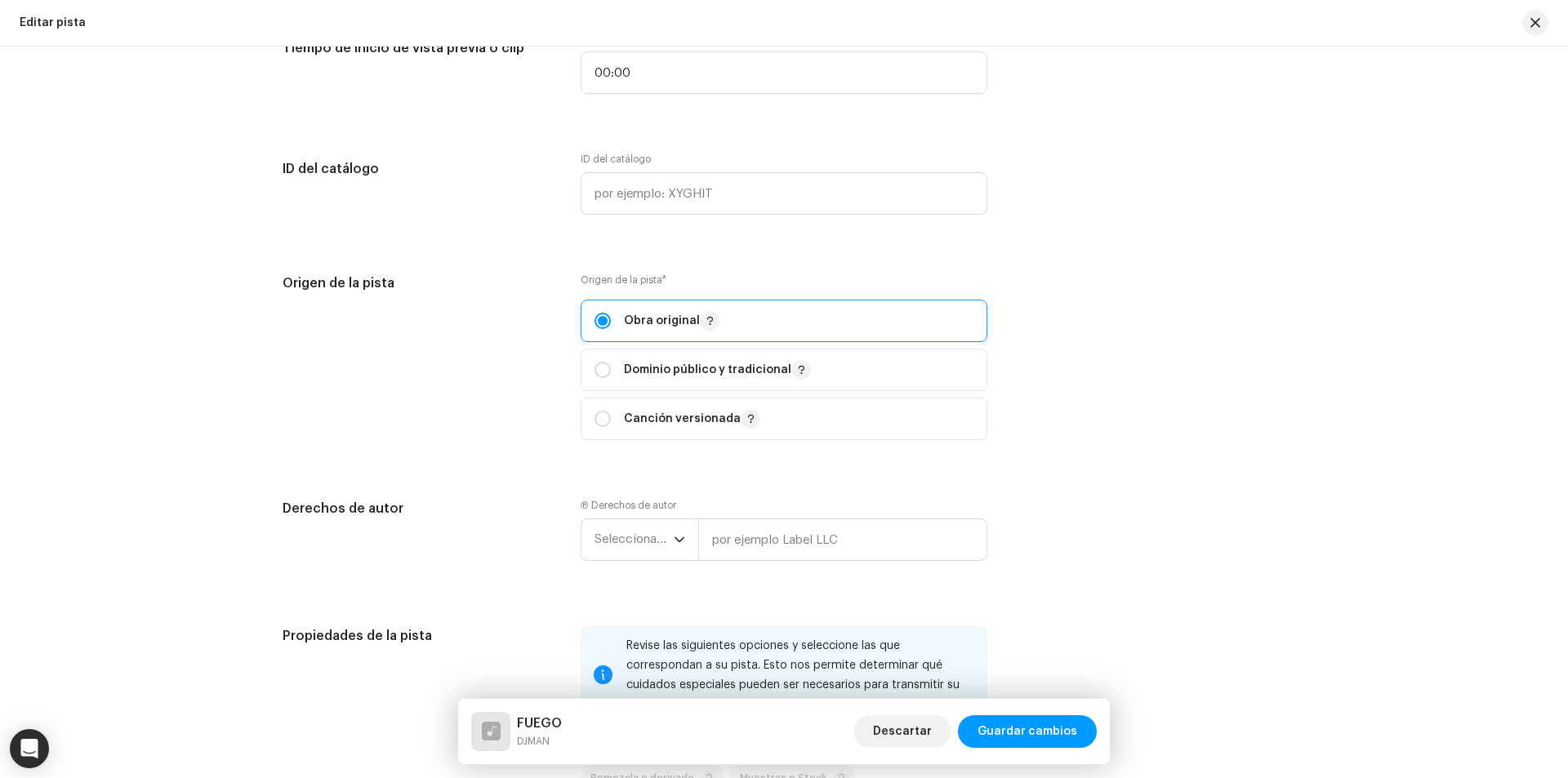
scroll to position [1714, 0]
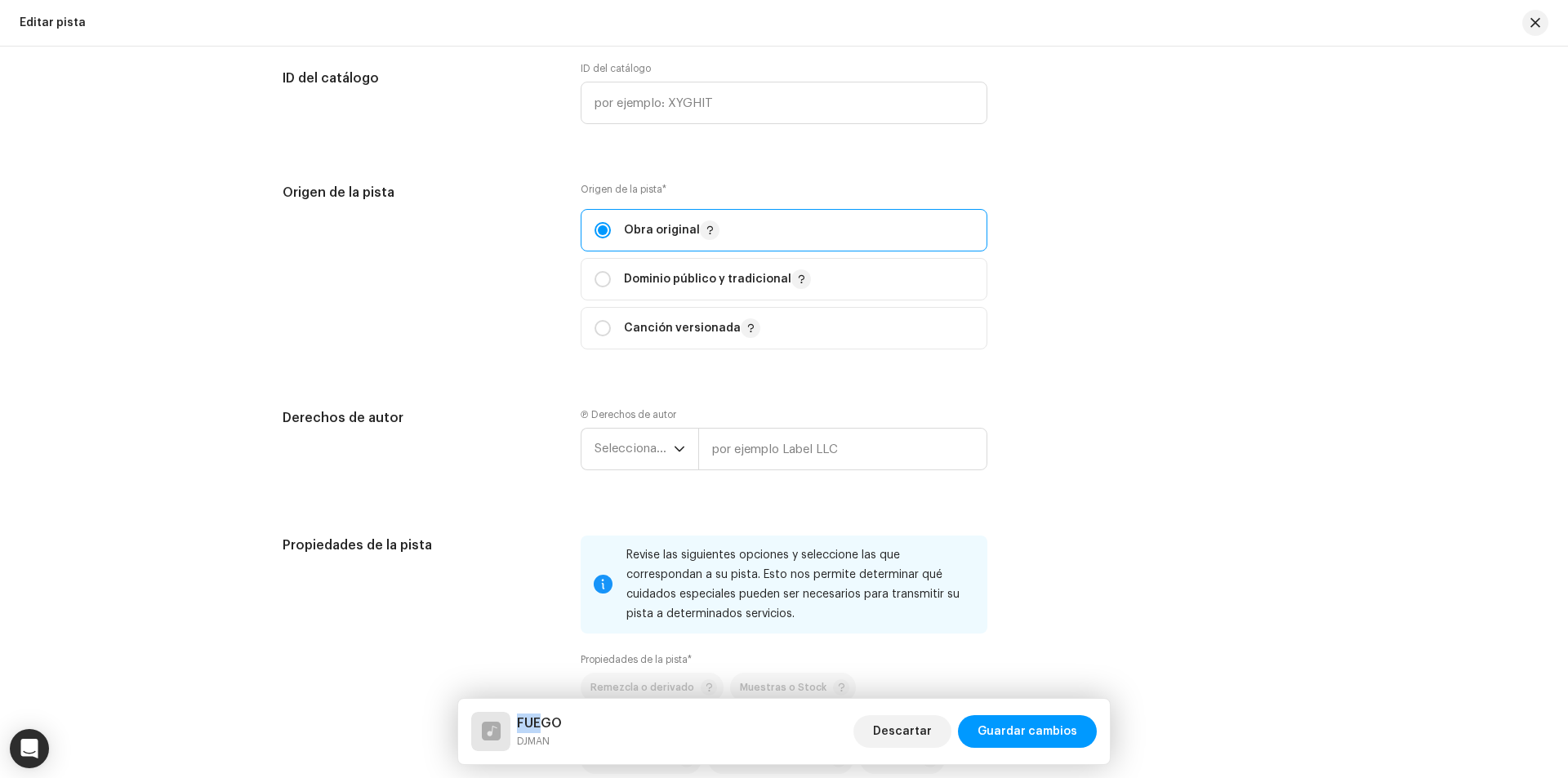
drag, startPoint x: 541, startPoint y: 719, endPoint x: 499, endPoint y: 727, distance: 42.8
click at [499, 727] on div "FUEGO DJMAN" at bounding box center [517, 732] width 91 height 40
click at [559, 734] on small "DJMAN" at bounding box center [539, 741] width 45 height 16
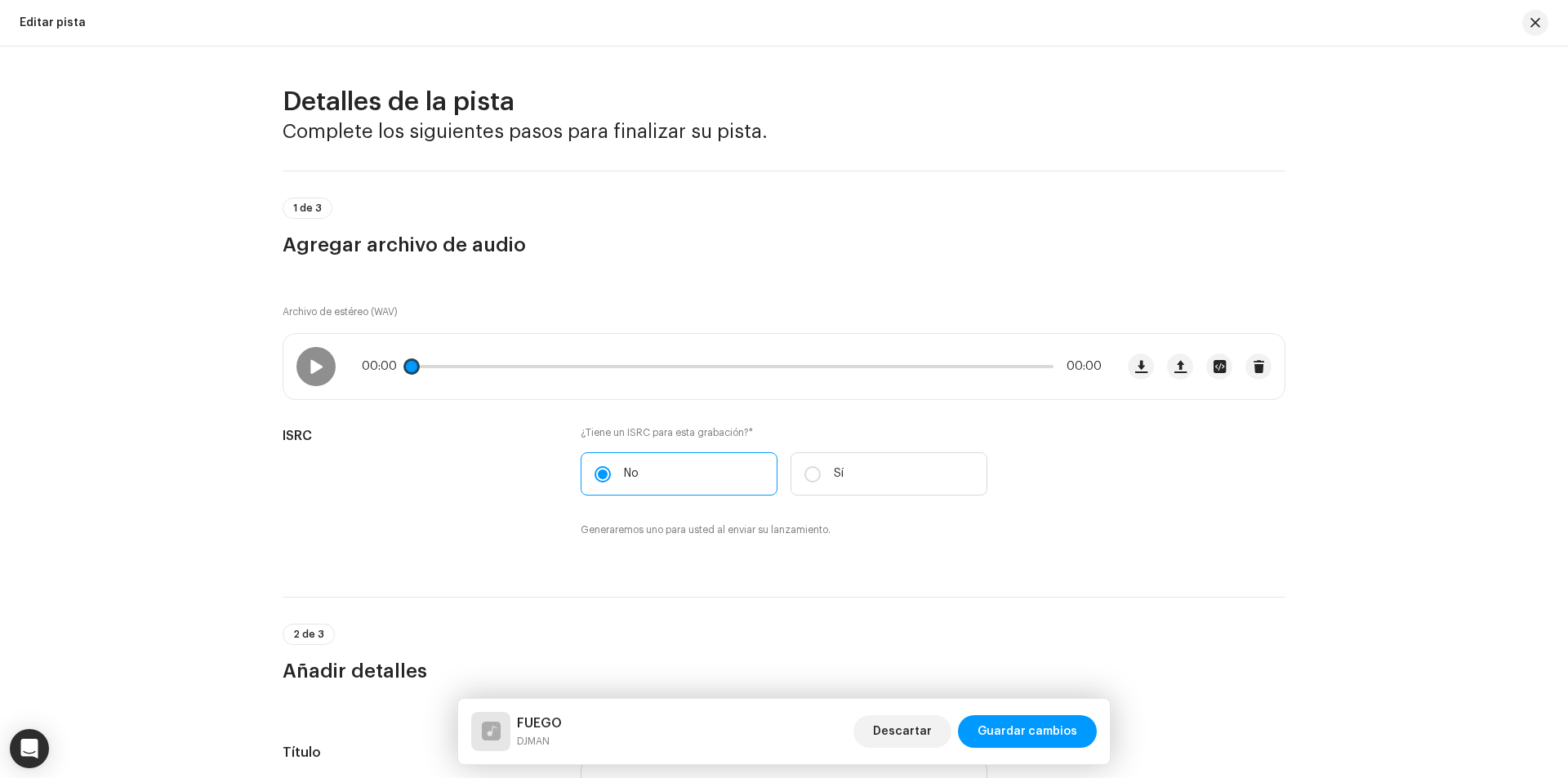
scroll to position [572, 0]
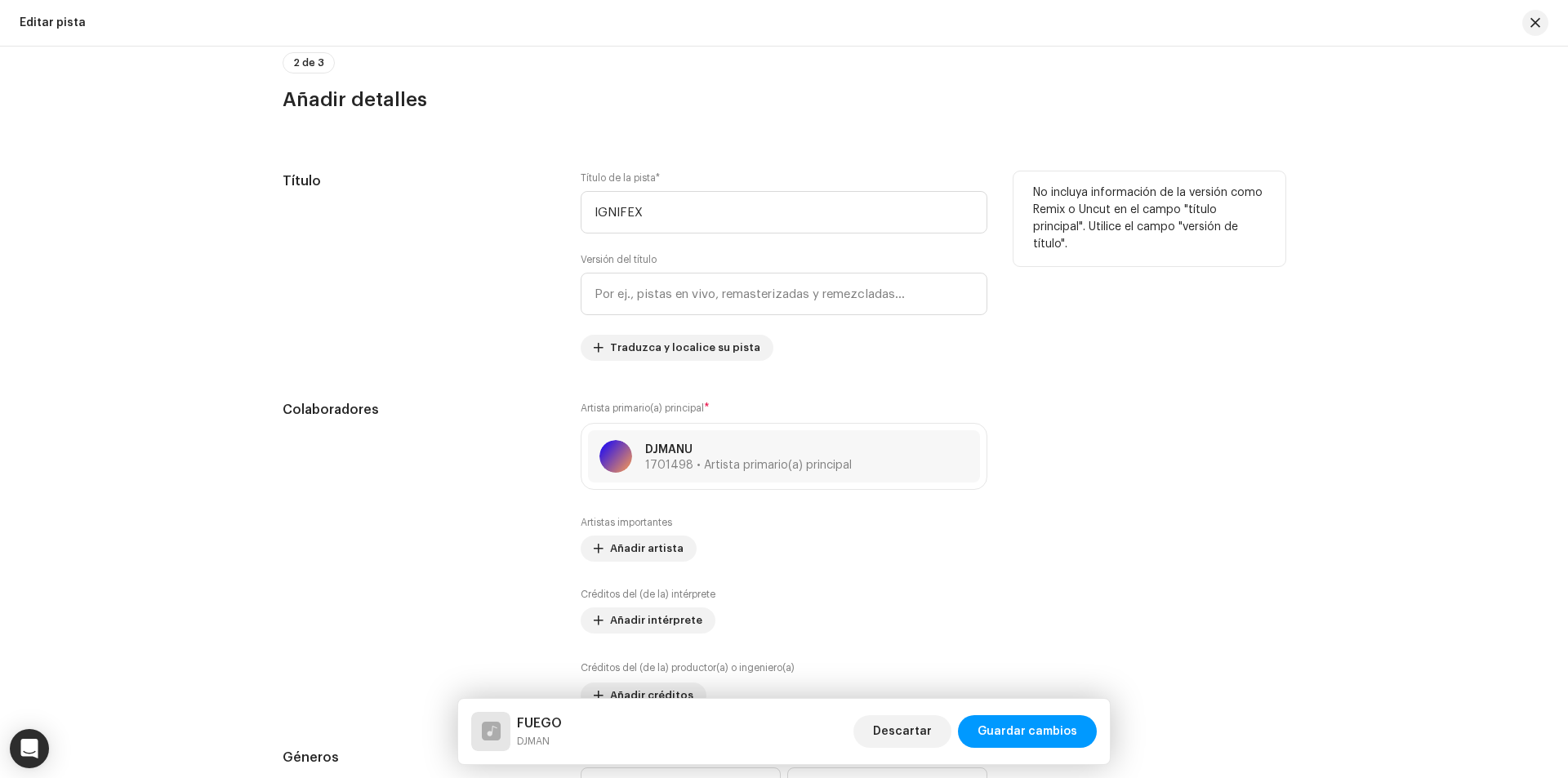
drag, startPoint x: 671, startPoint y: 236, endPoint x: 653, endPoint y: 233, distance: 18.2
click at [653, 233] on div "Título de la pista * IGNIFEX Versión del título Traduzca y localice su pista" at bounding box center [783, 266] width 407 height 189
drag, startPoint x: 642, startPoint y: 203, endPoint x: 478, endPoint y: 203, distance: 164.0
click at [478, 203] on div "Título Título de la pista * IGNIFEX Versión del título Traduzca y localice su p…" at bounding box center [784, 266] width 1003 height 189
type input ">"
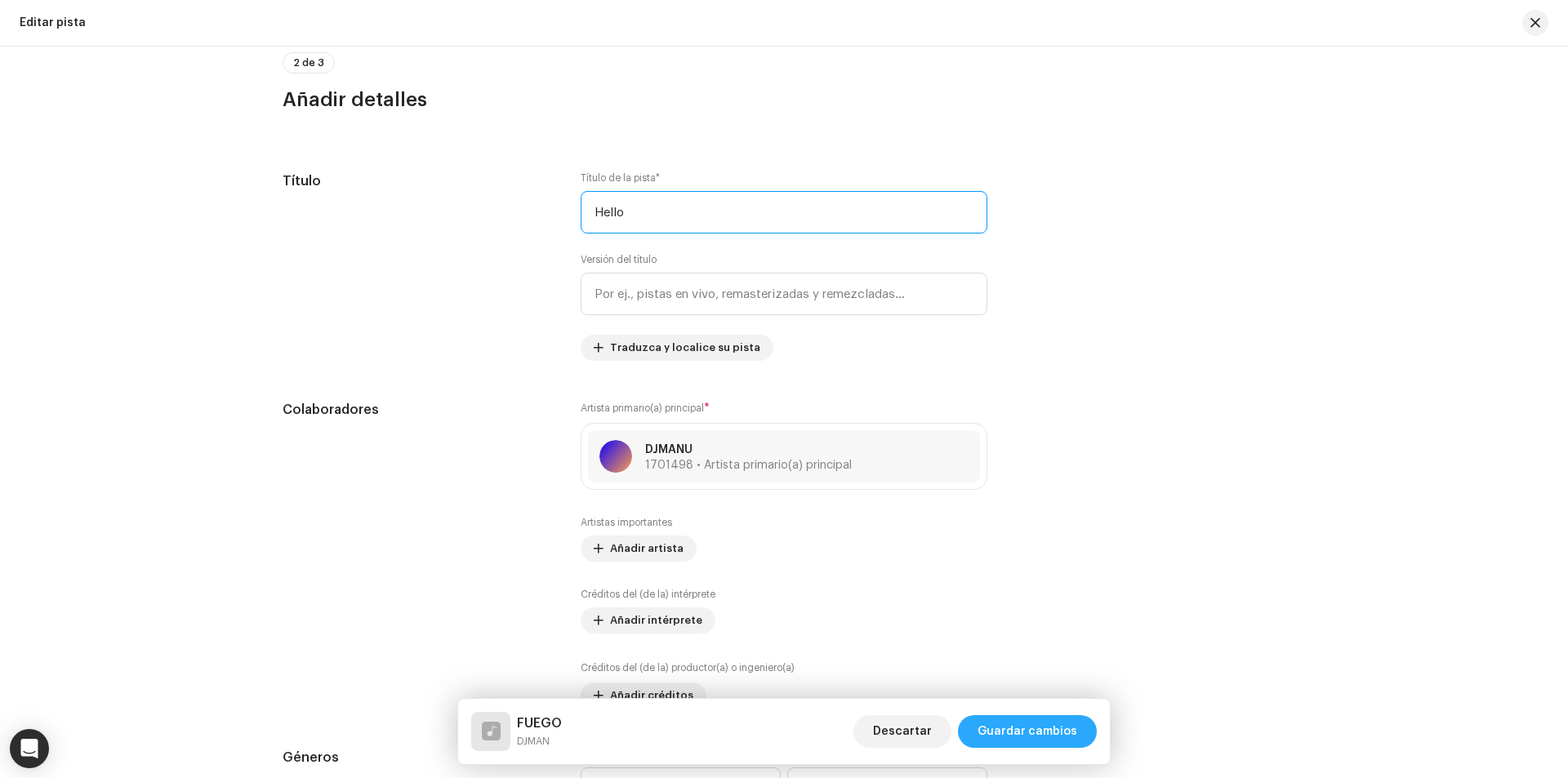
type input "Hello"
click at [1000, 720] on span "Guardar cambios" at bounding box center [1027, 731] width 99 height 33
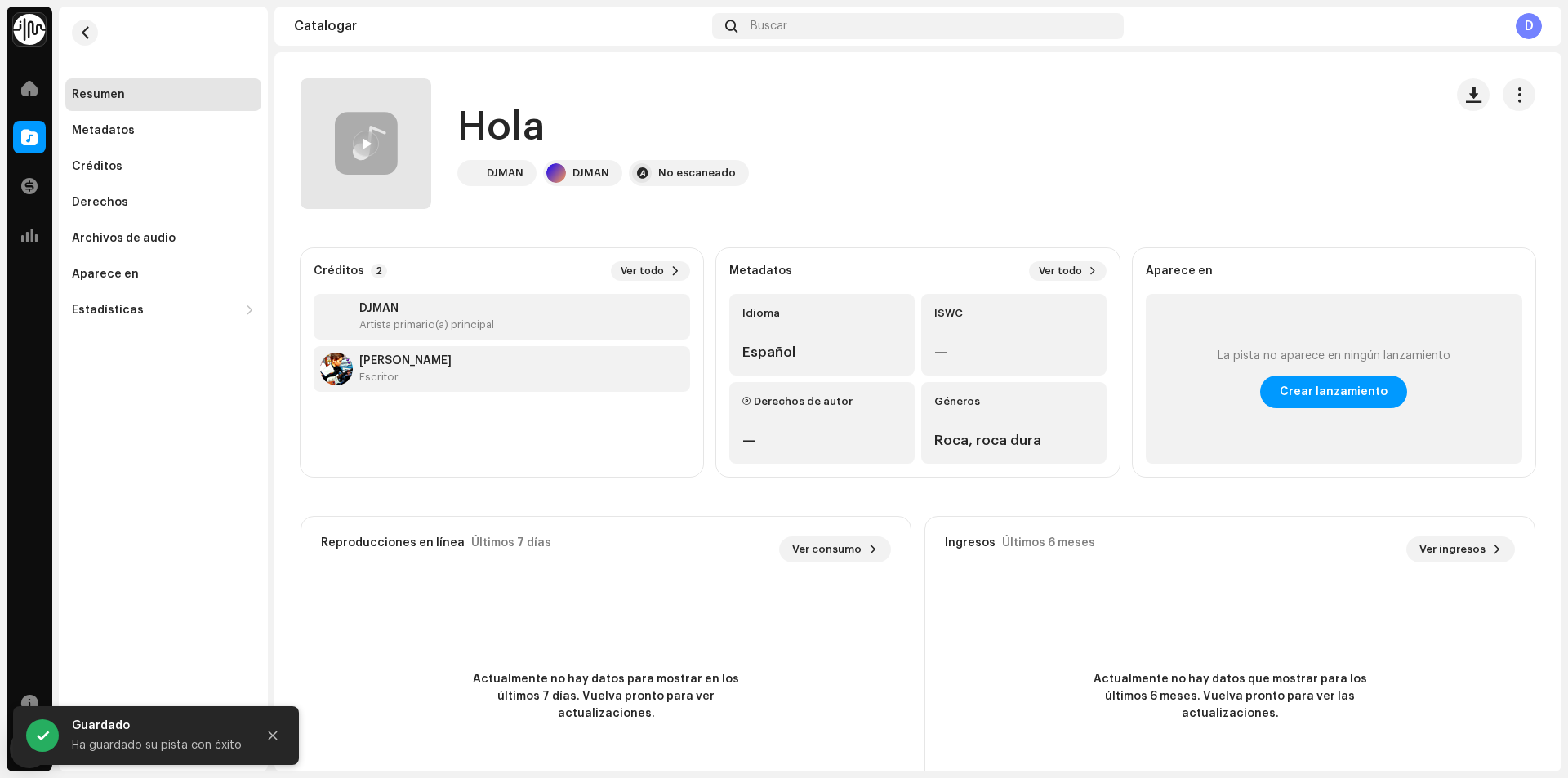
click at [1522, 76] on catalog-tracks-details-overview "Hola Hola DJMAN DJMAN No escaneado Créditos 2 Ver todo DJMAN Artista primario(a…" at bounding box center [918, 461] width 1287 height 817
click at [1523, 90] on button "button" at bounding box center [1518, 94] width 33 height 33
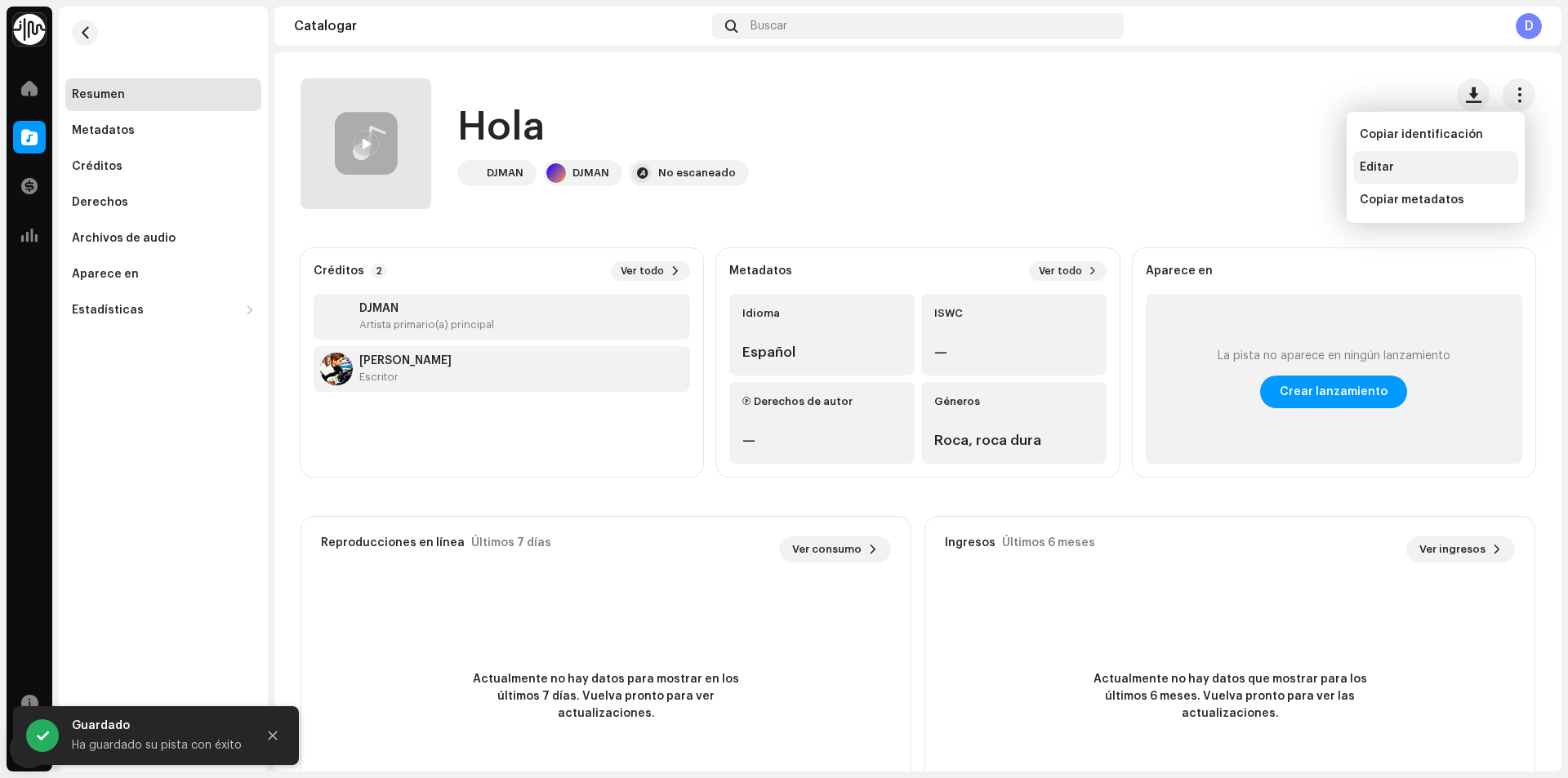
click at [1398, 157] on div "Editar" at bounding box center [1436, 167] width 165 height 33
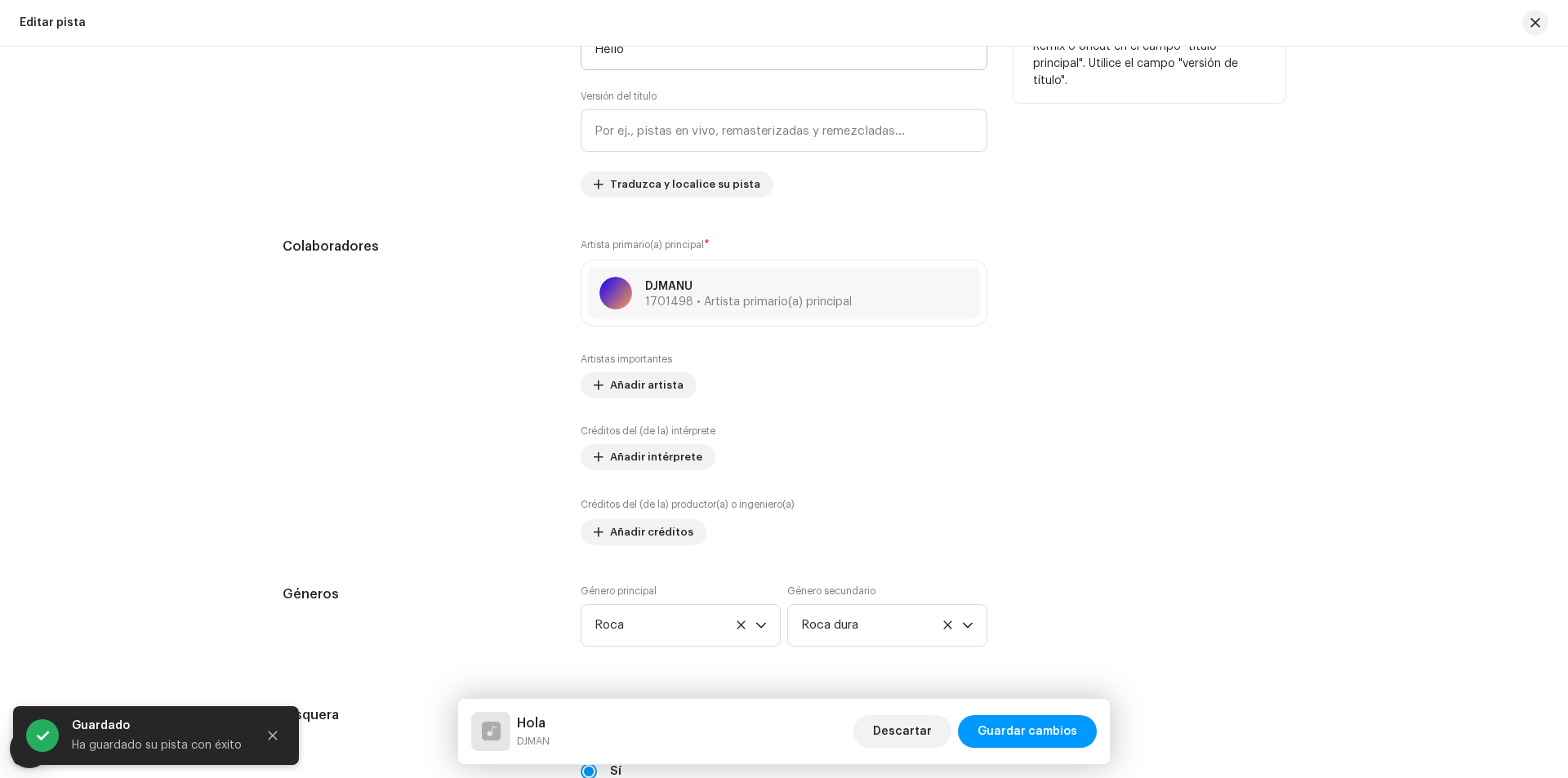
scroll to position [653, 0]
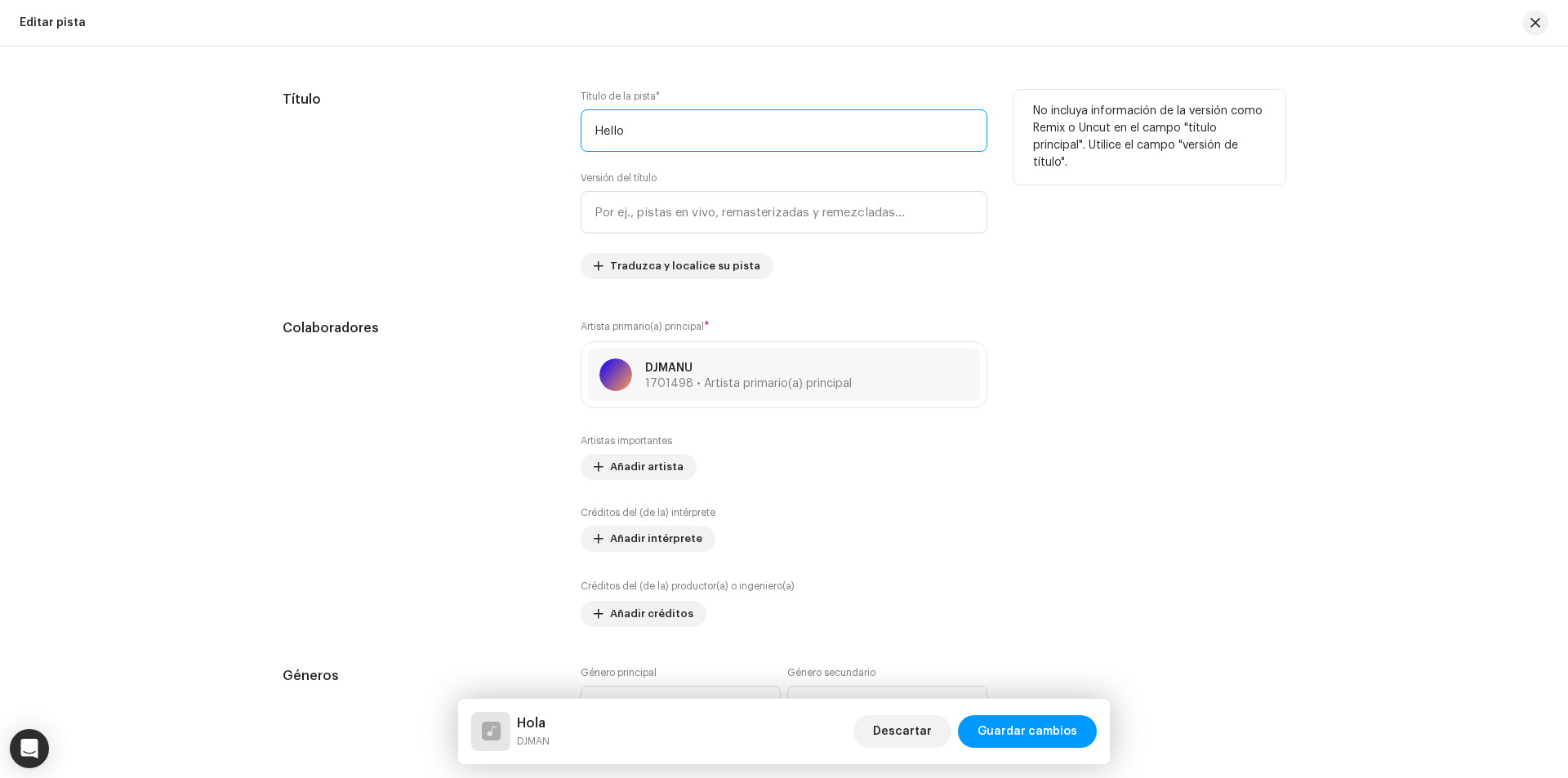
drag, startPoint x: 636, startPoint y: 125, endPoint x: 517, endPoint y: 141, distance: 120.1
click at [517, 141] on div "Título Título de la pista * Hello Versión del título Traduzca y localice su pis…" at bounding box center [784, 184] width 1003 height 189
type input "IGNIFEX"
click at [619, 269] on font "Traduzca y localice su pista" at bounding box center [685, 265] width 150 height 11
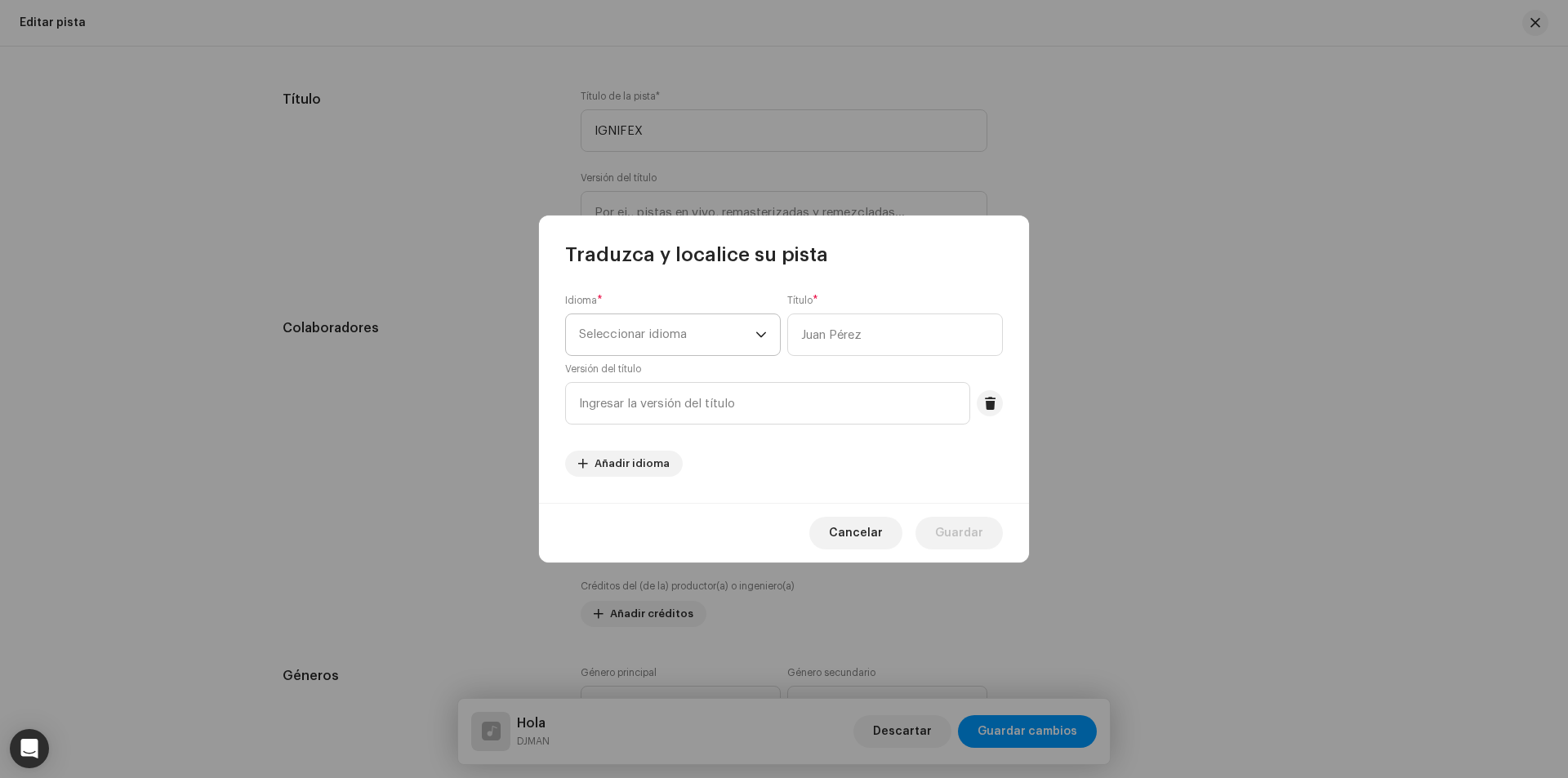
click at [691, 329] on span "Seleccionar idioma" at bounding box center [667, 334] width 176 height 40
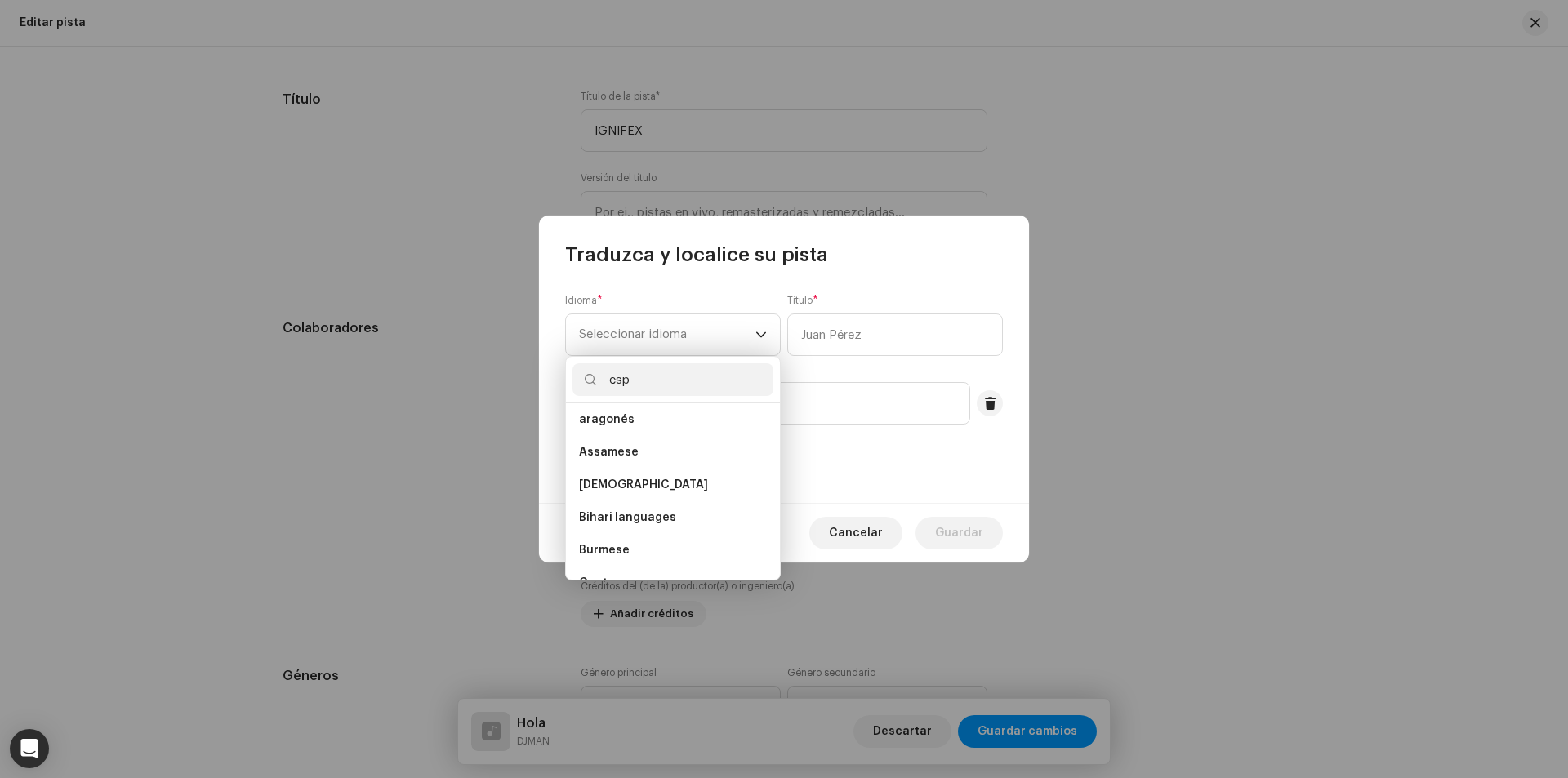
scroll to position [0, 0]
type input "e"
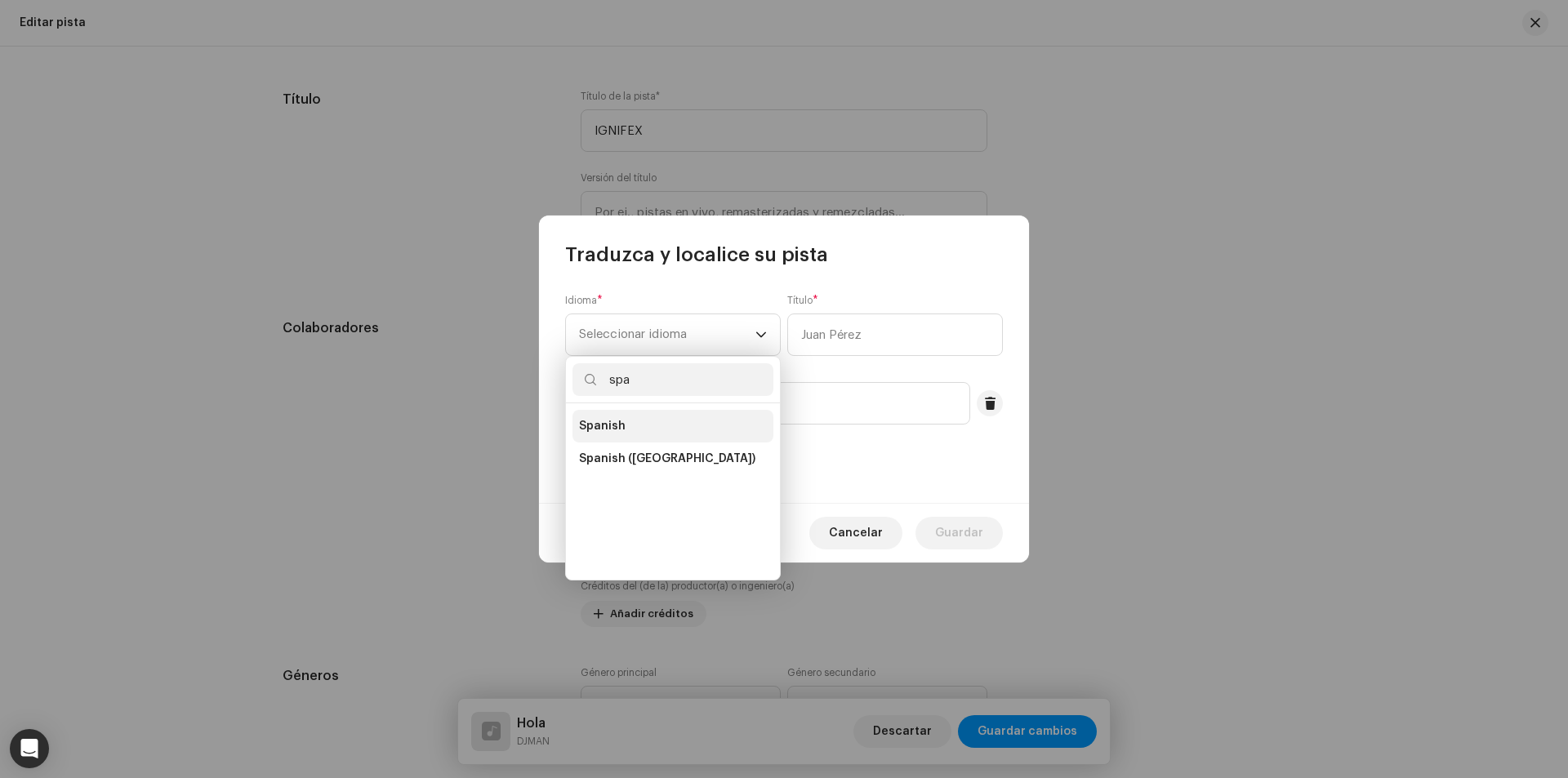
type input "spa"
click at [606, 424] on span "Spanish" at bounding box center [602, 425] width 46 height 16
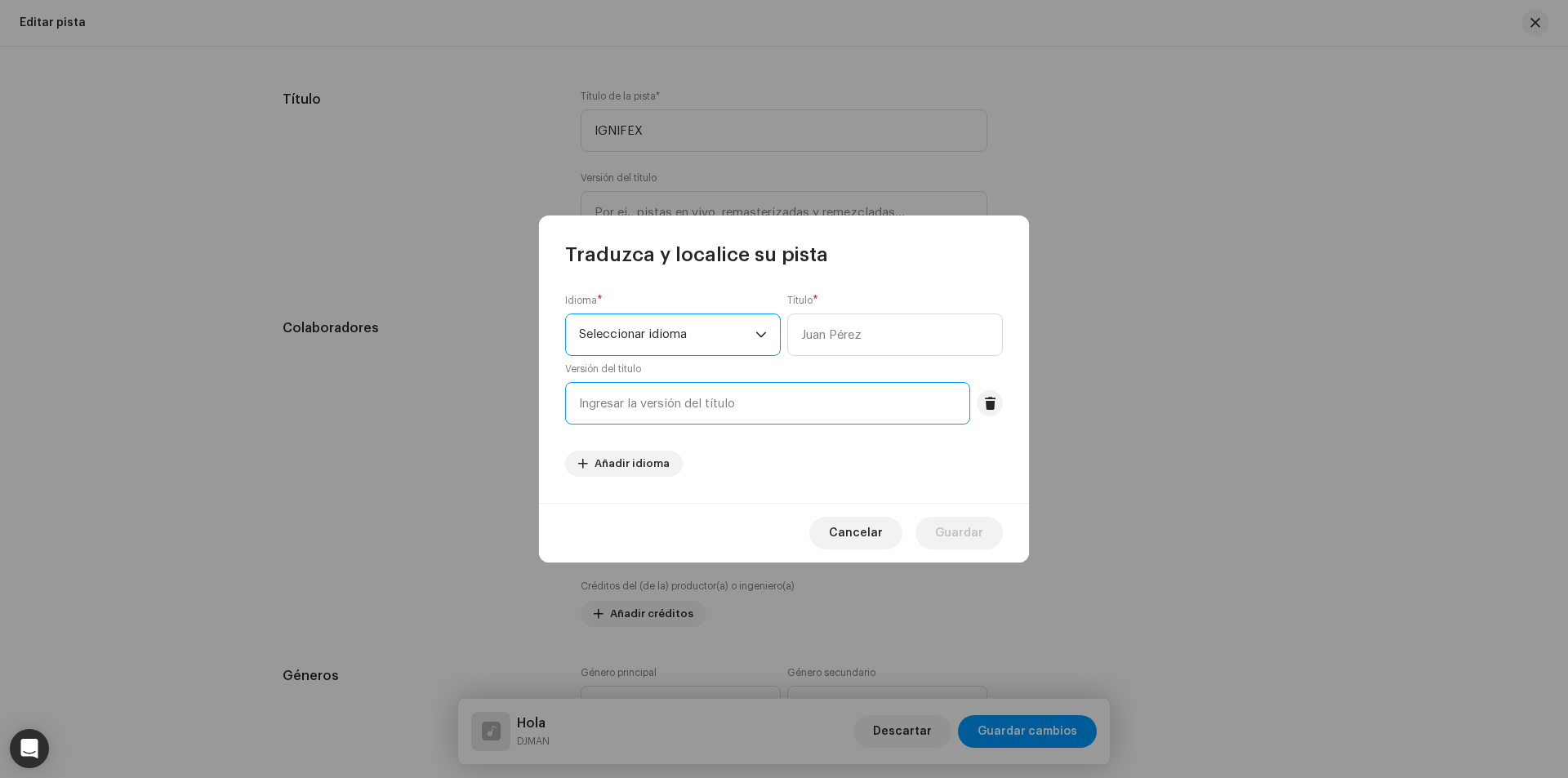
click at [765, 401] on input "text" at bounding box center [767, 403] width 405 height 42
type input "Ignifex"
click at [845, 338] on input "text" at bounding box center [895, 334] width 216 height 42
click at [847, 333] on input "text" at bounding box center [895, 334] width 216 height 42
type input "Ignifex"
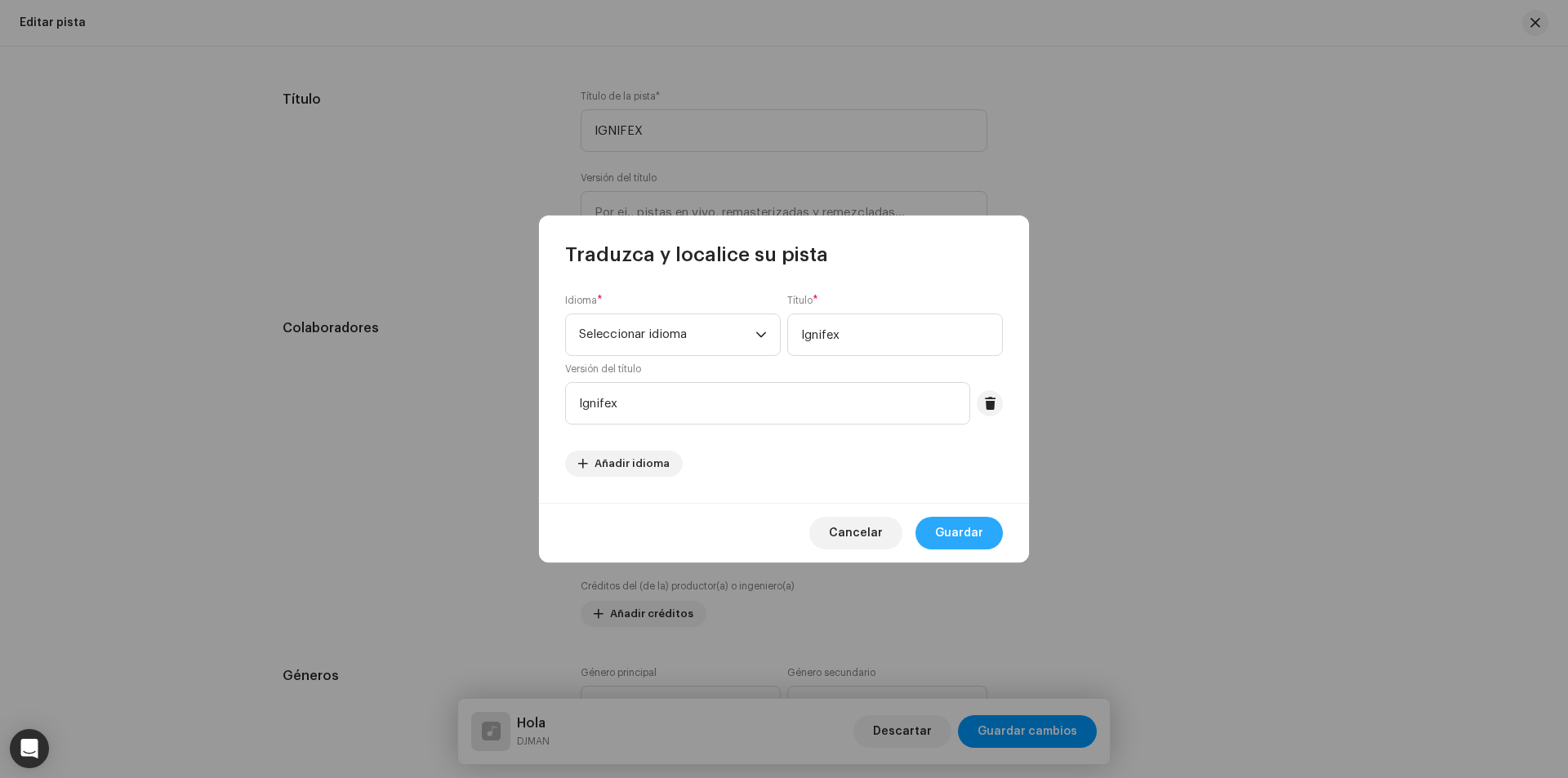
click at [957, 526] on span "Guardar" at bounding box center [958, 533] width 48 height 33
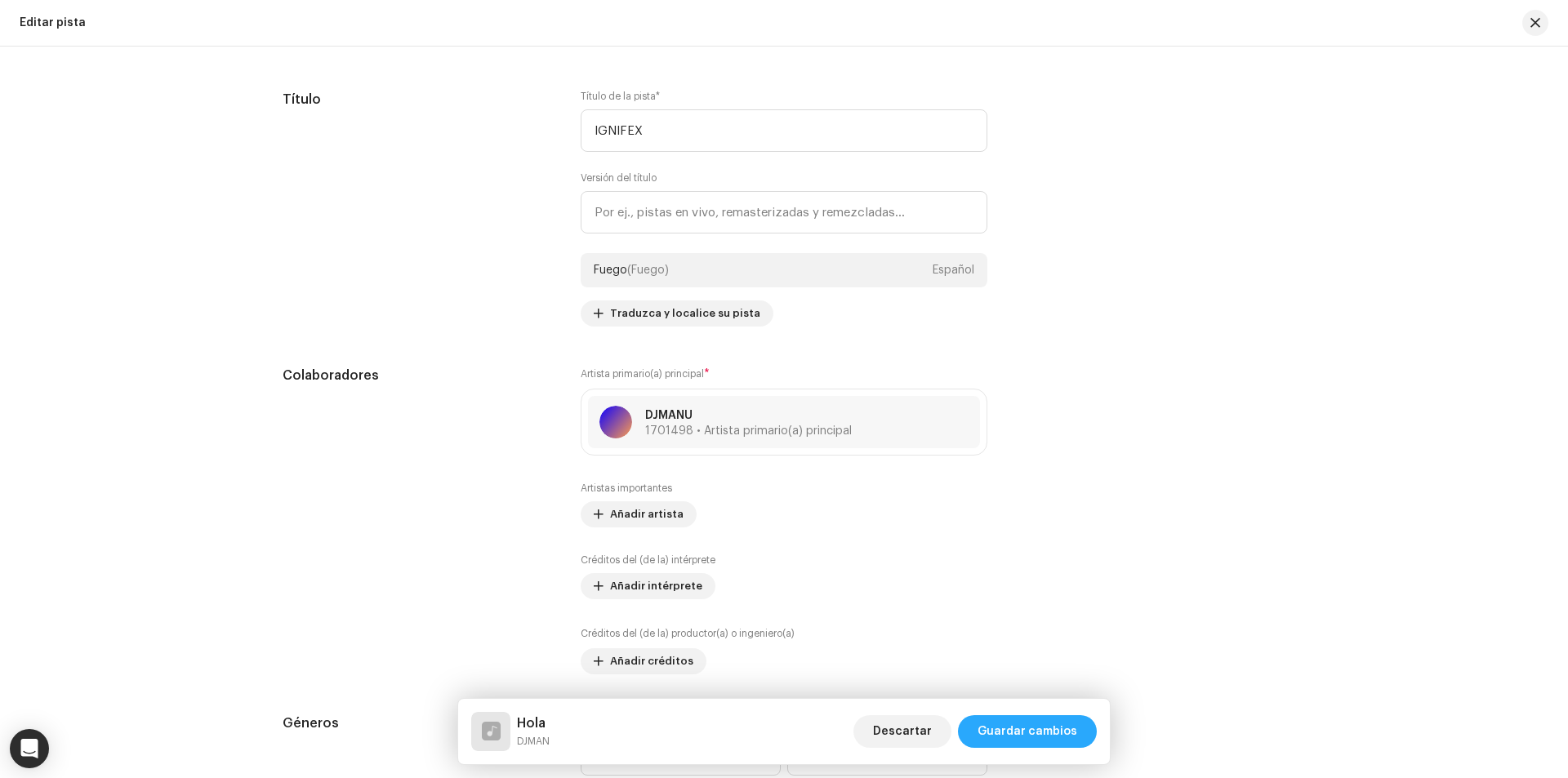
click at [1016, 733] on font "Guardar cambios" at bounding box center [1027, 732] width 99 height 12
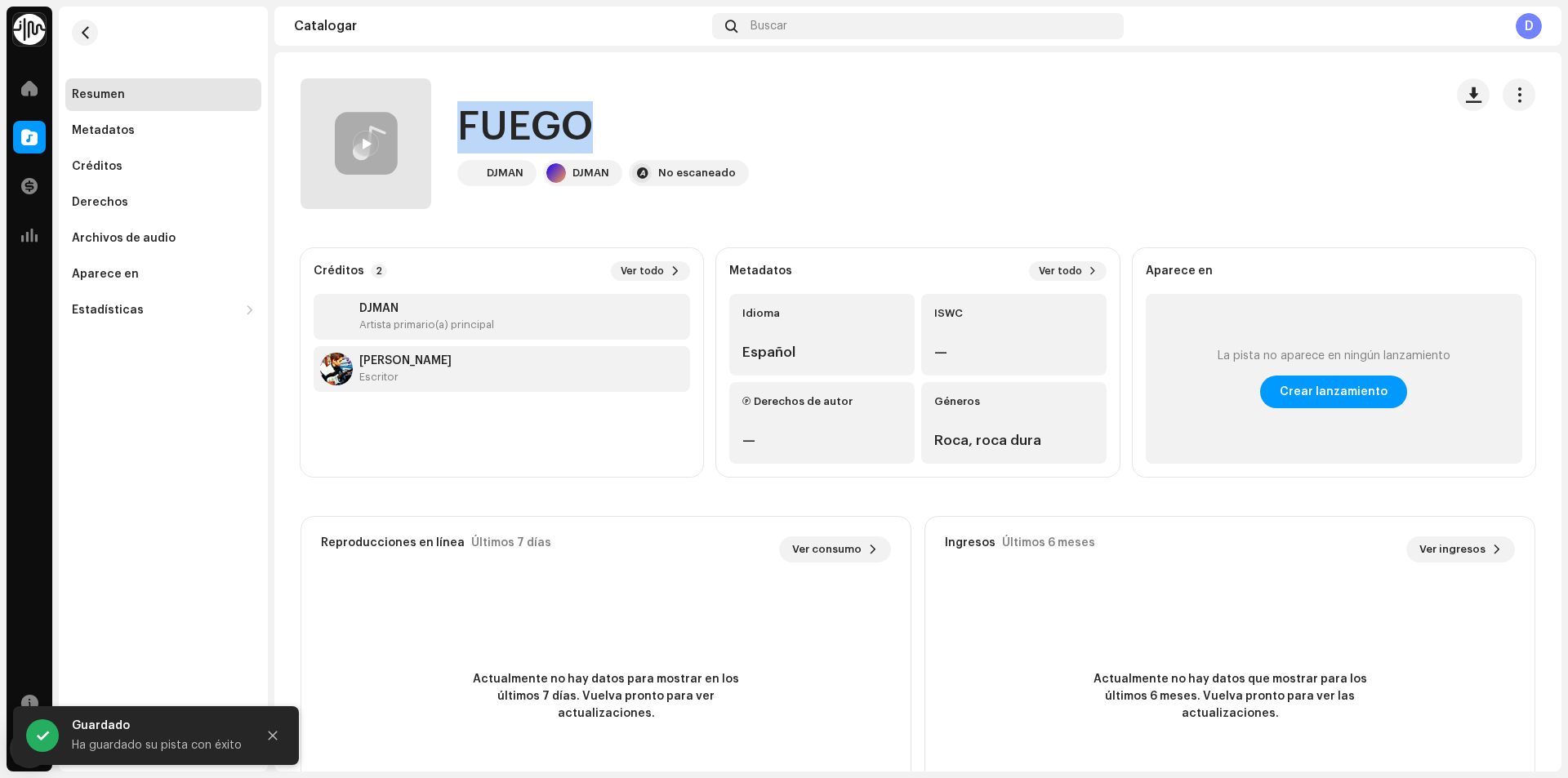
drag, startPoint x: 585, startPoint y: 128, endPoint x: 450, endPoint y: 130, distance: 135.0
click at [450, 130] on div "FUEGO DJMAN DJMAN No escaneado" at bounding box center [866, 143] width 1130 height 131
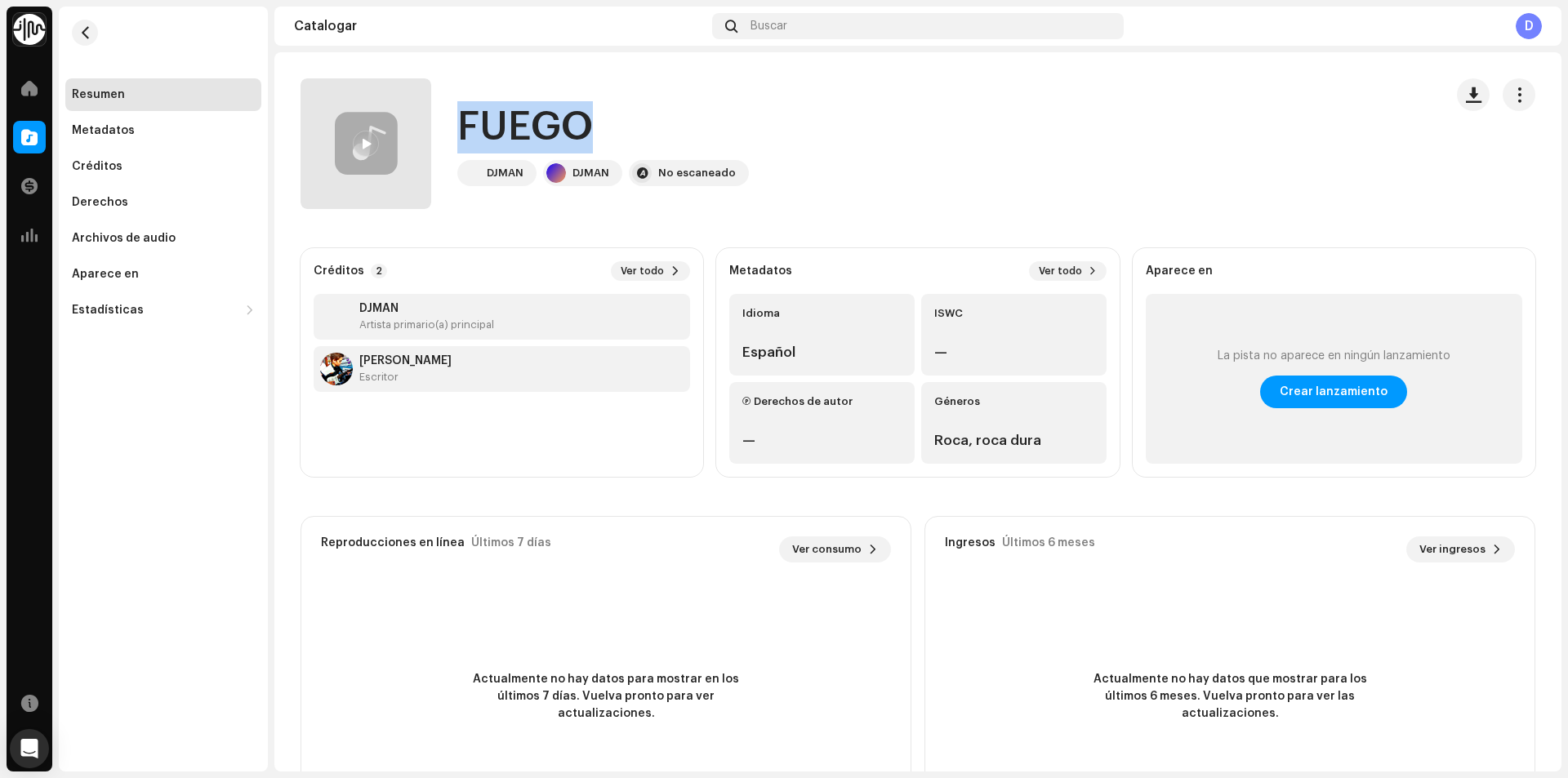
drag, startPoint x: 480, startPoint y: 134, endPoint x: 799, endPoint y: 77, distance: 324.1
click at [794, 78] on div "FUEGO DJMAN DJMAN No escaneado" at bounding box center [866, 143] width 1130 height 131
click at [1516, 88] on span "button" at bounding box center [1519, 95] width 15 height 13
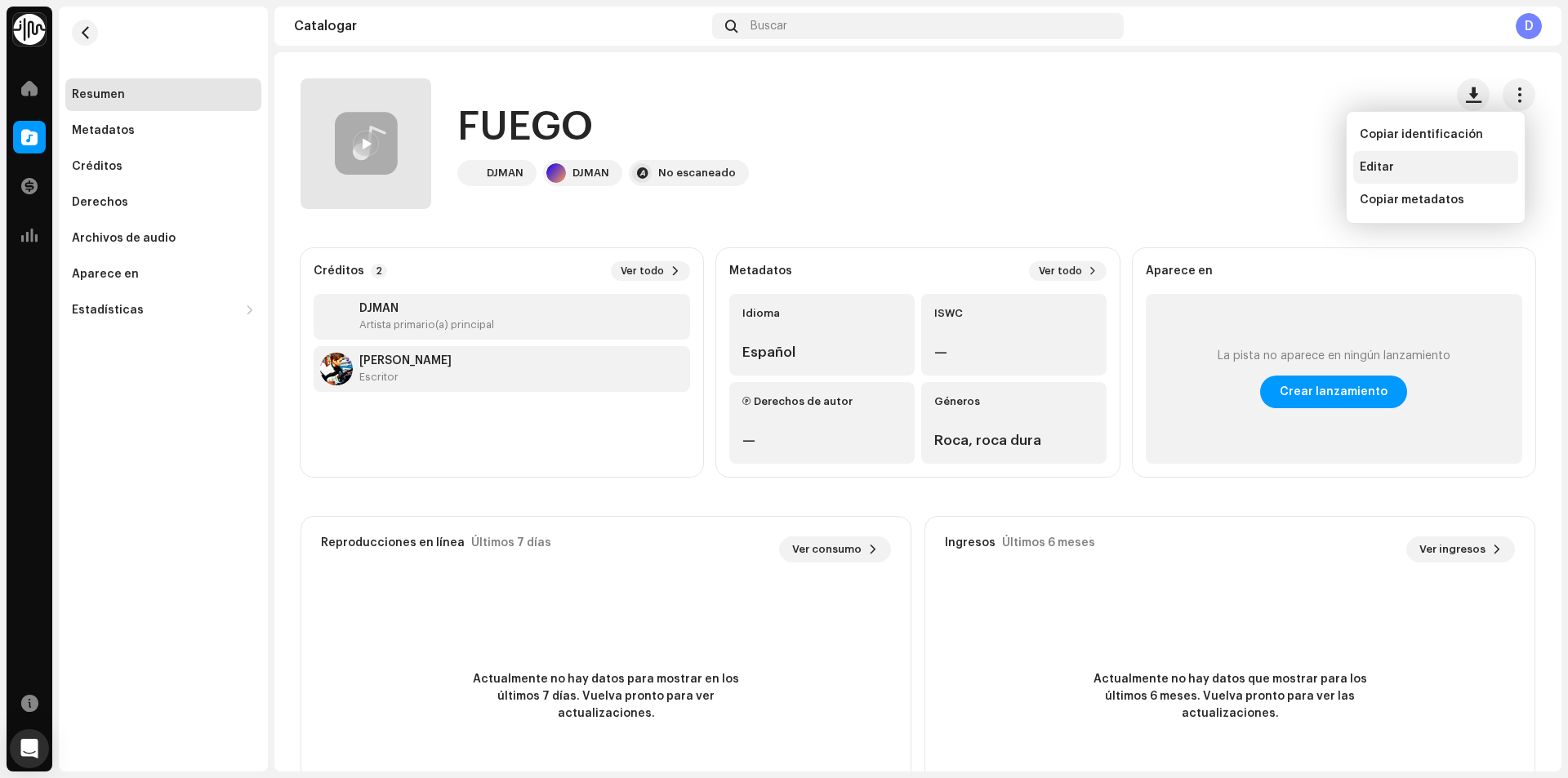
click at [1432, 167] on div "Editar" at bounding box center [1436, 168] width 152 height 13
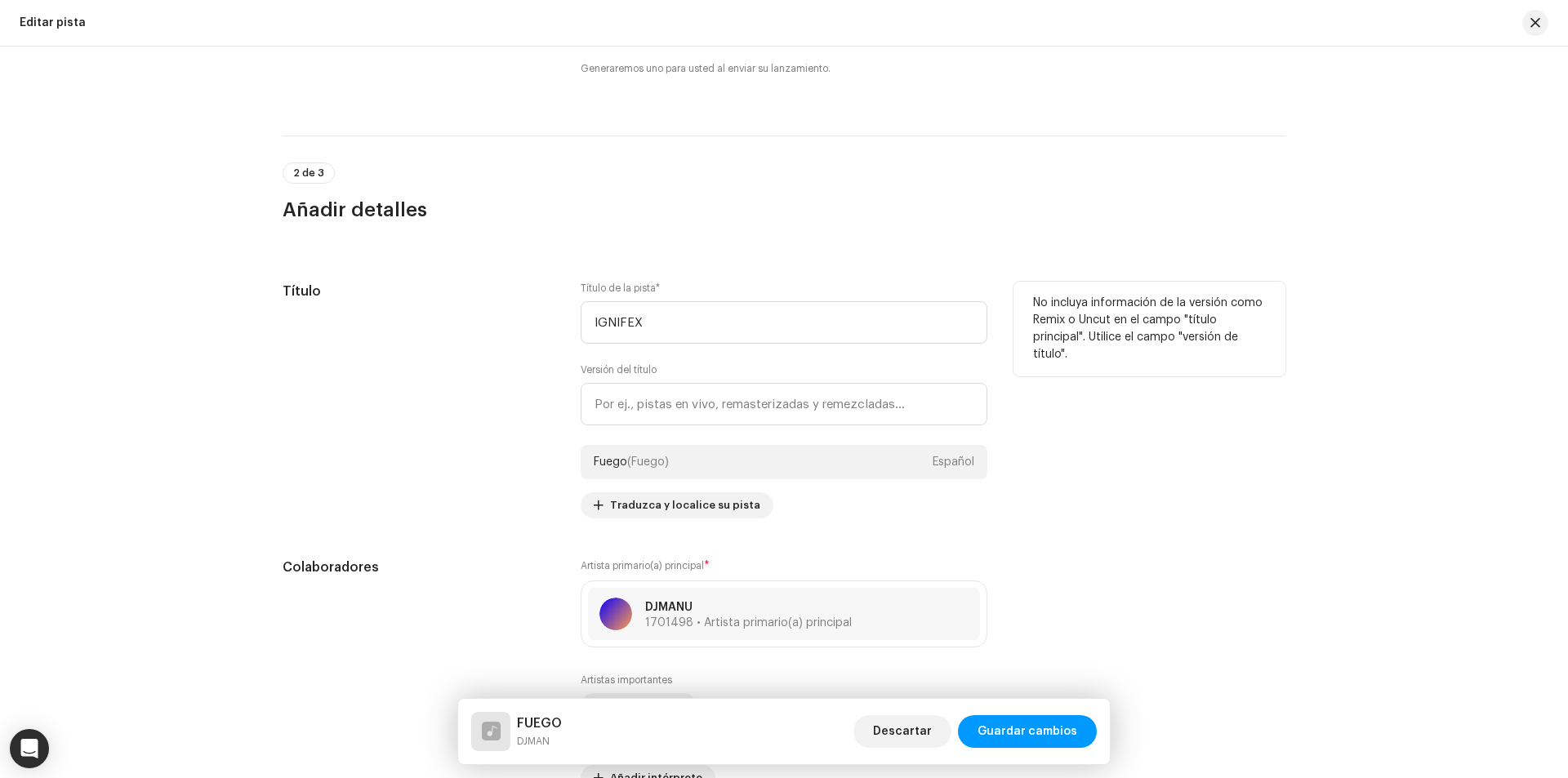
scroll to position [490, 0]
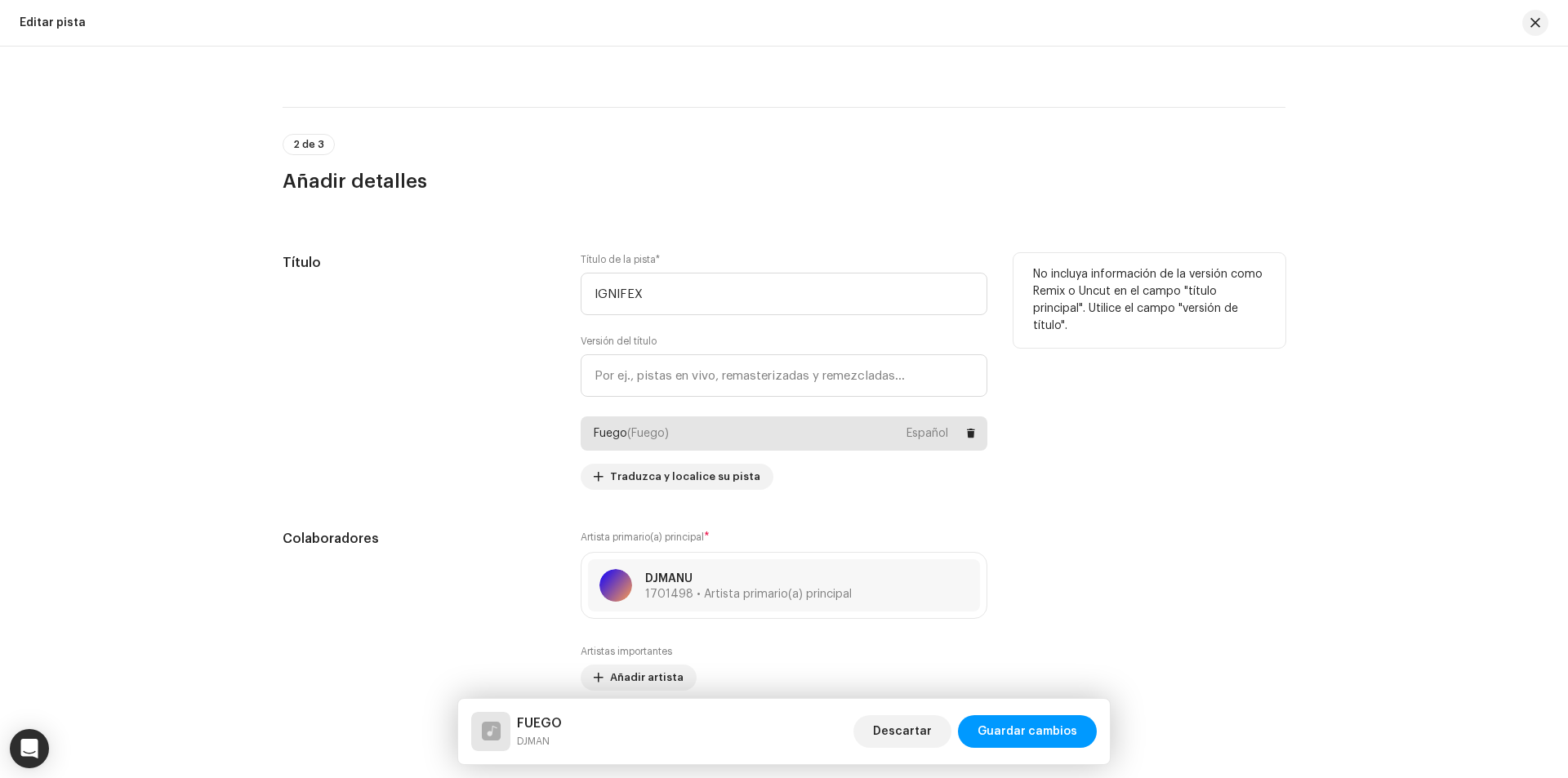
click at [722, 441] on div "Fuego (Fuego) Español" at bounding box center [783, 434] width 407 height 35
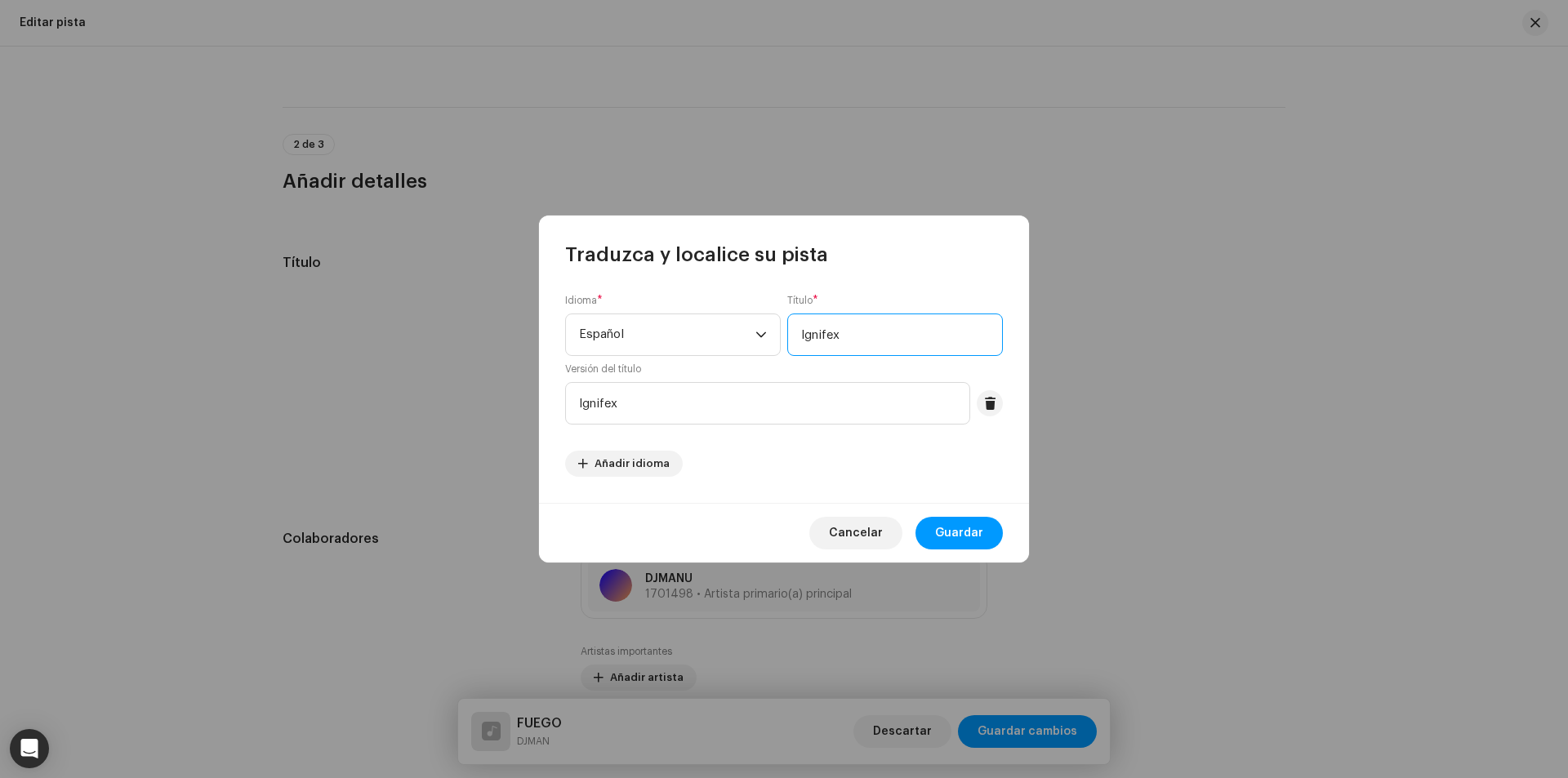
click at [852, 342] on input "Ignifex" at bounding box center [895, 334] width 216 height 42
drag, startPoint x: 605, startPoint y: 410, endPoint x: 549, endPoint y: 410, distance: 56.0
click at [549, 410] on div "Idioma * Español Título * Ignifex Versión del título Ignifex Añadir idioma" at bounding box center [784, 385] width 490 height 235
click at [757, 465] on div "Idioma * Español Título * Ignifex Versión del título Ignifex Añadir idioma" at bounding box center [784, 385] width 438 height 183
click at [856, 531] on font "Cancelar" at bounding box center [856, 533] width 54 height 12
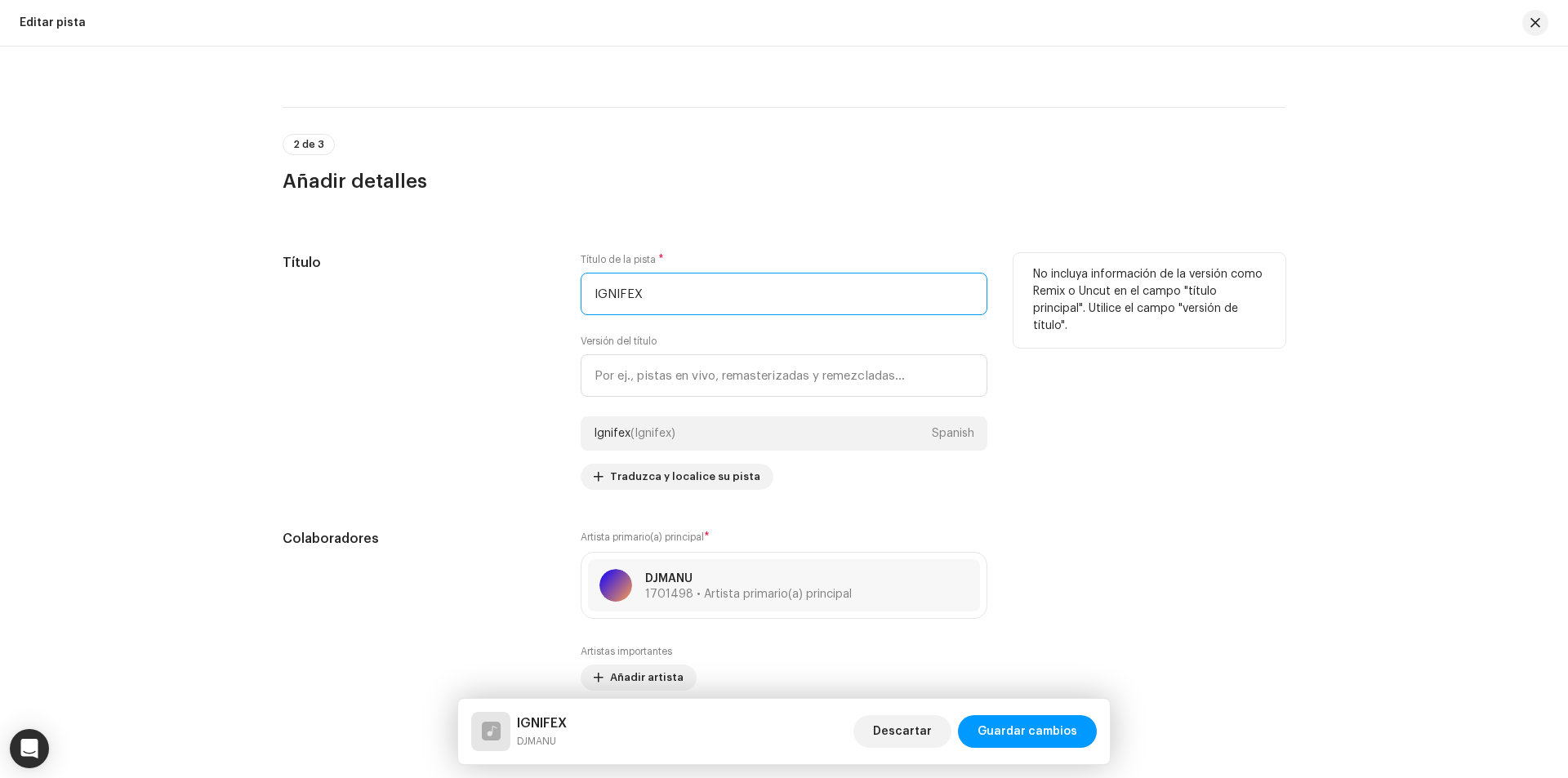
drag, startPoint x: 674, startPoint y: 285, endPoint x: 597, endPoint y: 277, distance: 77.4
click at [597, 277] on input "IGNIFEX" at bounding box center [783, 294] width 407 height 42
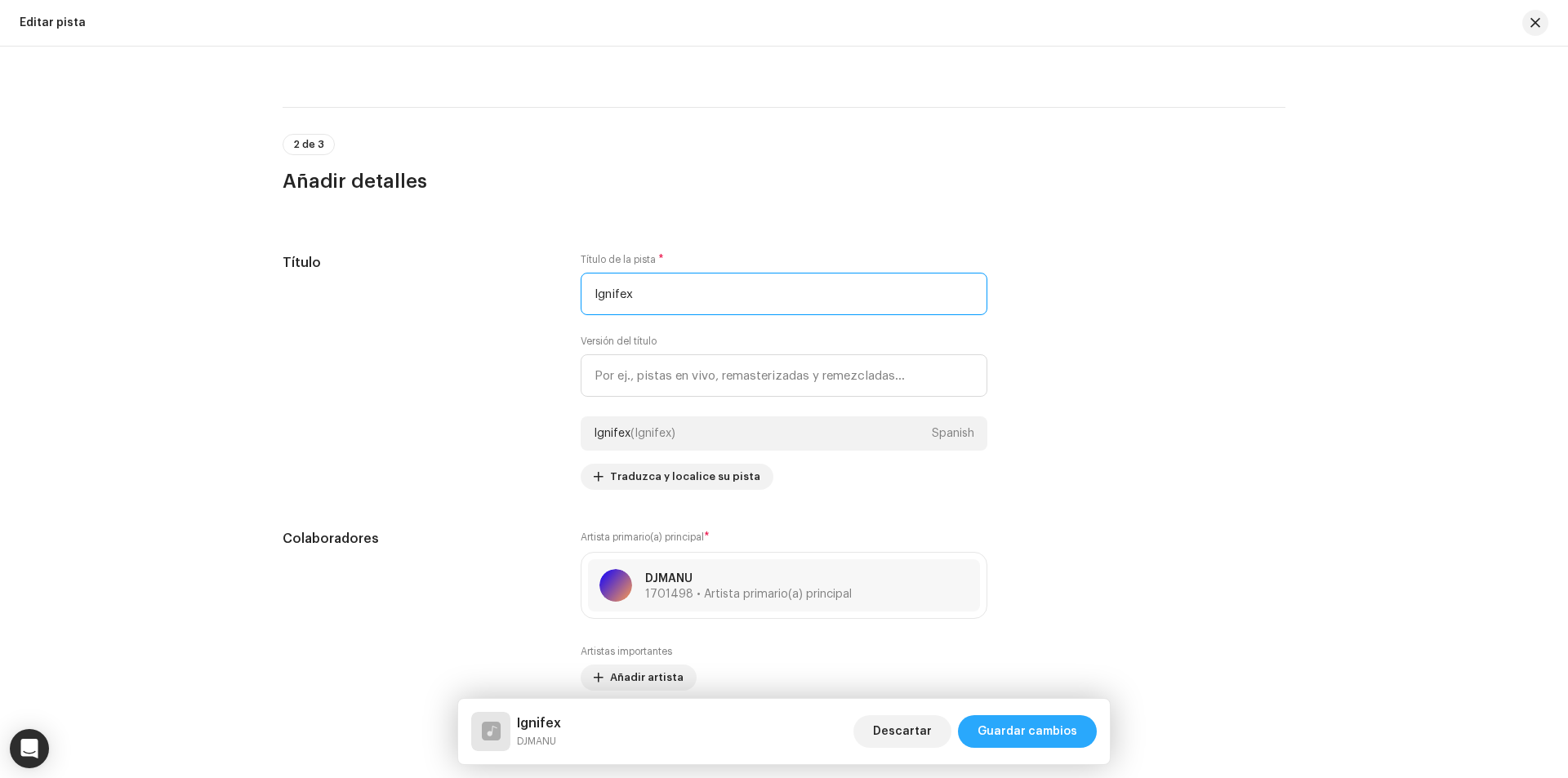
type input "Ignifex"
click at [1038, 738] on span "Guardar cambios" at bounding box center [1027, 731] width 99 height 33
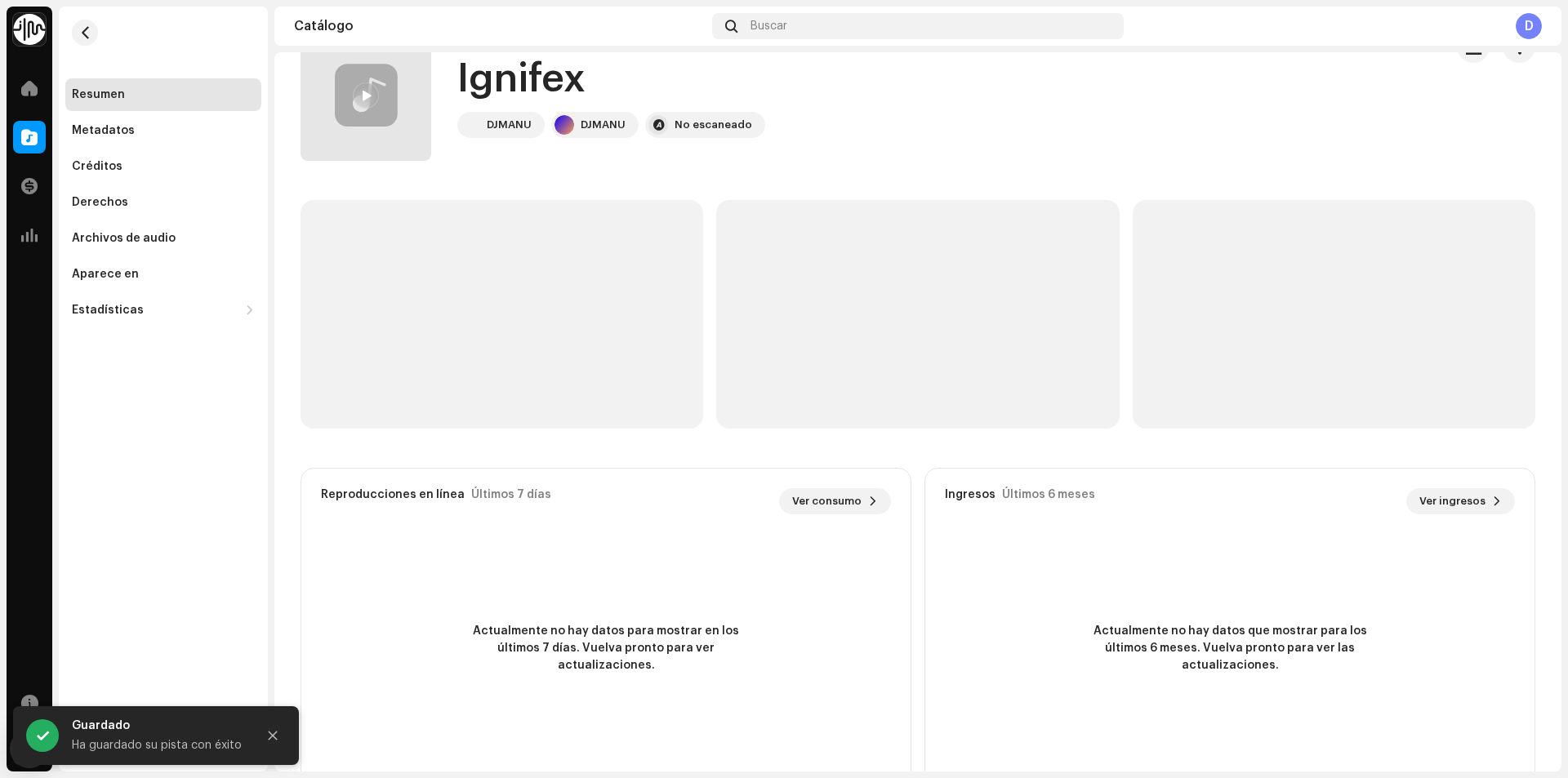
scroll to position [97, 0]
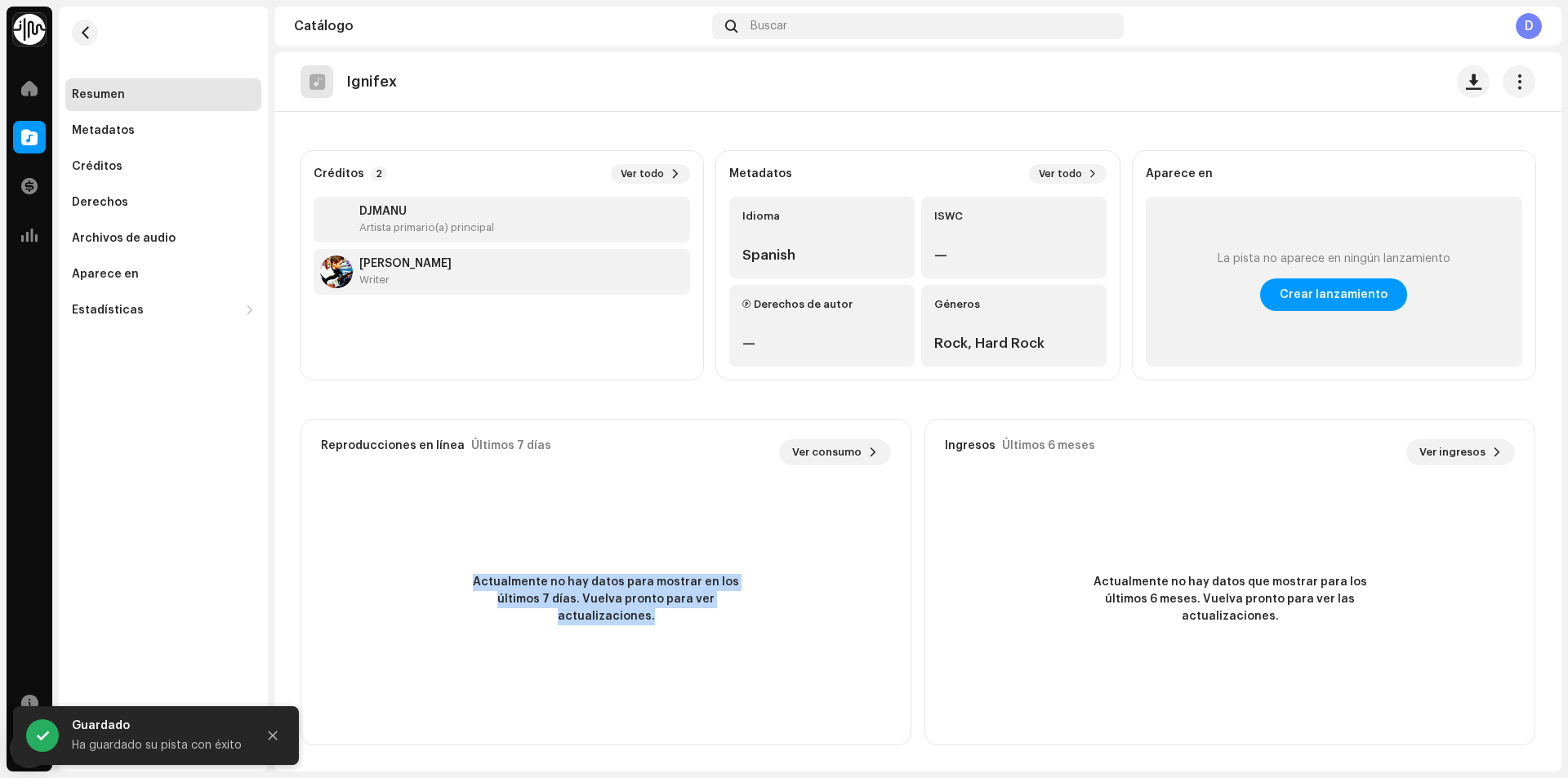
drag, startPoint x: 744, startPoint y: 617, endPoint x: 298, endPoint y: 577, distance: 447.8
click at [298, 577] on div "Créditos 2 Ver todo DJMANU Artista primario(a) principal [PERSON_NAME] Writer M…" at bounding box center [918, 448] width 1287 height 594
click at [736, 573] on div "Actualmente no hay datos para mostrar en los últimos 7 días. Vuelva pronto para…" at bounding box center [605, 599] width 609 height 229
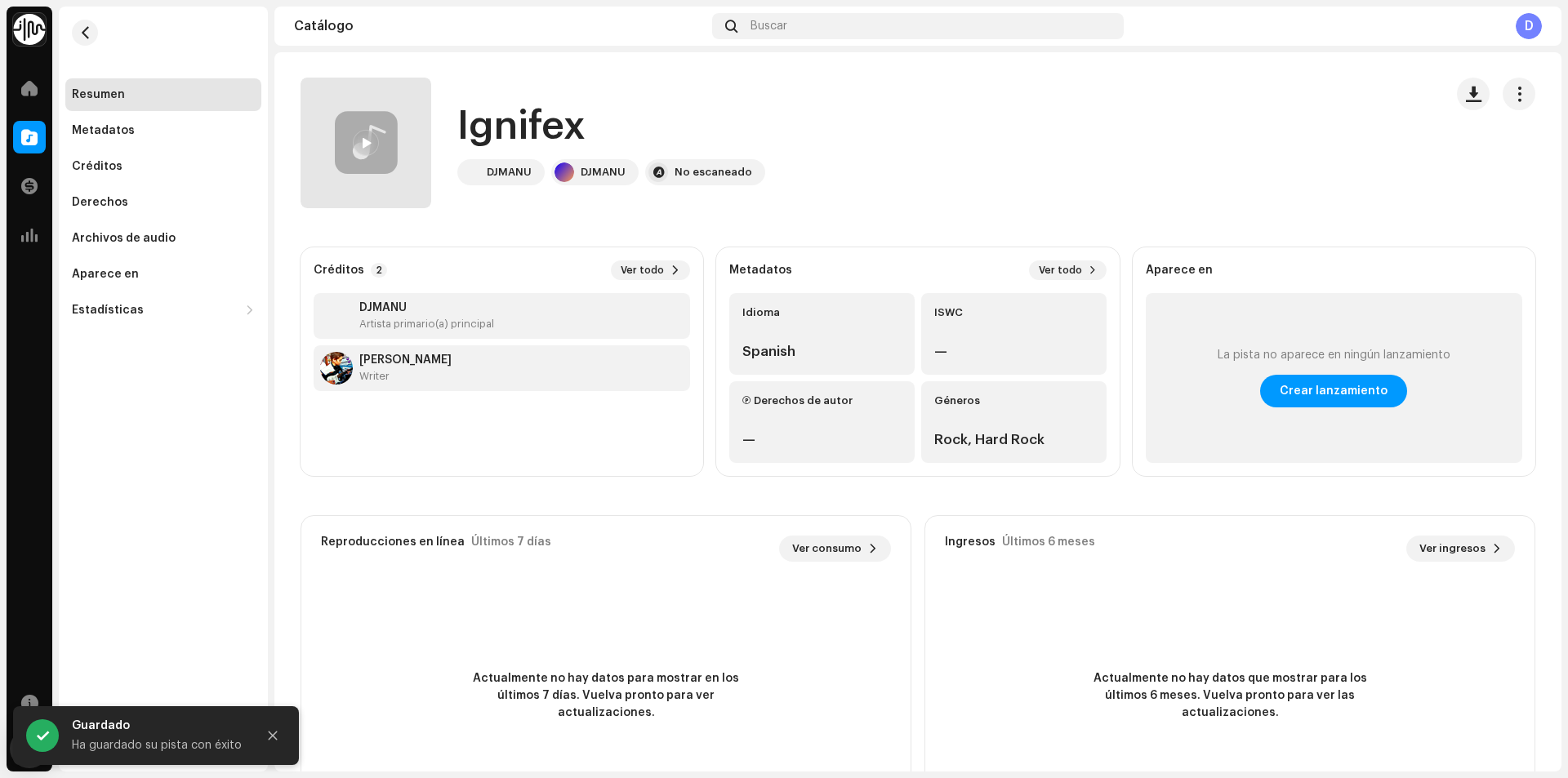
scroll to position [0, 0]
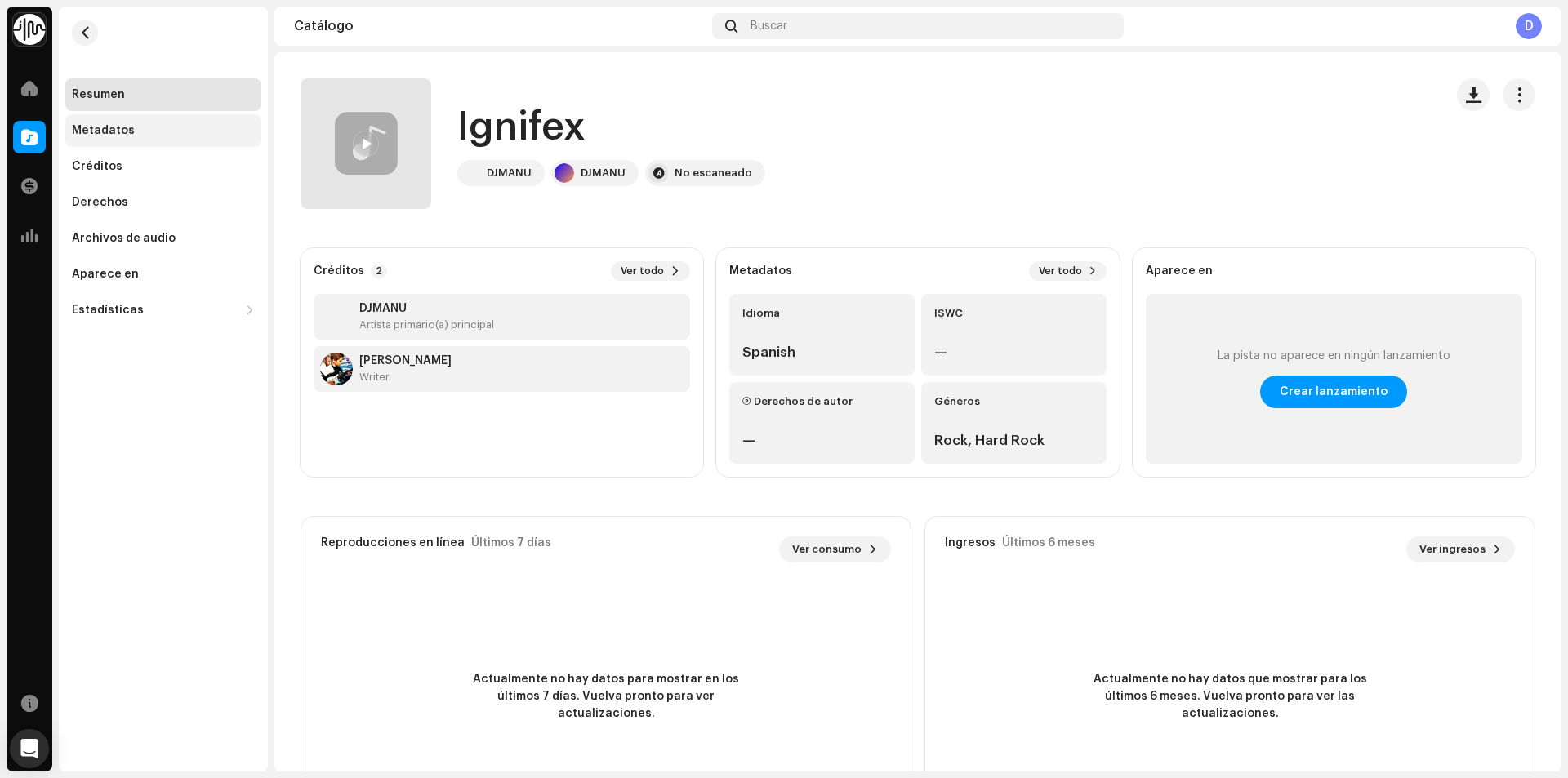
drag, startPoint x: 359, startPoint y: 102, endPoint x: 136, endPoint y: 131, distance: 224.9
click at [136, 131] on div "Metadatos" at bounding box center [163, 131] width 183 height 13
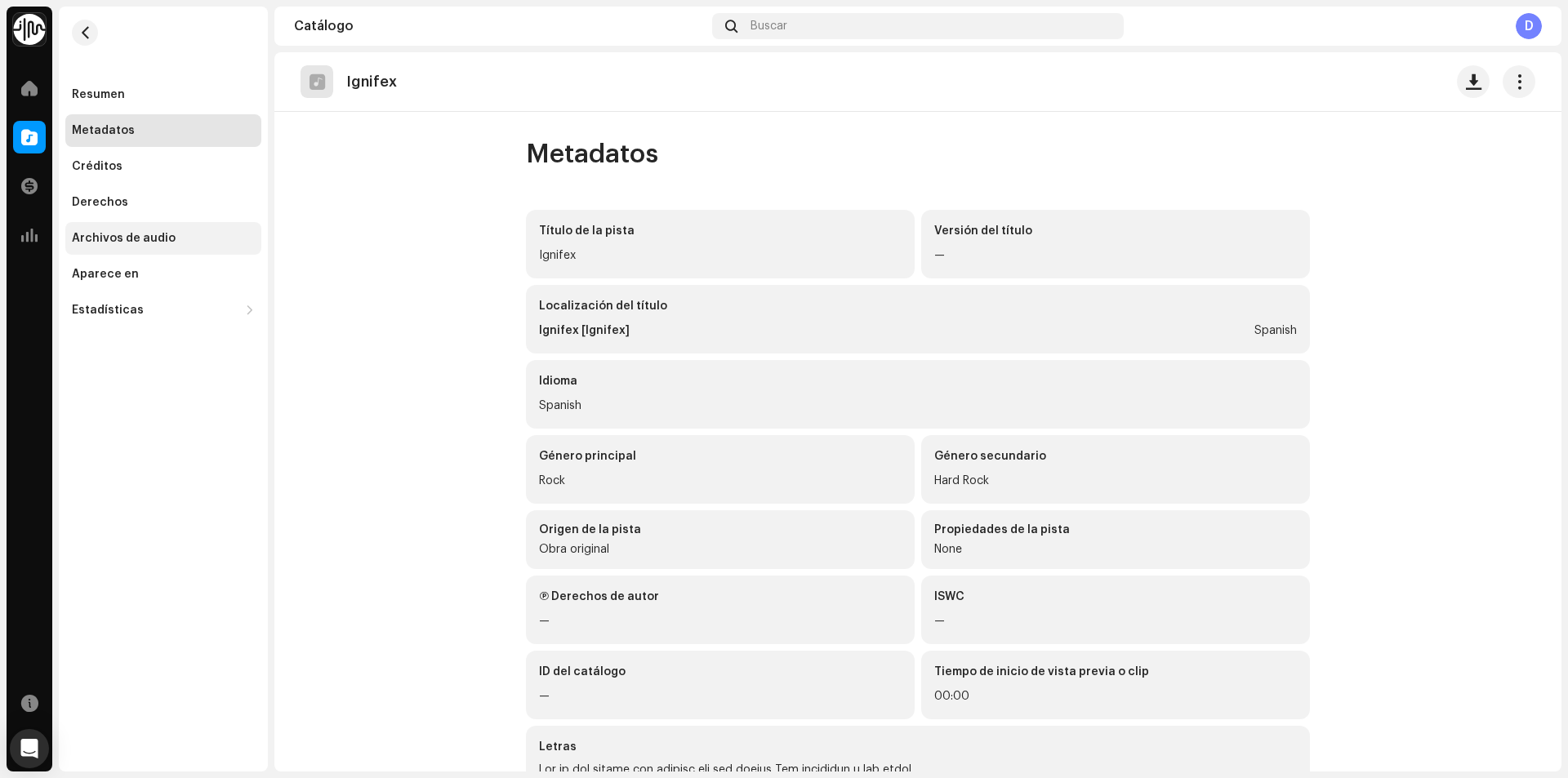
click at [157, 249] on div "Archivos de audio" at bounding box center [163, 238] width 196 height 33
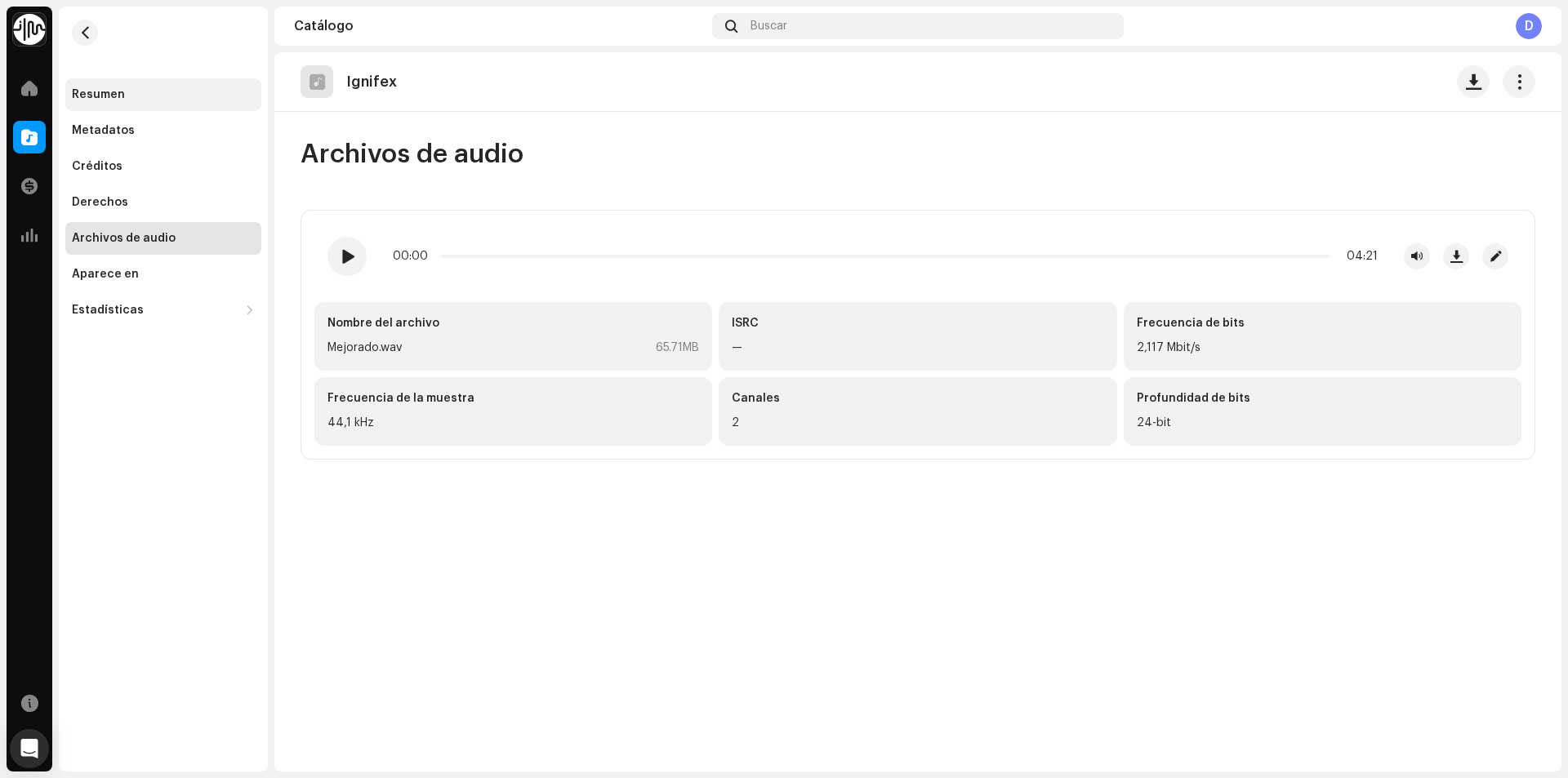
click at [115, 96] on div "Resumen" at bounding box center [98, 95] width 53 height 13
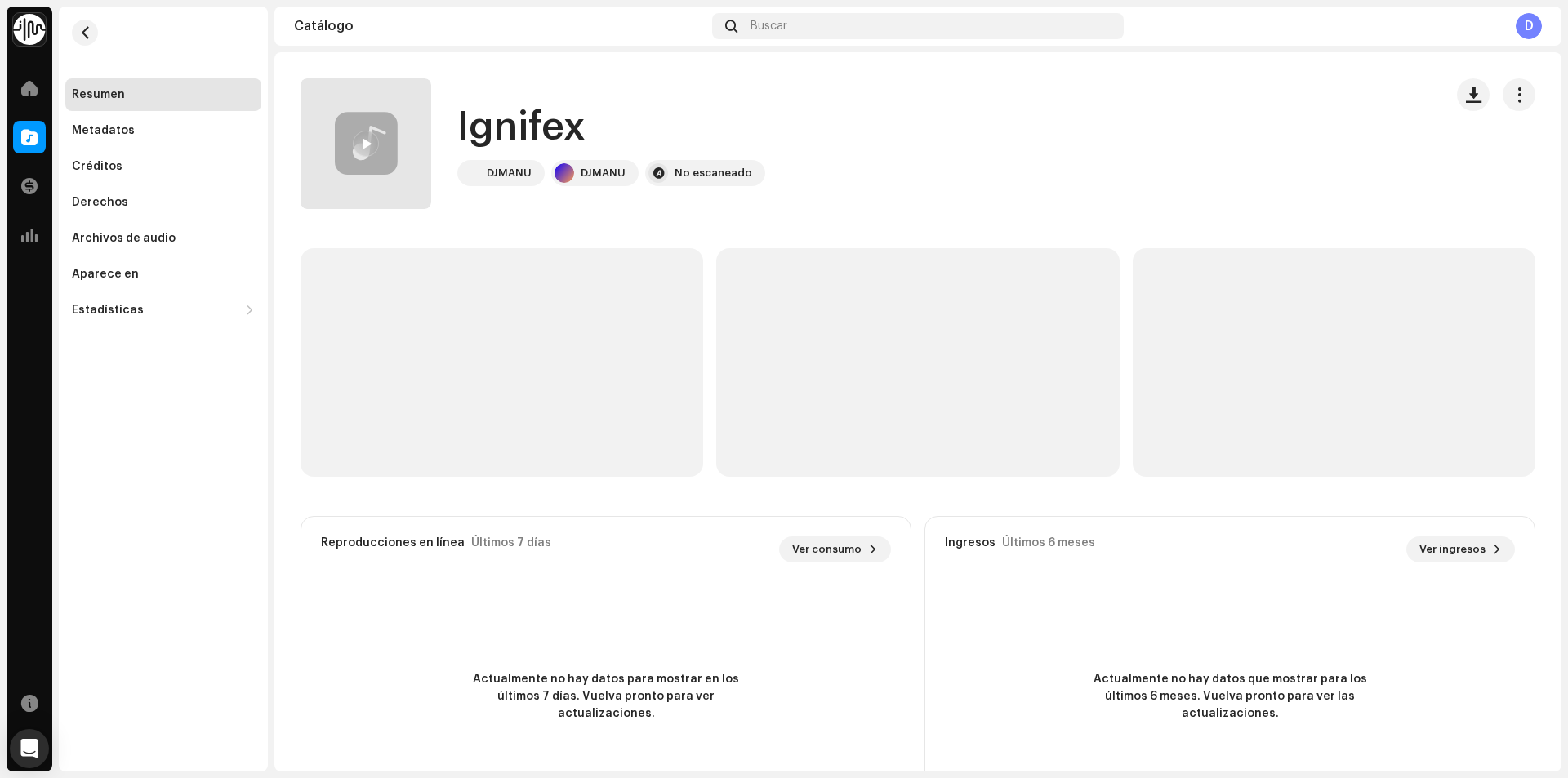
scroll to position [97, 0]
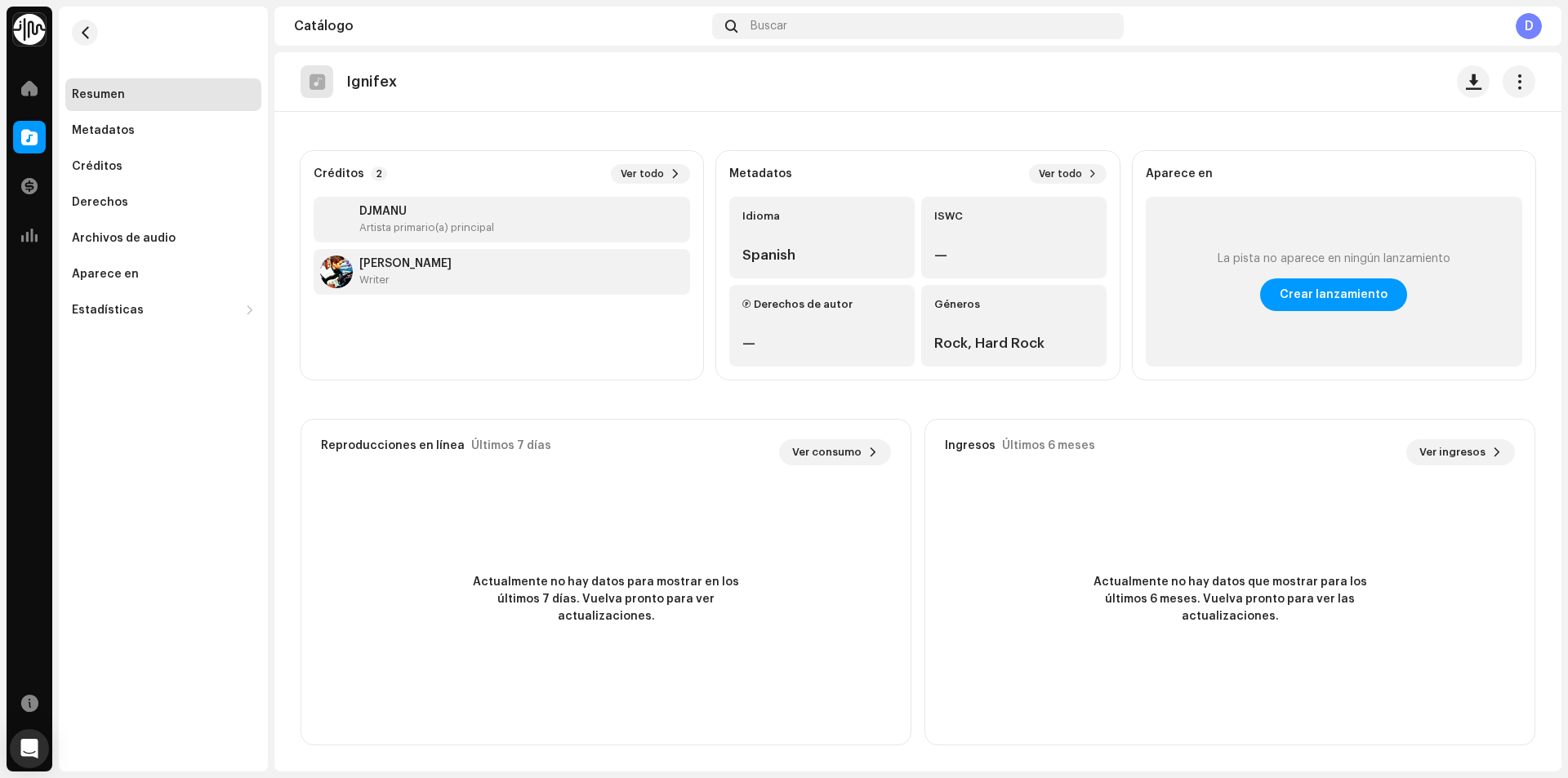
click at [1342, 301] on span "Crear lanzamiento" at bounding box center [1334, 295] width 108 height 33
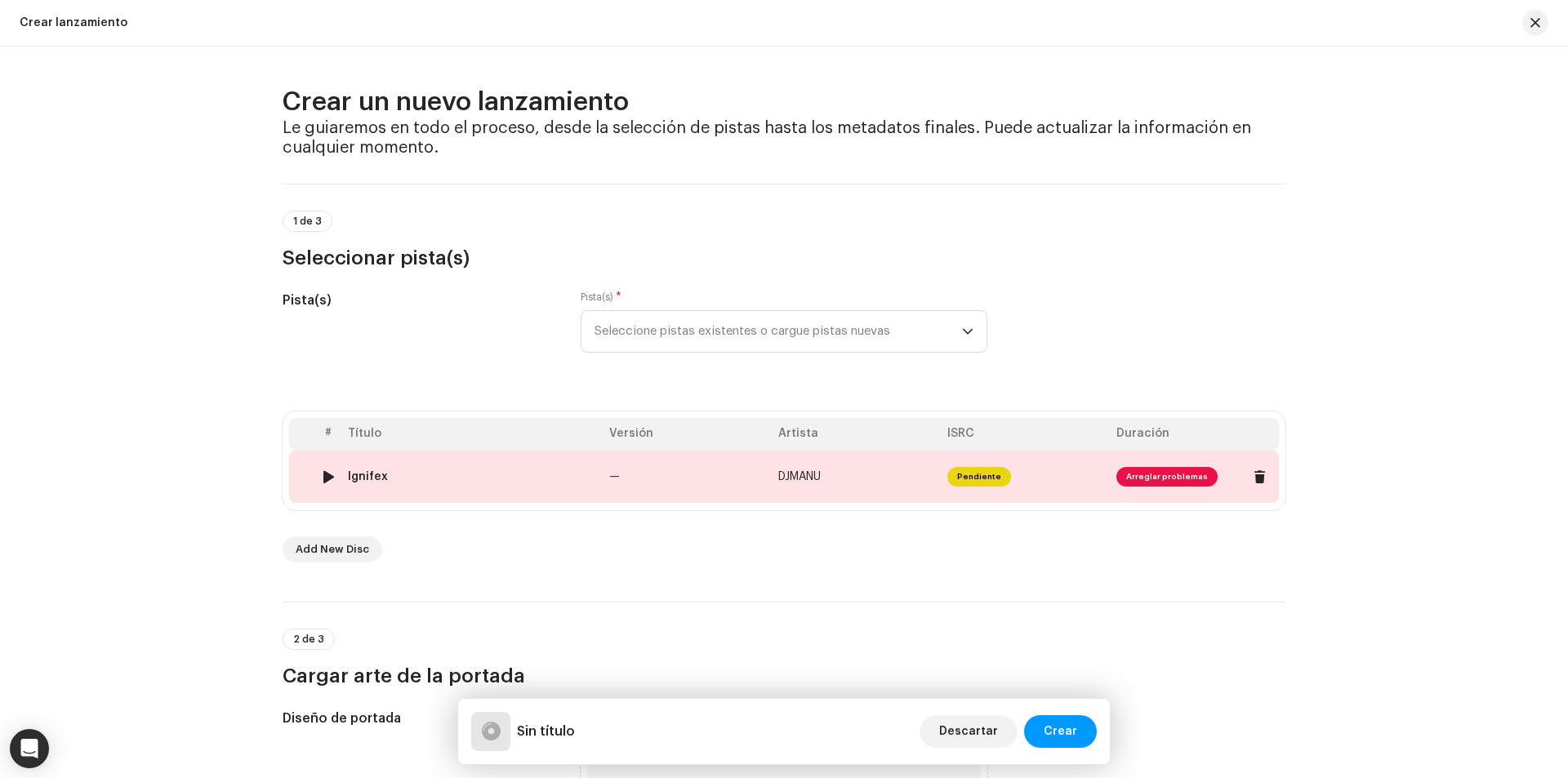
click at [1153, 478] on span "Arreglar problemas" at bounding box center [1167, 477] width 101 height 19
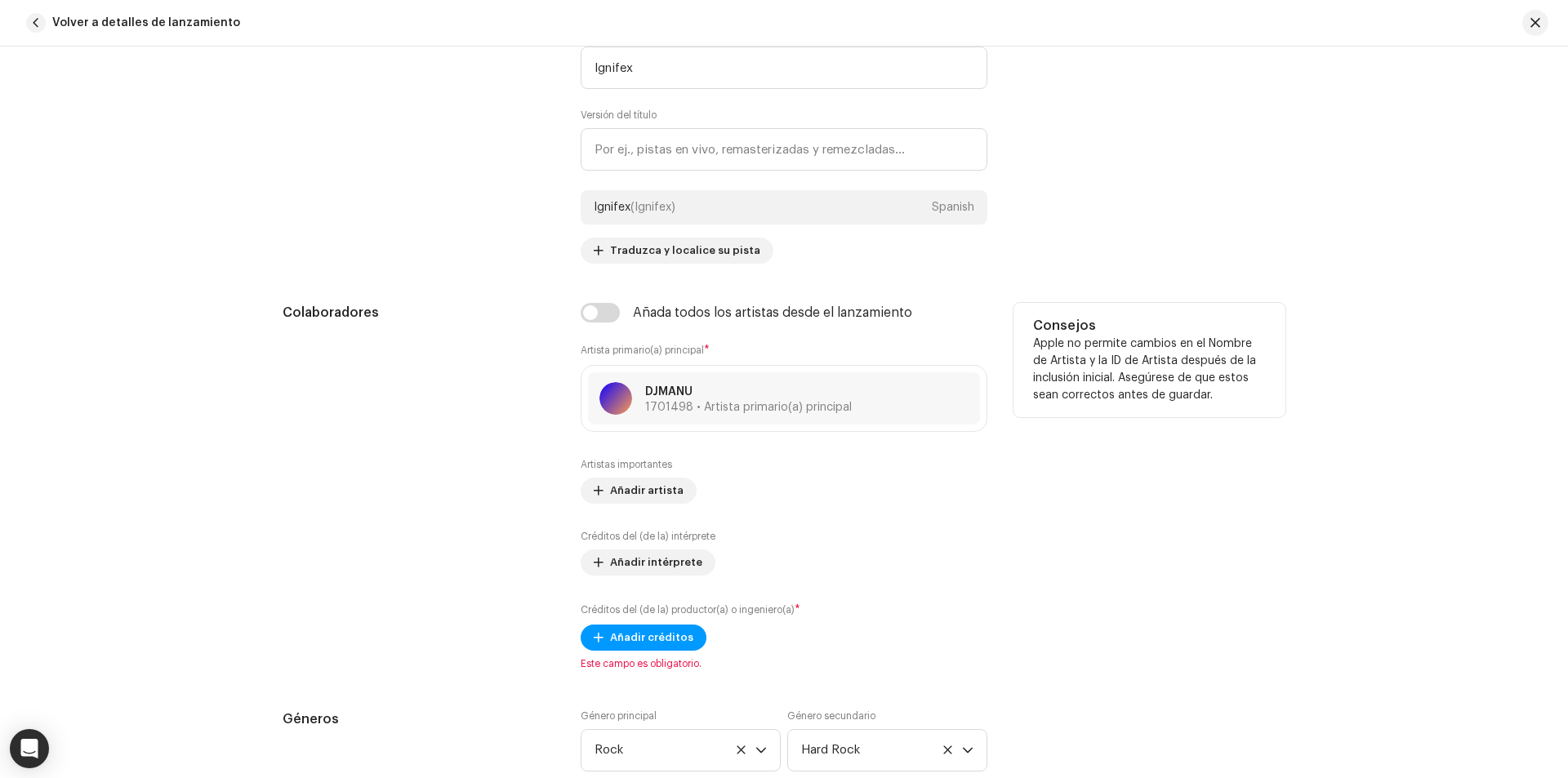
scroll to position [817, 0]
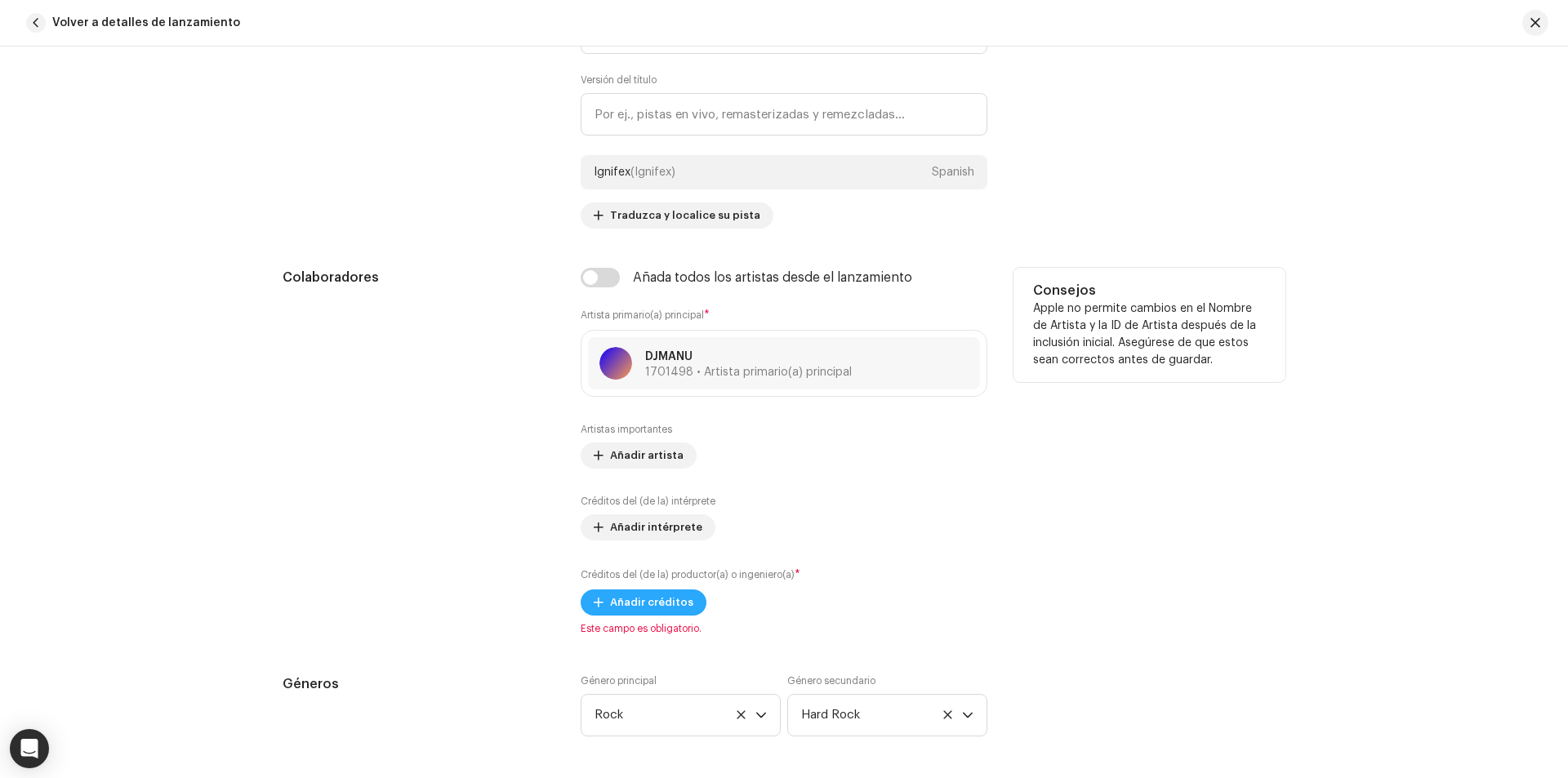
click at [629, 606] on span "Añadir créditos" at bounding box center [651, 602] width 83 height 33
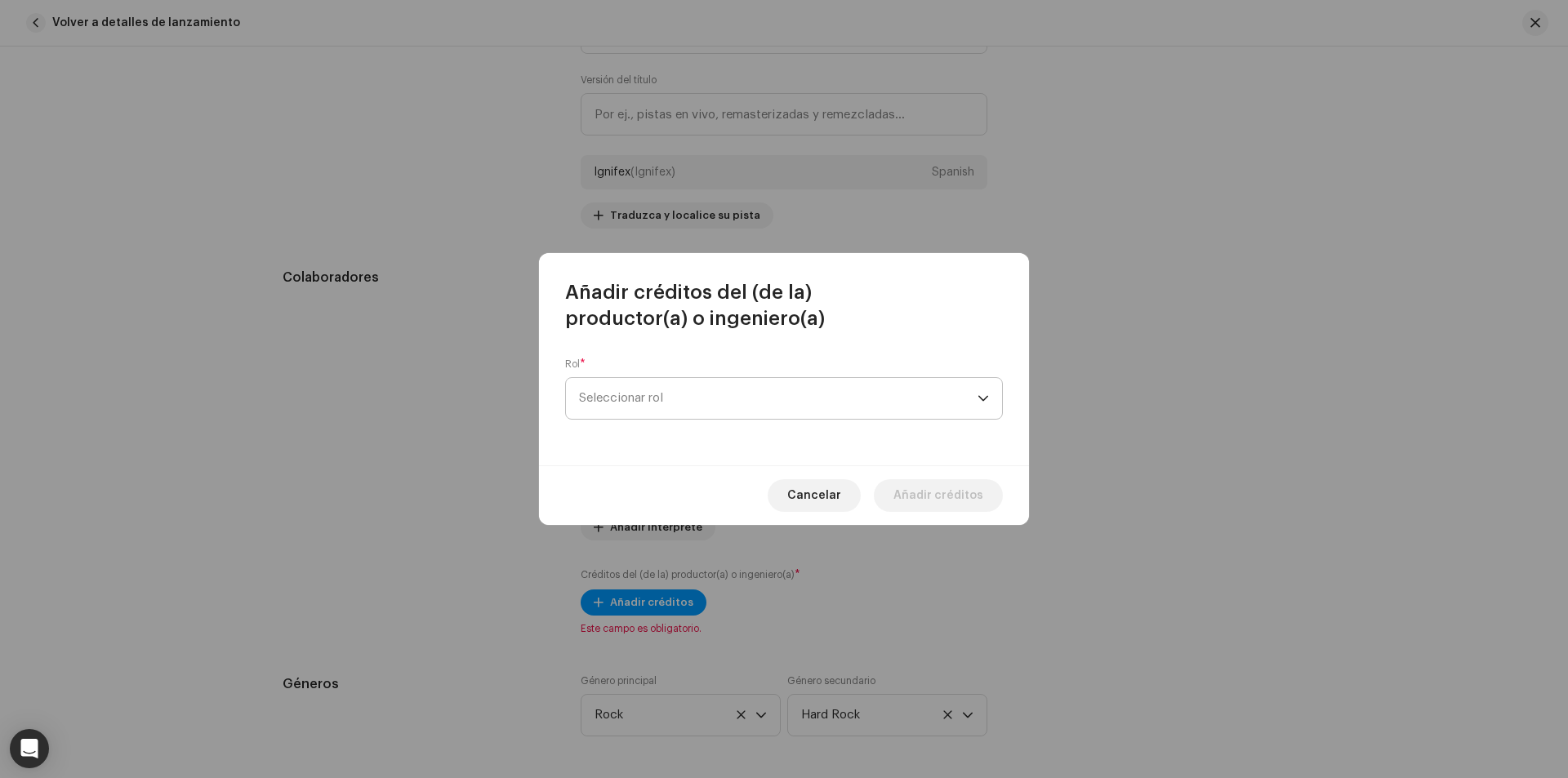
click at [627, 410] on span "Seleccionar rol" at bounding box center [778, 398] width 398 height 40
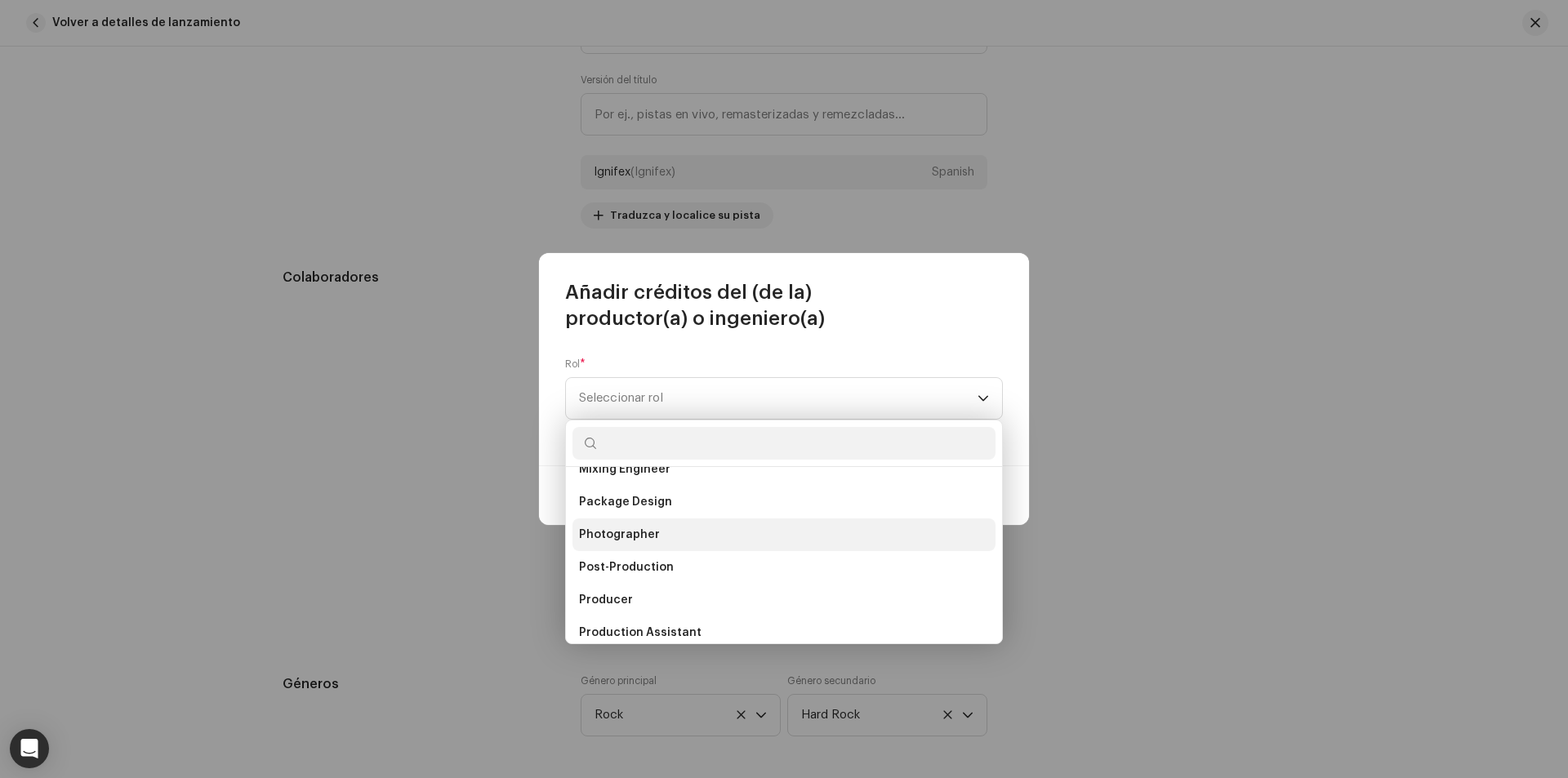
scroll to position [572, 0]
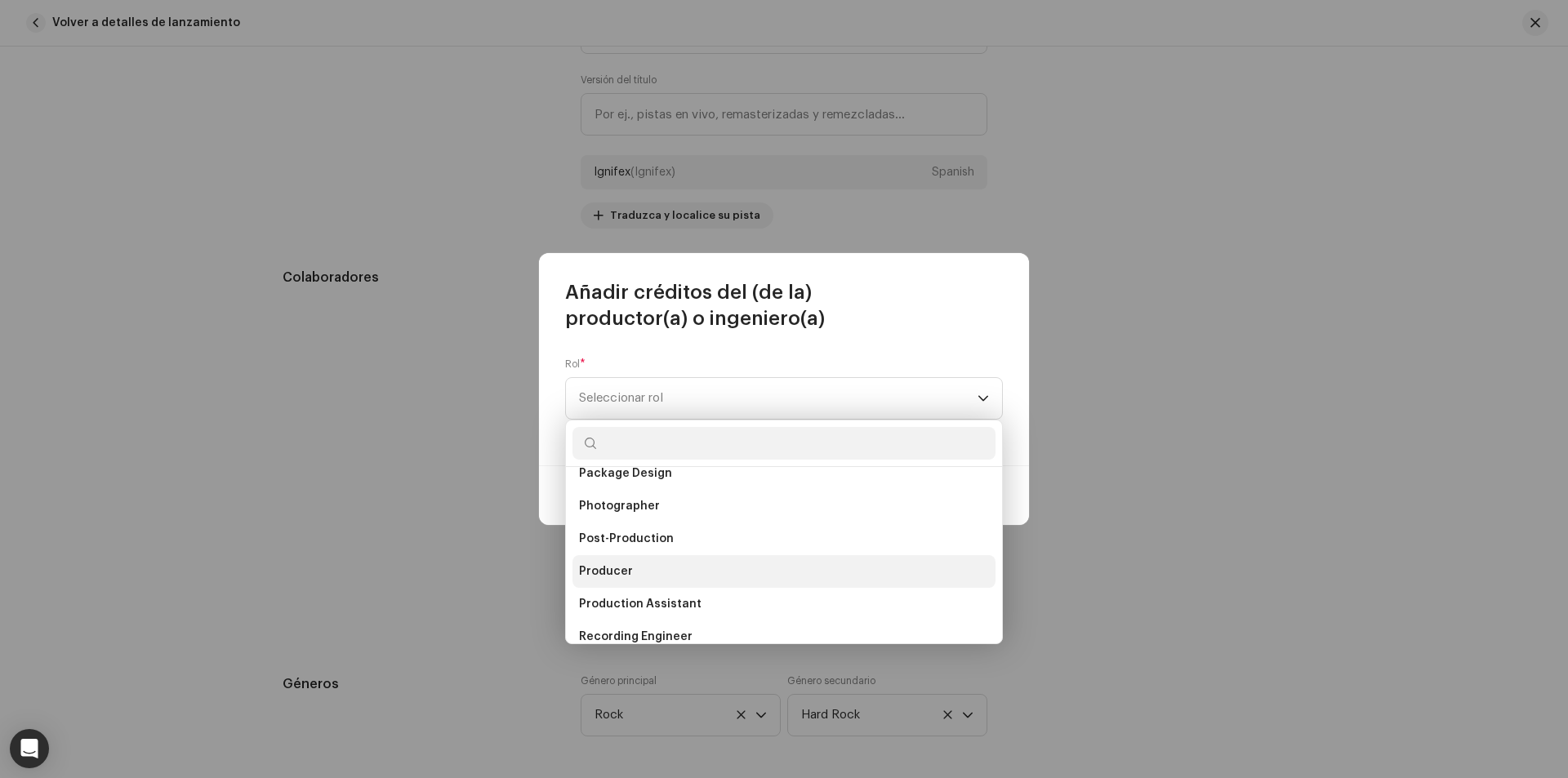
click at [624, 573] on span "Producer" at bounding box center [606, 571] width 54 height 16
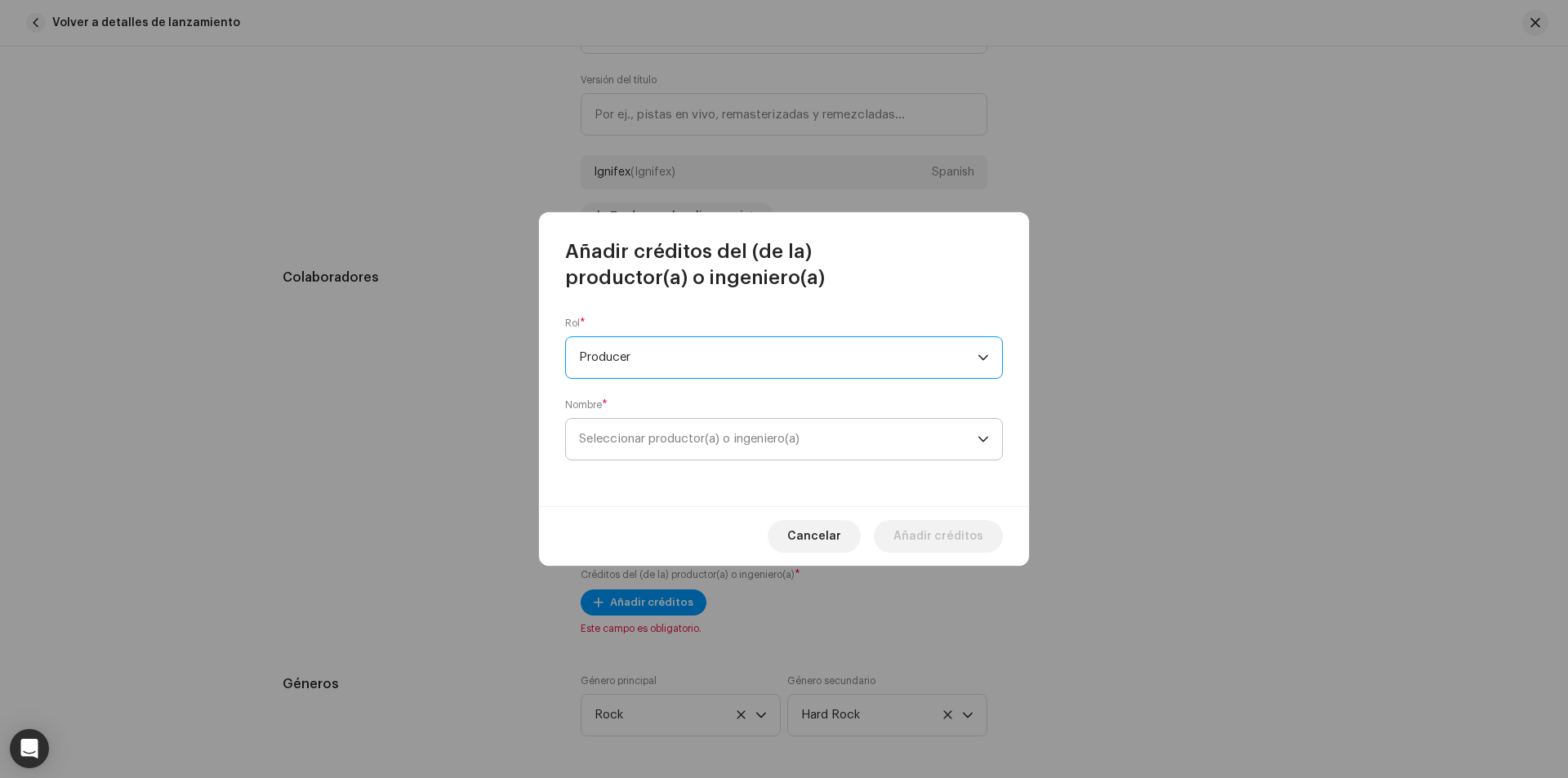
click at [646, 445] on span "Seleccionar productor(a) o ingeniero(a)" at bounding box center [778, 439] width 398 height 40
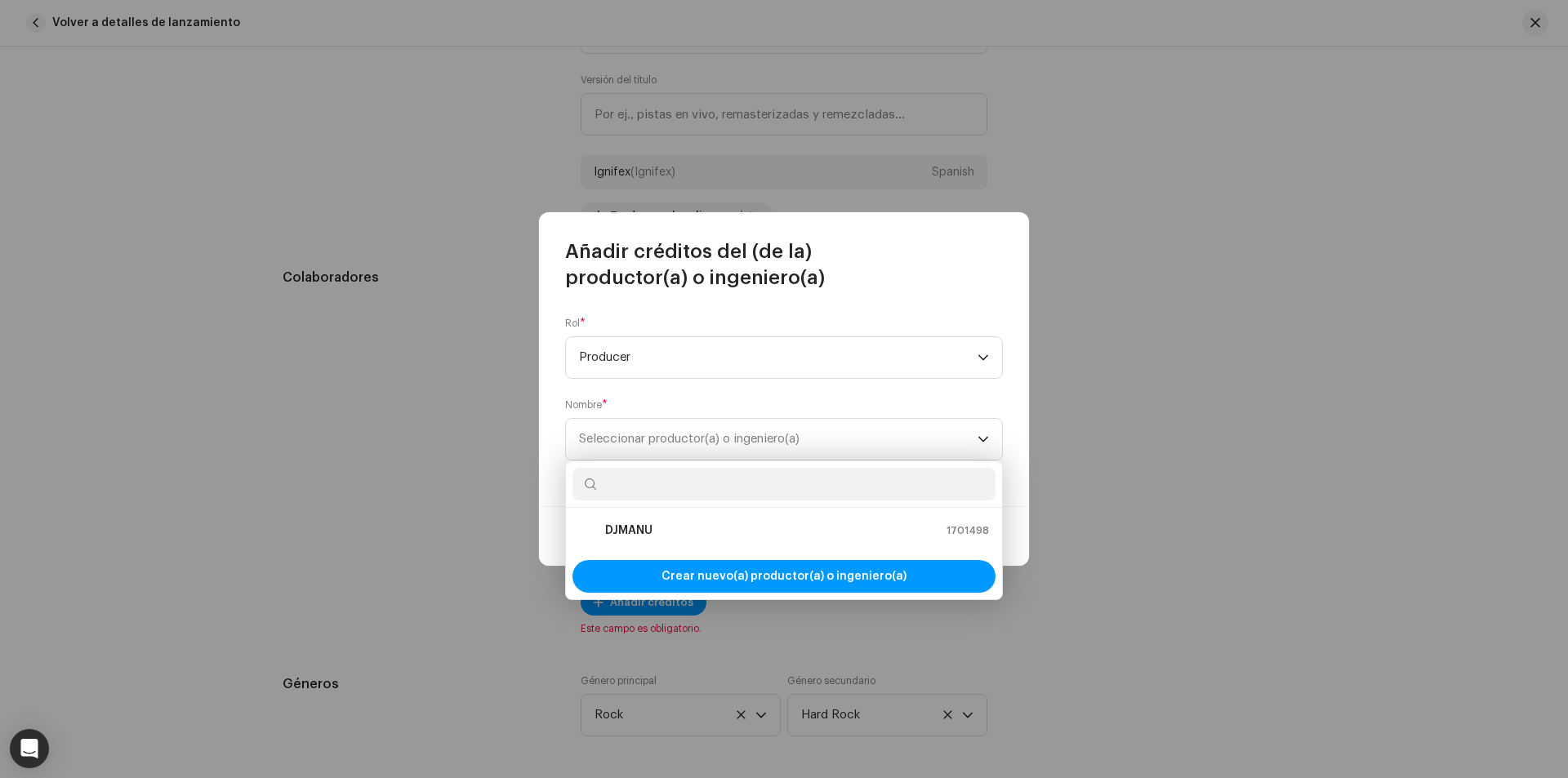
click at [663, 553] on div "Crear nuevo(a) productor(a) o ingeniero(a)" at bounding box center [784, 576] width 436 height 45
click at [652, 539] on div "DJMANU" at bounding box center [616, 530] width 73 height 19
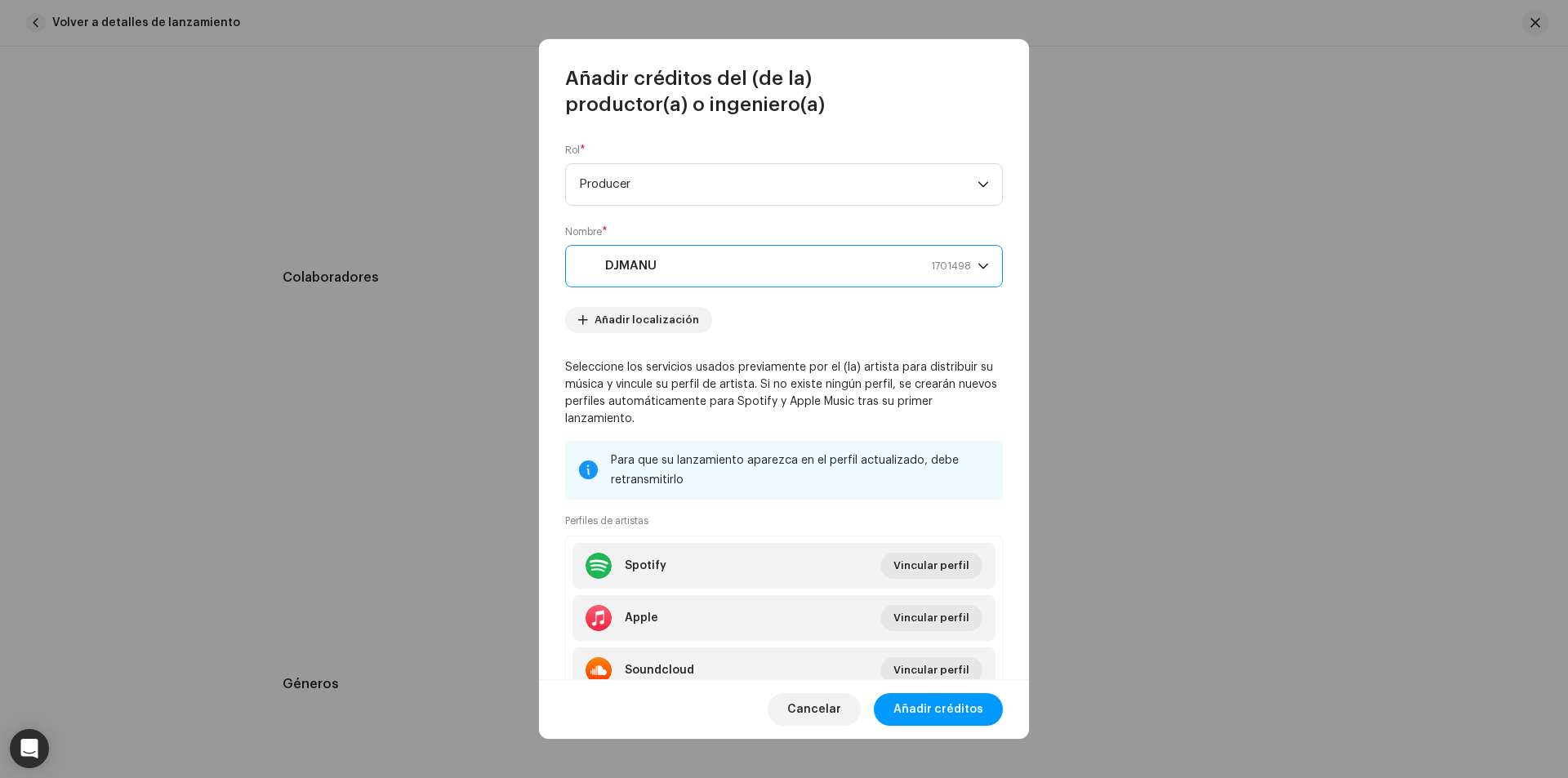
scroll to position [67, 0]
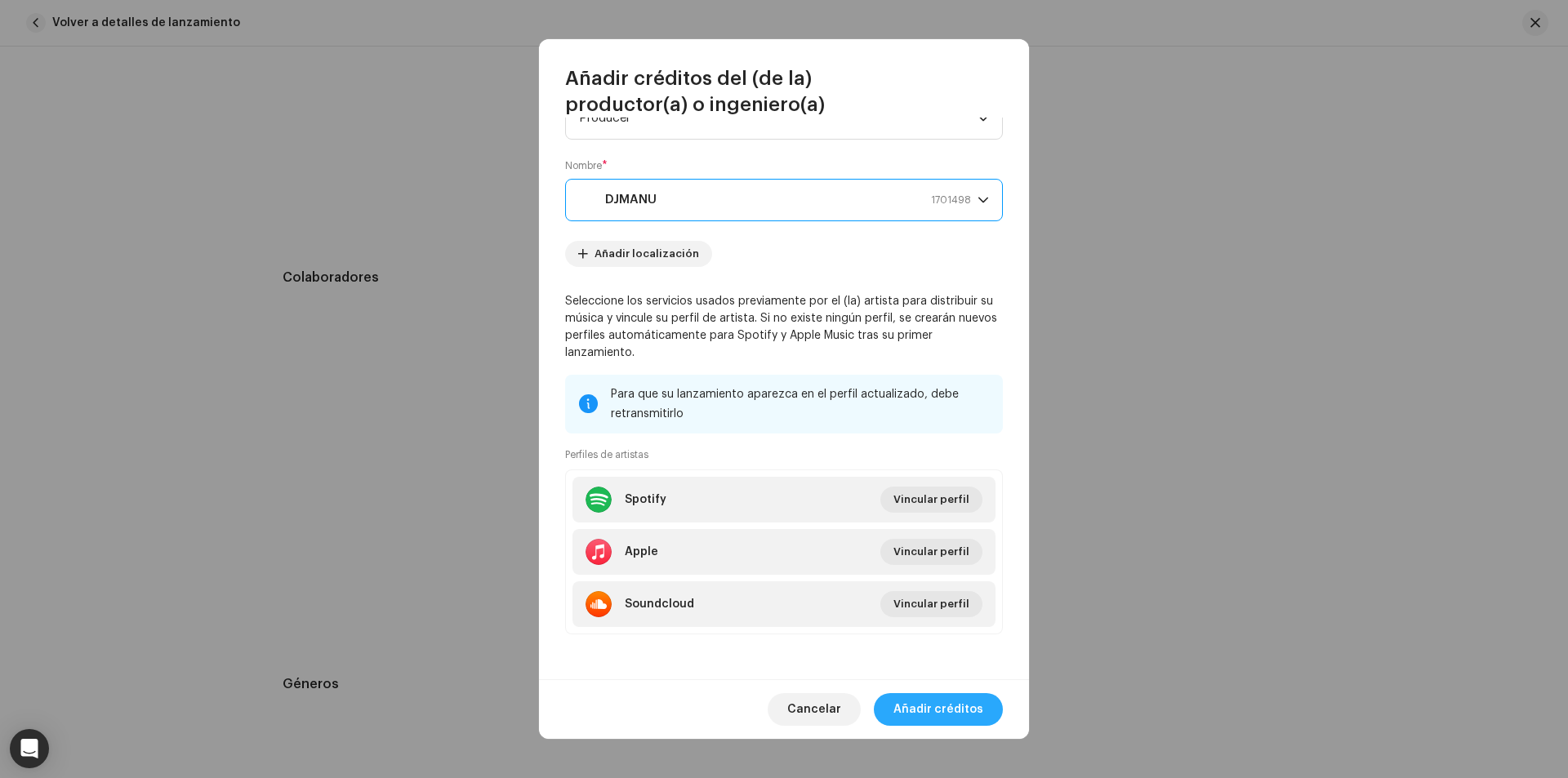
click at [942, 702] on span "Añadir créditos" at bounding box center [938, 709] width 90 height 33
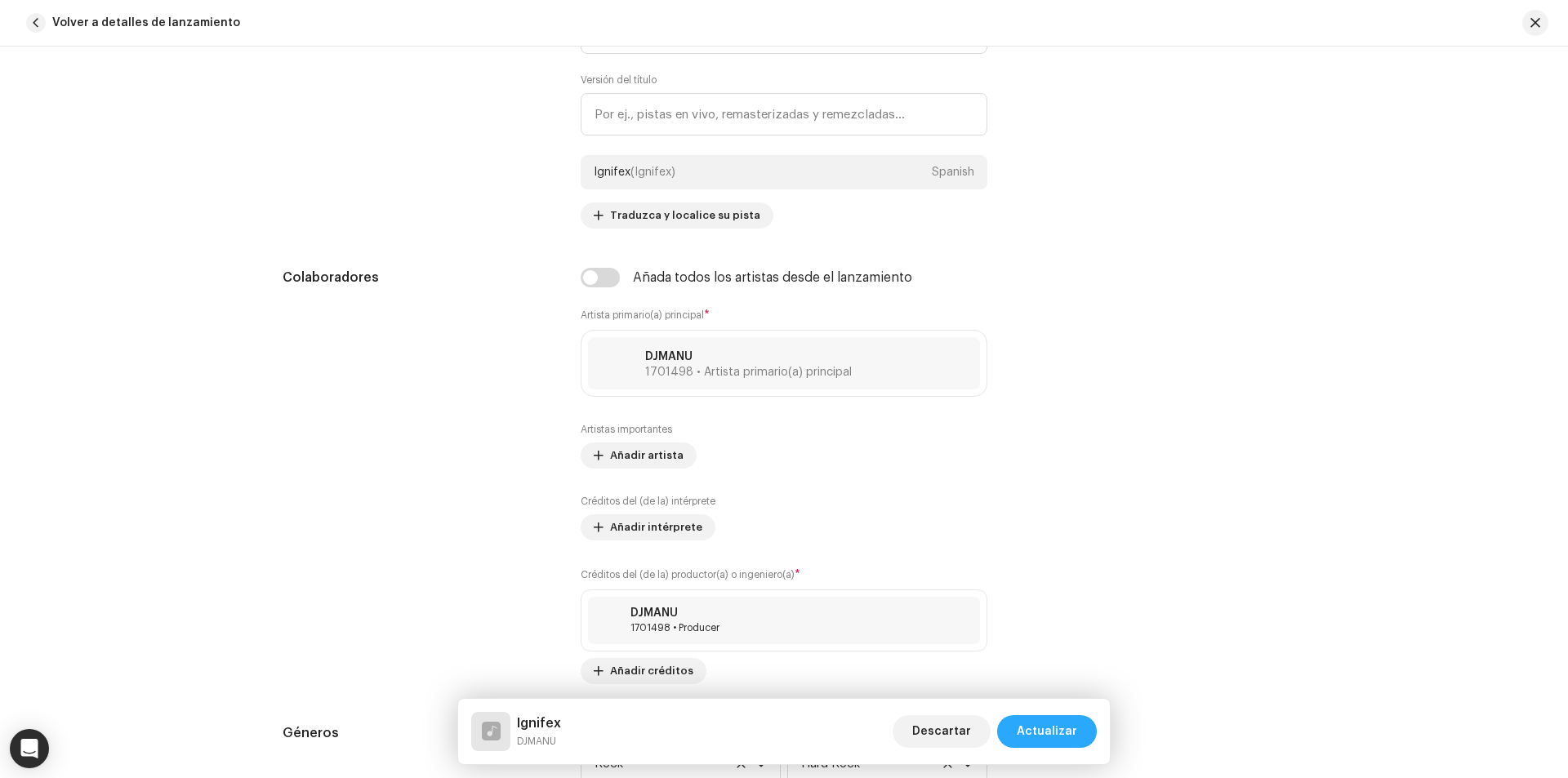
click at [1050, 730] on span "Actualizar" at bounding box center [1047, 731] width 61 height 33
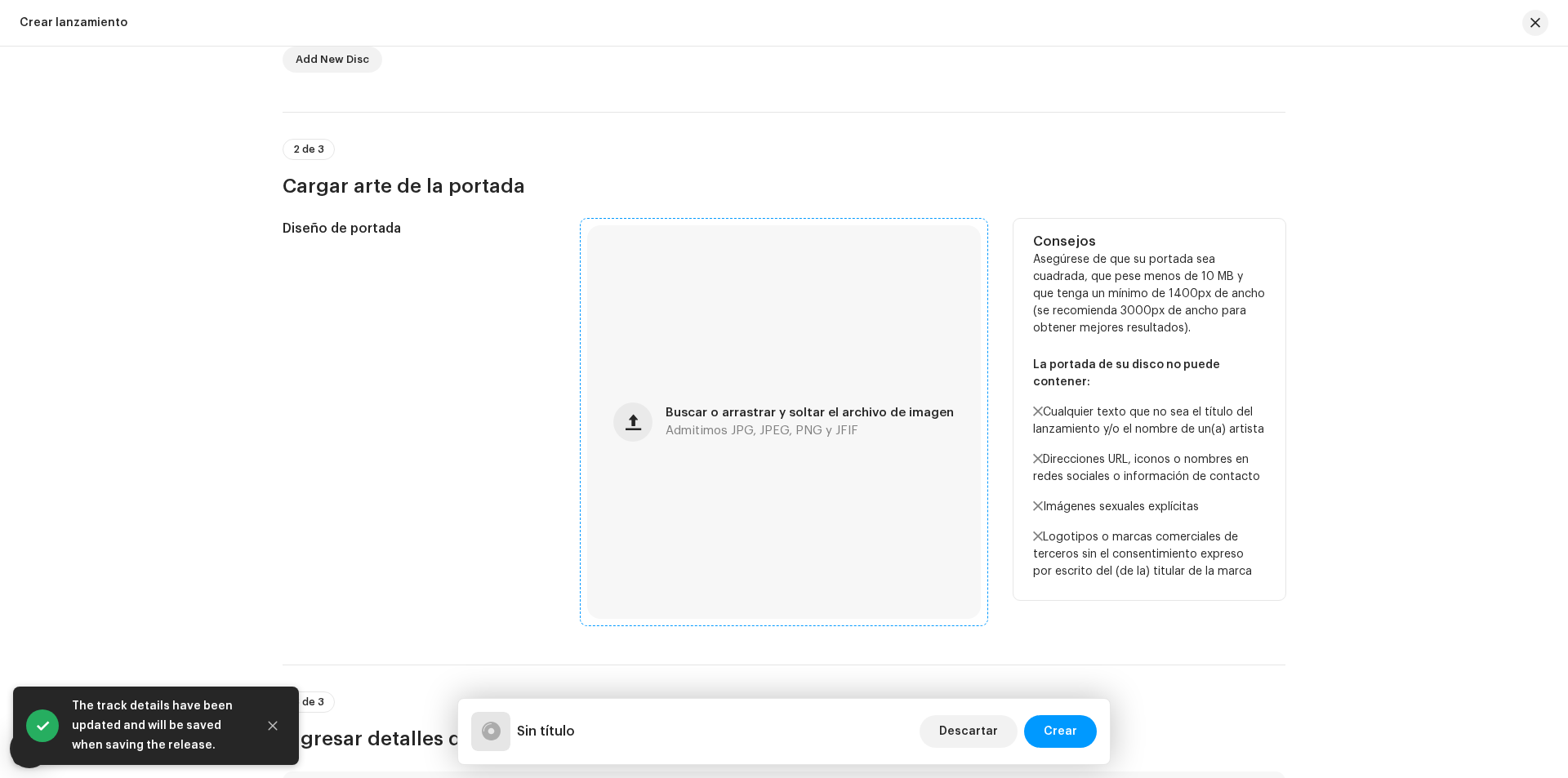
scroll to position [490, 0]
click at [728, 411] on span "Buscar o arrastrar y soltar el archivo de imagen" at bounding box center [809, 413] width 288 height 12
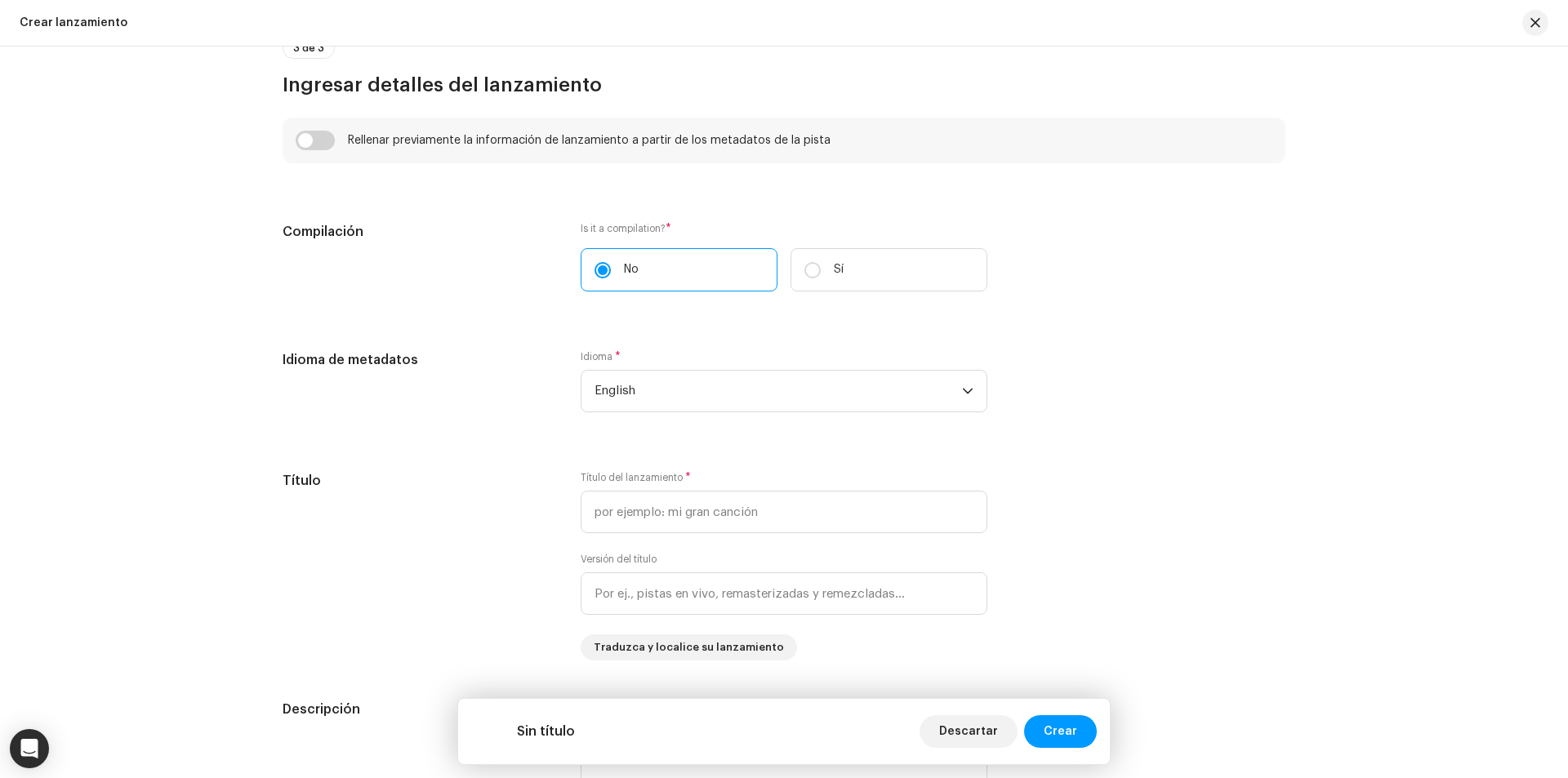
scroll to position [1307, 0]
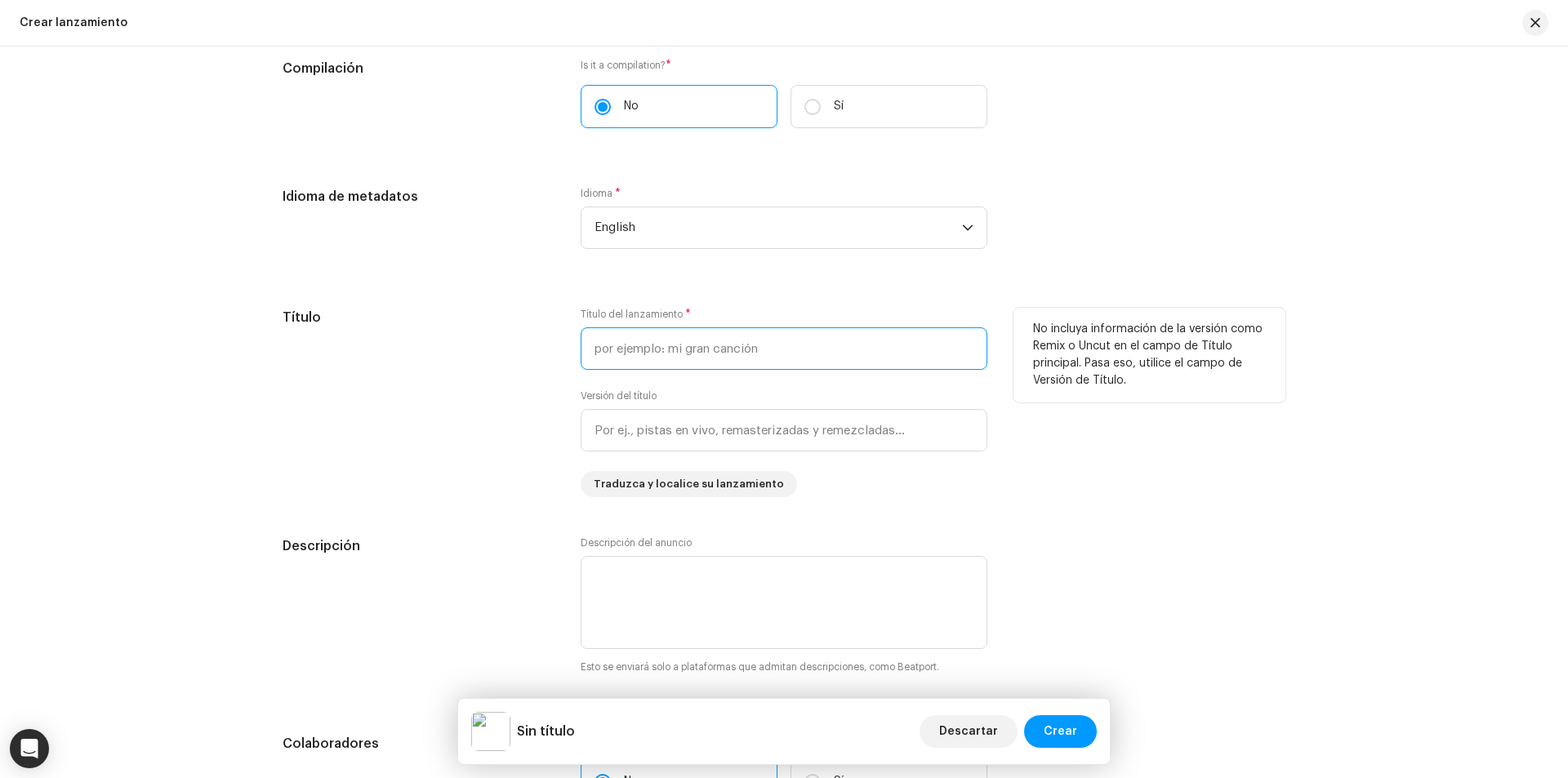
click at [712, 358] on input "text" at bounding box center [783, 349] width 407 height 42
type input "Ignifex"
click at [624, 424] on input "text" at bounding box center [783, 430] width 407 height 42
drag, startPoint x: 695, startPoint y: 436, endPoint x: 521, endPoint y: 432, distance: 174.0
click at [521, 432] on div "Título Título del lanzamiento * Ignifex Versión del título Original Traduzca y …" at bounding box center [784, 402] width 1003 height 189
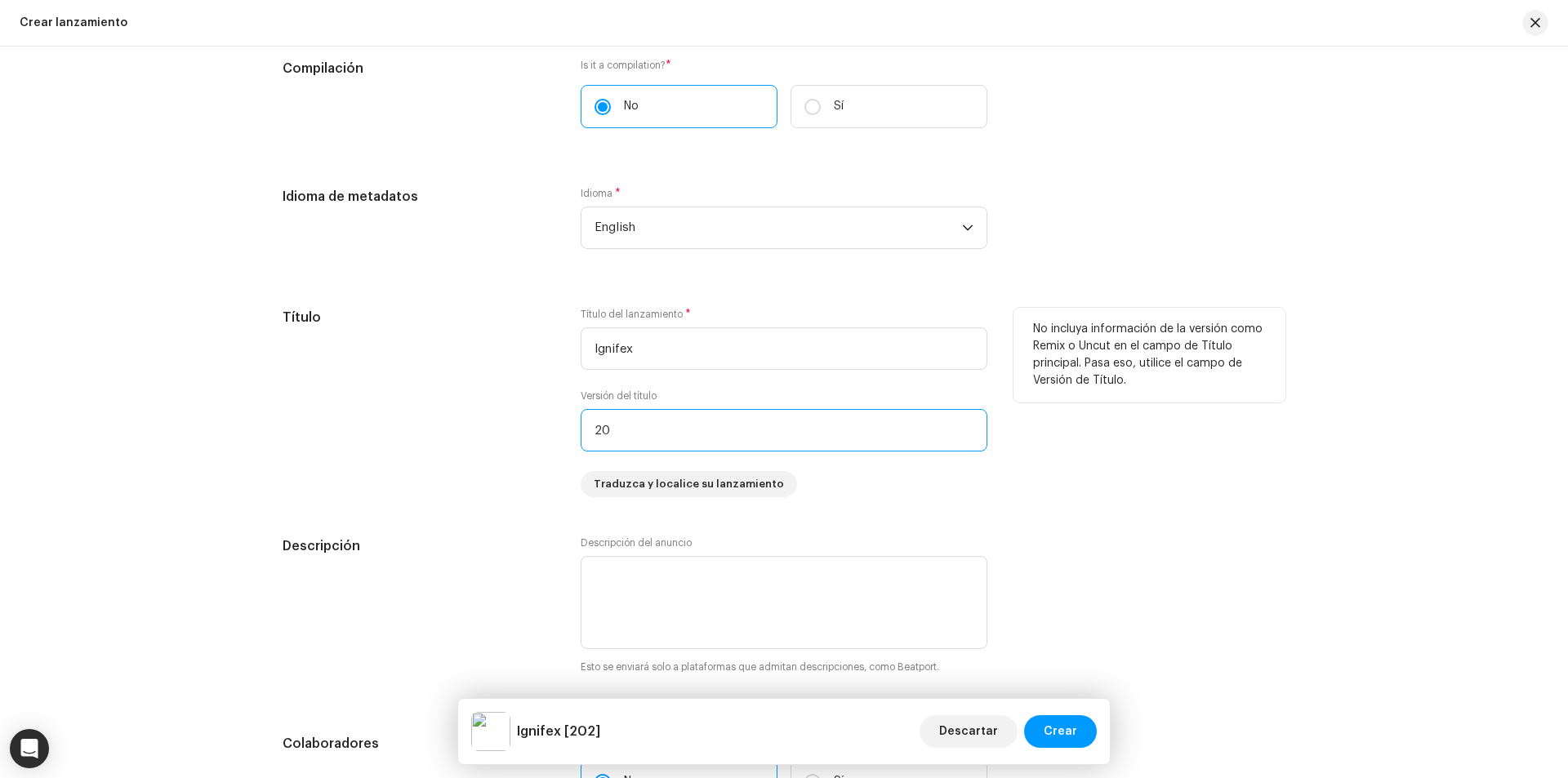
type input "2"
click at [520, 442] on div "Título" at bounding box center [419, 402] width 272 height 189
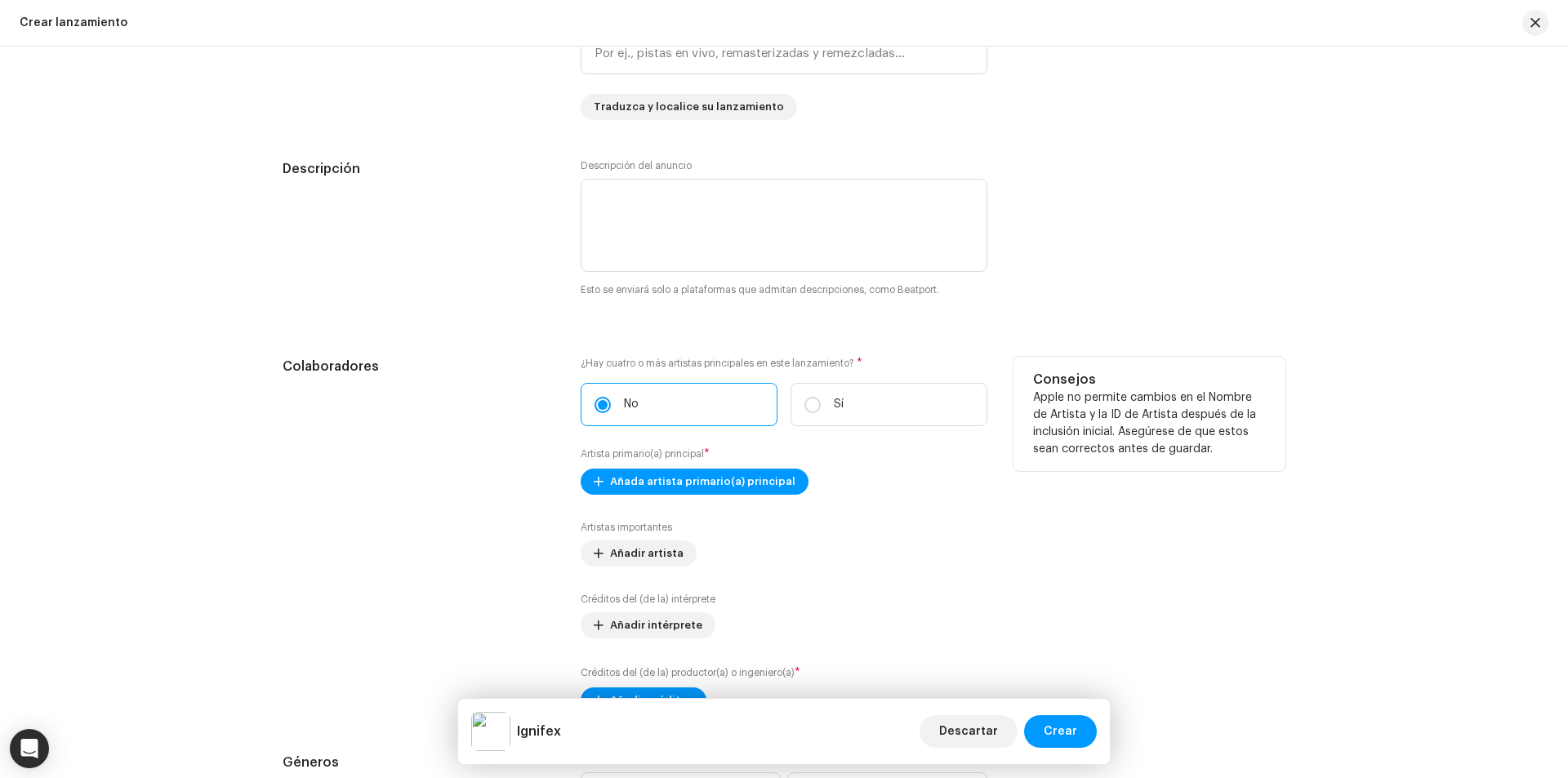
scroll to position [1714, 0]
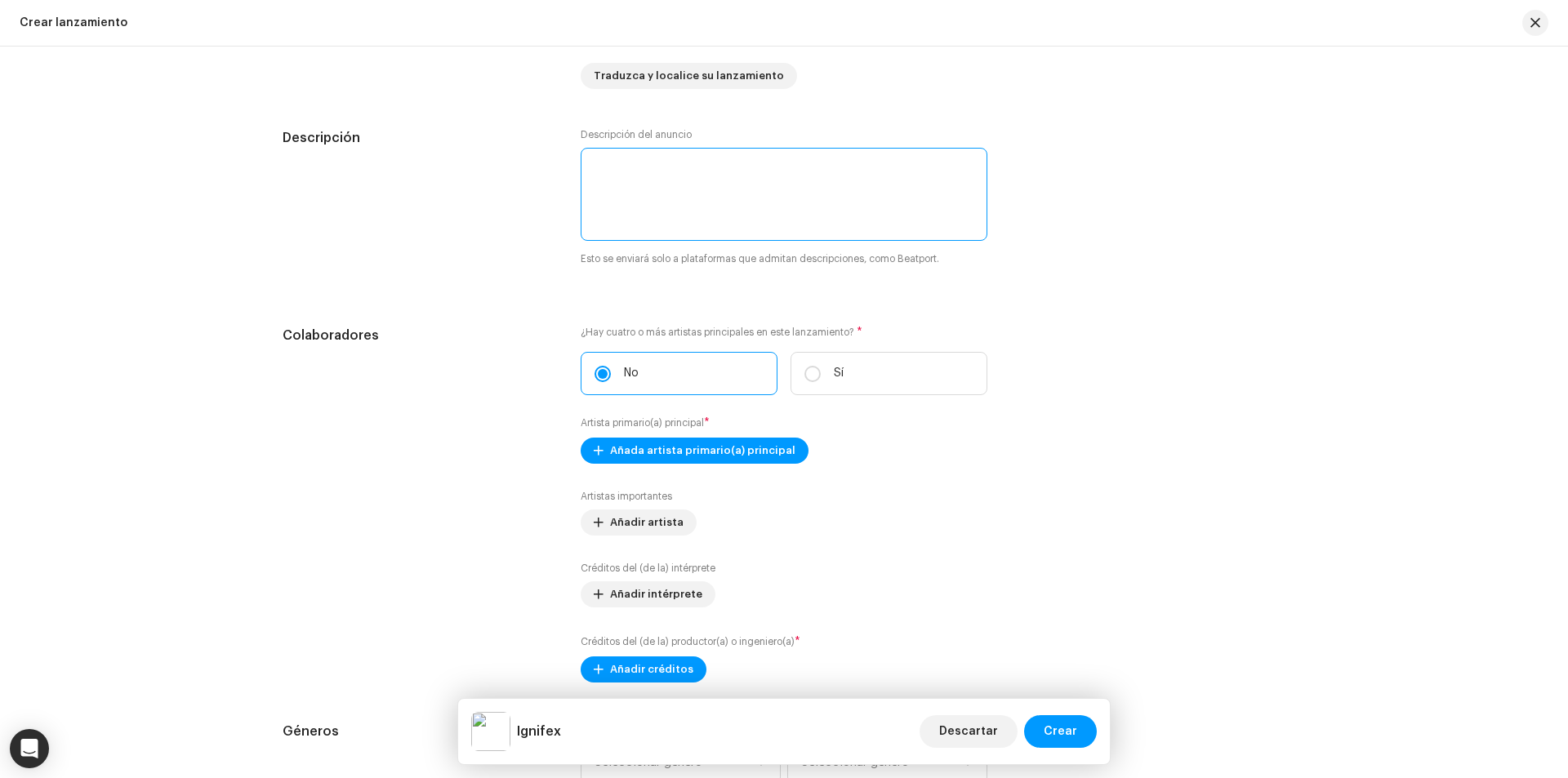
click at [611, 177] on textarea at bounding box center [783, 194] width 407 height 93
click at [660, 172] on textarea at bounding box center [783, 194] width 407 height 93
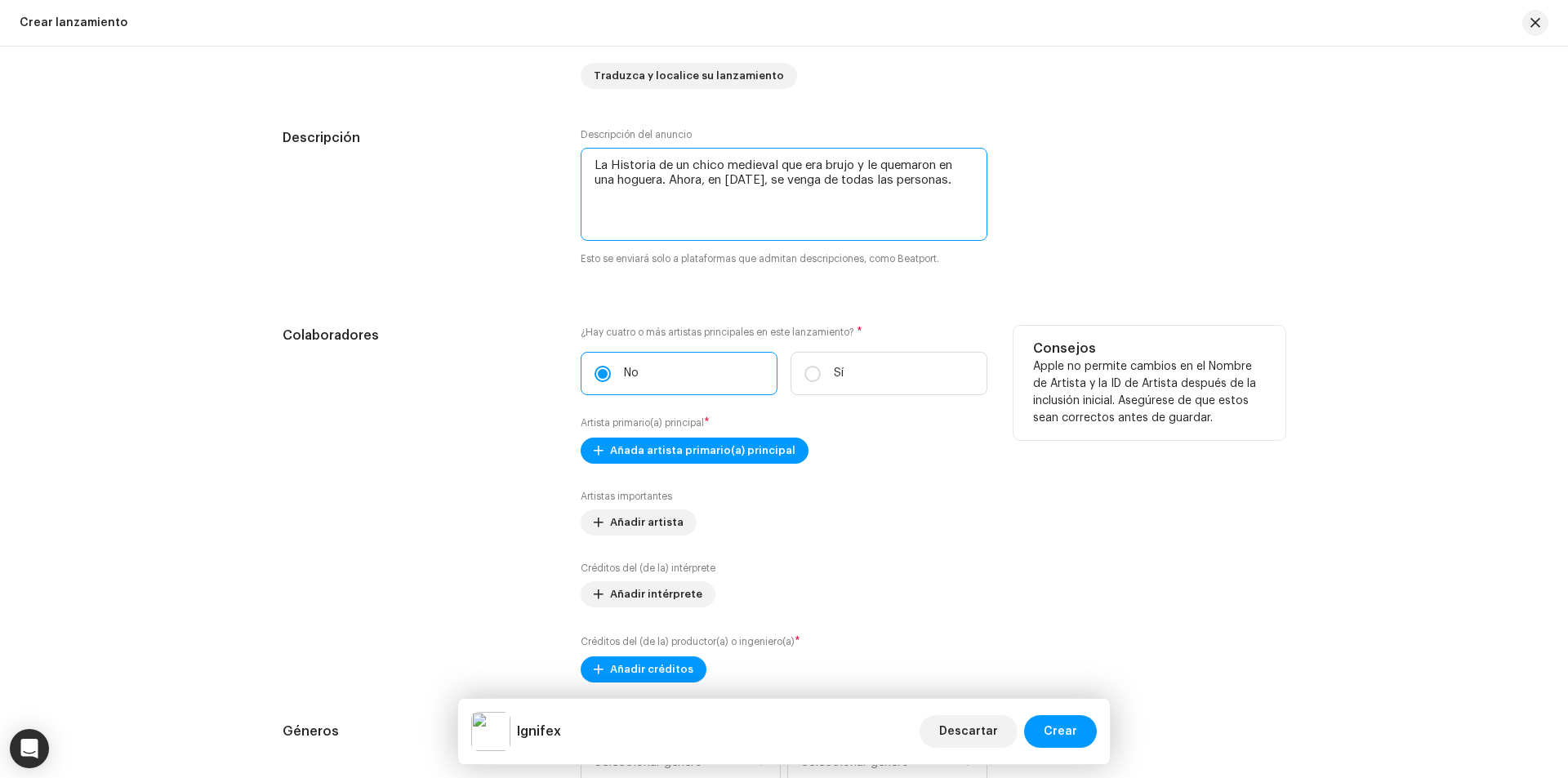
type textarea "La Historia de un chico medieval que era brujo y le quemaron en una hoguera. Ah…"
click at [1039, 491] on div "Consejos Apple no permite cambios en el Nombre de Artista y la ID de Artista de…" at bounding box center [1149, 504] width 272 height 357
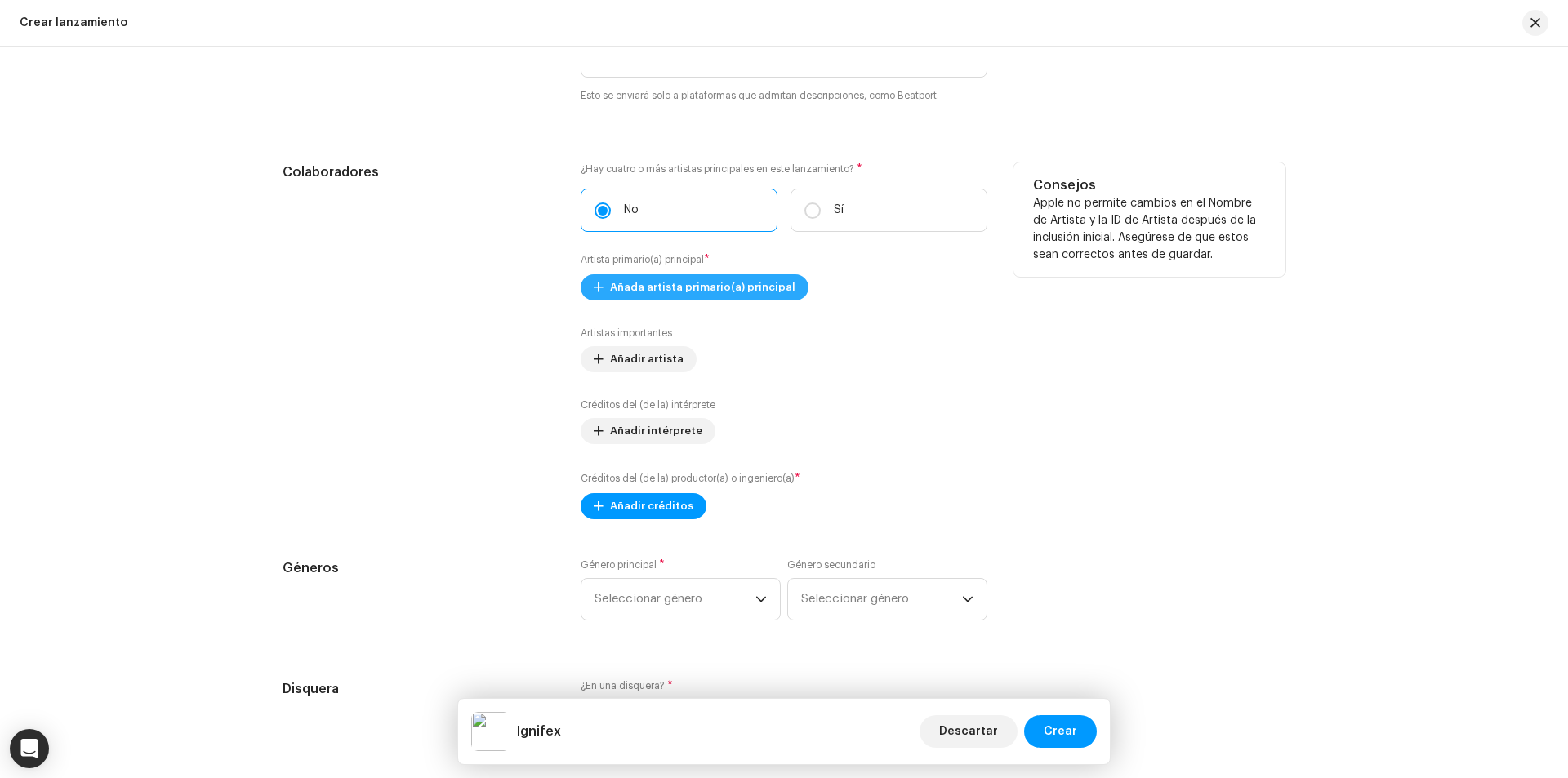
click at [700, 286] on span "Añada artista primario(a) principal" at bounding box center [702, 287] width 185 height 33
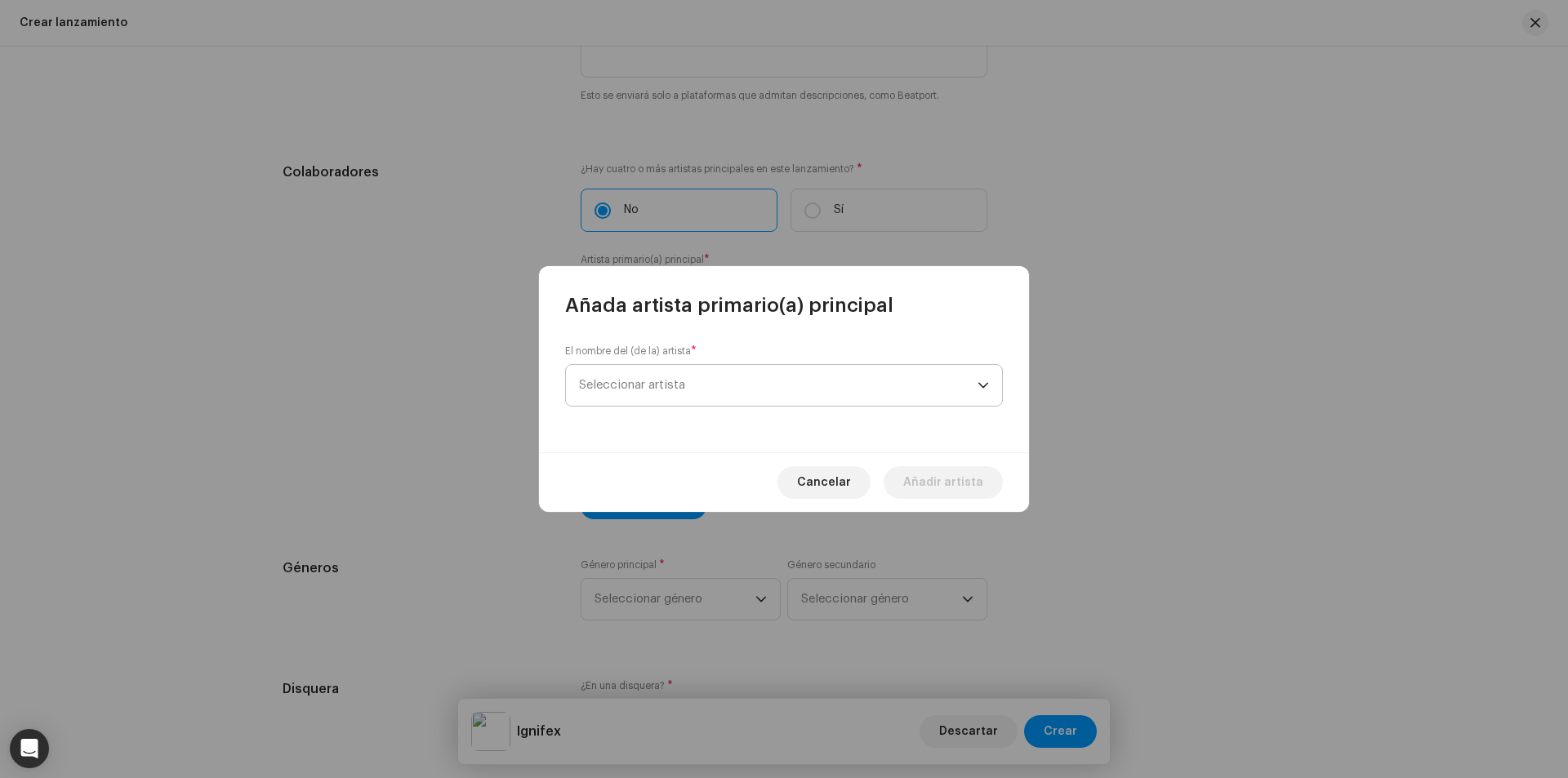
click at [763, 380] on span "Seleccionar artista" at bounding box center [778, 385] width 398 height 40
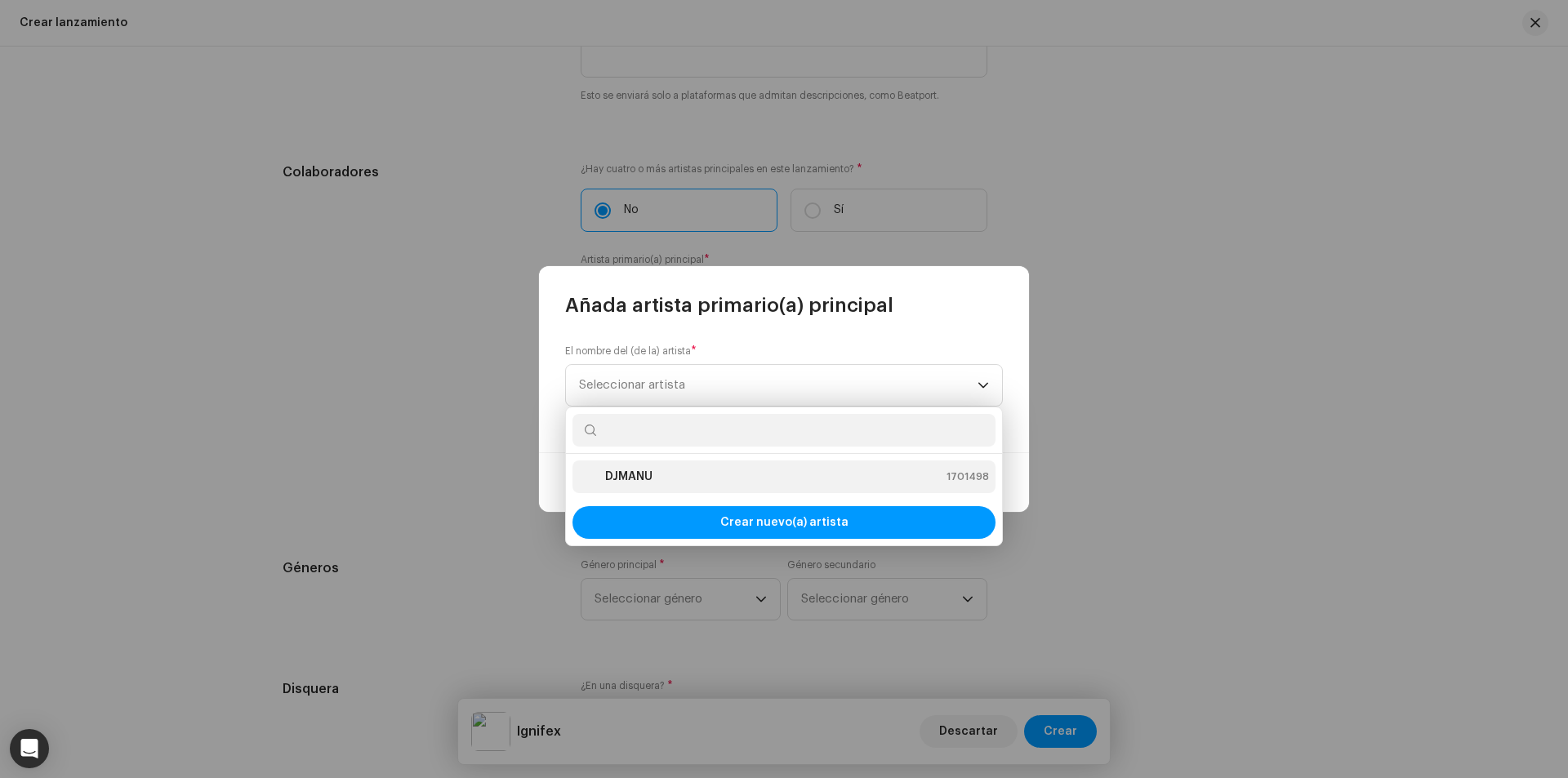
click at [686, 468] on div "DJMANU 1701498" at bounding box center [784, 477] width 410 height 19
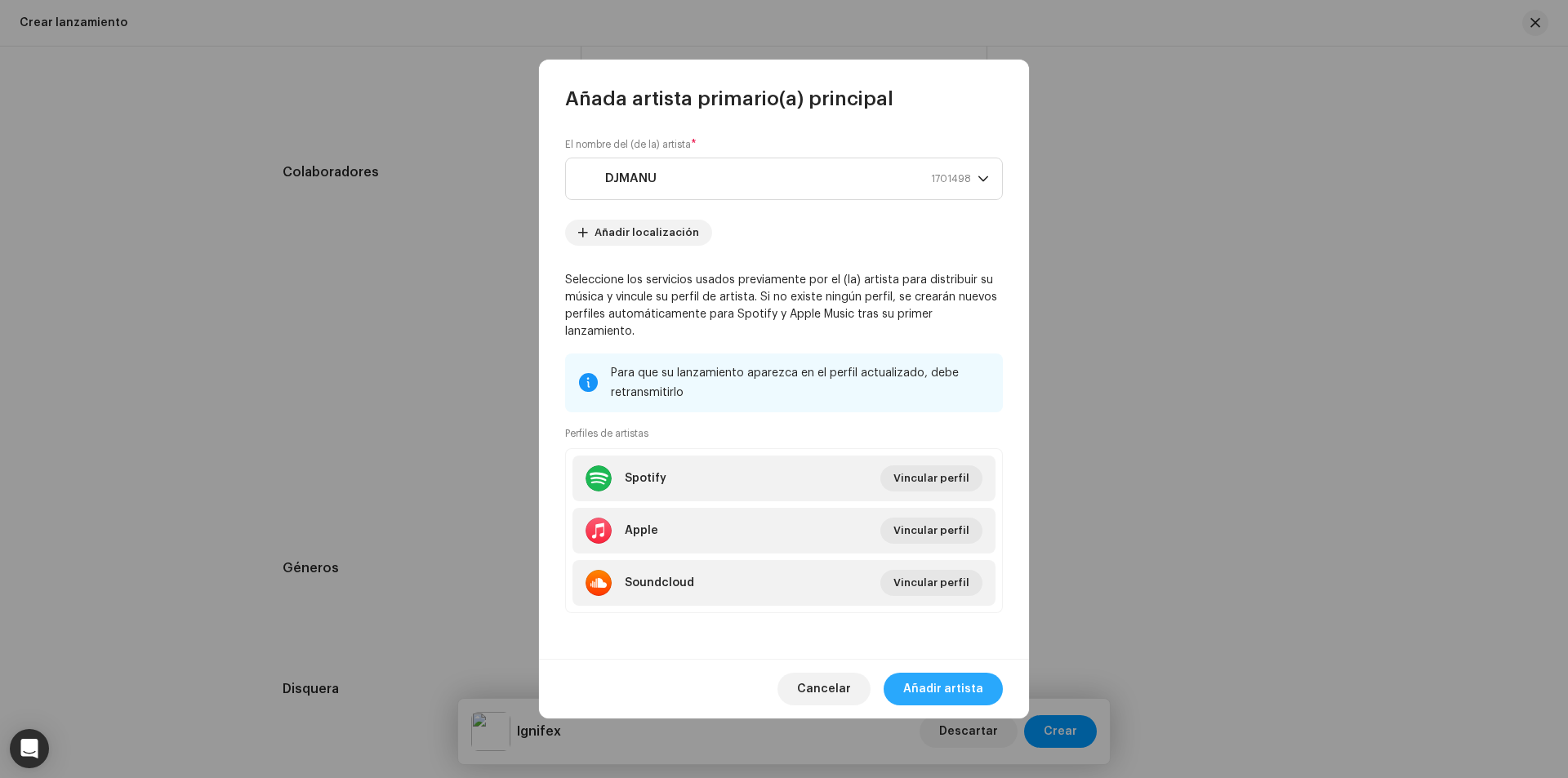
click at [956, 674] on span "Añadir artista" at bounding box center [942, 689] width 80 height 33
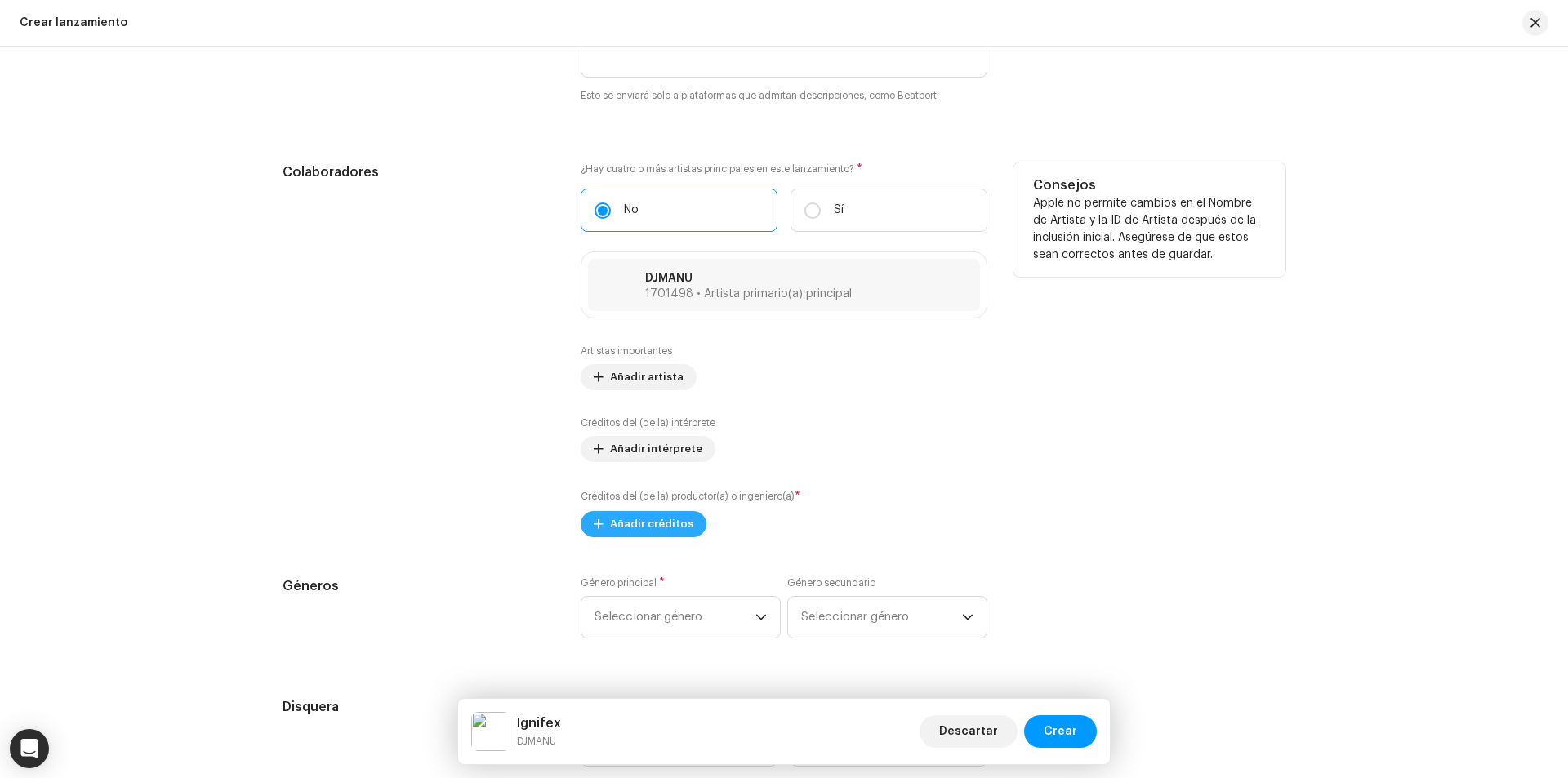
click at [669, 528] on span "Añadir créditos" at bounding box center [651, 524] width 83 height 33
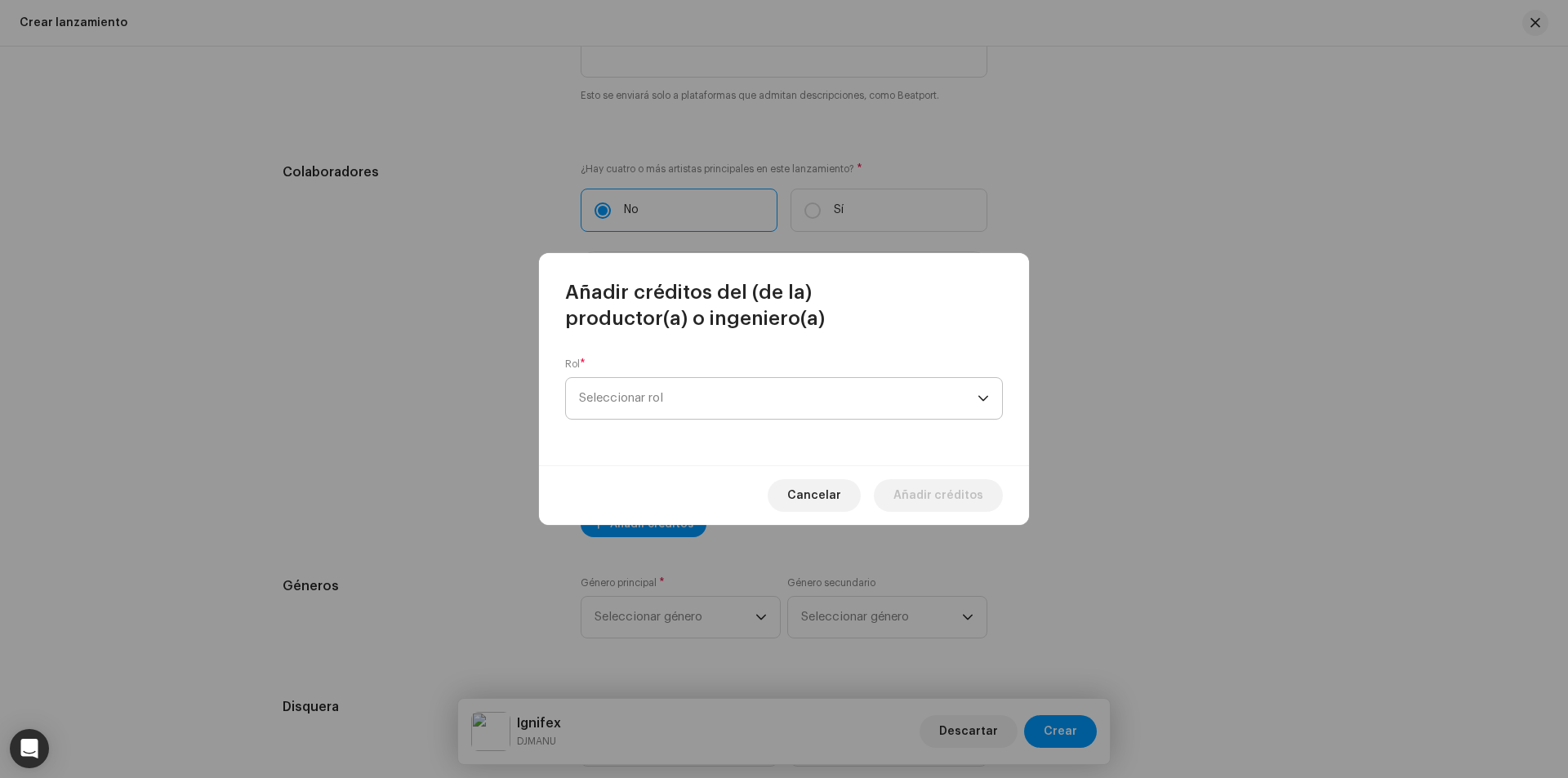
click at [749, 418] on span "Seleccionar rol" at bounding box center [778, 398] width 398 height 40
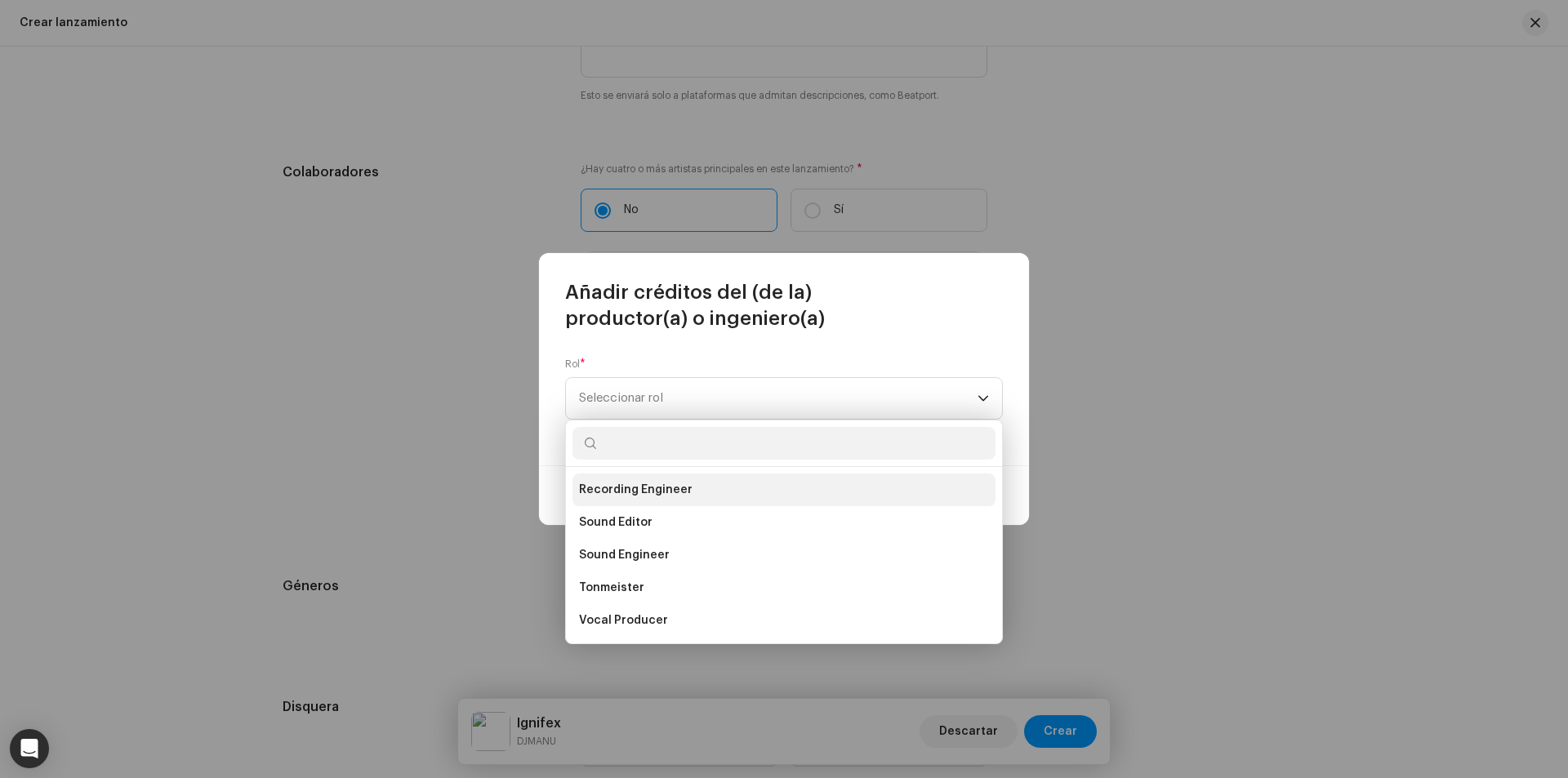
scroll to position [627, 0]
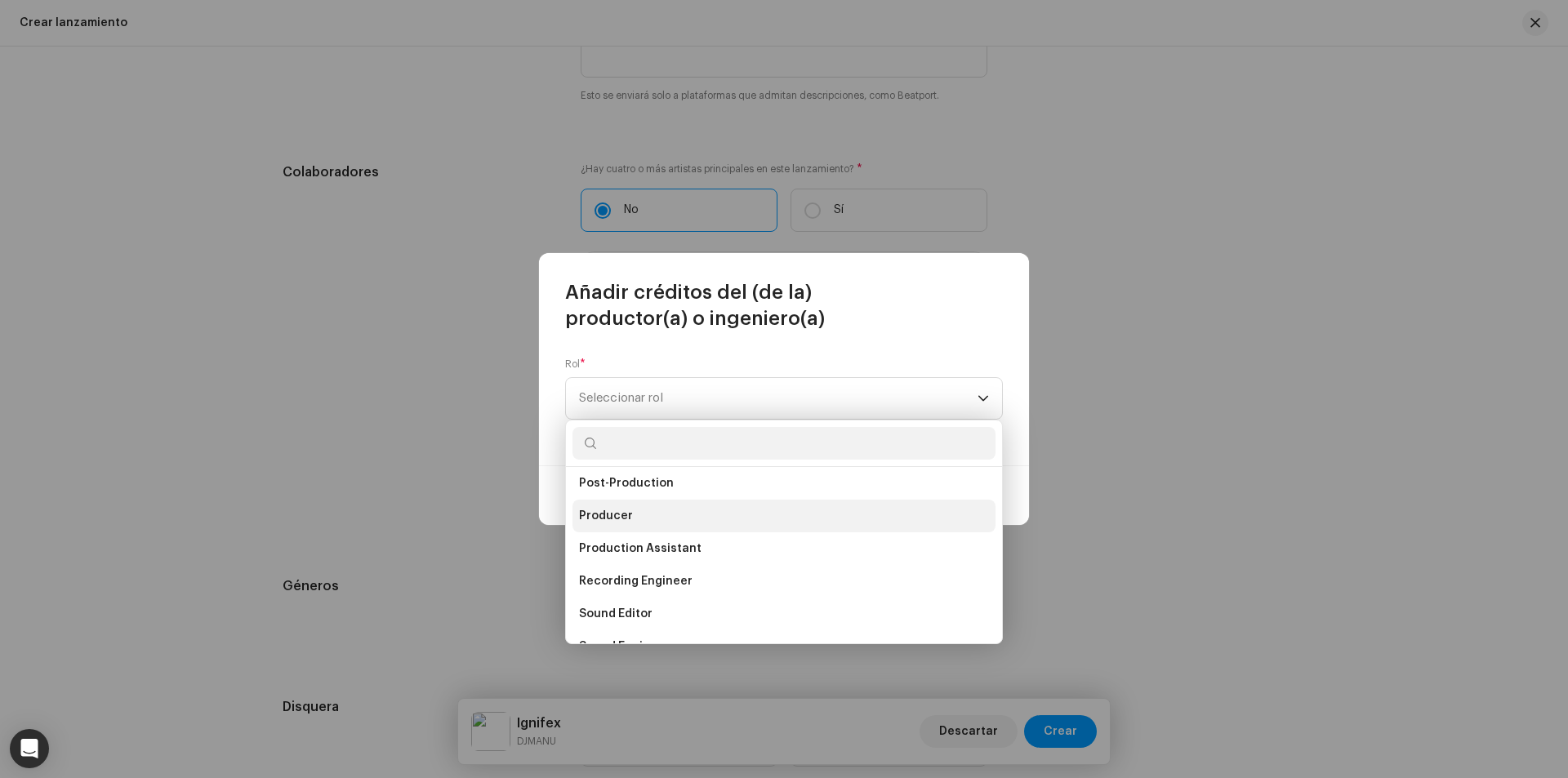
click at [612, 515] on span "Producer" at bounding box center [606, 515] width 54 height 16
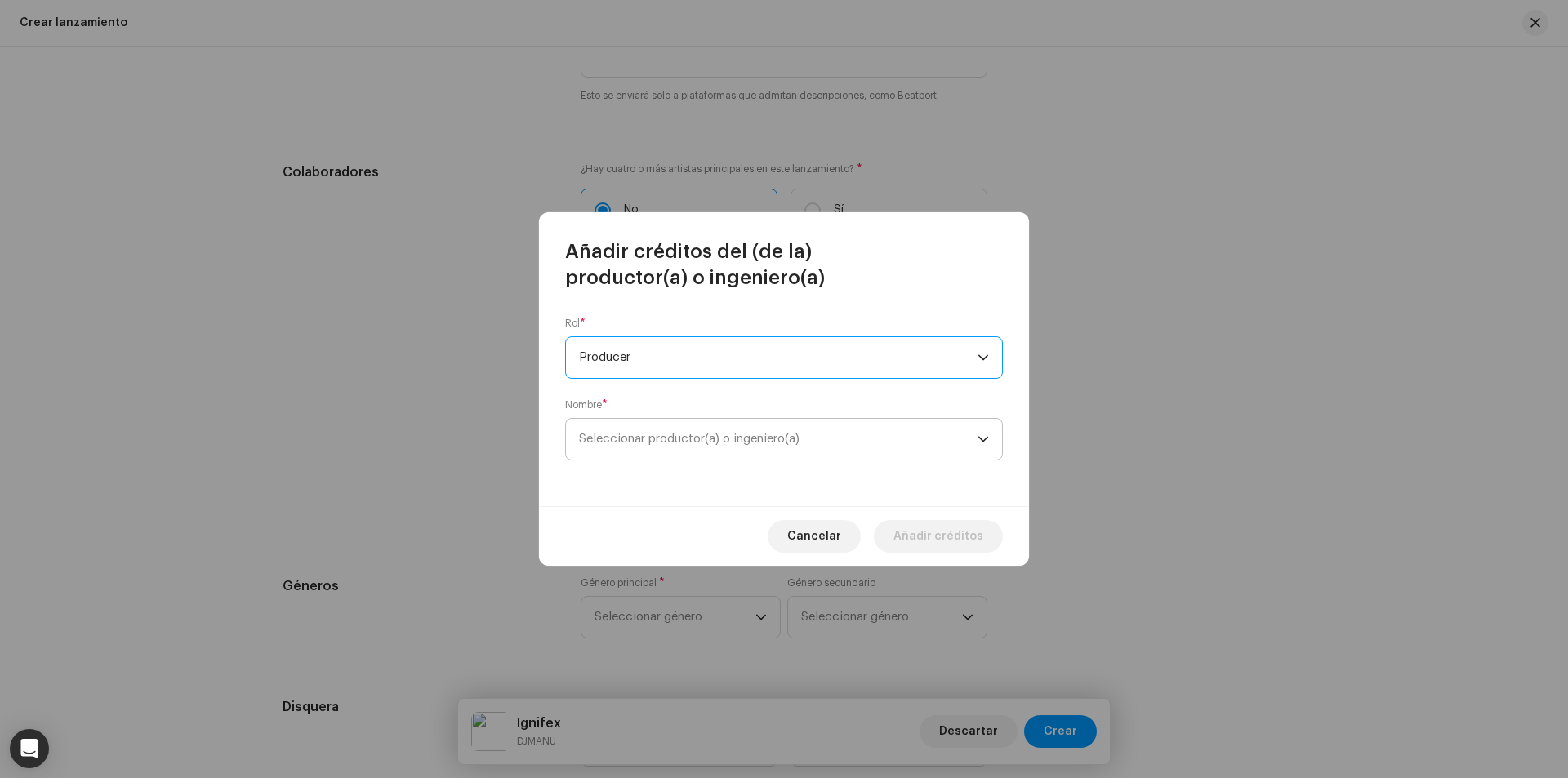
click at [660, 421] on span "Seleccionar productor(a) o ingeniero(a)" at bounding box center [778, 439] width 398 height 40
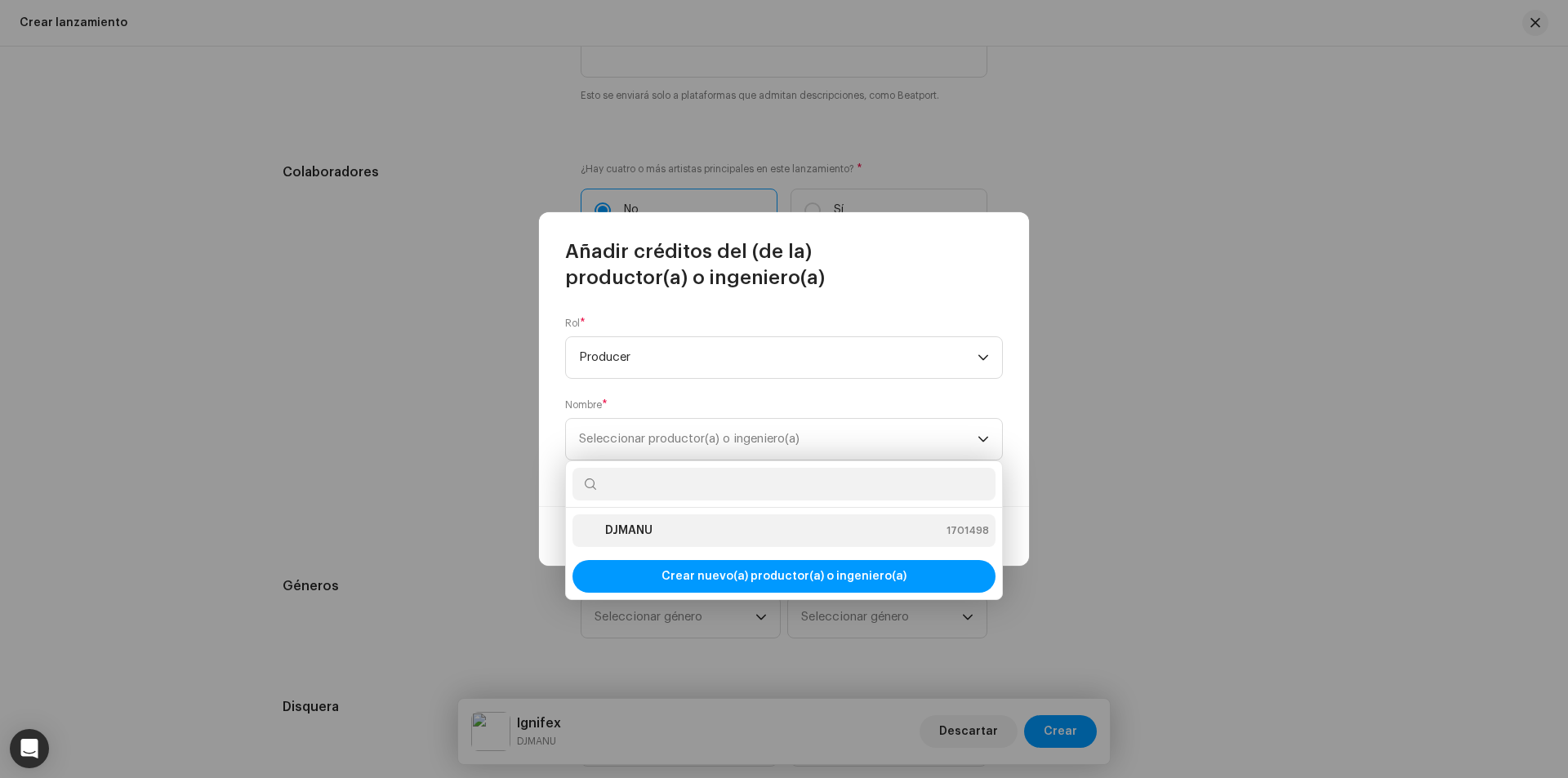
click at [647, 517] on li "DJMANU 1701498" at bounding box center [784, 530] width 423 height 33
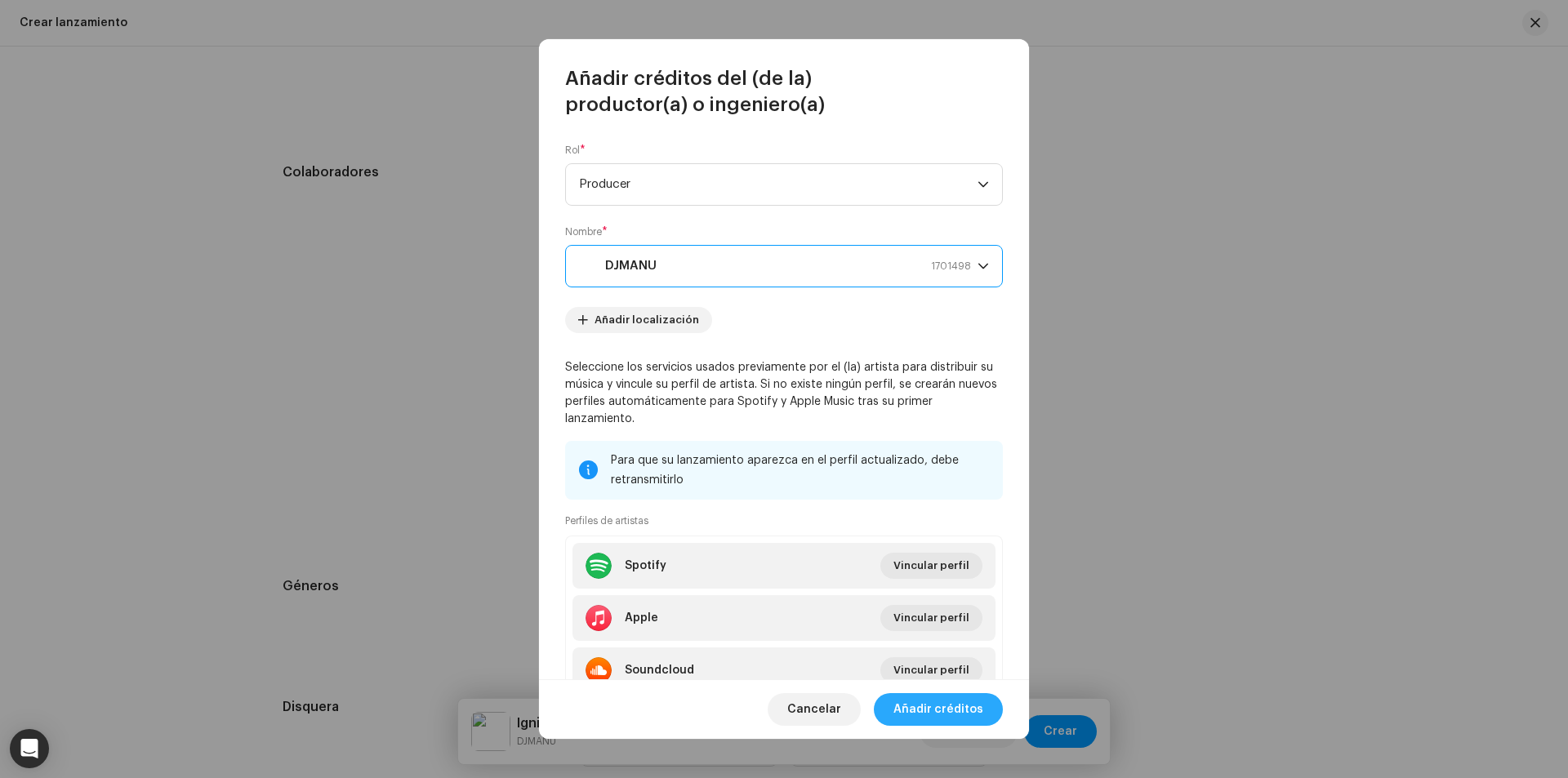
click at [931, 718] on span "Añadir créditos" at bounding box center [938, 709] width 90 height 33
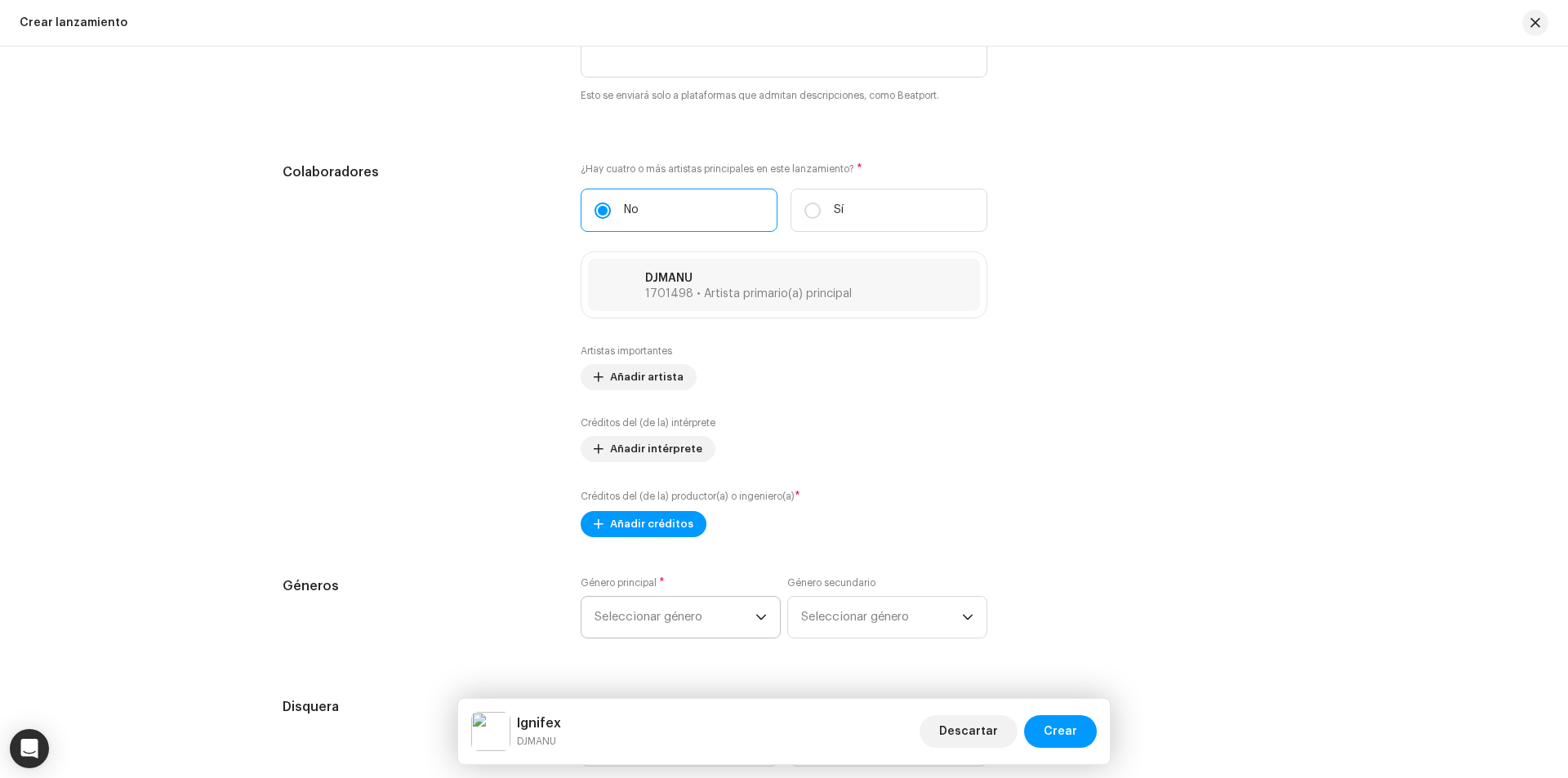
click at [616, 599] on span "Seleccionar género" at bounding box center [675, 617] width 161 height 40
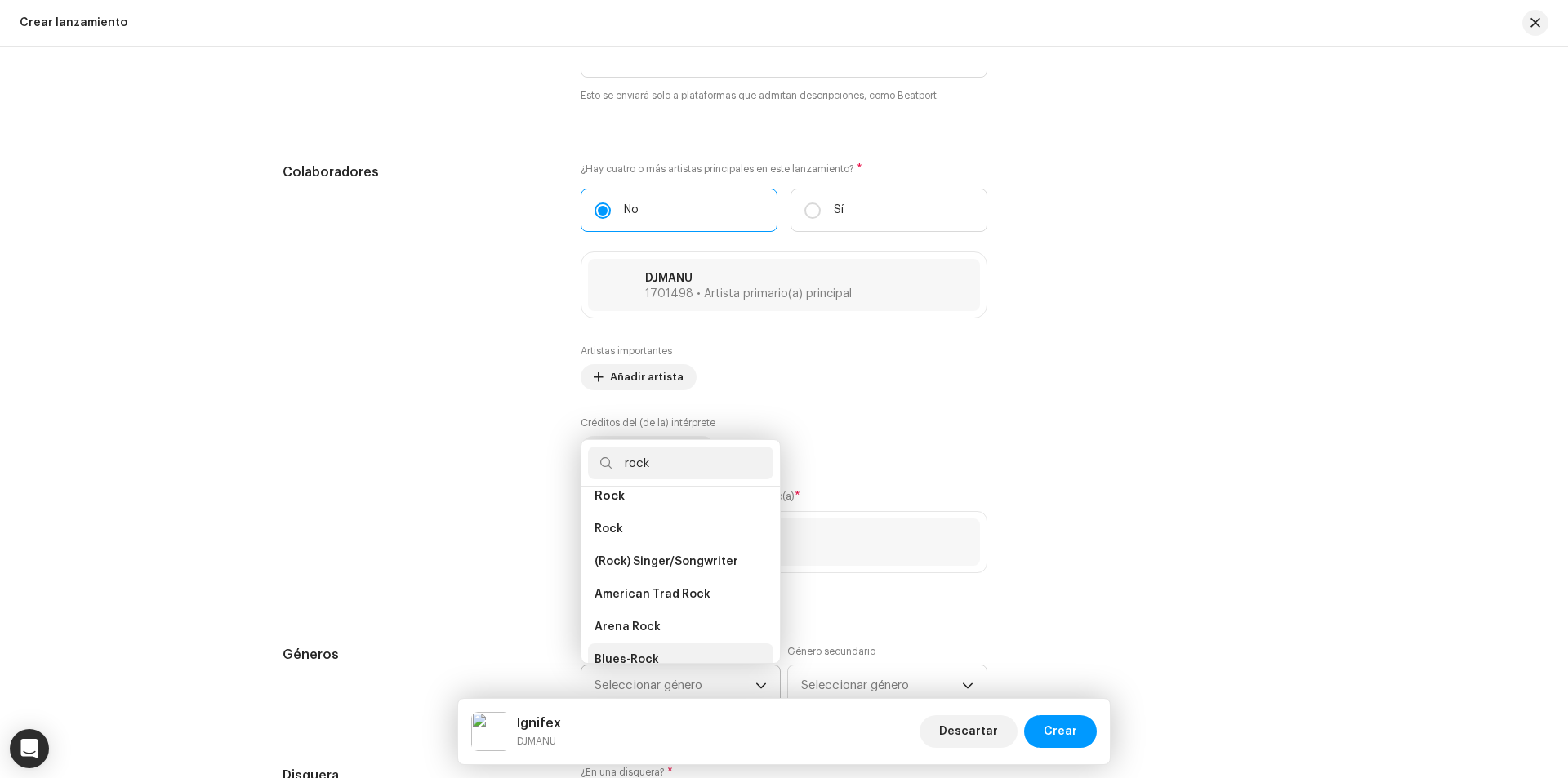
scroll to position [572, 0]
type input "rock"
click at [613, 603] on span "Rock" at bounding box center [609, 610] width 29 height 16
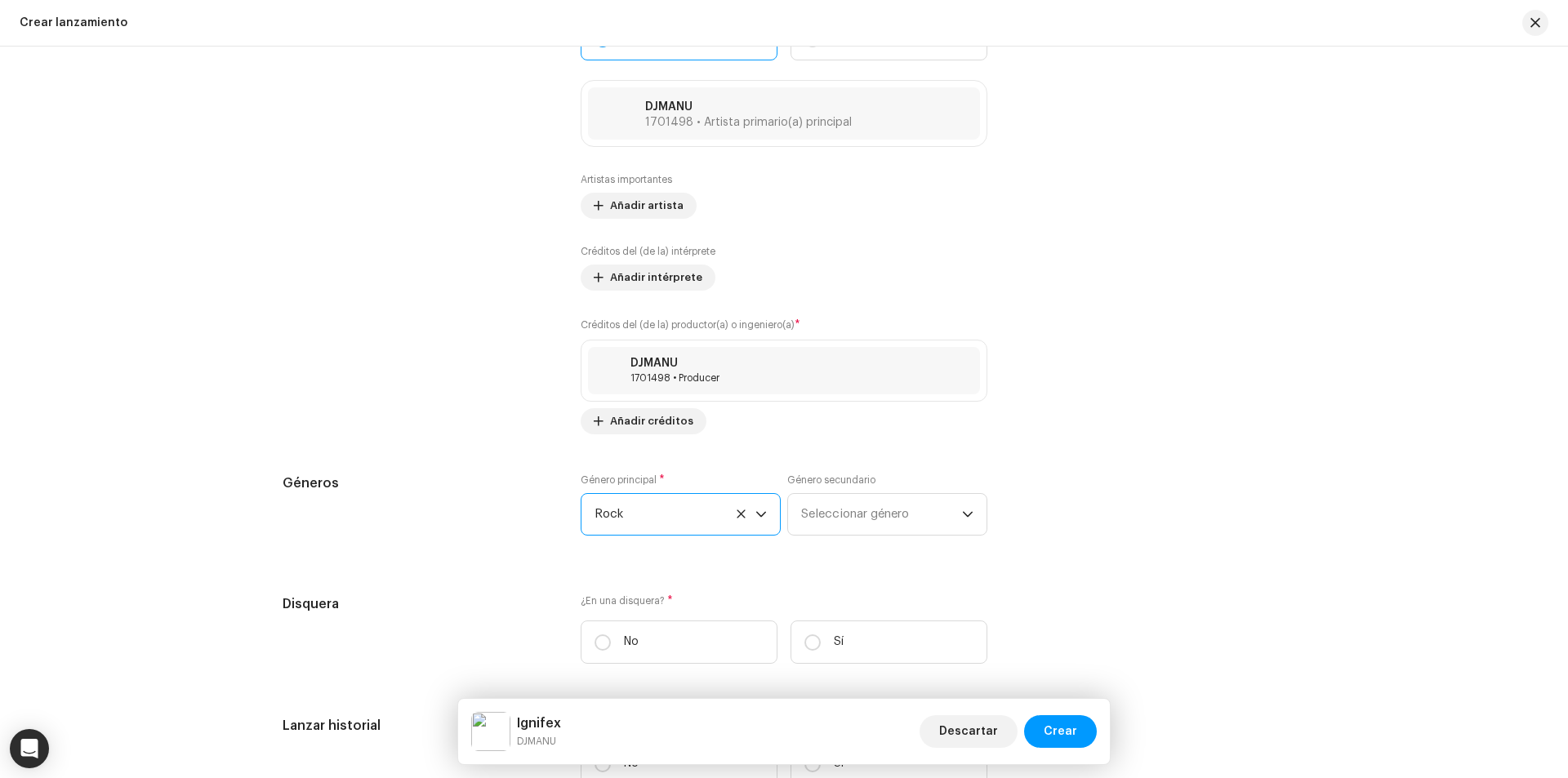
scroll to position [2204, 0]
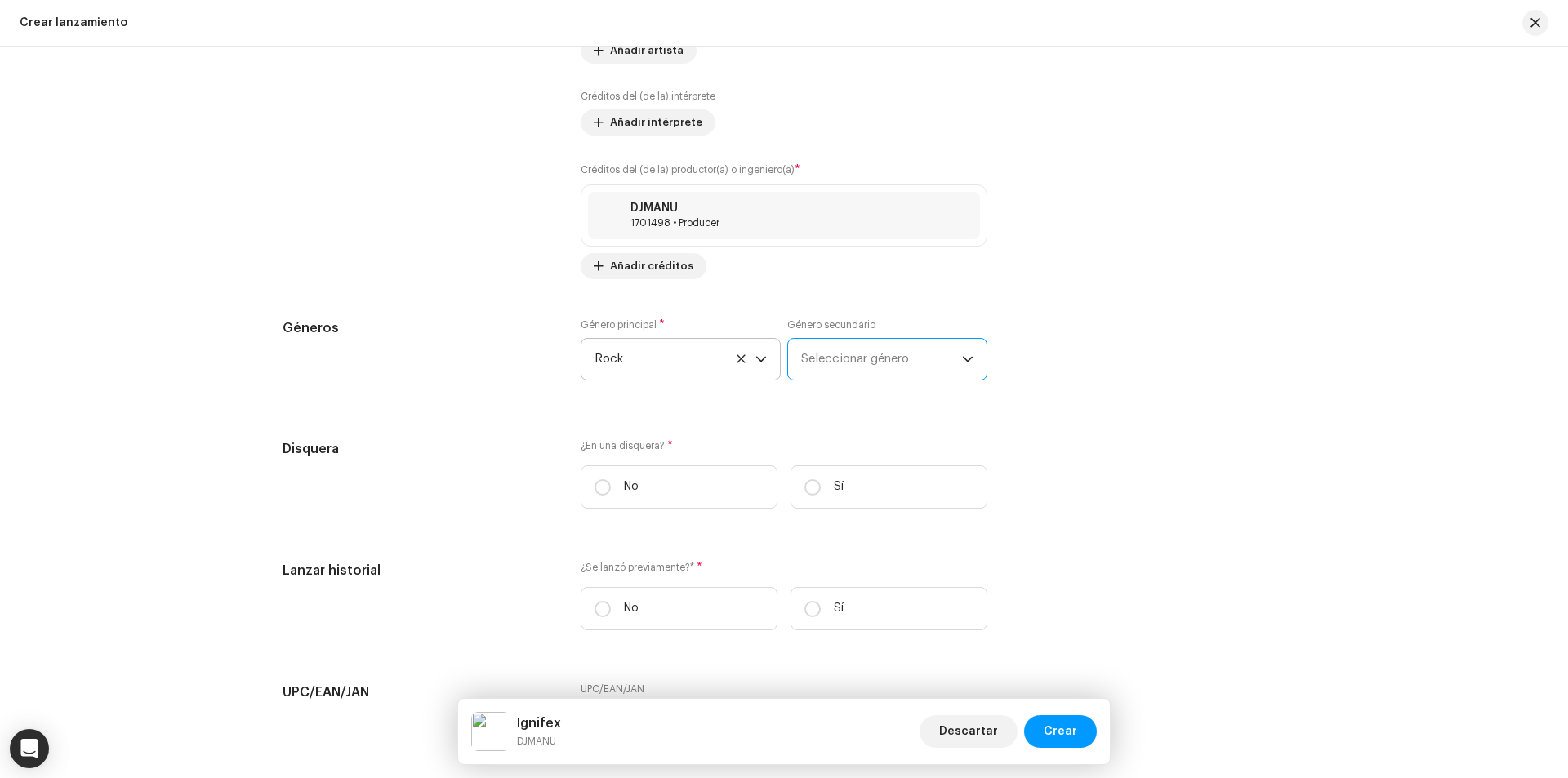
click at [833, 344] on span "Seleccionar género" at bounding box center [881, 359] width 161 height 40
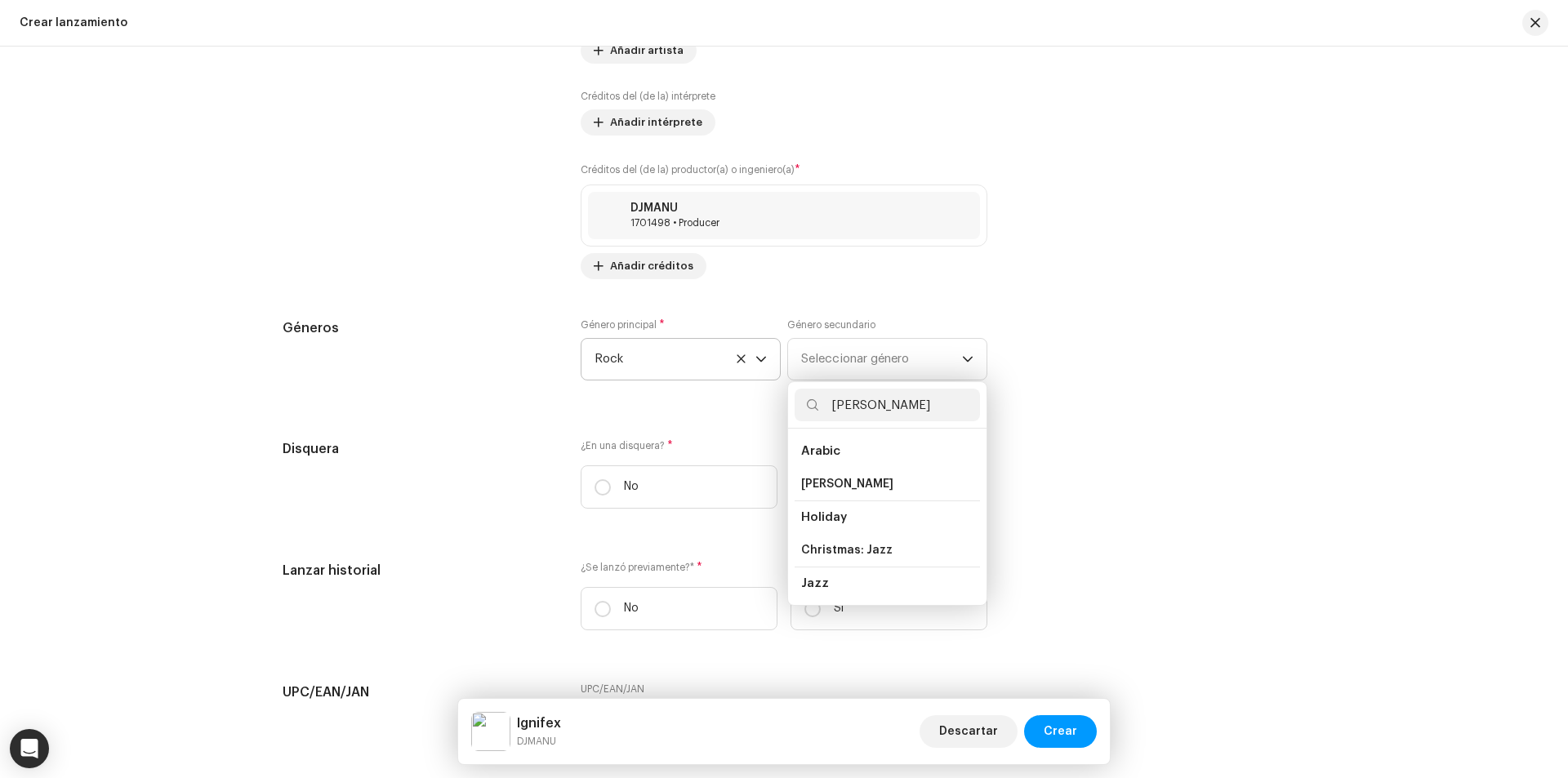
type input "J"
type input "Har"
click at [821, 578] on span "Hard Rock" at bounding box center [830, 582] width 59 height 16
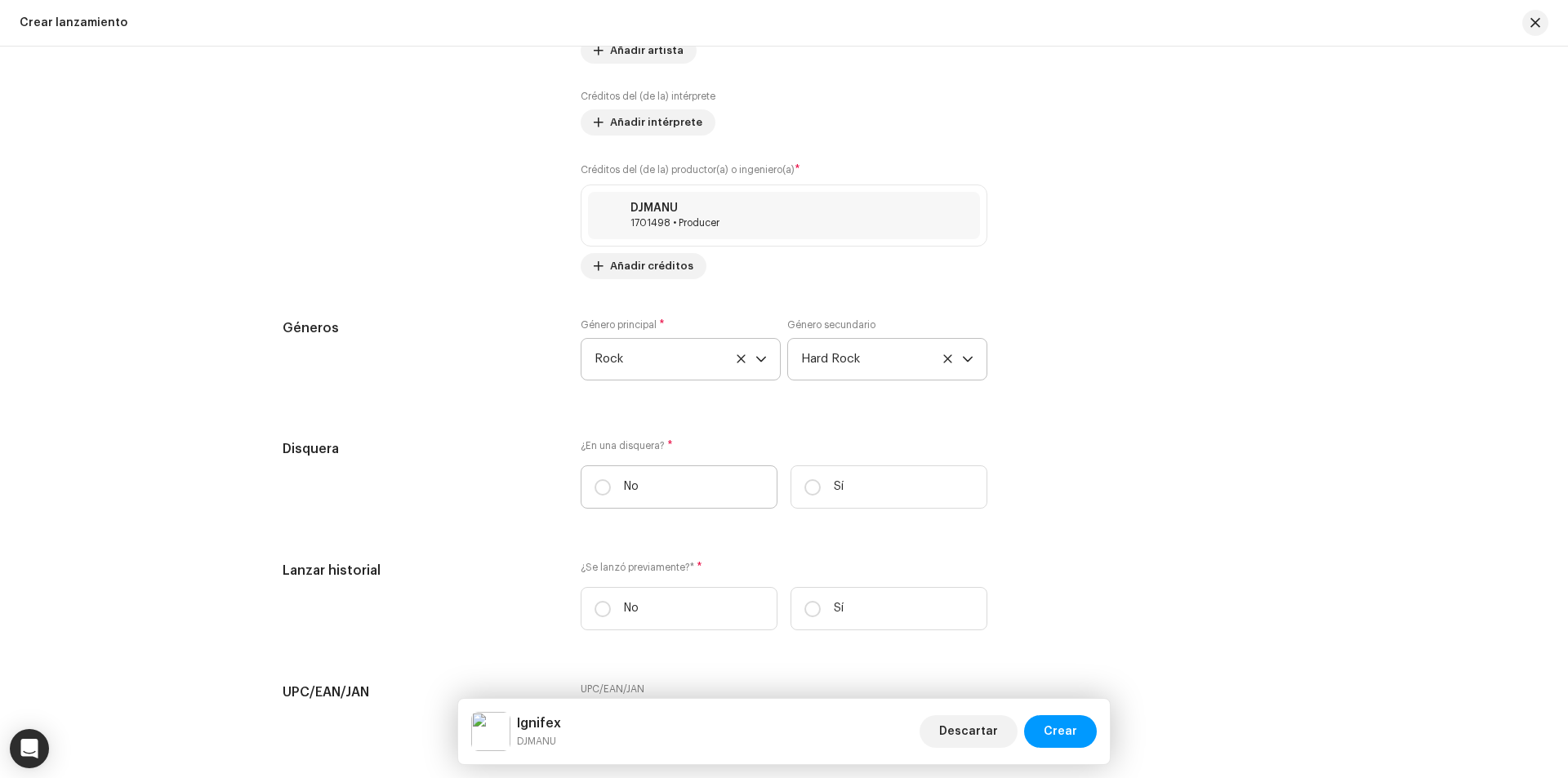
click at [651, 496] on label "No" at bounding box center [679, 487] width 197 height 43
click at [611, 496] on input "No" at bounding box center [602, 487] width 16 height 16
radio input "true"
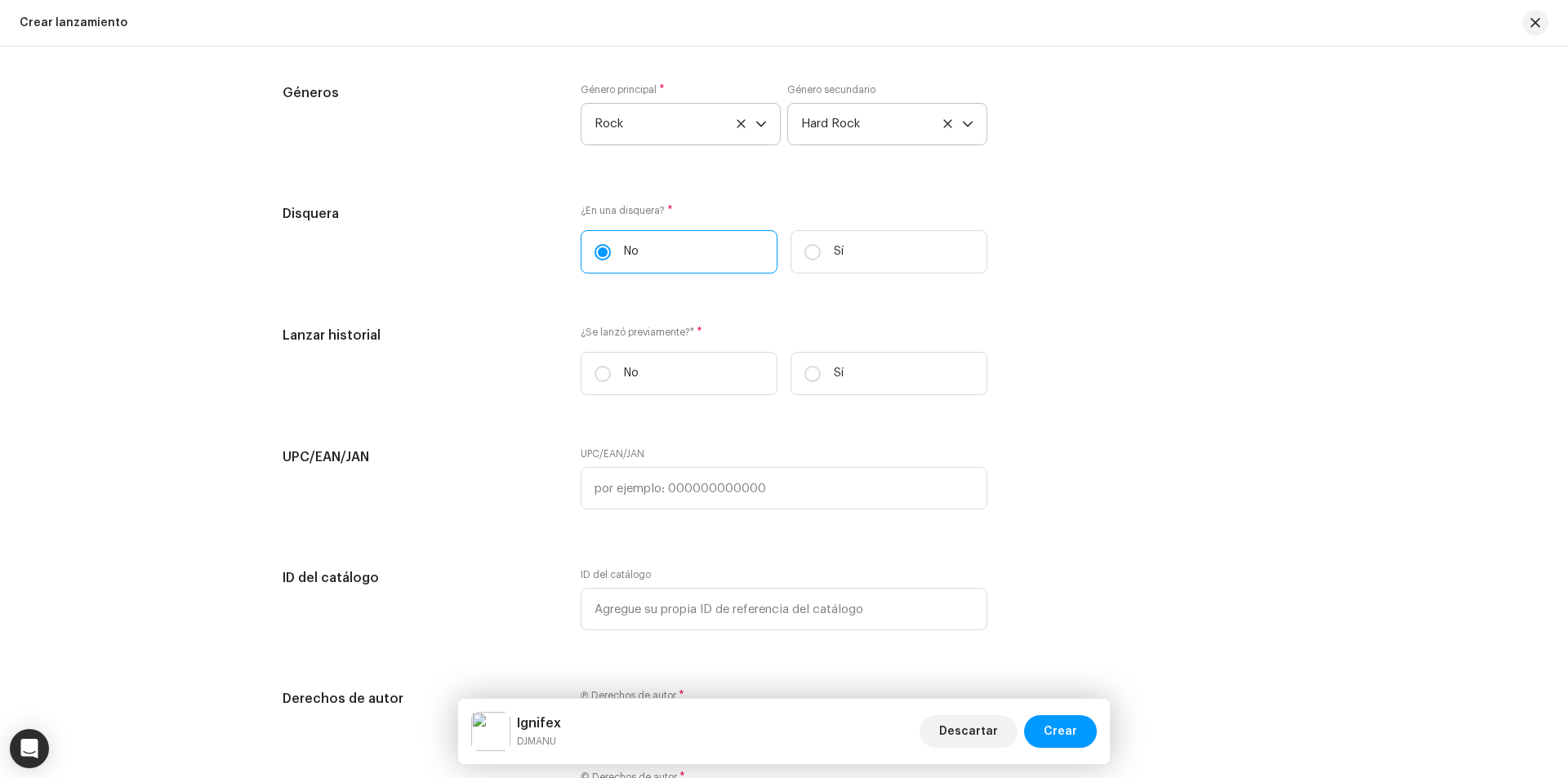
scroll to position [2449, 0]
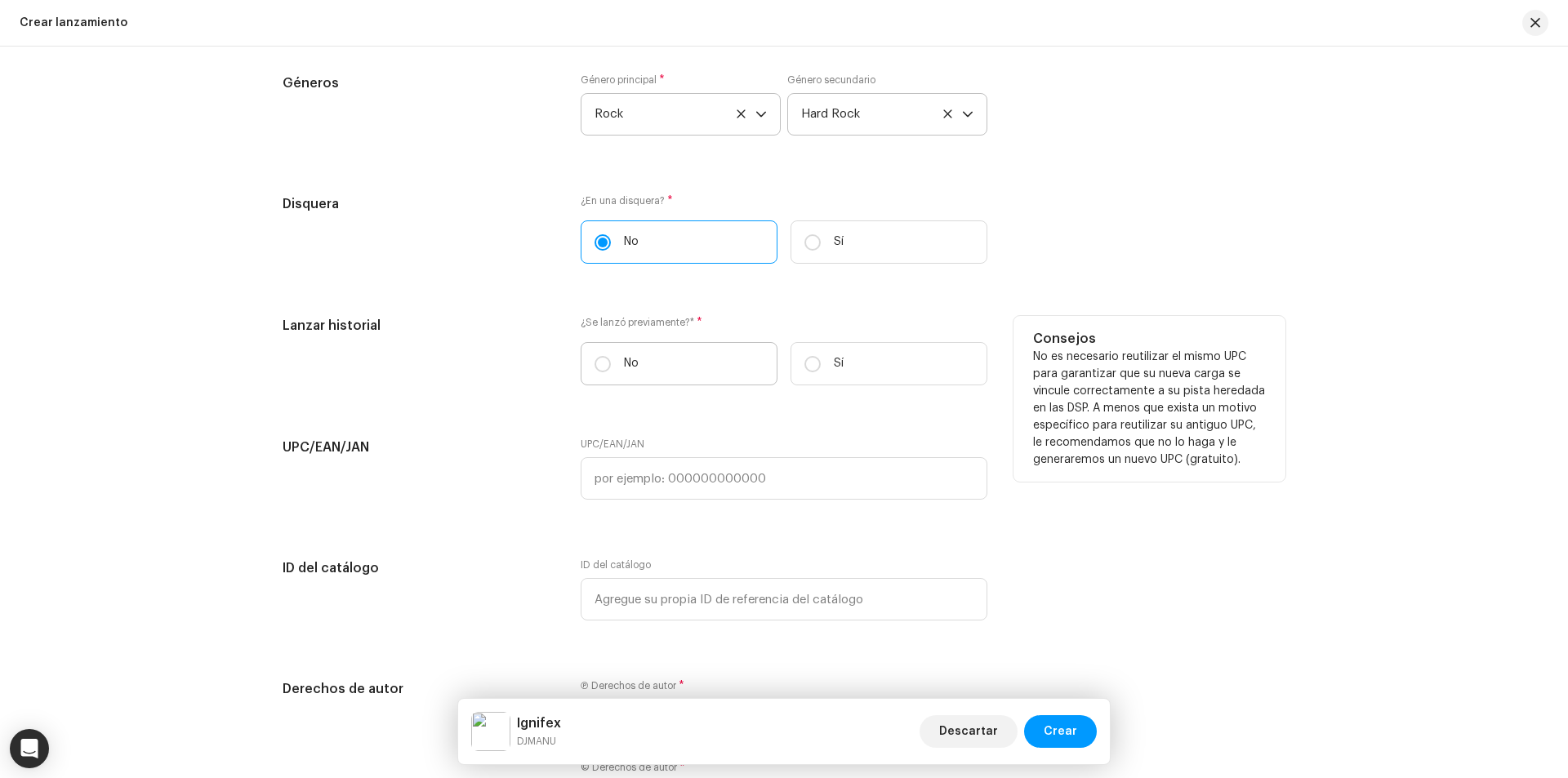
click at [606, 381] on label "No" at bounding box center [679, 363] width 197 height 43
click at [606, 372] on input "No" at bounding box center [602, 364] width 16 height 16
radio input "true"
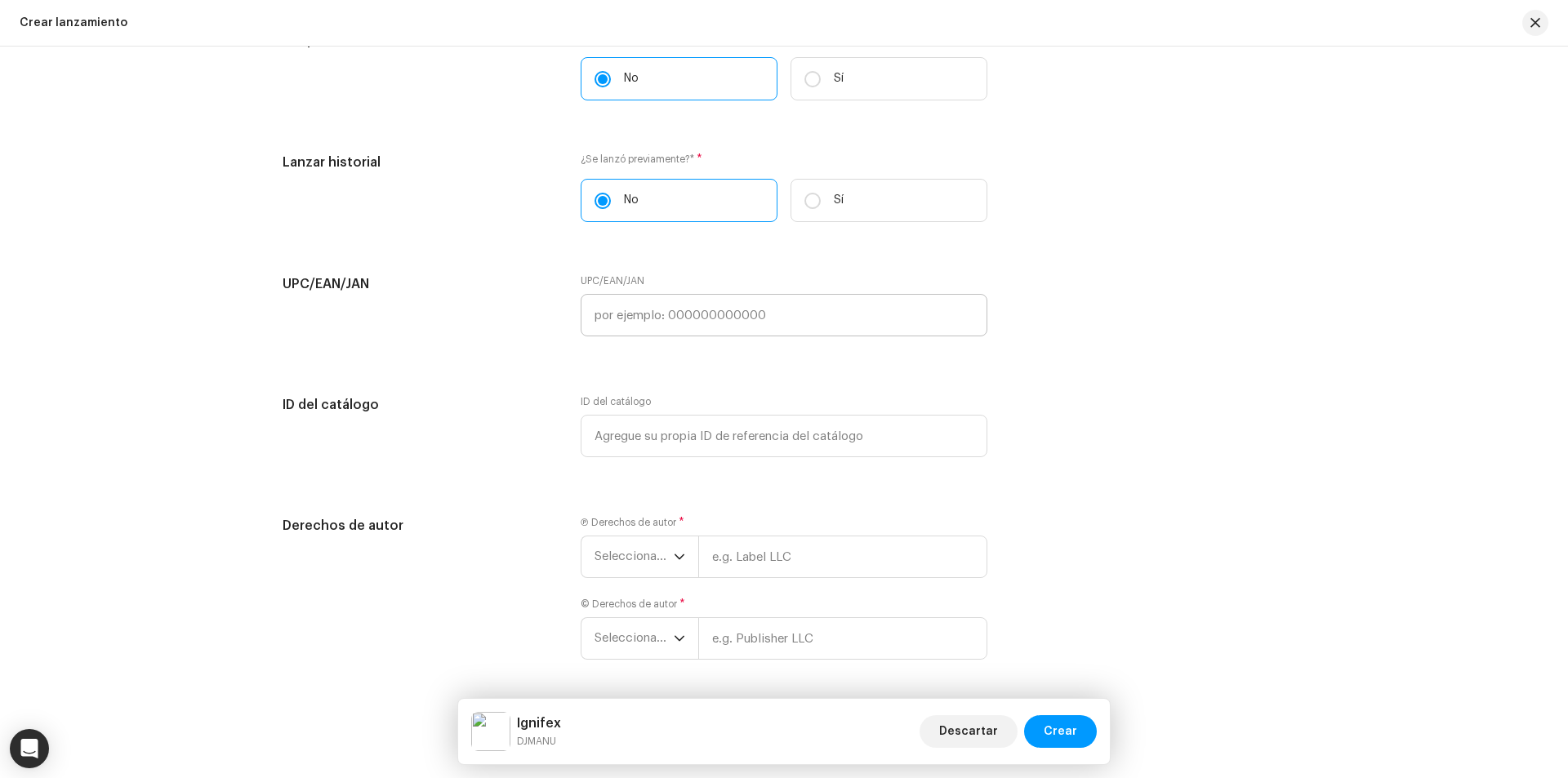
scroll to position [2671, 0]
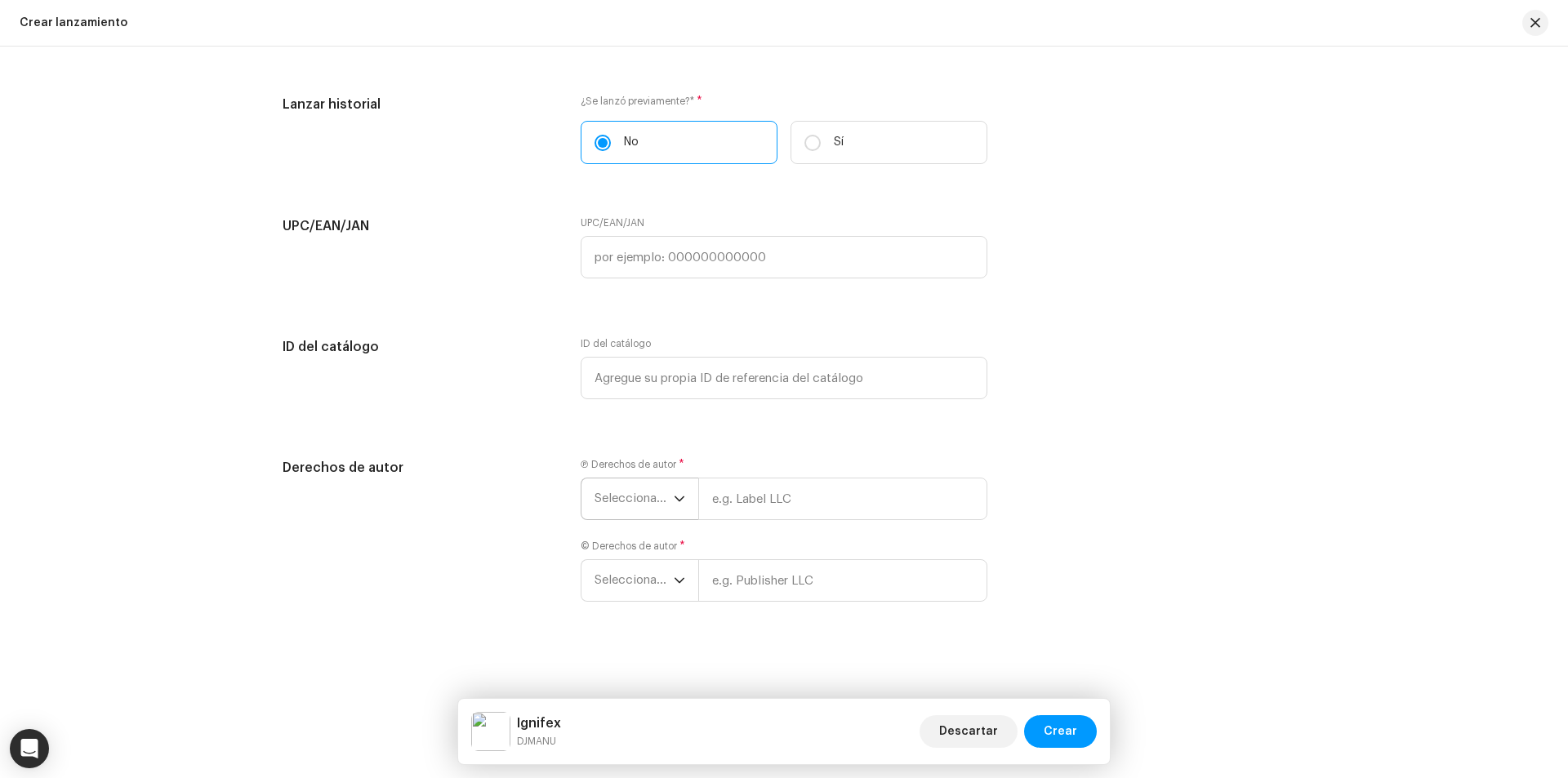
click at [674, 500] on icon "dropdown trigger" at bounding box center [680, 499] width 12 height 12
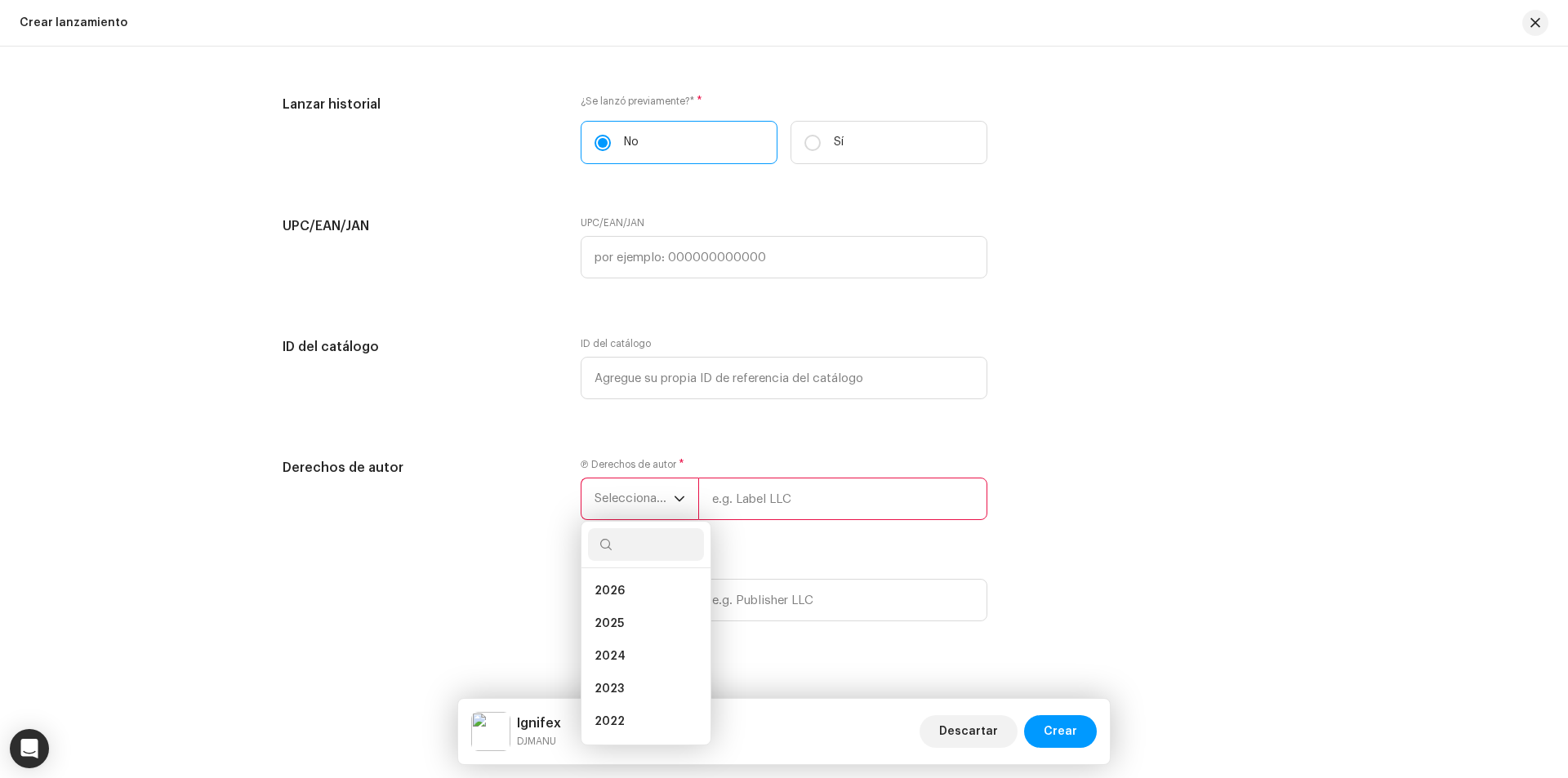
click at [488, 582] on div "Derechos de autor" at bounding box center [419, 549] width 272 height 183
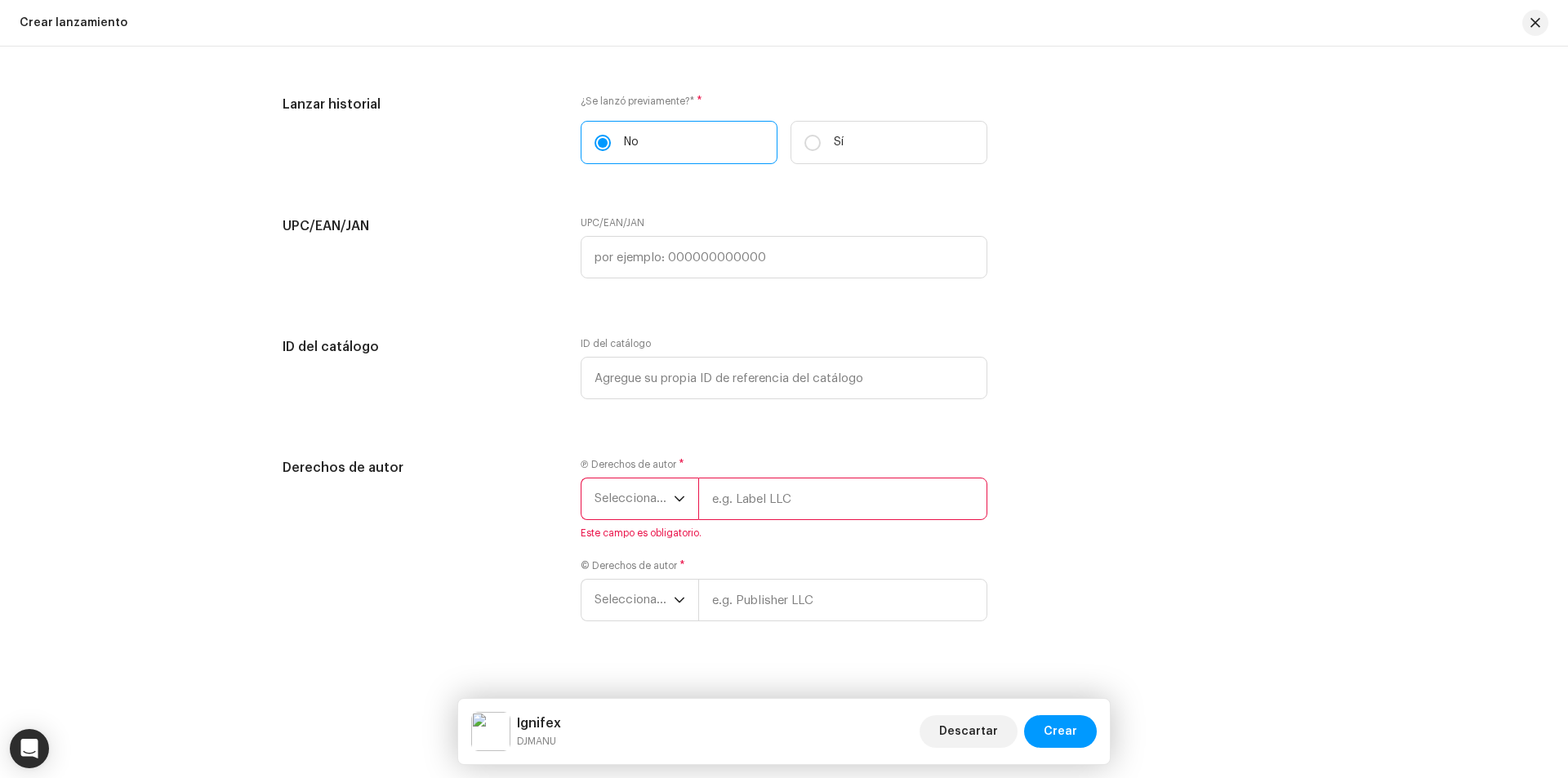
click at [746, 518] on input "text" at bounding box center [842, 498] width 289 height 42
type input "djmanu"
click at [622, 493] on span "Seleccionar año" at bounding box center [634, 498] width 79 height 40
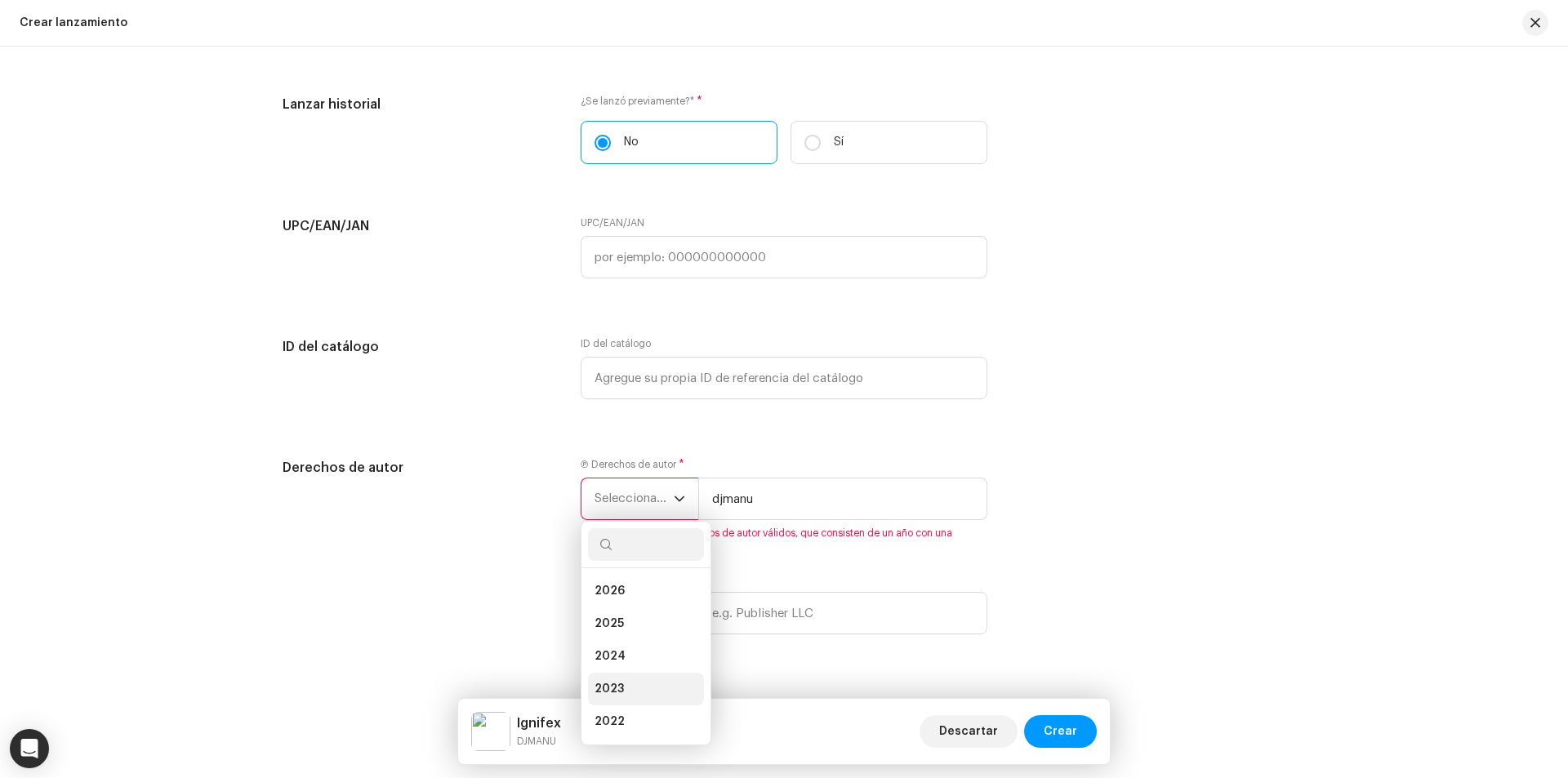
click at [639, 695] on li "2023" at bounding box center [646, 689] width 116 height 33
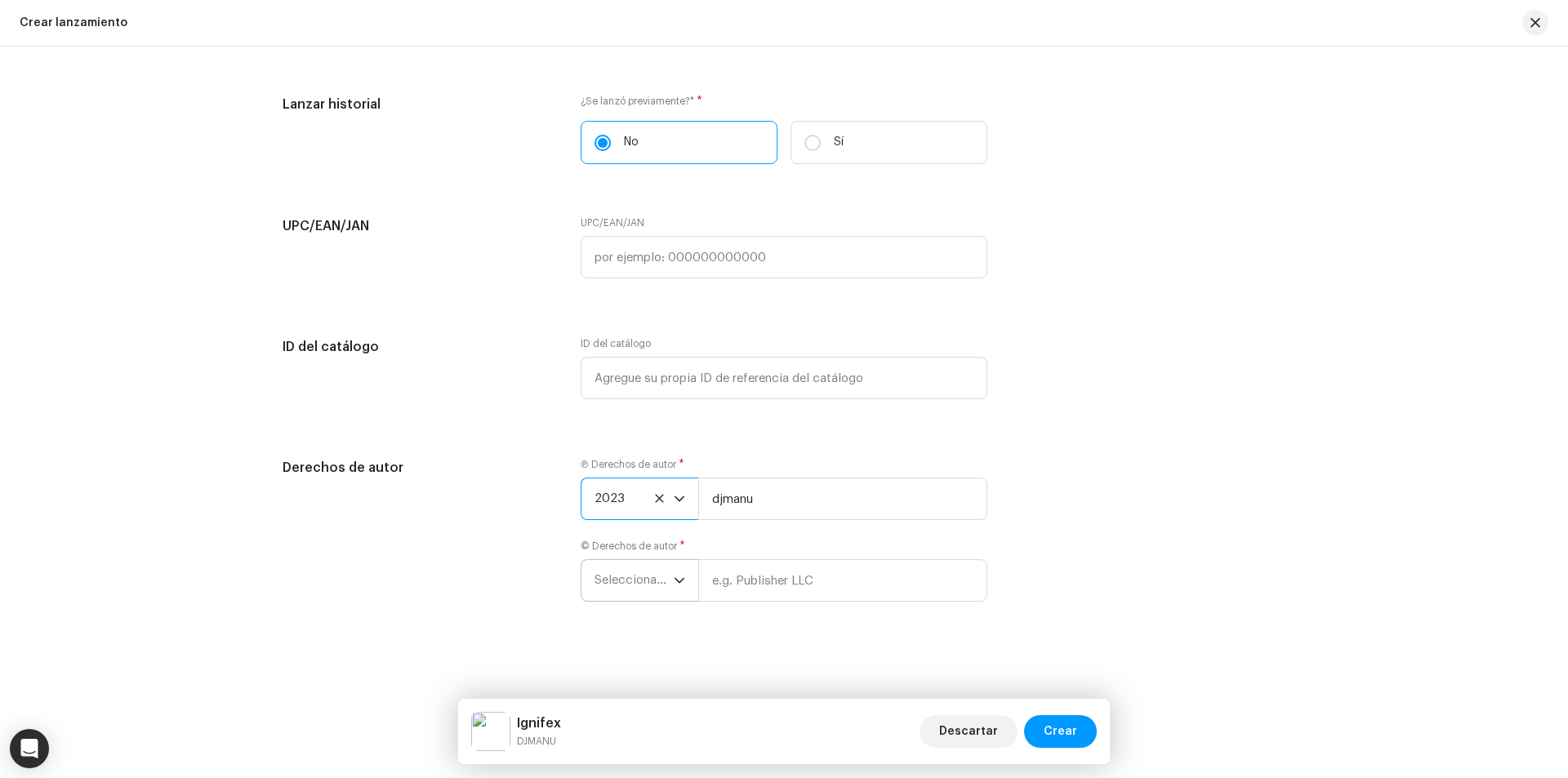
click at [674, 582] on icon "dropdown trigger" at bounding box center [680, 581] width 12 height 12
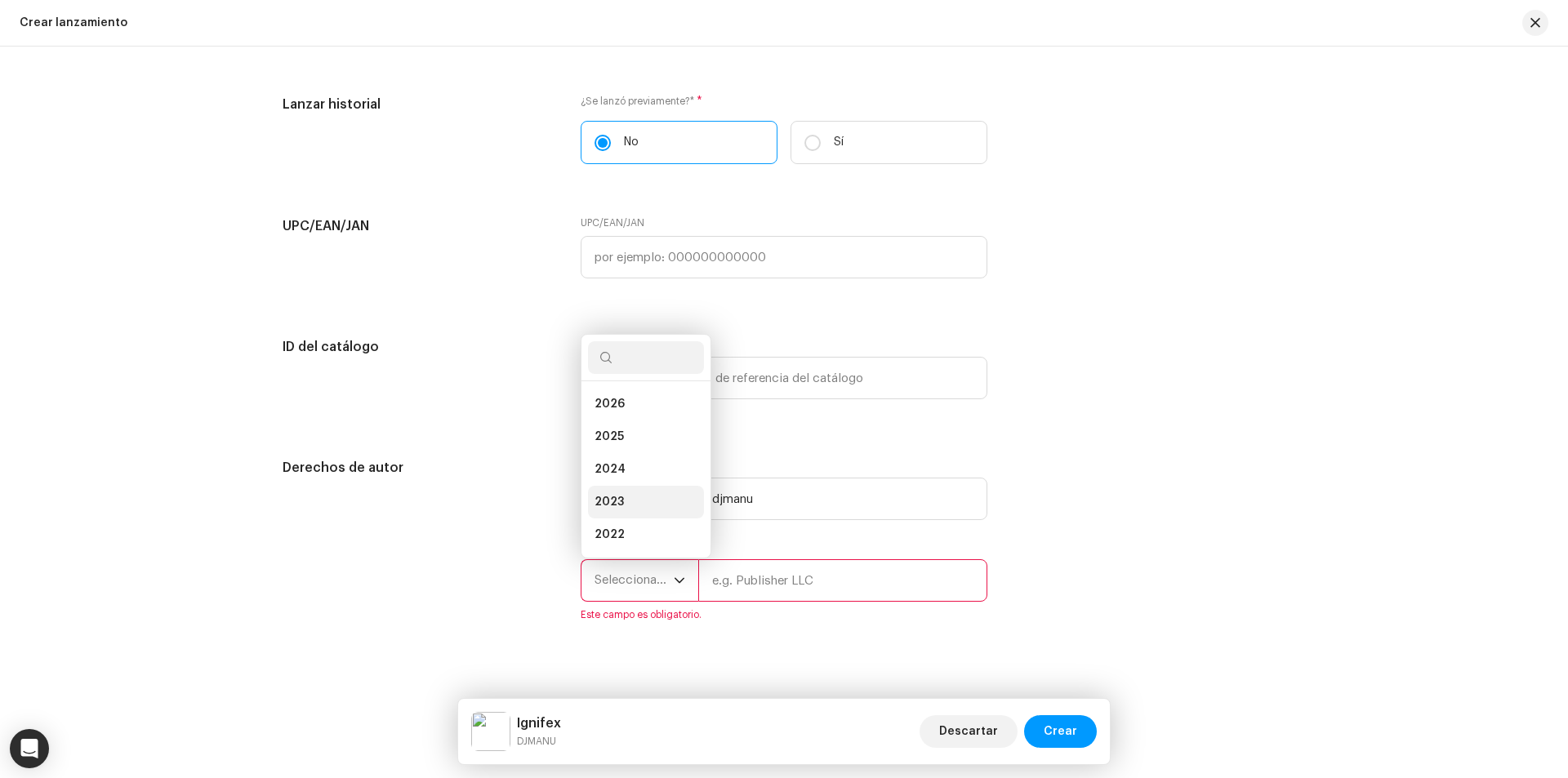
click at [619, 510] on li "2023" at bounding box center [646, 502] width 116 height 33
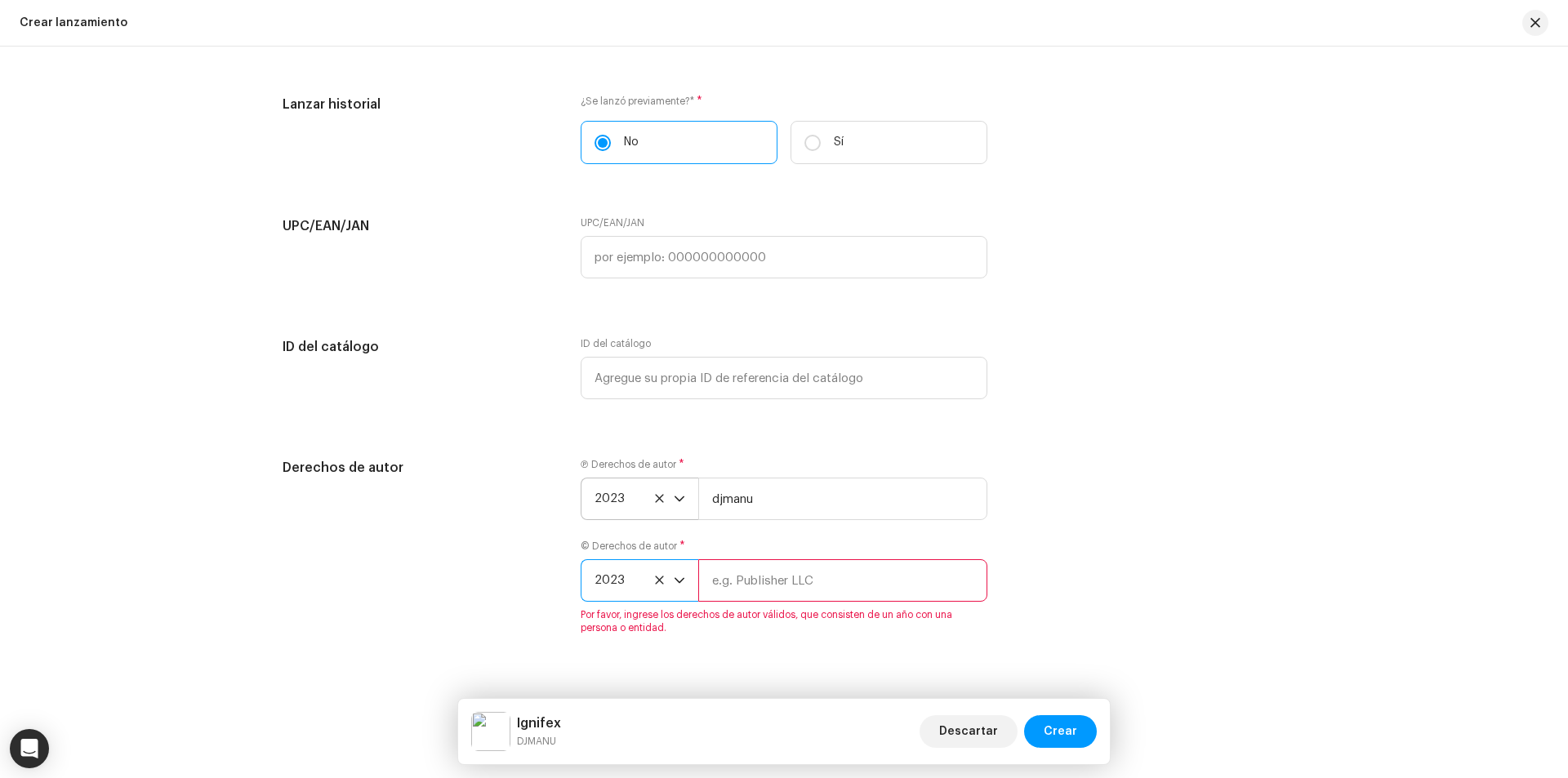
click at [771, 586] on input "text" at bounding box center [842, 580] width 289 height 42
type input "djmanu"
click at [1133, 587] on div "Derechos de autor Ⓟ Derechos de autor * 2023 djmanu © Derechos de autor * 2023 …" at bounding box center [784, 556] width 1003 height 196
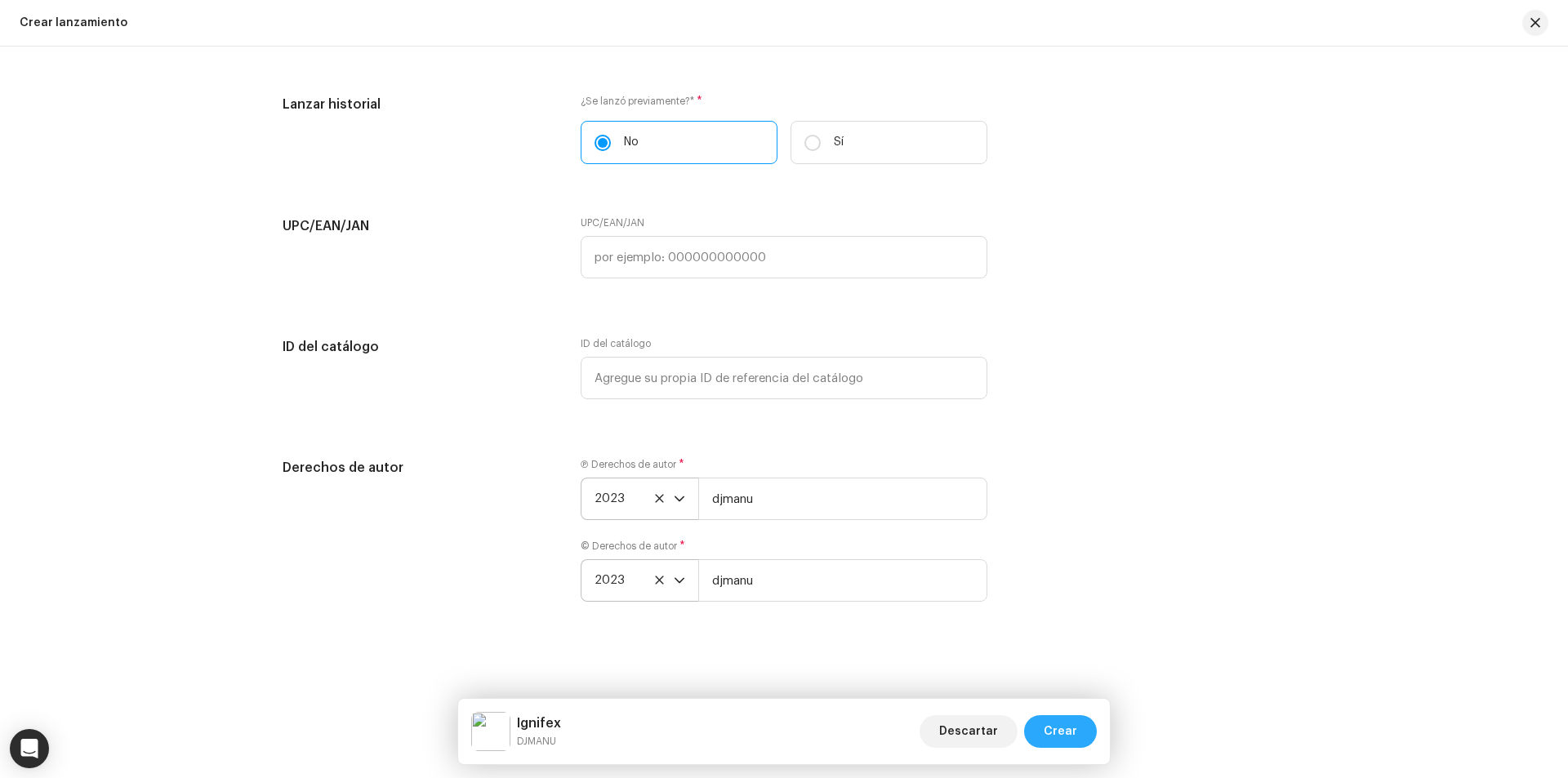
click at [1066, 729] on span "Crear" at bounding box center [1060, 731] width 34 height 33
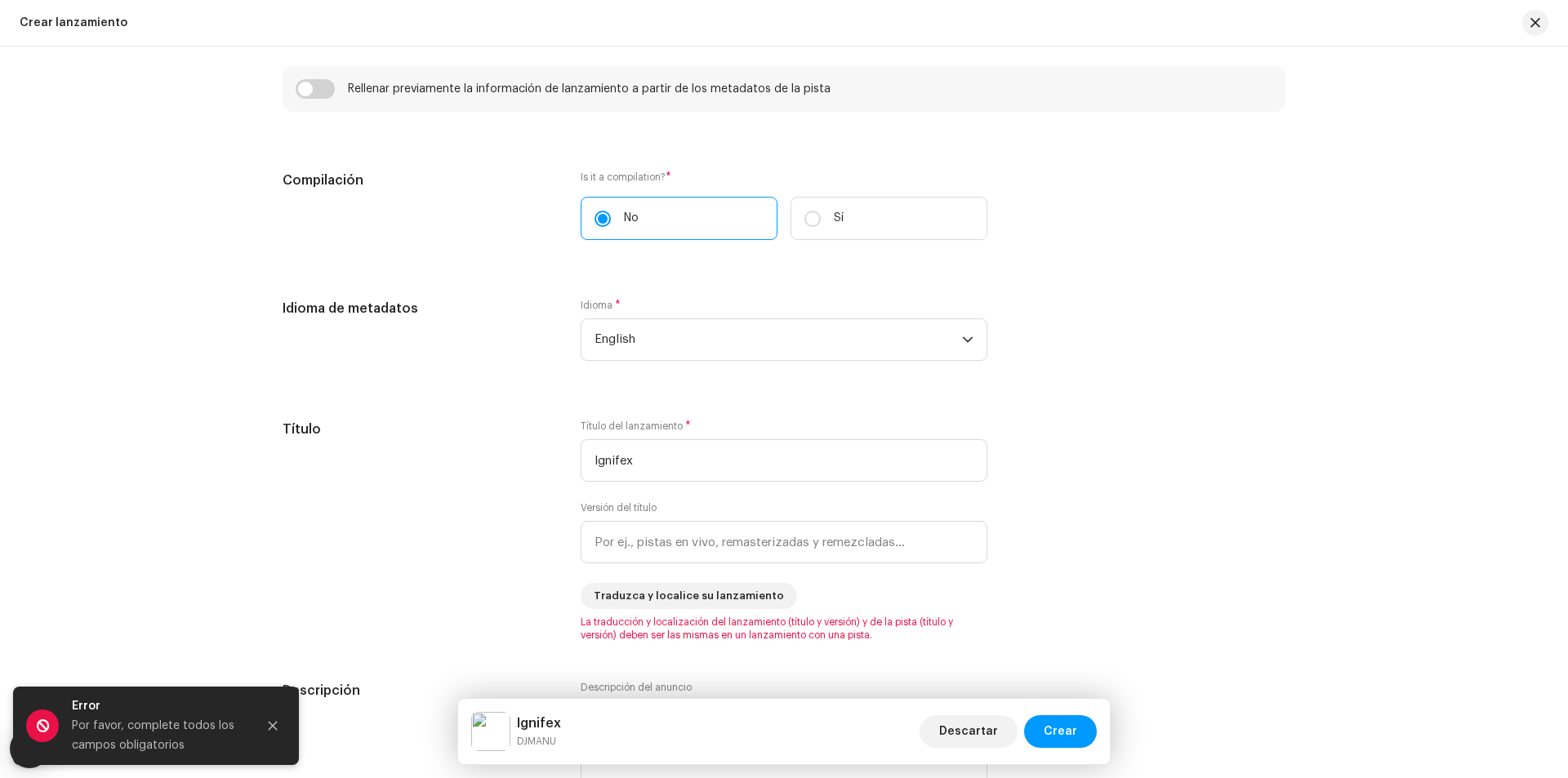
scroll to position [1234, 0]
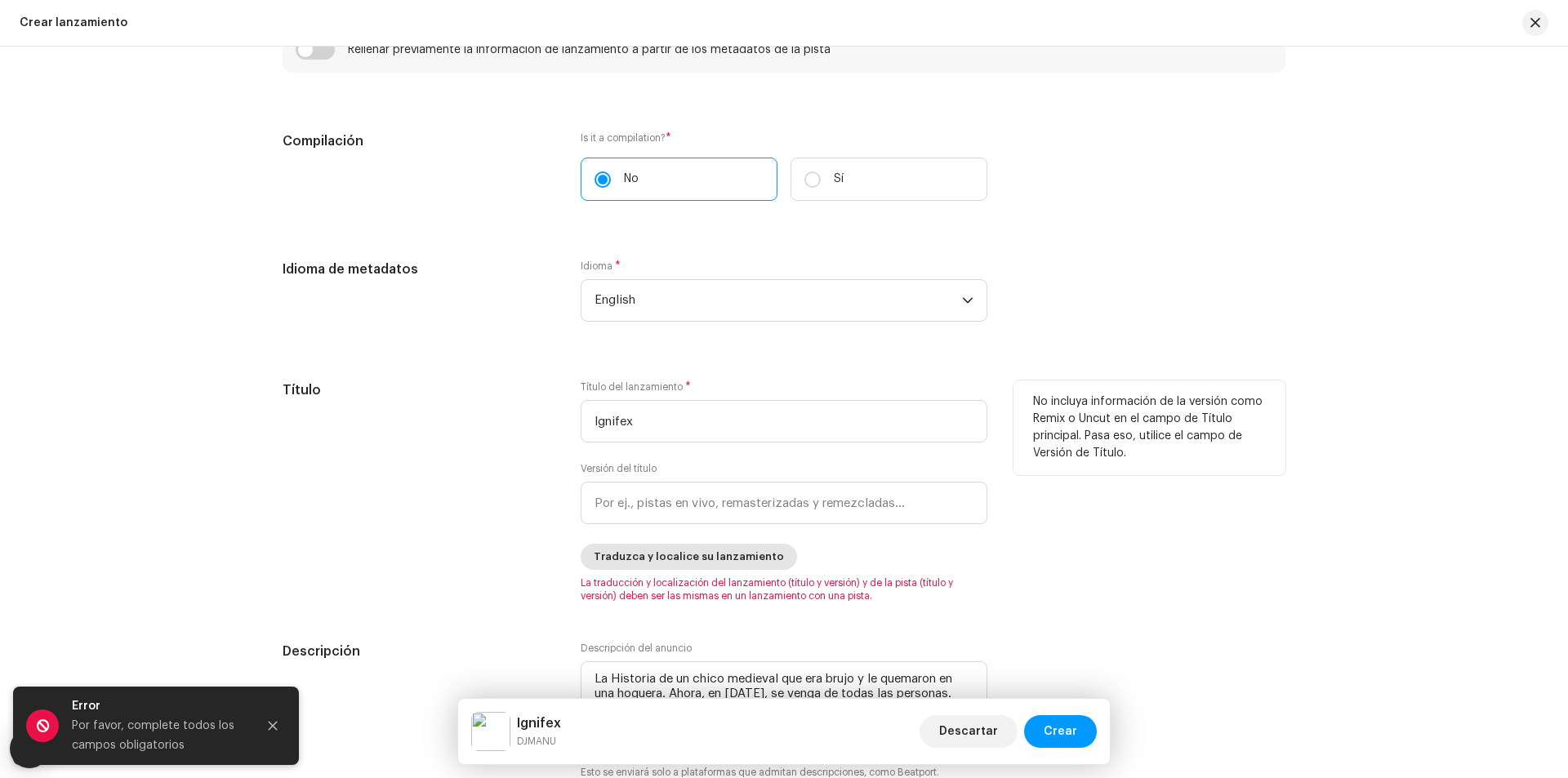
click at [701, 561] on span "Traduzca y localice su lanzamiento" at bounding box center [689, 557] width 190 height 33
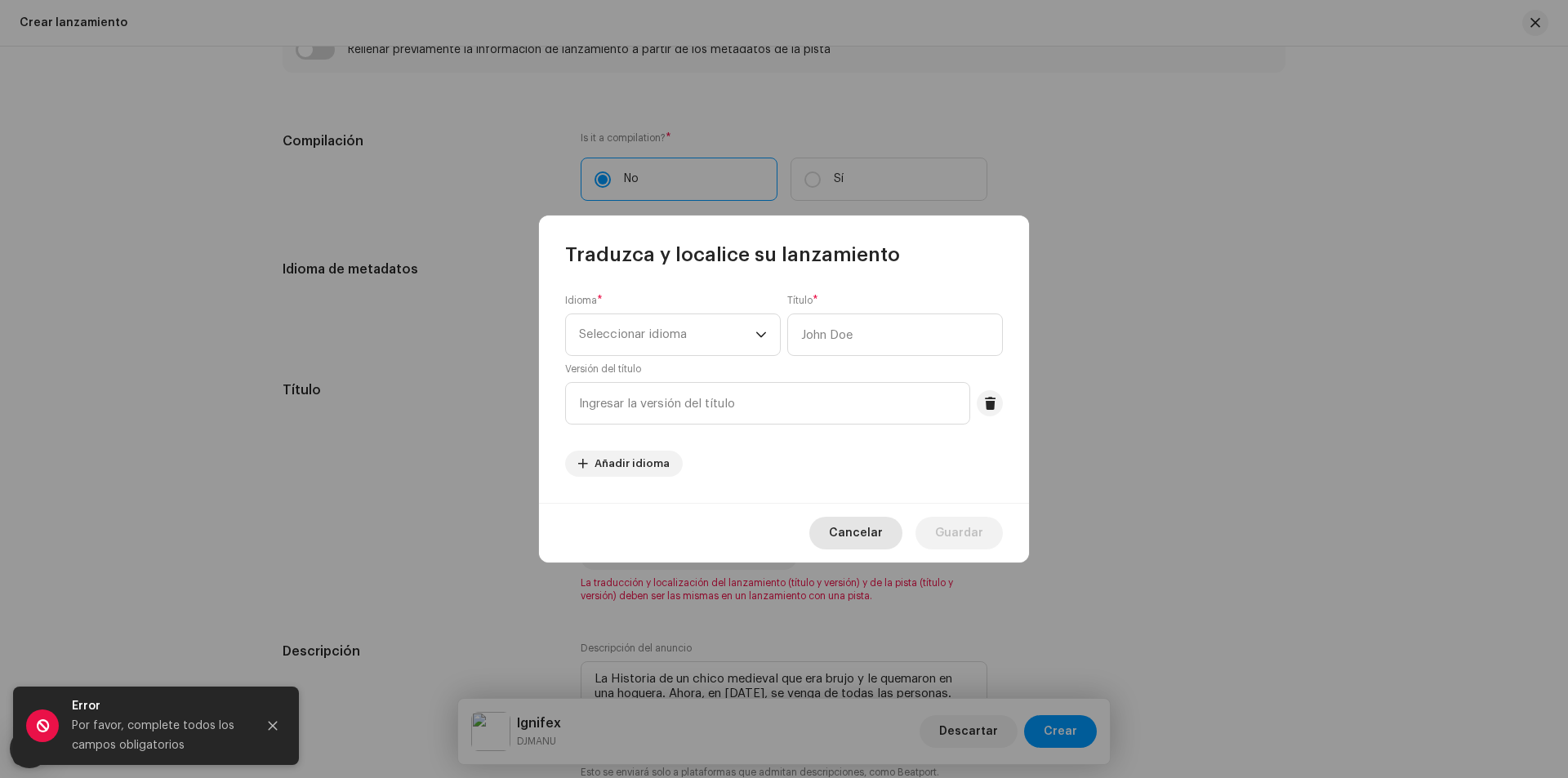
click at [842, 541] on span "Cancelar" at bounding box center [856, 533] width 54 height 33
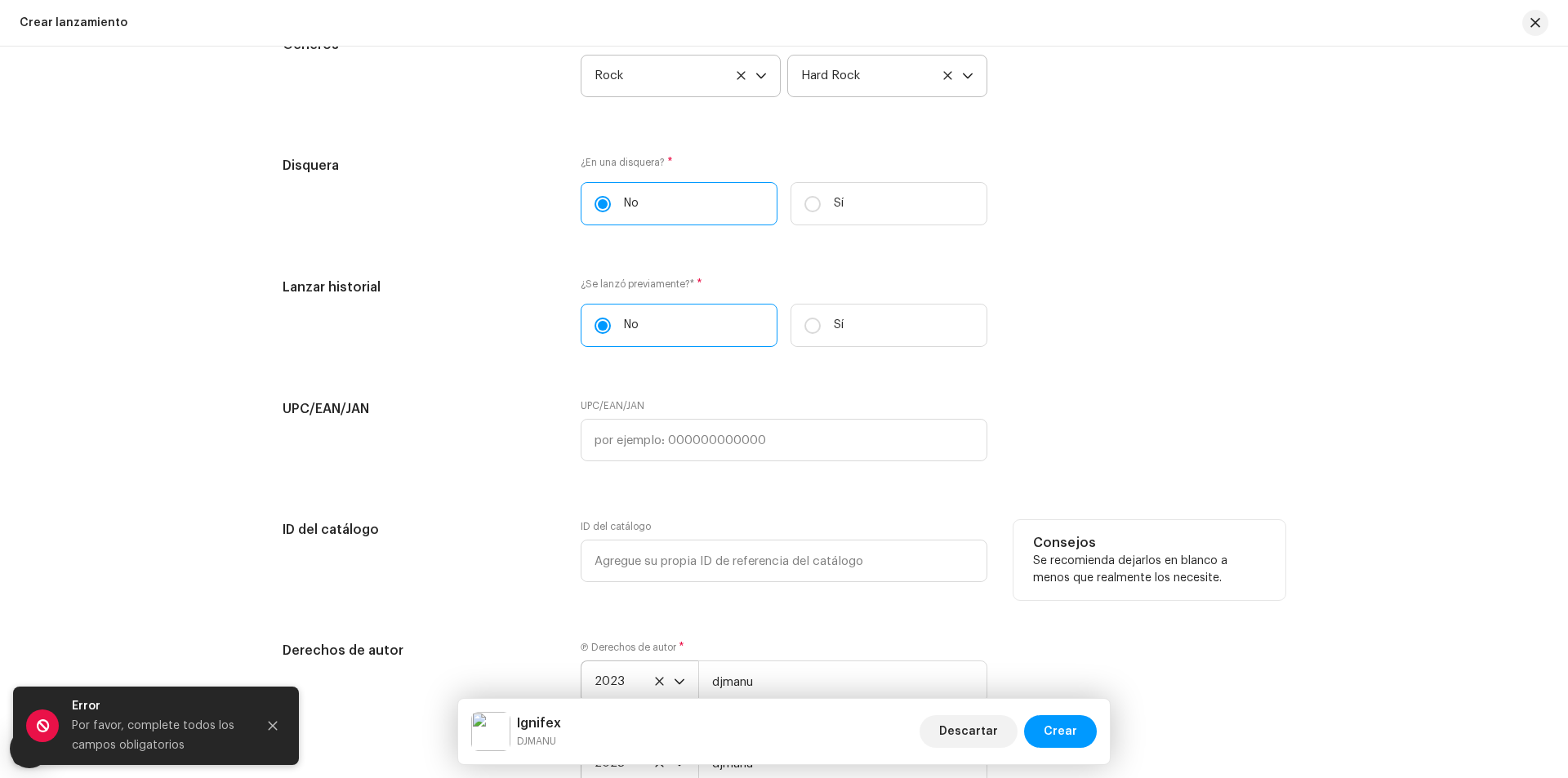
scroll to position [2704, 0]
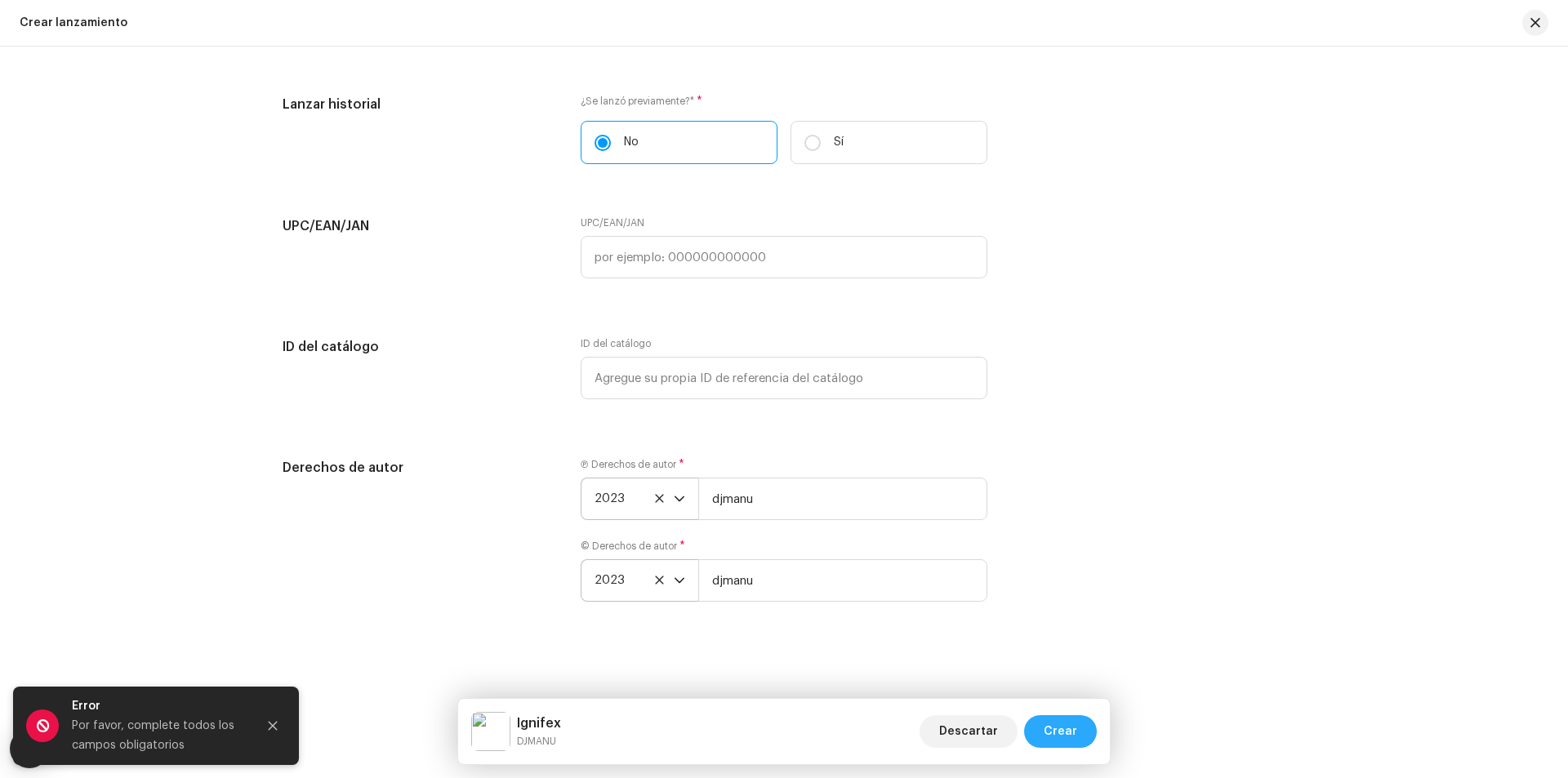
click at [1046, 717] on span "Crear" at bounding box center [1060, 731] width 34 height 33
click at [751, 483] on input "djmanu" at bounding box center [842, 498] width 289 height 42
click at [835, 586] on input "djmanu" at bounding box center [842, 580] width 289 height 42
click at [1092, 461] on div "Derechos de autor Ⓟ Derechos de autor * 2023 djmanu © Derechos de autor * 2023 …" at bounding box center [784, 540] width 1003 height 163
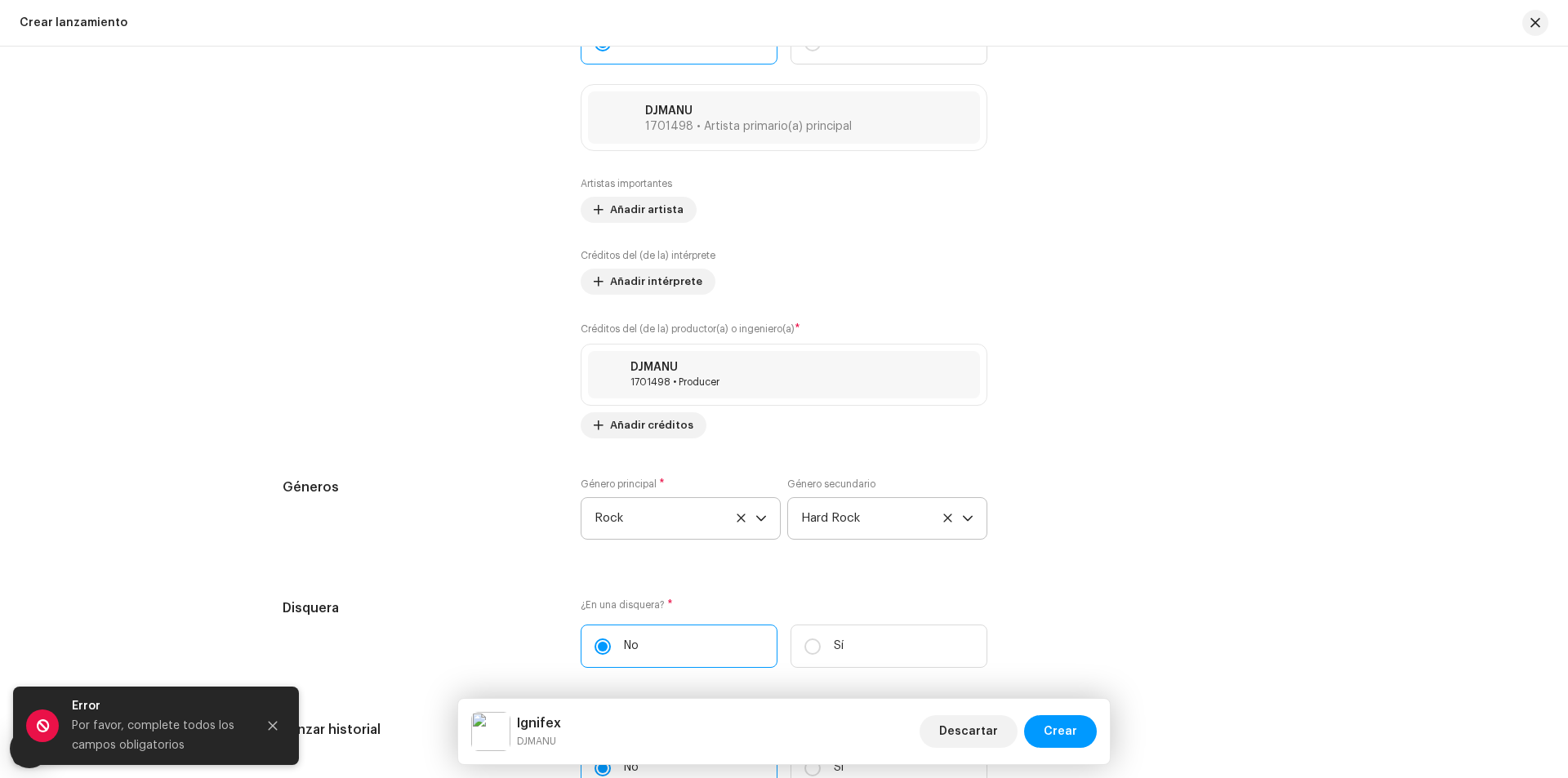
scroll to position [2050, 0]
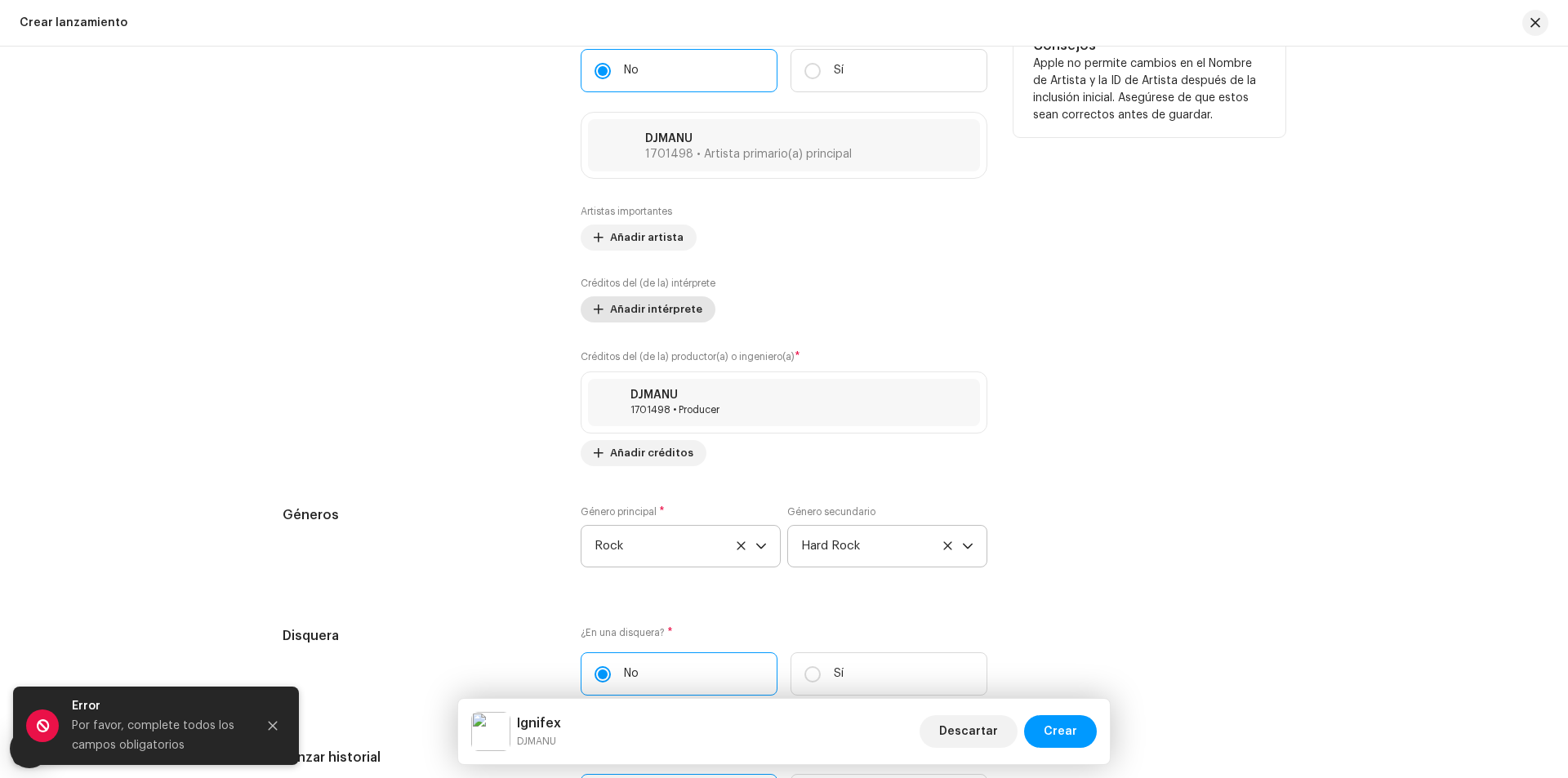
click at [664, 320] on span "Añadir intérprete" at bounding box center [656, 309] width 93 height 33
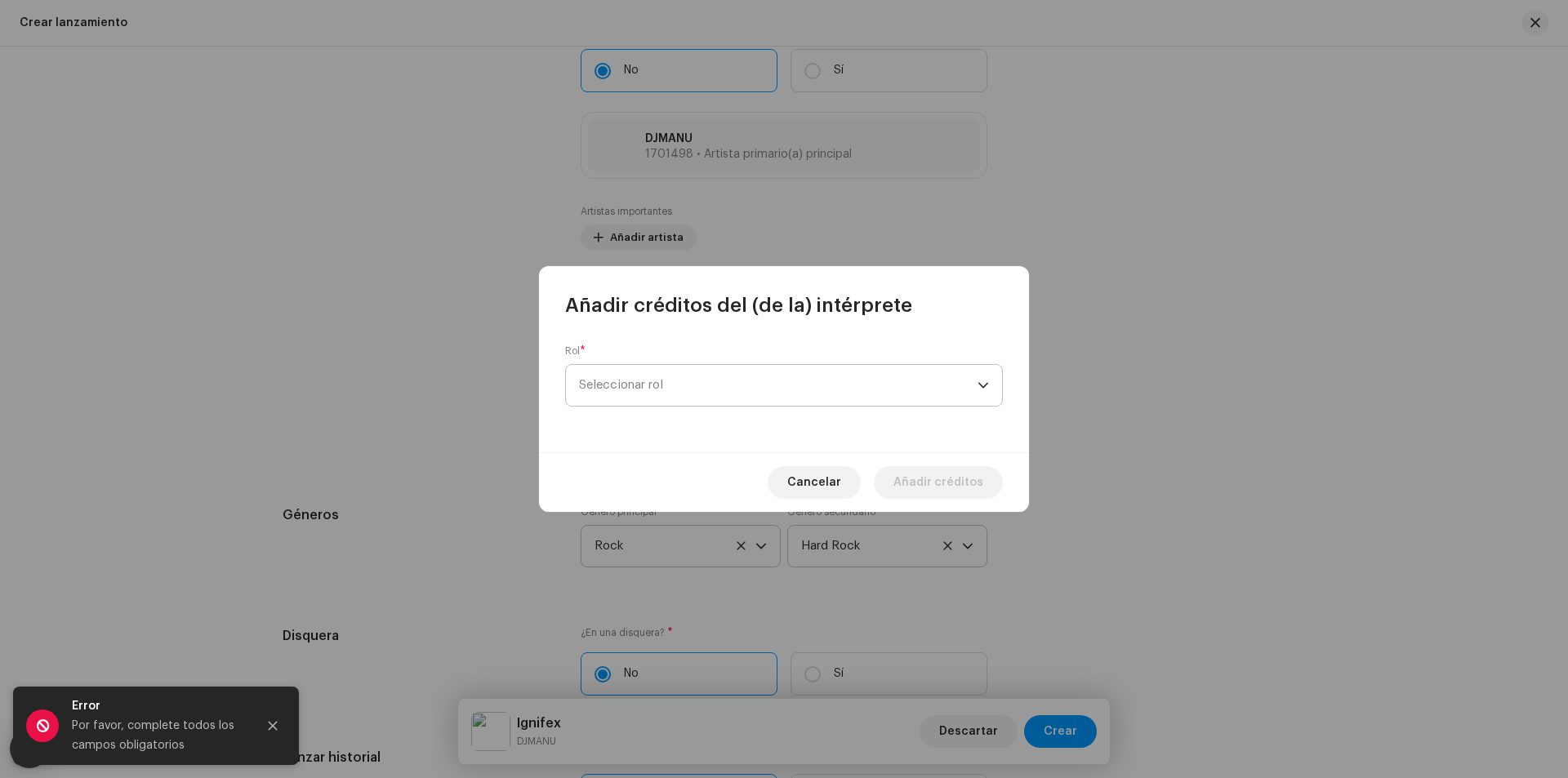
click at [677, 373] on span "Seleccionar rol" at bounding box center [778, 385] width 398 height 40
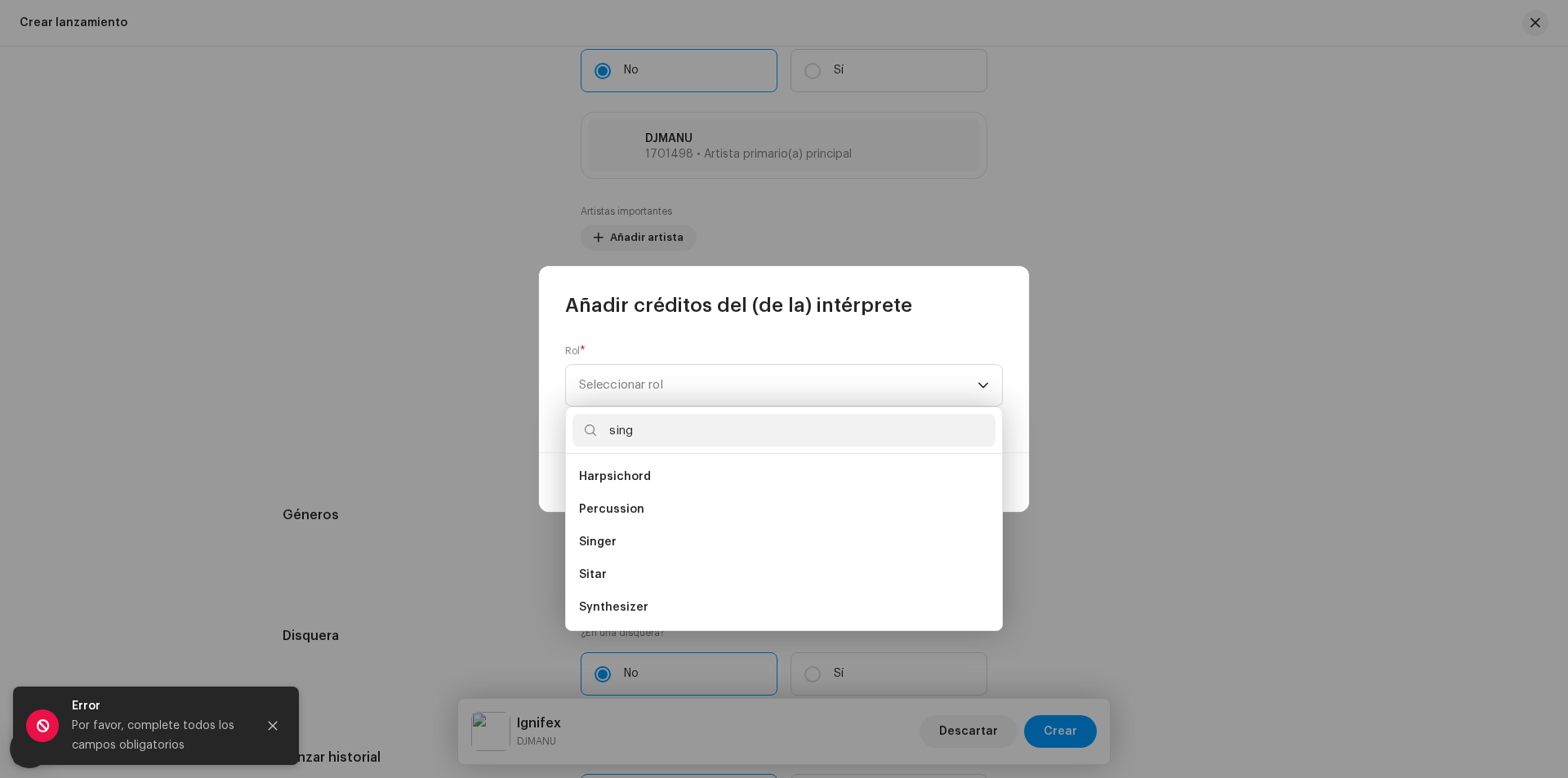
scroll to position [0, 0]
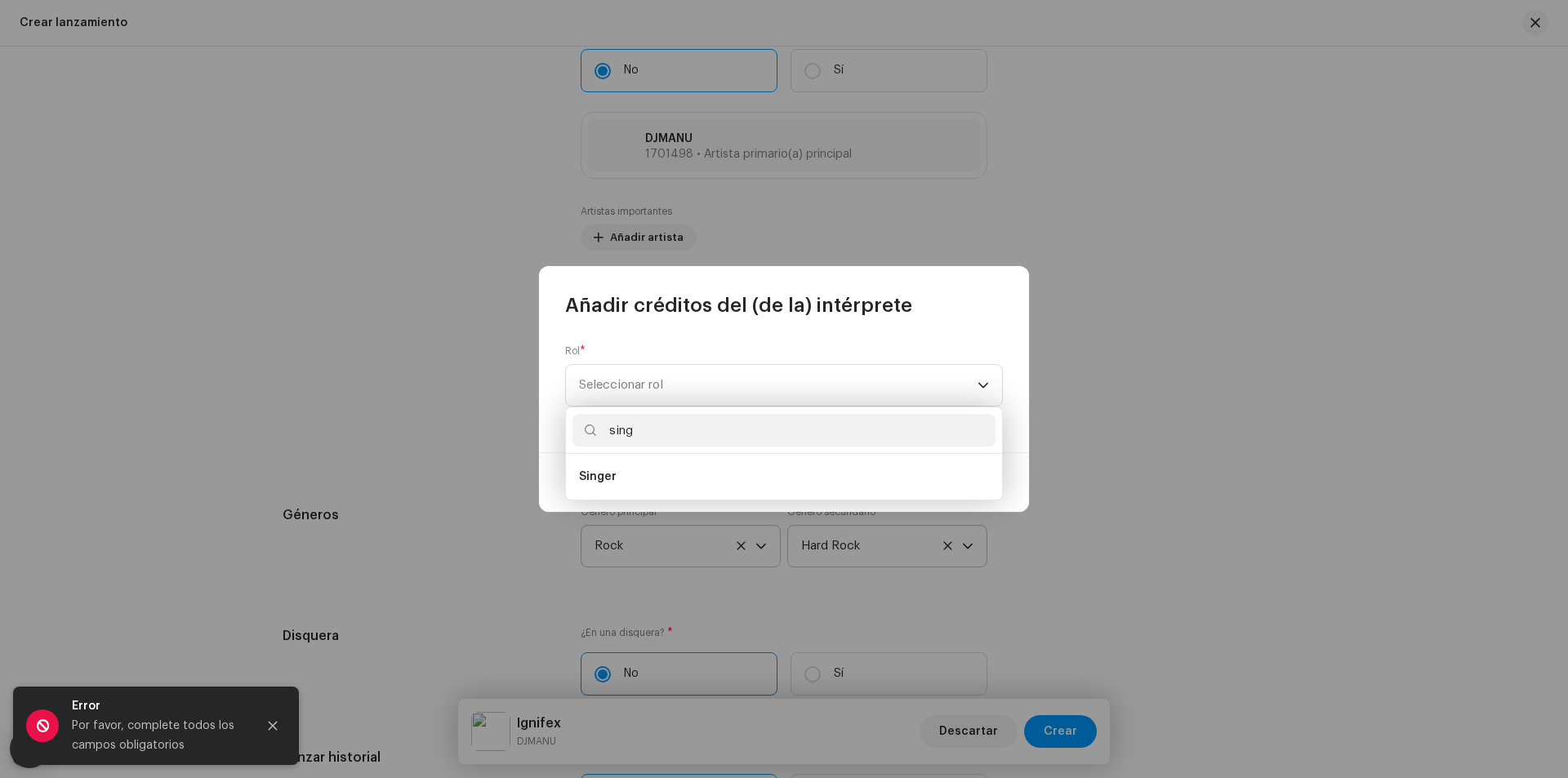
type input "sing"
click at [650, 478] on li "Singer" at bounding box center [784, 477] width 423 height 33
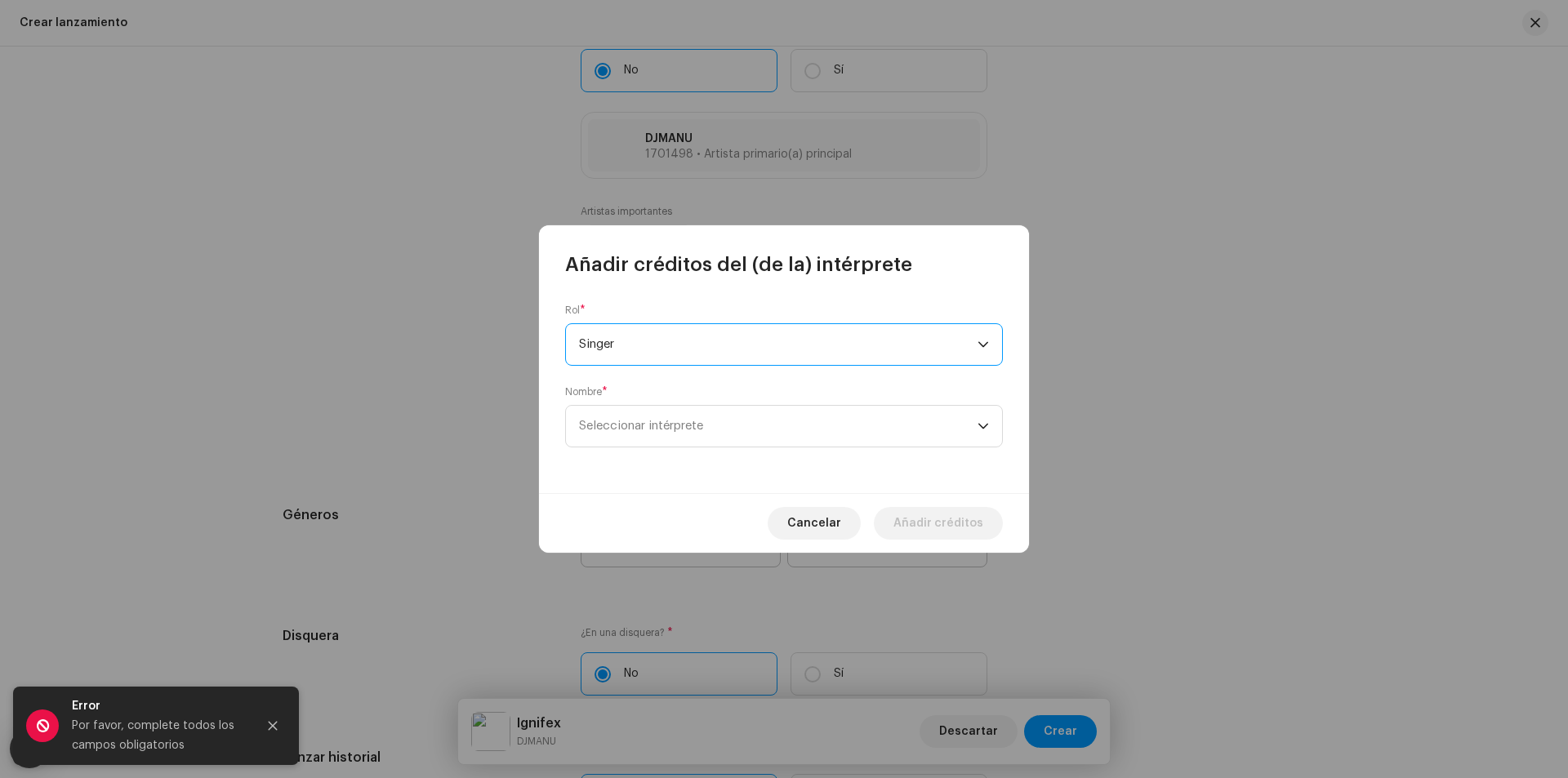
click at [670, 394] on div "Nombre * Seleccionar intérprete" at bounding box center [784, 417] width 438 height 62
click at [691, 423] on span "Seleccionar intérprete" at bounding box center [641, 425] width 124 height 13
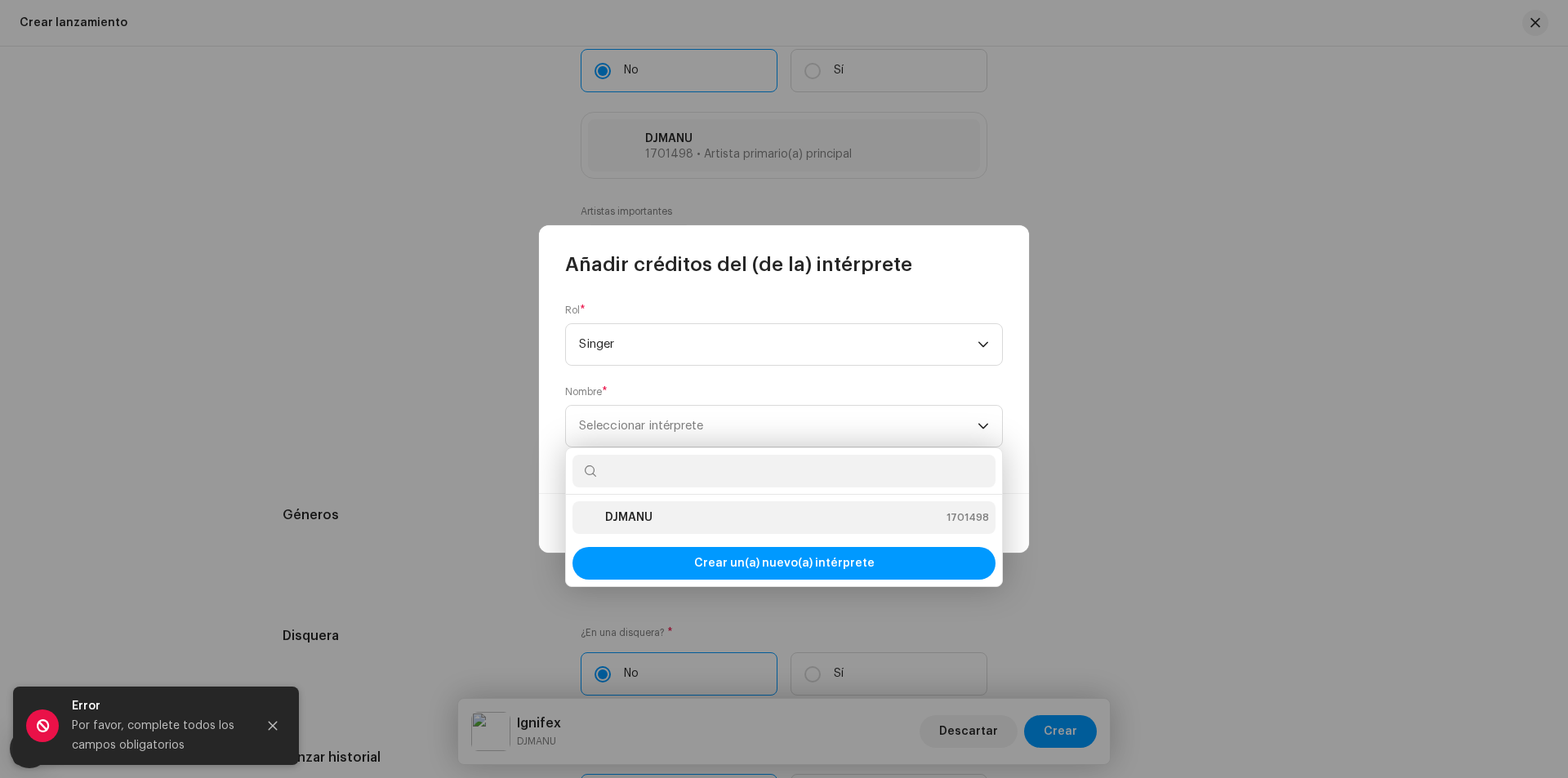
click at [737, 512] on div "DJMANU 1701498" at bounding box center [784, 517] width 410 height 19
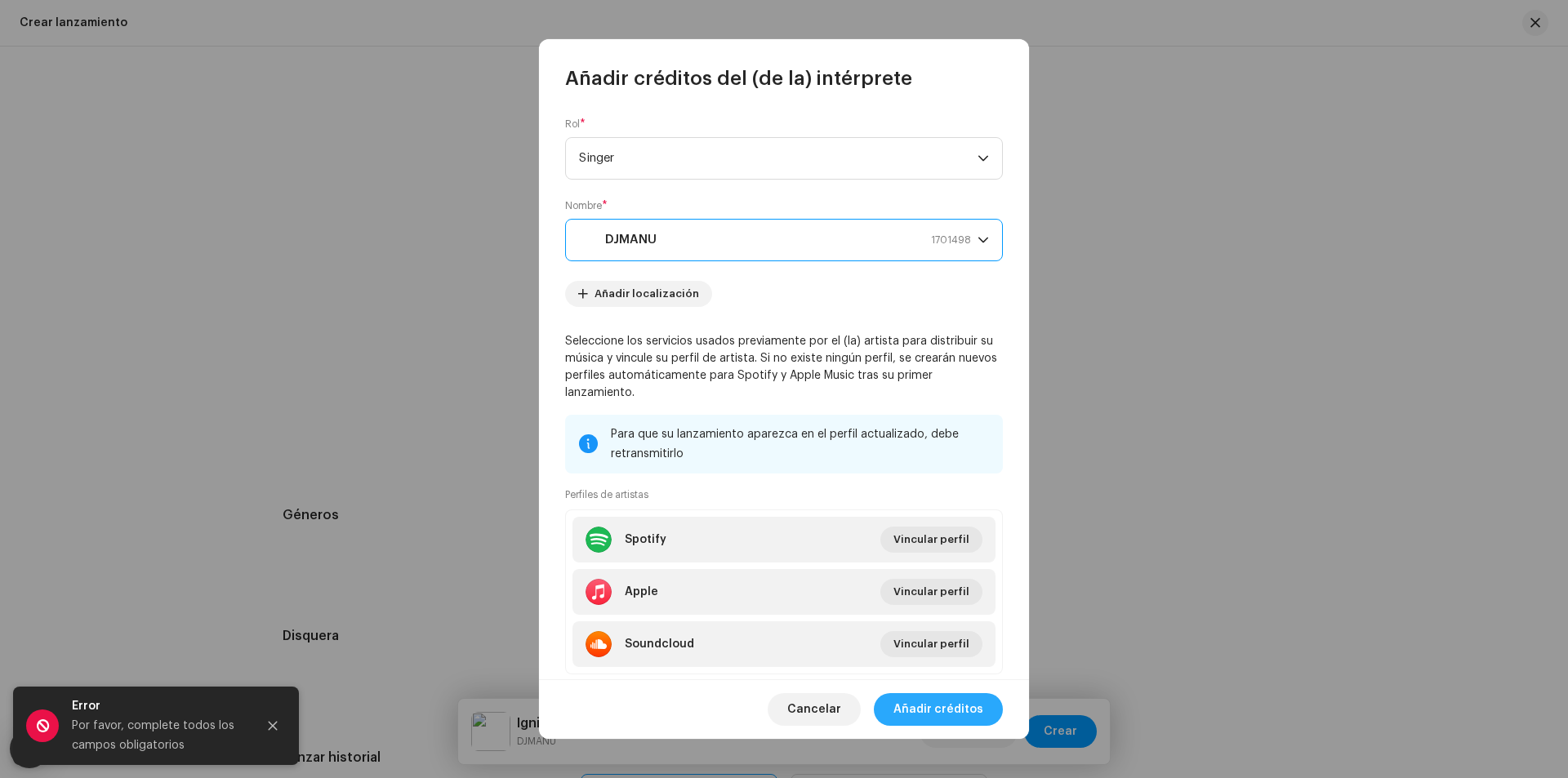
click at [925, 706] on span "Añadir créditos" at bounding box center [938, 709] width 90 height 33
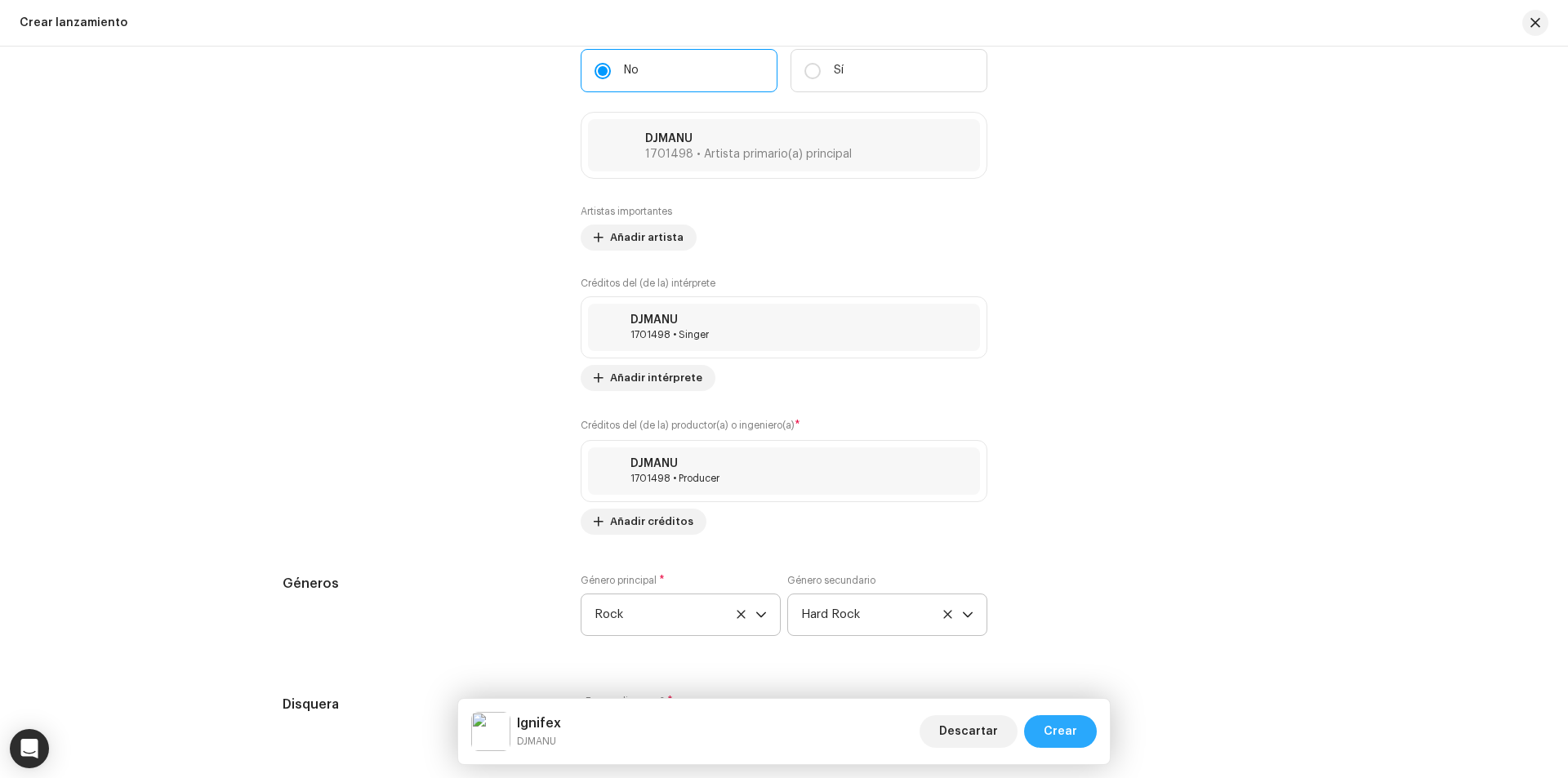
click at [1074, 723] on span "Crear" at bounding box center [1060, 731] width 34 height 33
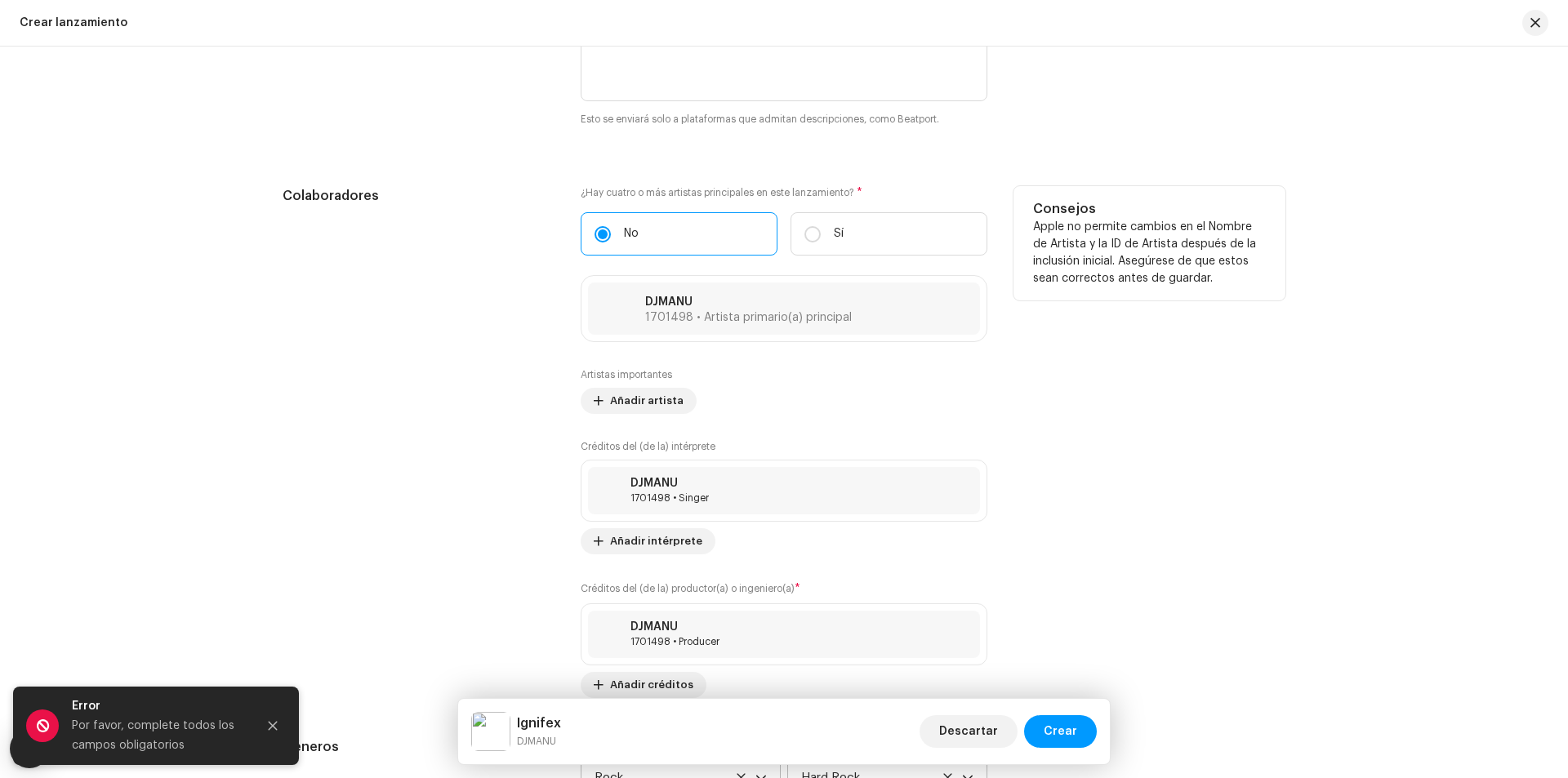
scroll to position [1397, 0]
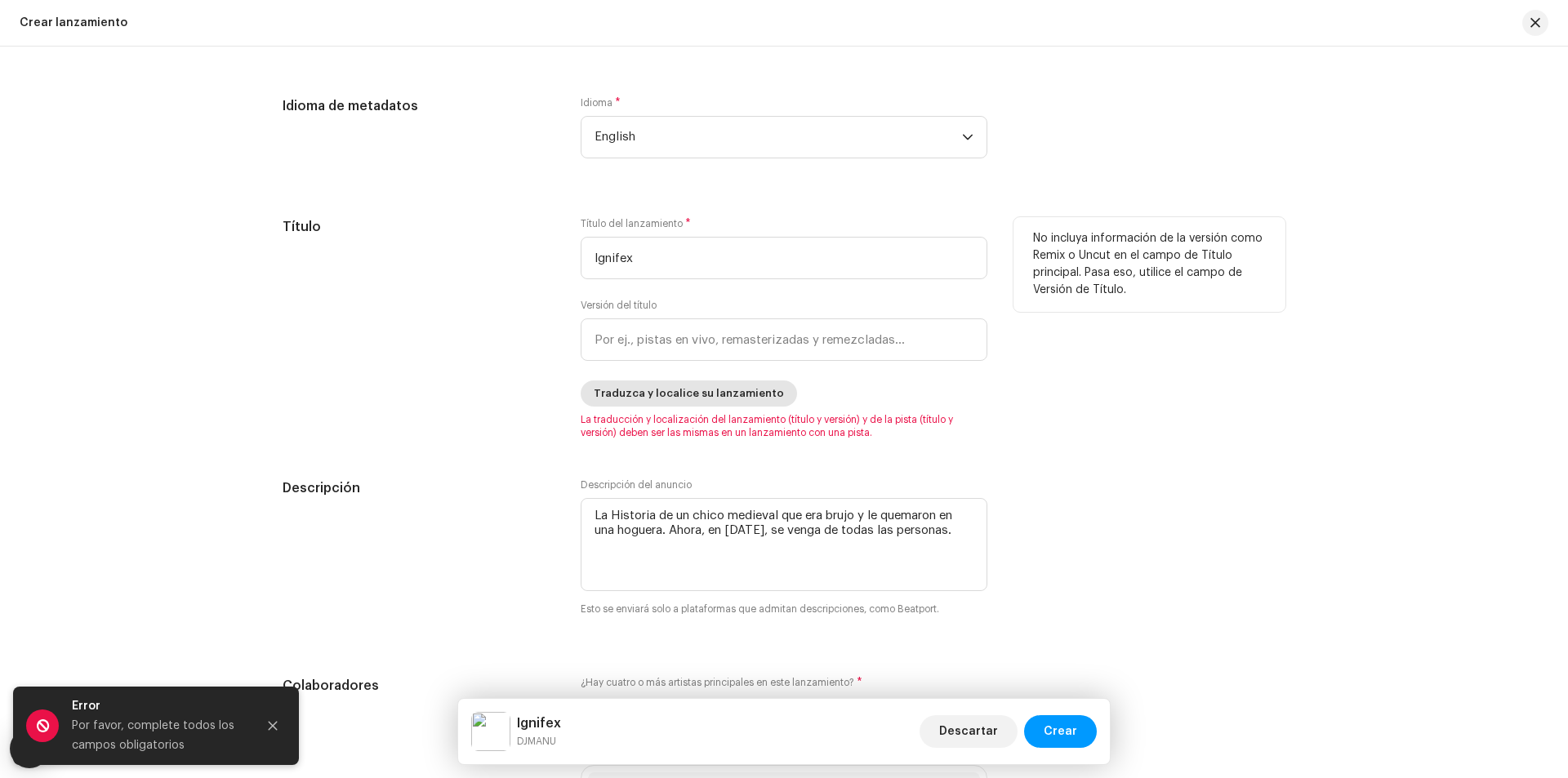
click at [731, 400] on span "Traduzca y localice su lanzamiento" at bounding box center [689, 393] width 190 height 33
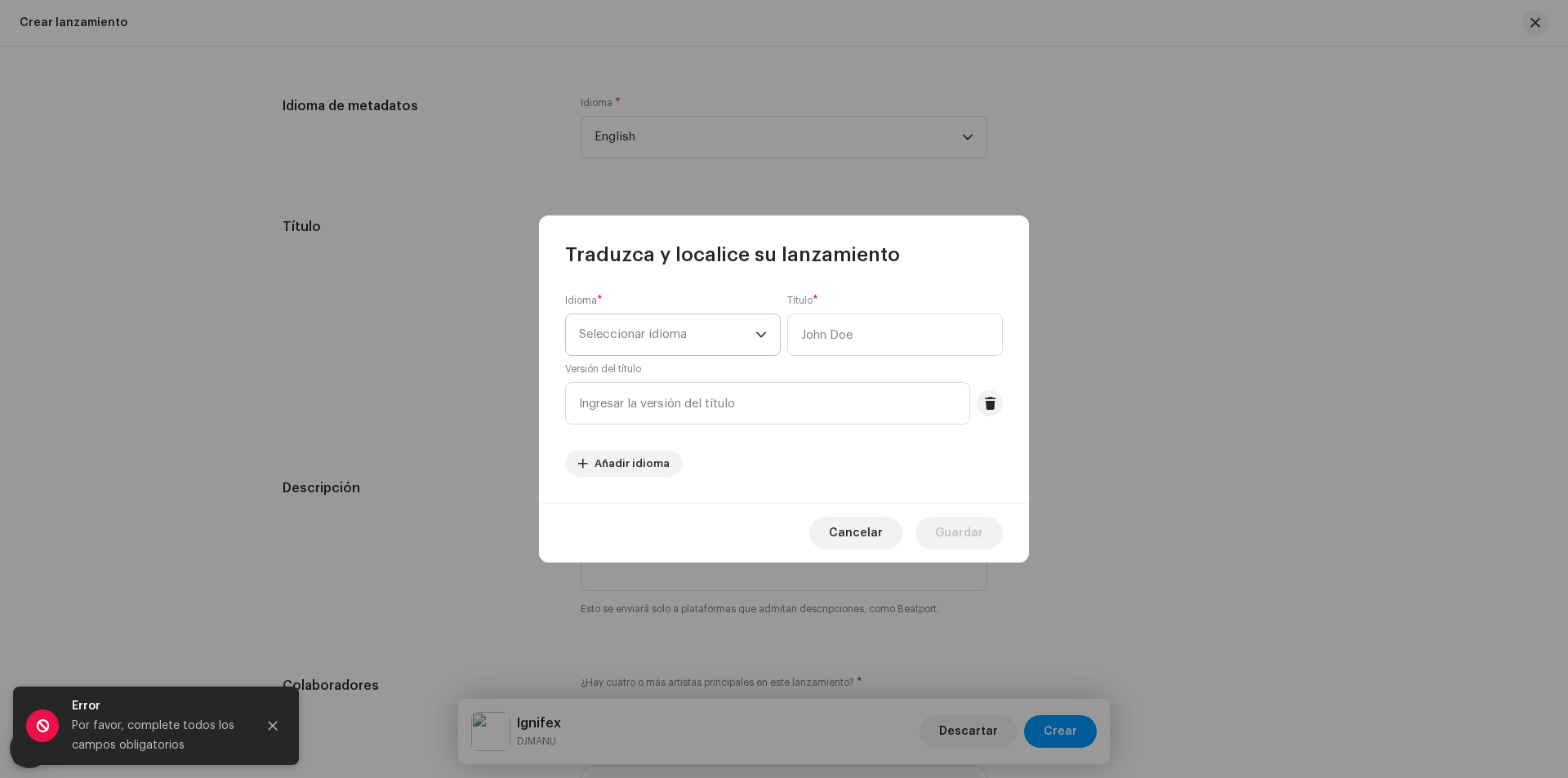
click at [663, 351] on span "Seleccionar idioma" at bounding box center [667, 334] width 176 height 40
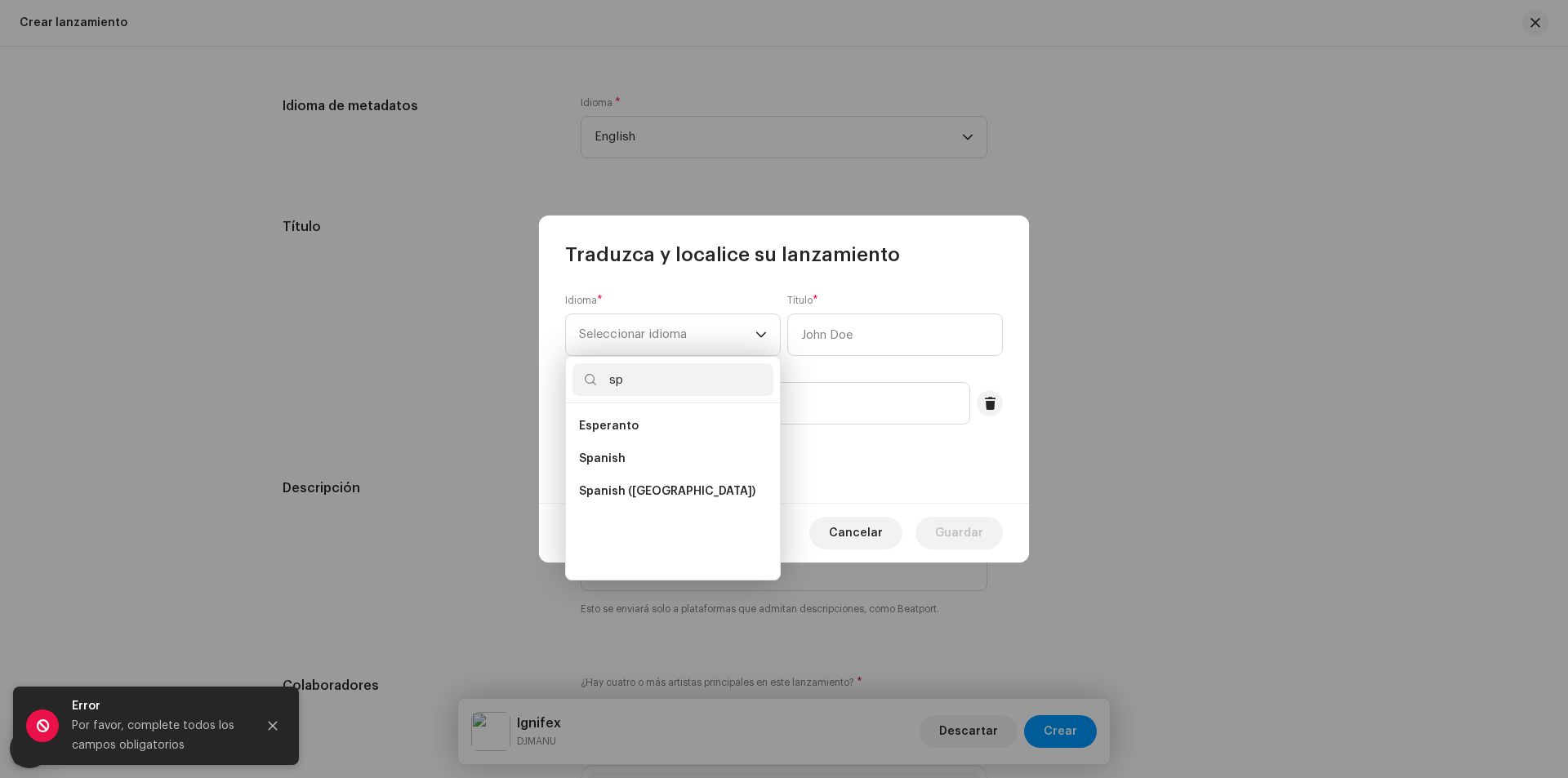
scroll to position [0, 0]
type input "sp"
click at [633, 441] on li "Esperanto" at bounding box center [673, 426] width 201 height 33
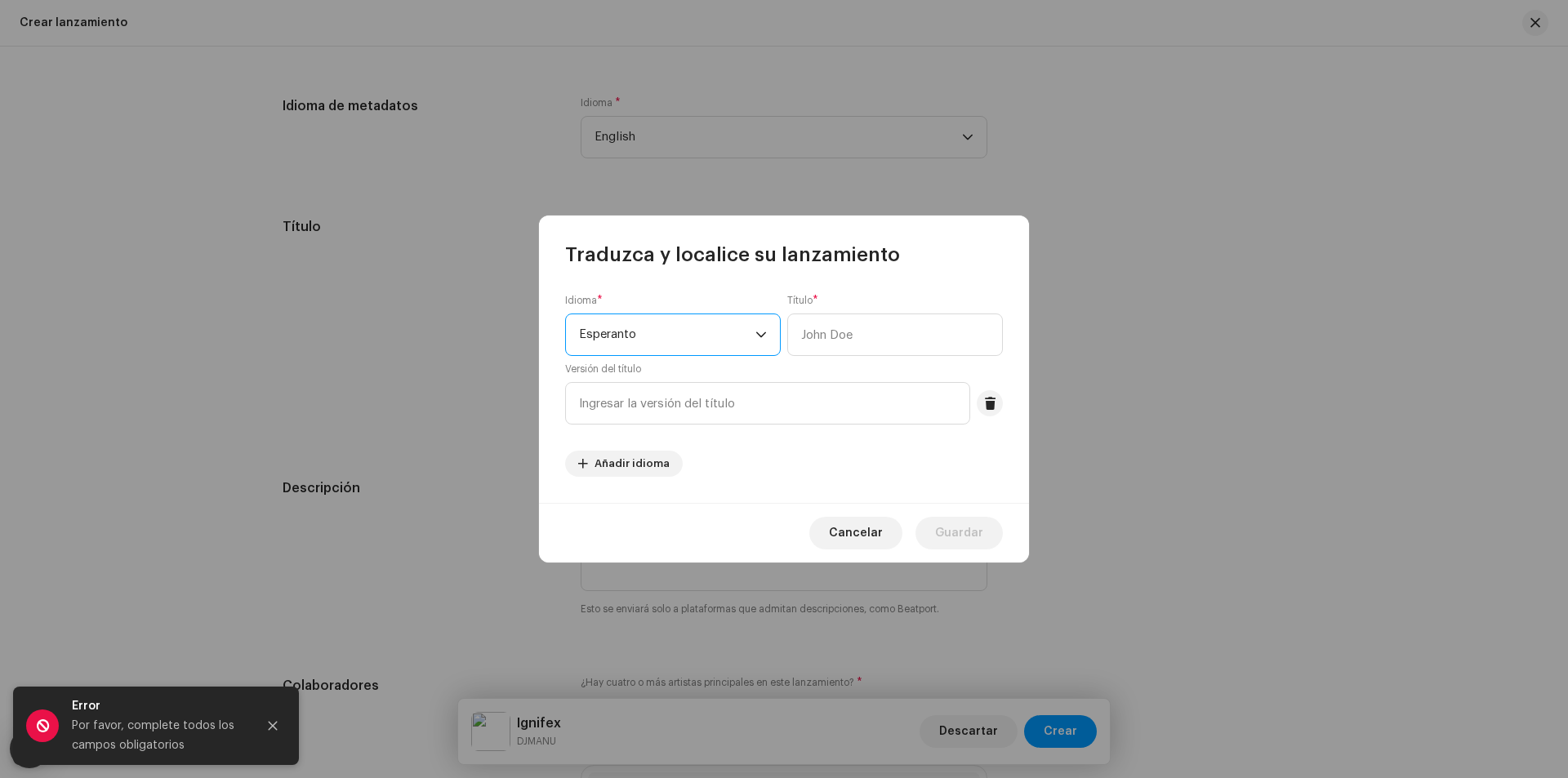
click at [635, 338] on span "Esperanto" at bounding box center [667, 334] width 176 height 40
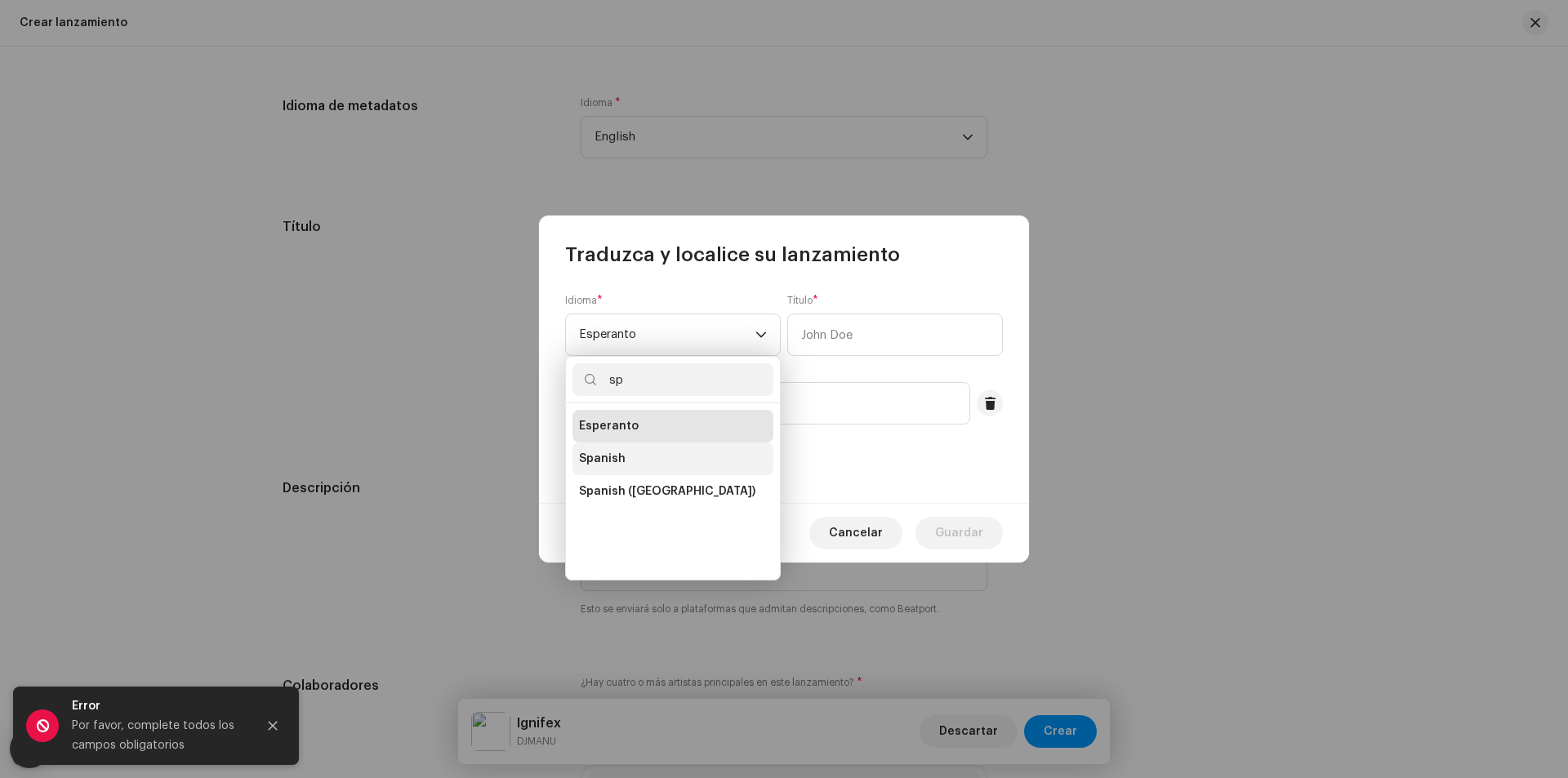
type input "sp"
click at [646, 453] on li "Spanish" at bounding box center [673, 459] width 201 height 33
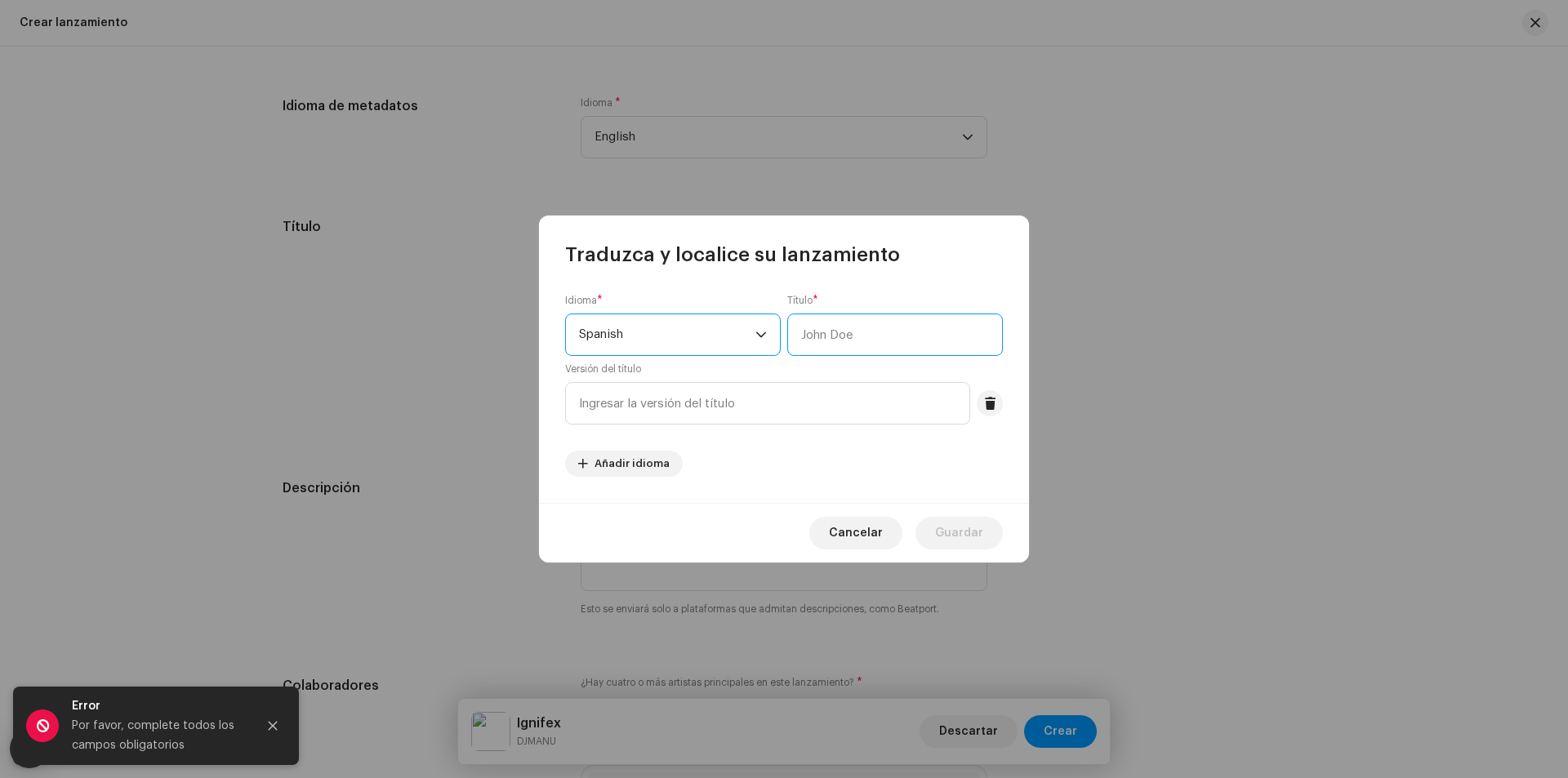
click at [815, 349] on input "text" at bounding box center [895, 334] width 216 height 42
type input "Ignifex"
click at [773, 386] on input "text" at bounding box center [767, 403] width 405 height 42
type input "Ignifex"
click at [973, 533] on span "Guardar" at bounding box center [958, 533] width 48 height 33
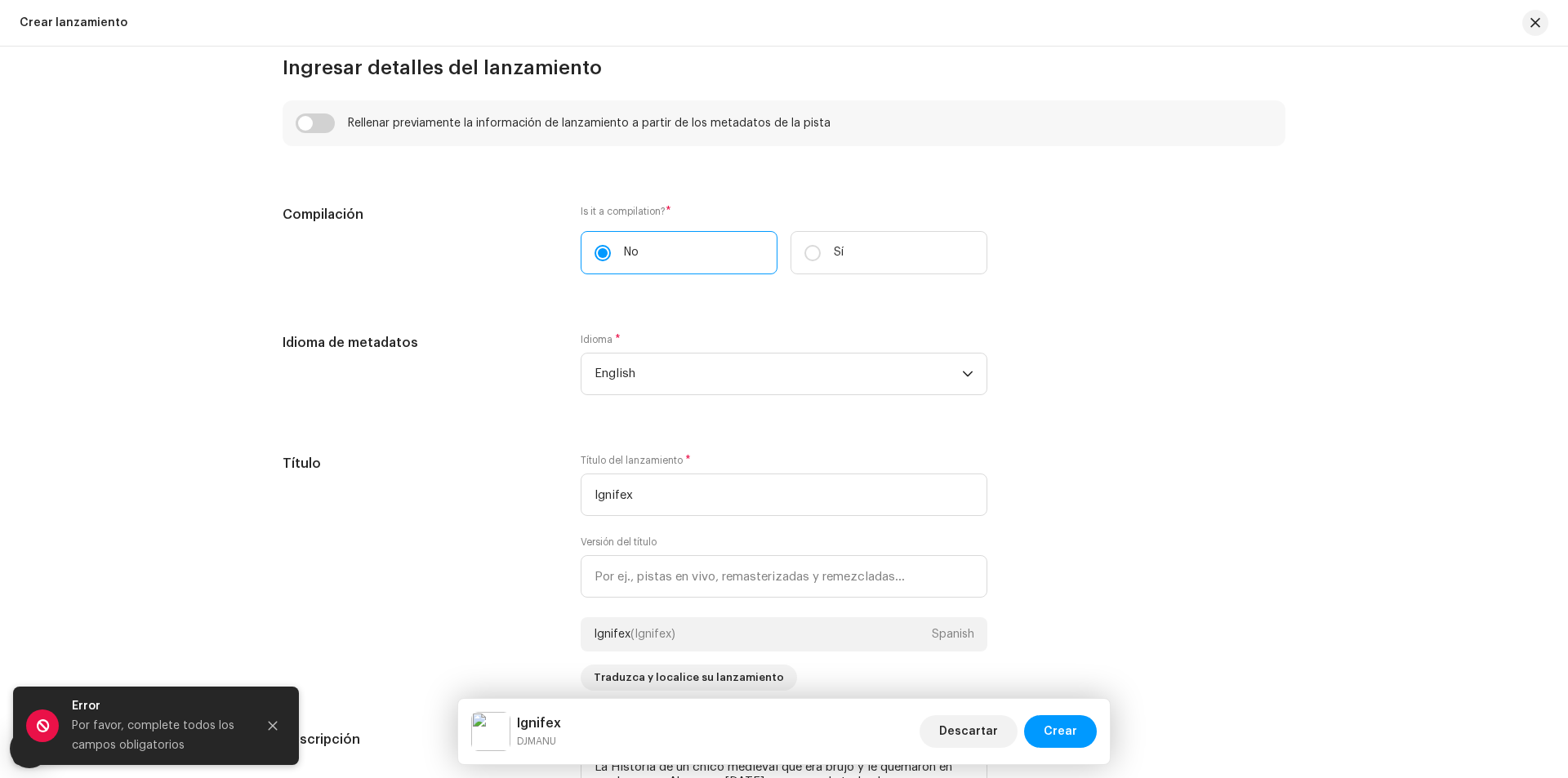
scroll to position [1152, 0]
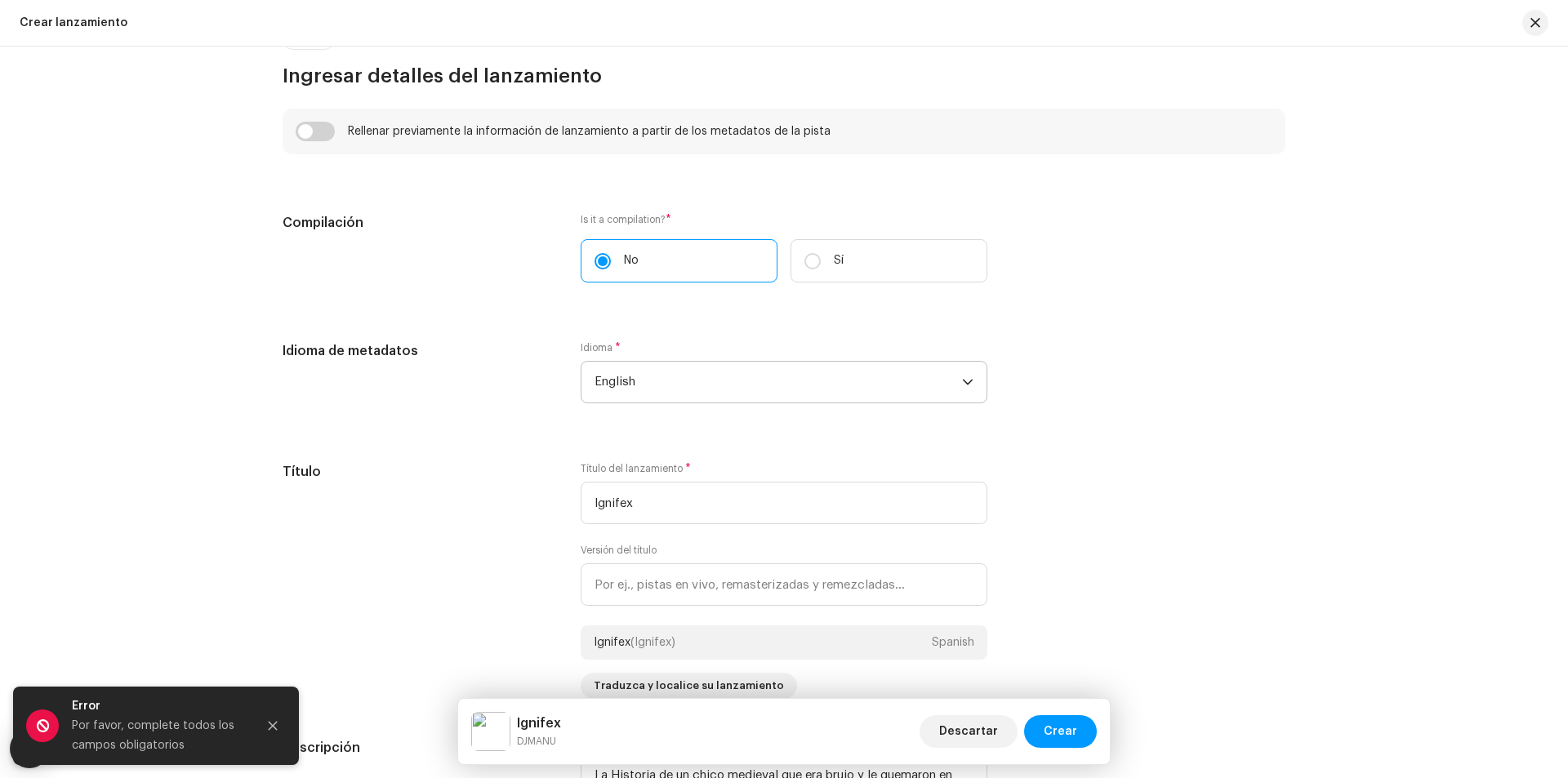
click at [623, 401] on span "English" at bounding box center [778, 382] width 367 height 40
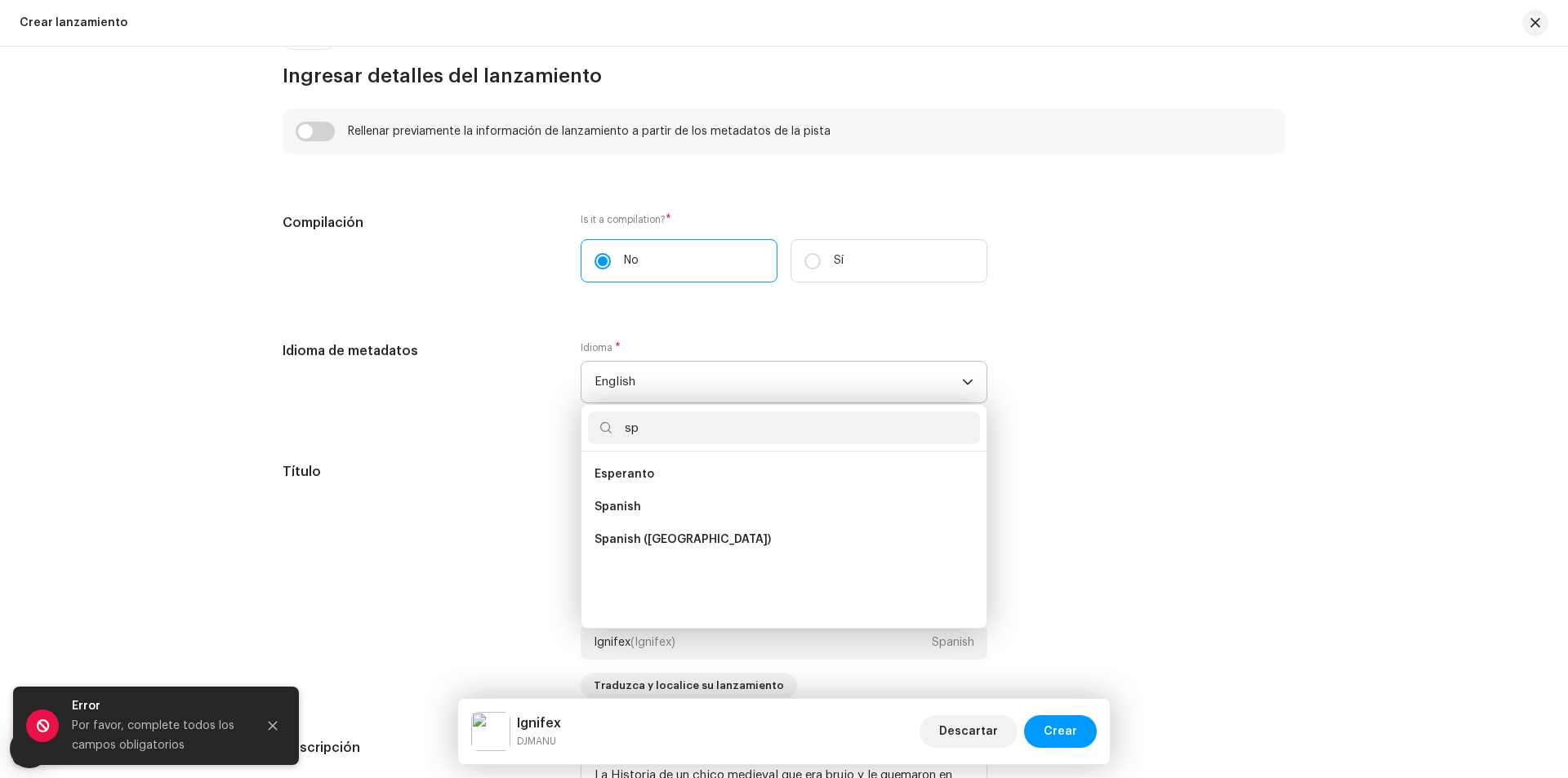
scroll to position [0, 0]
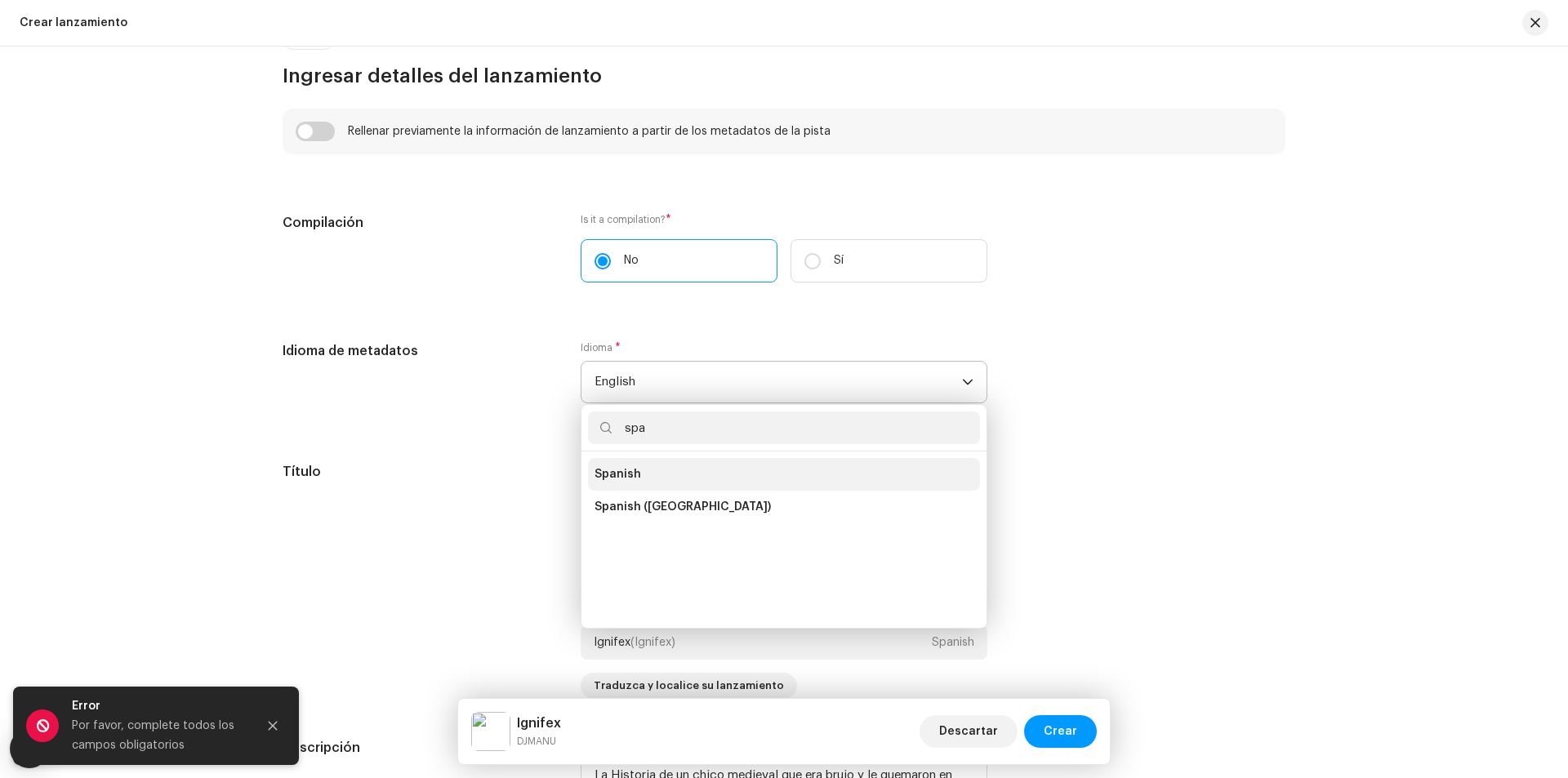
type input "spa"
click at [669, 466] on li "Spanish" at bounding box center [783, 474] width 392 height 33
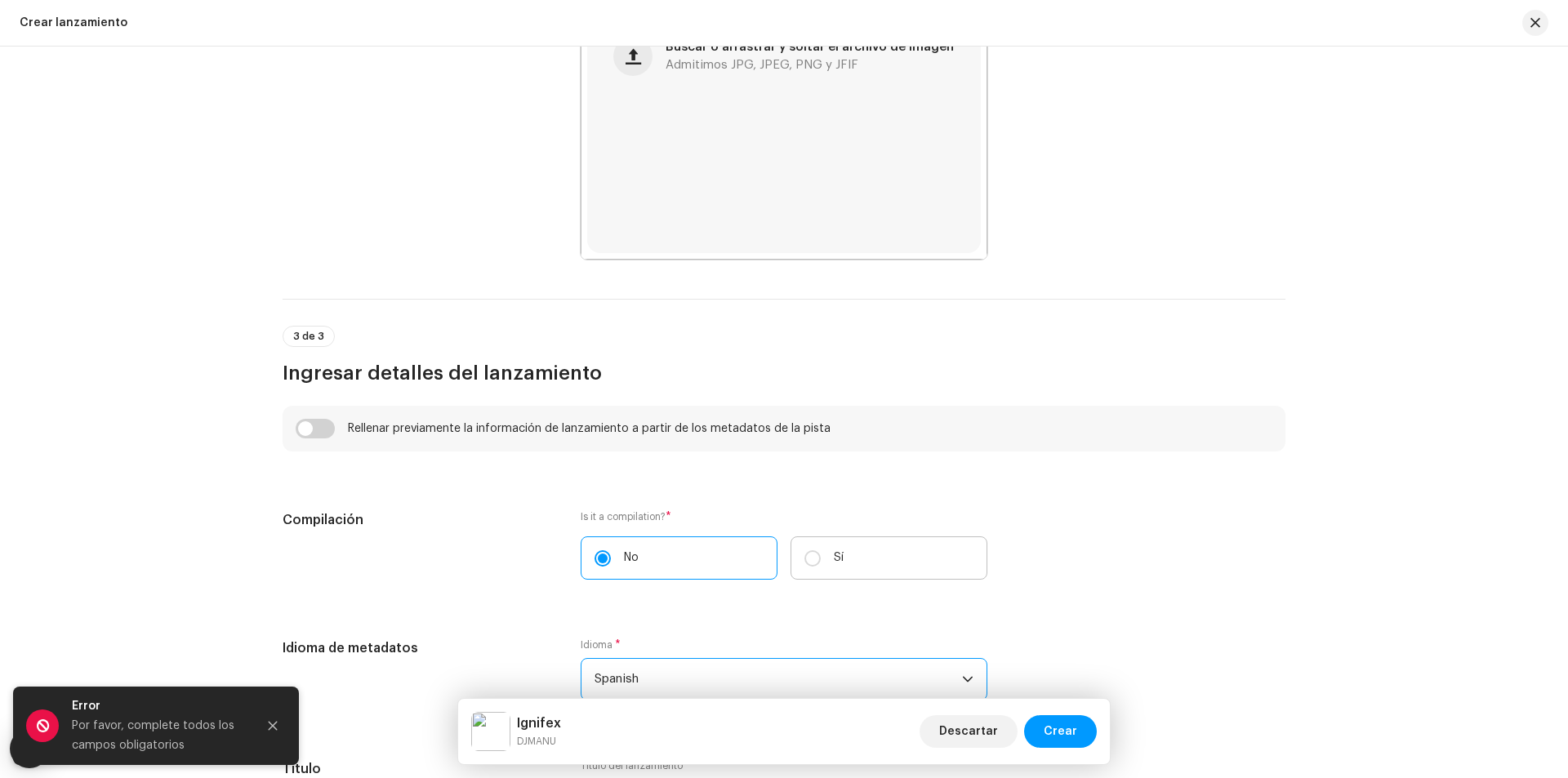
scroll to position [662, 0]
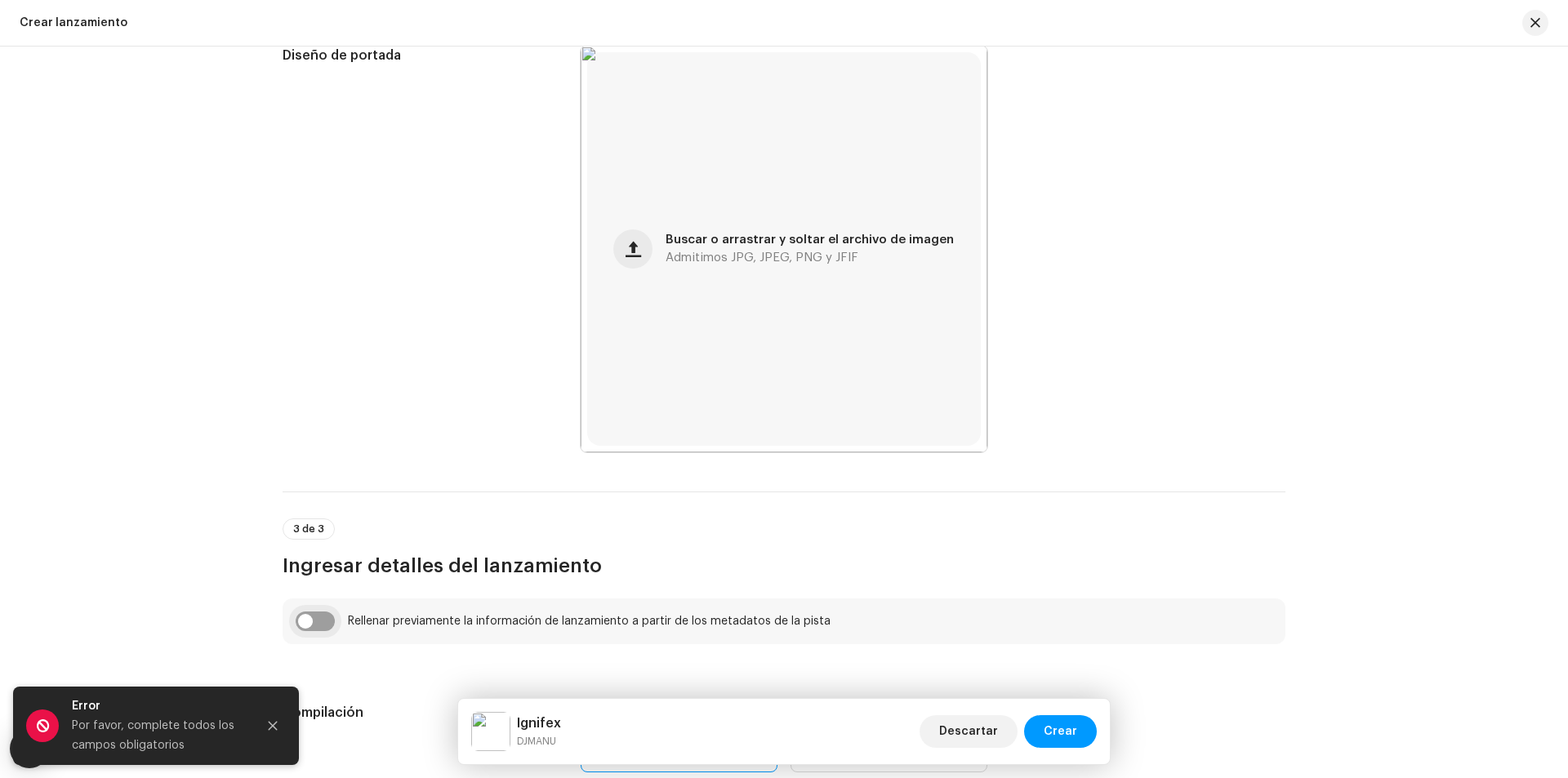
click at [302, 629] on input "checkbox" at bounding box center [315, 621] width 40 height 19
checkbox input "true"
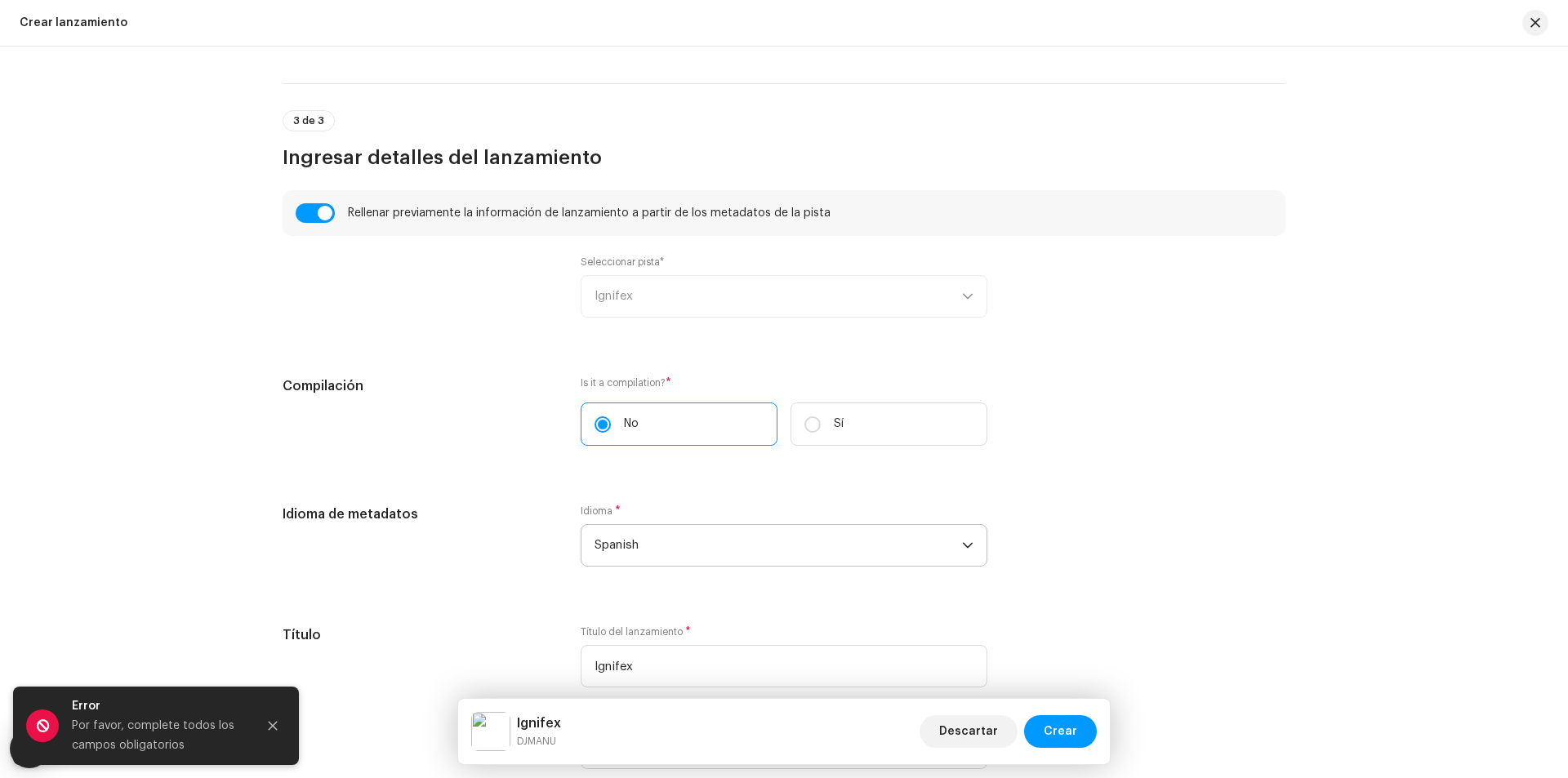
click at [693, 283] on div "Seleccionar pista* Ignifex" at bounding box center [783, 287] width 407 height 62
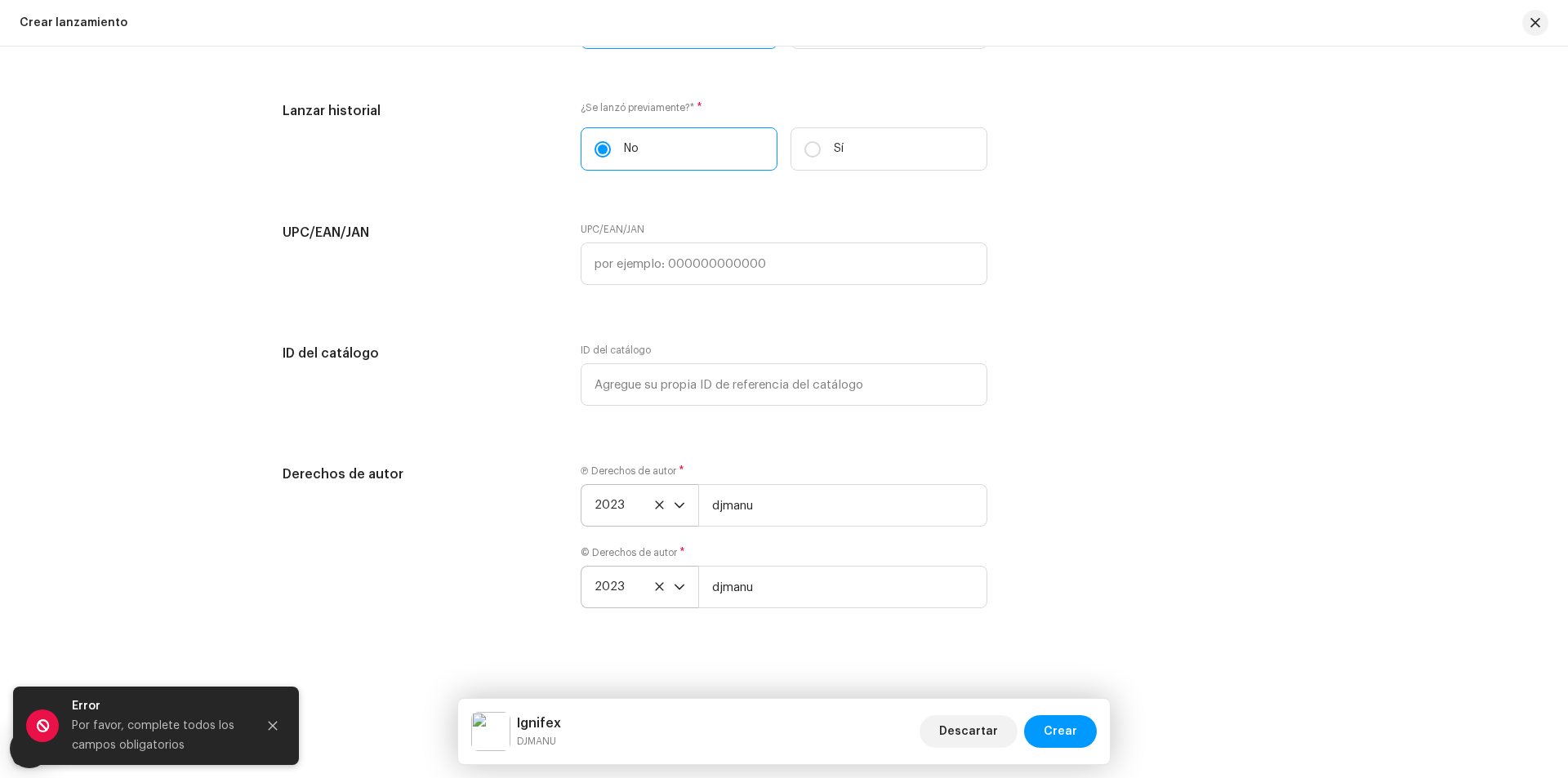
scroll to position [2869, 0]
click at [1064, 716] on span "Crear" at bounding box center [1060, 731] width 34 height 33
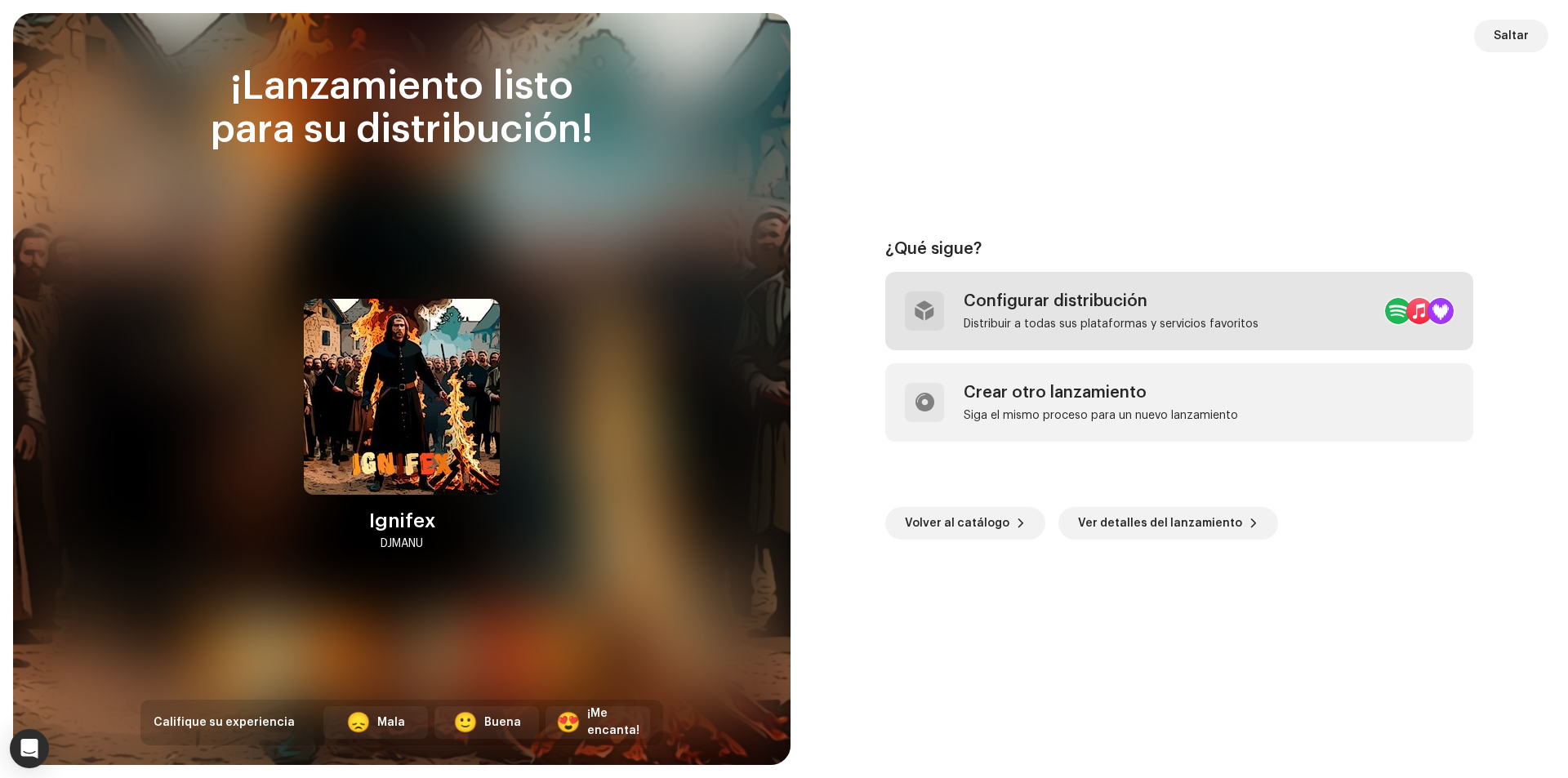
click at [1097, 324] on div "Distribuir a todas sus plataformas y servicios favoritos" at bounding box center [1111, 324] width 295 height 13
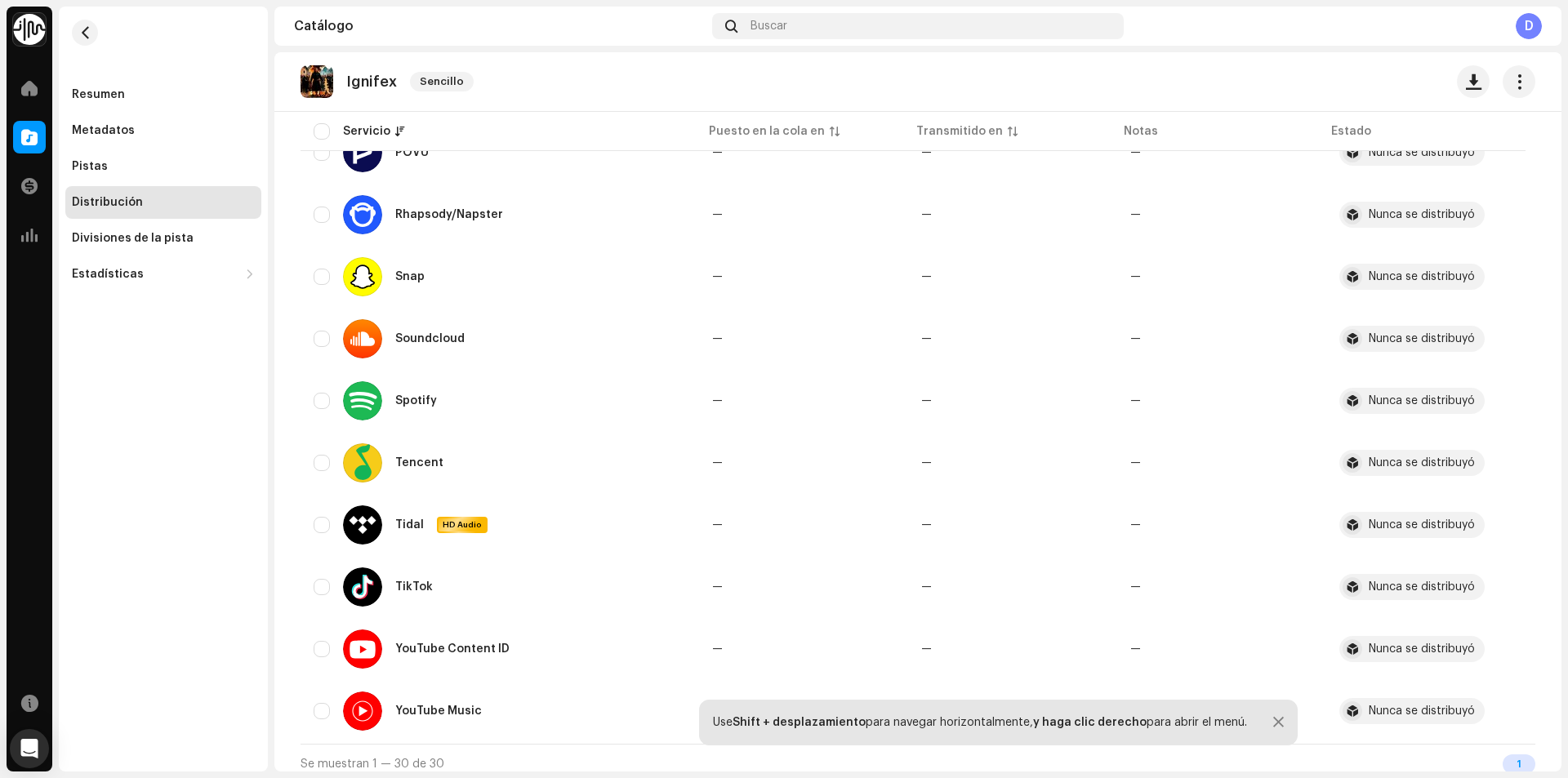
scroll to position [1506, 0]
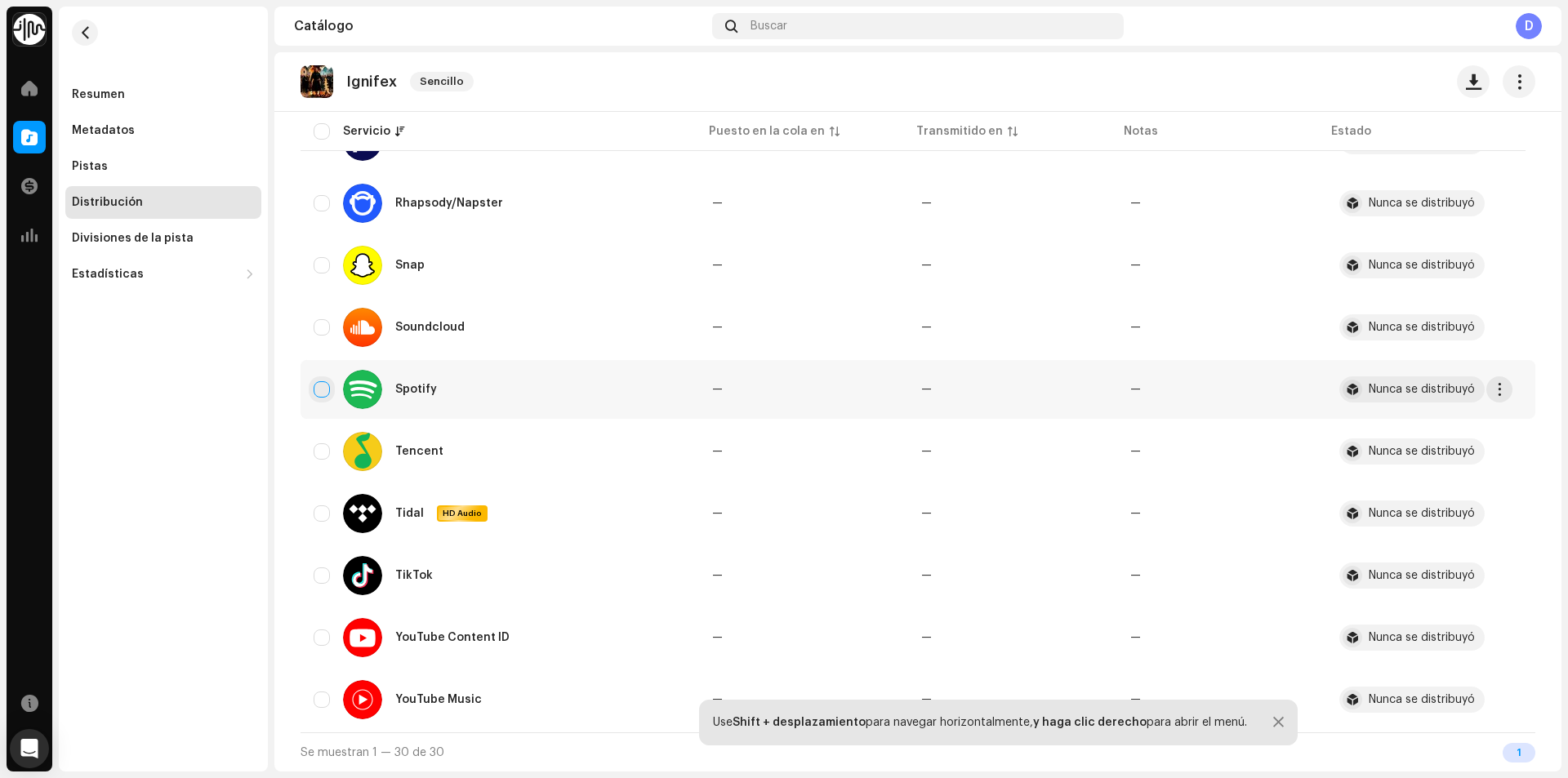
click at [318, 396] on input "checkbox" at bounding box center [321, 389] width 16 height 16
checkbox input "true"
click at [1496, 387] on span "button" at bounding box center [1500, 390] width 13 height 13
click at [1469, 424] on div "Distribuir" at bounding box center [1422, 426] width 152 height 13
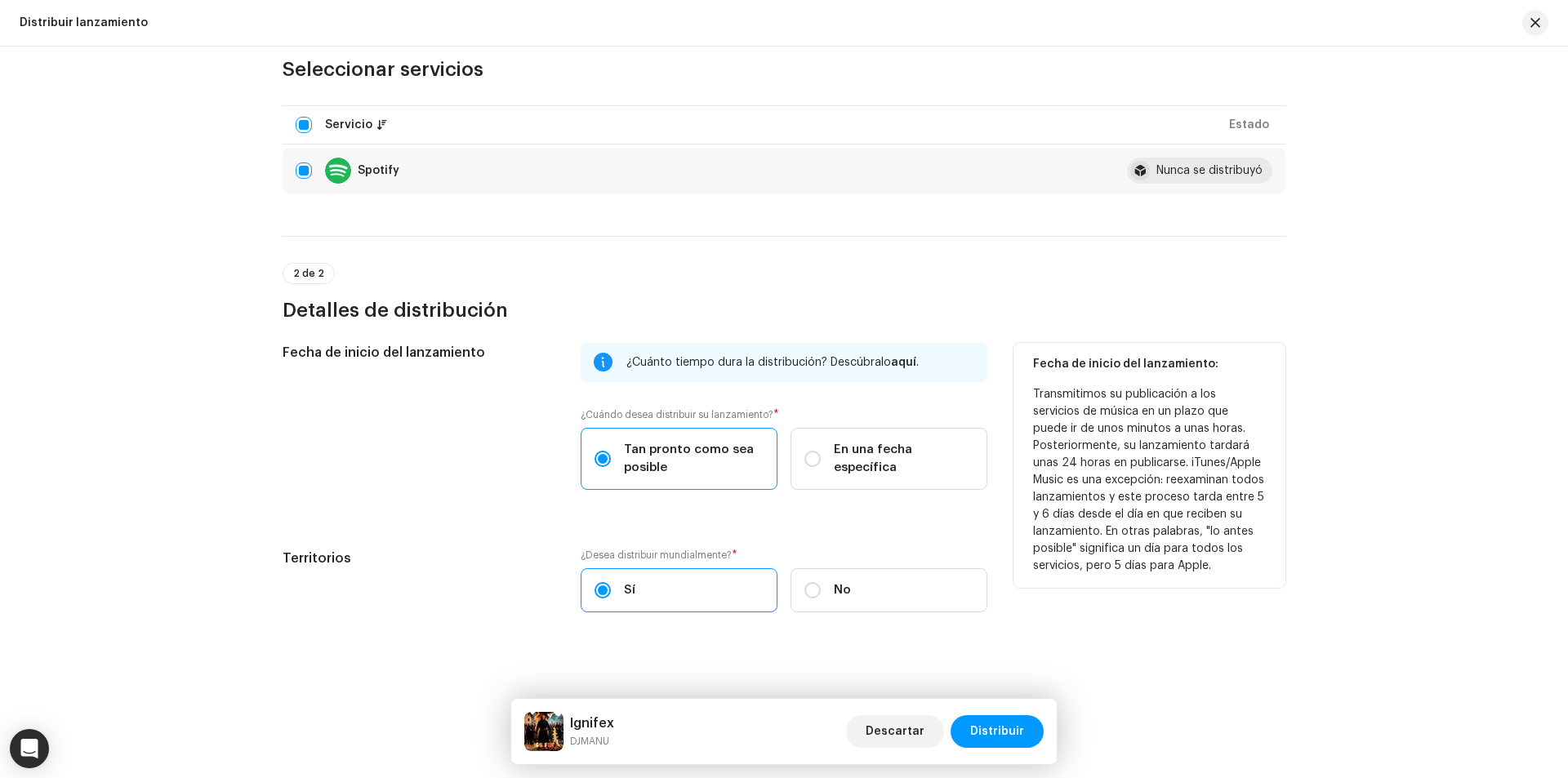
scroll to position [186, 0]
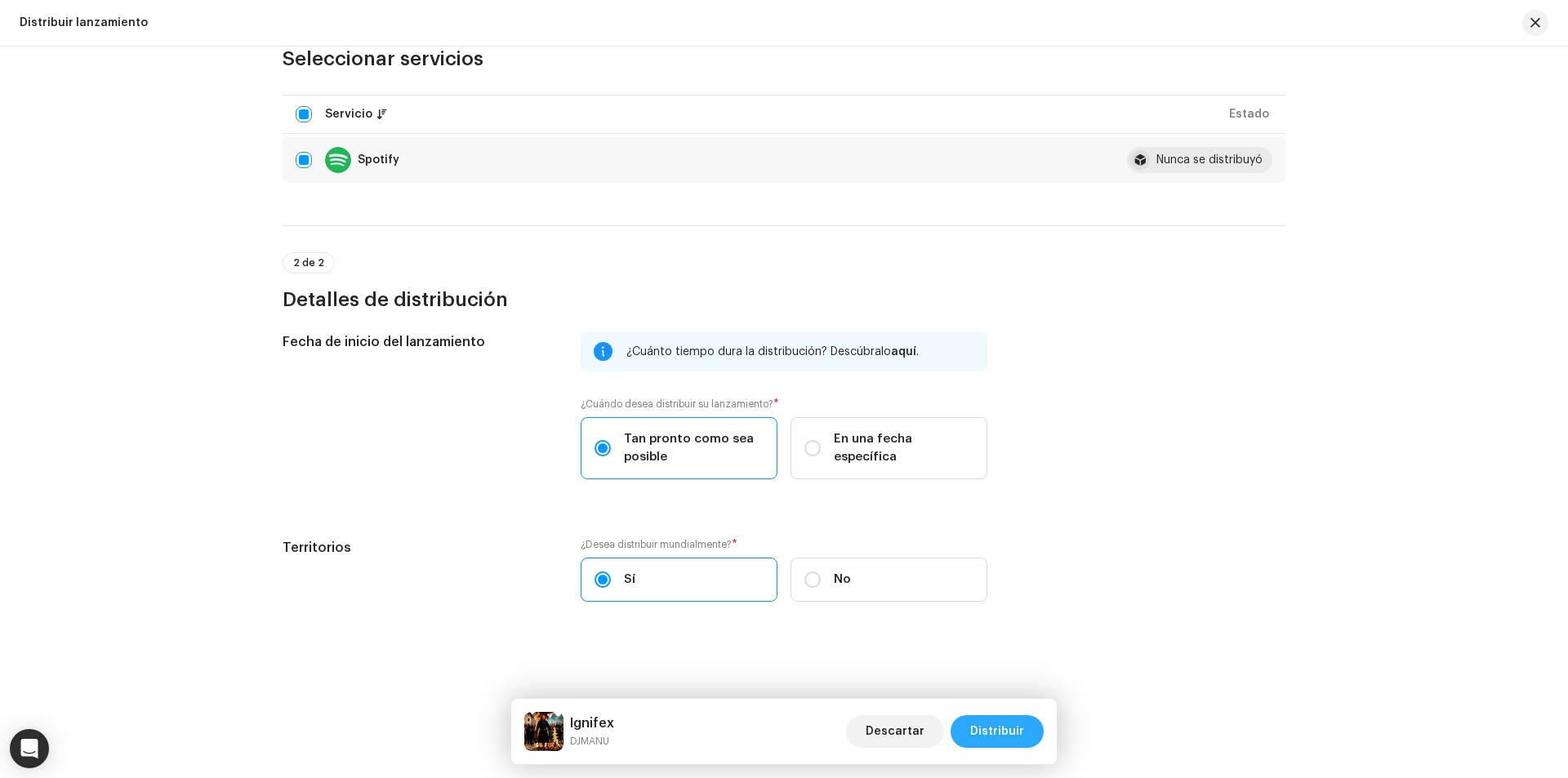
click at [1005, 724] on span "Distribuir" at bounding box center [997, 731] width 54 height 33
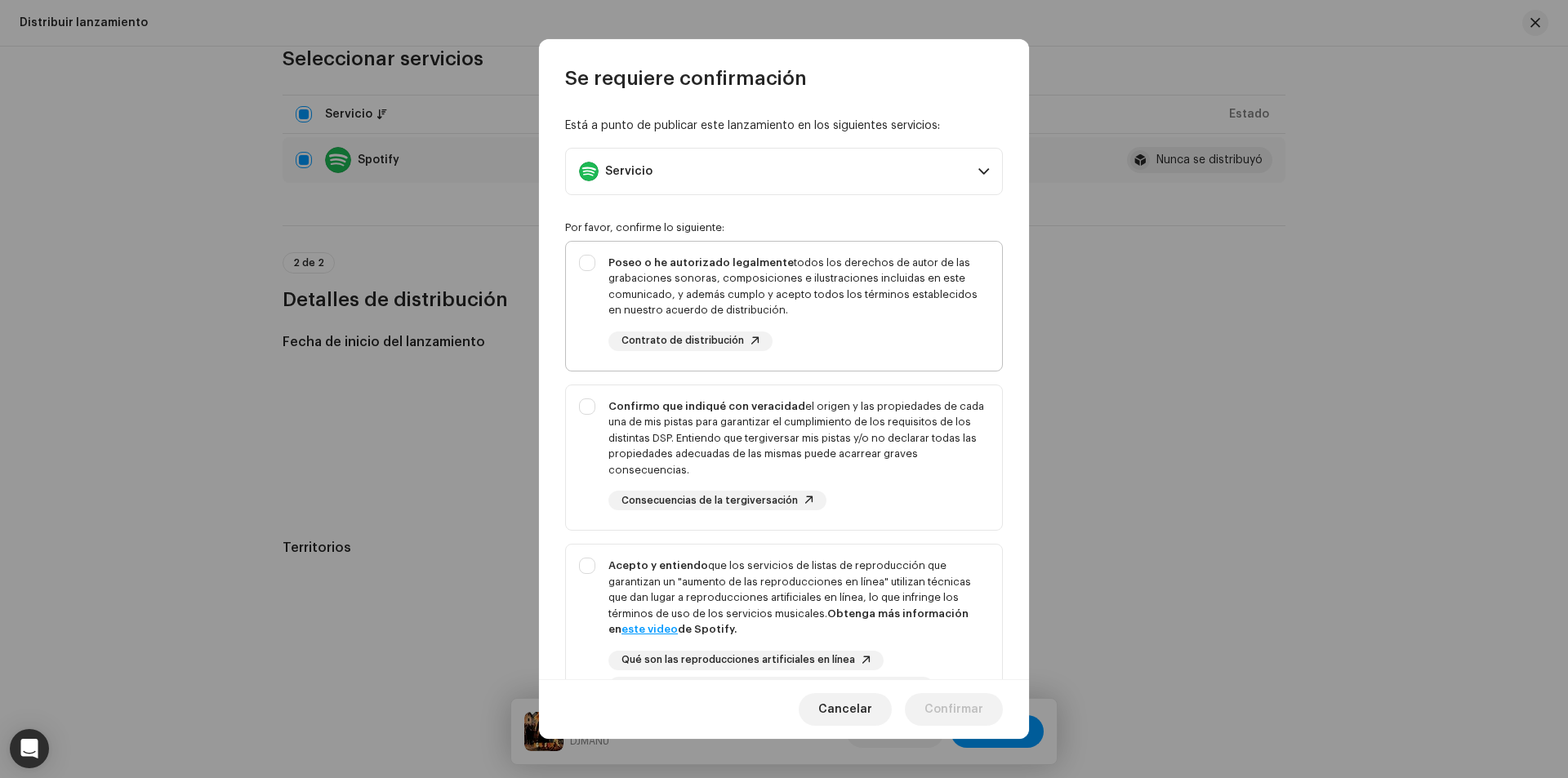
click at [600, 274] on div "Poseo o he autorizado legalmente todos los derechos de autor de las grabaciones…" at bounding box center [784, 302] width 436 height 122
checkbox input "true"
click at [589, 413] on div "Confirmo que indiqué con veracidad el origen y las propiedades de cada una de m…" at bounding box center [784, 455] width 436 height 139
checkbox input "true"
click at [595, 573] on div "Acepto y entiendo que los servicios de listas de reproducción que garantizan un…" at bounding box center [784, 627] width 436 height 165
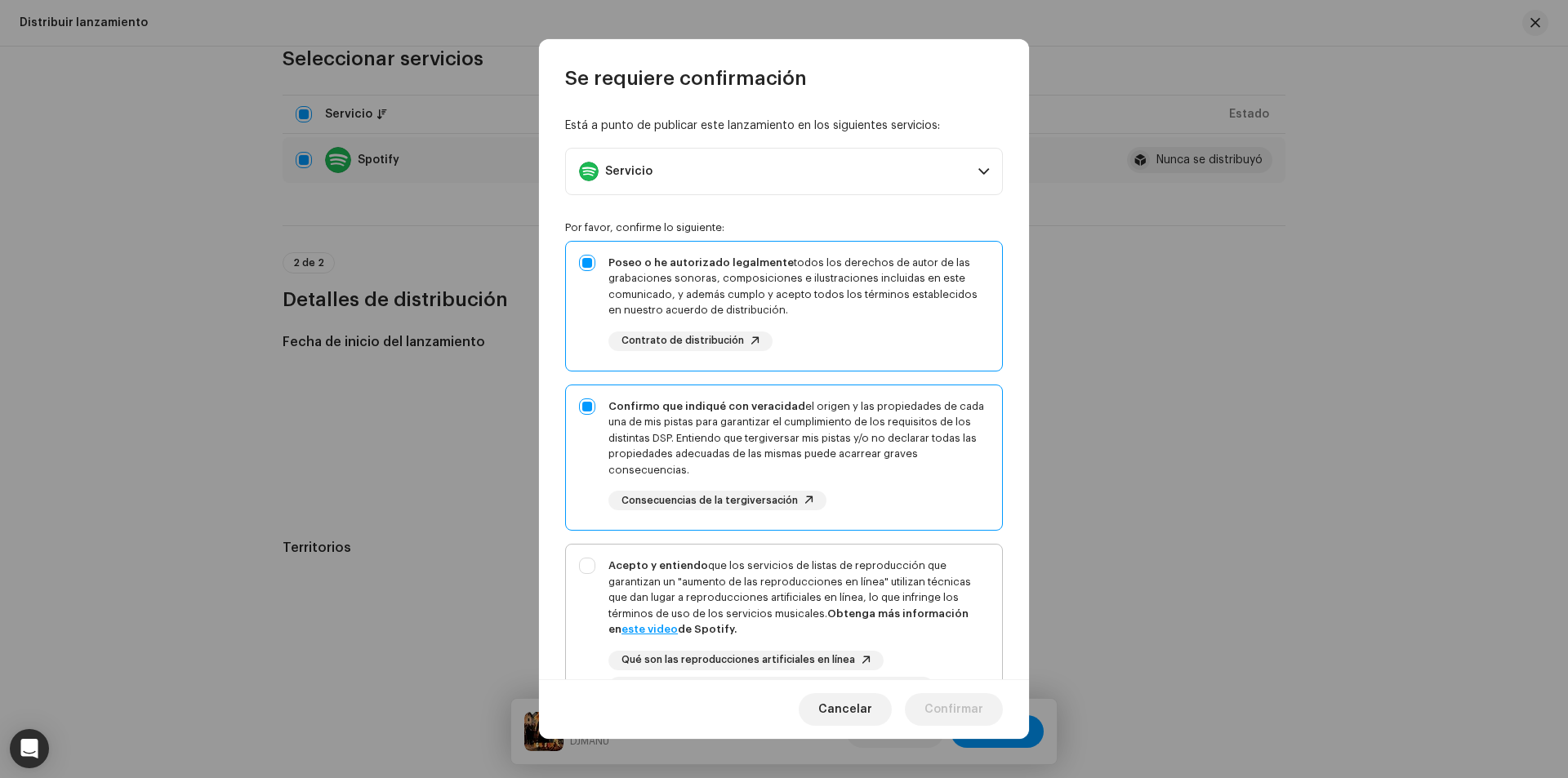
checkbox input "true"
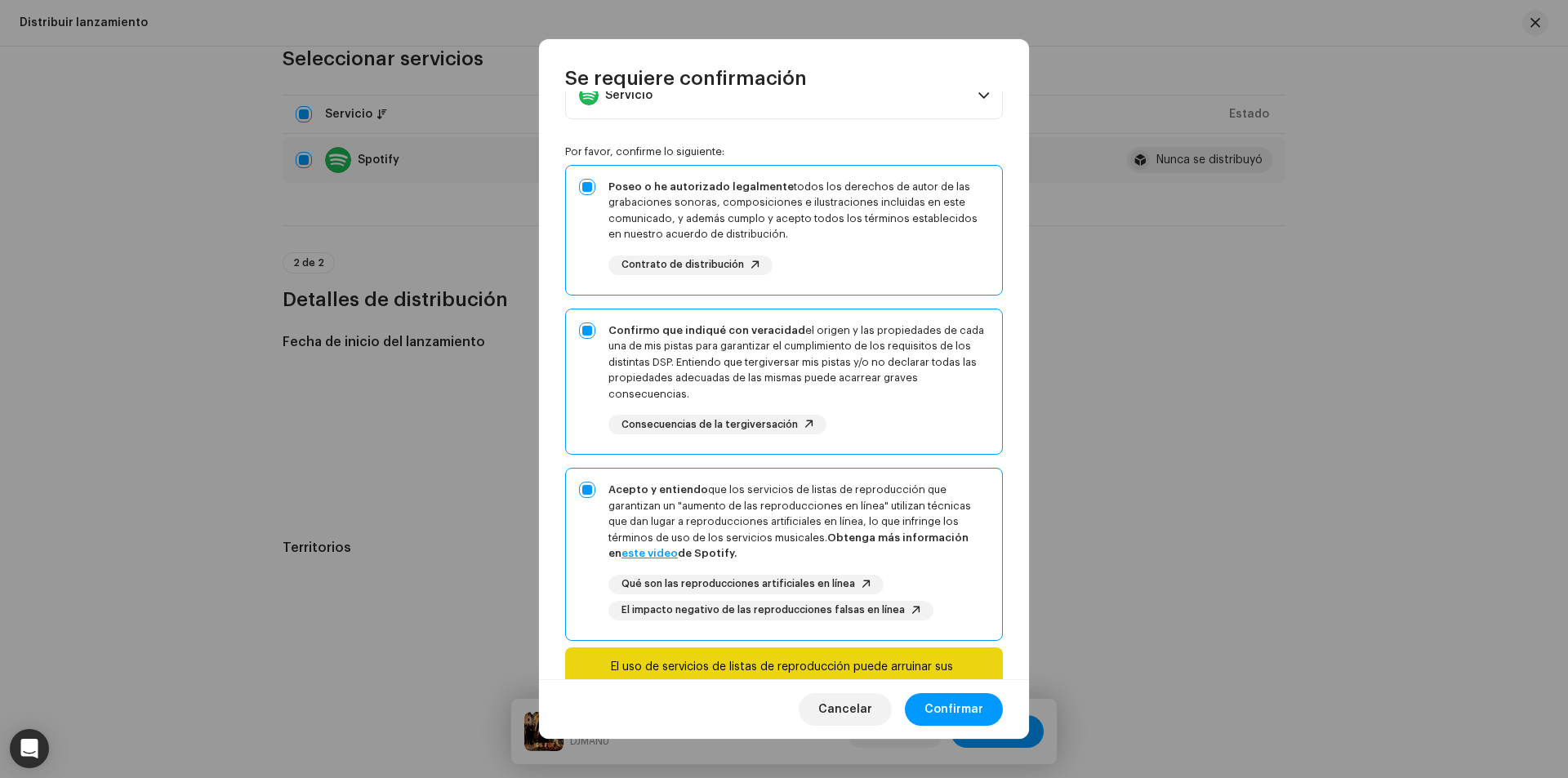
scroll to position [168, 0]
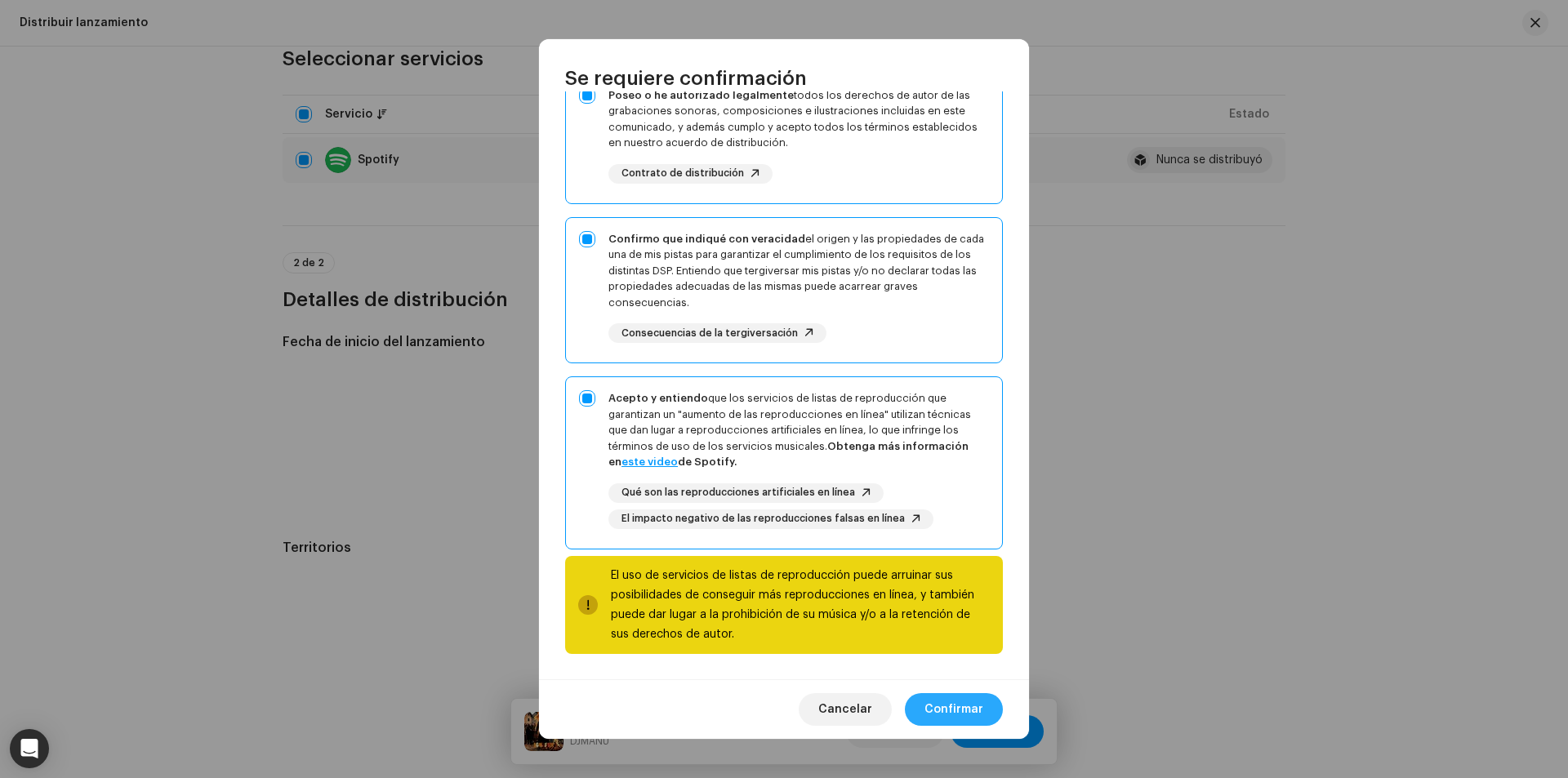
click at [963, 704] on span "Confirmar" at bounding box center [954, 709] width 59 height 33
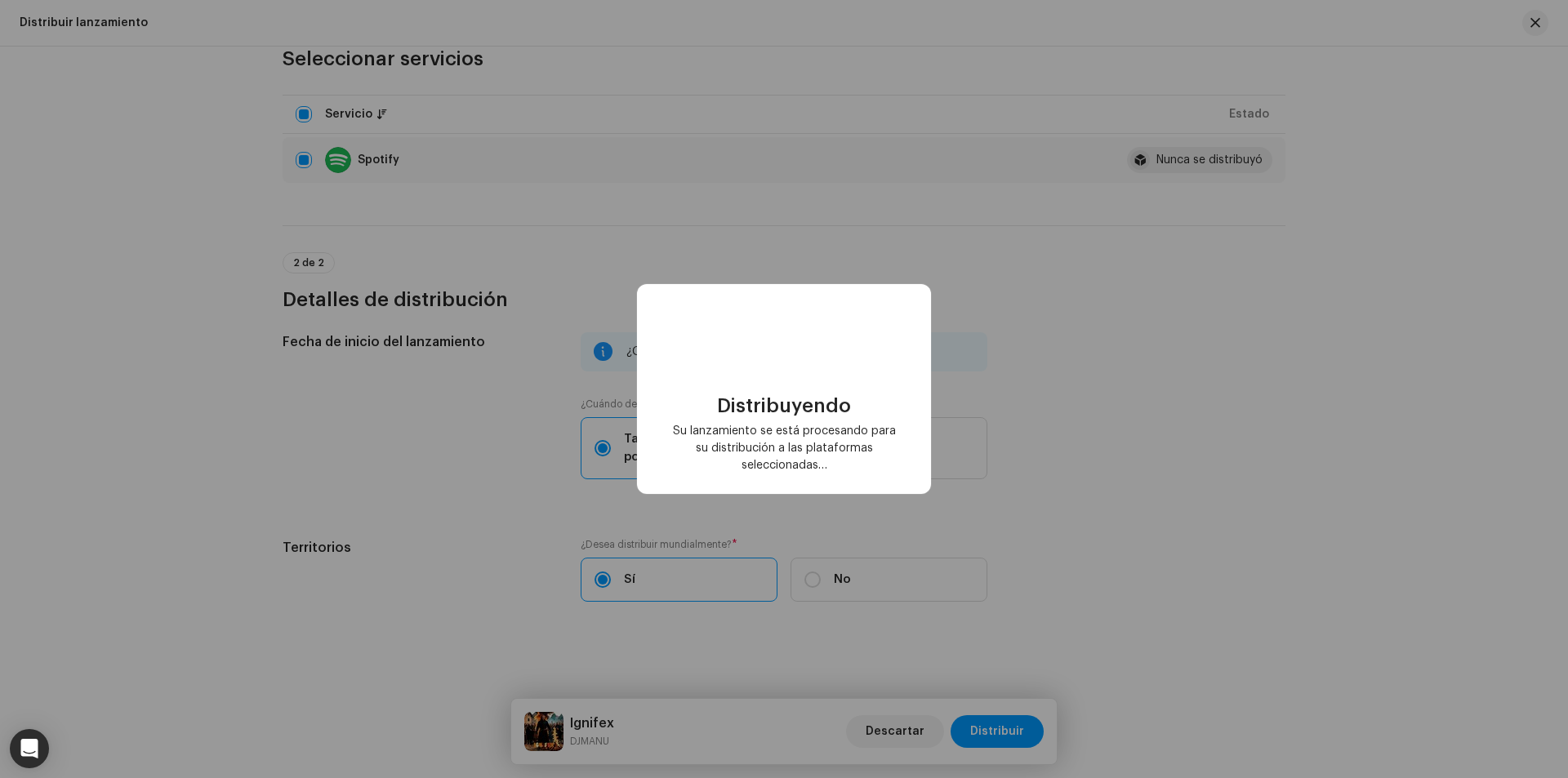
scroll to position [0, 0]
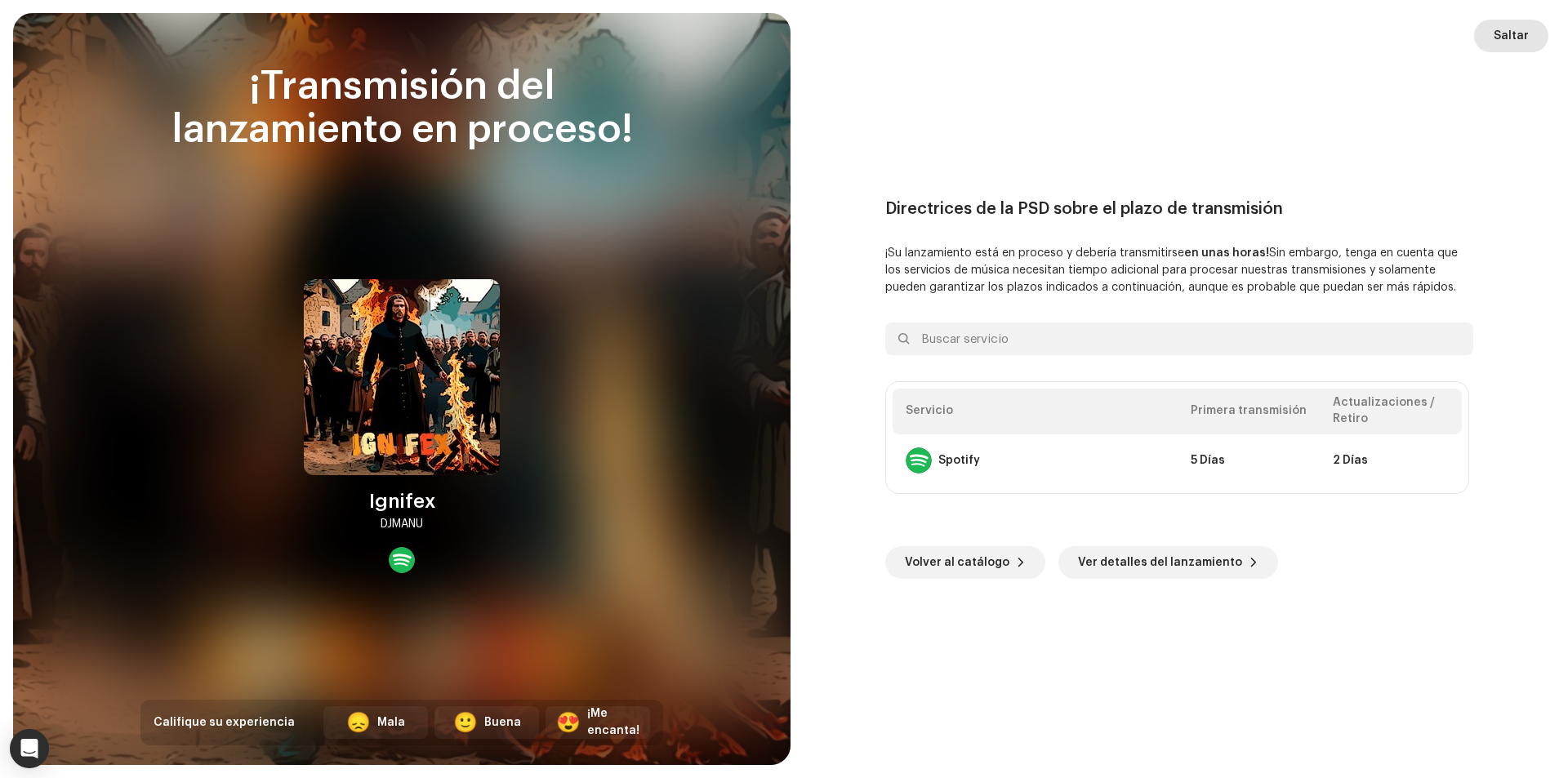
click at [1517, 49] on span "Saltar" at bounding box center [1512, 35] width 35 height 33
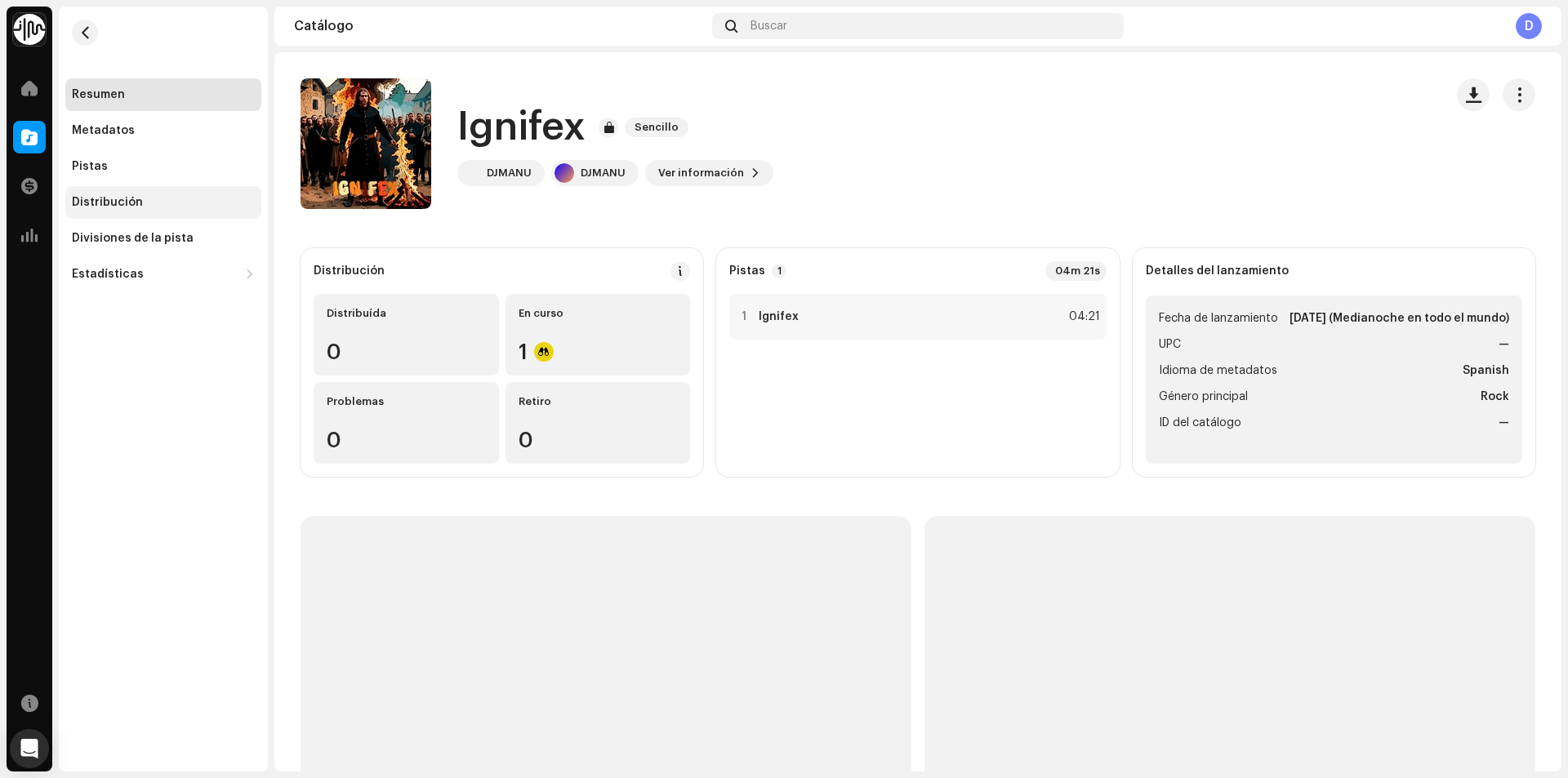
click at [144, 210] on div "Distribución" at bounding box center [163, 202] width 196 height 33
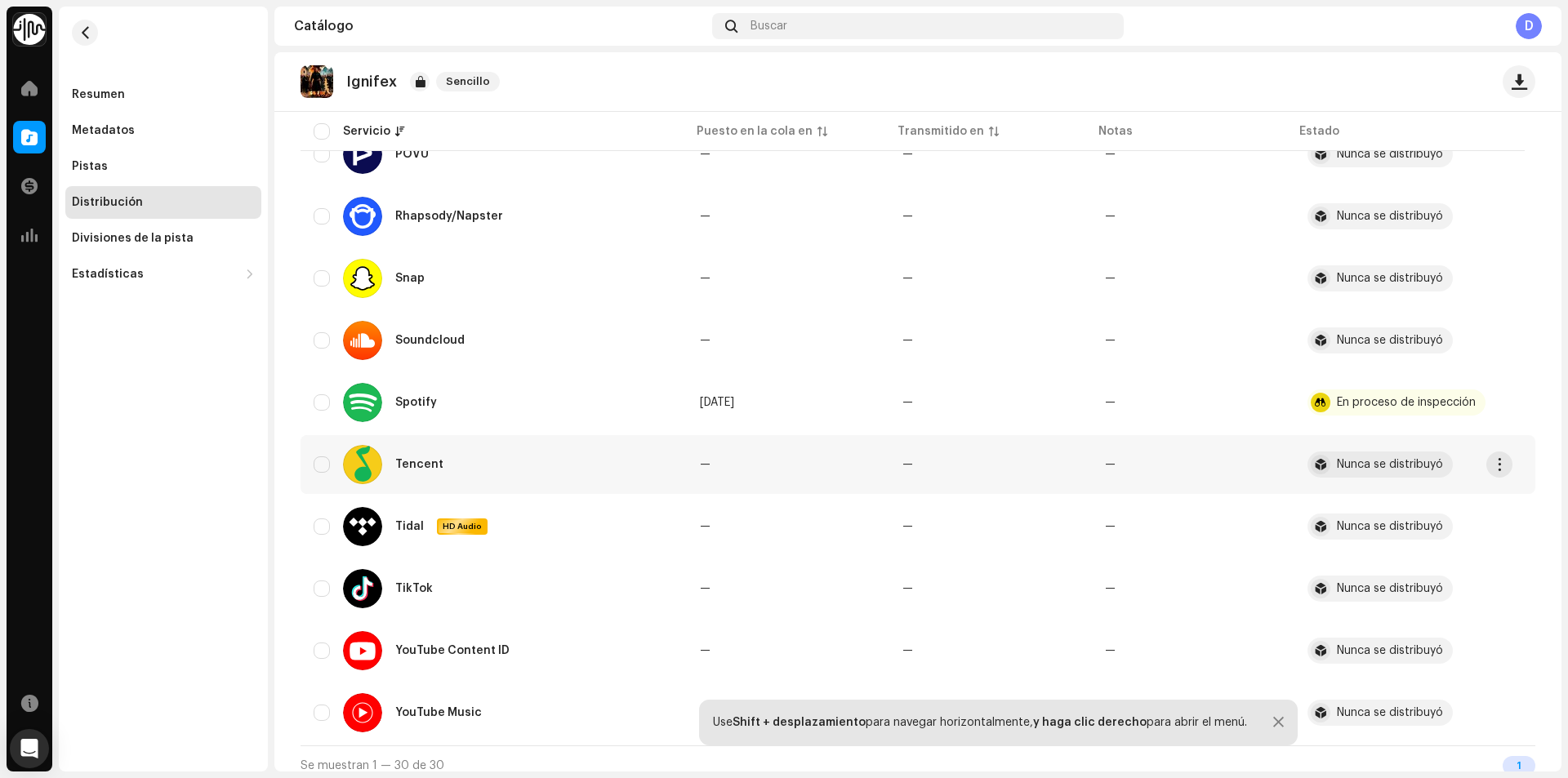
scroll to position [1506, 0]
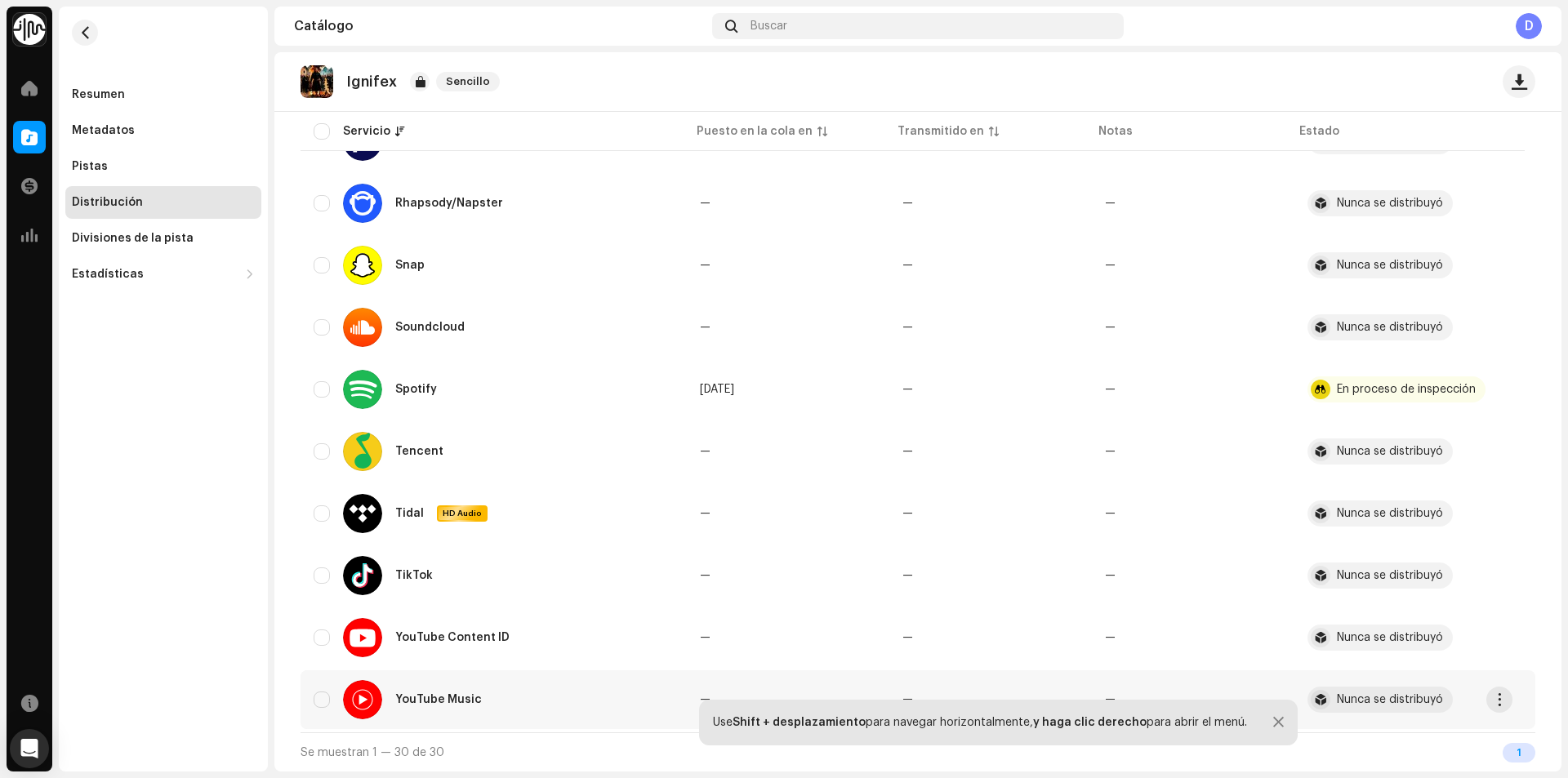
click at [323, 687] on div "YouTube Music" at bounding box center [493, 700] width 360 height 40
click at [1488, 706] on re-m-actions-button at bounding box center [1499, 700] width 26 height 26
click at [1491, 706] on button "button" at bounding box center [1499, 700] width 26 height 26
click at [1402, 732] on div "Distribuir" at bounding box center [1422, 737] width 152 height 13
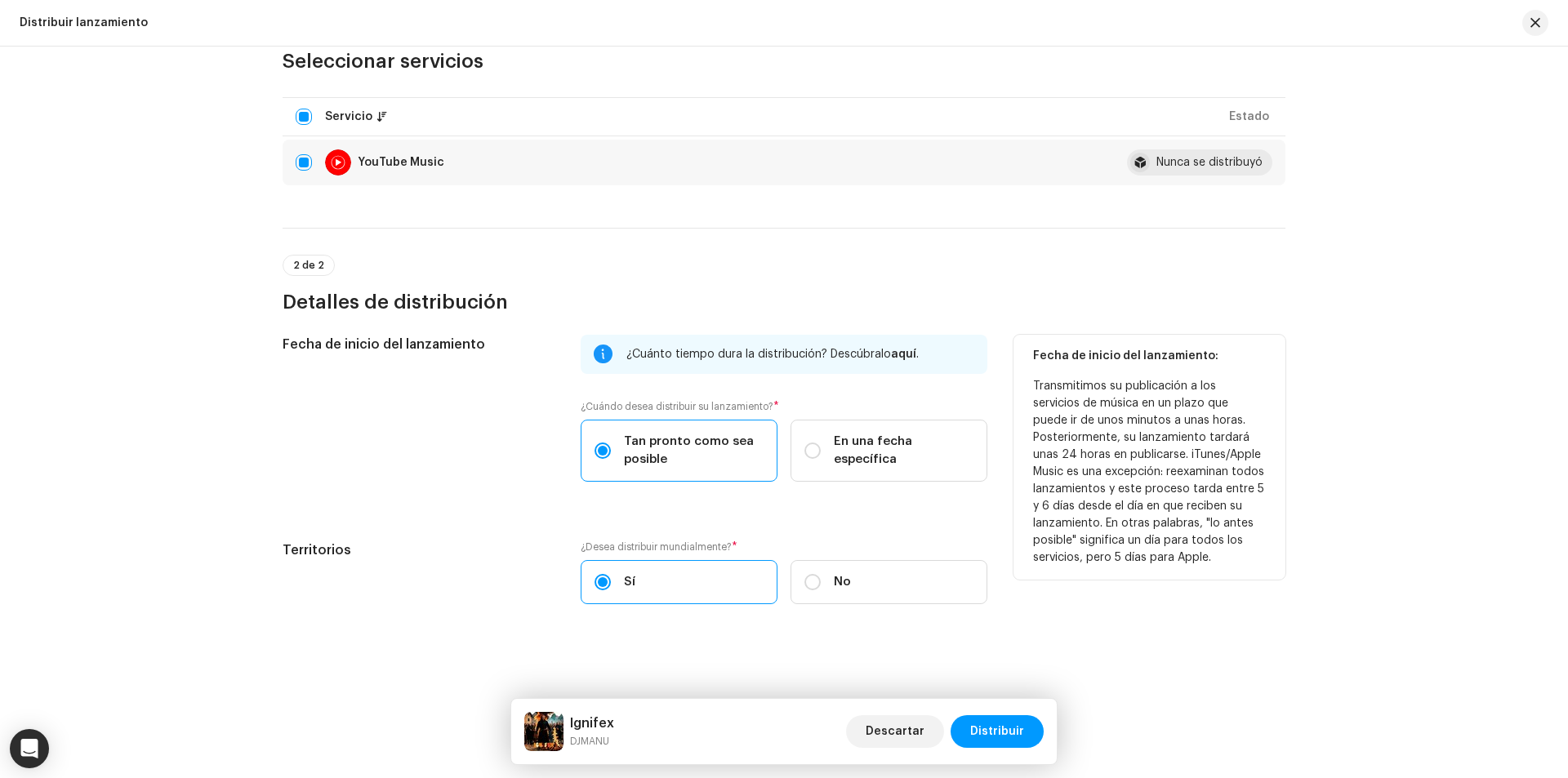
scroll to position [186, 0]
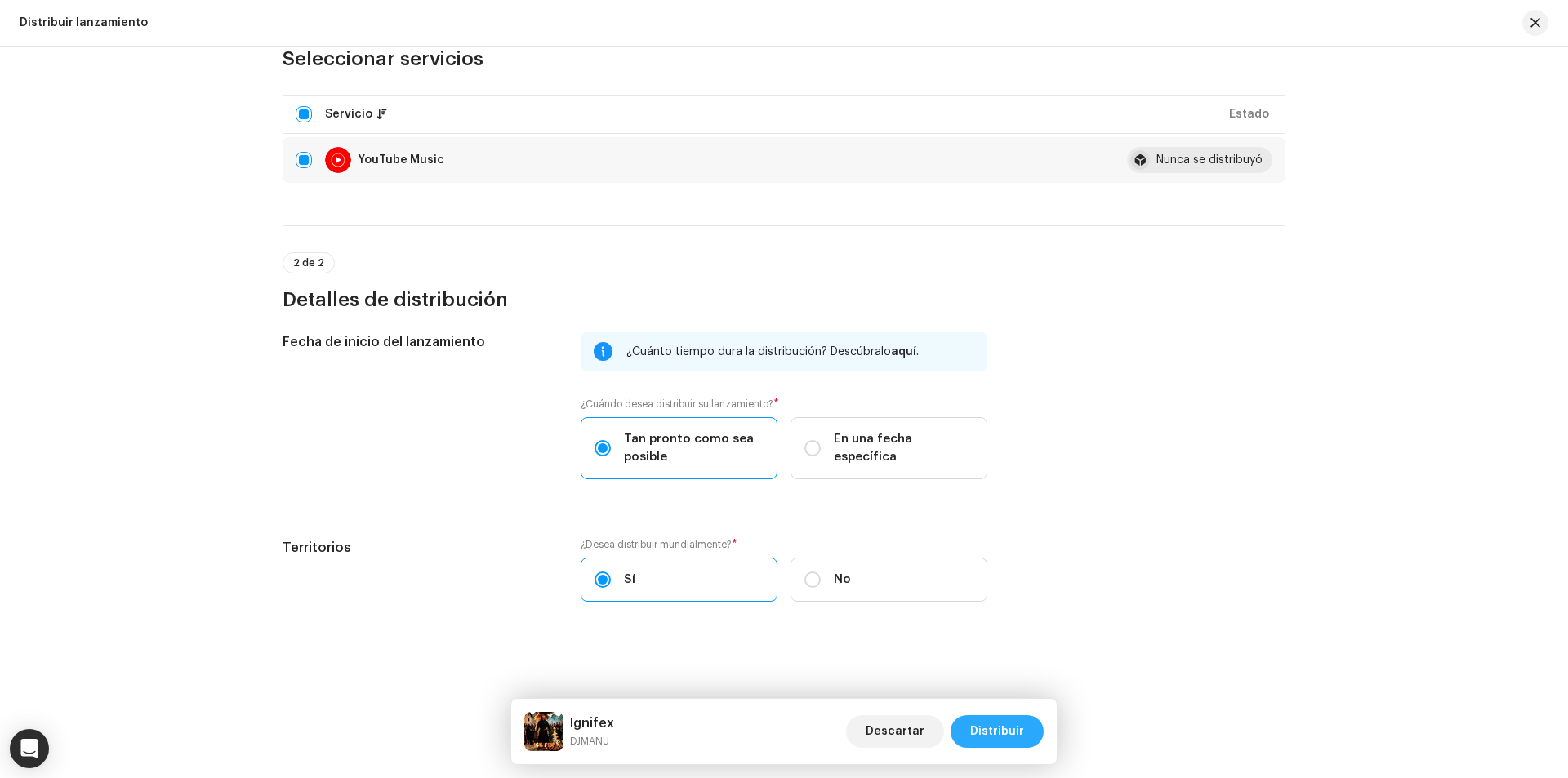
click at [1010, 720] on span "Distribuir" at bounding box center [997, 731] width 54 height 33
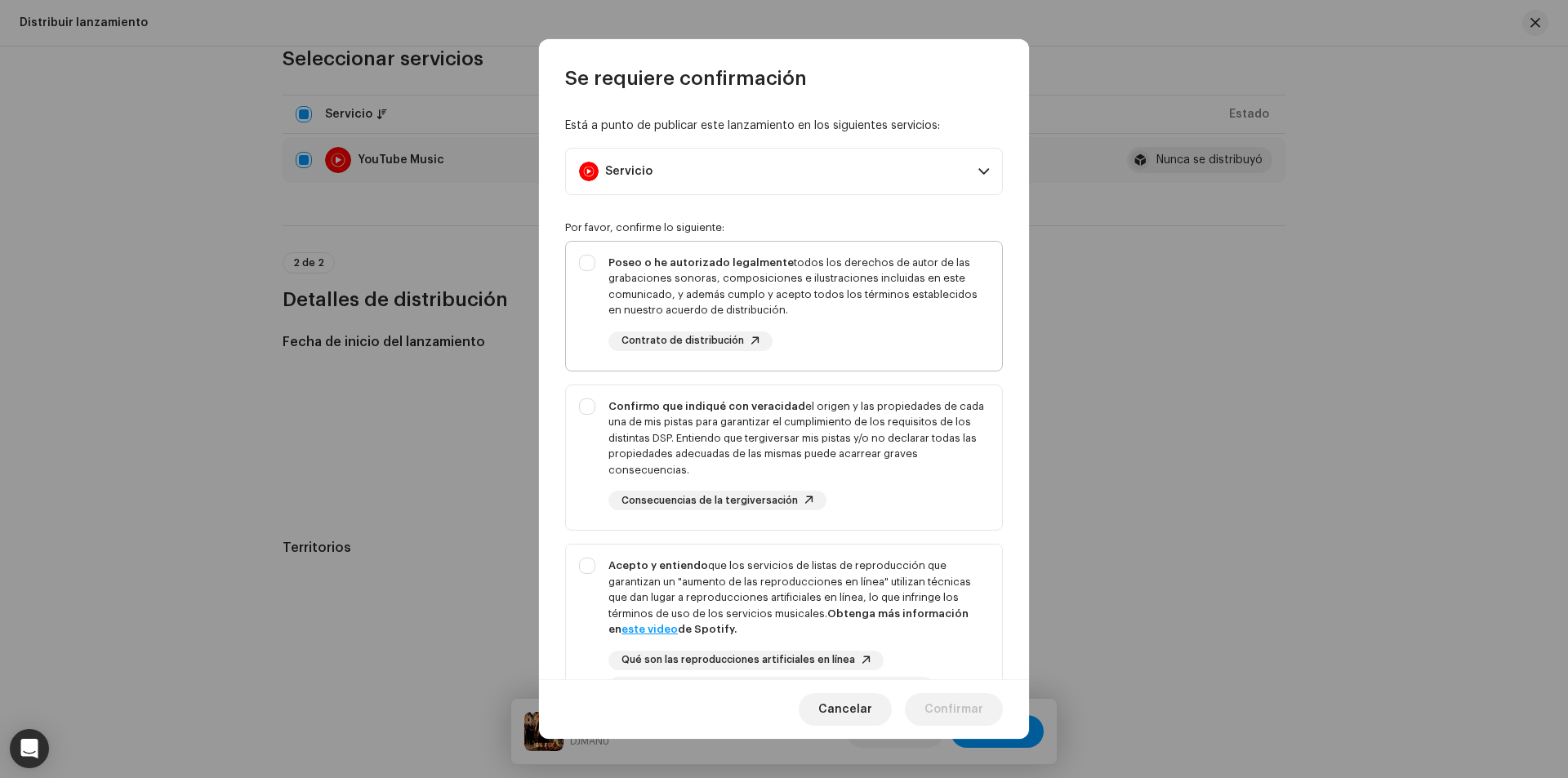
click at [598, 282] on div "Poseo o he autorizado legalmente todos los derechos de autor de las grabaciones…" at bounding box center [784, 302] width 436 height 122
checkbox input "true"
click at [601, 406] on div "Confirmo que indiqué con veracidad el origen y las propiedades de cada una de m…" at bounding box center [784, 455] width 436 height 139
checkbox input "true"
drag, startPoint x: 593, startPoint y: 563, endPoint x: 670, endPoint y: 584, distance: 79.8
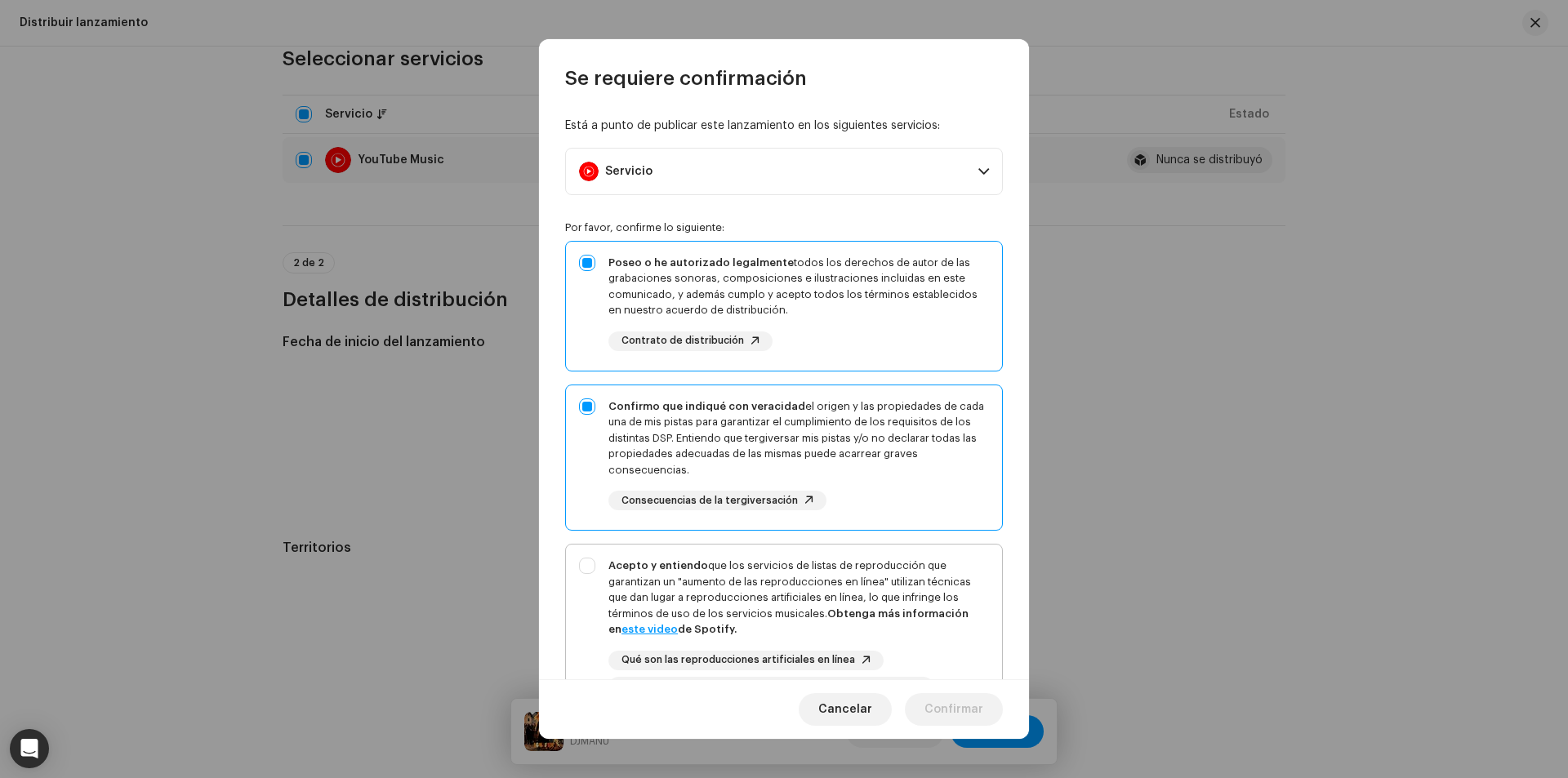
click at [592, 563] on div "Acepto y entiendo que los servicios de listas de reproducción que garantizan un…" at bounding box center [784, 627] width 436 height 165
checkbox input "true"
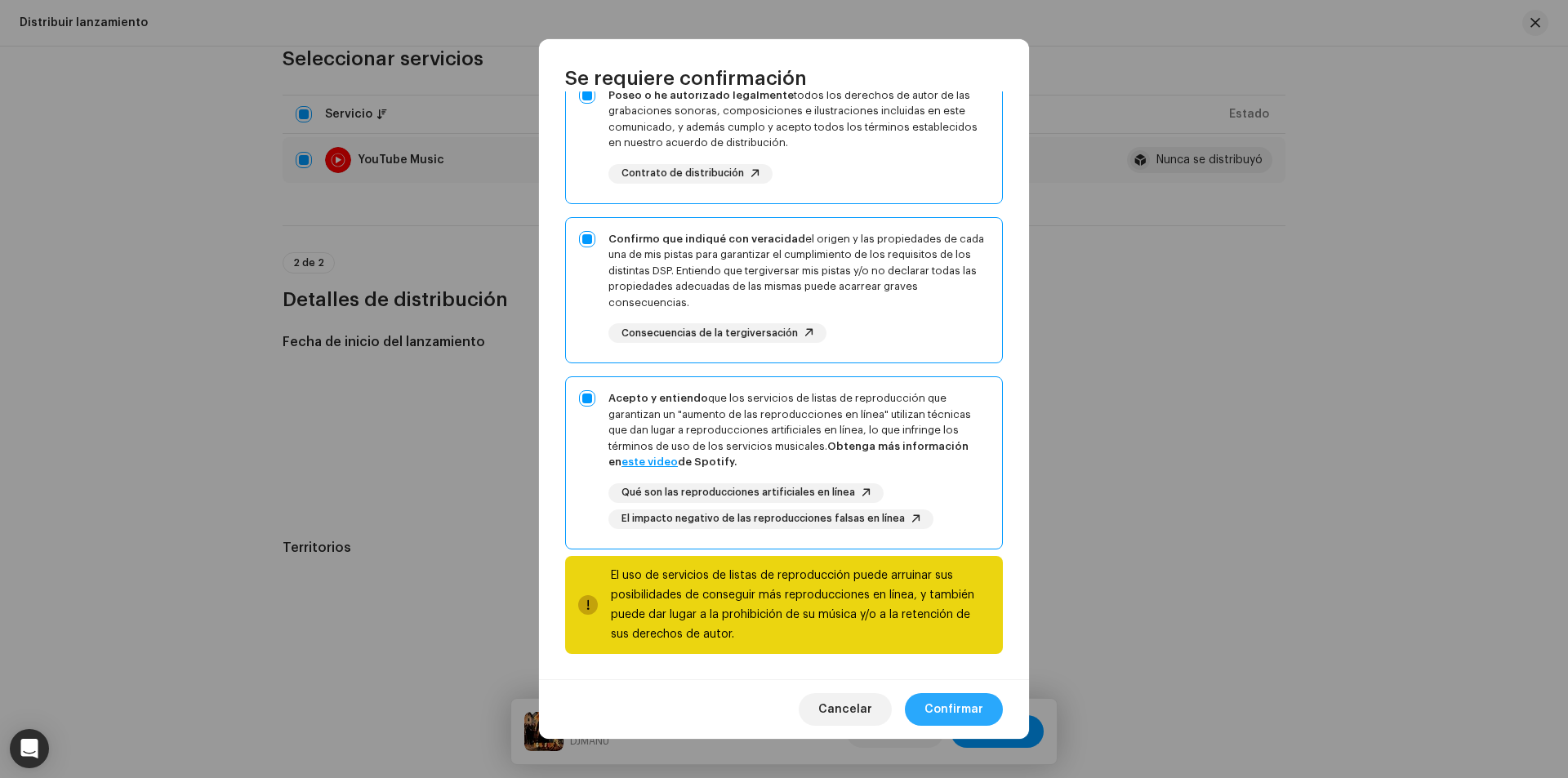
click at [960, 719] on span "Confirmar" at bounding box center [954, 709] width 59 height 33
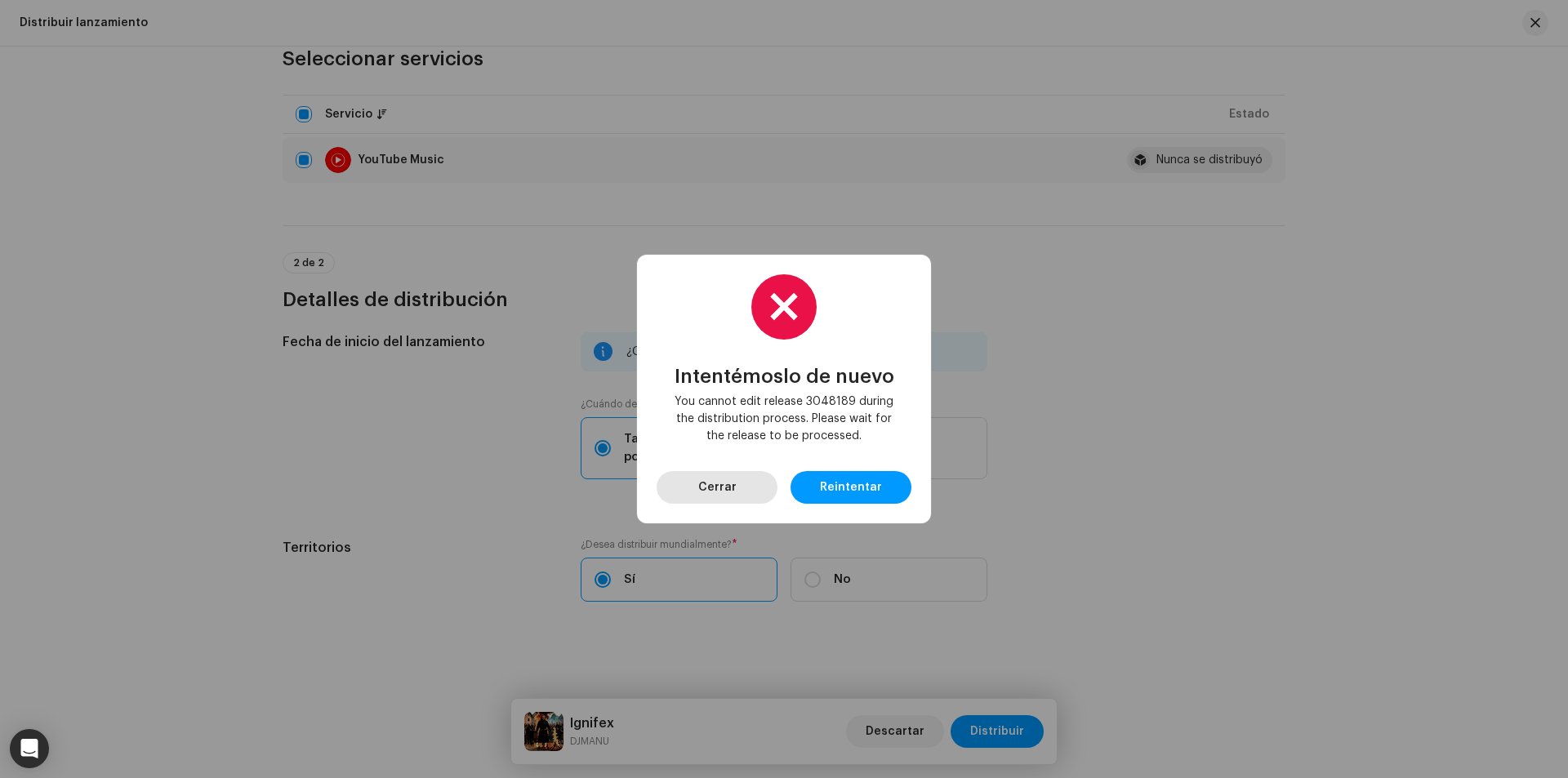
click at [717, 476] on span "Cerrar" at bounding box center [717, 488] width 39 height 33
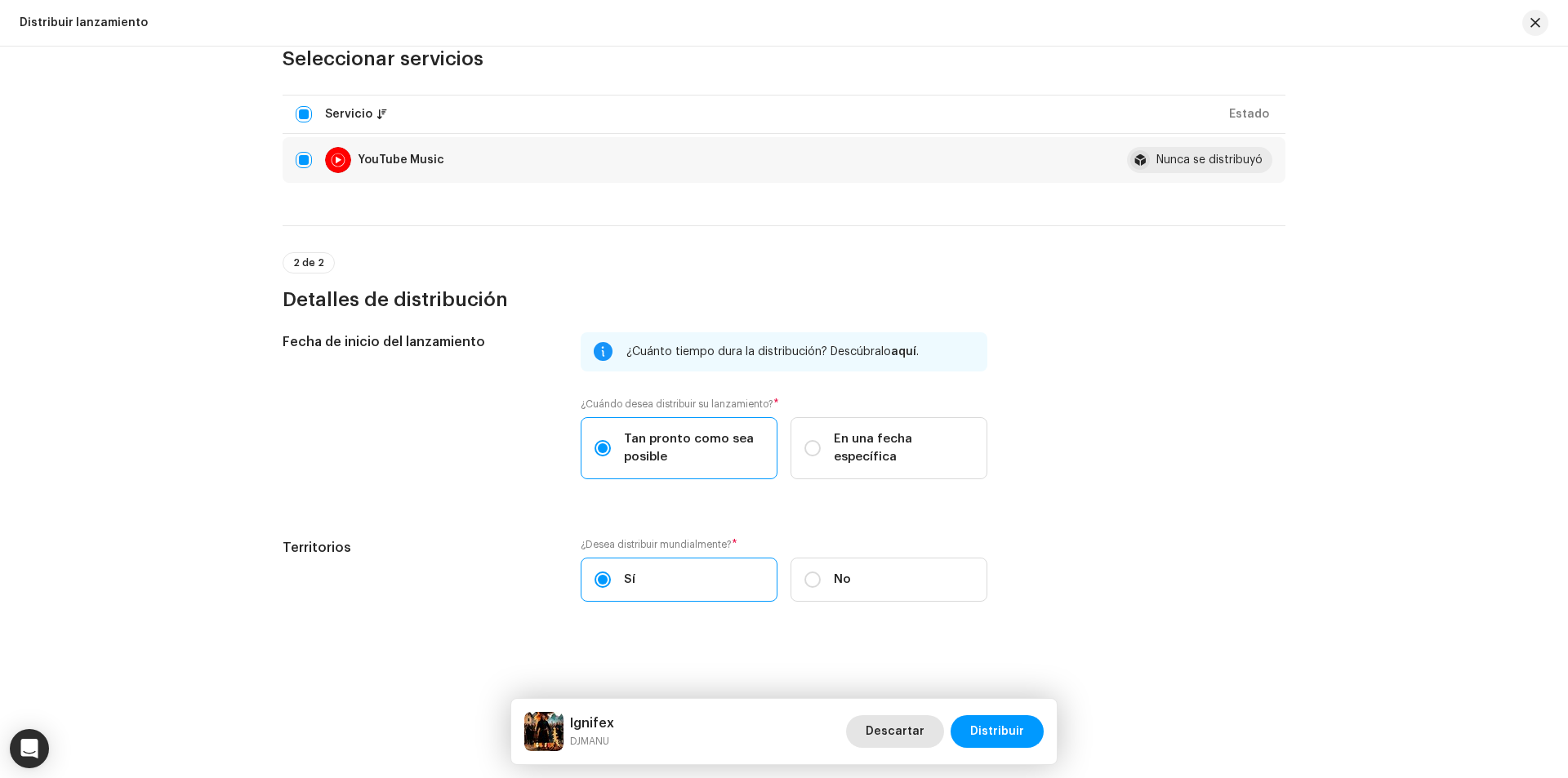
click at [888, 735] on span "Descartar" at bounding box center [895, 731] width 59 height 33
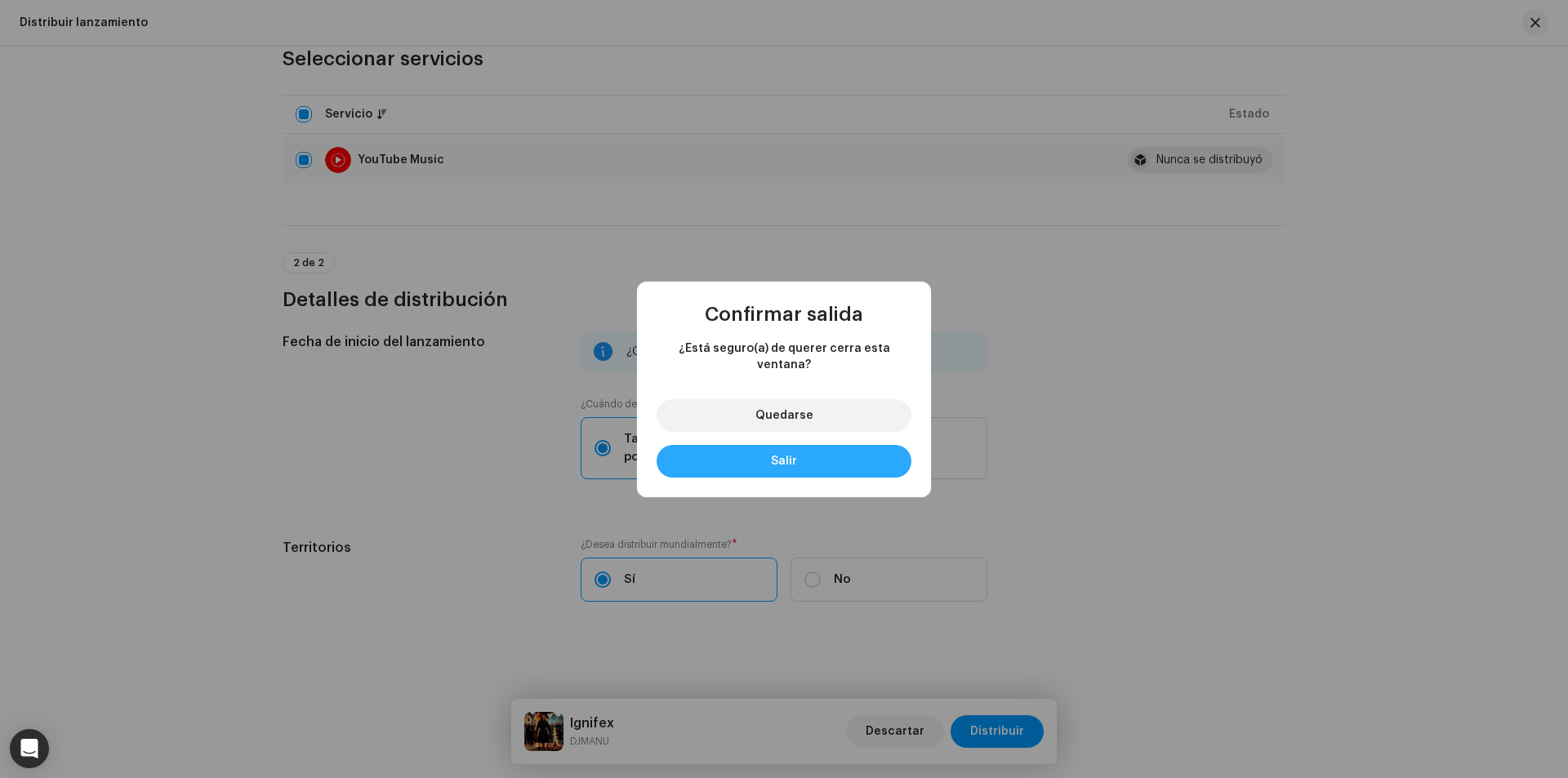
click at [793, 456] on span "Salir" at bounding box center [783, 461] width 26 height 12
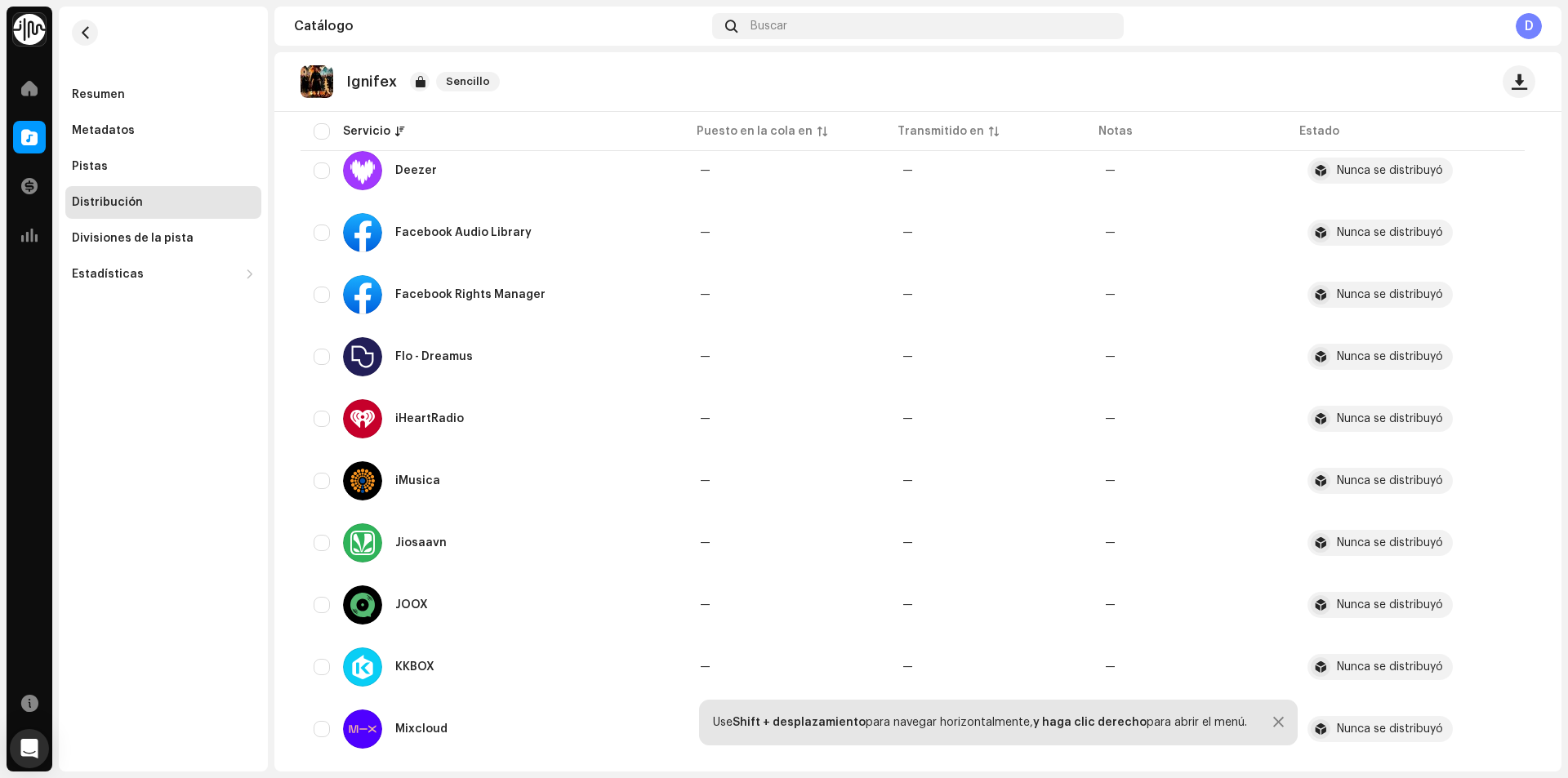
scroll to position [119, 0]
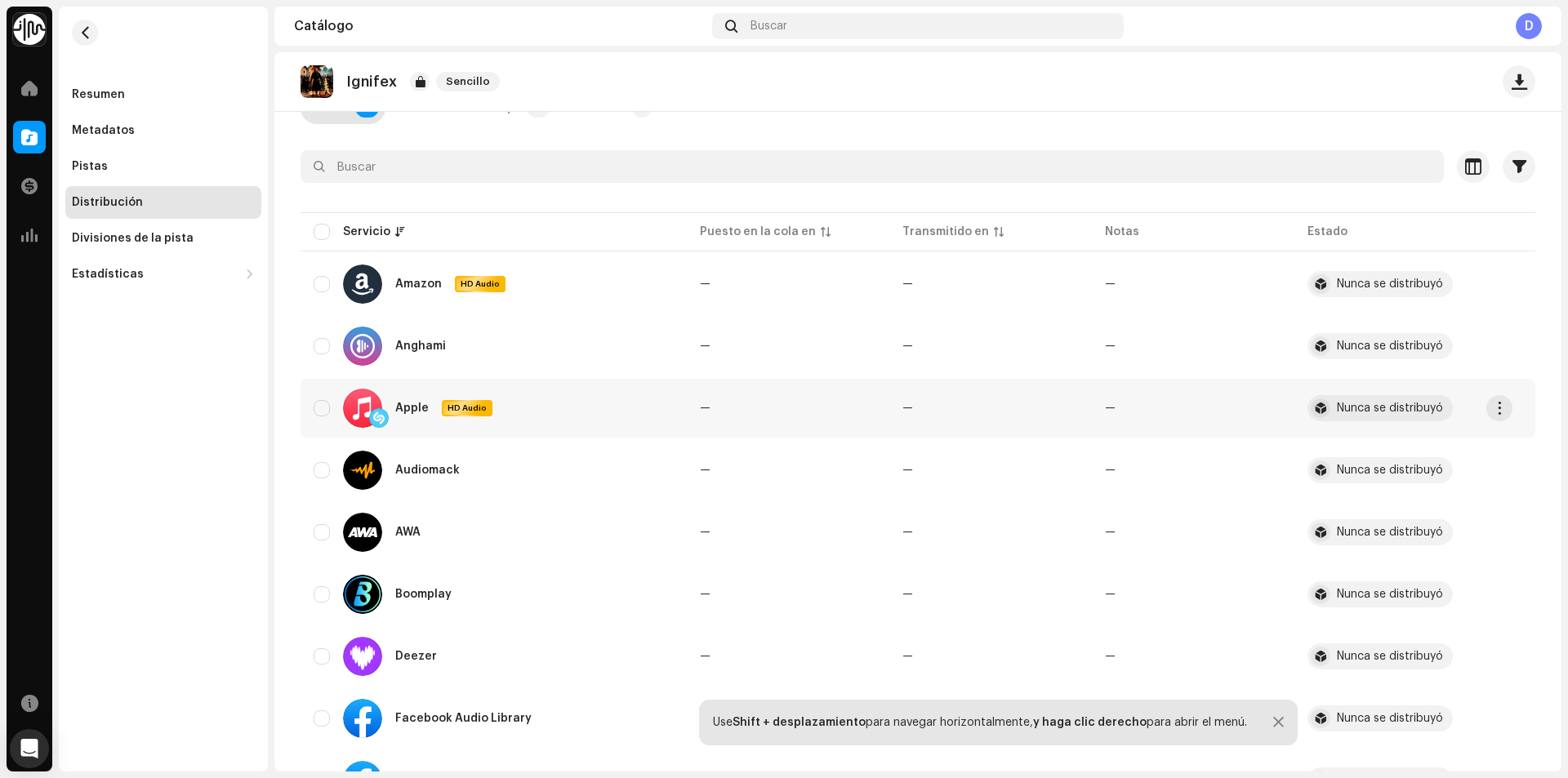
click at [330, 412] on div "Apple HD Audio" at bounding box center [493, 408] width 360 height 40
click at [1499, 410] on span "button" at bounding box center [1500, 408] width 13 height 13
click at [1390, 445] on span "Distribuir" at bounding box center [1373, 445] width 54 height 13
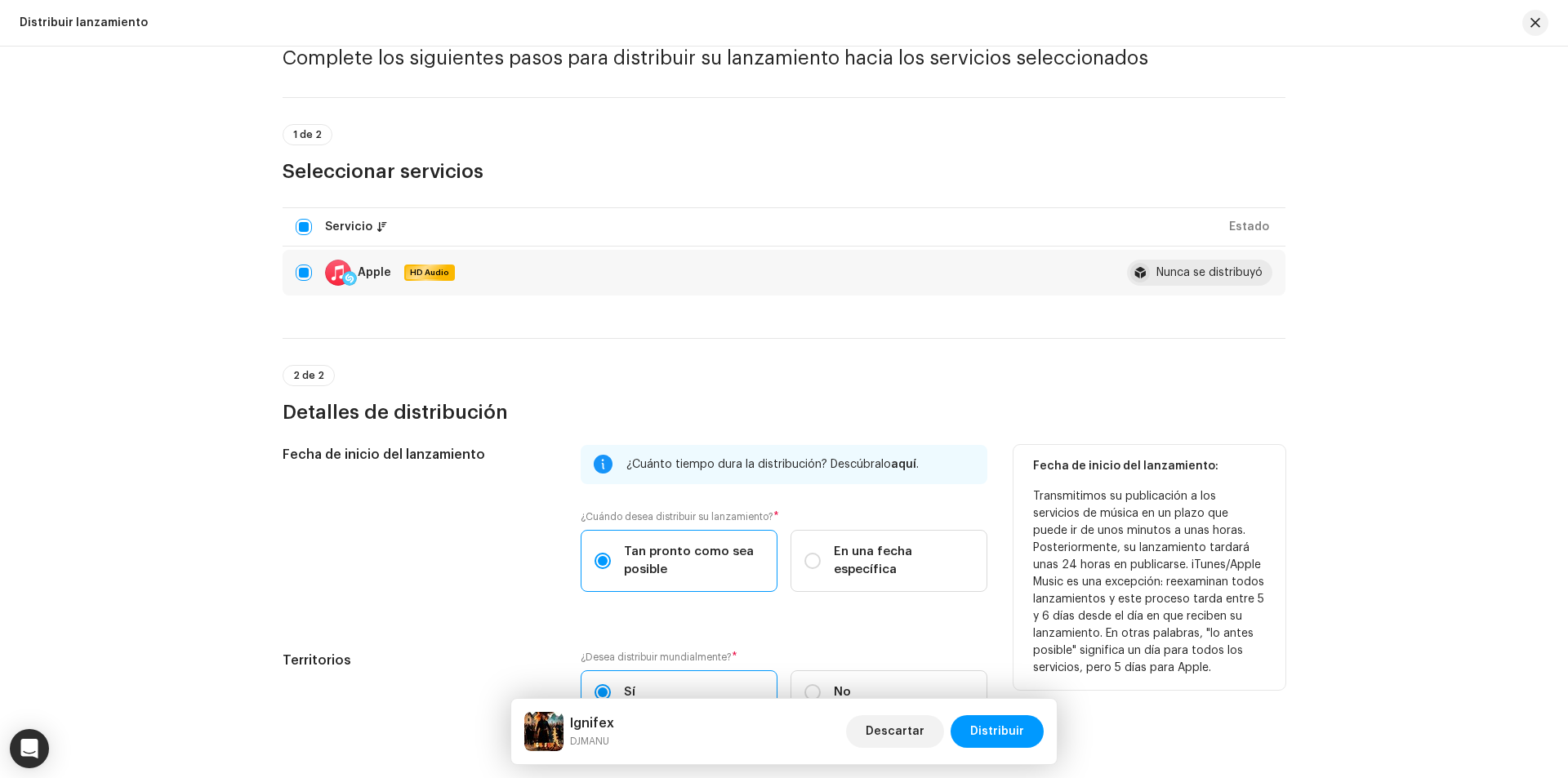
scroll to position [186, 0]
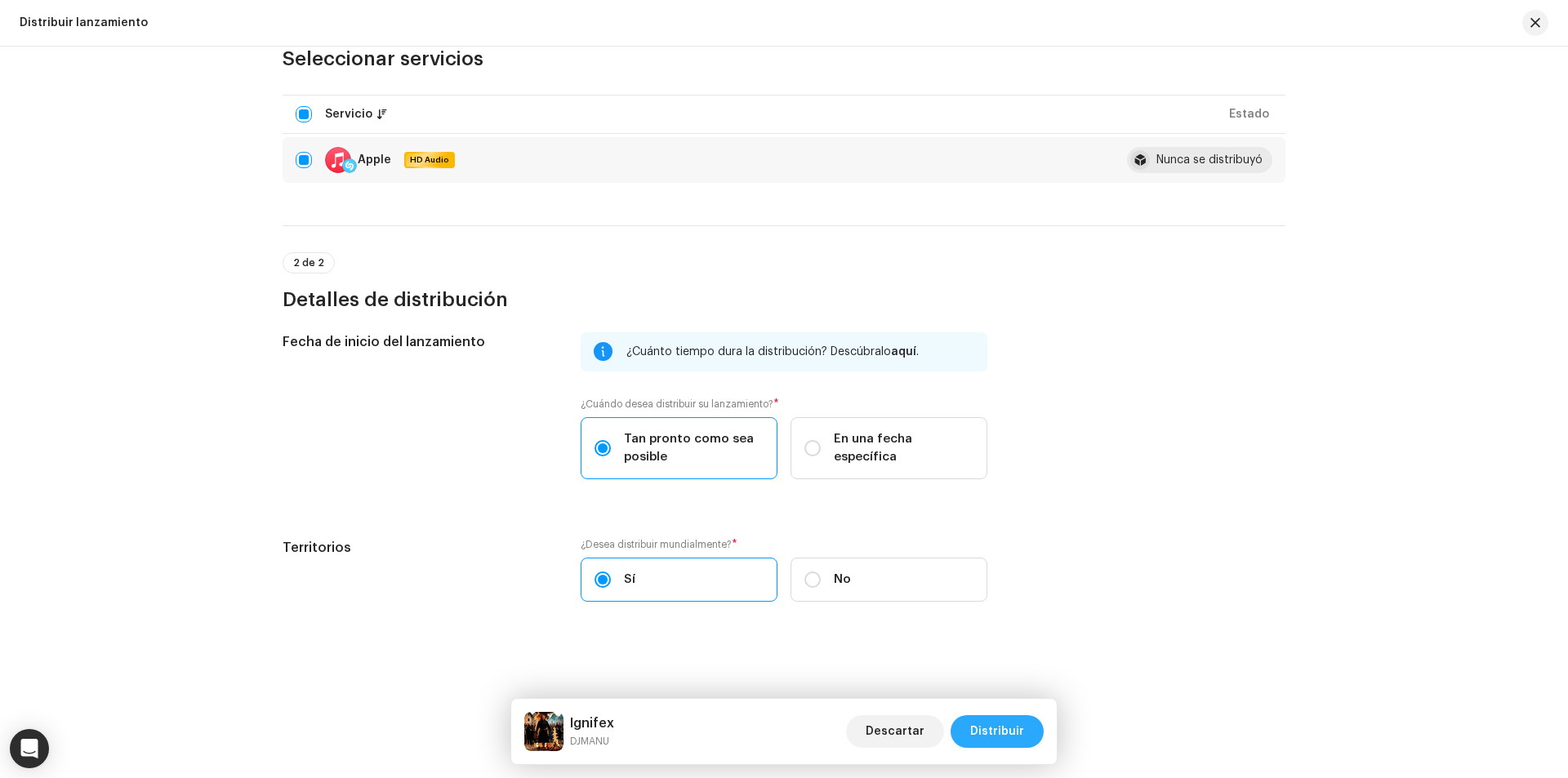
click at [990, 729] on span "Distribuir" at bounding box center [997, 731] width 54 height 33
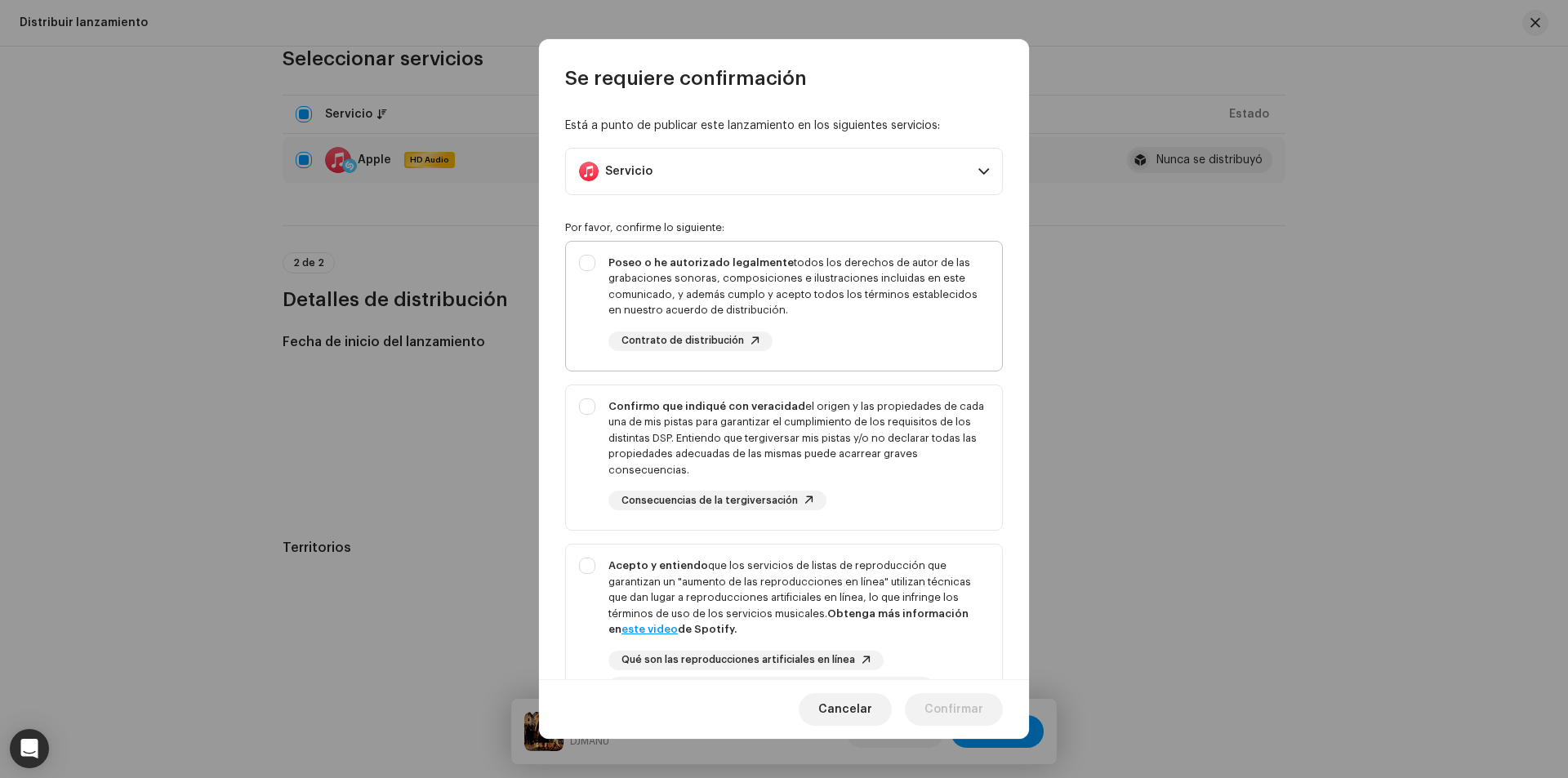
click at [601, 252] on div "Poseo o he autorizado legalmente todos los derechos de autor de las grabaciones…" at bounding box center [784, 302] width 436 height 122
checkbox input "true"
click at [599, 405] on div "Confirmo que indiqué con veracidad el origen y las propiedades de cada una de m…" at bounding box center [784, 455] width 436 height 139
checkbox input "true"
click at [598, 568] on div "Acepto y entiendo que los servicios de listas de reproducción que garantizan un…" at bounding box center [784, 627] width 436 height 165
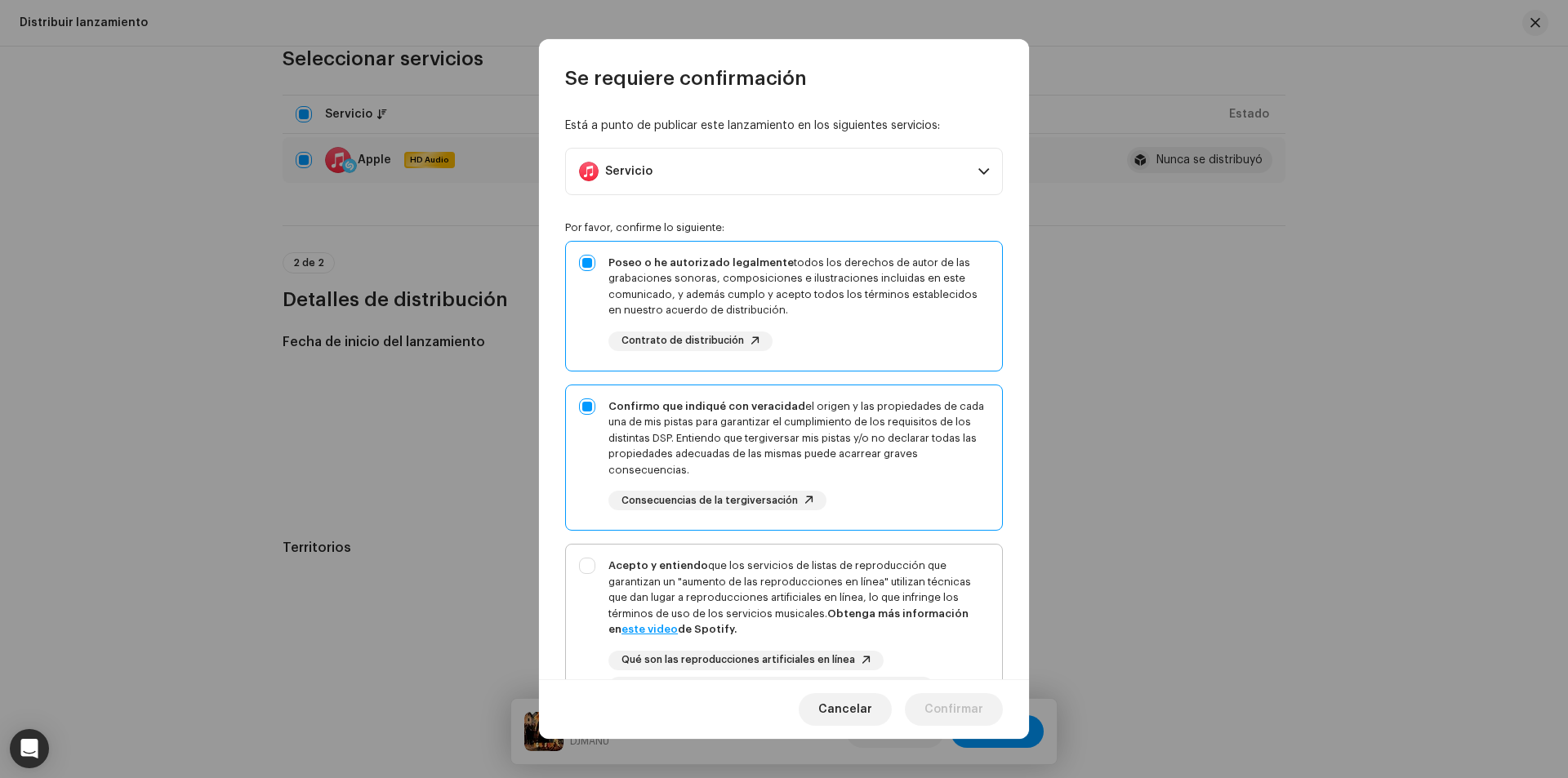
checkbox input "true"
click at [989, 709] on button "Confirmar" at bounding box center [953, 709] width 98 height 33
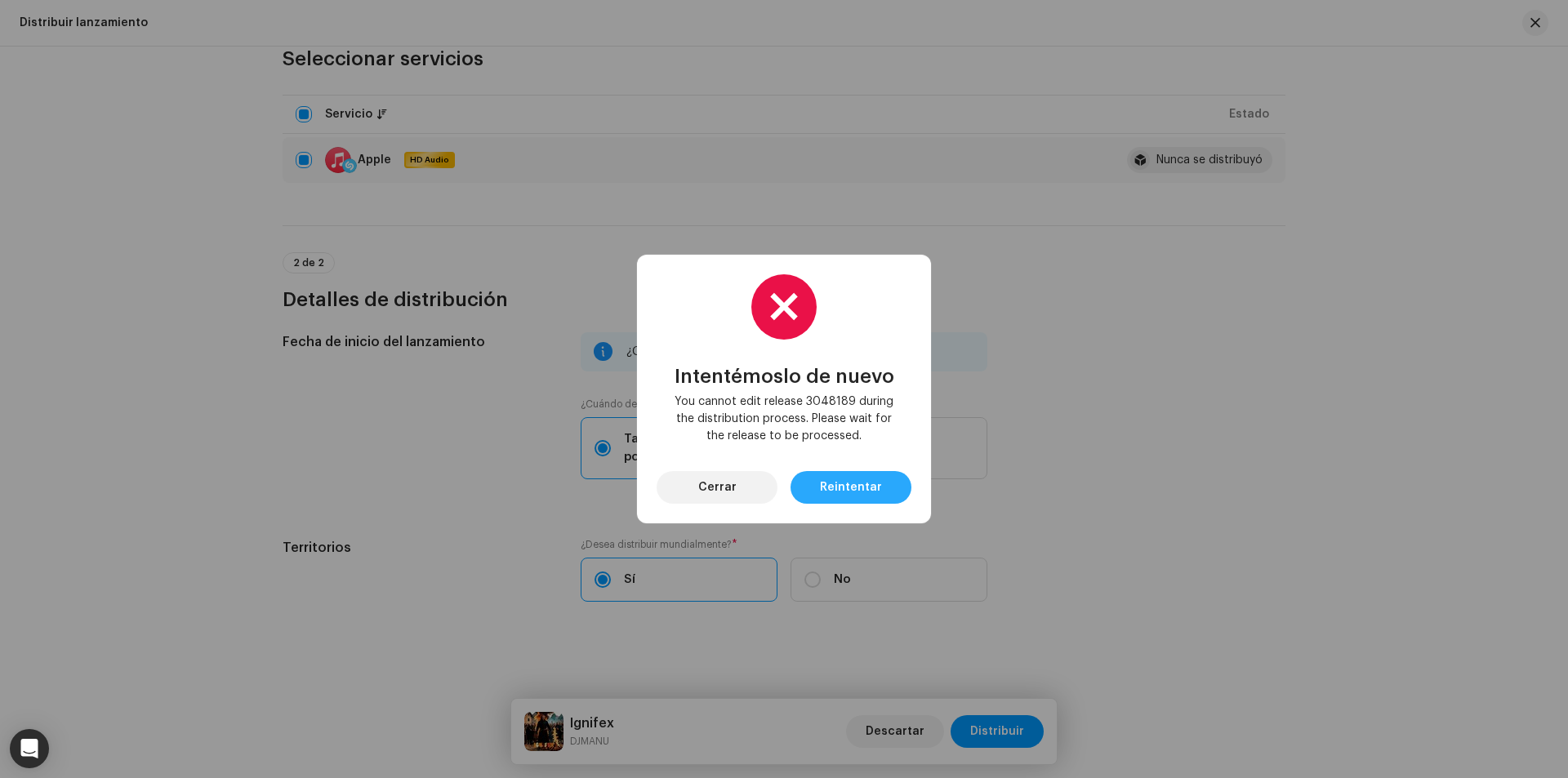
click at [845, 491] on span "Reintentar" at bounding box center [851, 488] width 62 height 33
click at [752, 490] on button "Cerrar" at bounding box center [717, 488] width 121 height 33
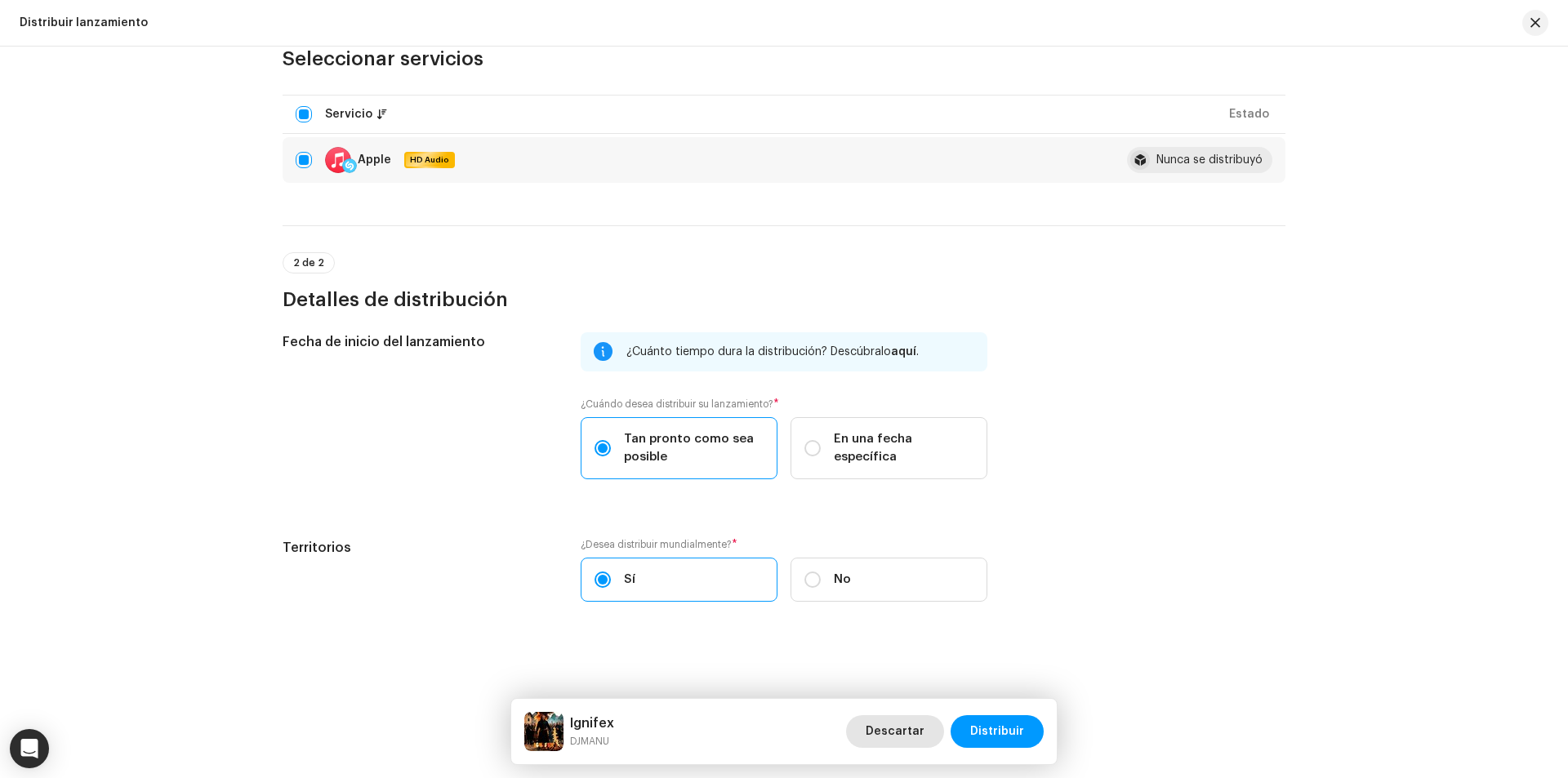
click at [903, 729] on span "Descartar" at bounding box center [895, 731] width 59 height 33
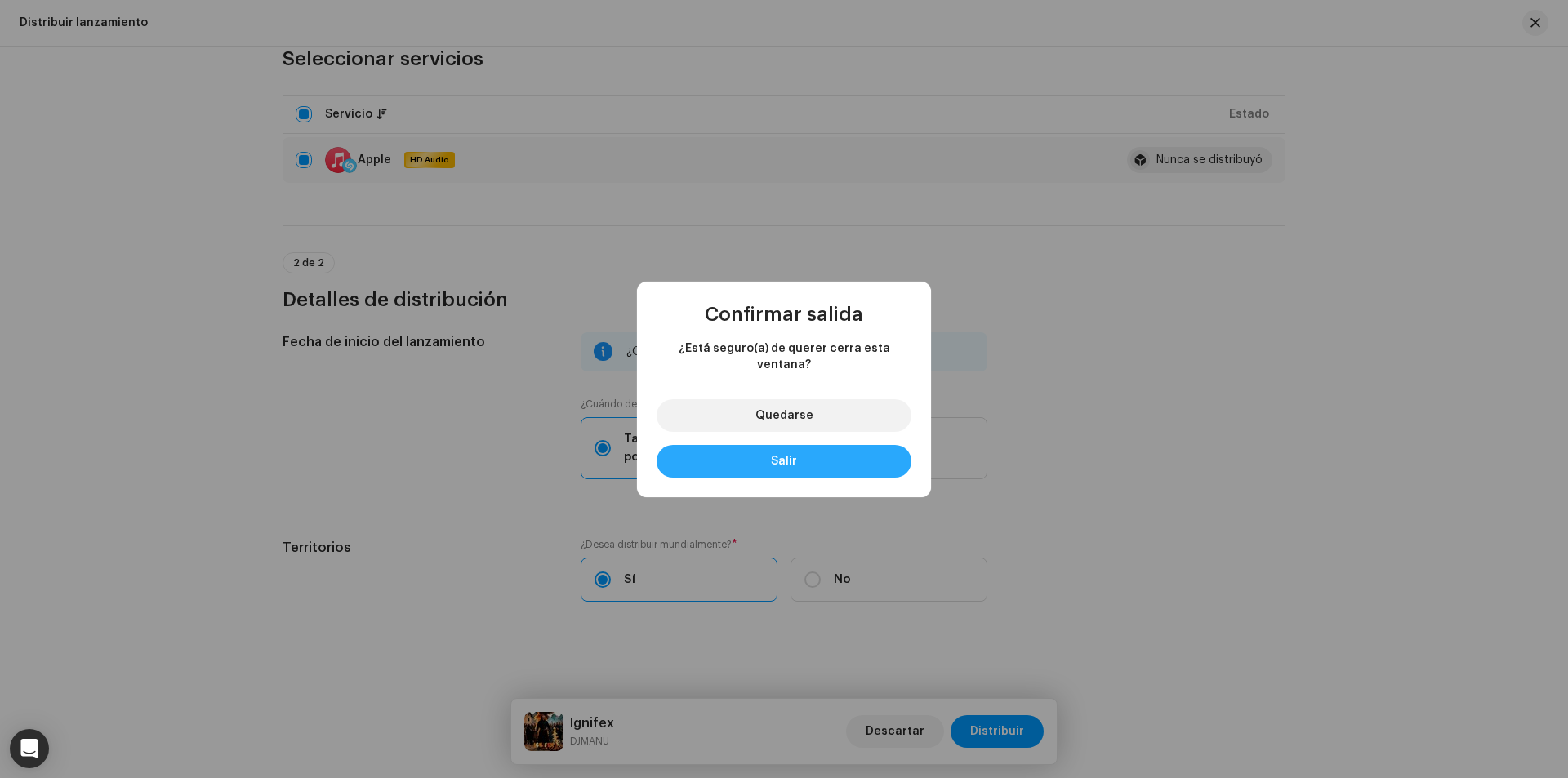
click at [817, 458] on button "Salir" at bounding box center [784, 461] width 255 height 33
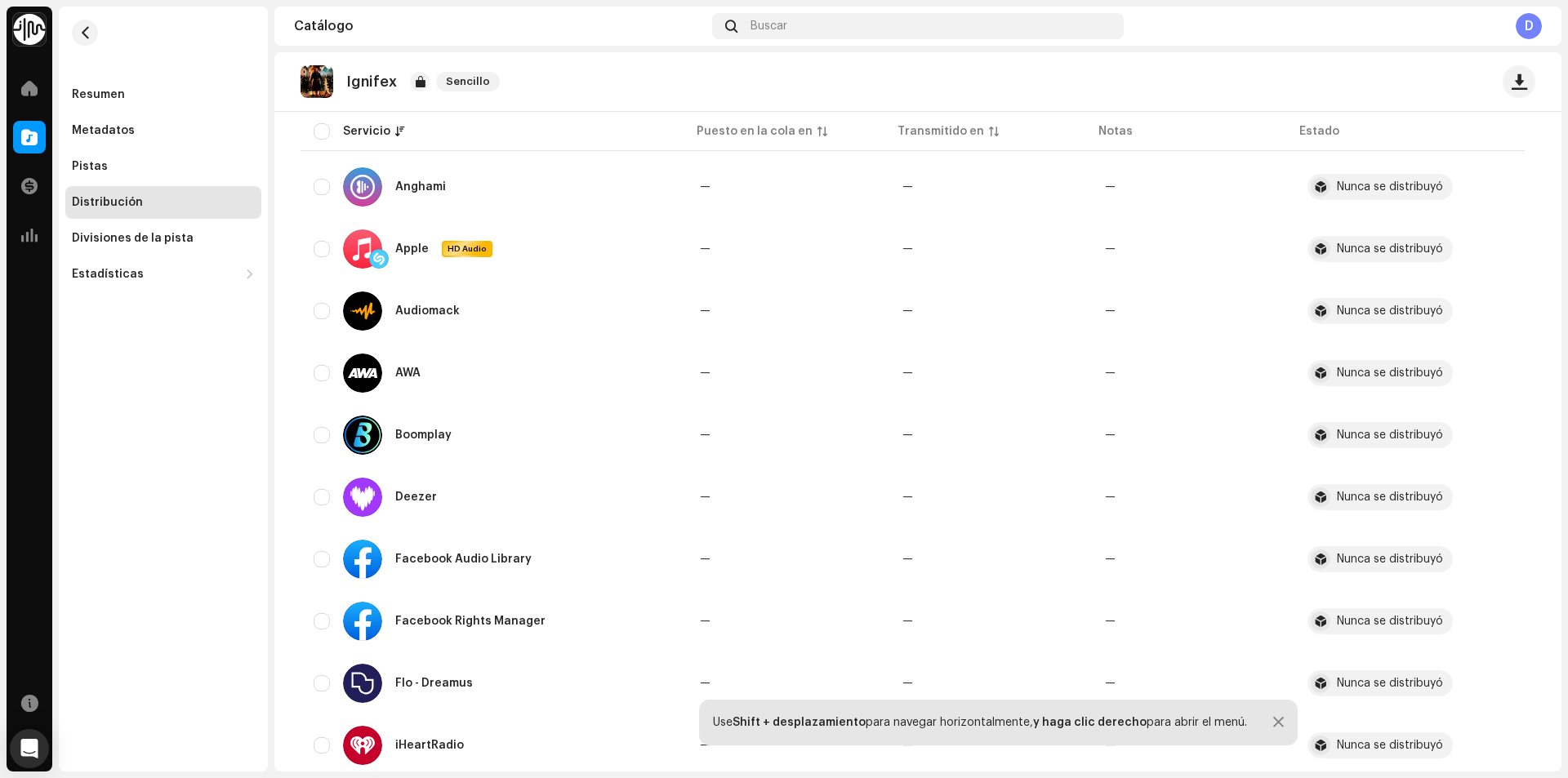
scroll to position [0, 0]
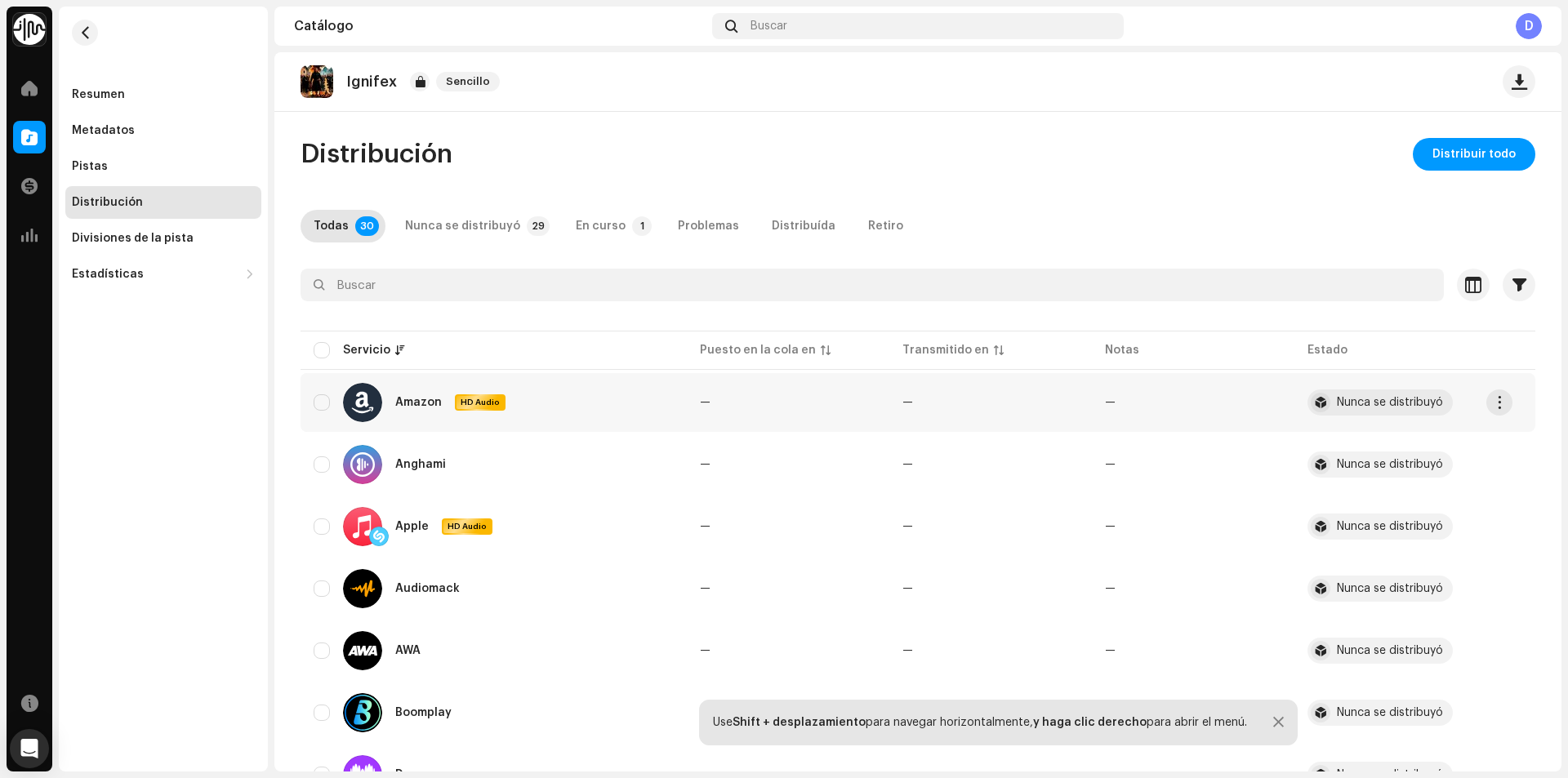
click at [310, 406] on td "Amazon HD Audio" at bounding box center [493, 402] width 387 height 59
click at [318, 406] on input "checkbox" at bounding box center [321, 402] width 16 height 16
checkbox input "true"
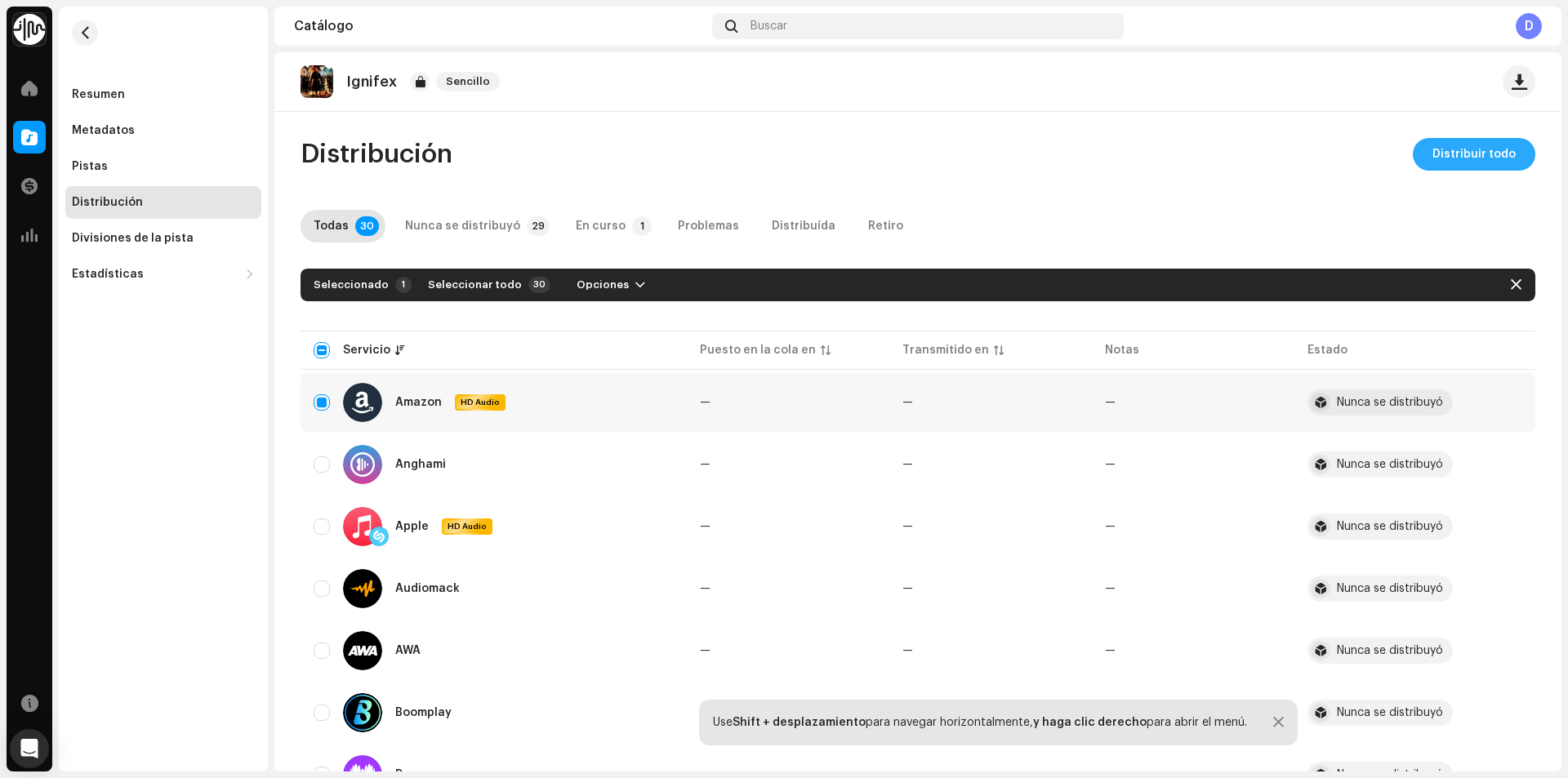
click at [1485, 158] on span "Distribuir todo" at bounding box center [1474, 154] width 83 height 33
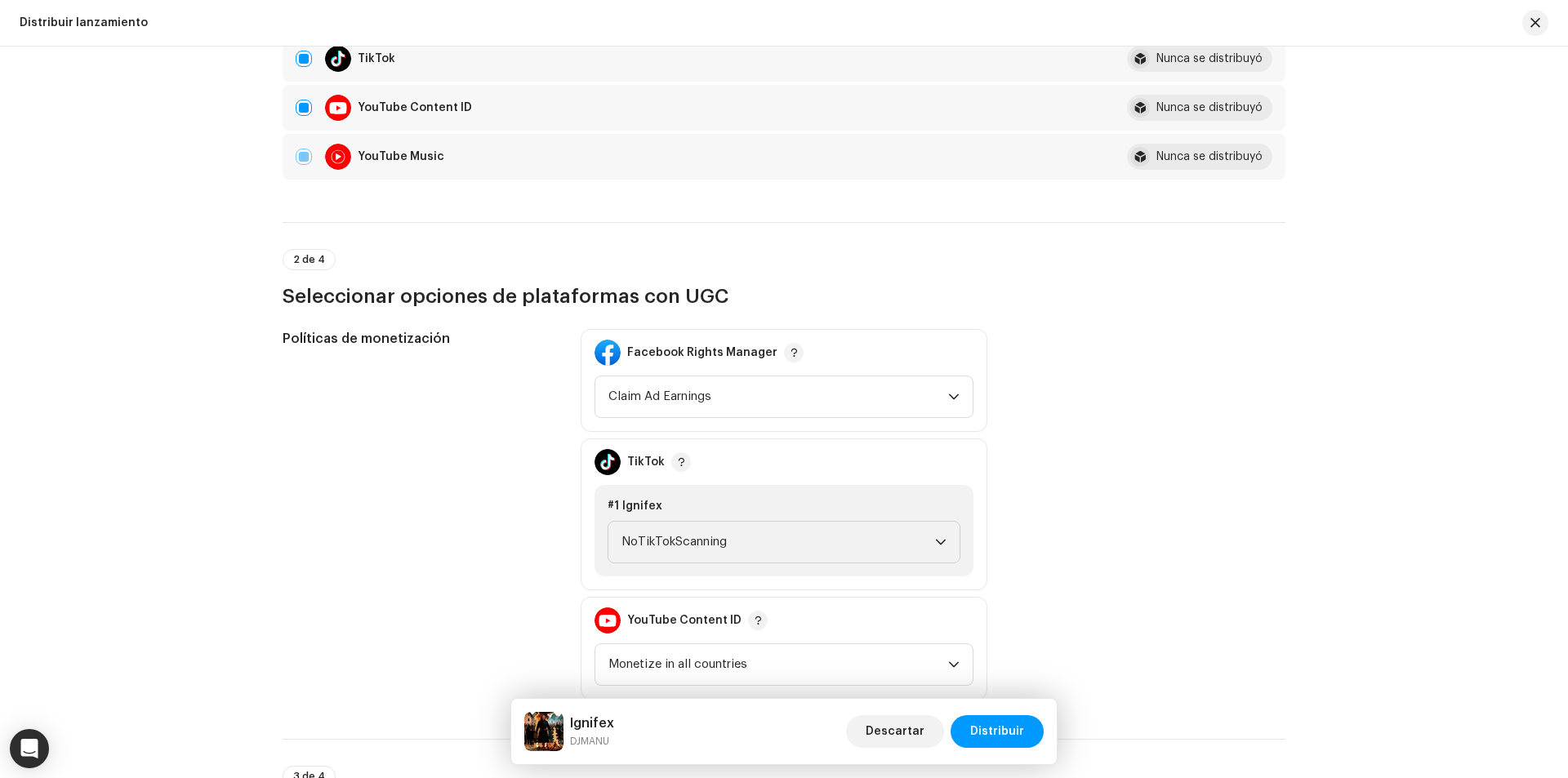
scroll to position [1714, 0]
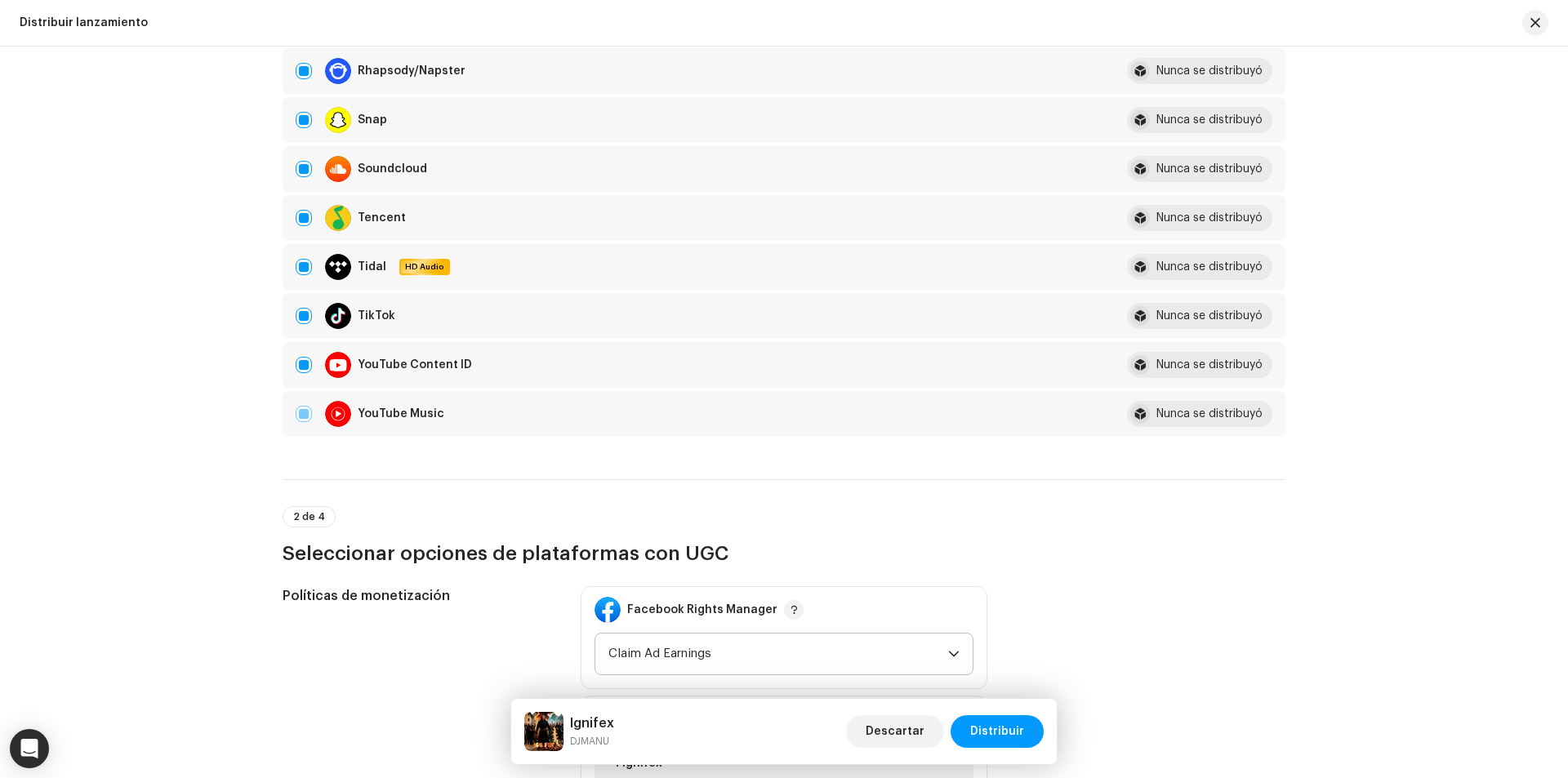
scroll to position [1307, 0]
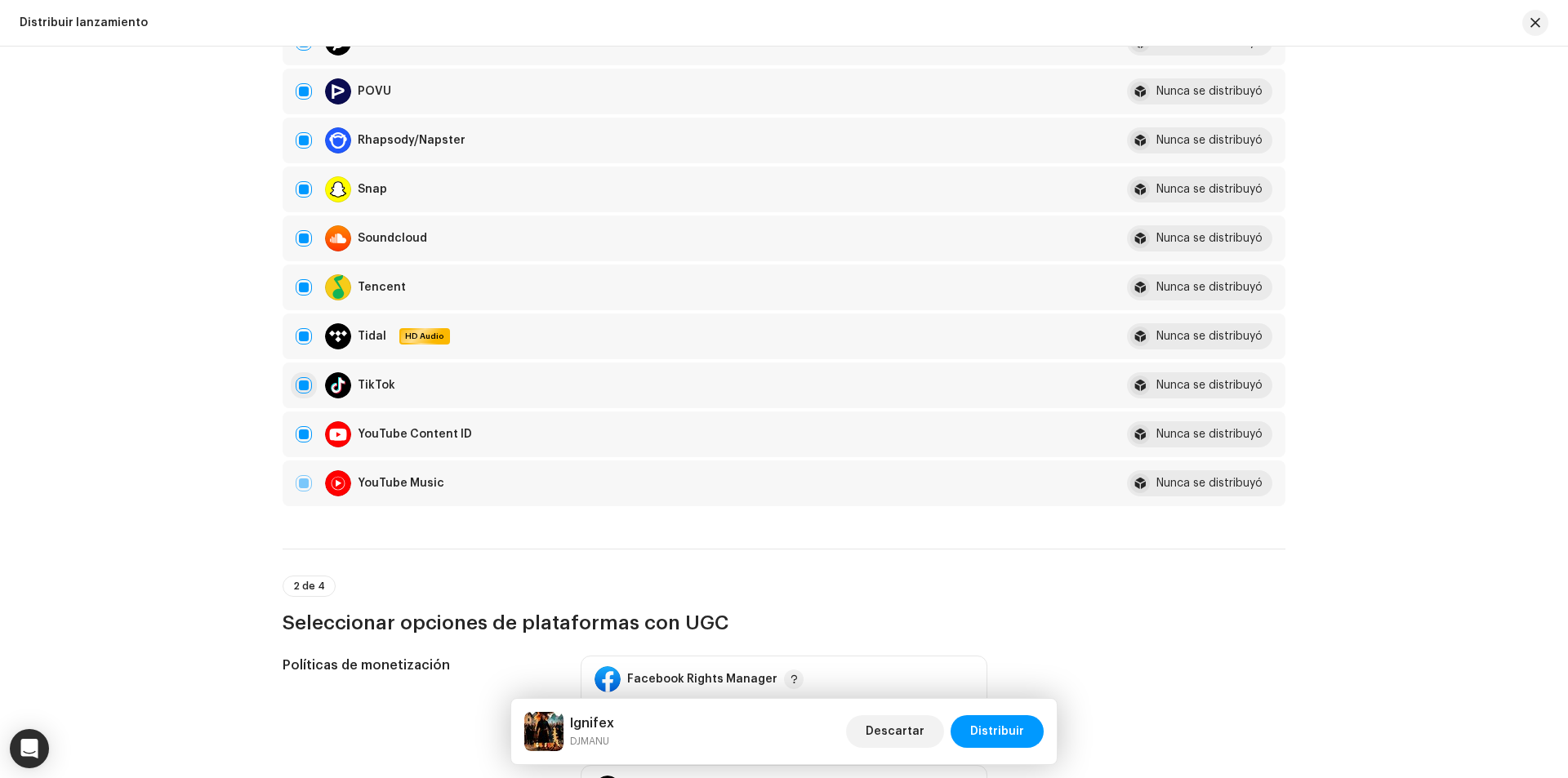
click at [306, 388] on input "checkbox" at bounding box center [303, 385] width 16 height 16
checkbox input "false"
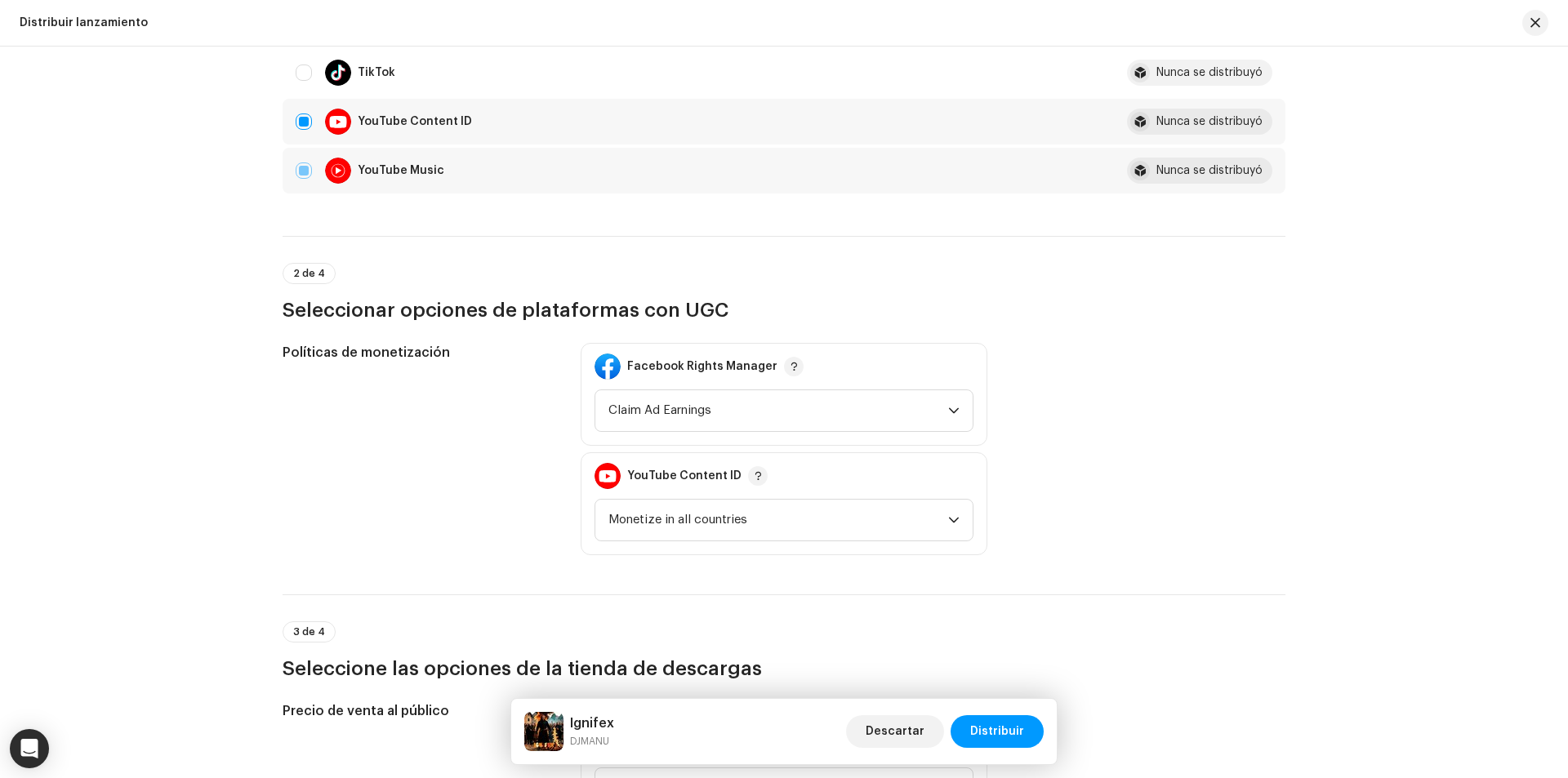
scroll to position [1469, 0]
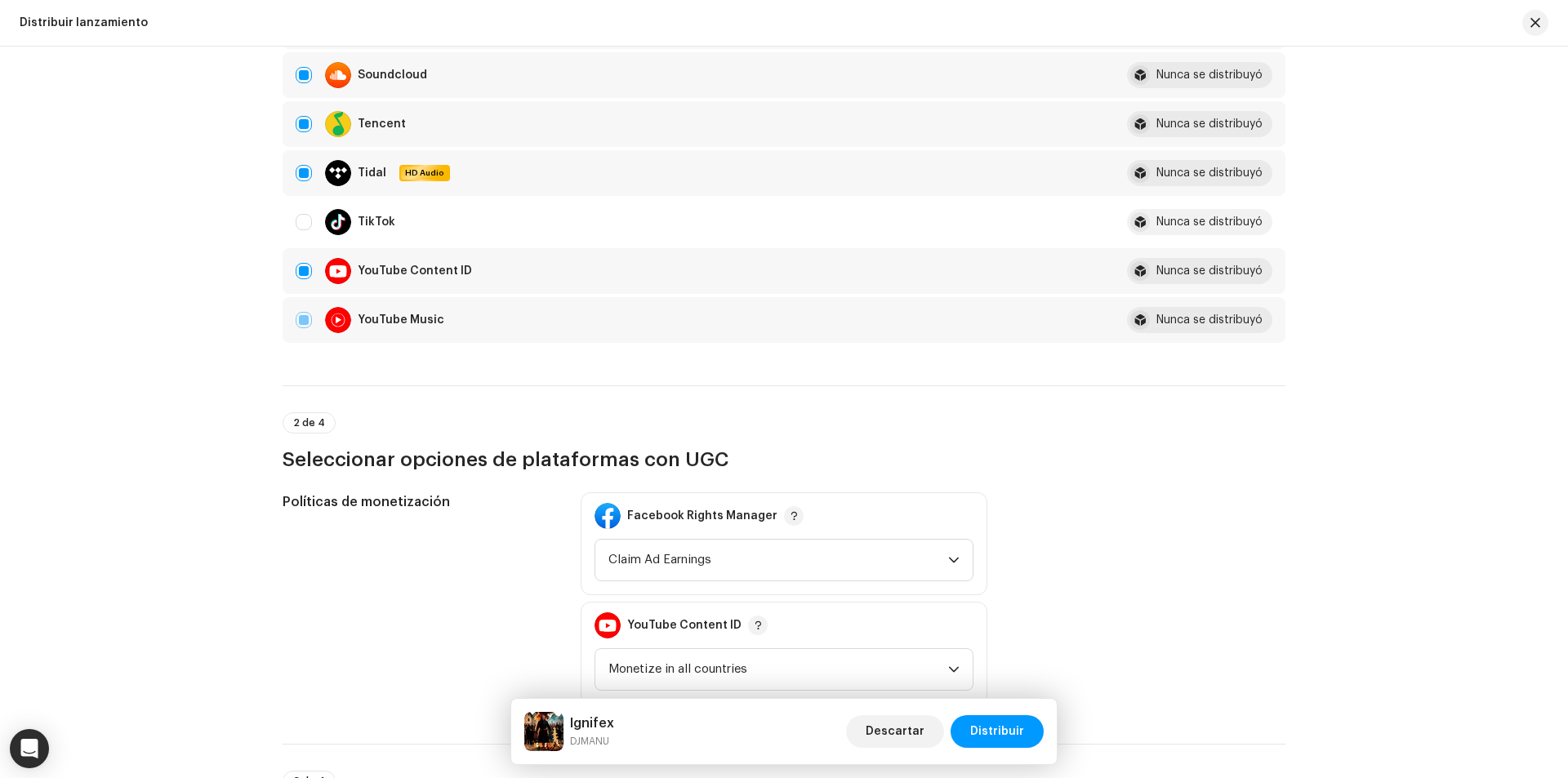
click at [306, 257] on td "YouTube Content ID" at bounding box center [698, 271] width 831 height 45
click at [297, 269] on input "Row Selected" at bounding box center [303, 270] width 16 height 16
checkbox input "false"
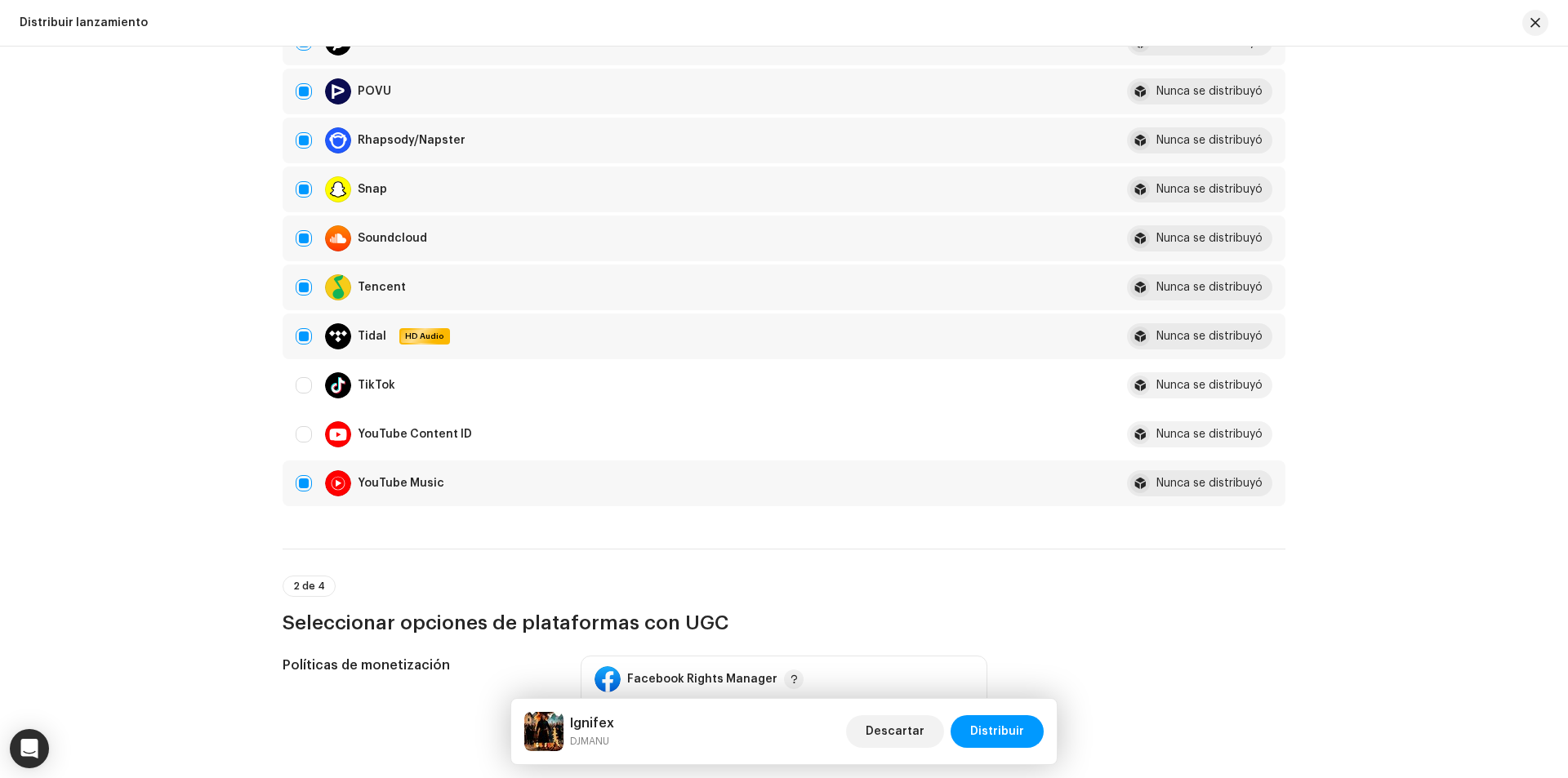
scroll to position [1062, 0]
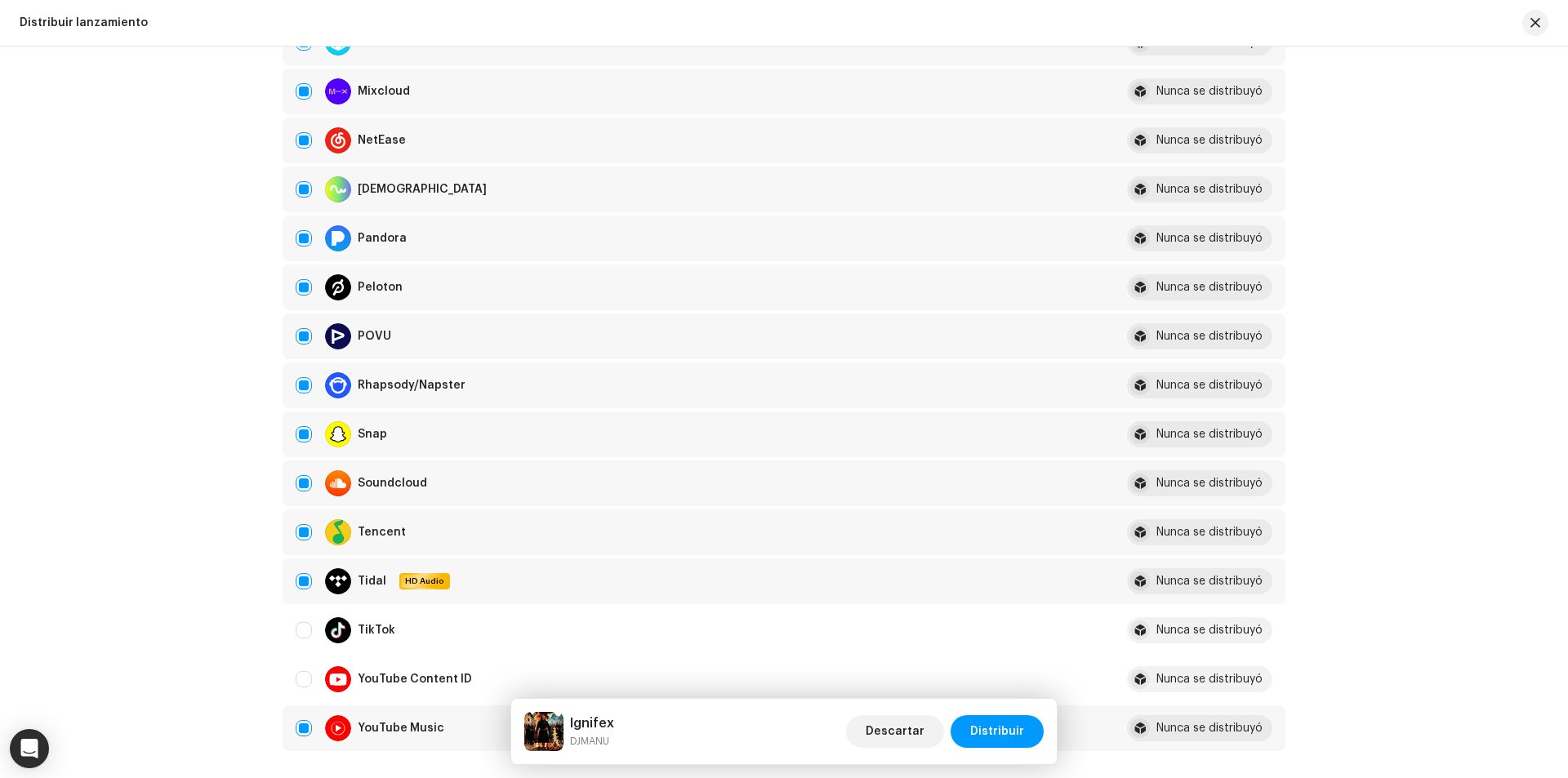
click at [295, 468] on td "Soundcloud" at bounding box center [698, 483] width 831 height 45
click at [292, 486] on td "Soundcloud" at bounding box center [698, 483] width 831 height 45
click at [302, 489] on input "Row Selected" at bounding box center [303, 482] width 16 height 16
checkbox input "false"
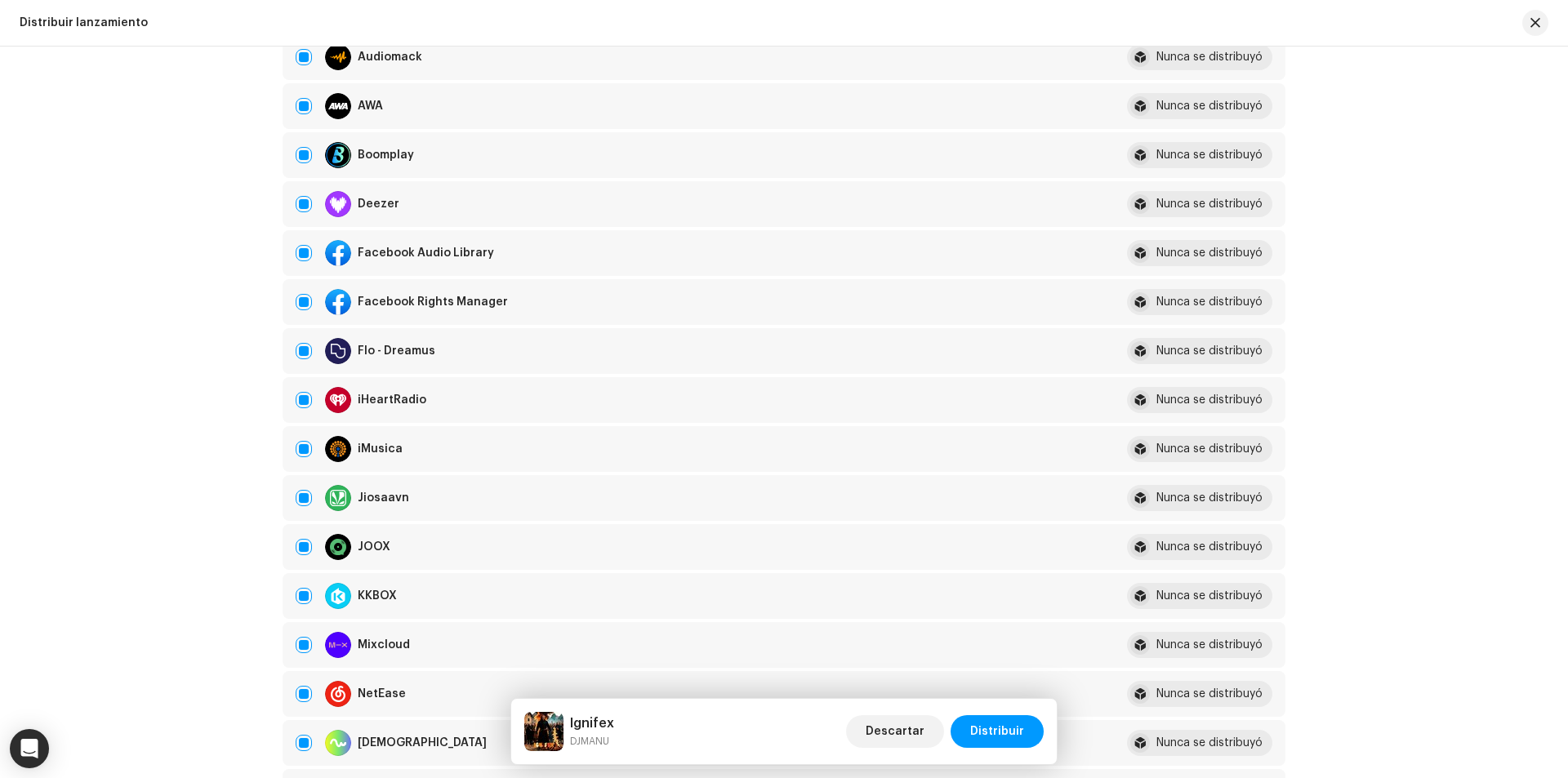
scroll to position [490, 0]
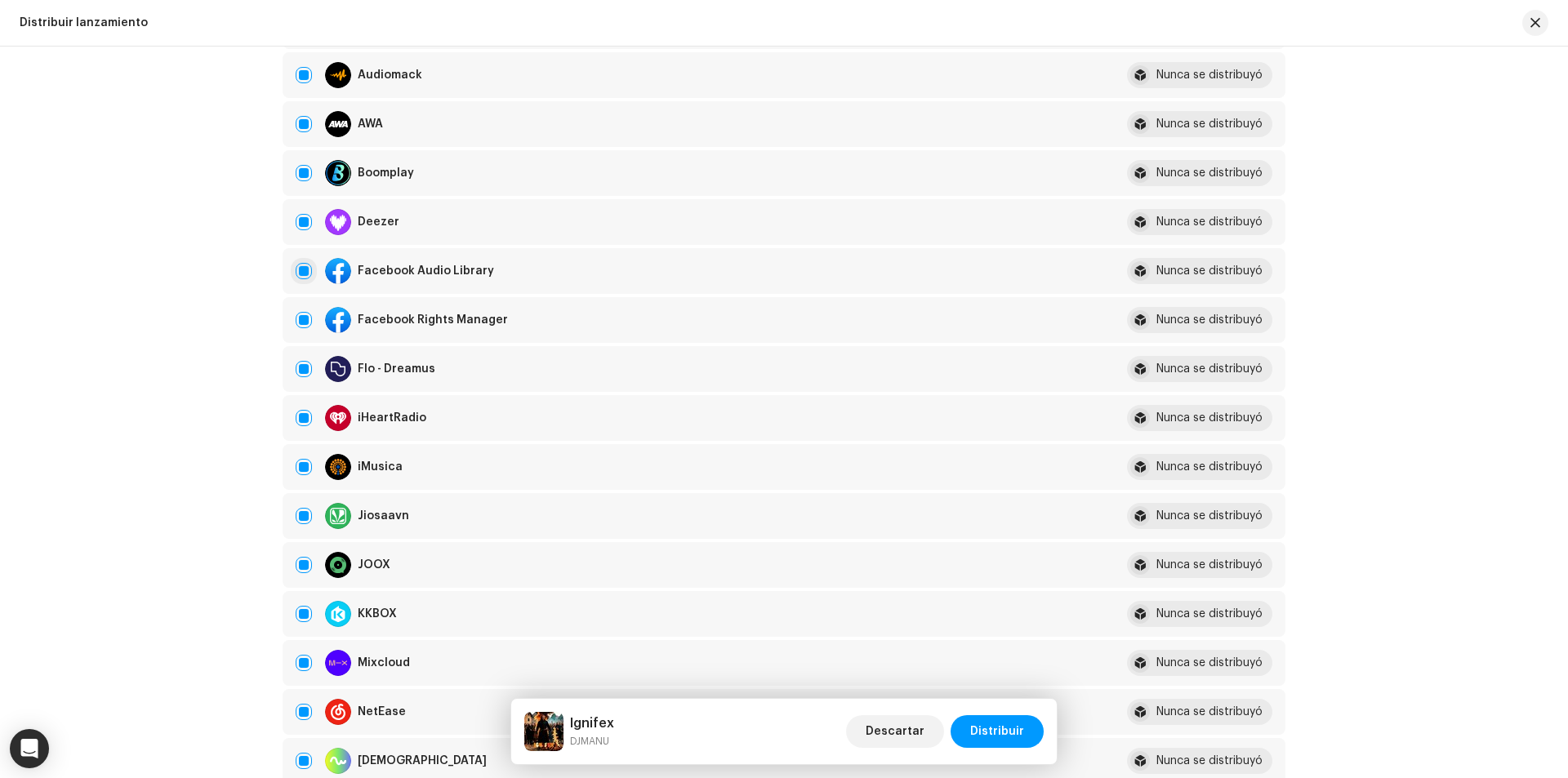
click at [298, 269] on input "Row Selected" at bounding box center [303, 270] width 16 height 16
checkbox input "false"
click at [302, 322] on input "Row Selected" at bounding box center [303, 319] width 16 height 16
checkbox input "false"
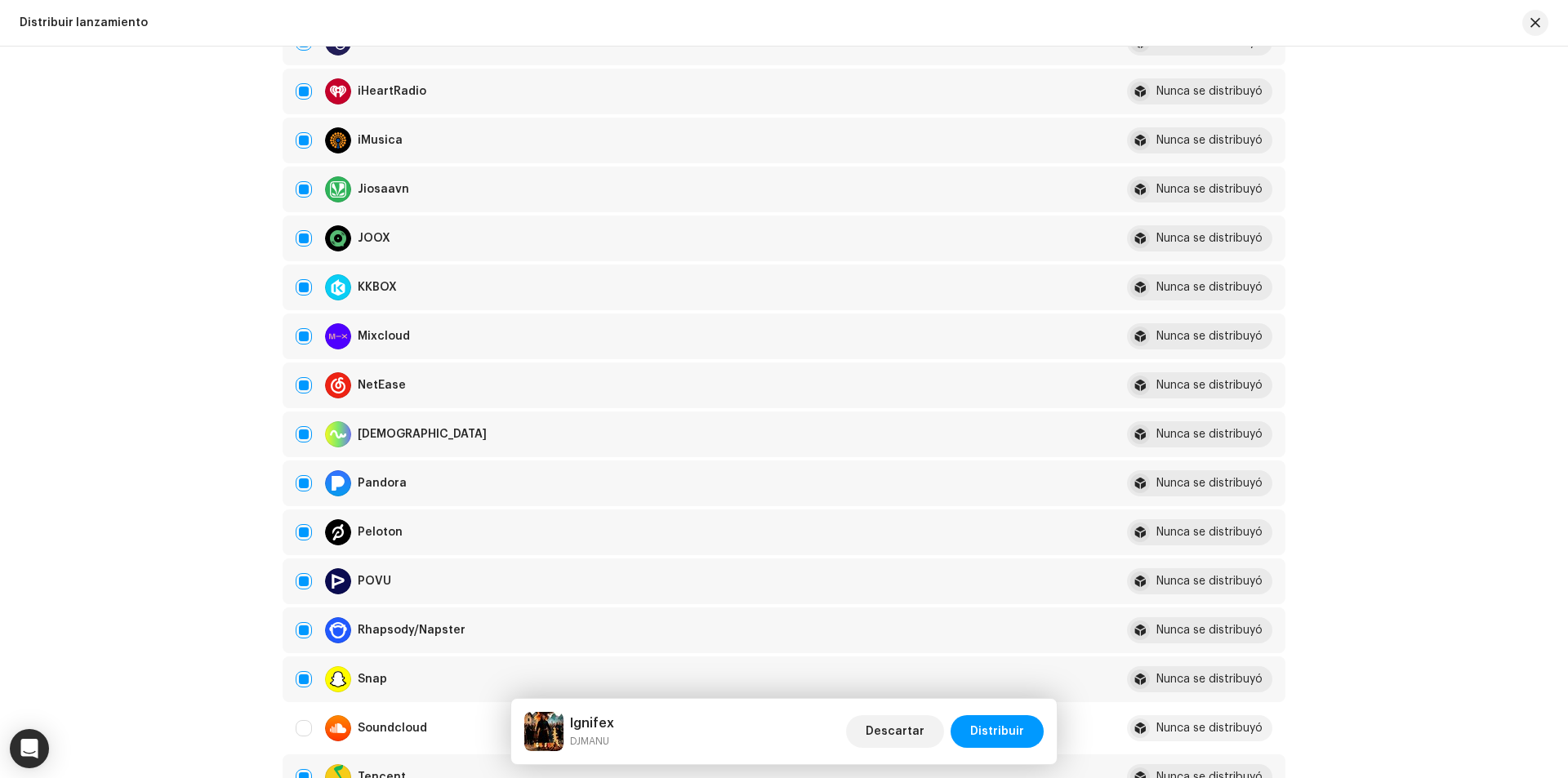
scroll to position [898, 0]
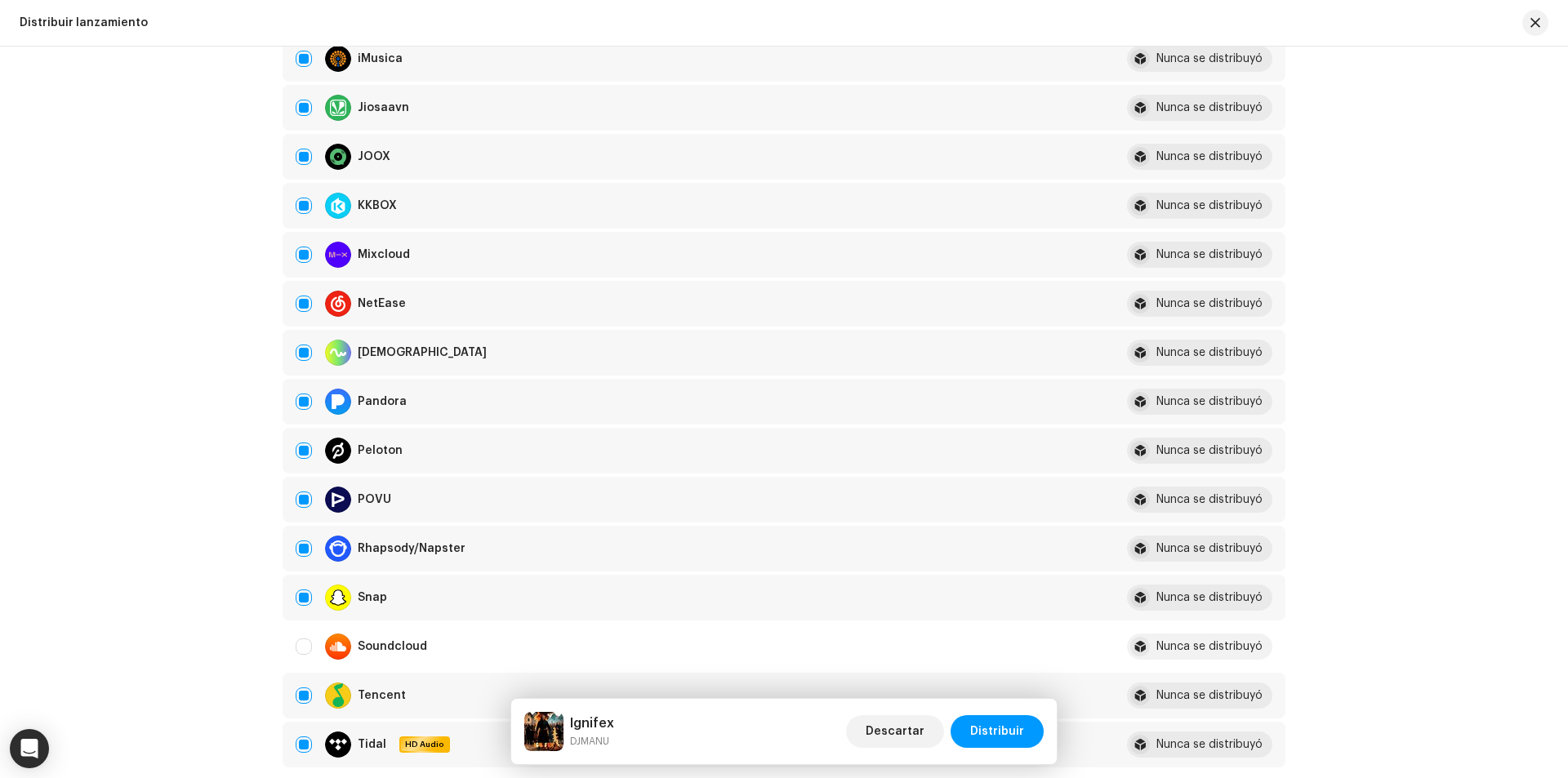
click at [311, 606] on div "Snap" at bounding box center [698, 597] width 805 height 26
click at [304, 604] on input "Row Selected" at bounding box center [303, 597] width 16 height 16
checkbox input "false"
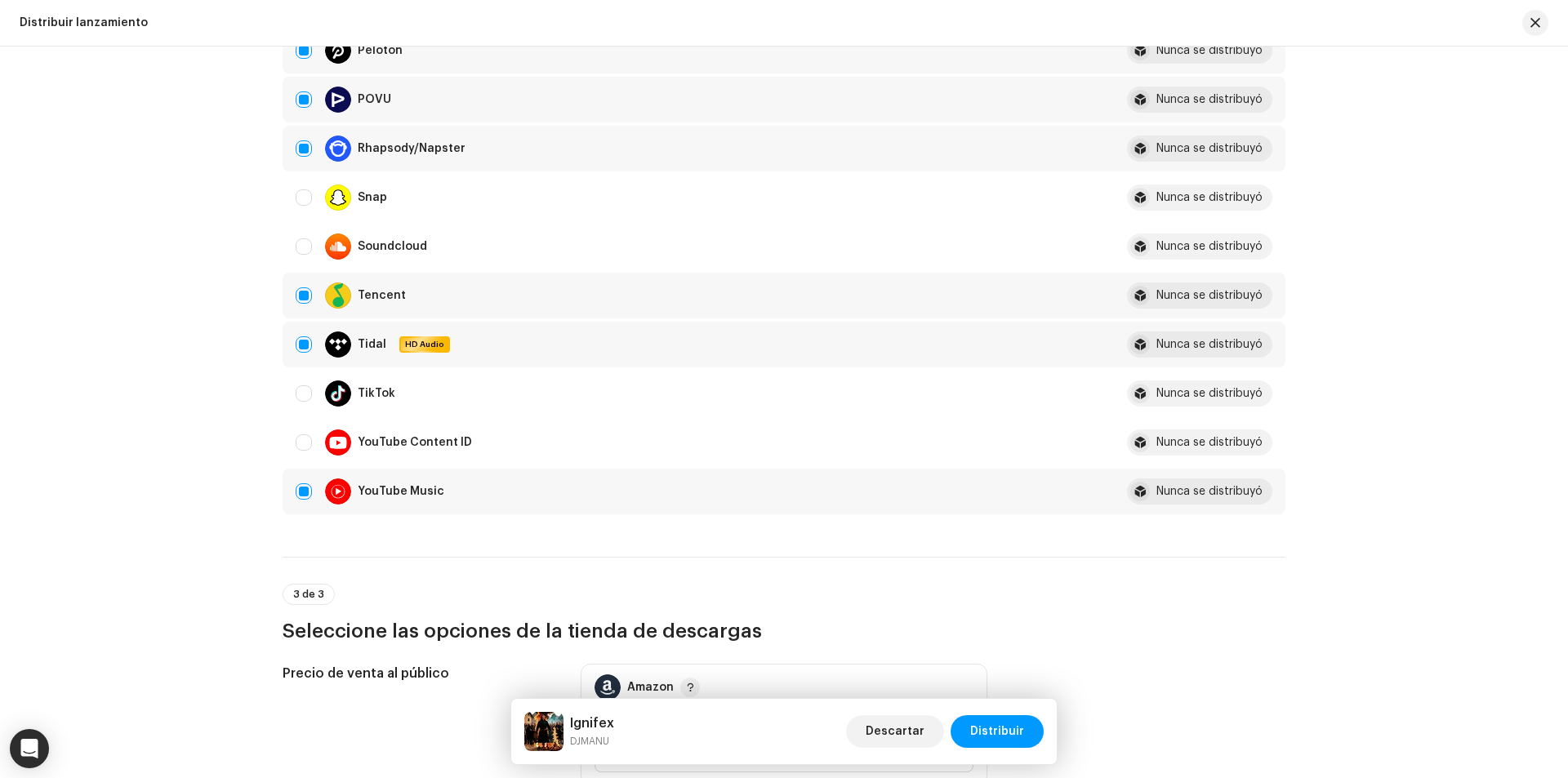
scroll to position [1307, 0]
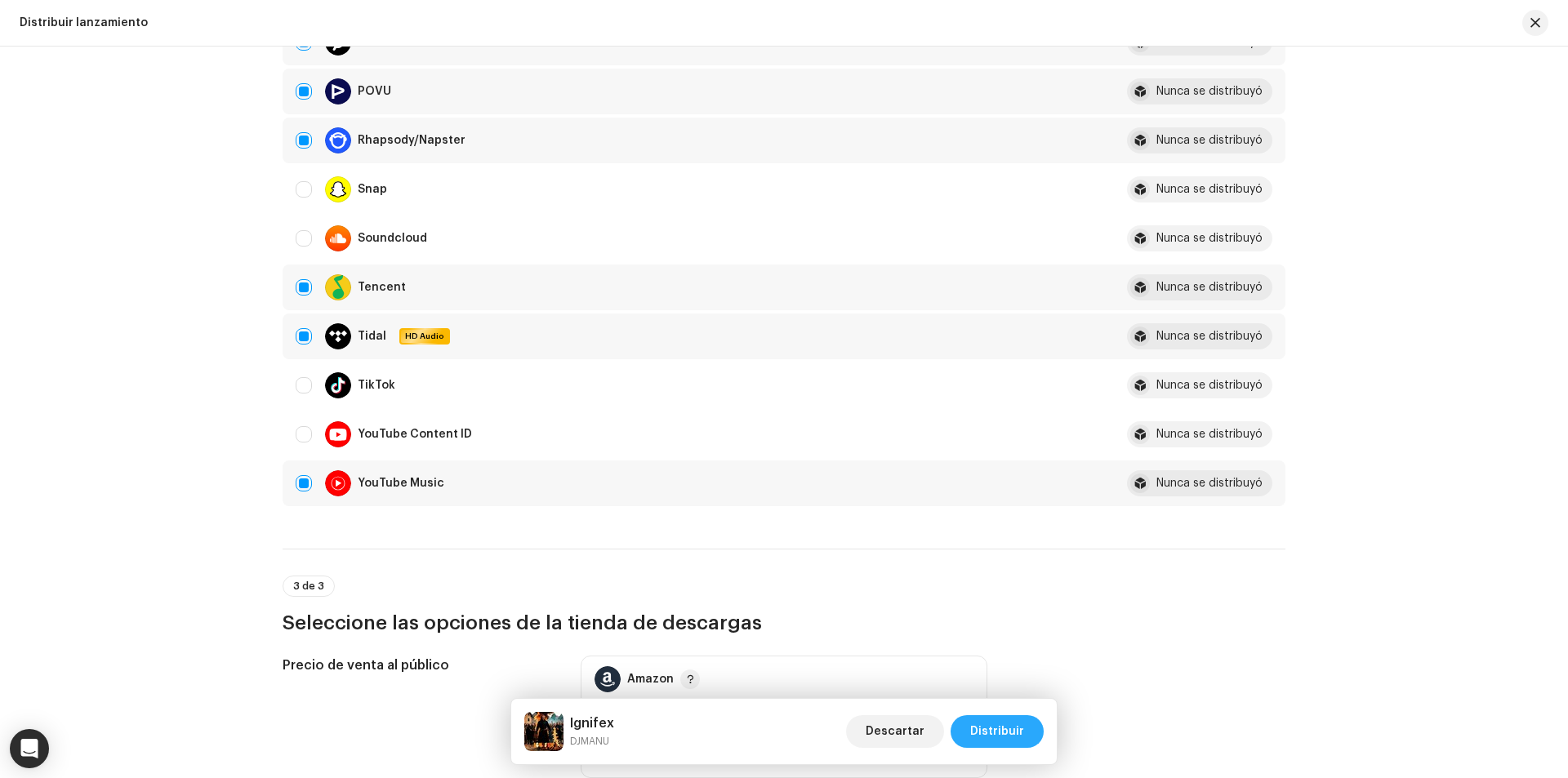
click at [1005, 733] on span "Distribuir" at bounding box center [997, 731] width 54 height 33
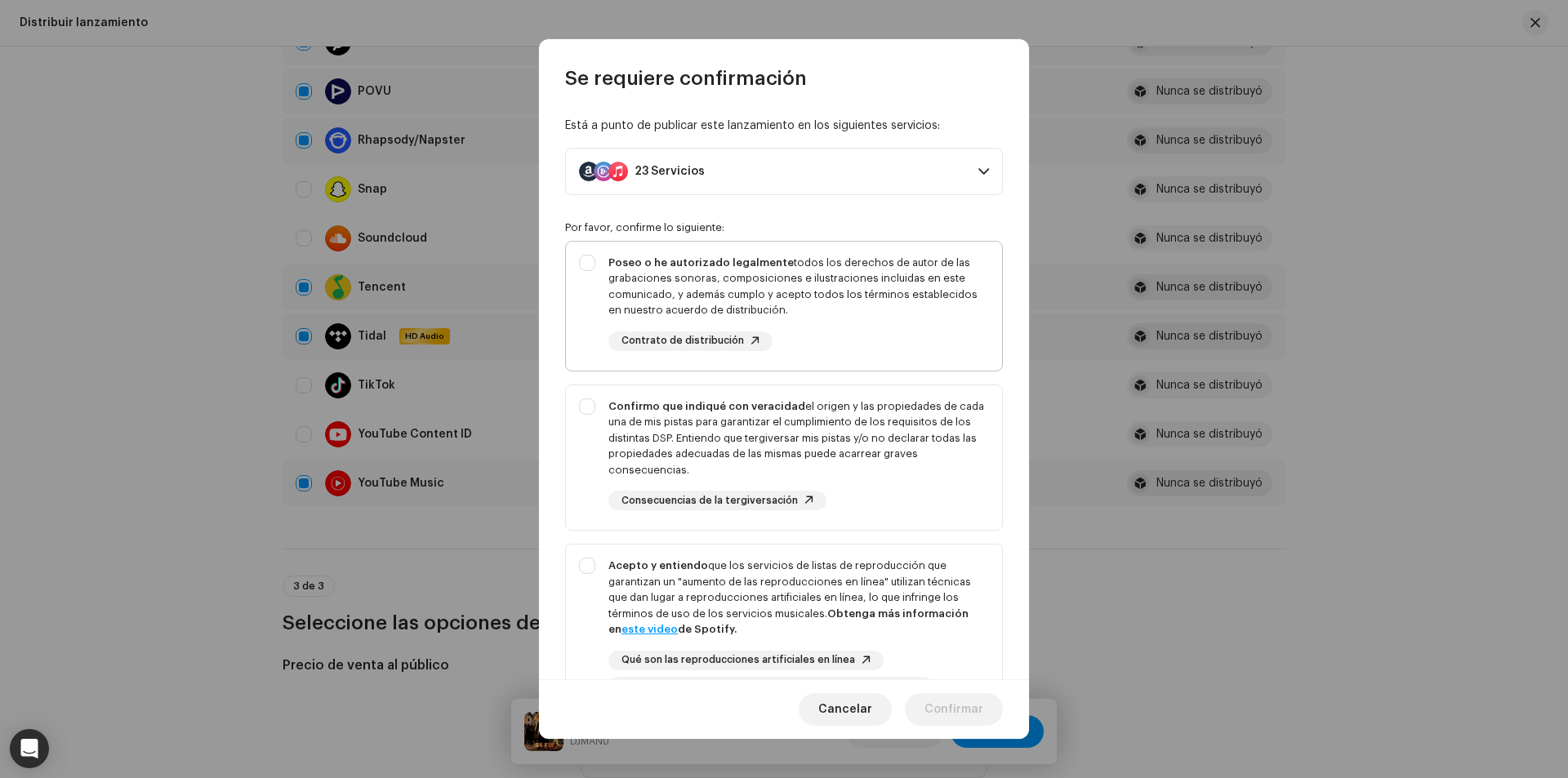
click at [592, 258] on div "Poseo o he autorizado legalmente todos los derechos de autor de las grabaciones…" at bounding box center [784, 302] width 436 height 122
checkbox input "true"
click at [579, 417] on div "Confirmo que indiqué con veracidad el origen y las propiedades de cada una de m…" at bounding box center [784, 455] width 436 height 139
checkbox input "true"
click at [600, 568] on div "Acepto y entiendo que los servicios de listas de reproducción que garantizan un…" at bounding box center [784, 627] width 436 height 165
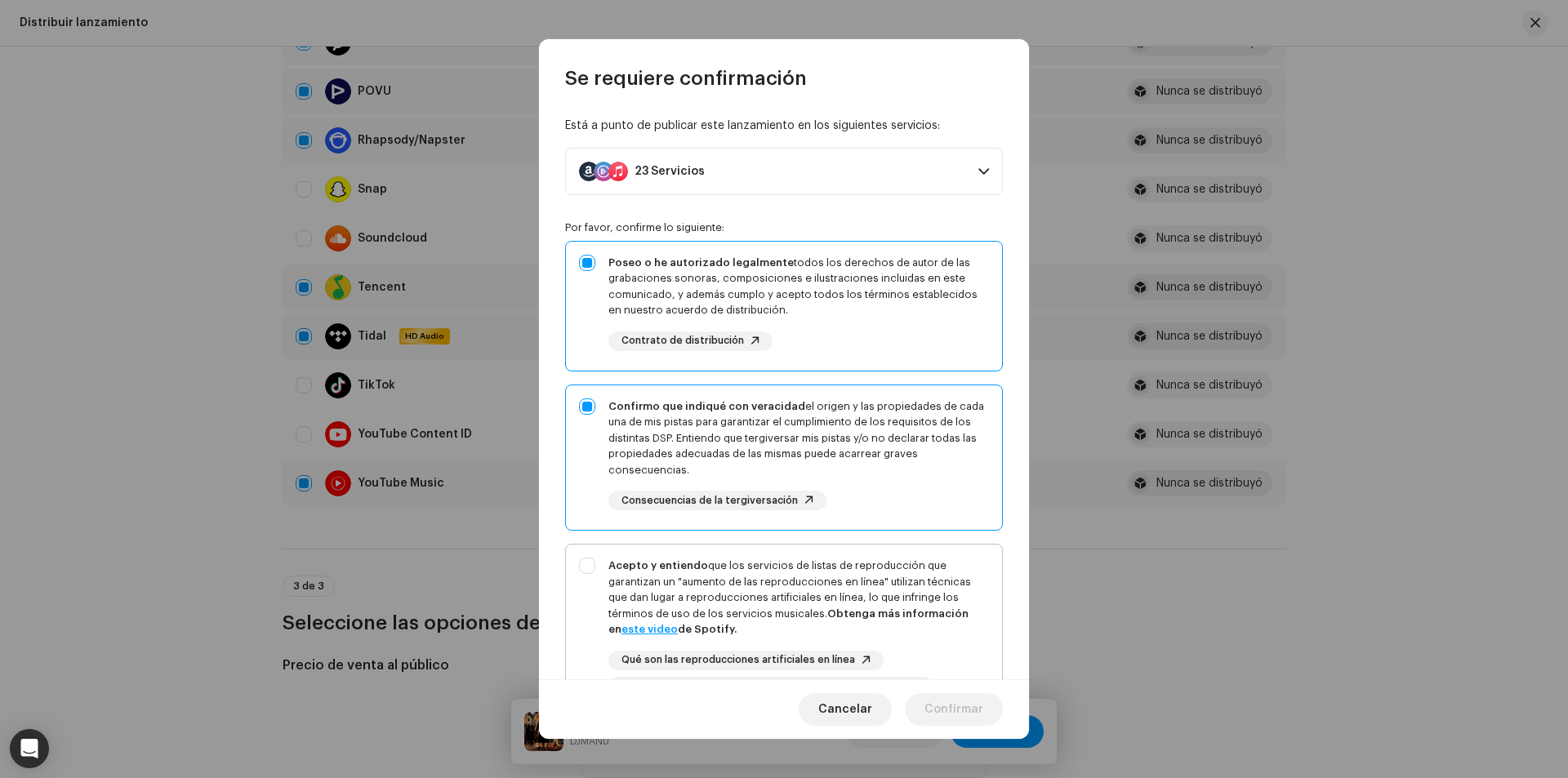
checkbox input "true"
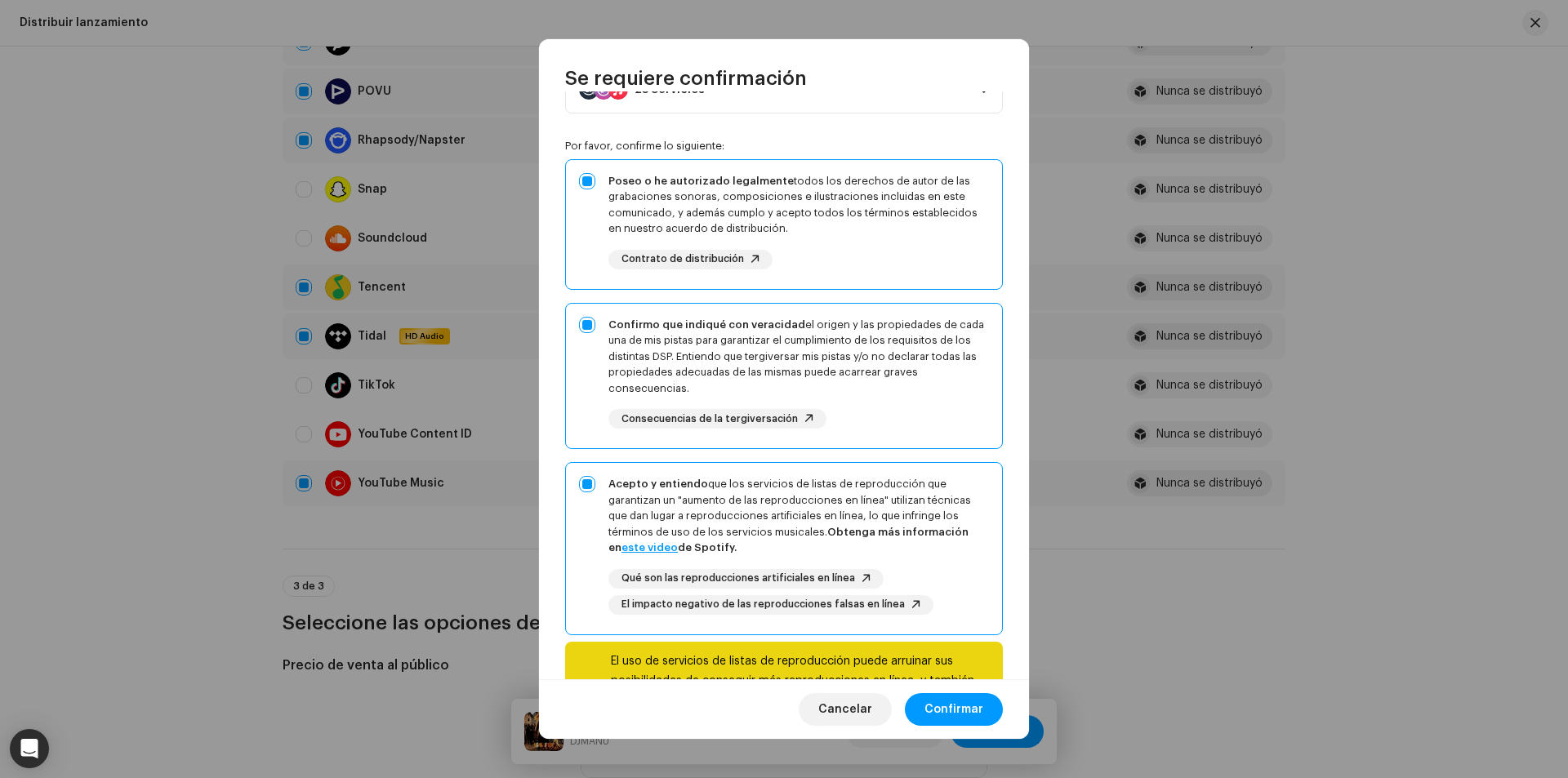
scroll to position [168, 0]
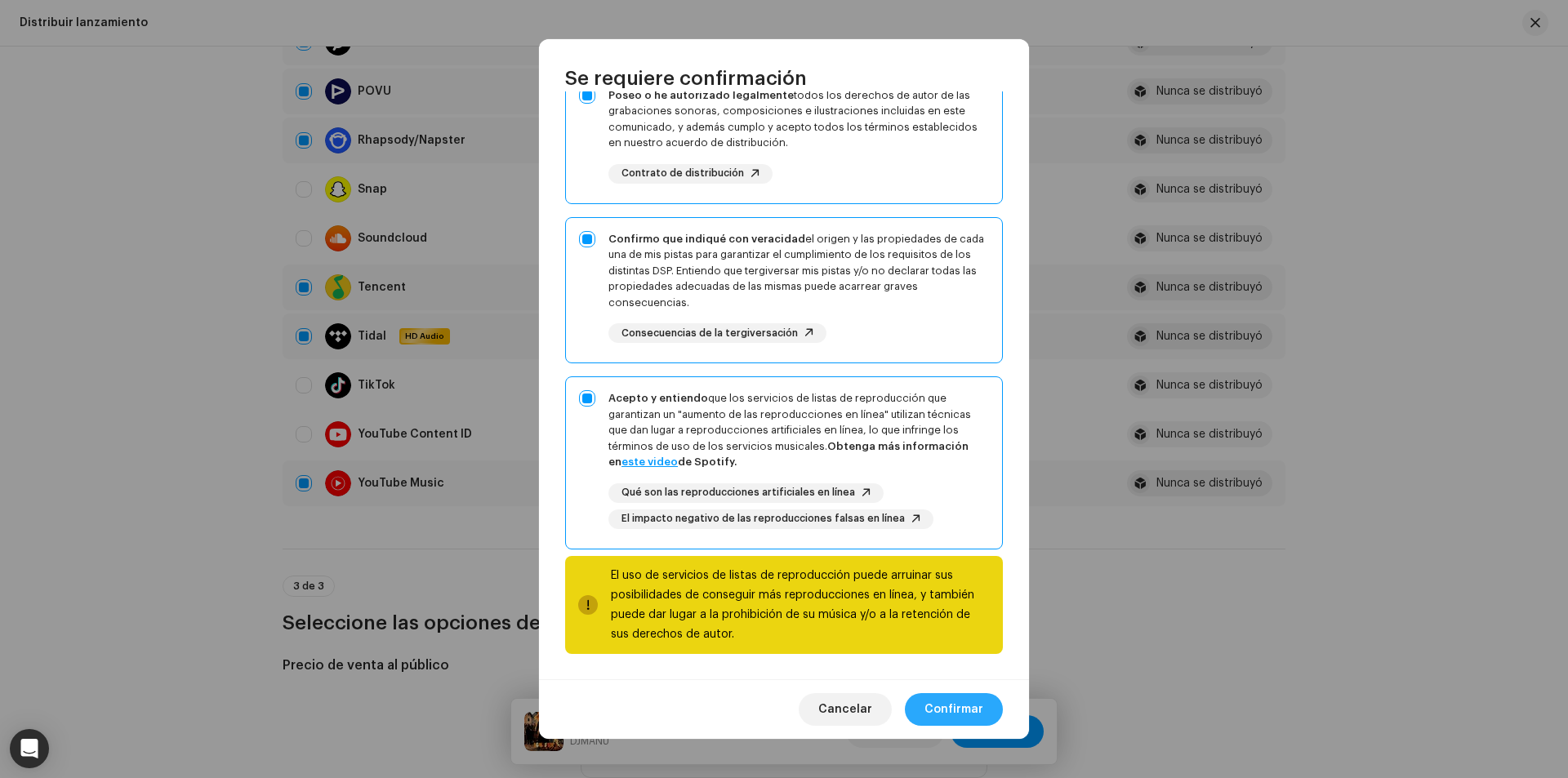
click at [931, 702] on span "Confirmar" at bounding box center [954, 709] width 59 height 33
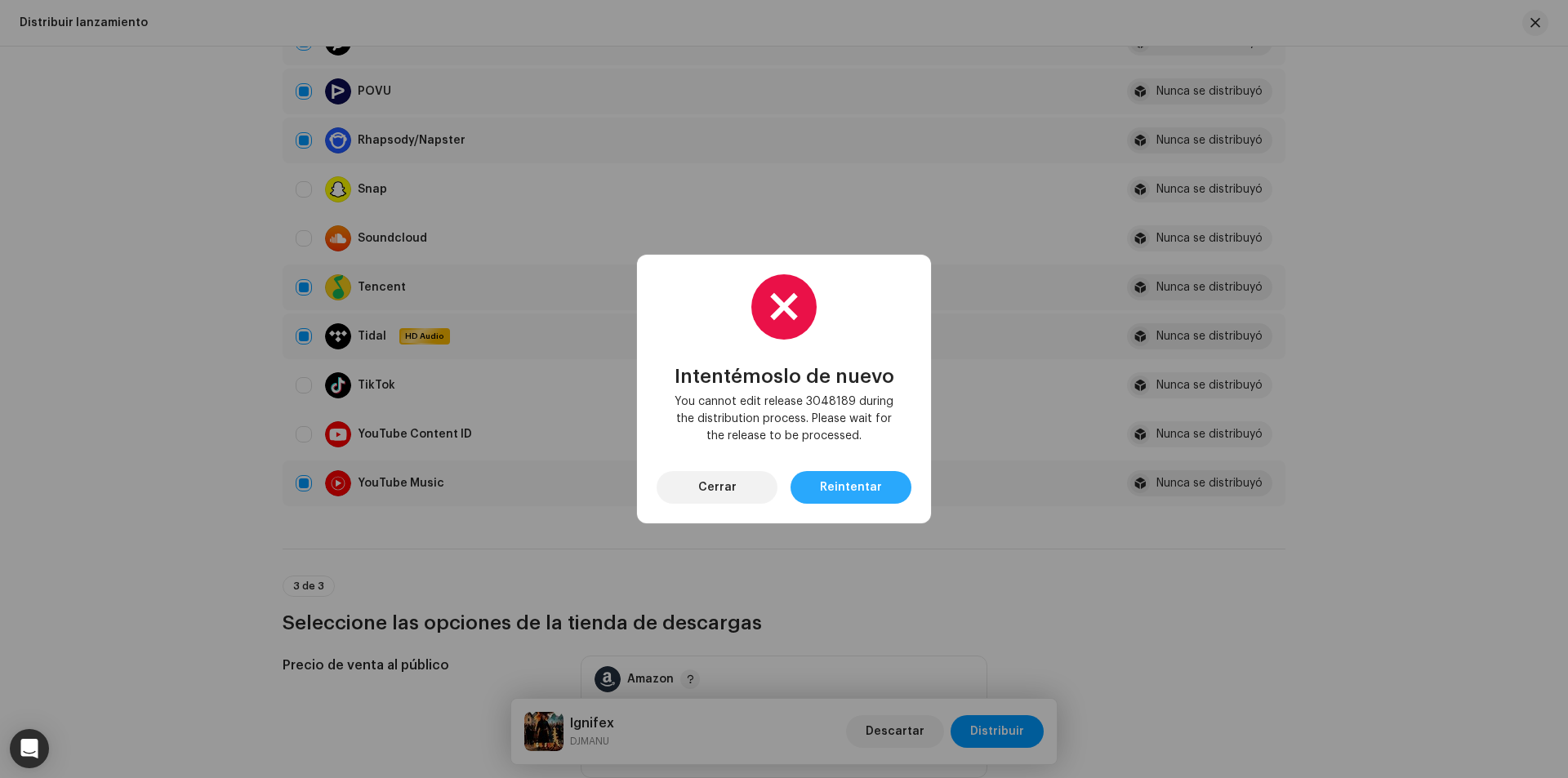
click at [824, 494] on span "Reintentar" at bounding box center [851, 488] width 62 height 33
click at [747, 481] on button "Cerrar" at bounding box center [717, 488] width 121 height 33
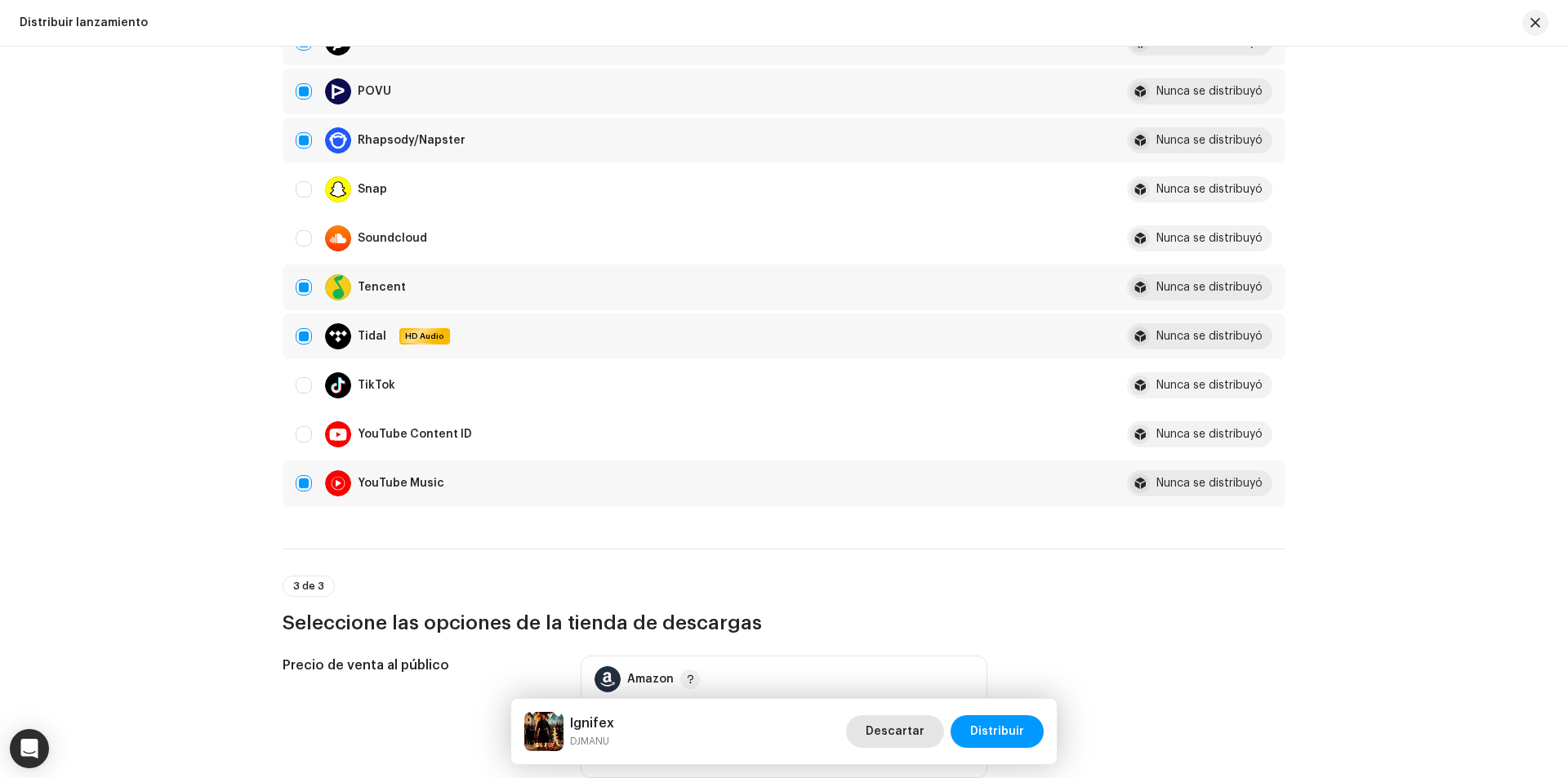
click at [883, 738] on span "Descartar" at bounding box center [895, 731] width 59 height 33
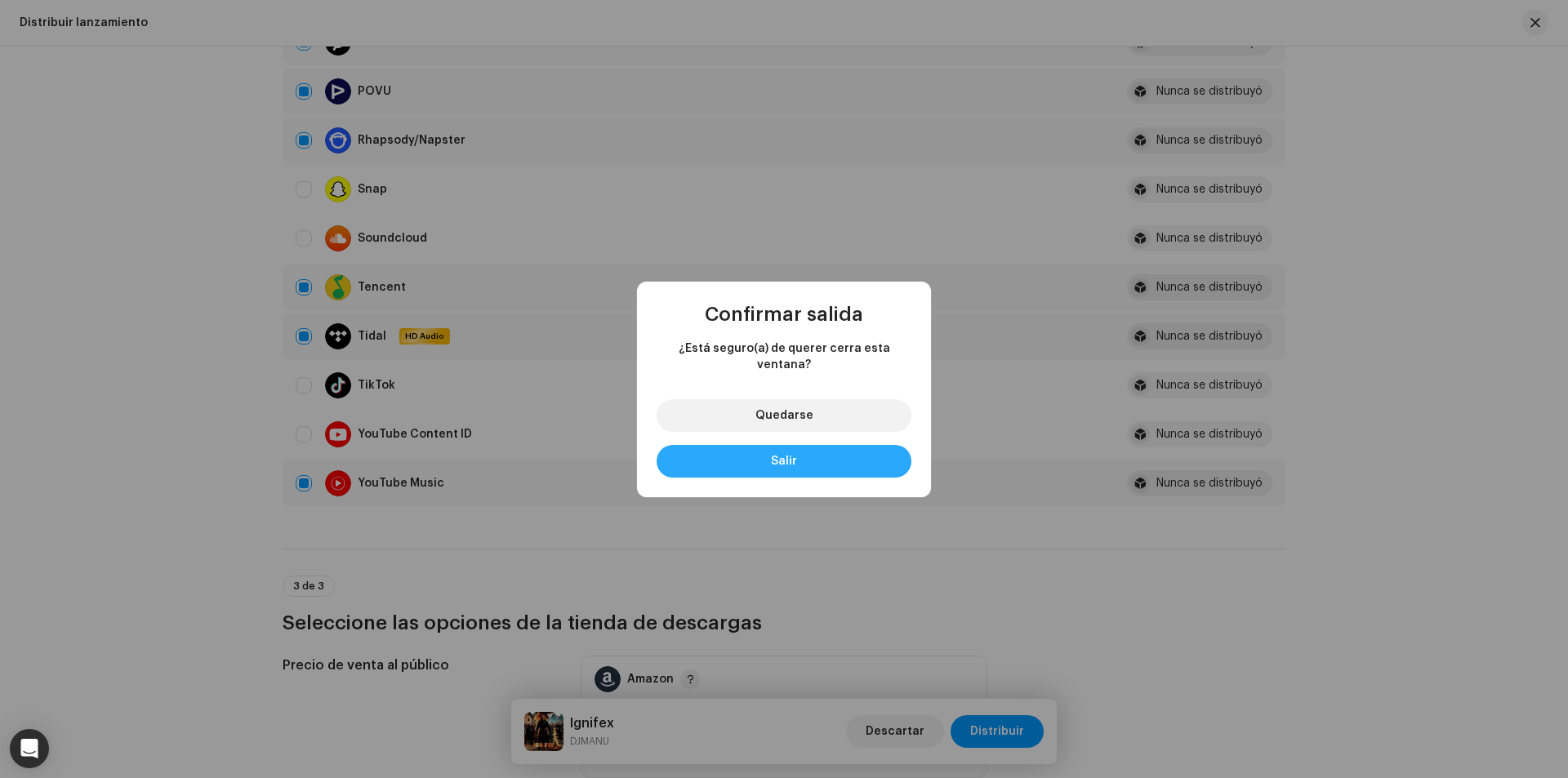
click at [802, 462] on button "Salir" at bounding box center [784, 461] width 255 height 33
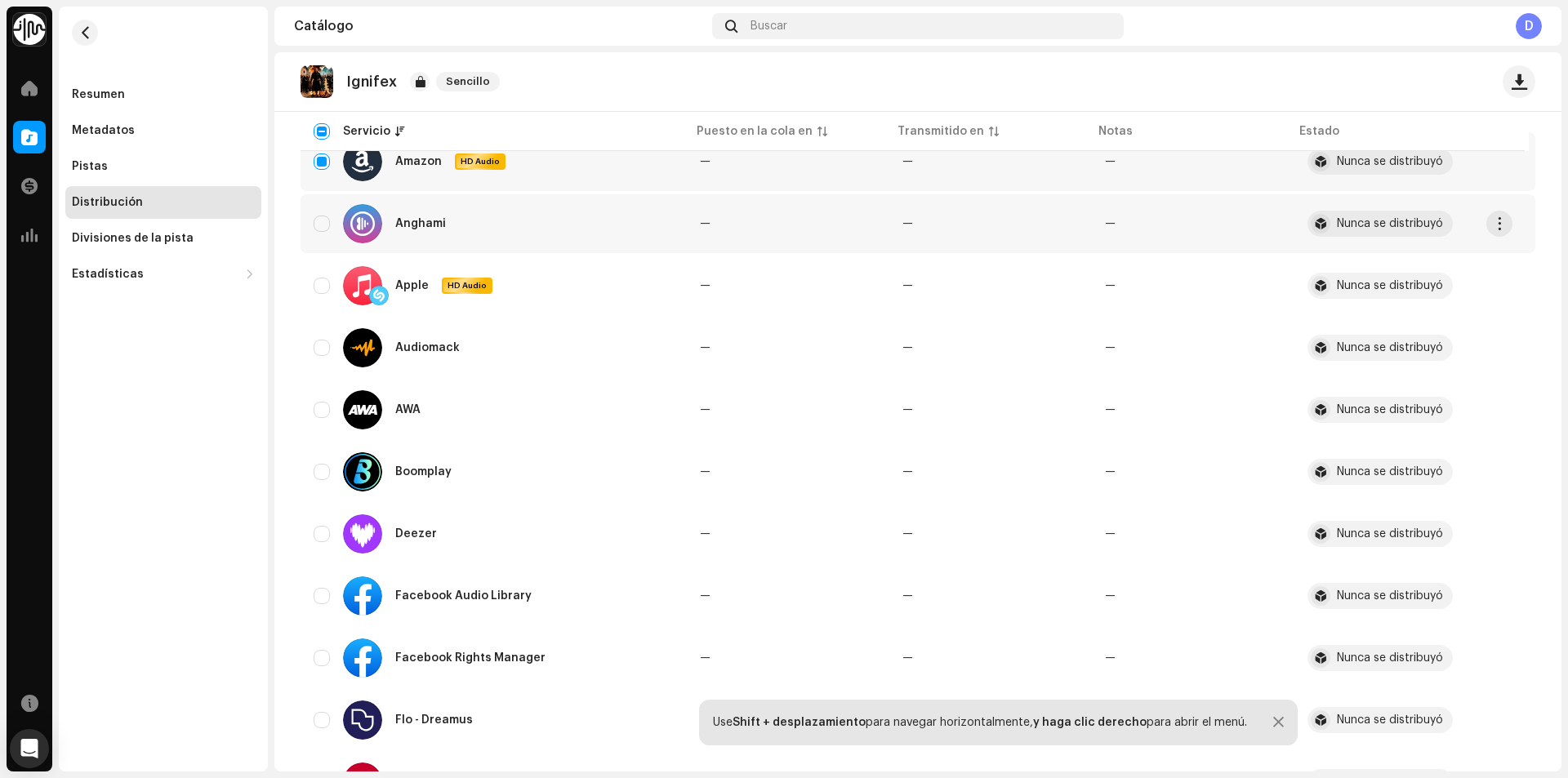
scroll to position [0, 0]
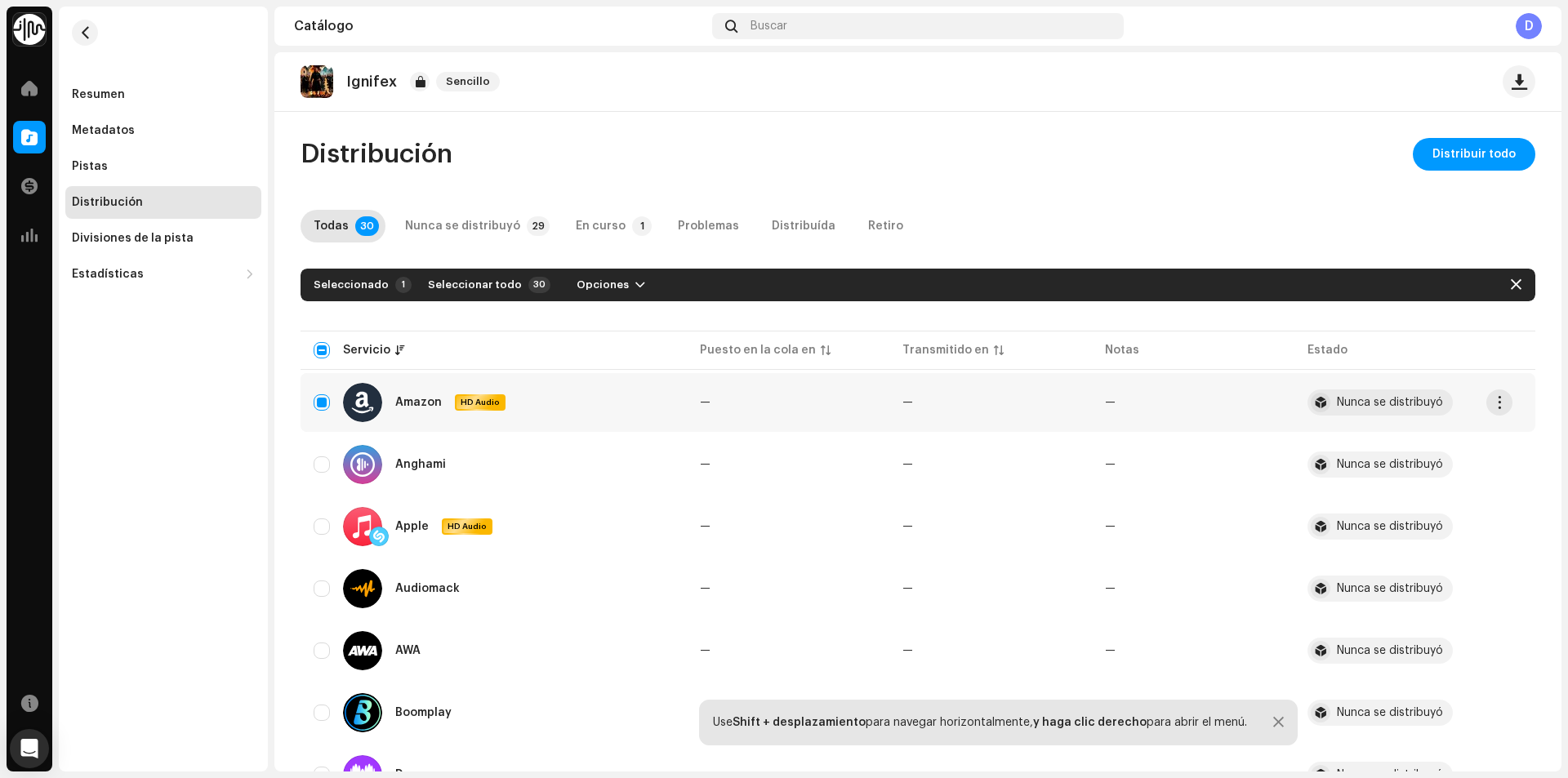
click at [336, 402] on div "Amazon HD Audio" at bounding box center [493, 402] width 360 height 40
click at [332, 403] on div "Amazon HD Audio" at bounding box center [493, 402] width 360 height 40
click at [326, 402] on input "Row Selected" at bounding box center [321, 402] width 16 height 16
checkbox input "false"
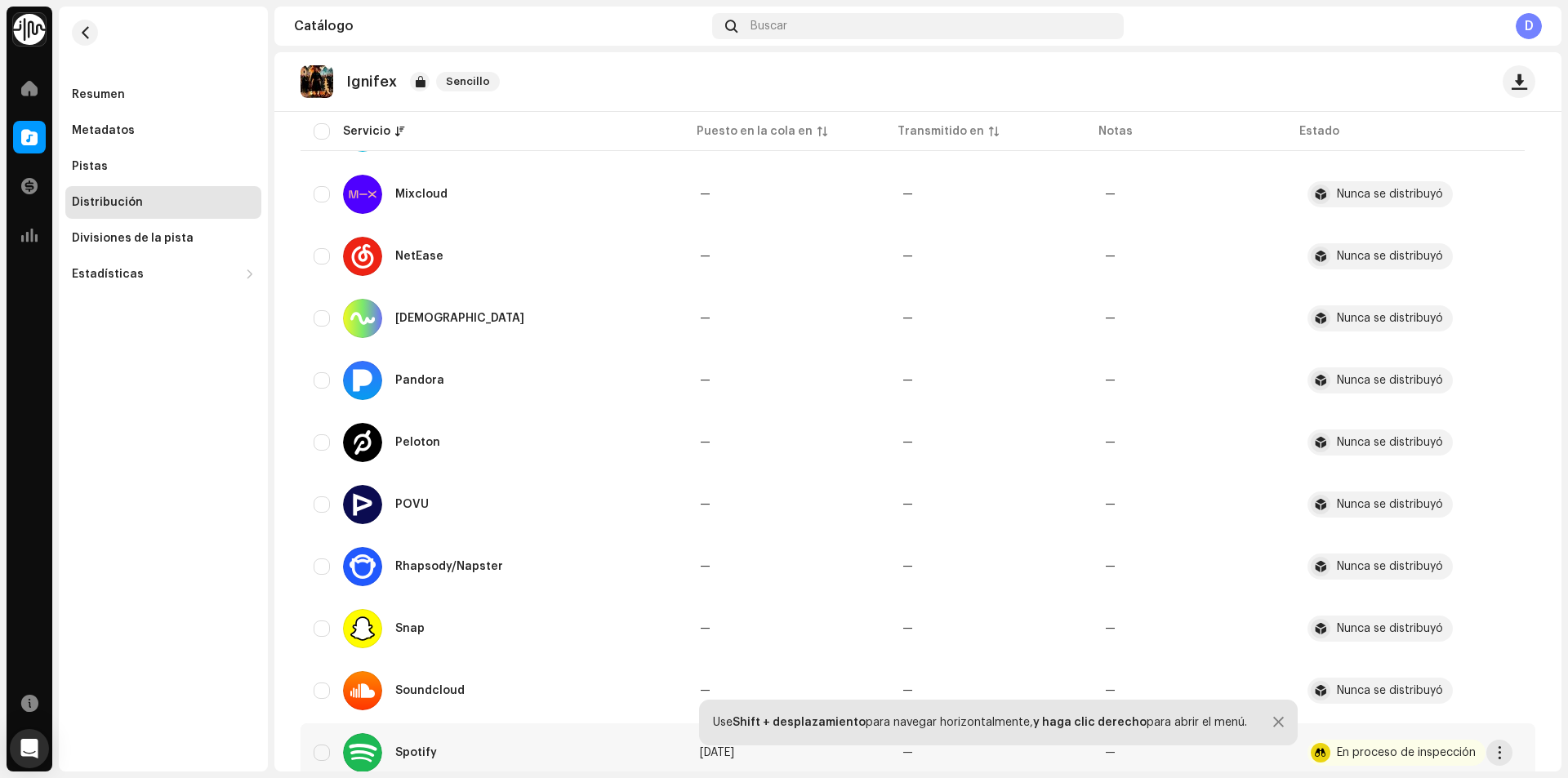
scroll to position [1506, 0]
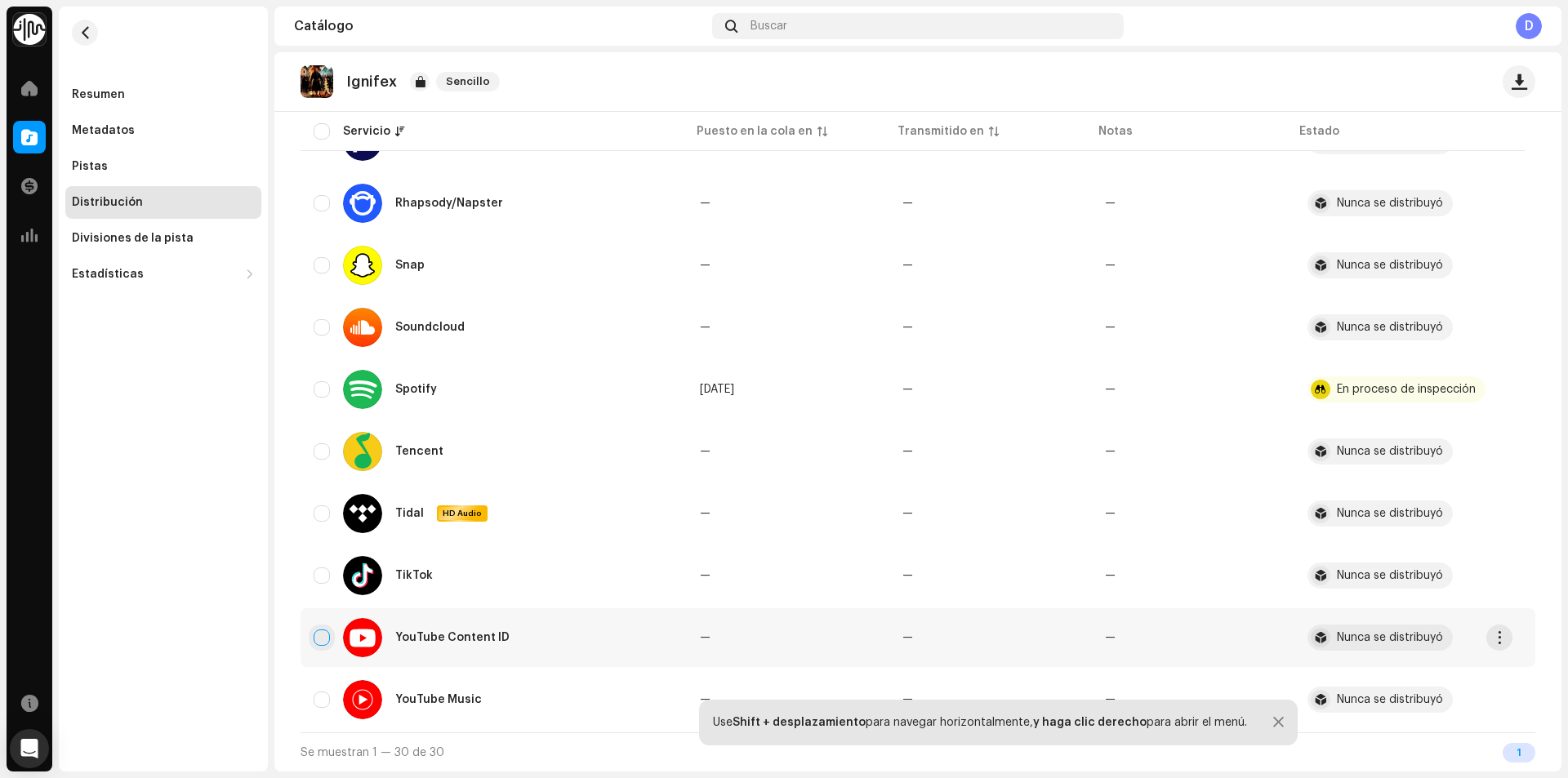
click at [320, 638] on input "Row Unselected" at bounding box center [321, 637] width 16 height 16
checkbox input "true"
click at [1494, 631] on button "button" at bounding box center [1499, 637] width 26 height 26
click at [1405, 671] on div "Distribuir" at bounding box center [1422, 674] width 152 height 13
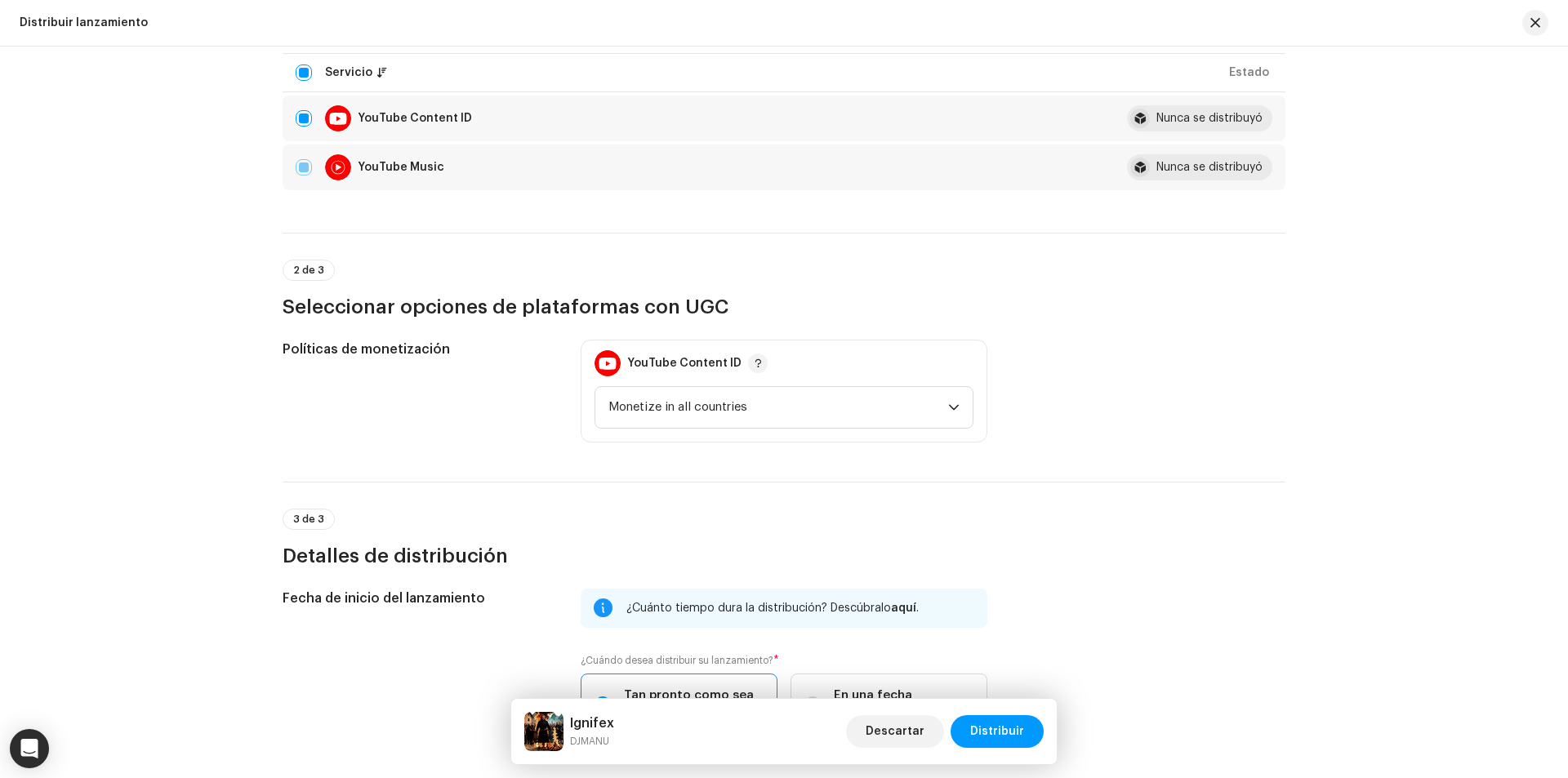
scroll to position [245, 0]
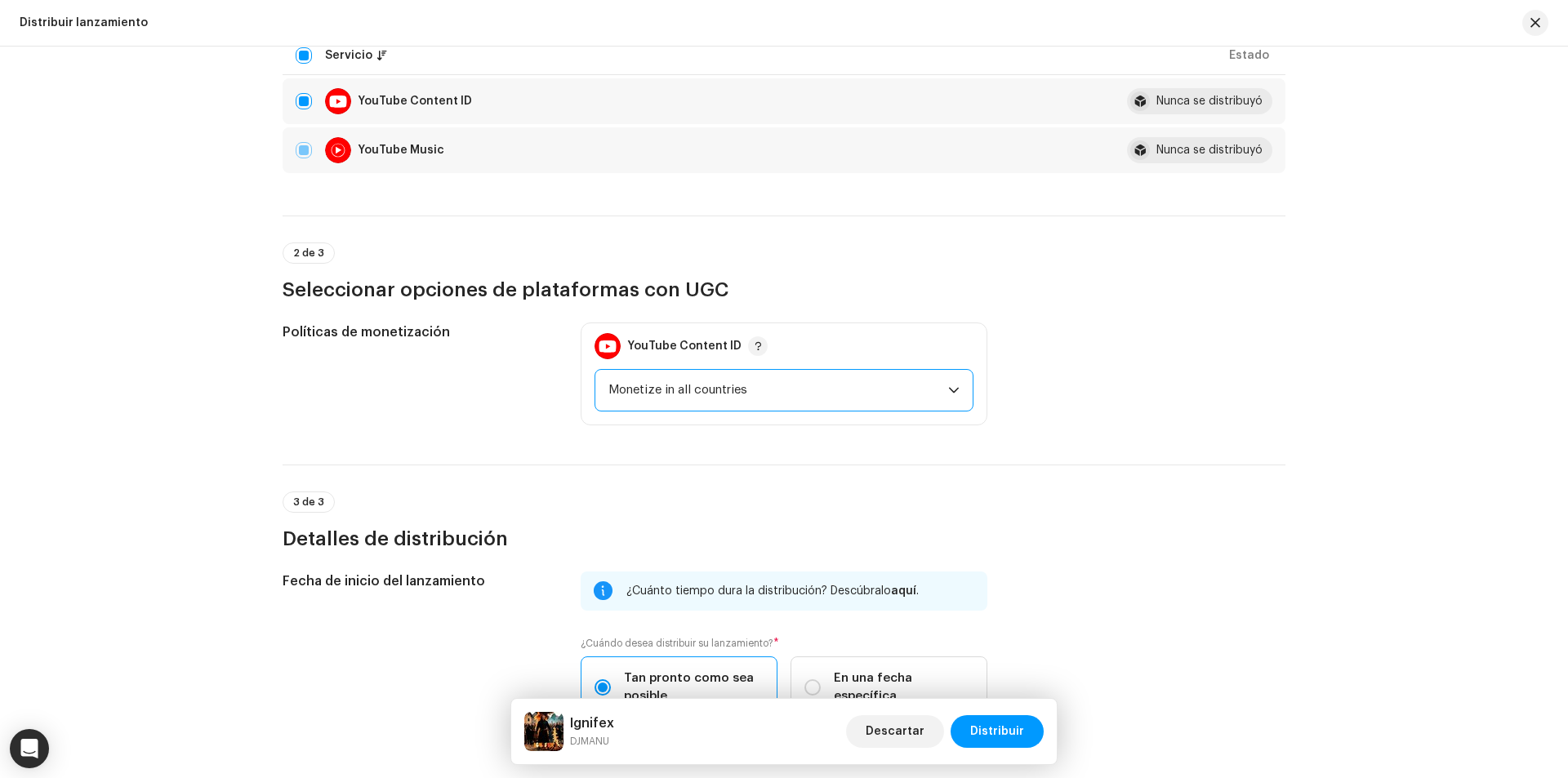
click at [664, 392] on span "Monetize in all countries" at bounding box center [777, 390] width 339 height 40
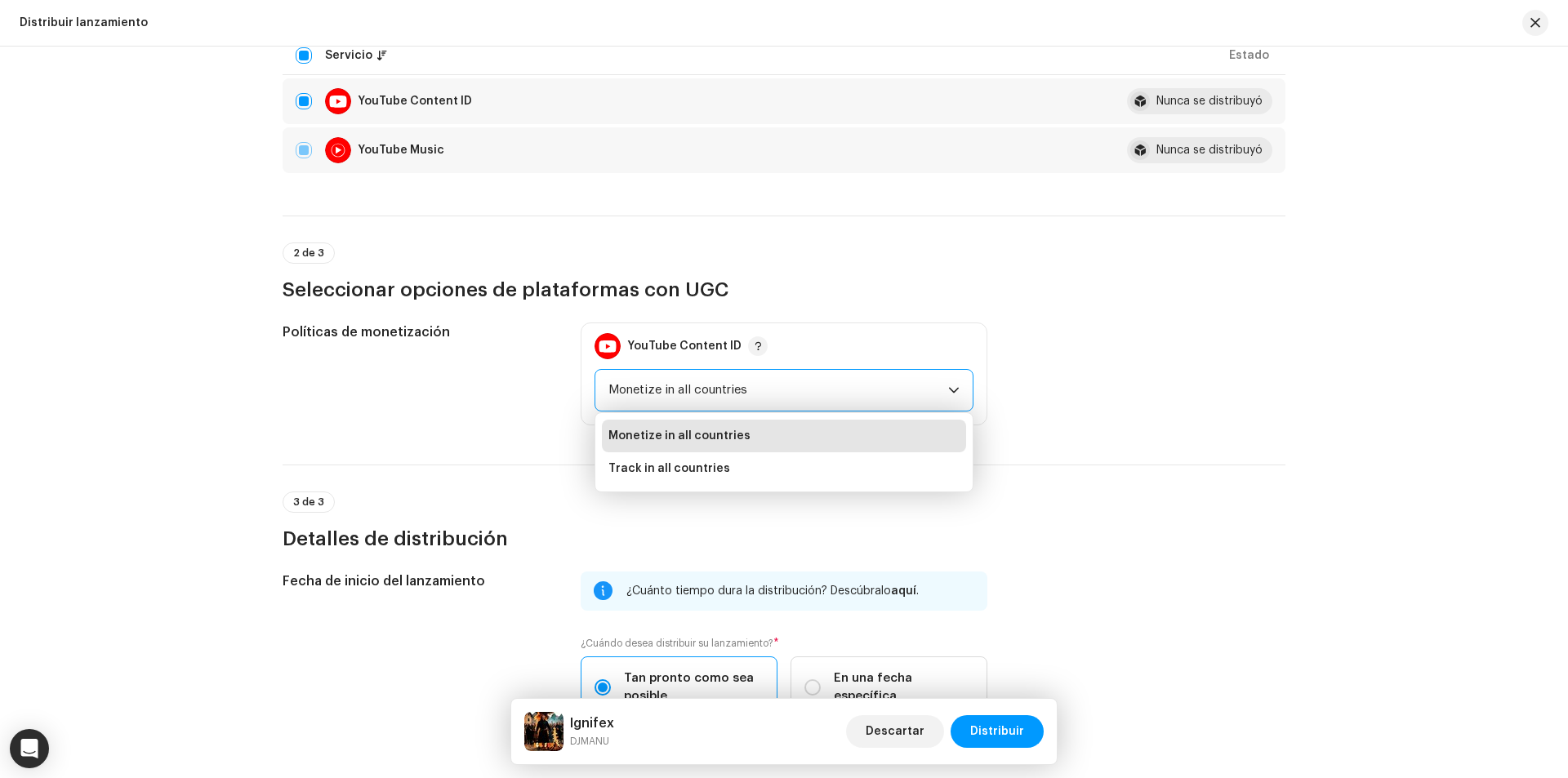
click at [506, 444] on div "Distribuir lanzamiento Complete los siguientes pasos para distribuir su lanzami…" at bounding box center [783, 350] width 1055 height 1020
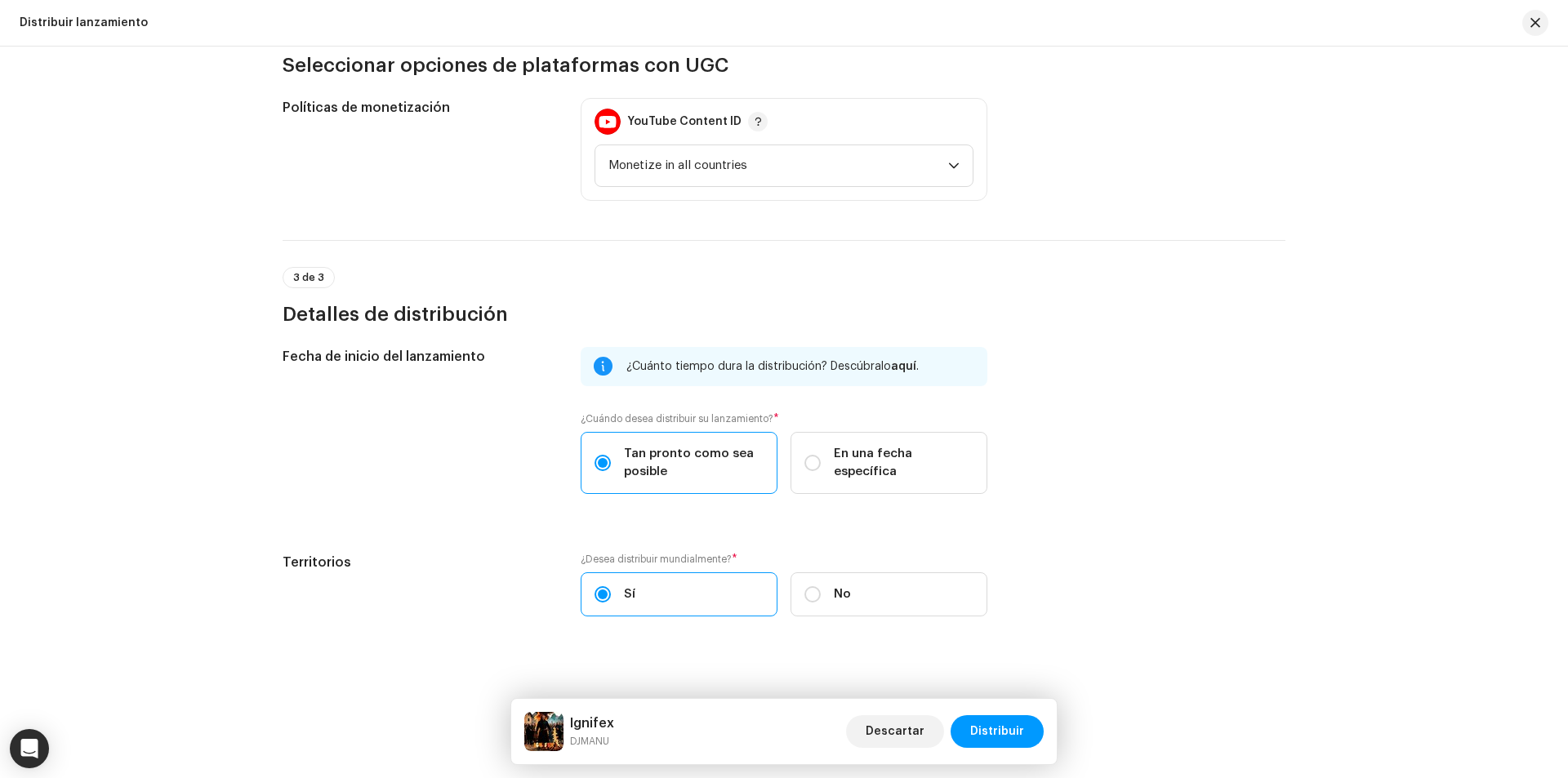
scroll to position [484, 0]
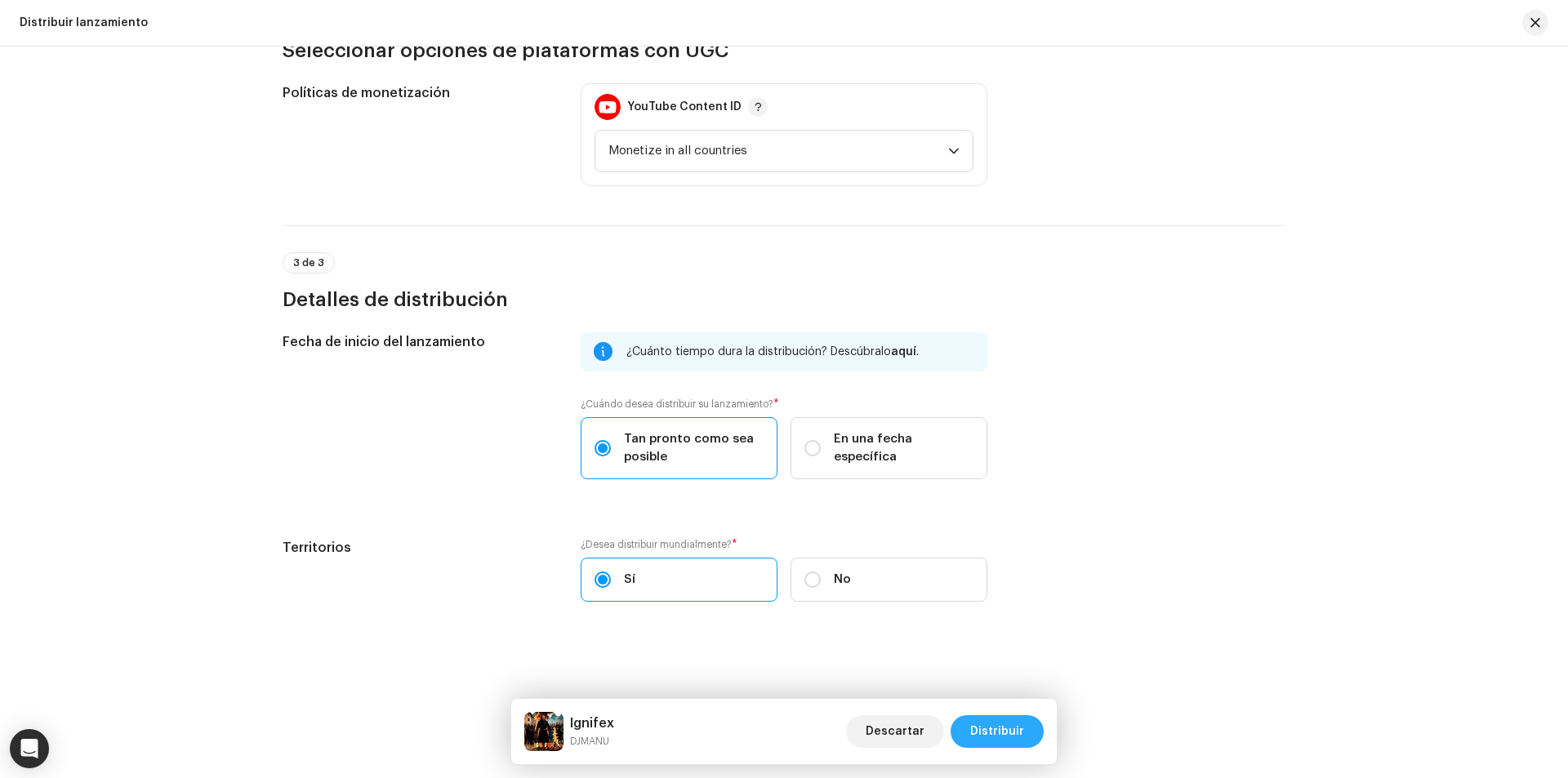
click at [1004, 733] on span "Distribuir" at bounding box center [997, 731] width 54 height 33
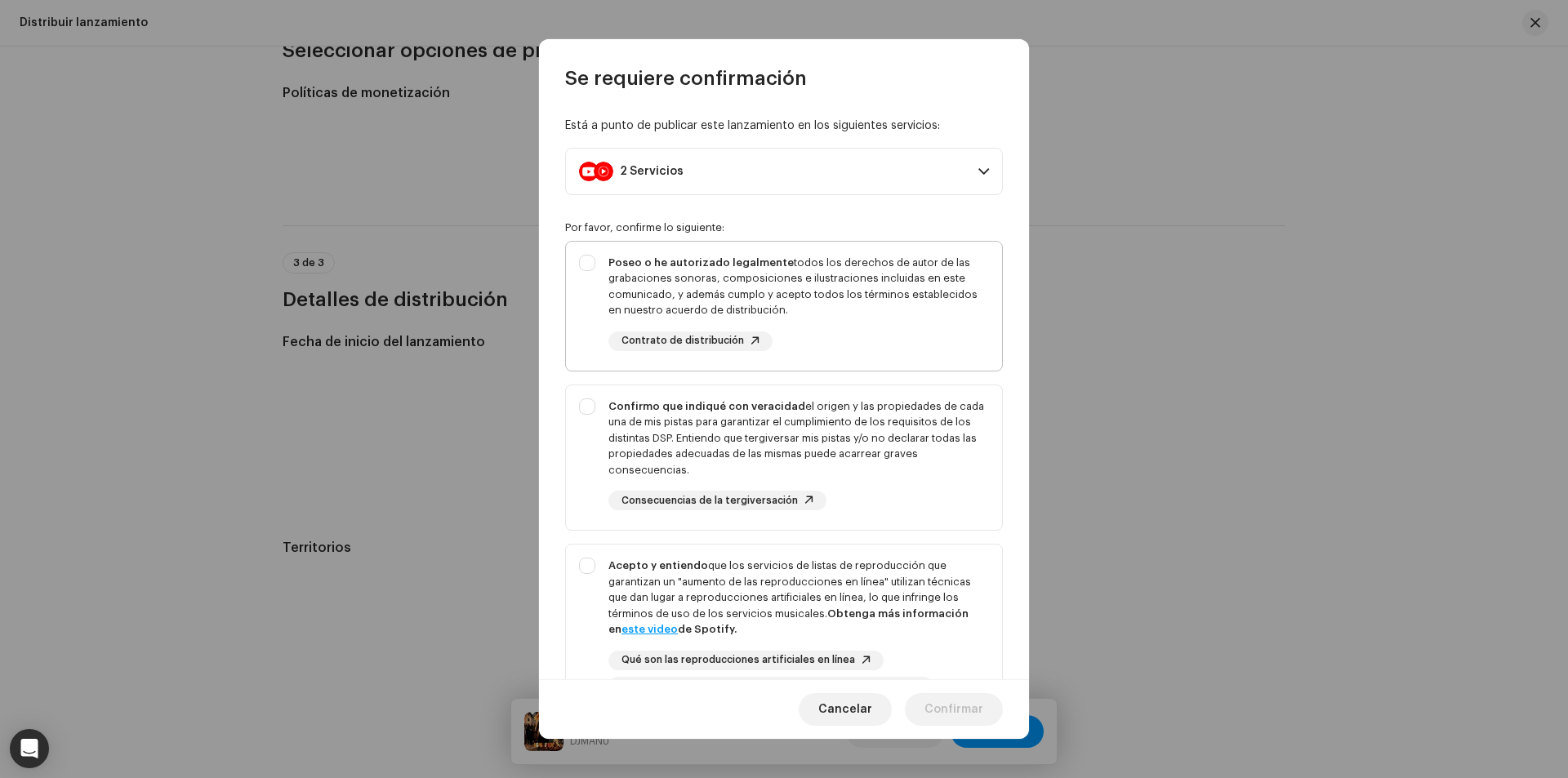
click at [659, 247] on div "Poseo o he autorizado legalmente todos los derechos de autor de las grabaciones…" at bounding box center [784, 302] width 436 height 122
checkbox input "true"
click at [584, 413] on div "Confirmo que indiqué con veracidad el origen y las propiedades de cada una de m…" at bounding box center [784, 455] width 436 height 139
checkbox input "true"
click at [595, 569] on div "Acepto y entiendo que los servicios de listas de reproducción que garantizan un…" at bounding box center [784, 627] width 436 height 165
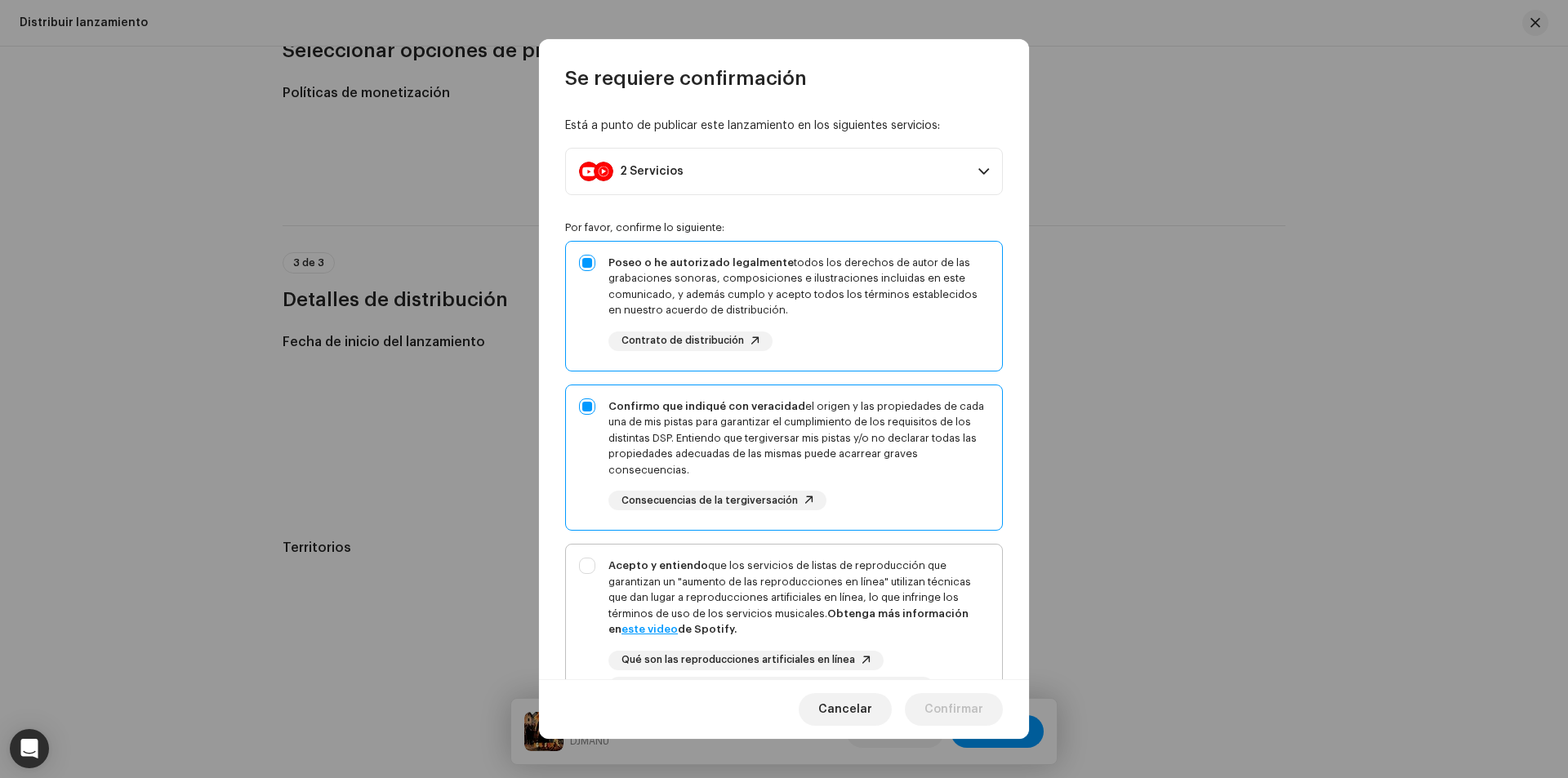
checkbox input "true"
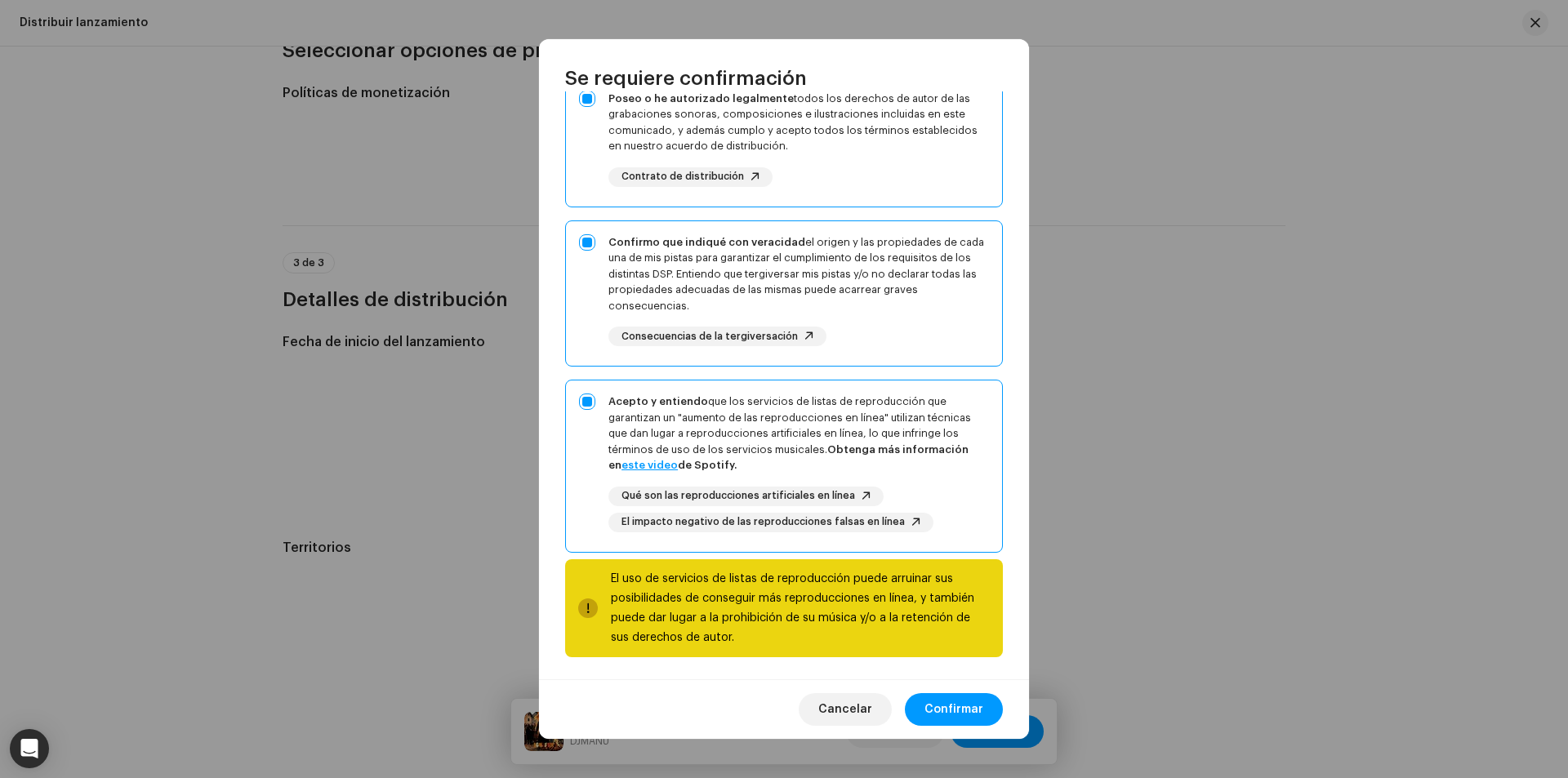
scroll to position [168, 0]
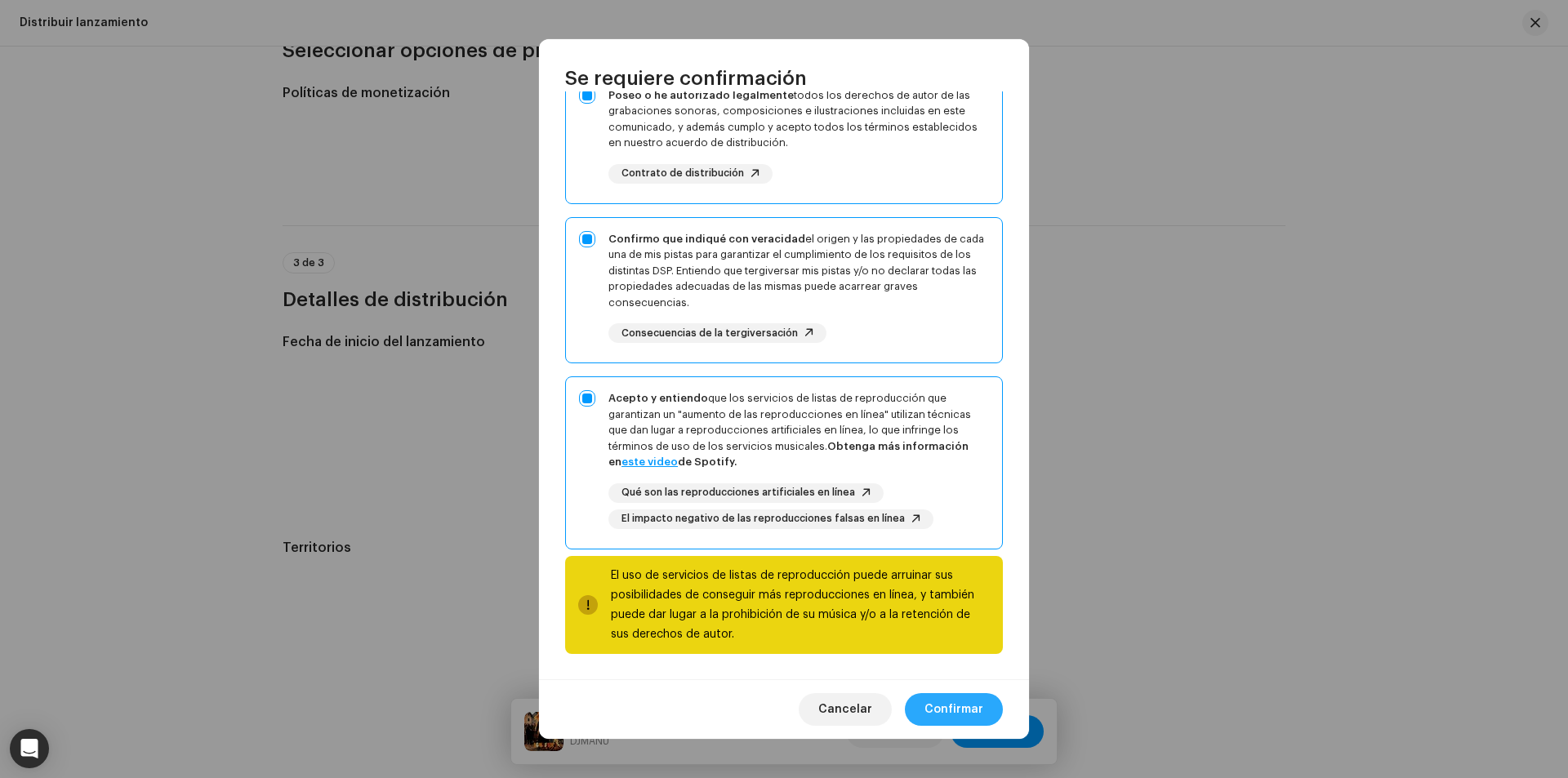
click at [967, 707] on span "Confirmar" at bounding box center [954, 709] width 59 height 33
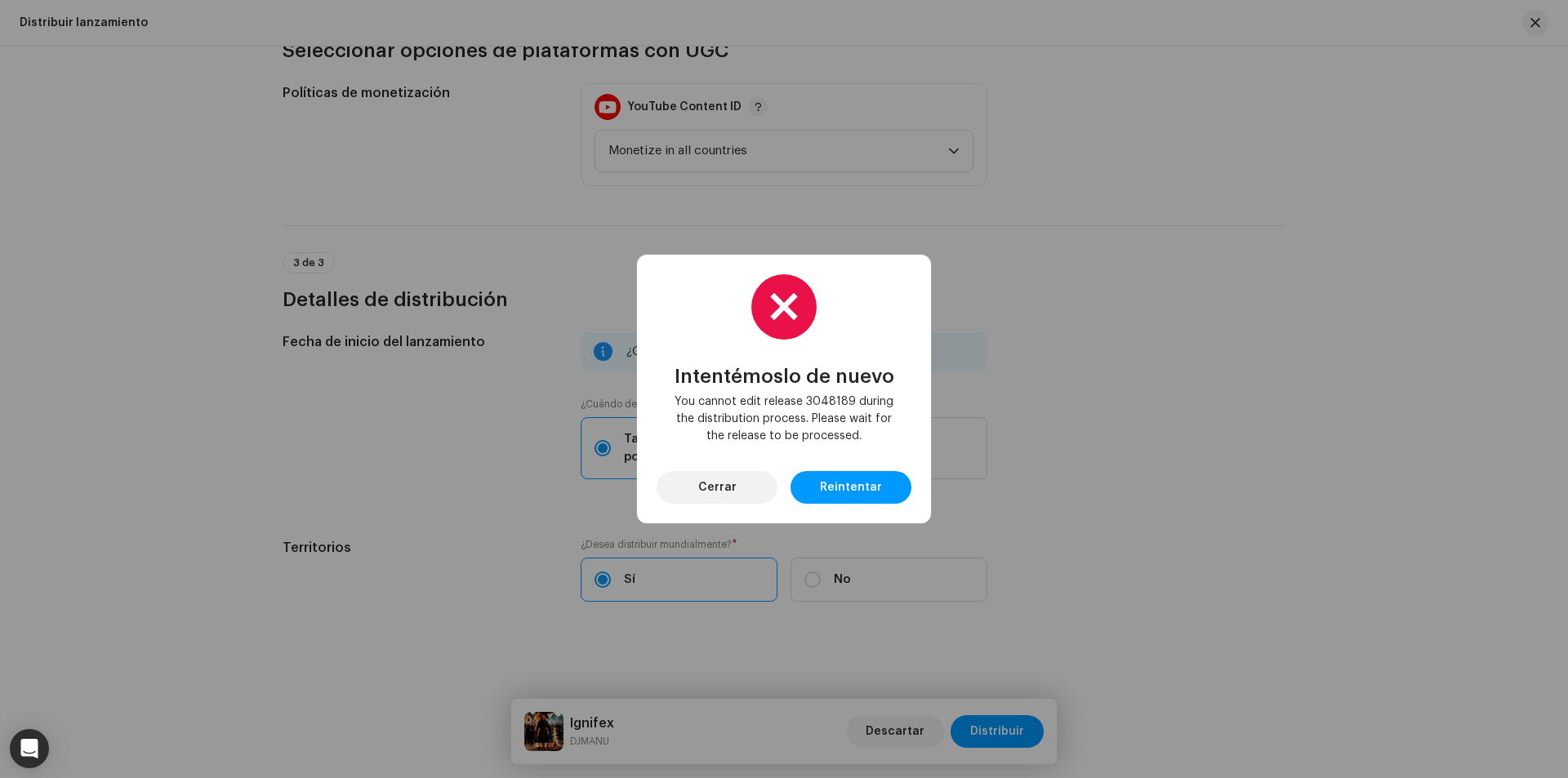
click at [656, 463] on div "Intentémoslo de nuevo You cannot edit release 3048189 during the distribution p…" at bounding box center [783, 389] width 294 height 269
click at [687, 470] on div "Intentémoslo de nuevo You cannot edit release 3048189 during the distribution p…" at bounding box center [784, 389] width 255 height 229
click at [757, 498] on button "Cerrar" at bounding box center [717, 488] width 121 height 33
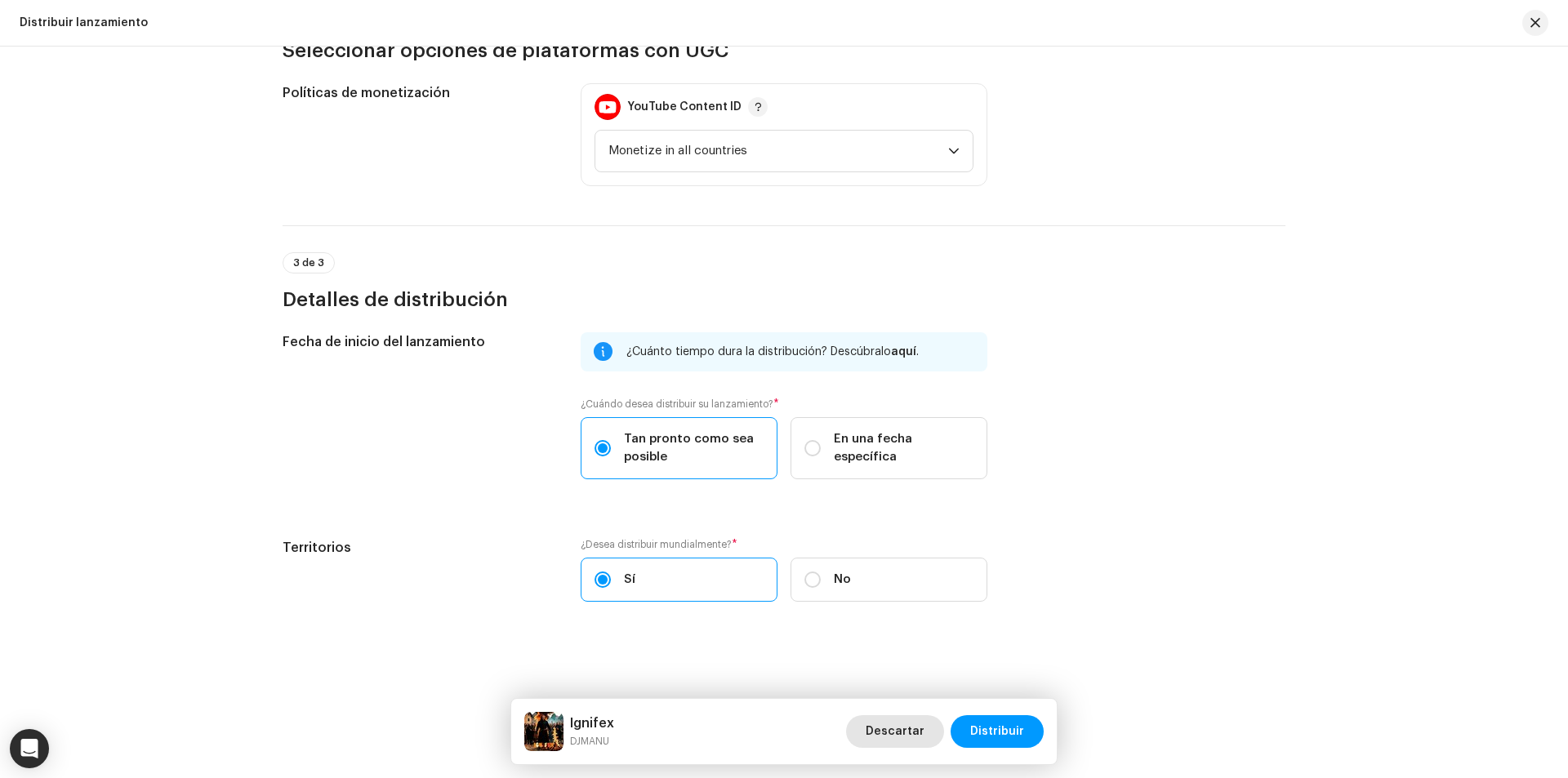
click at [892, 715] on span "Descartar" at bounding box center [895, 731] width 59 height 33
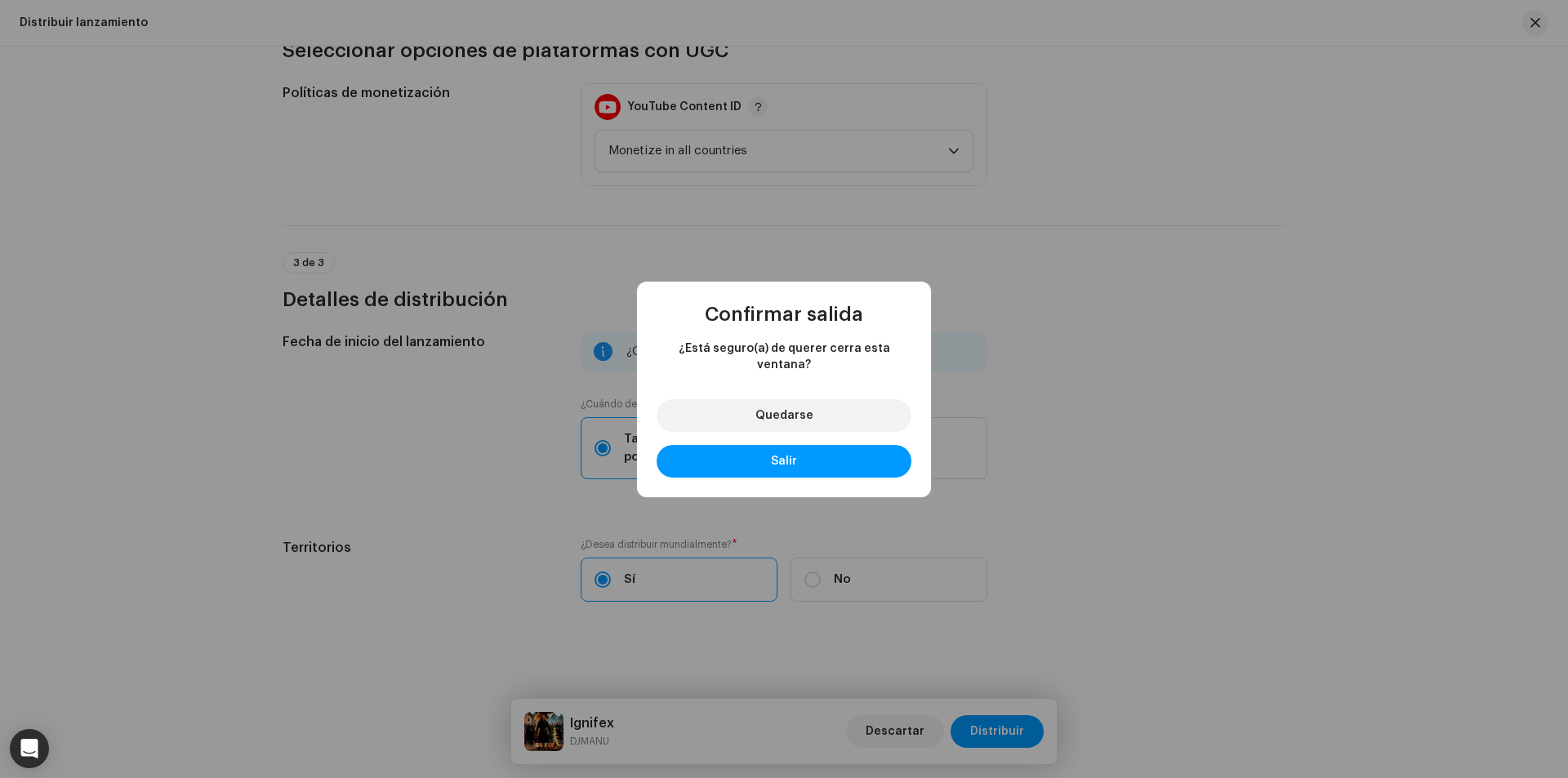
click at [903, 728] on div "Confirmar salida ¿Está seguro(a) de querer cerra esta ventana? Quedarse Salir" at bounding box center [784, 389] width 1568 height 778
click at [762, 445] on button "Salir" at bounding box center [784, 461] width 255 height 33
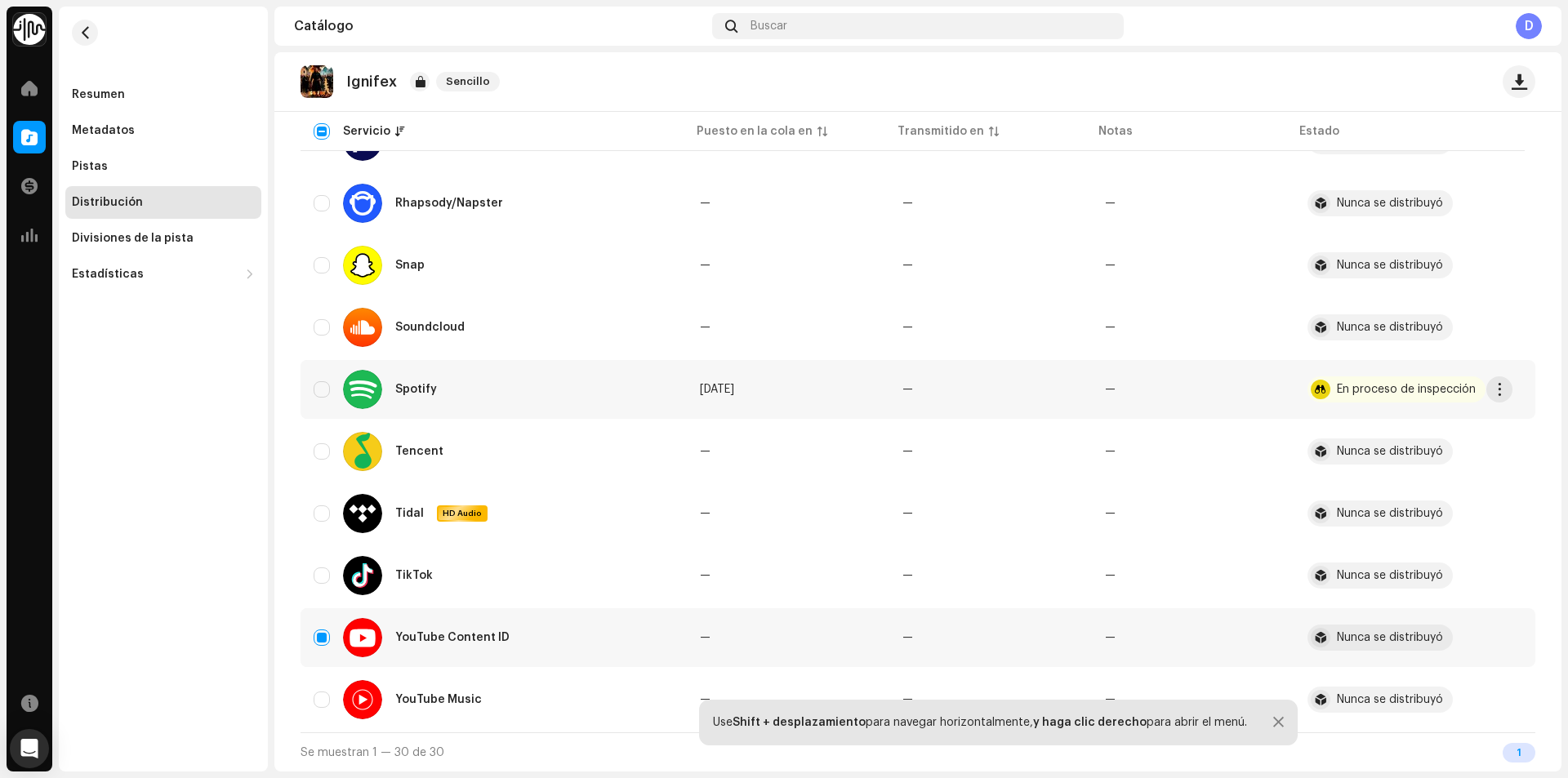
click at [671, 385] on td "Spotify" at bounding box center [493, 390] width 387 height 59
click at [1396, 386] on div "En proceso de inspección" at bounding box center [1405, 390] width 139 height 12
click at [1496, 393] on span "button" at bounding box center [1500, 390] width 13 height 13
click at [98, 425] on div "Resumen Metadatos Pistas Distribución Divisiones de la pista Estadísticas Consu…" at bounding box center [163, 389] width 209 height 765
click at [127, 245] on div "Divisiones de la pista" at bounding box center [163, 238] width 196 height 33
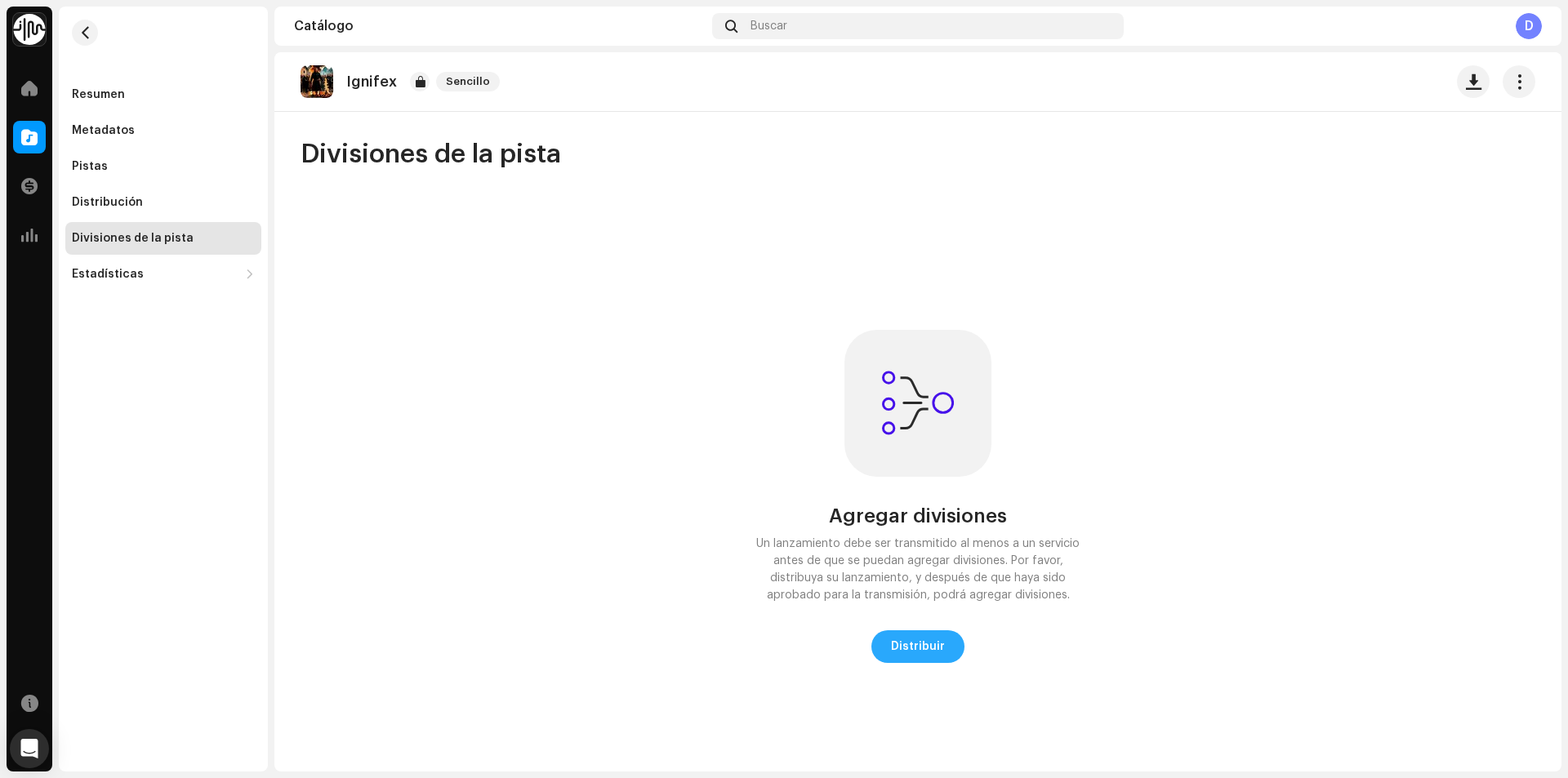
click at [905, 655] on span "Distribuir" at bounding box center [918, 647] width 54 height 33
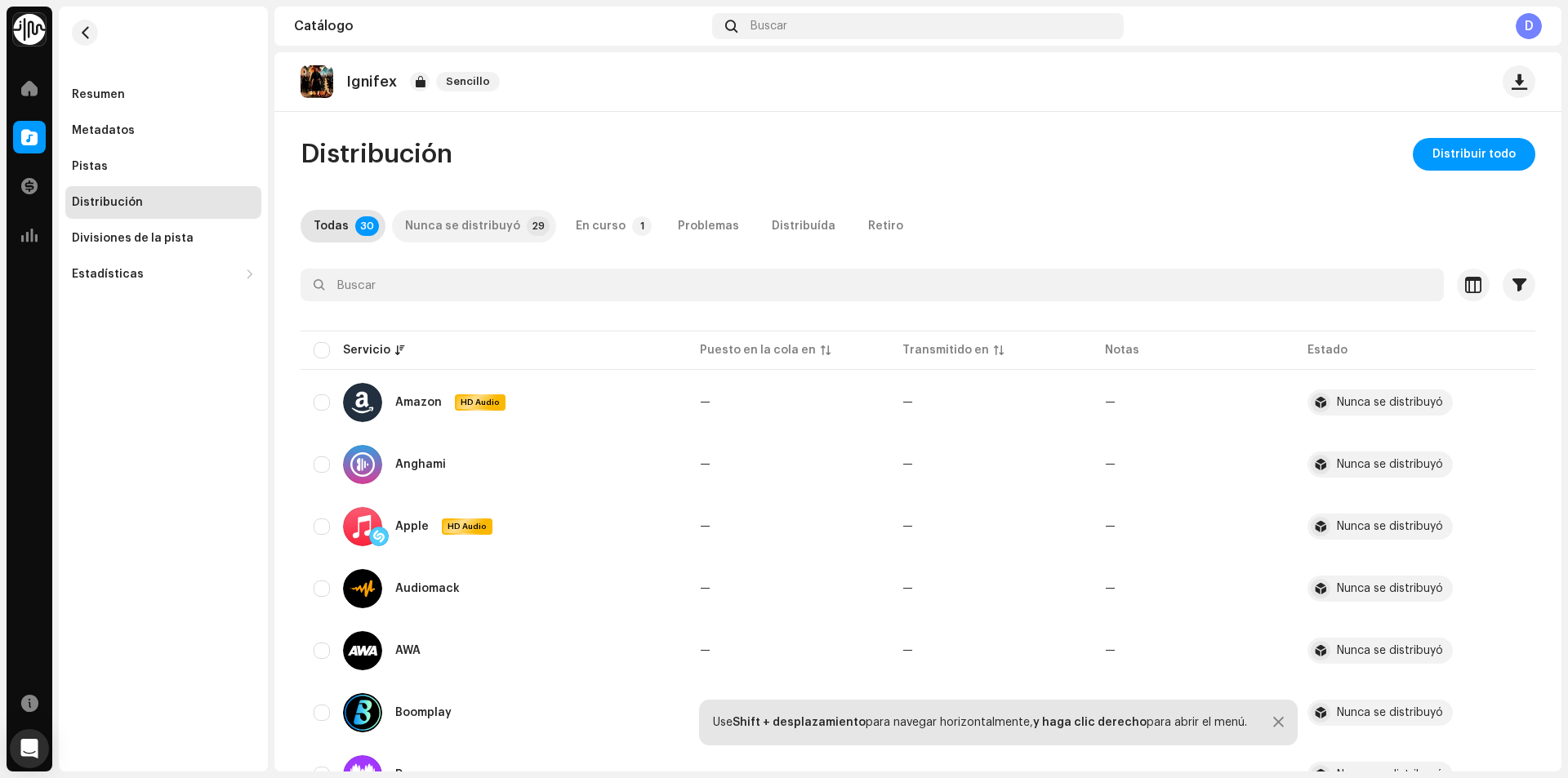
click at [445, 215] on div "Nunca se distribuyó" at bounding box center [462, 226] width 115 height 33
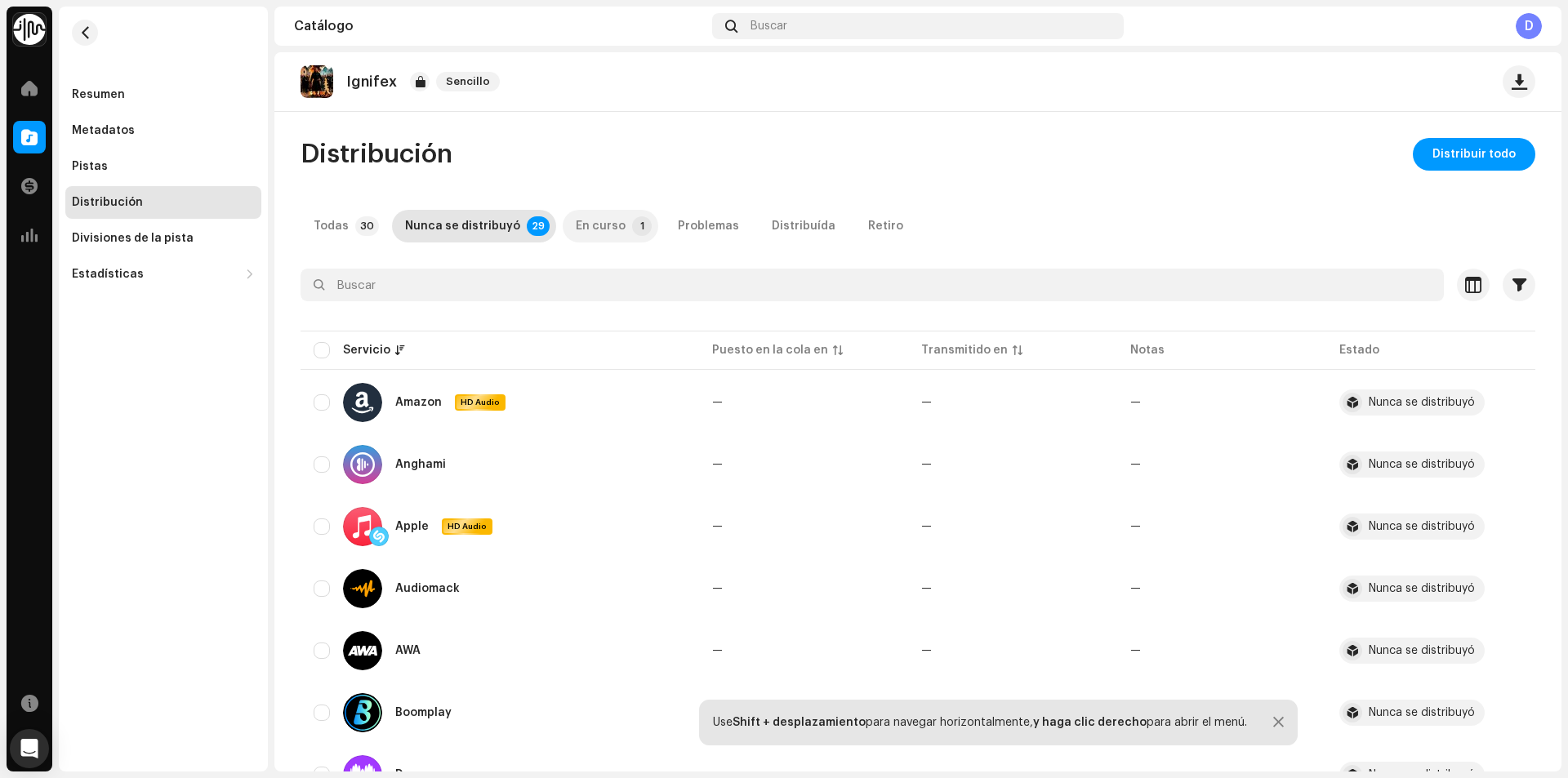
click at [614, 225] on p-tab "En curso 1" at bounding box center [610, 226] width 95 height 33
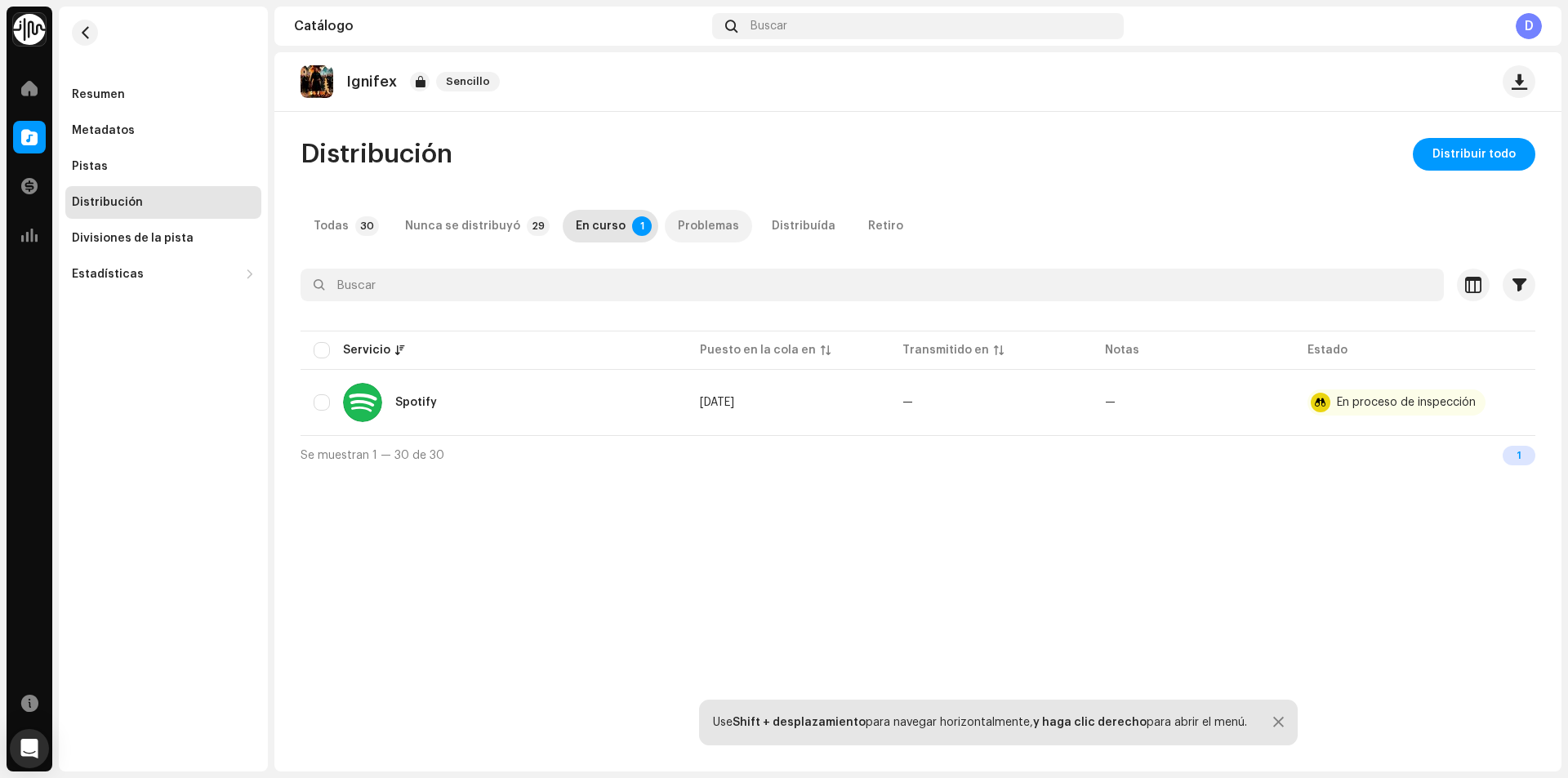
click at [707, 220] on div "Problemas" at bounding box center [708, 226] width 61 height 33
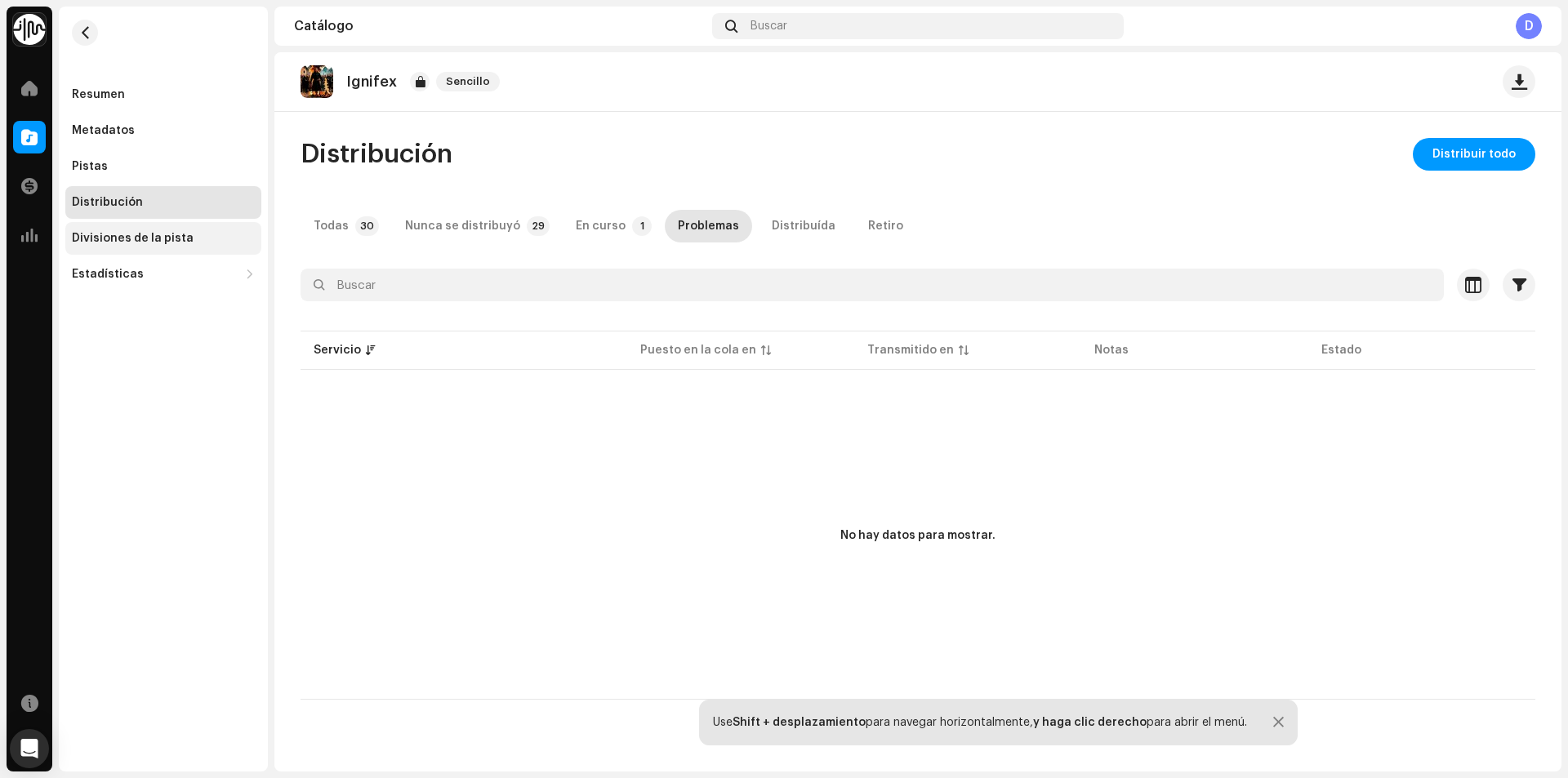
click at [138, 250] on div "Divisiones de la pista" at bounding box center [163, 238] width 196 height 33
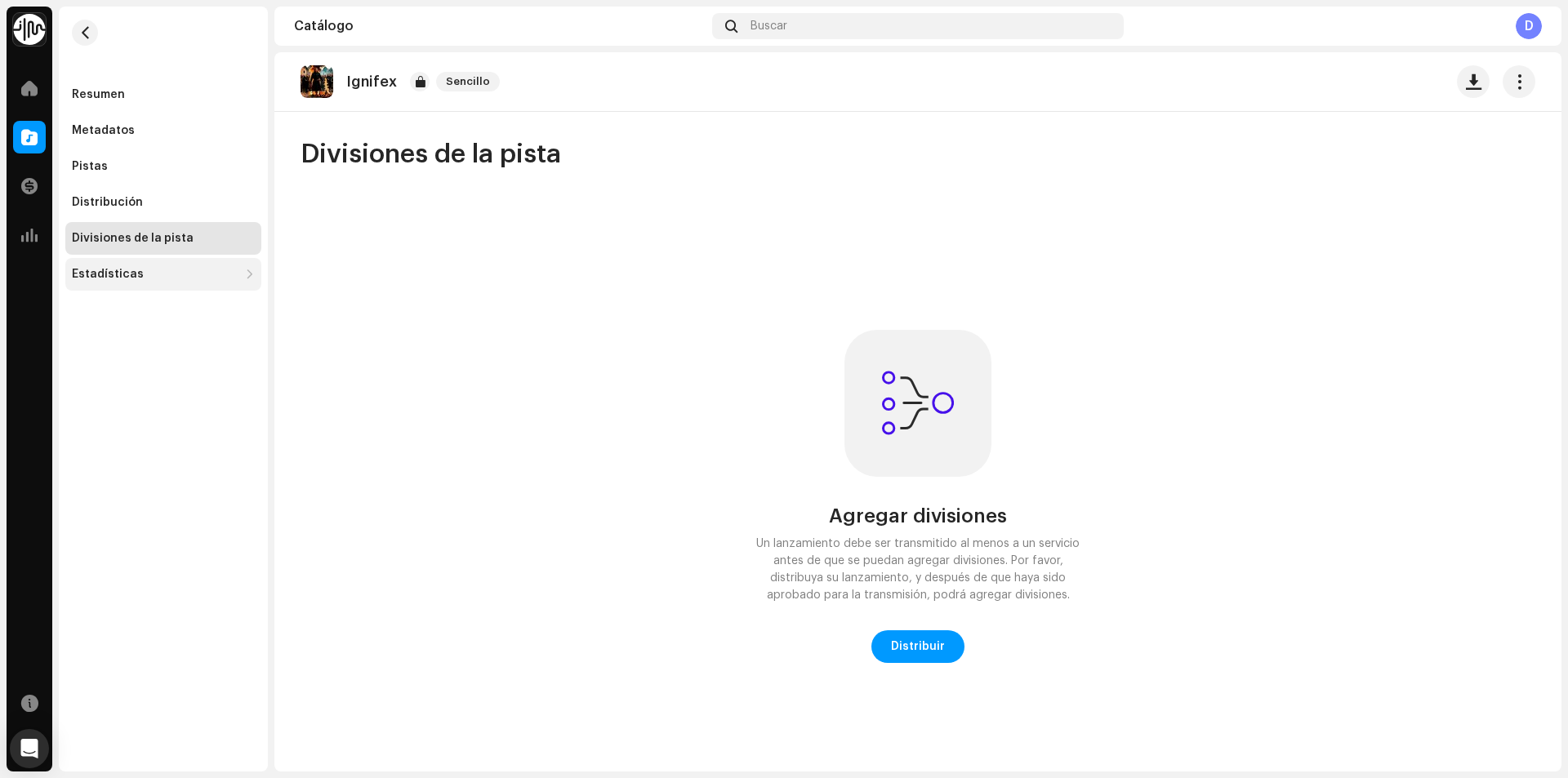
click at [72, 273] on div "Estadísticas" at bounding box center [107, 274] width 72 height 13
click at [24, 88] on span at bounding box center [29, 88] width 16 height 13
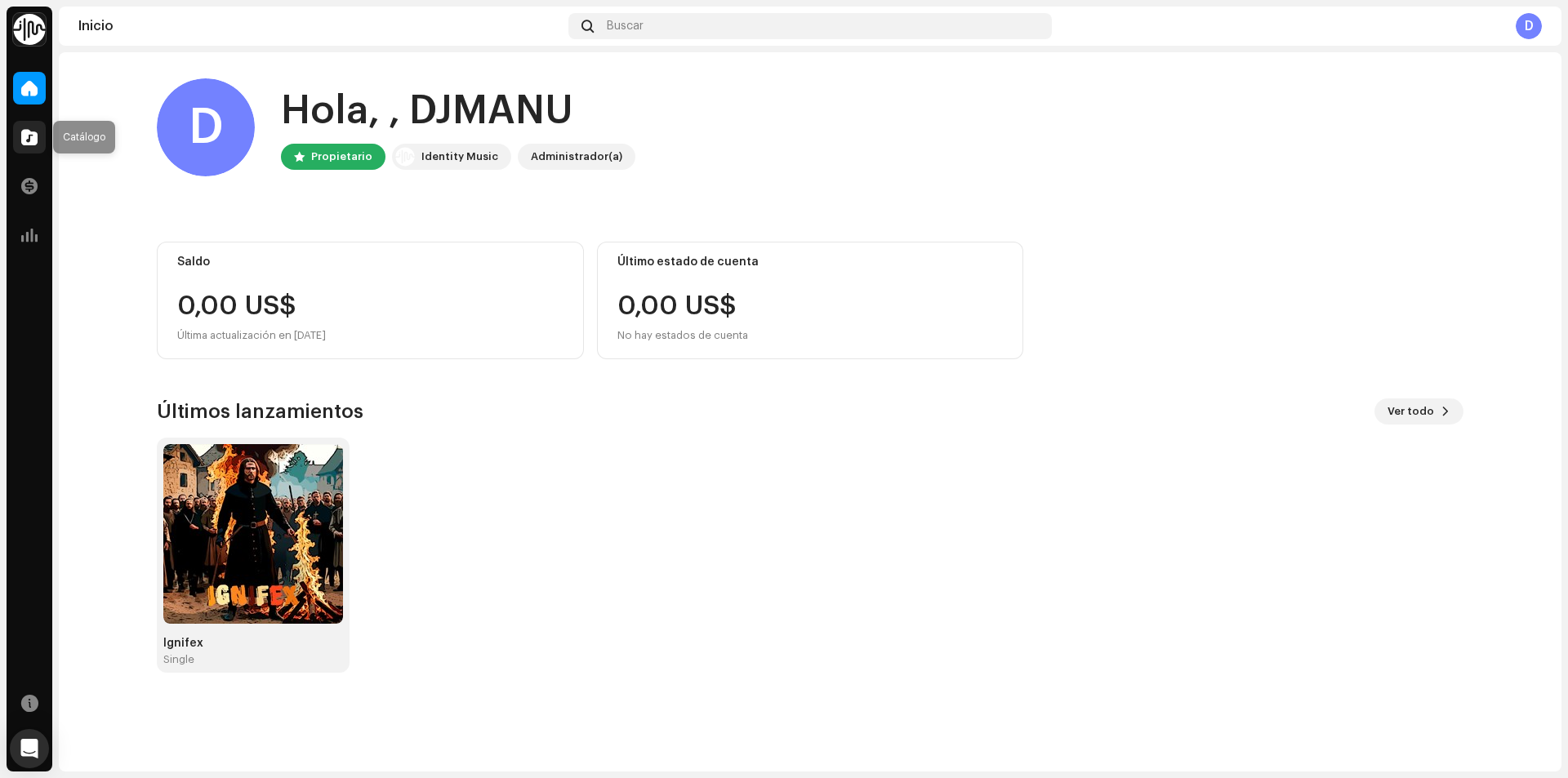
click at [34, 131] on span at bounding box center [29, 137] width 16 height 13
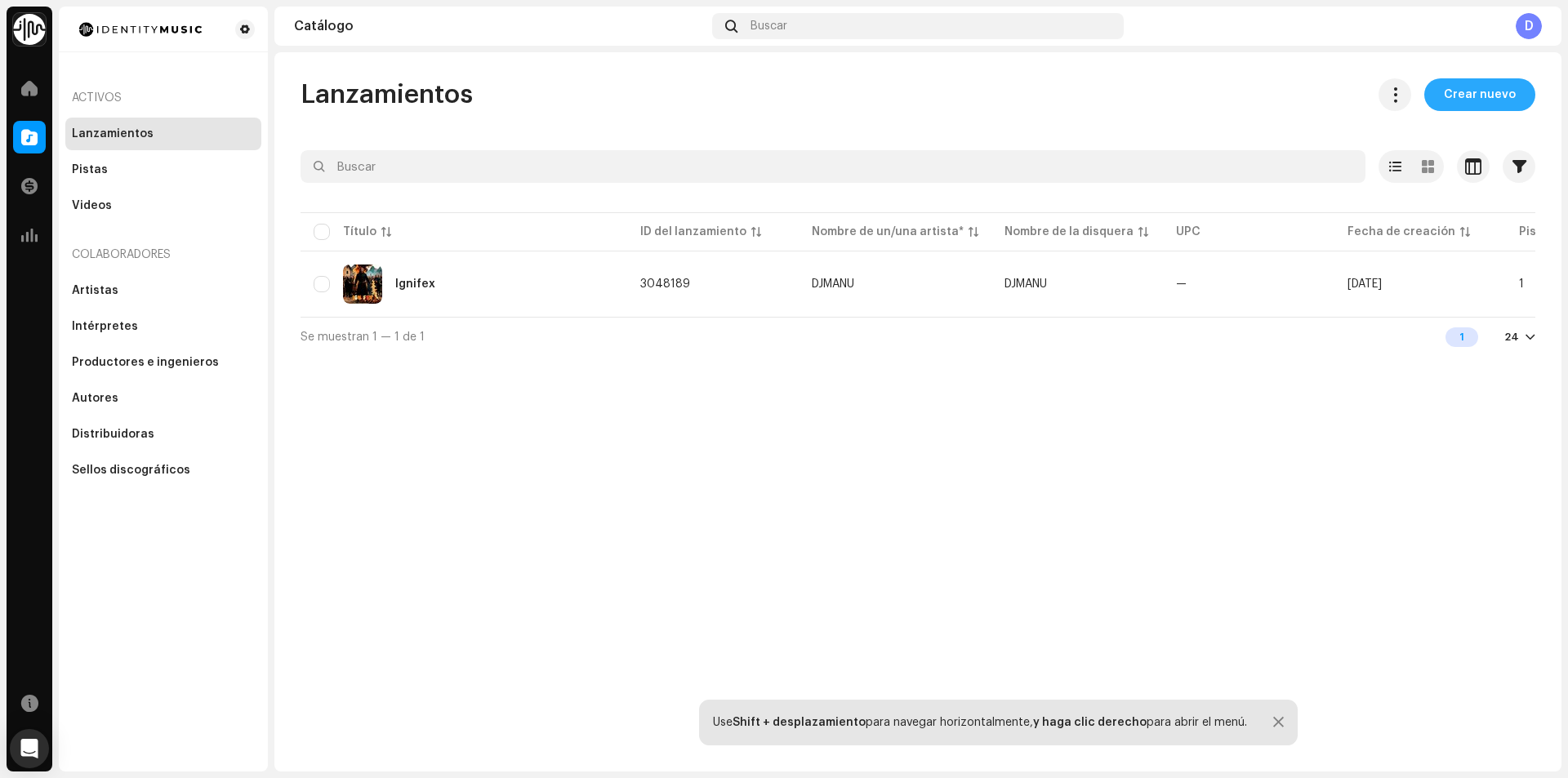
click at [1449, 103] on span "Crear nuevo" at bounding box center [1479, 94] width 72 height 33
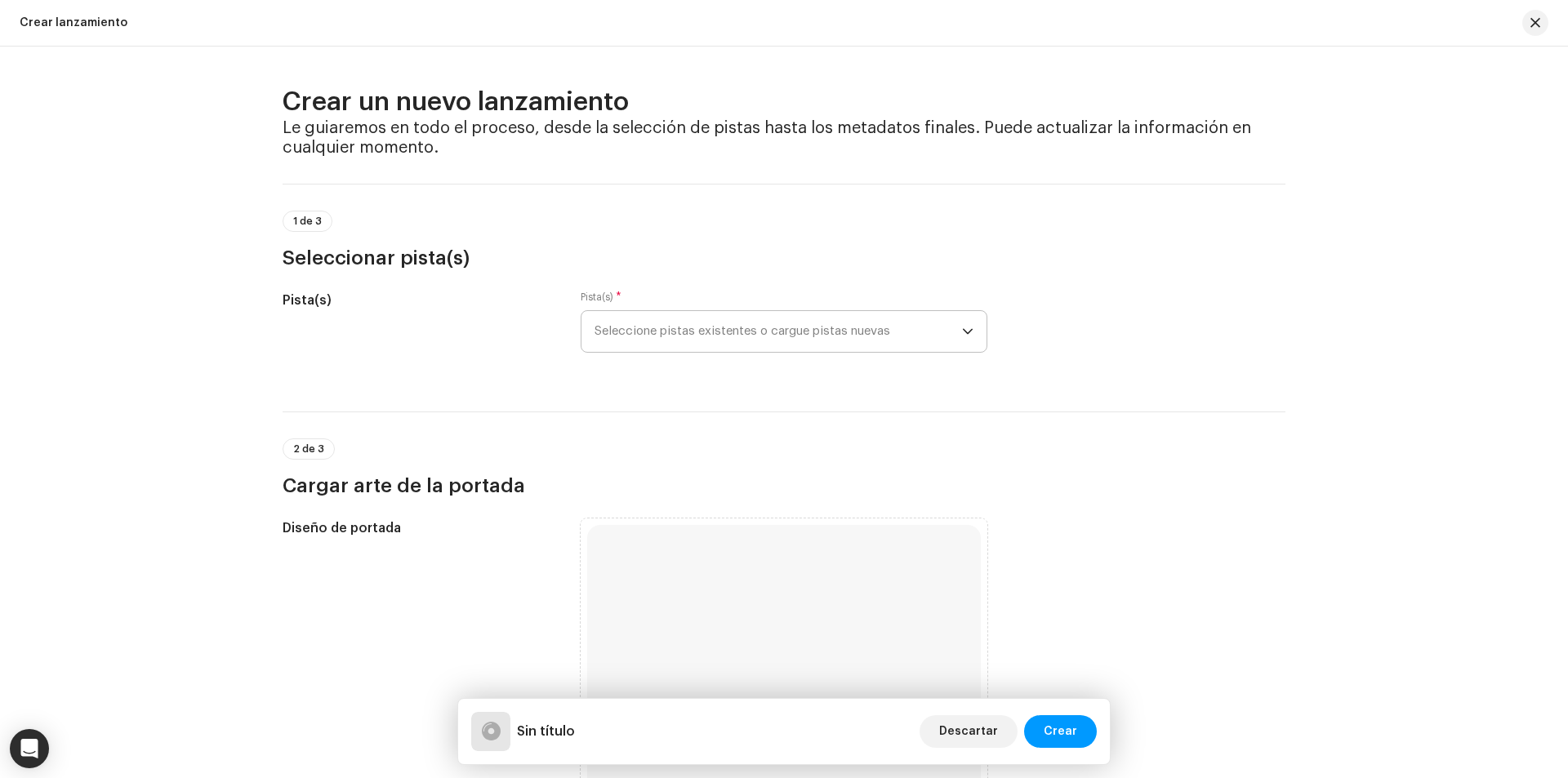
click at [746, 337] on span "Seleccione pistas existentes o cargue pistas nuevas" at bounding box center [778, 331] width 367 height 40
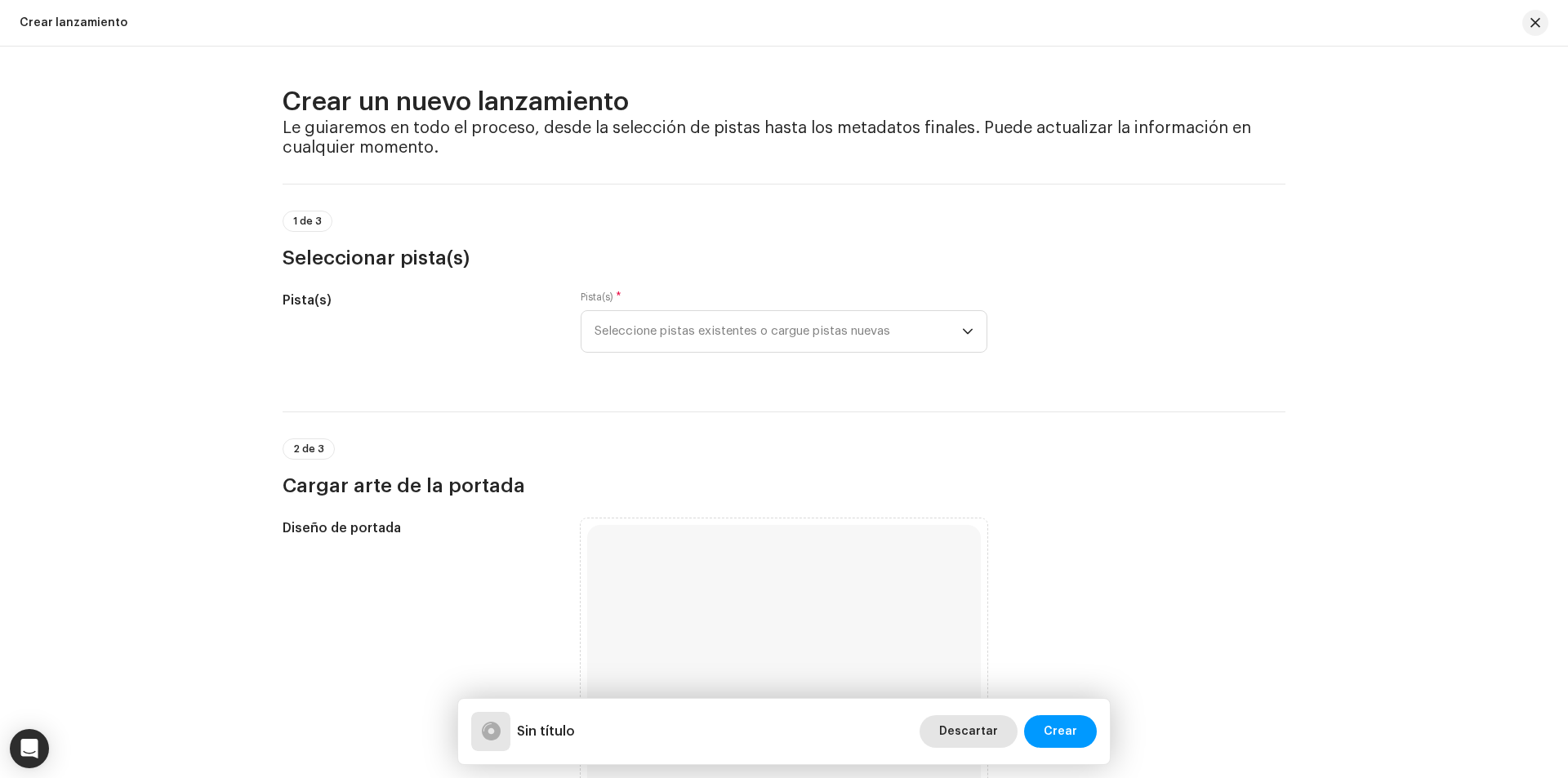
click at [994, 733] on span "Descartar" at bounding box center [968, 731] width 59 height 33
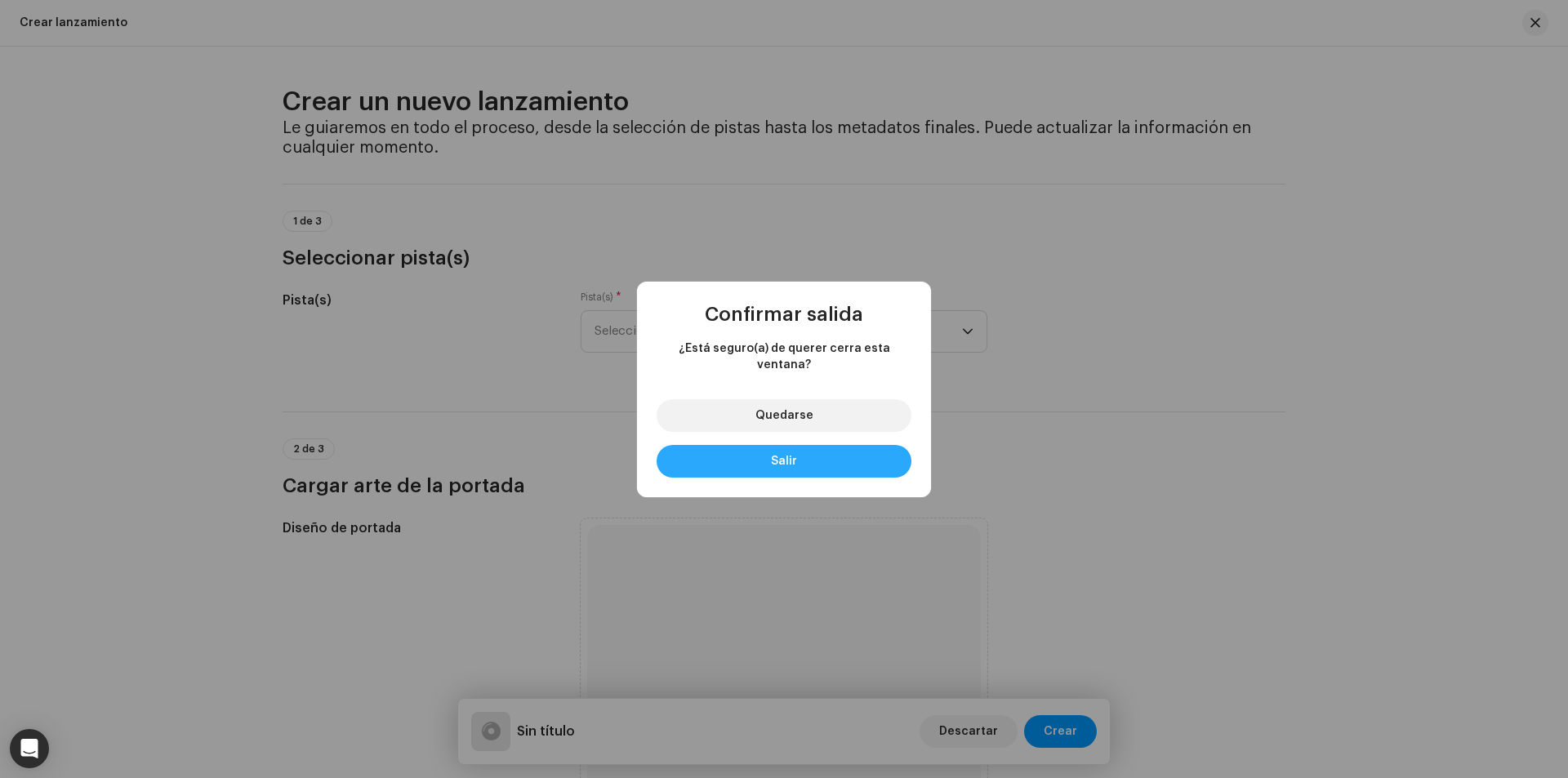
click at [818, 454] on button "Salir" at bounding box center [784, 461] width 255 height 33
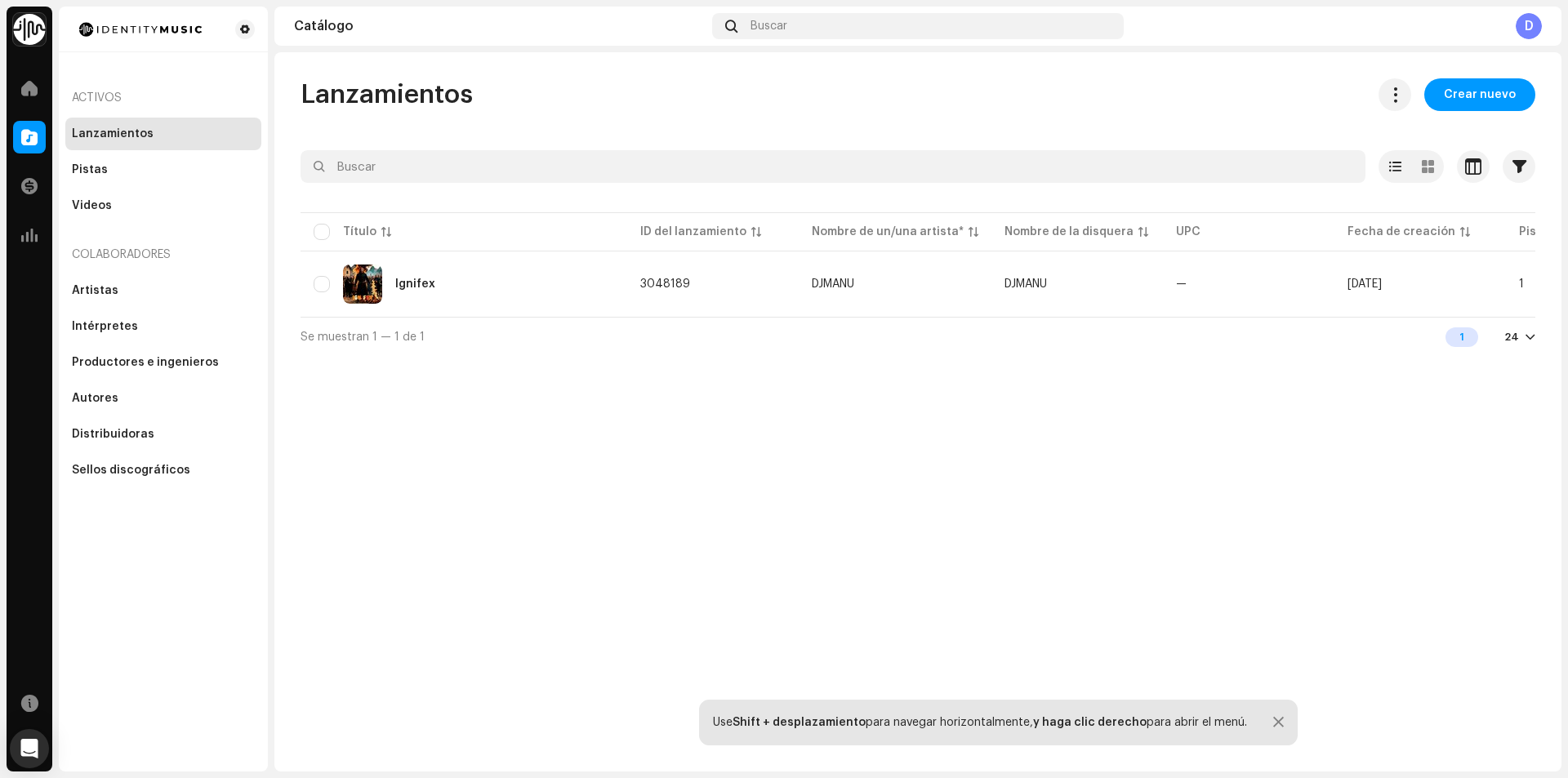
click at [1273, 724] on div at bounding box center [1278, 722] width 11 height 13
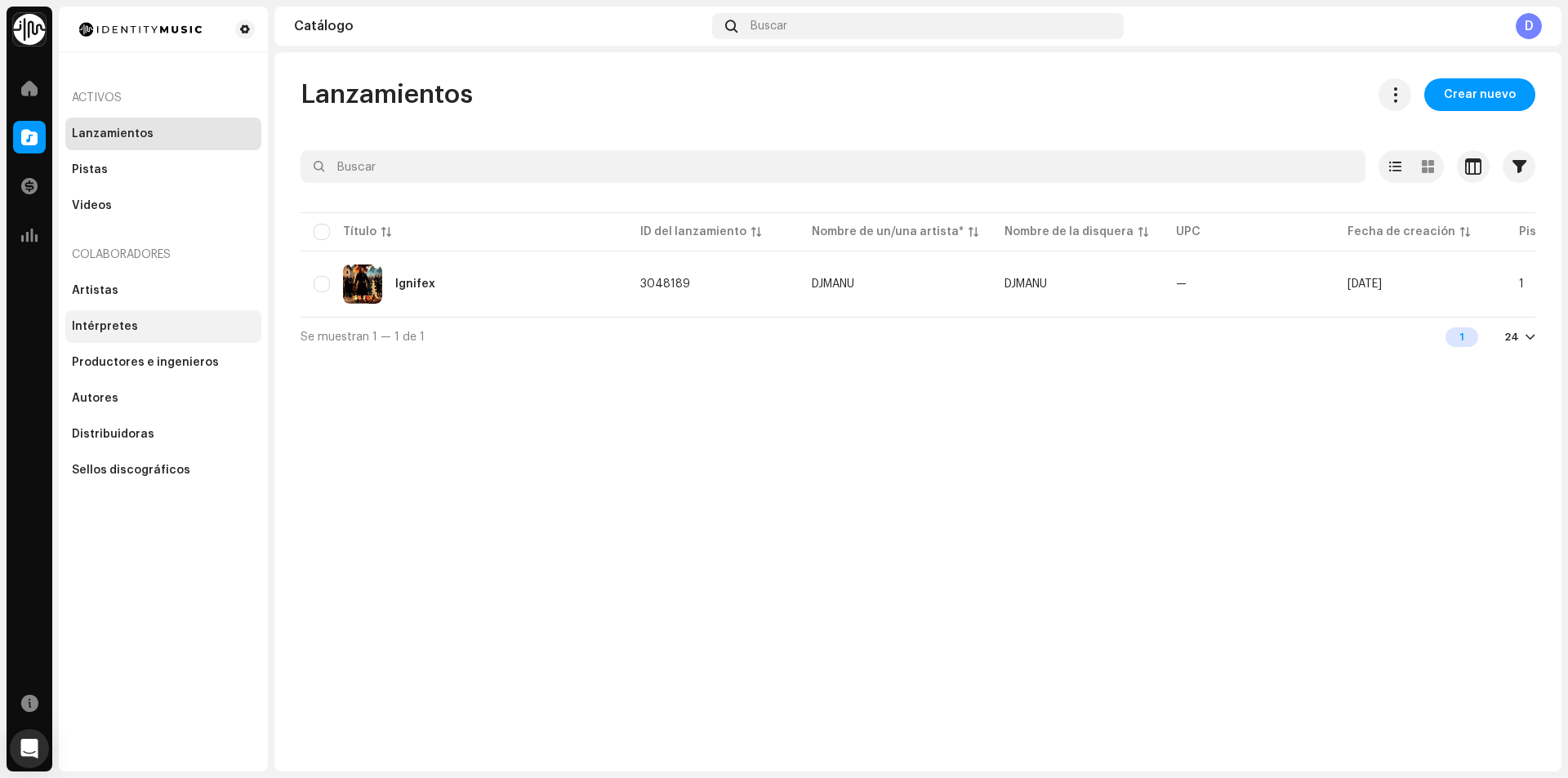
click at [150, 338] on div "Intérpretes" at bounding box center [163, 326] width 196 height 33
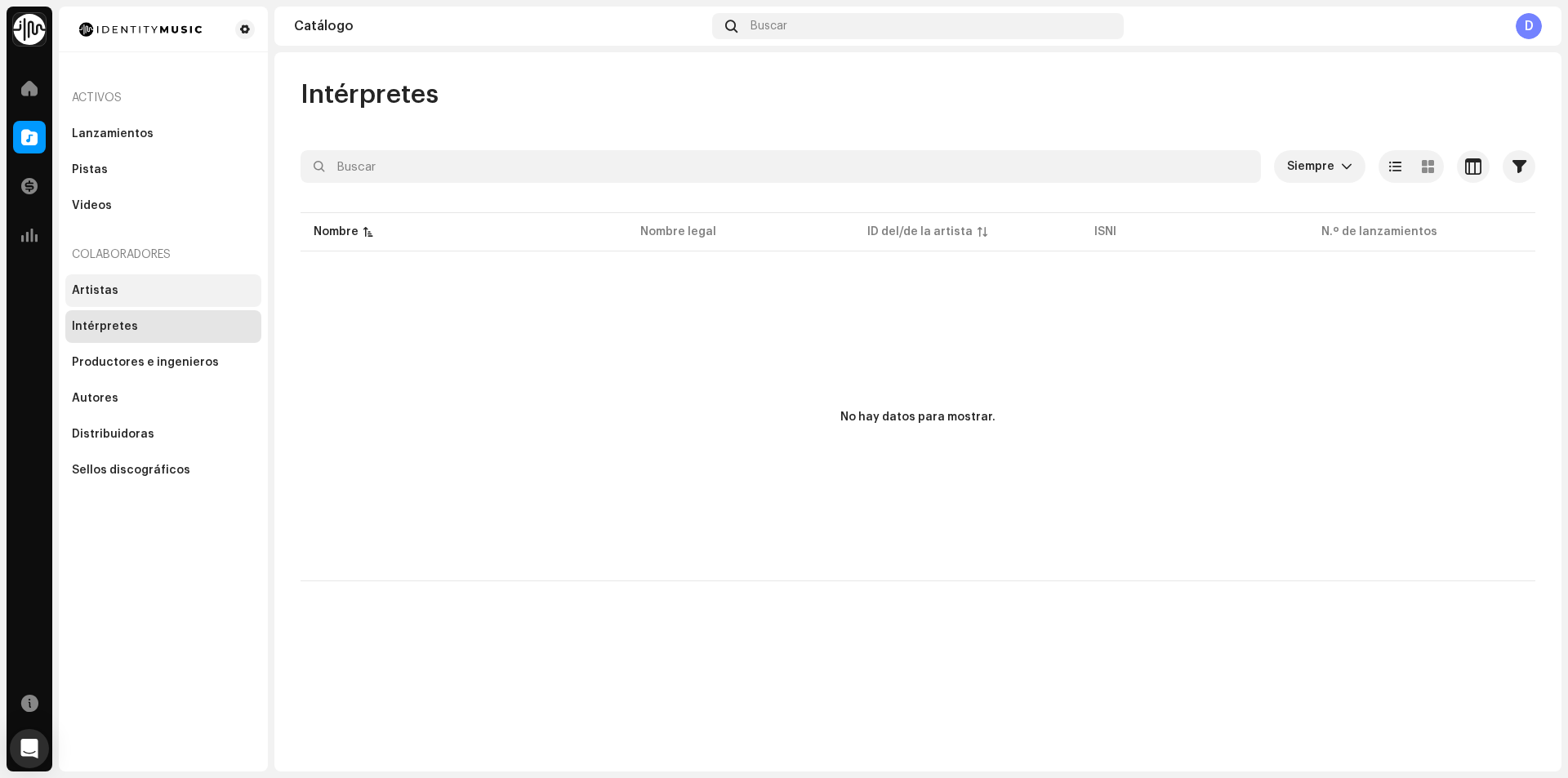
click at [141, 297] on div "Artistas" at bounding box center [163, 290] width 196 height 33
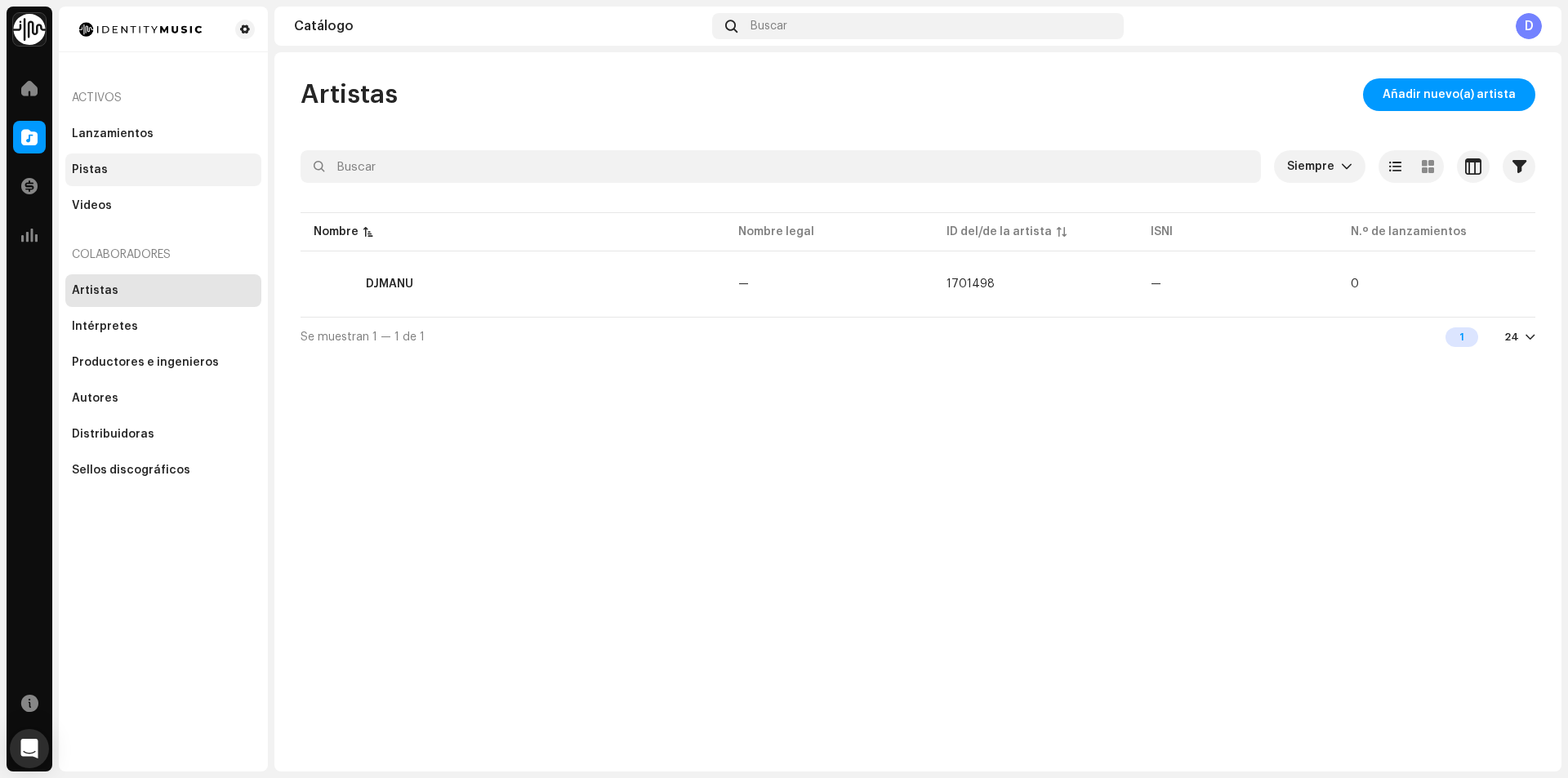
click at [120, 181] on div "Pistas" at bounding box center [163, 169] width 196 height 33
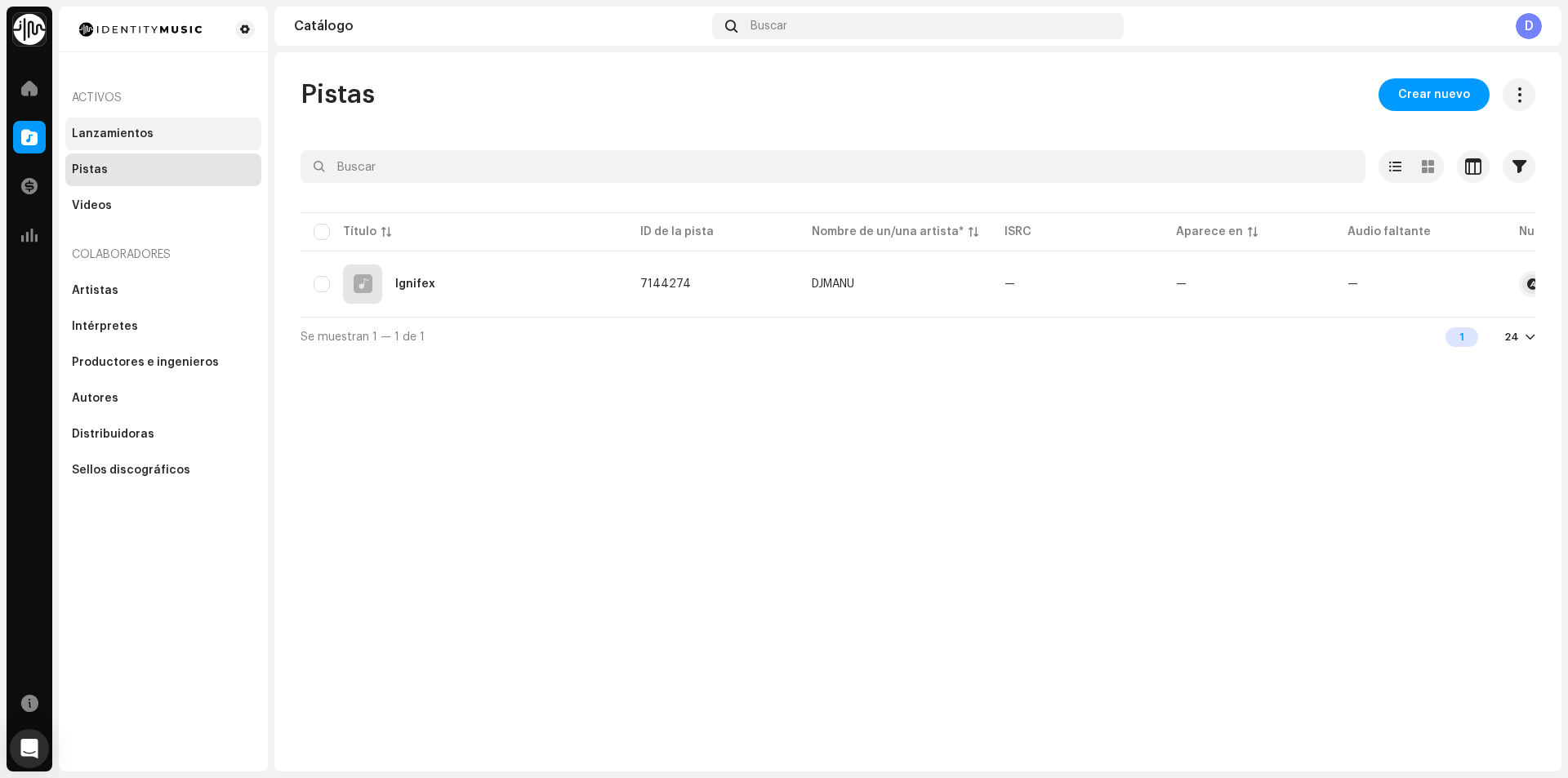
click at [118, 129] on div "Lanzamientos" at bounding box center [112, 134] width 82 height 13
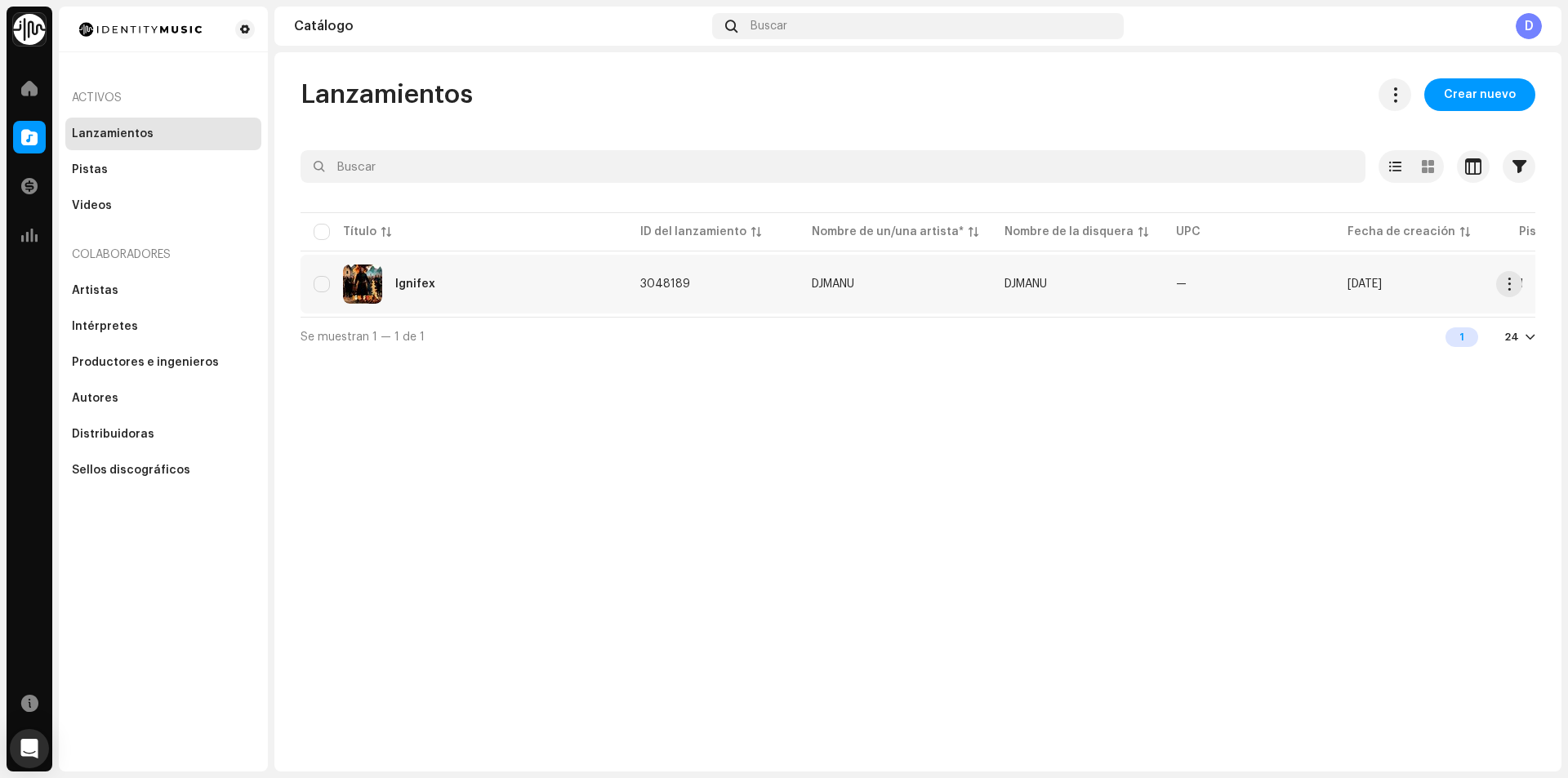
click at [440, 290] on div "Ignifex" at bounding box center [463, 284] width 301 height 40
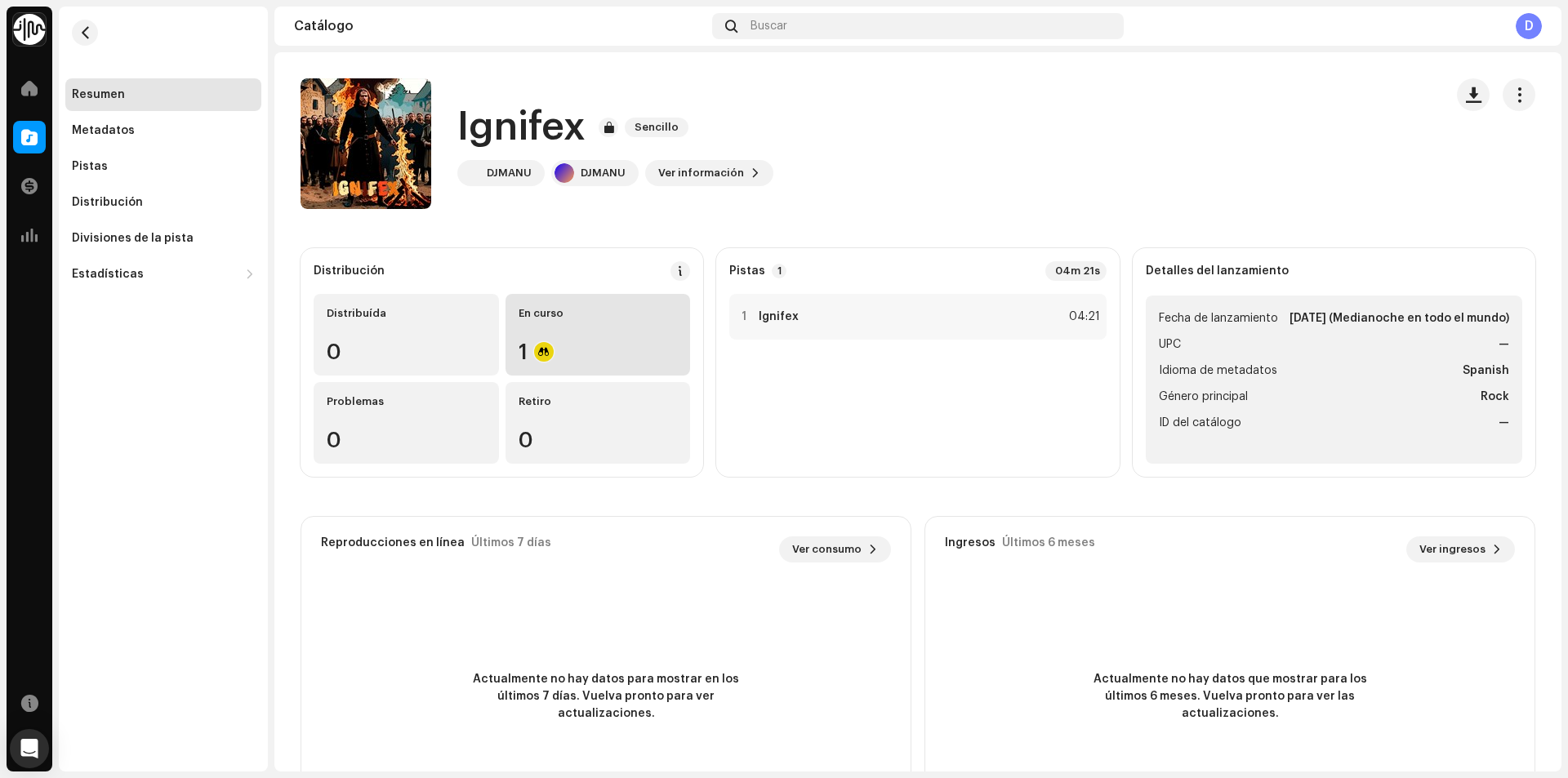
click at [563, 330] on div "En curso 1" at bounding box center [598, 334] width 185 height 82
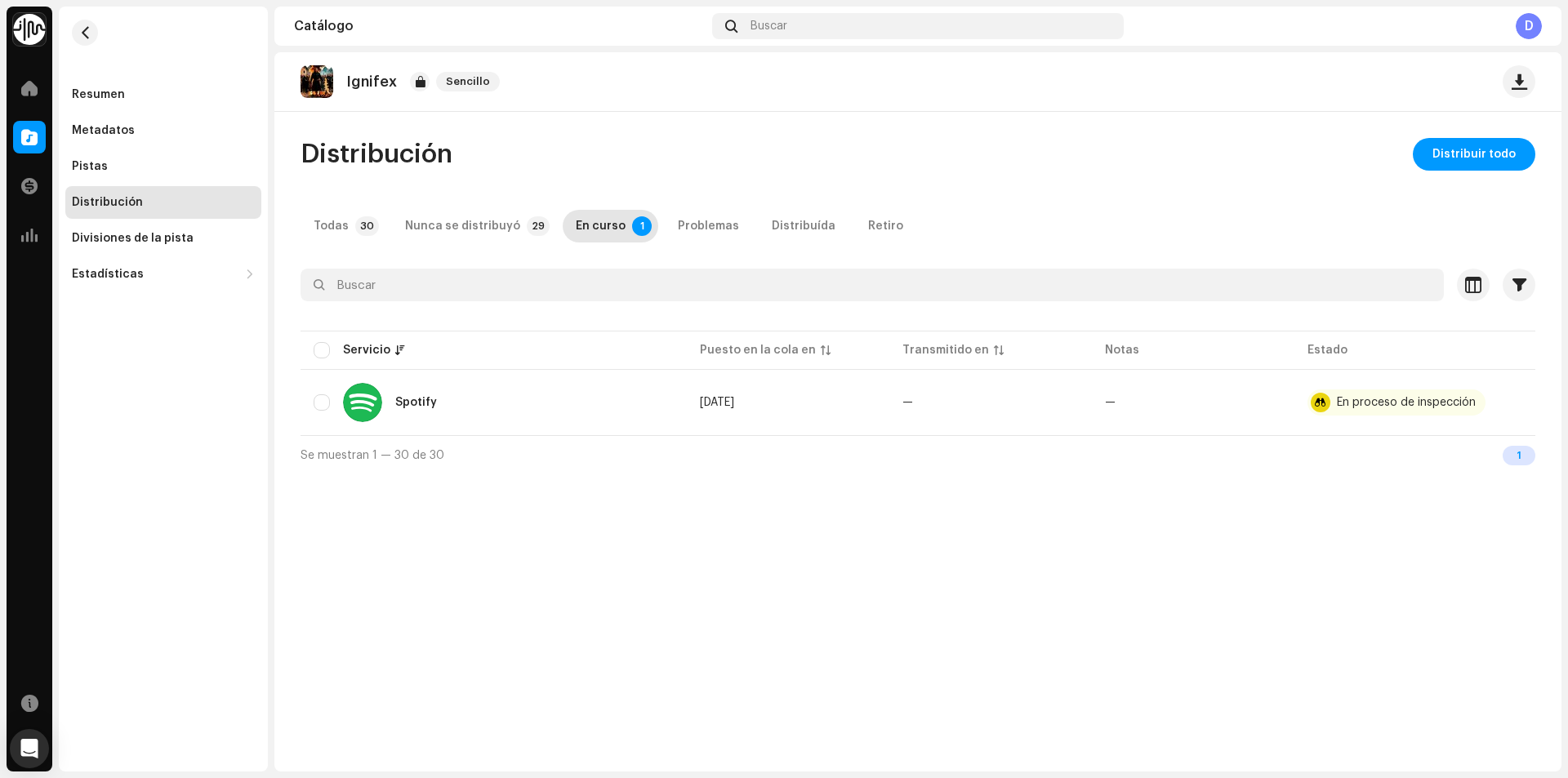
click at [1518, 456] on div "1" at bounding box center [1518, 455] width 33 height 19
